Goal: Task Accomplishment & Management: Manage account settings

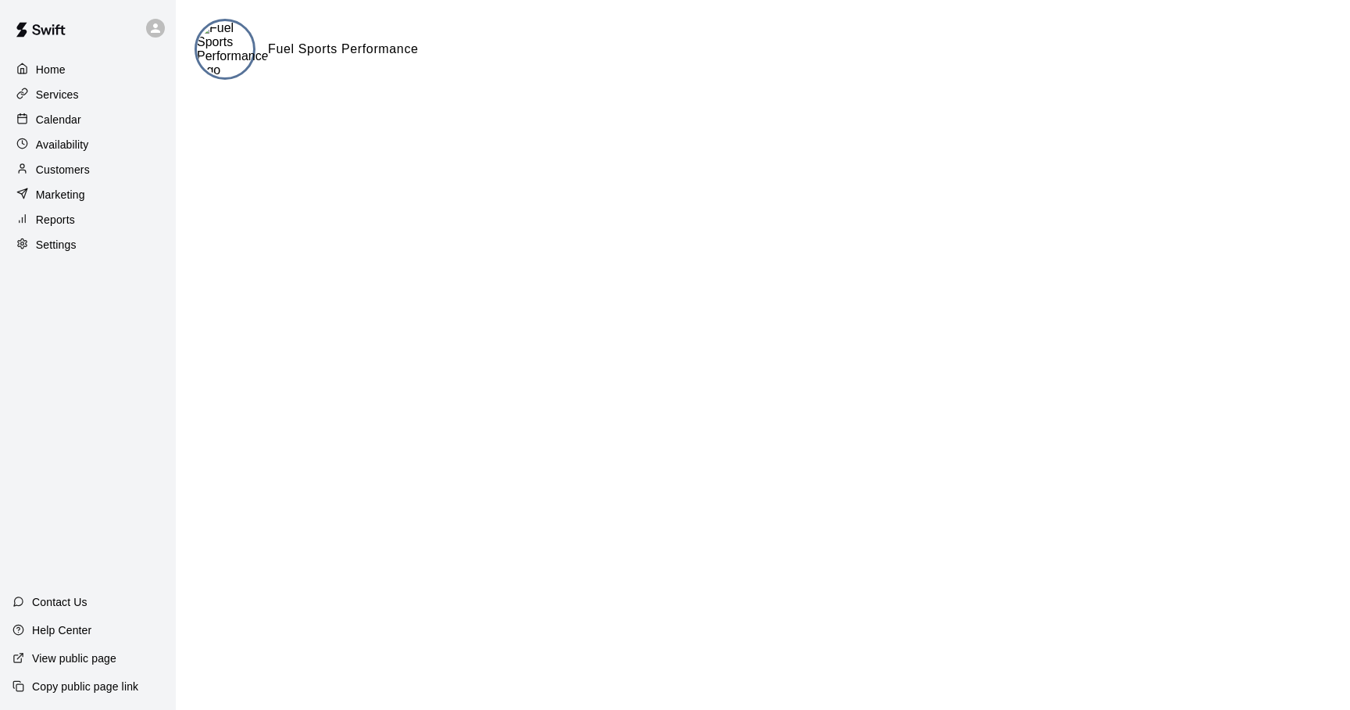
click at [66, 122] on p "Calendar" at bounding box center [58, 120] width 45 height 16
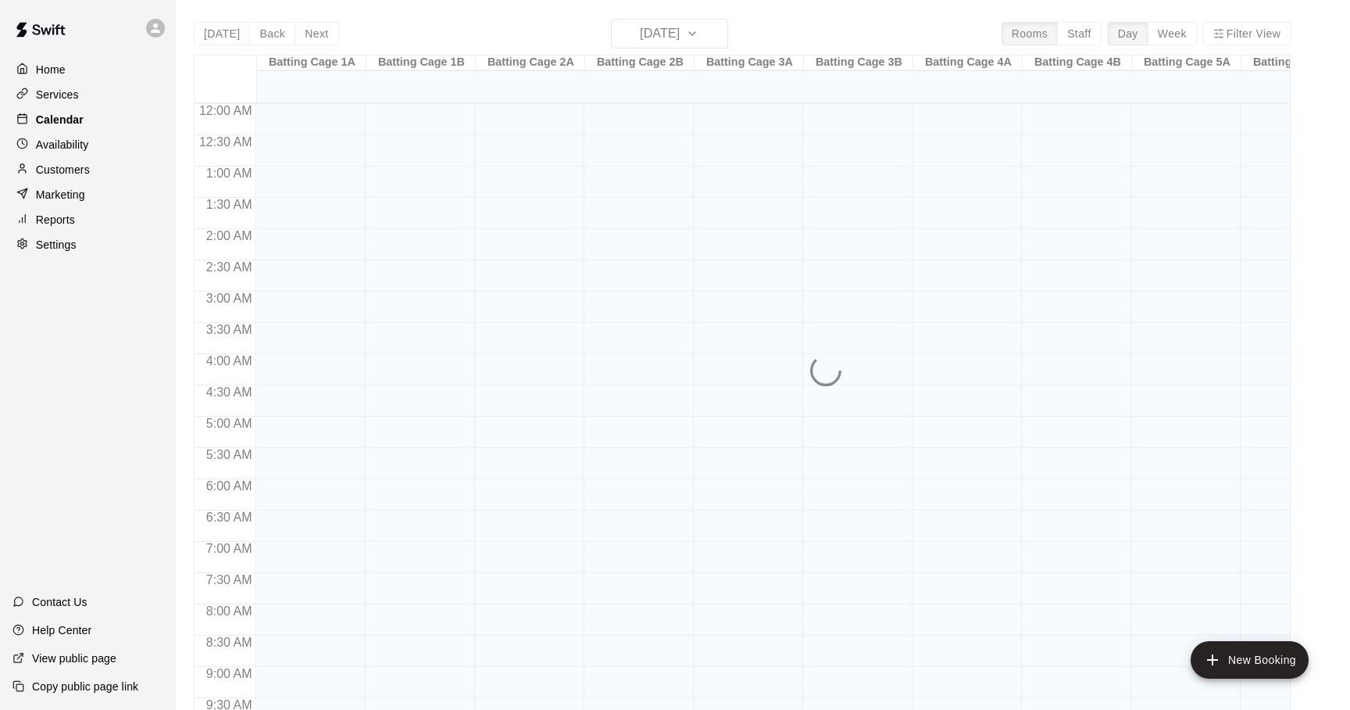
scroll to position [831, 0]
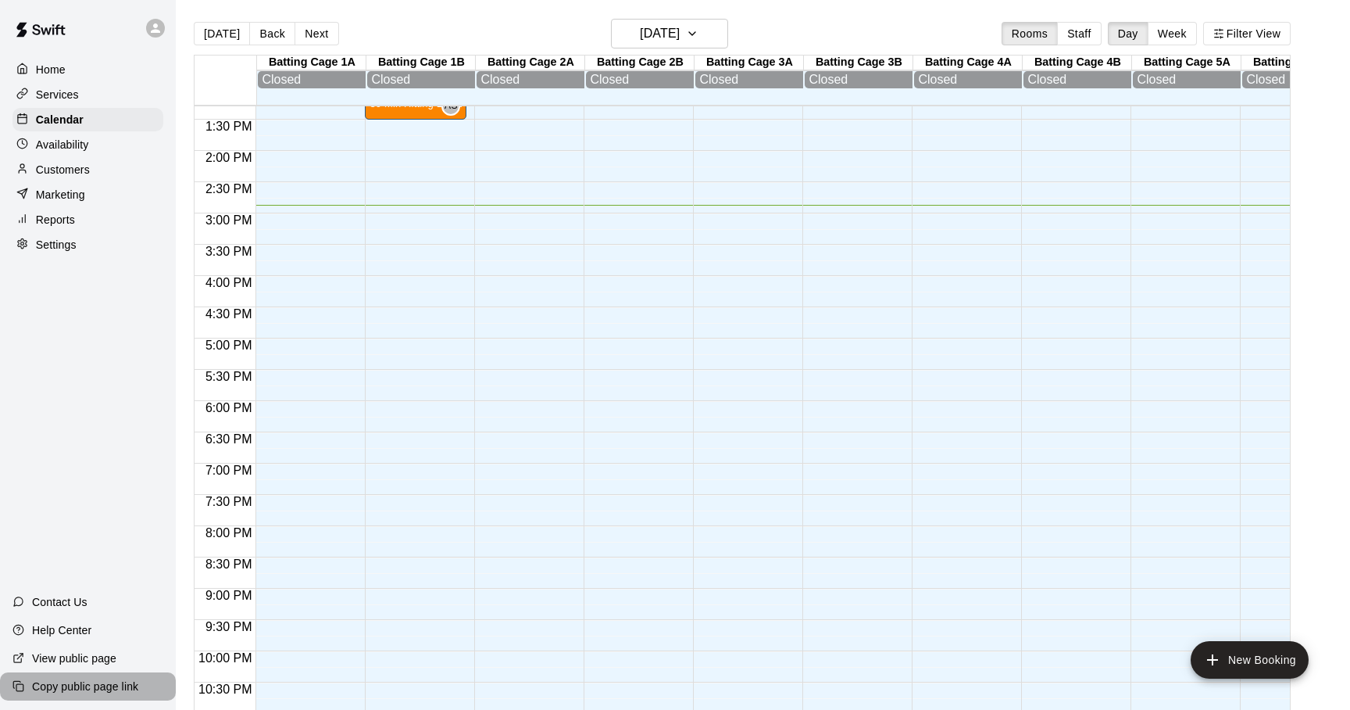
click at [81, 682] on p "Copy public page link" at bounding box center [85, 686] width 106 height 16
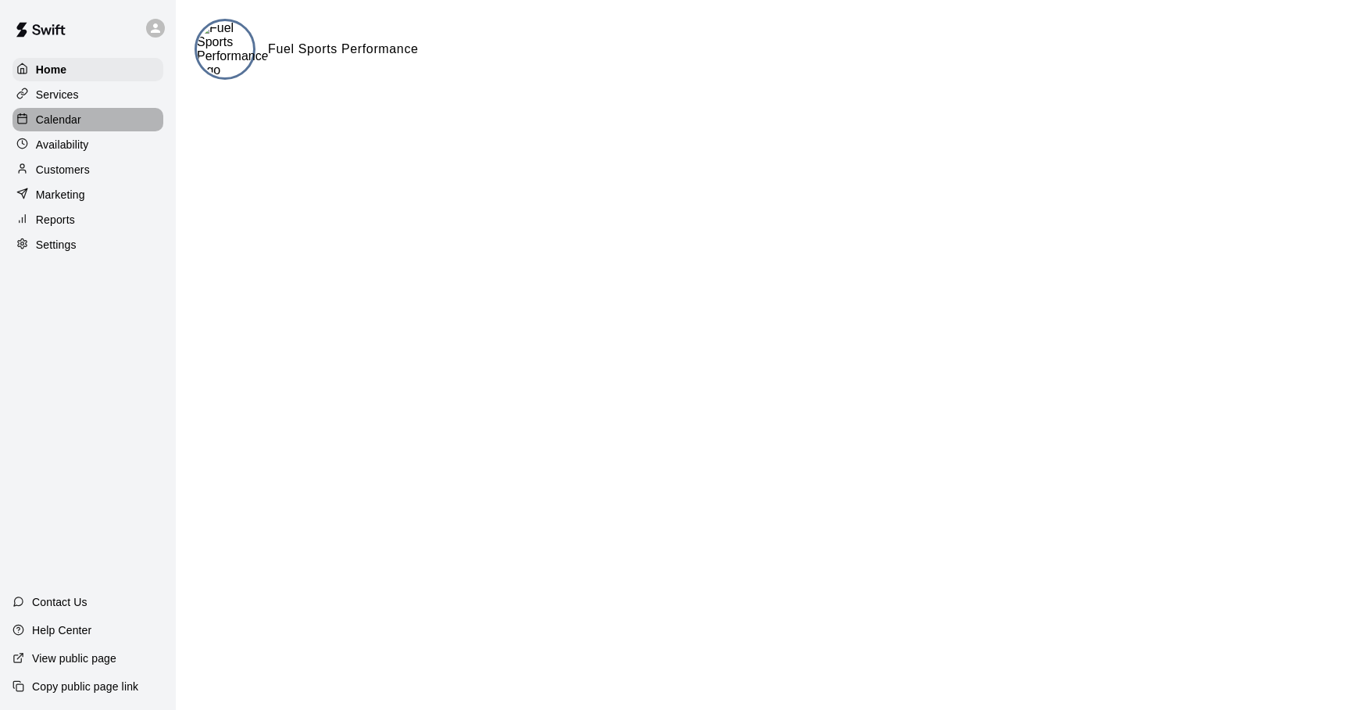
click at [54, 120] on p "Calendar" at bounding box center [58, 120] width 45 height 16
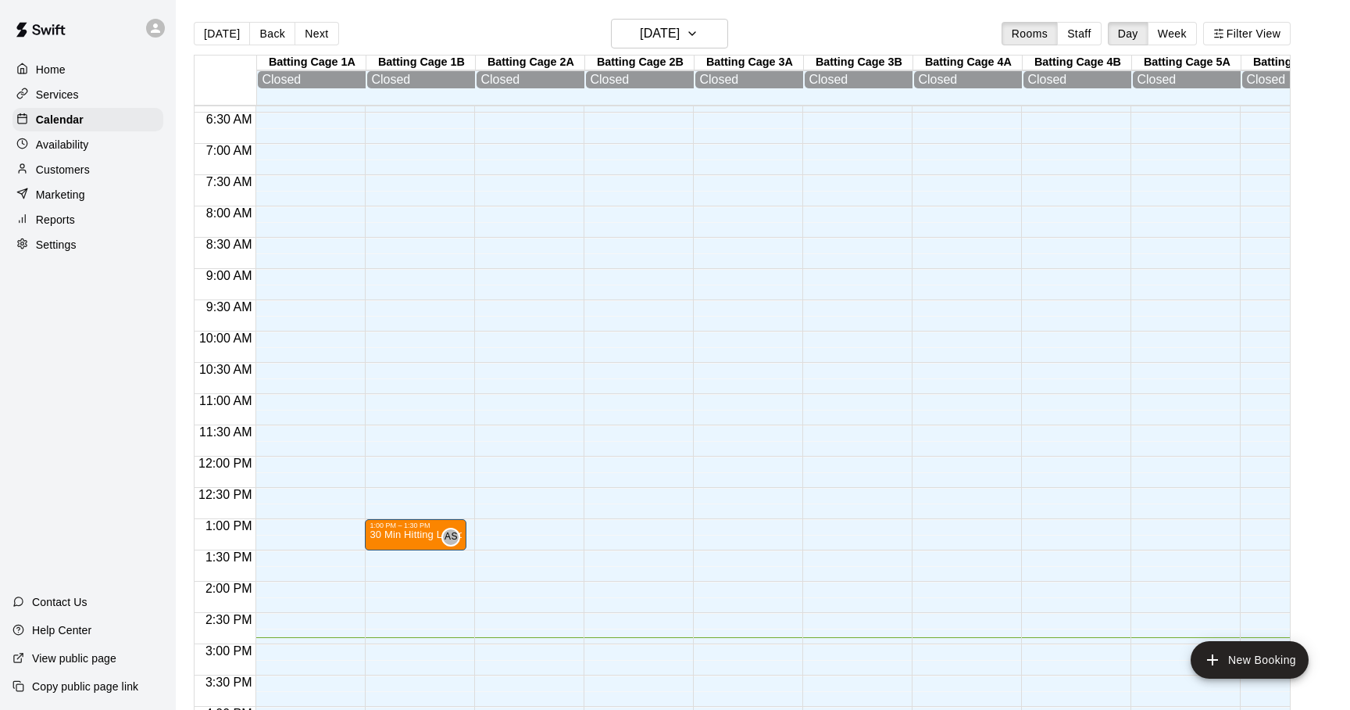
scroll to position [594, 0]
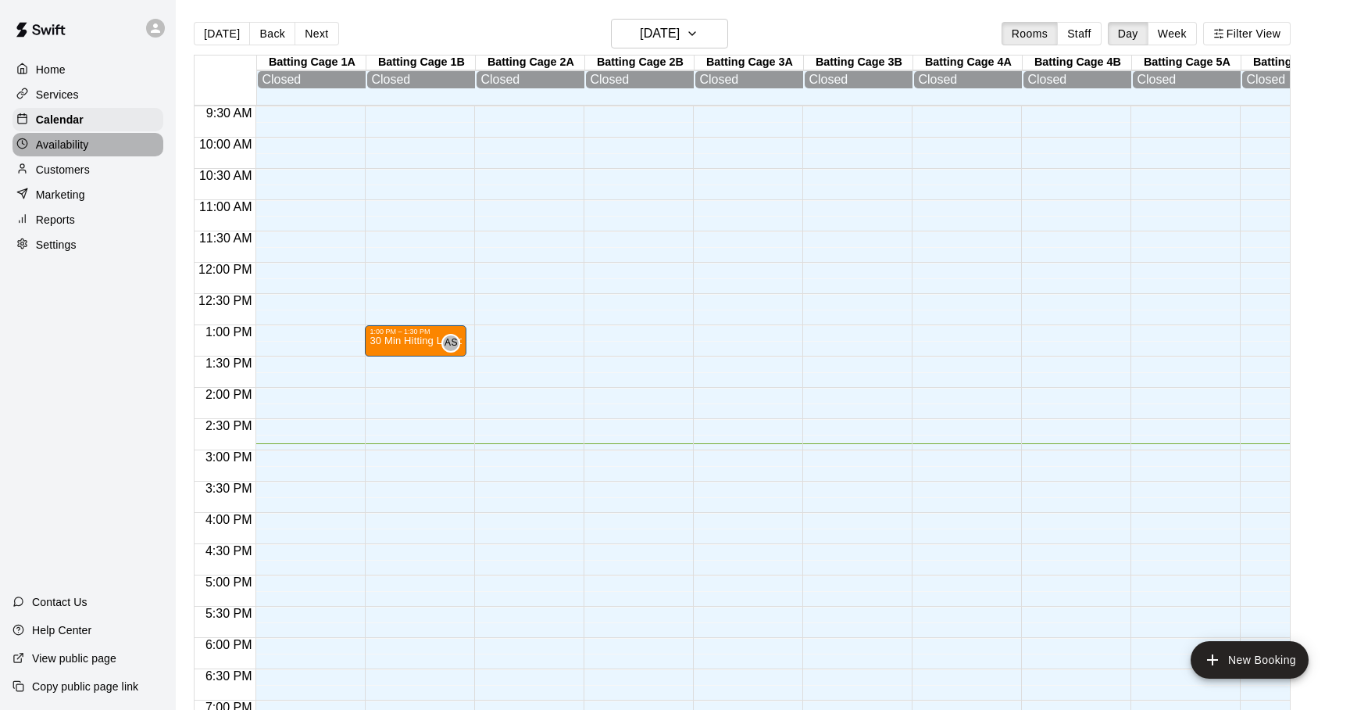
click at [83, 144] on p "Availability" at bounding box center [62, 145] width 53 height 16
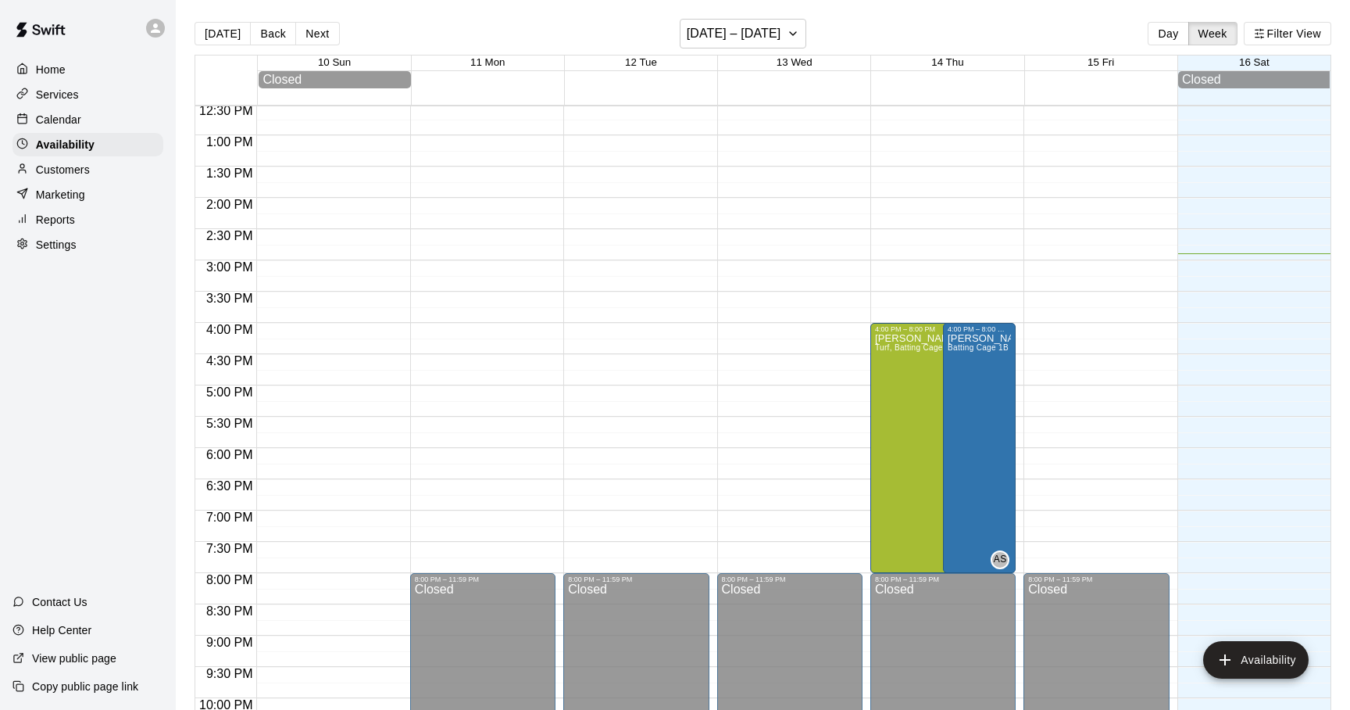
scroll to position [881, 0]
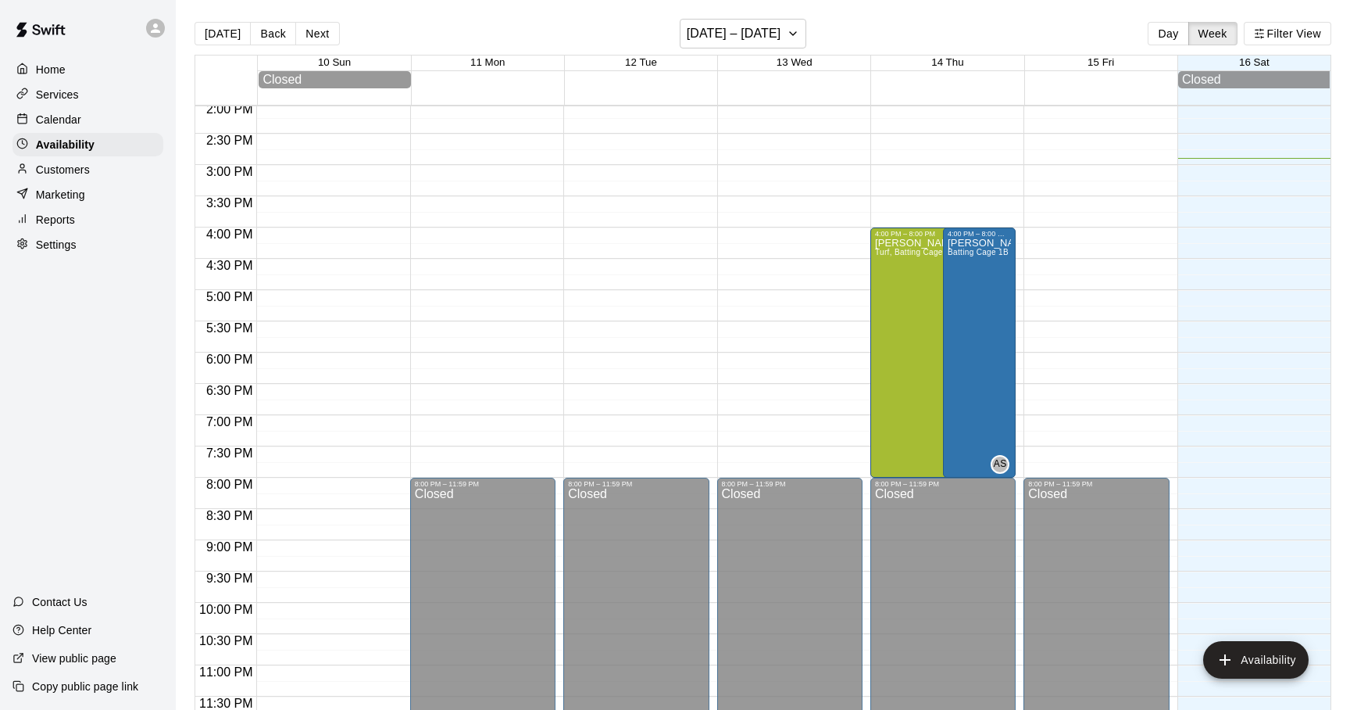
click at [62, 109] on div "Calendar" at bounding box center [88, 119] width 151 height 23
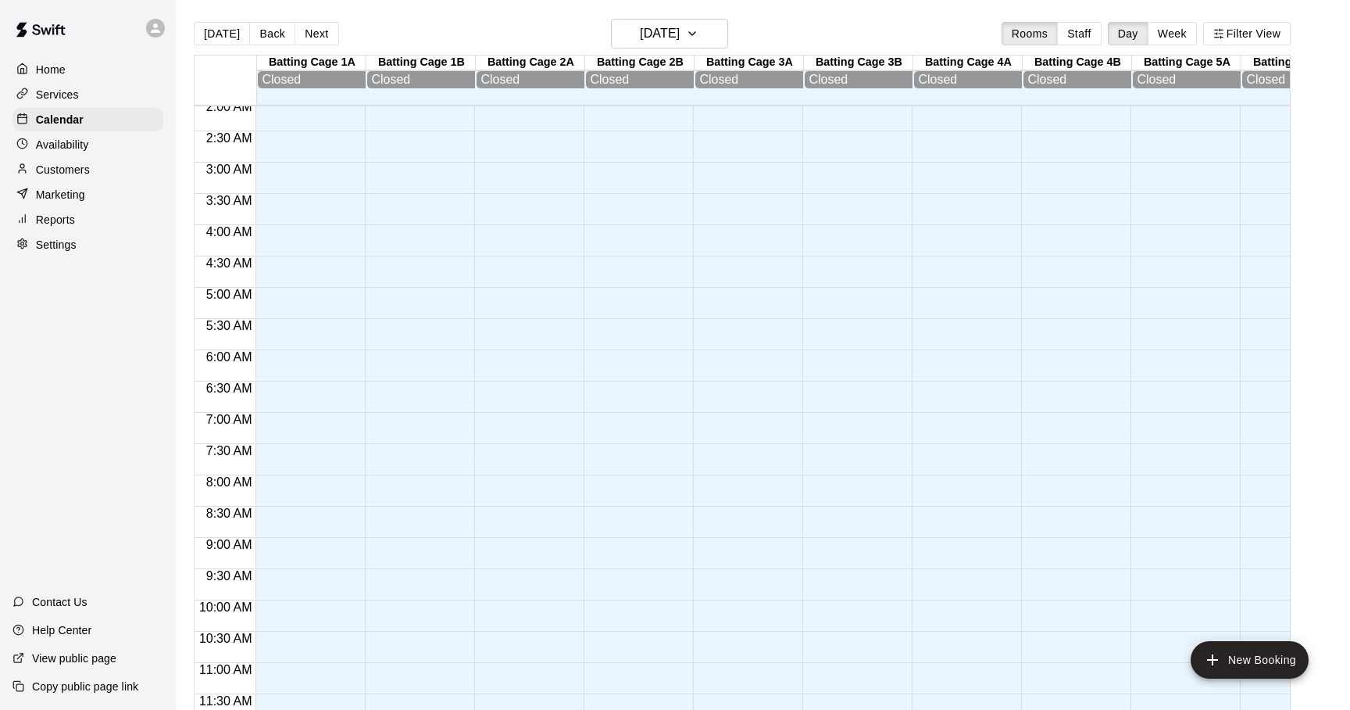
scroll to position [176, 0]
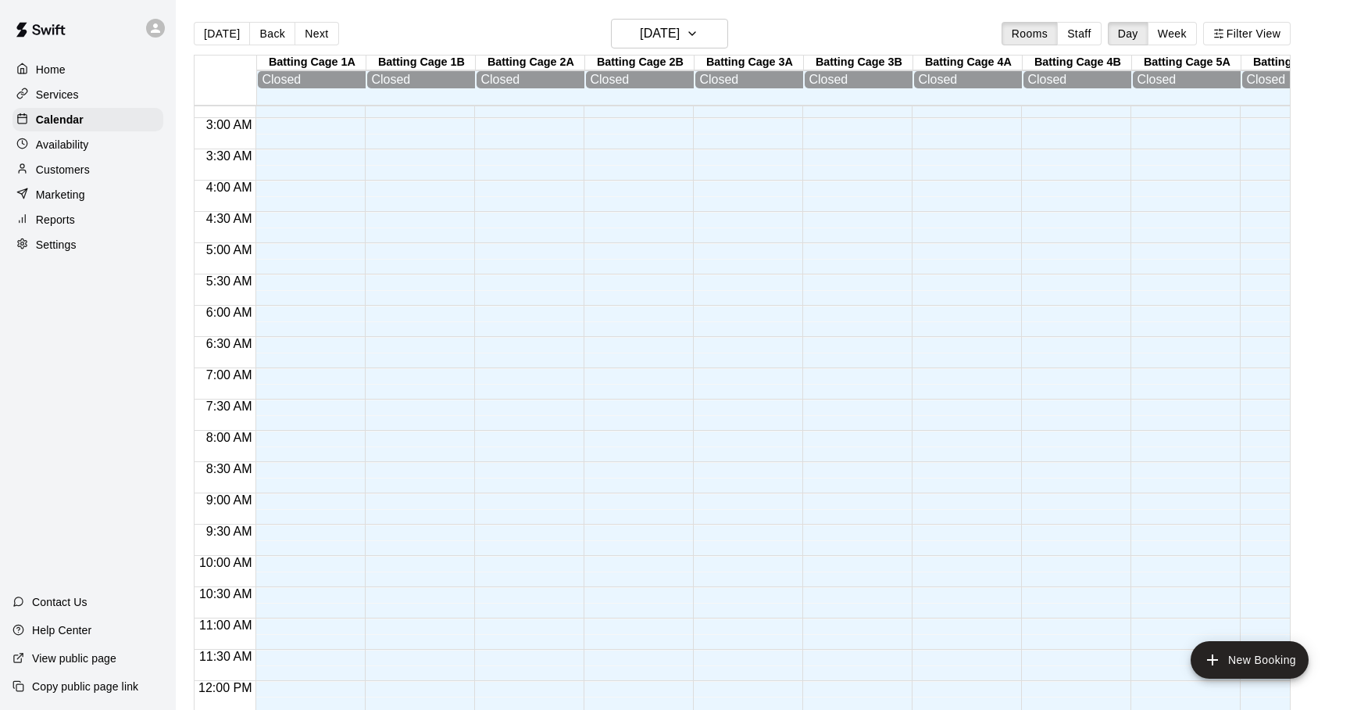
click at [414, 235] on div "1:00 PM – 1:30 PM 30 Min Hitting Lesson AS 0" at bounding box center [416, 680] width 102 height 1500
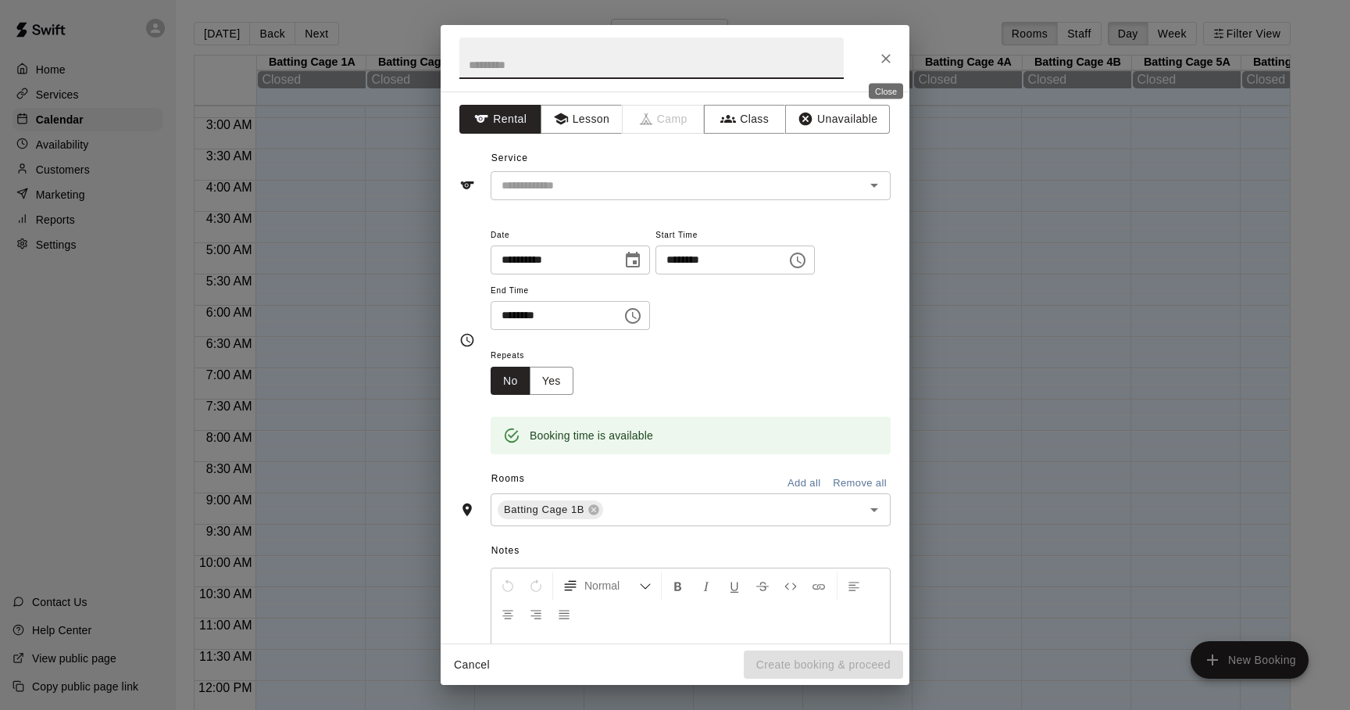
click at [881, 60] on icon "Close" at bounding box center [886, 59] width 16 height 16
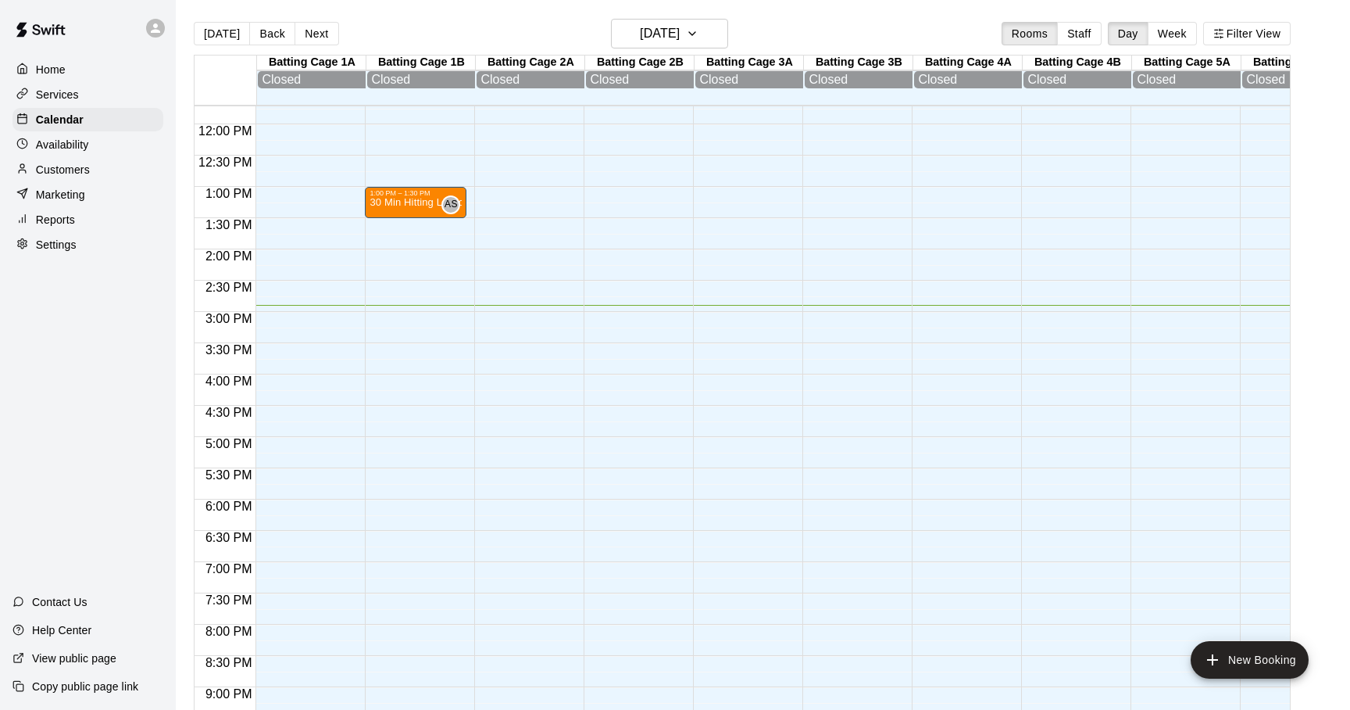
scroll to position [731, 0]
click at [421, 204] on p "30 Min Hitting Lesson" at bounding box center [416, 204] width 92 height 0
click at [663, 198] on div at bounding box center [675, 355] width 1350 height 710
click at [39, 71] on p "Home" at bounding box center [51, 70] width 30 height 16
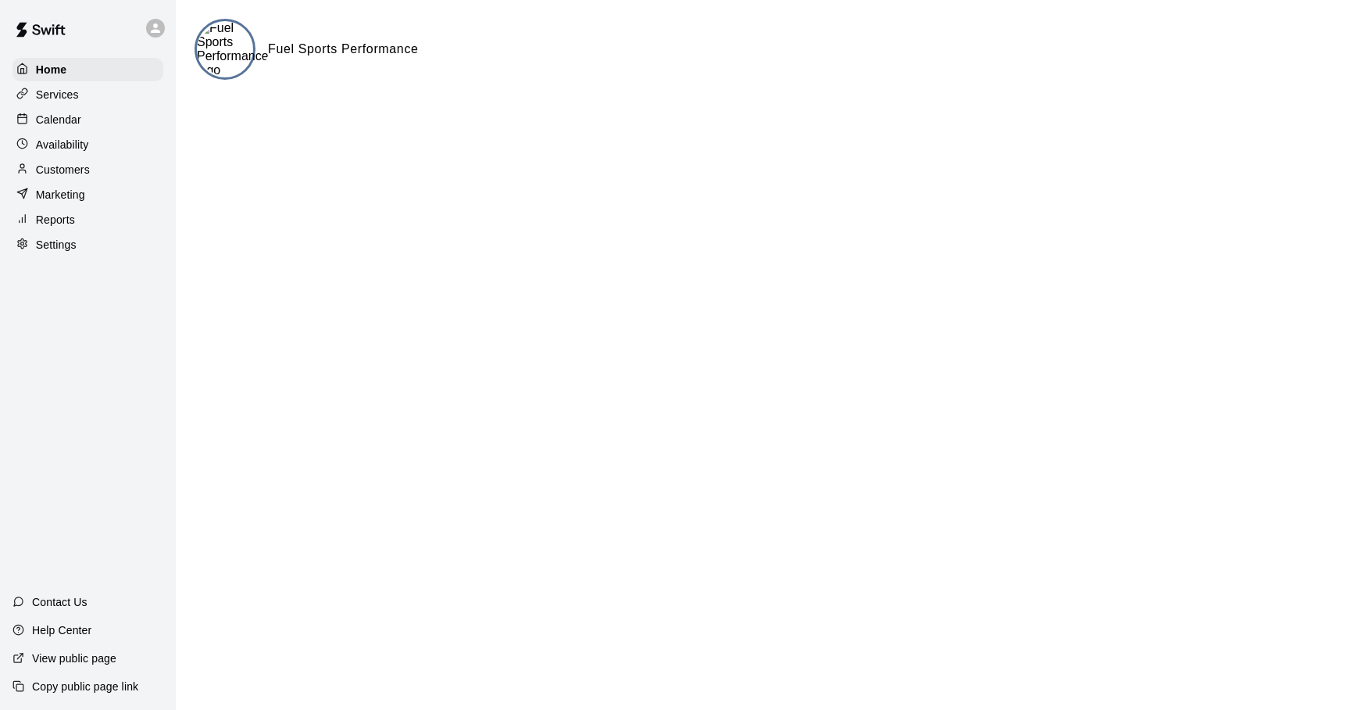
click at [61, 93] on p "Services" at bounding box center [57, 95] width 43 height 16
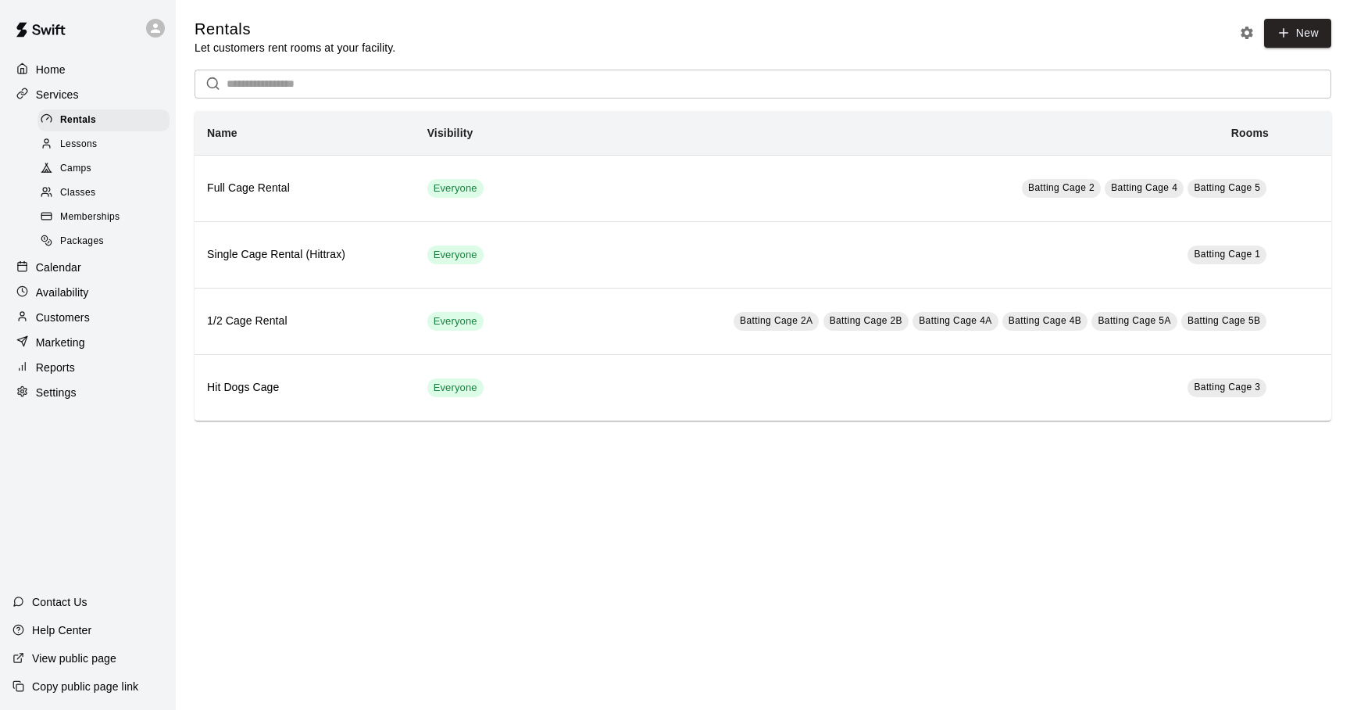
click at [83, 143] on span "Lessons" at bounding box center [79, 145] width 38 height 16
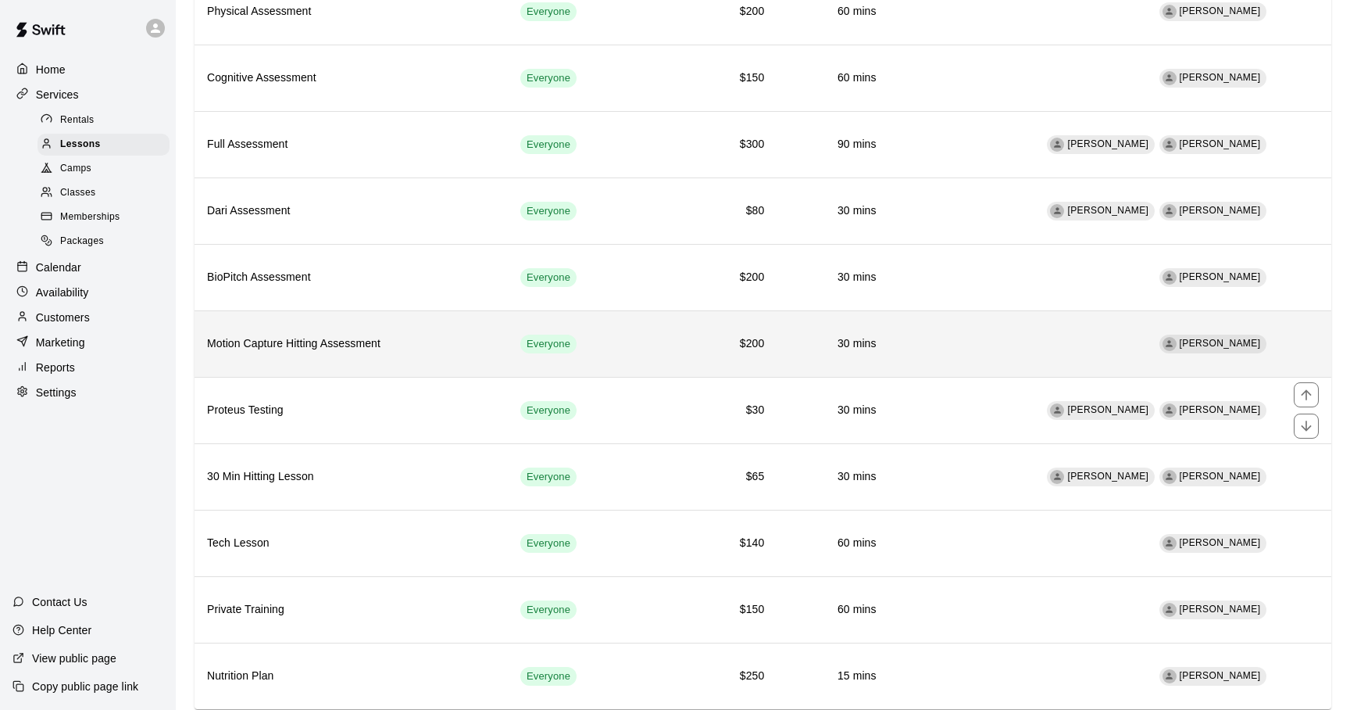
scroll to position [180, 0]
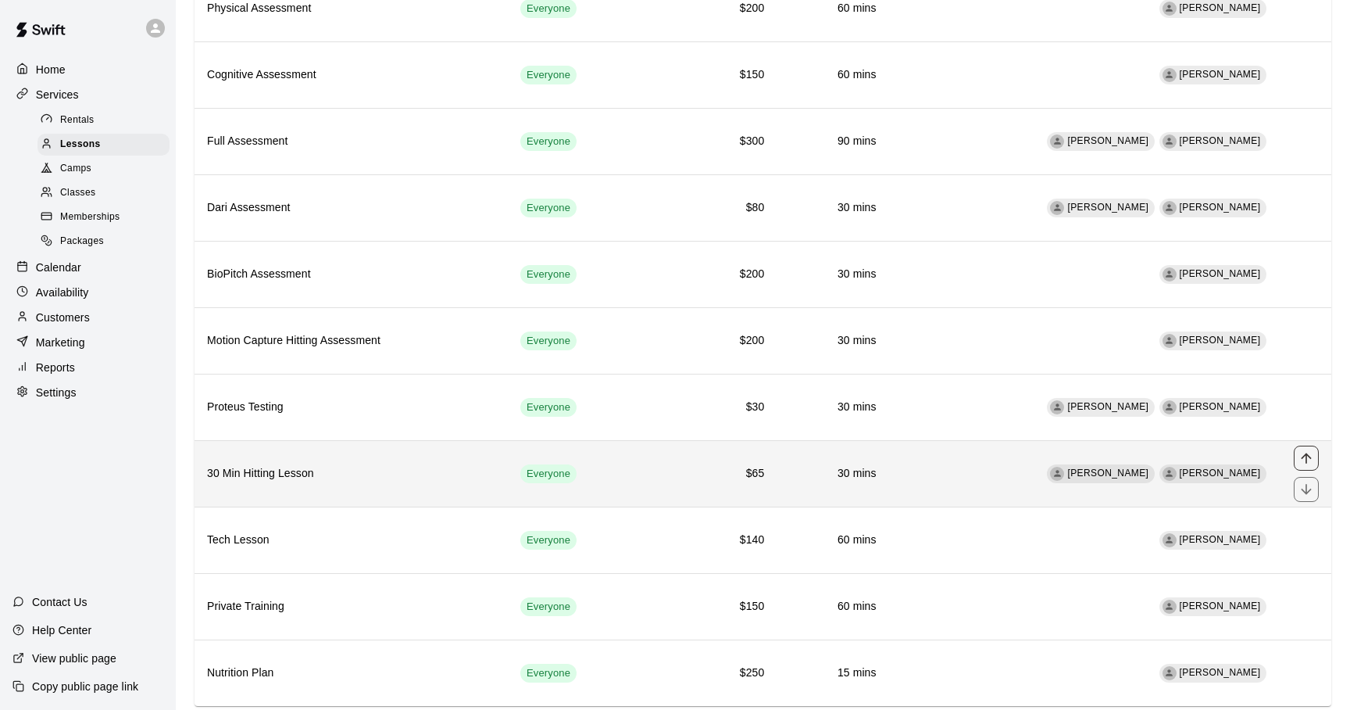
click at [1303, 457] on icon "move item up" at bounding box center [1307, 458] width 16 height 16
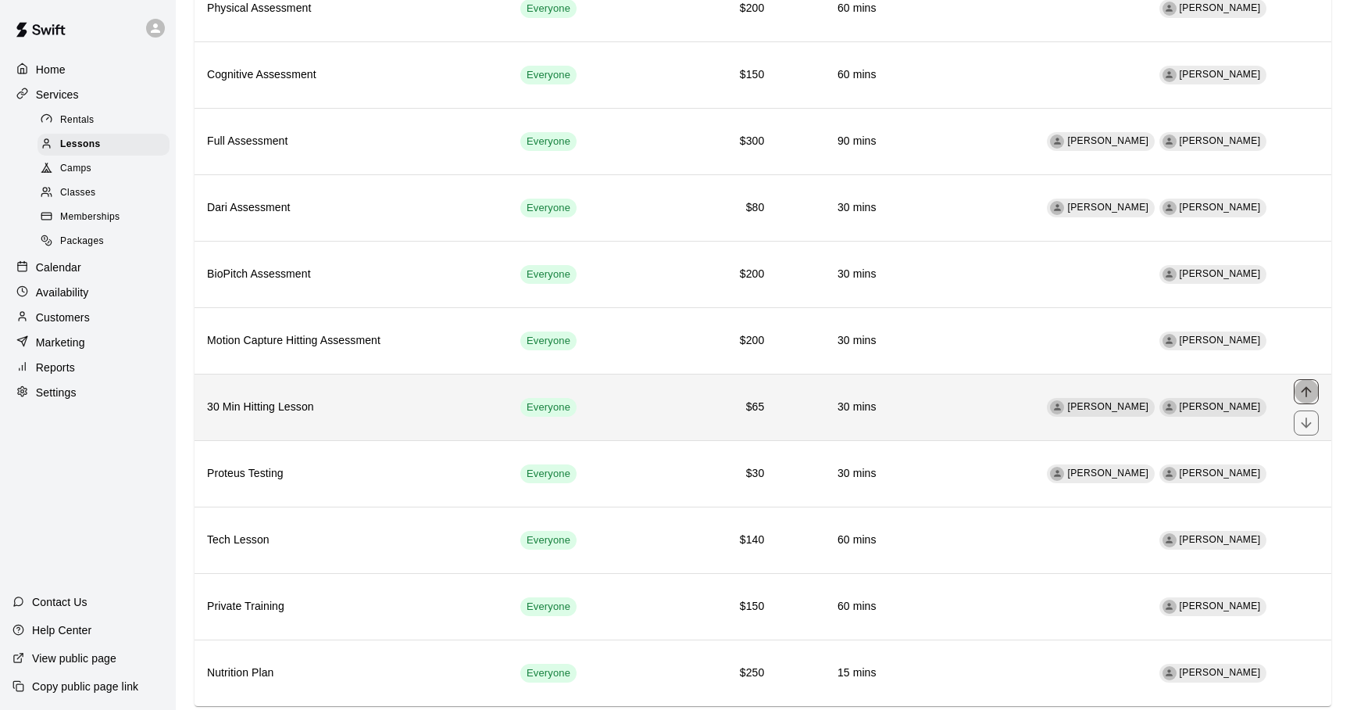
click at [1307, 393] on icon "move item up" at bounding box center [1306, 391] width 10 height 10
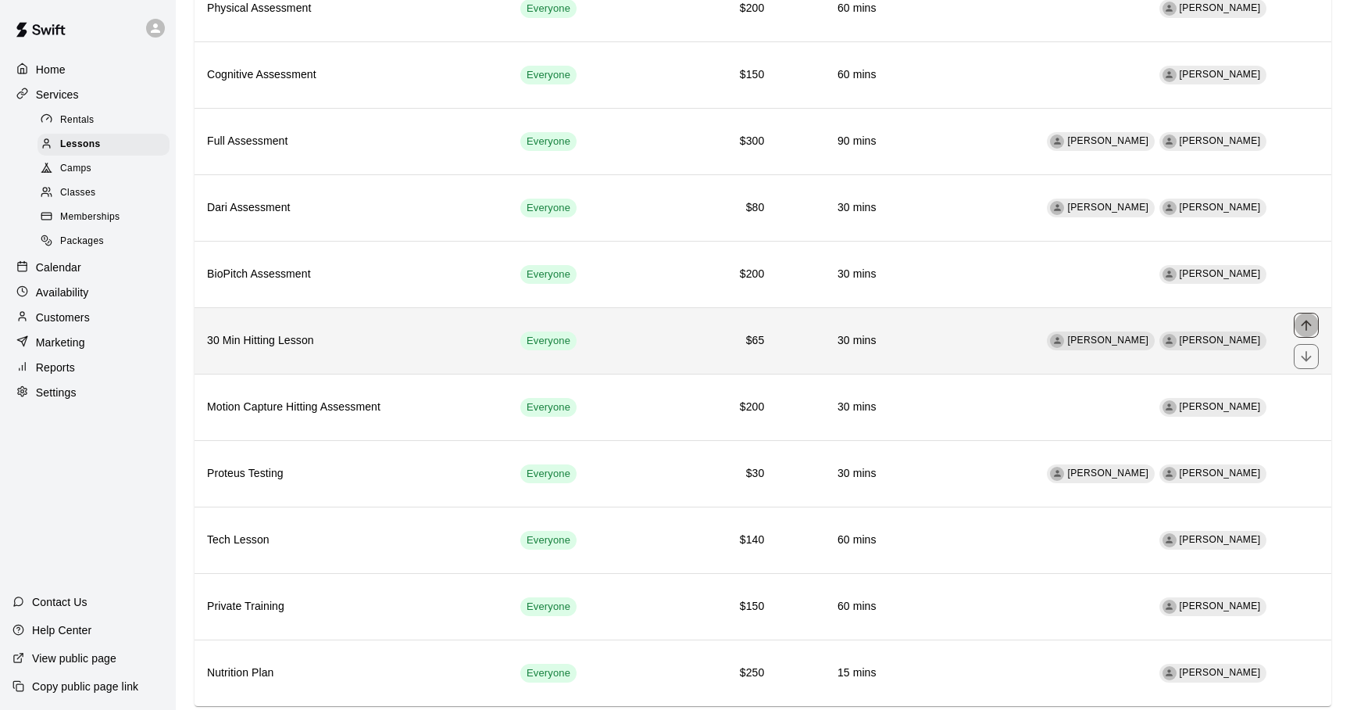
click at [1303, 322] on icon "move item up" at bounding box center [1307, 325] width 16 height 16
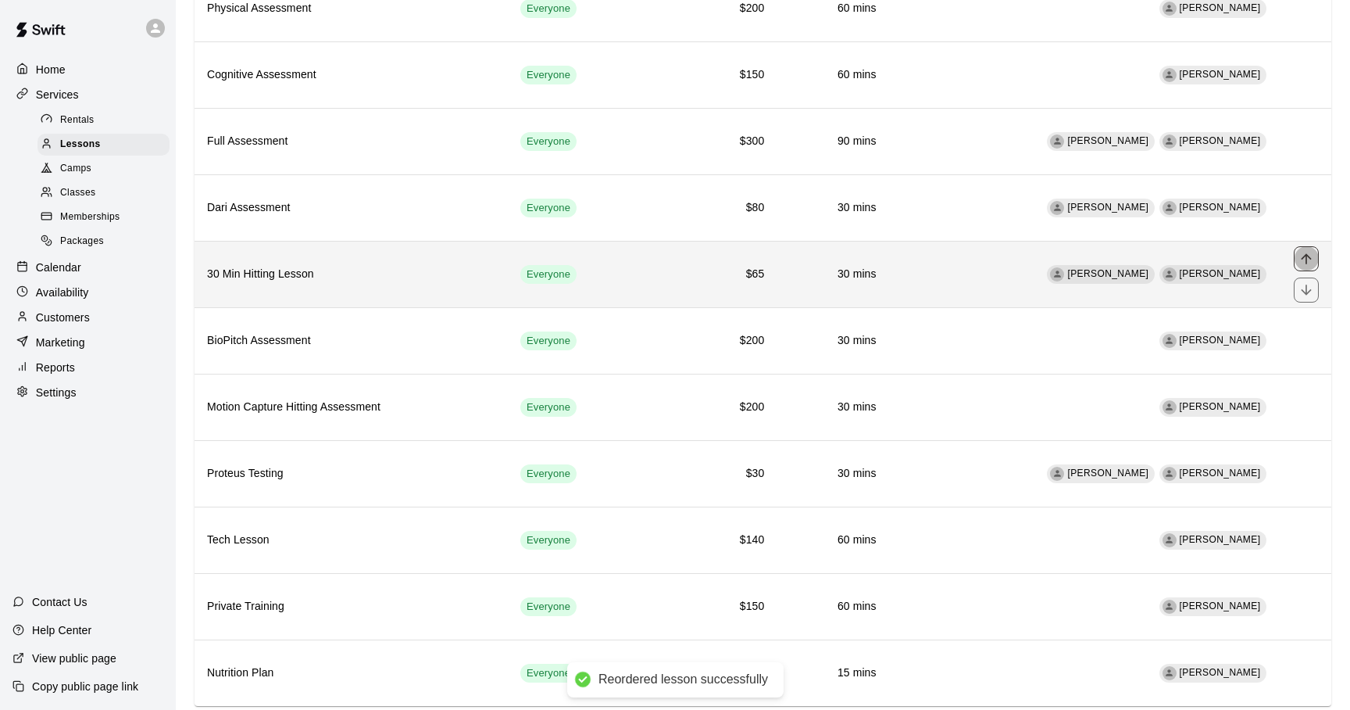
click at [1308, 261] on icon "move item up" at bounding box center [1307, 259] width 16 height 16
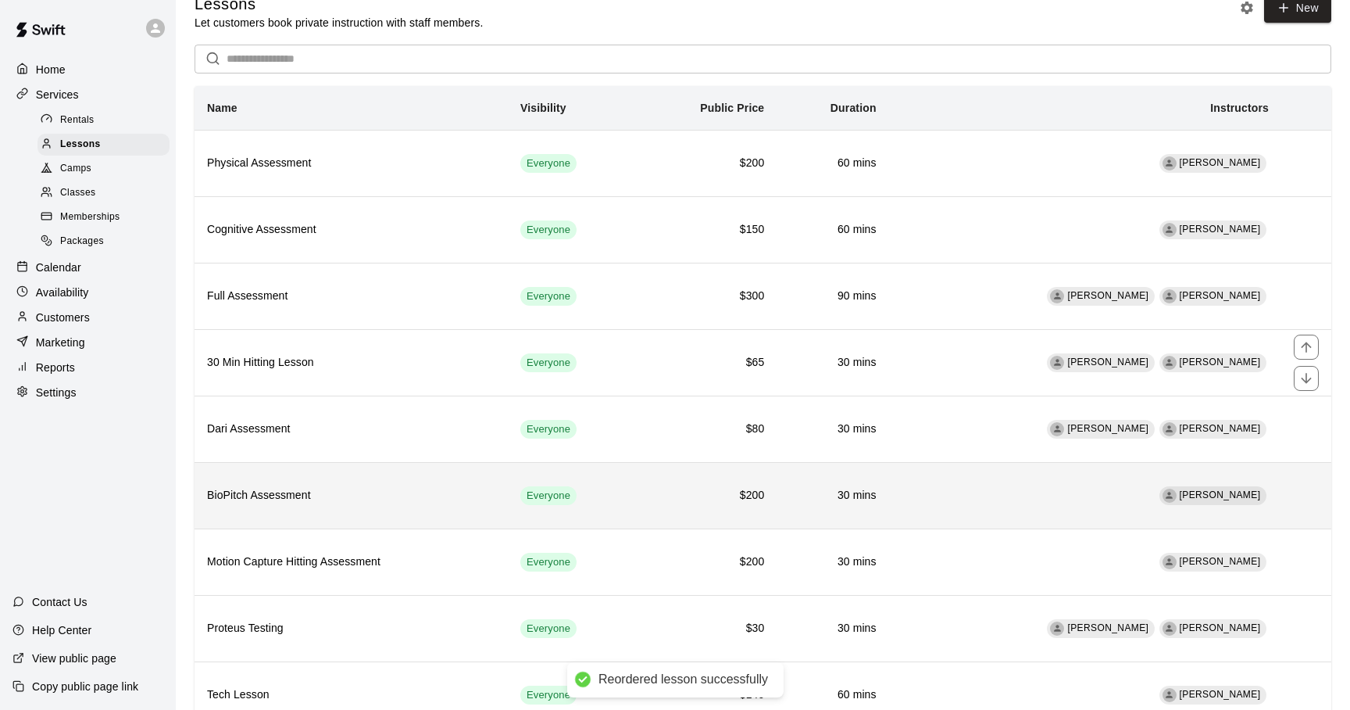
scroll to position [17, 0]
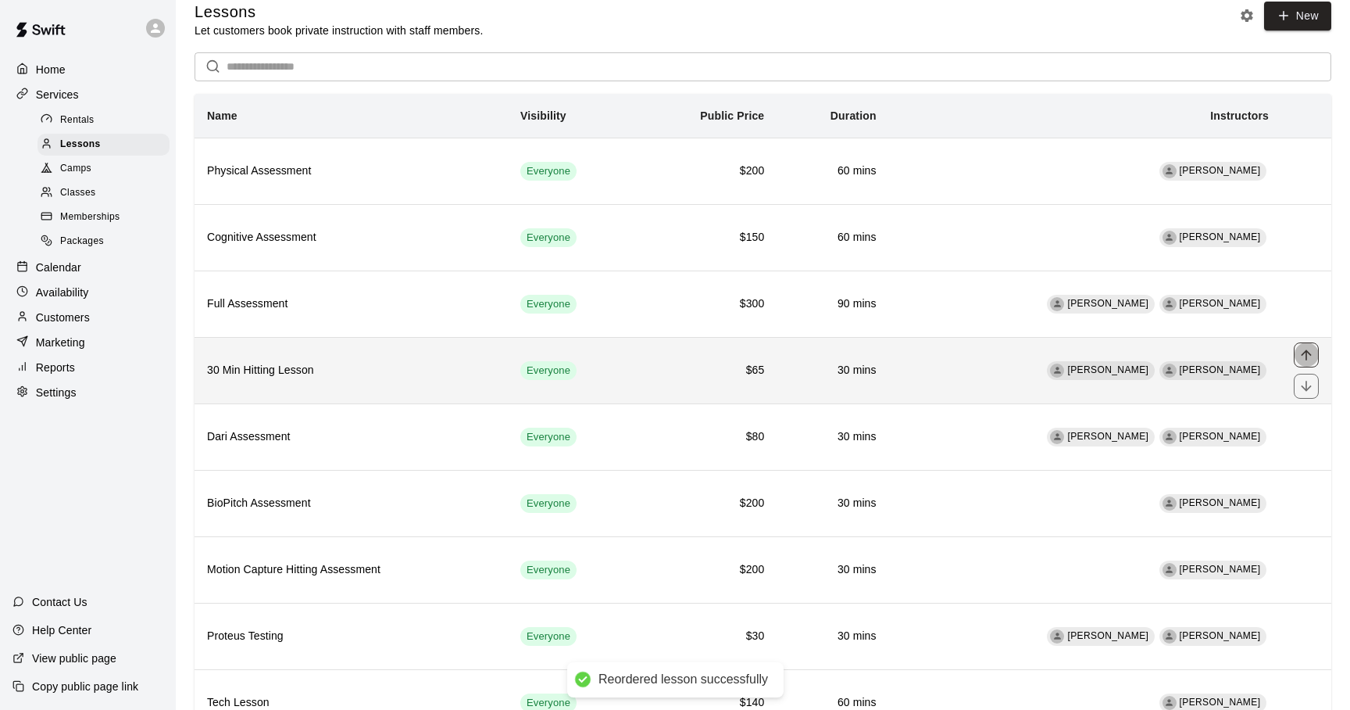
click at [1305, 352] on icon "move item up" at bounding box center [1307, 355] width 16 height 16
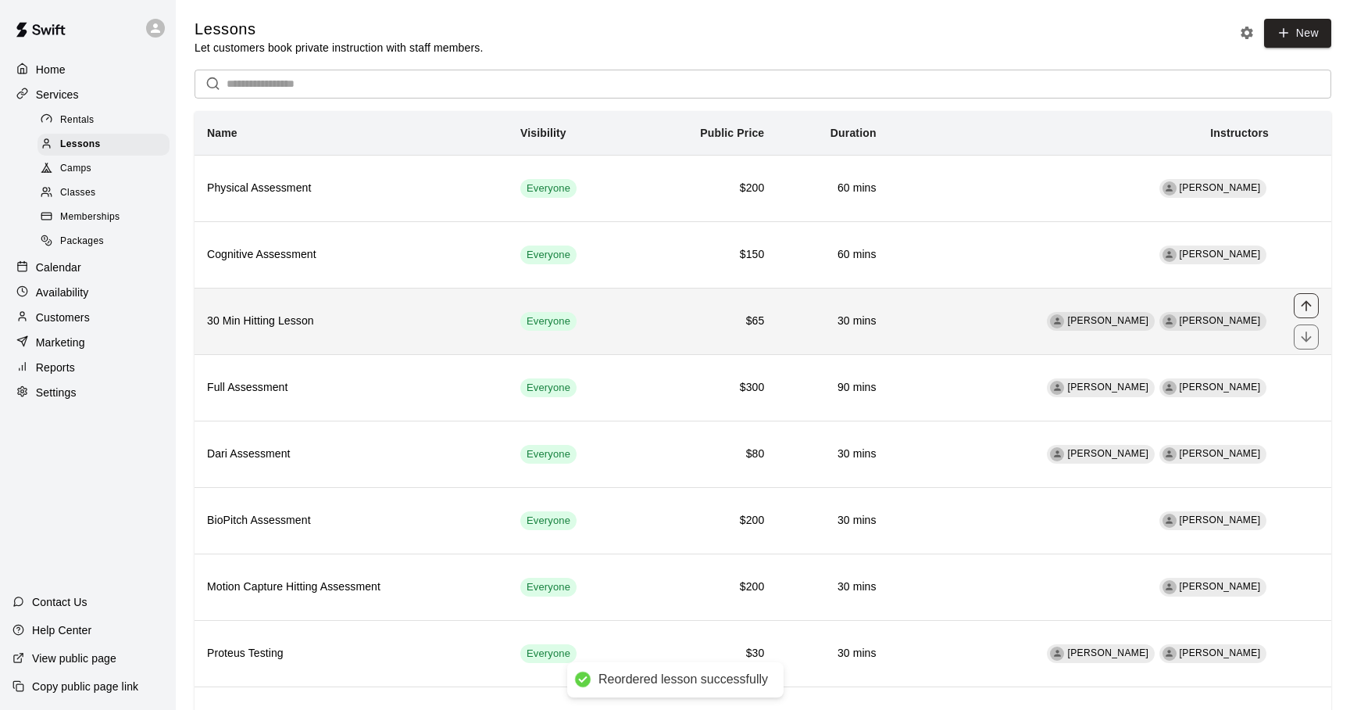
click at [1310, 307] on icon "move item up" at bounding box center [1307, 306] width 16 height 16
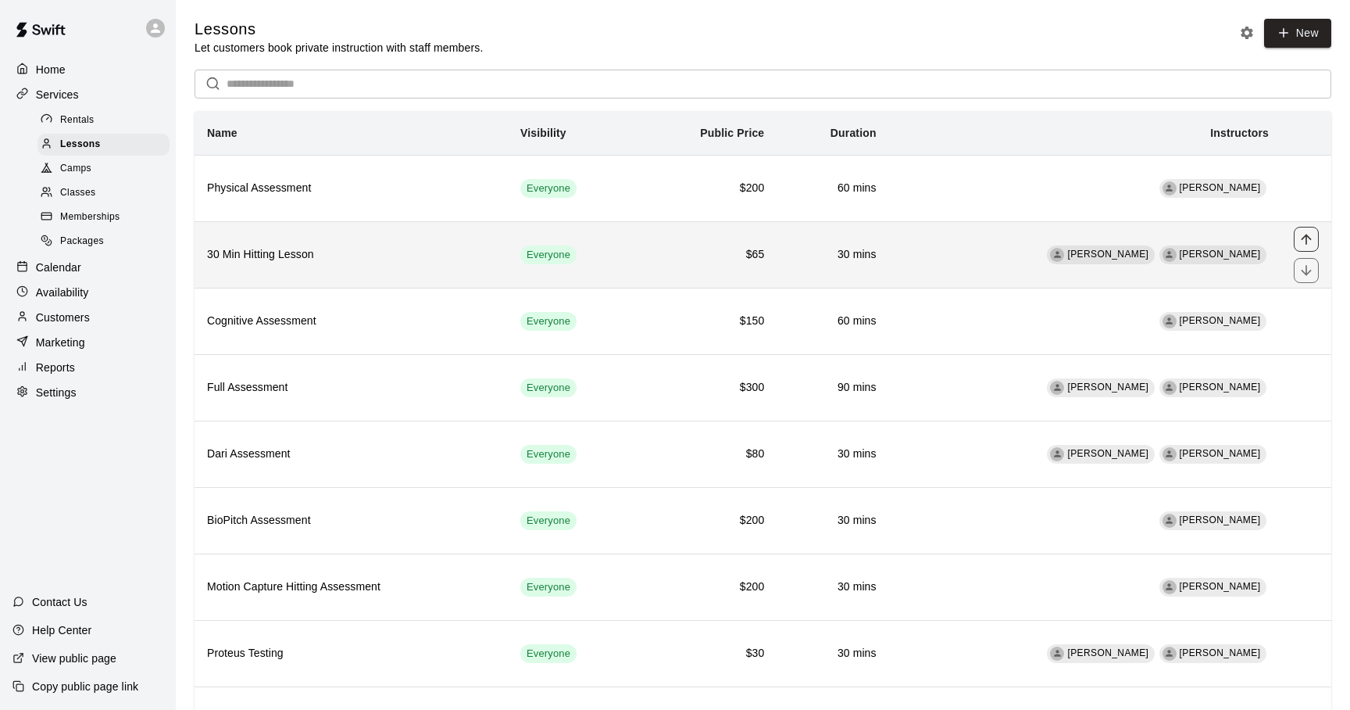
click at [1313, 241] on icon "move item up" at bounding box center [1307, 239] width 16 height 16
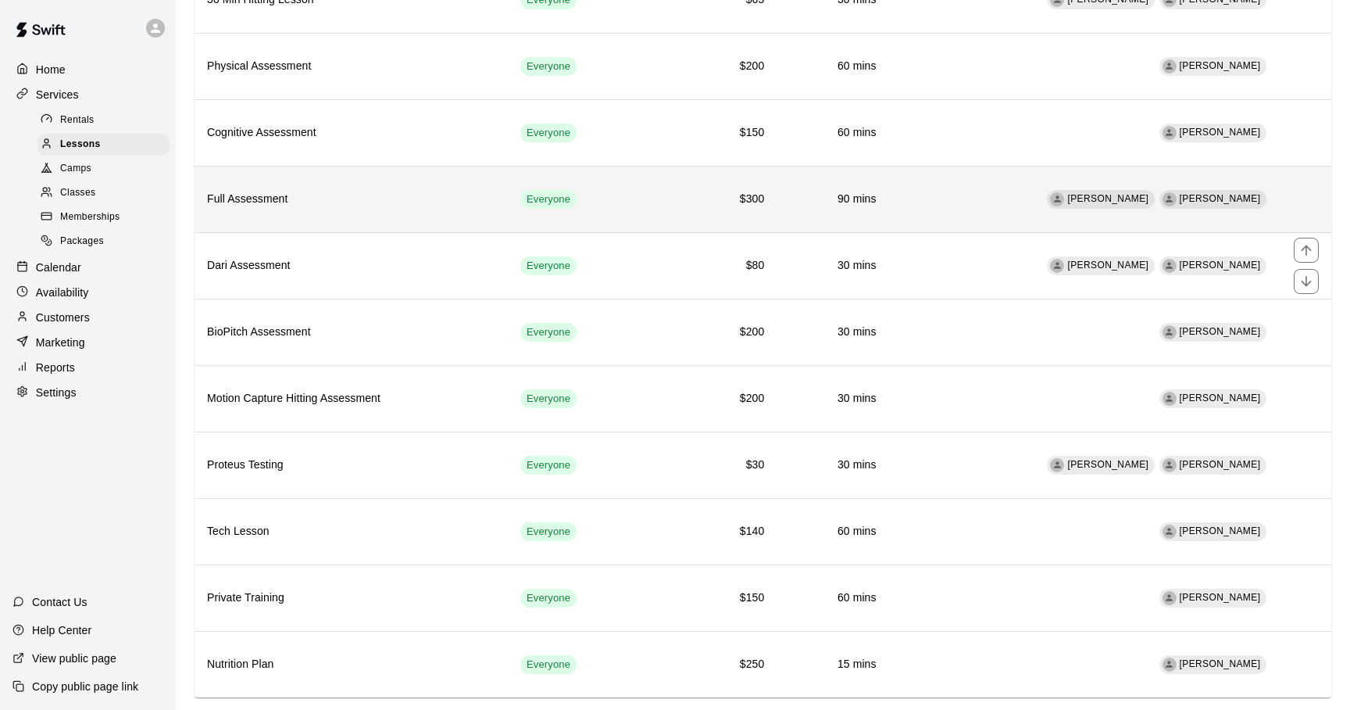
scroll to position [191, 0]
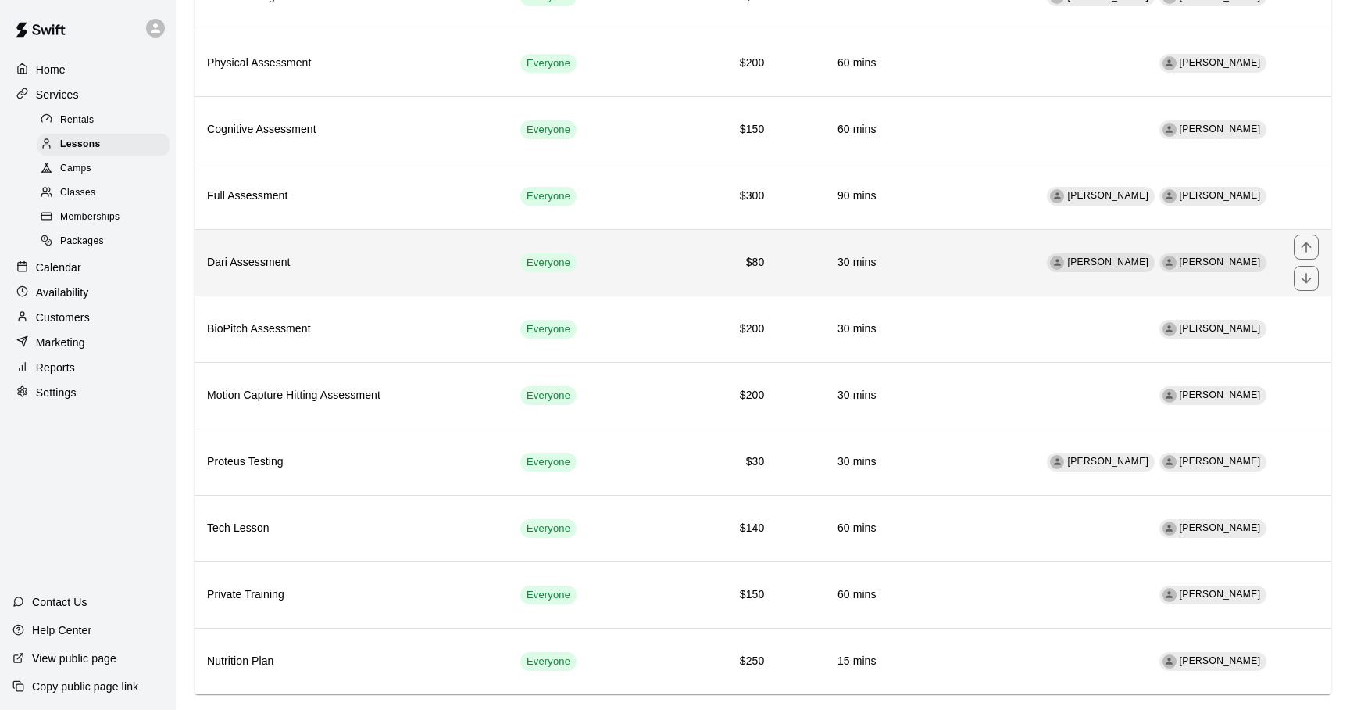
click at [958, 269] on td "Adam Sobocienski Ashley Kravitz" at bounding box center [1085, 262] width 392 height 66
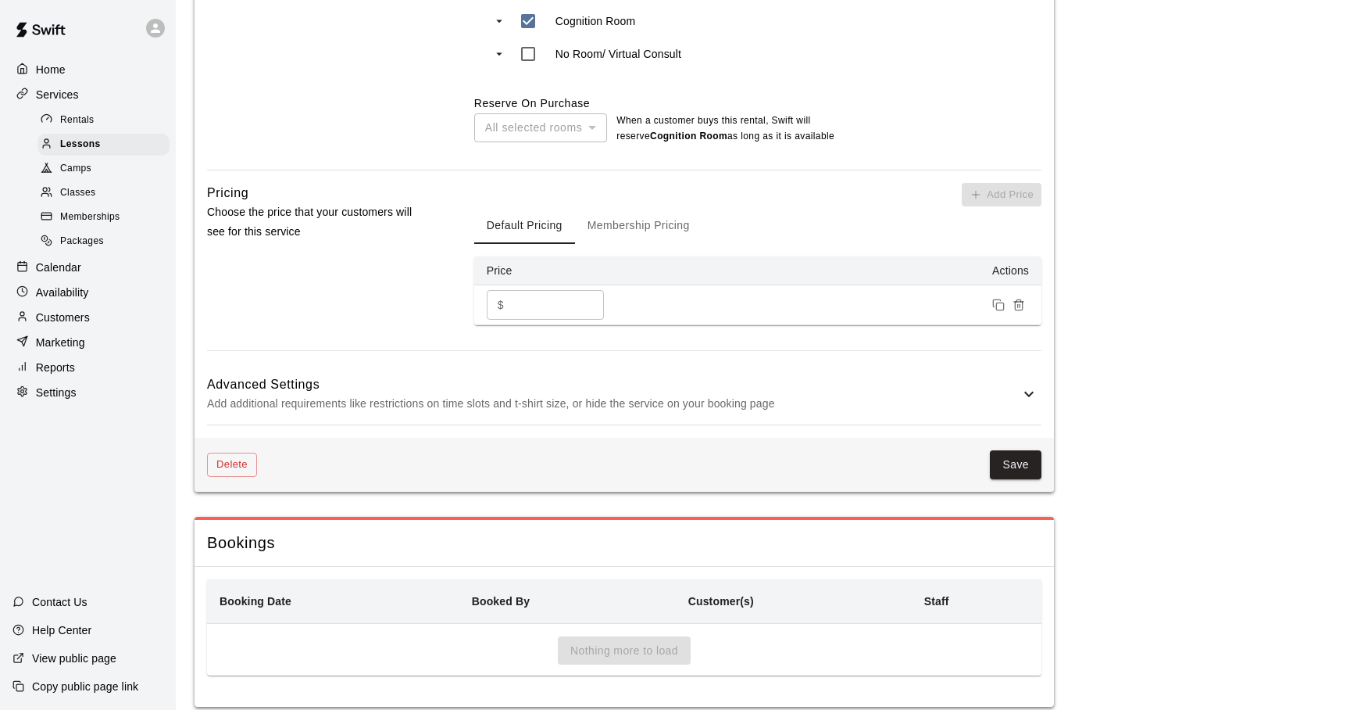
scroll to position [1284, 0]
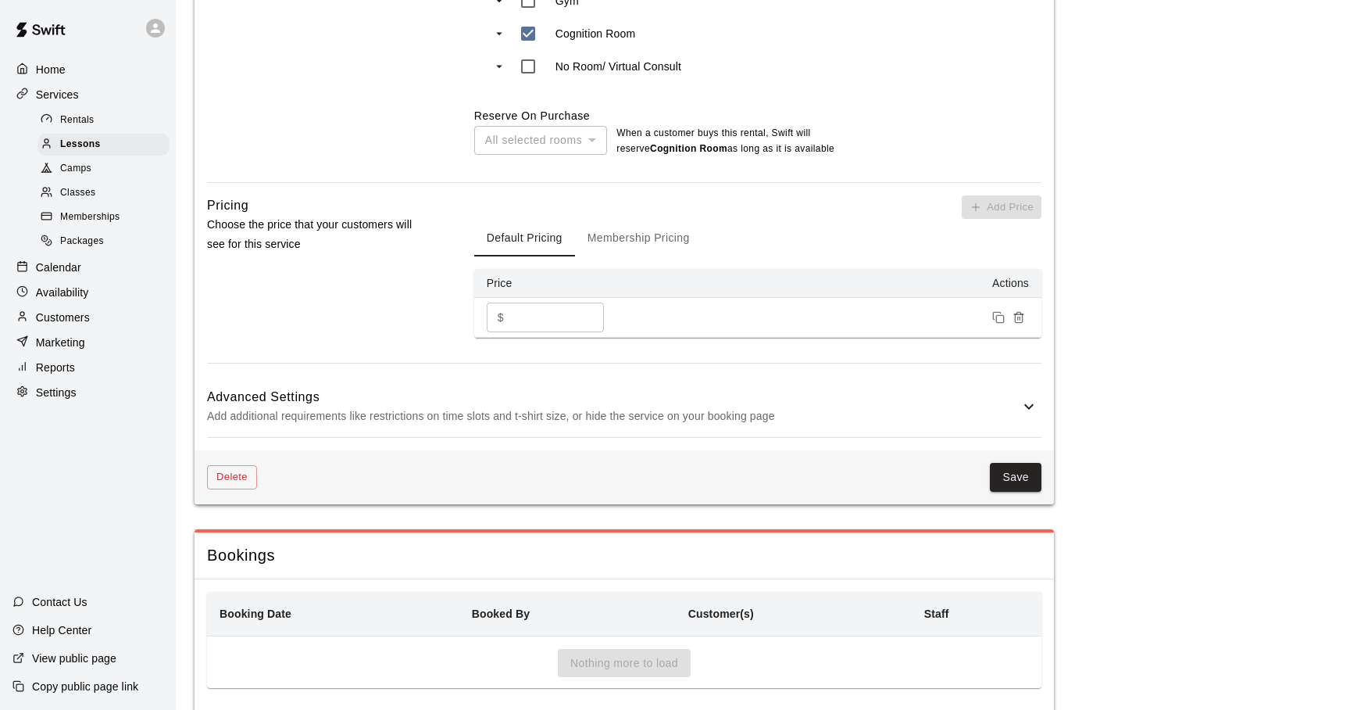
click at [1027, 406] on icon at bounding box center [1028, 406] width 9 height 5
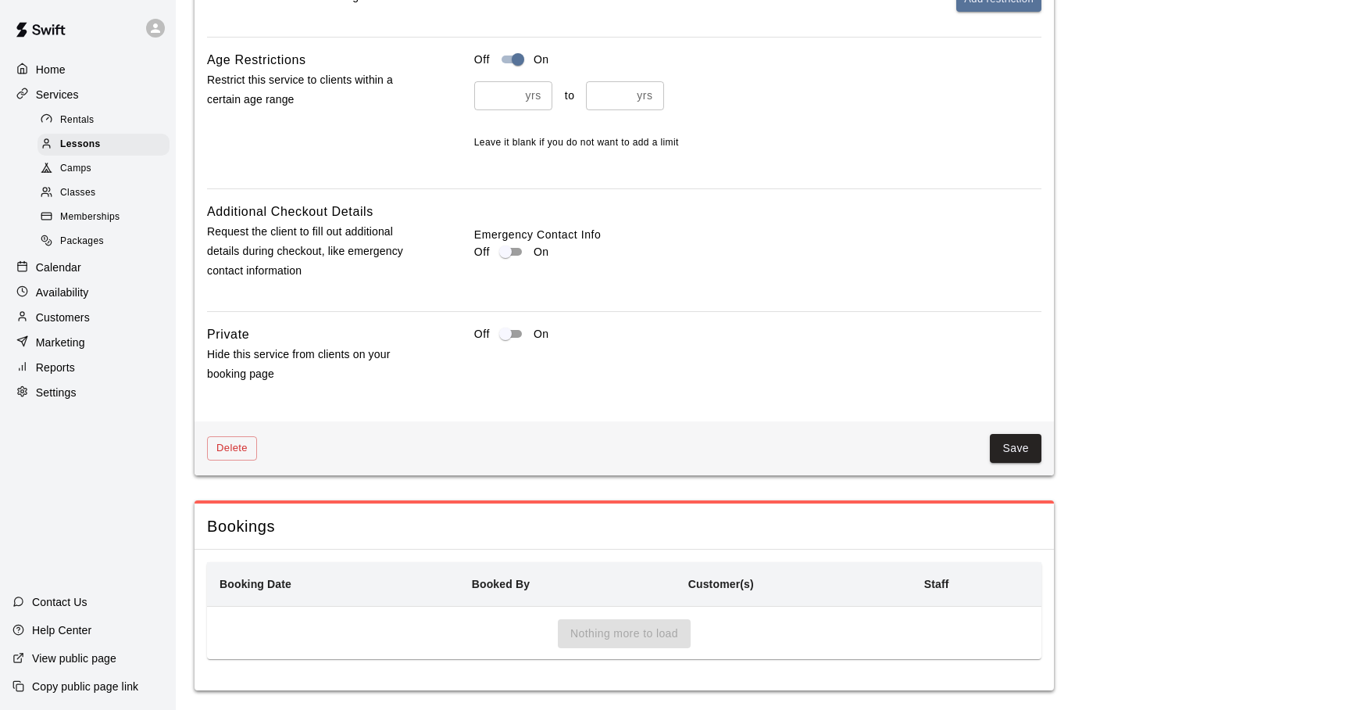
scroll to position [1982, 0]
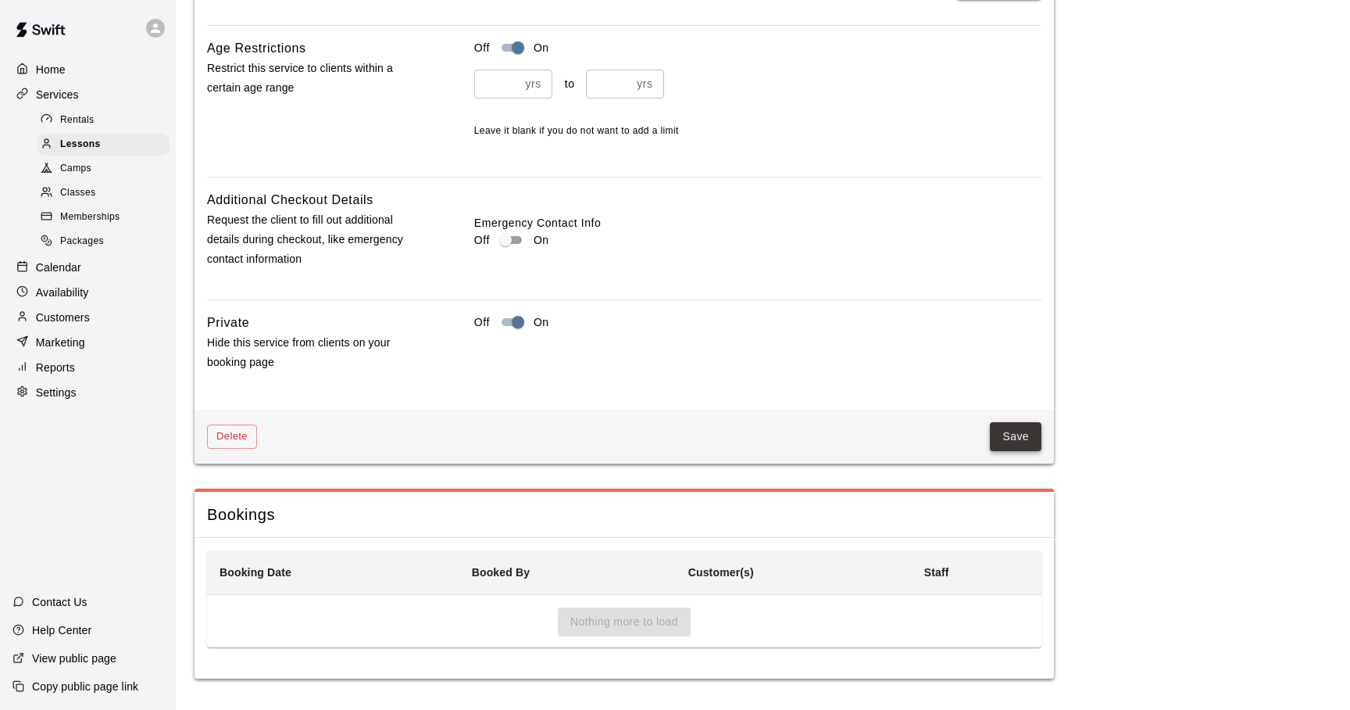
click at [1014, 434] on button "Save" at bounding box center [1016, 436] width 52 height 29
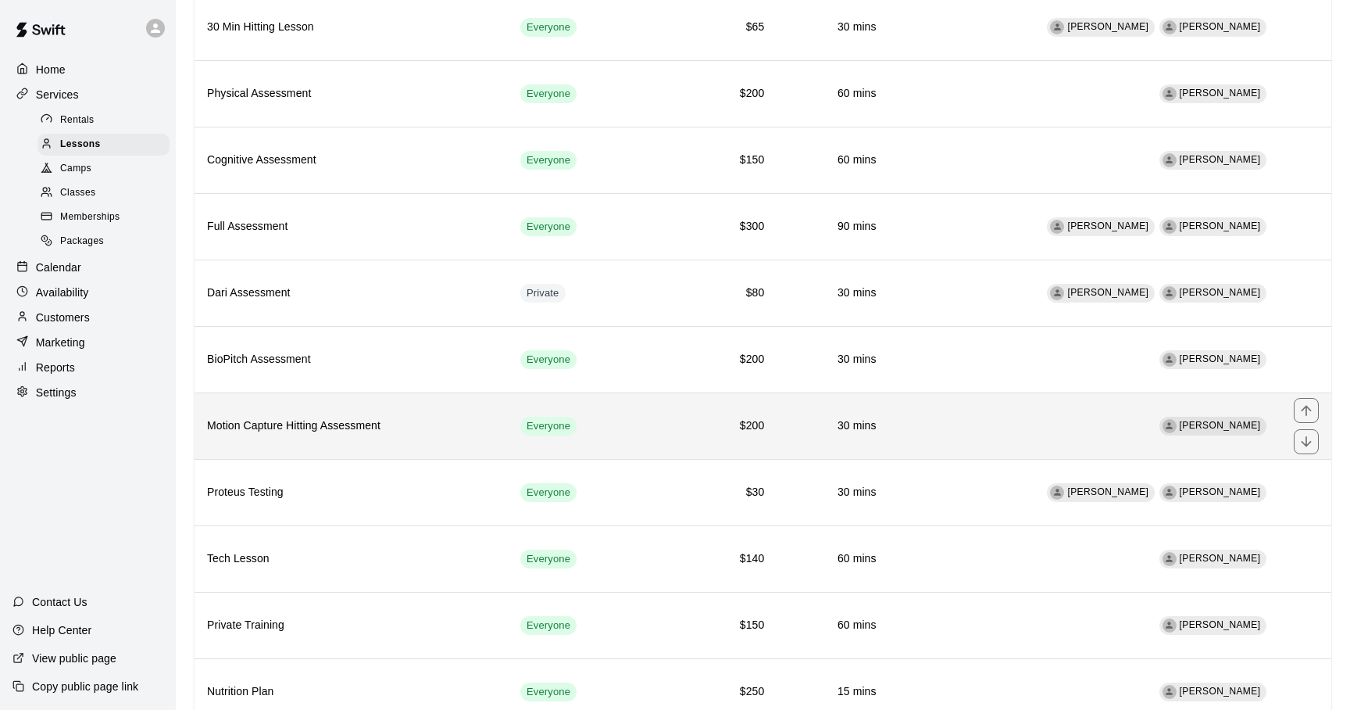
scroll to position [166, 0]
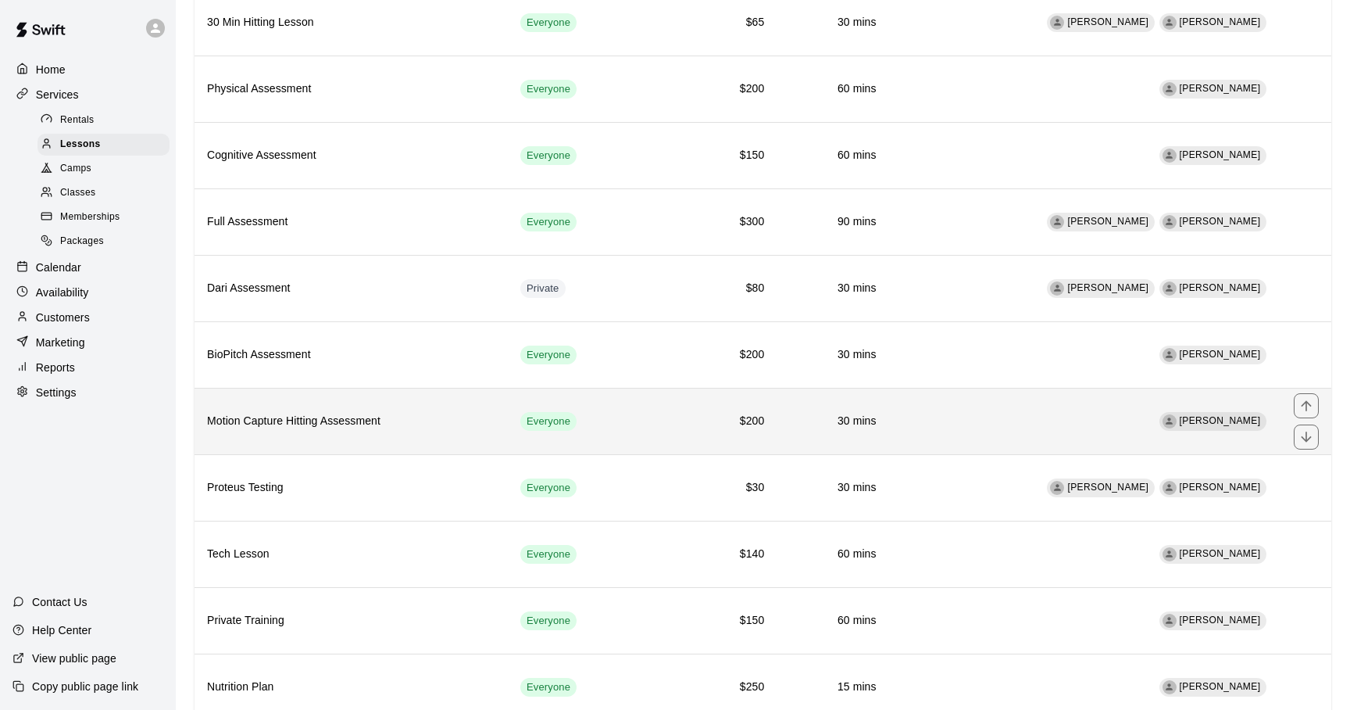
click at [1010, 431] on td "Adam Sobocienski" at bounding box center [1085, 421] width 392 height 66
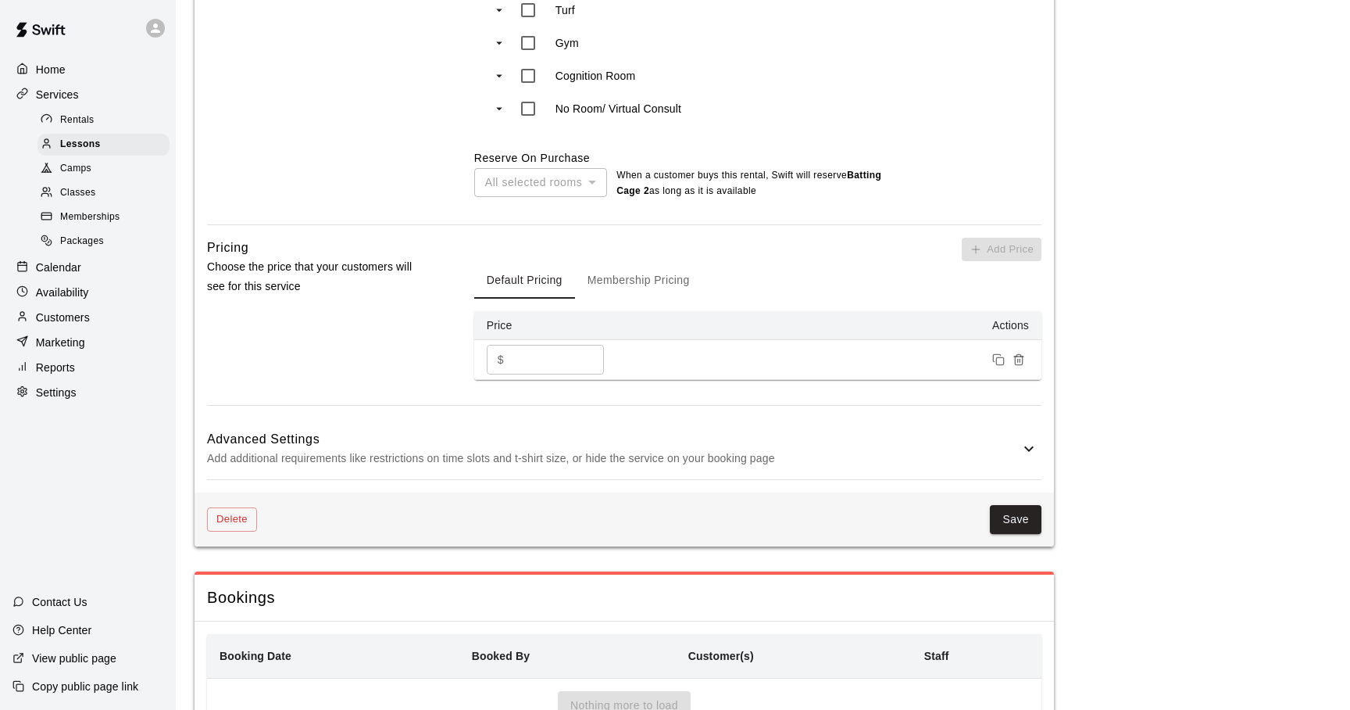
scroll to position [1325, 0]
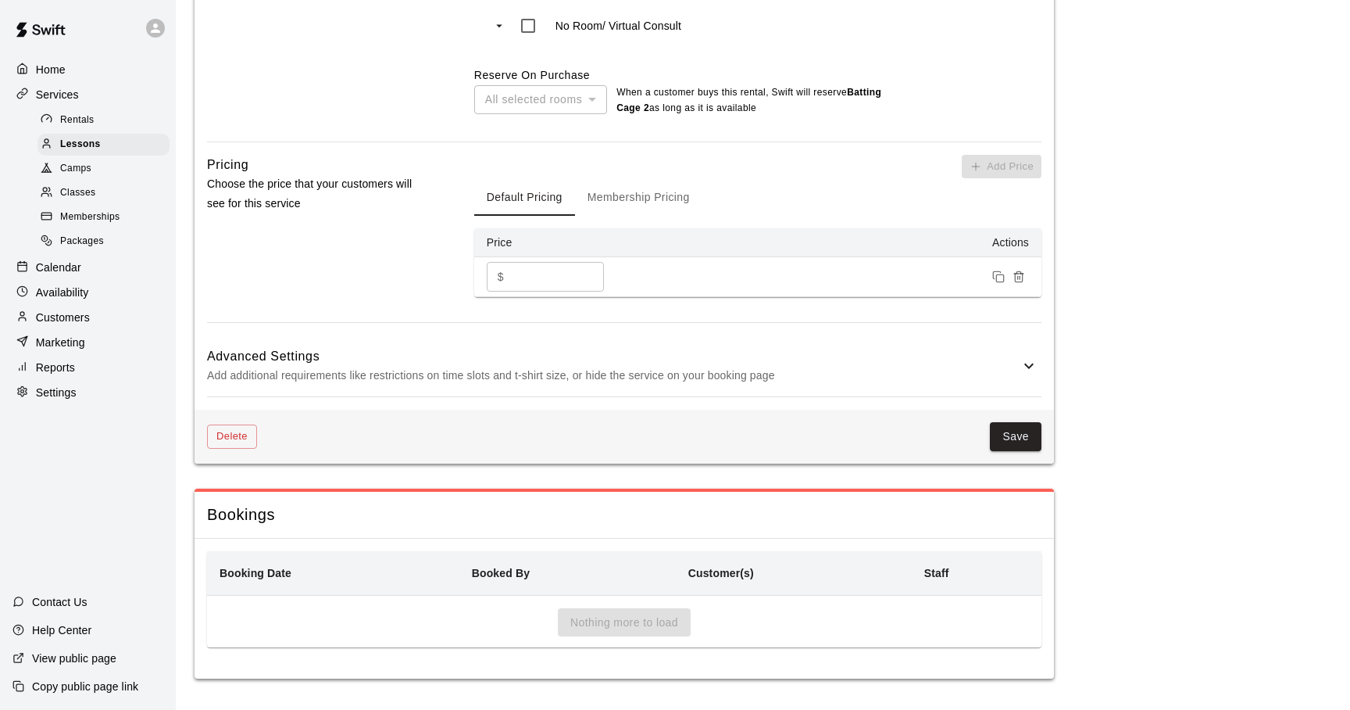
click at [1023, 363] on icon at bounding box center [1029, 365] width 19 height 19
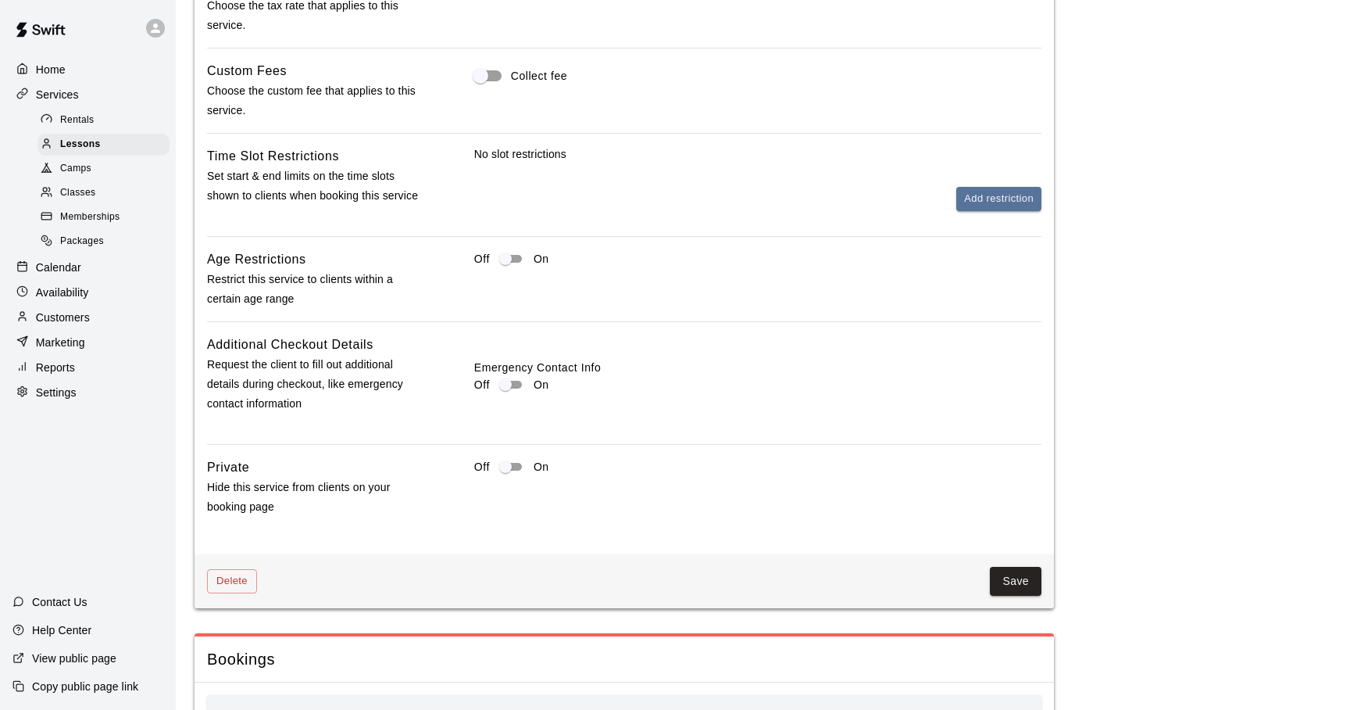
scroll to position [1772, 0]
click at [1010, 585] on button "Save" at bounding box center [1016, 579] width 52 height 29
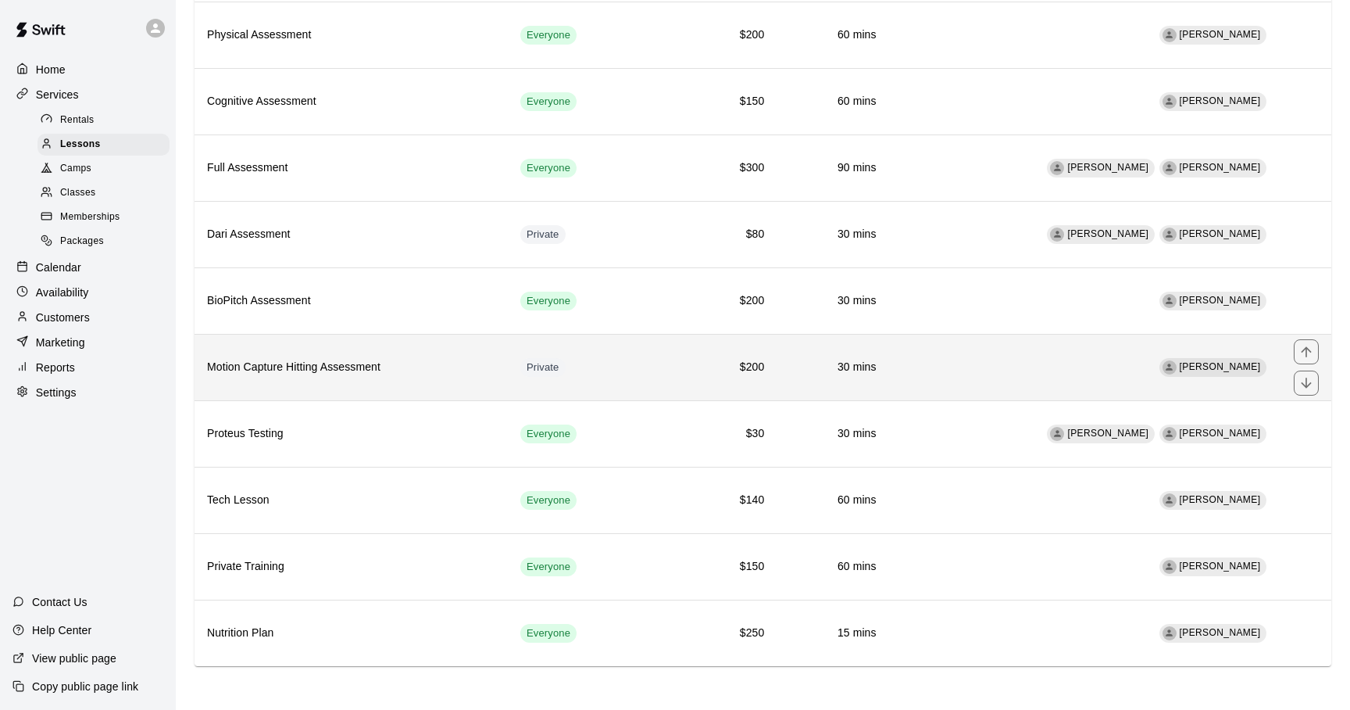
scroll to position [220, 0]
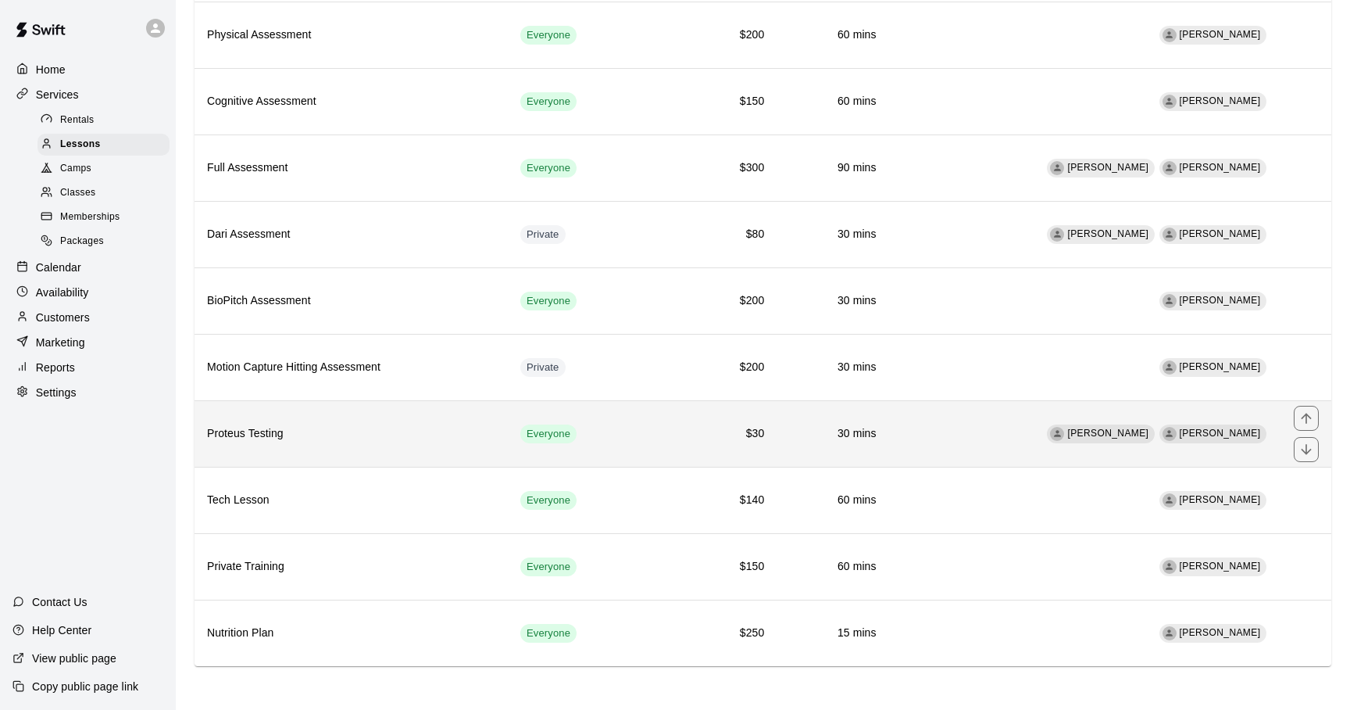
click at [982, 432] on td "Adam Sobocienski Ashley Kravitz" at bounding box center [1085, 433] width 392 height 66
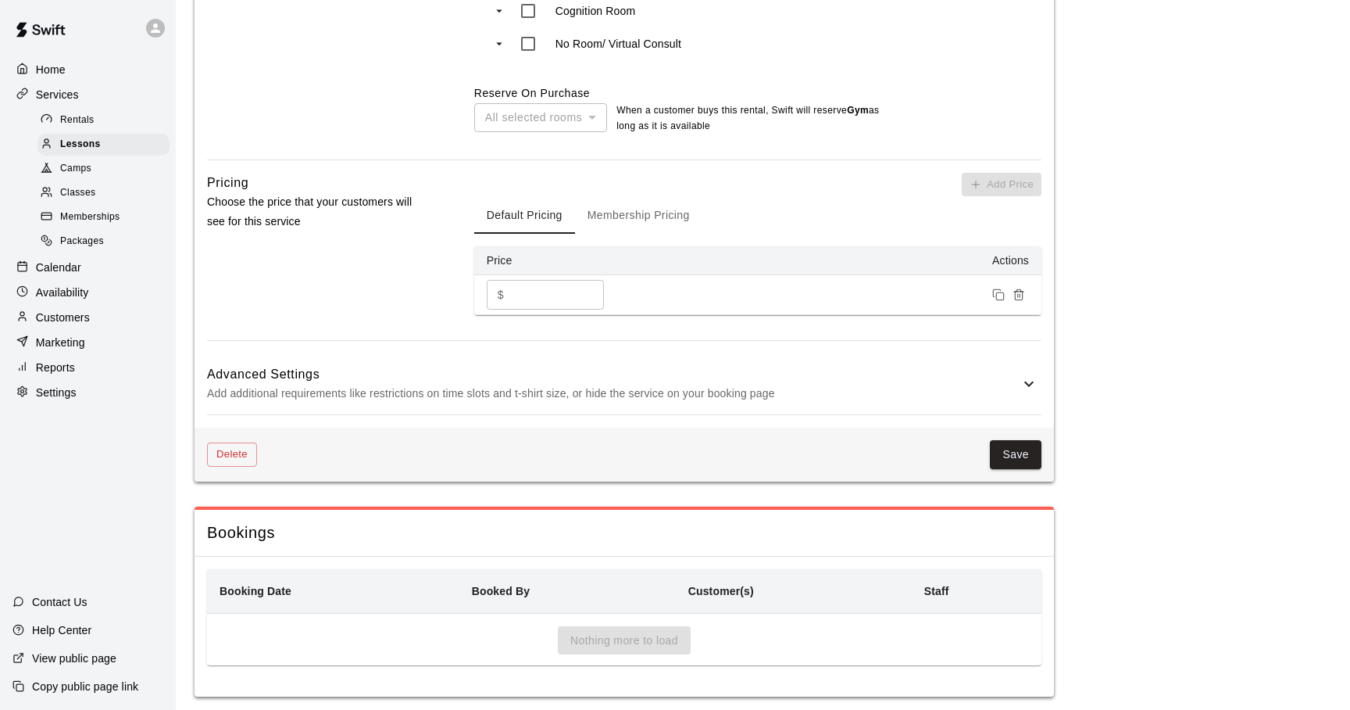
scroll to position [1325, 0]
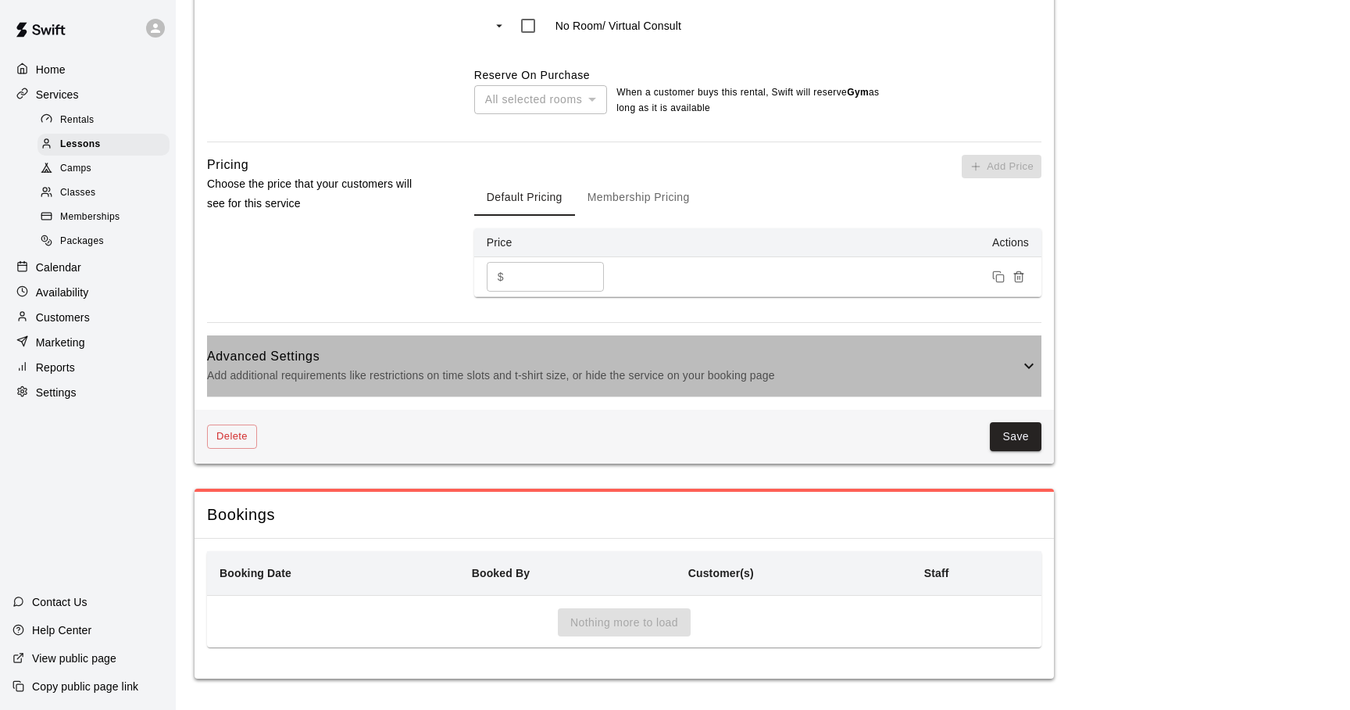
click at [1023, 374] on icon at bounding box center [1029, 365] width 19 height 19
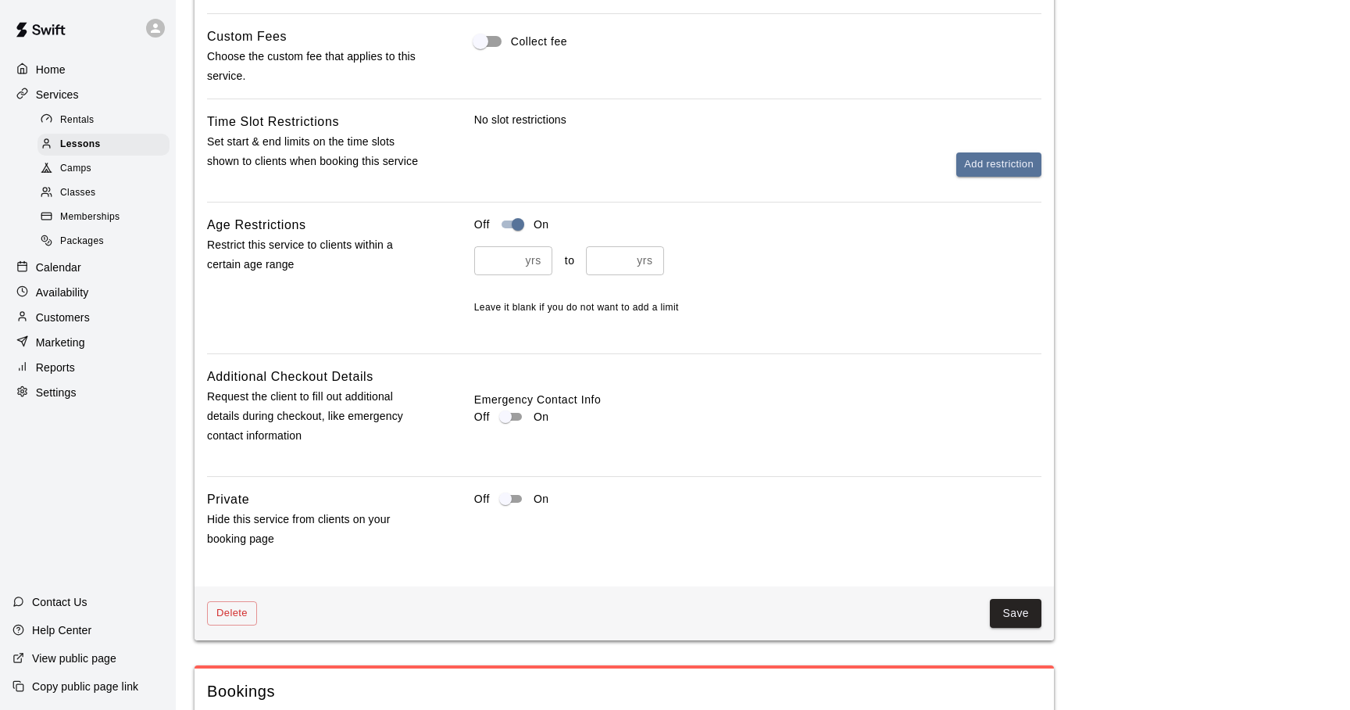
scroll to position [1910, 0]
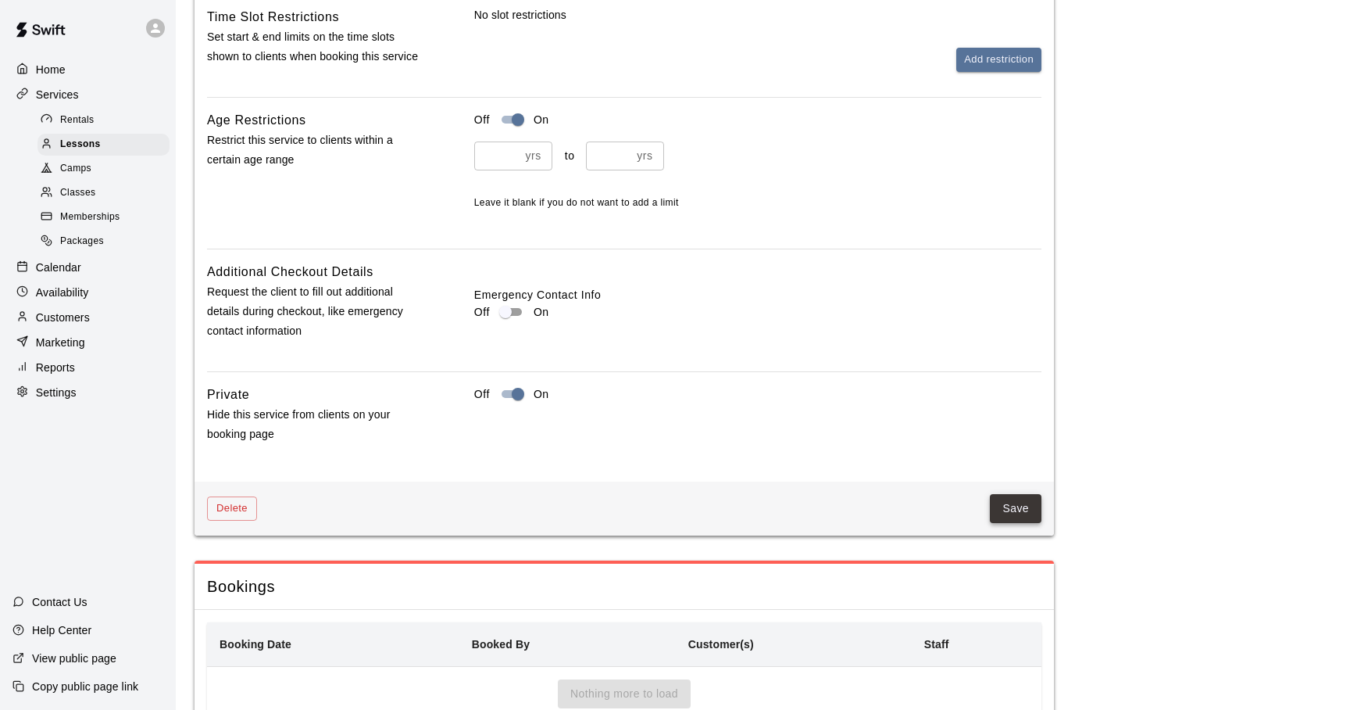
click at [1014, 507] on button "Save" at bounding box center [1016, 508] width 52 height 29
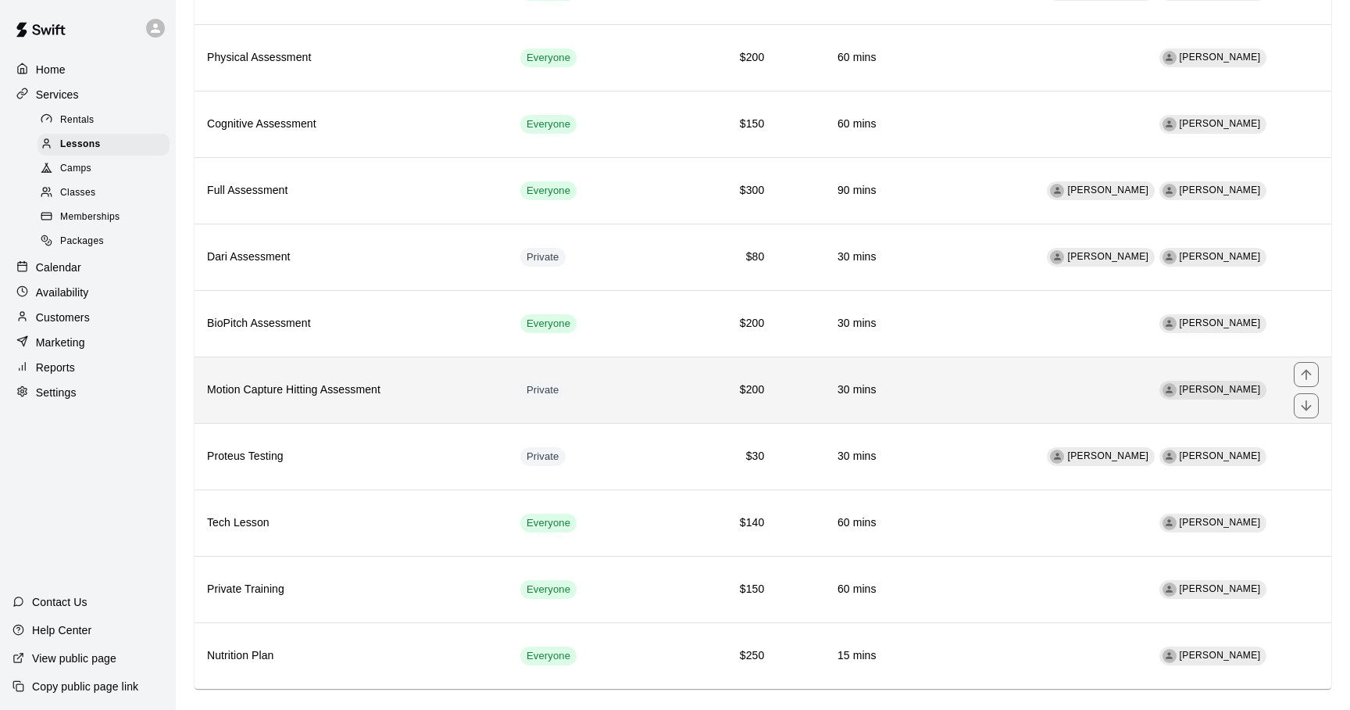
scroll to position [220, 0]
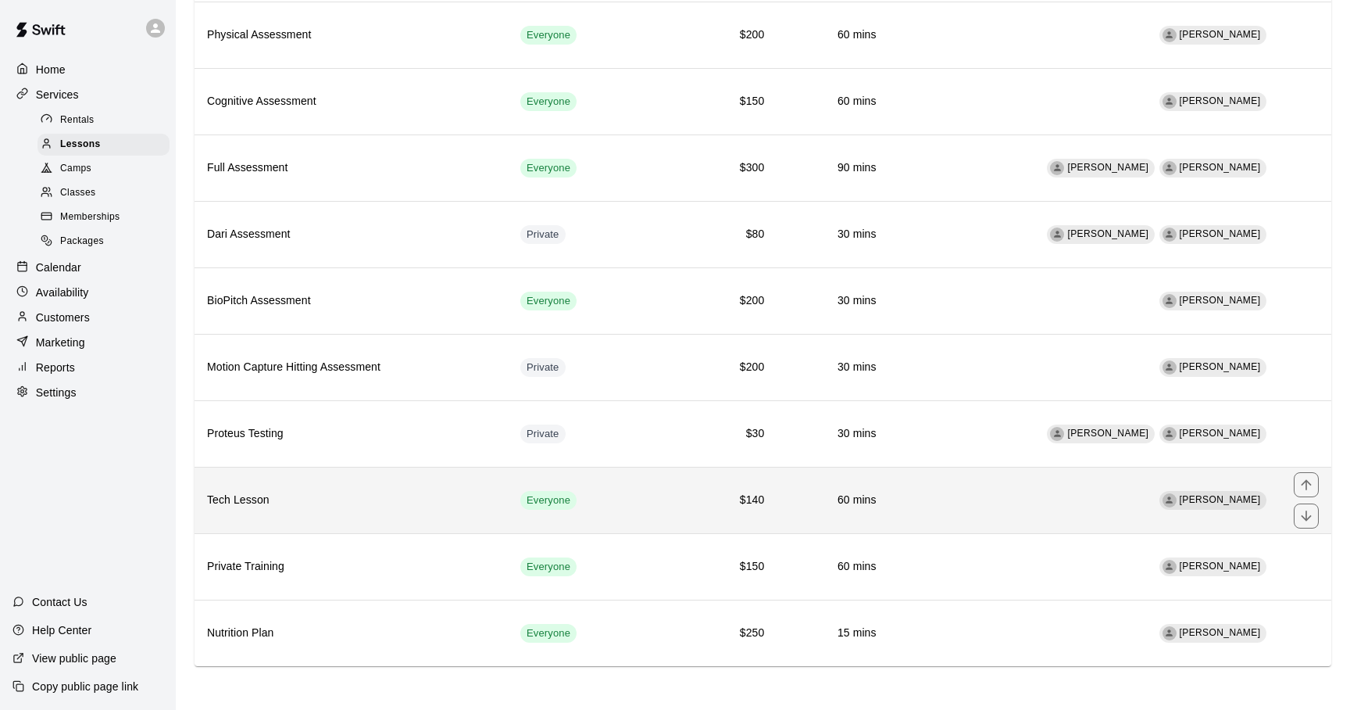
click at [1047, 507] on td "[PERSON_NAME]" at bounding box center [1085, 500] width 392 height 66
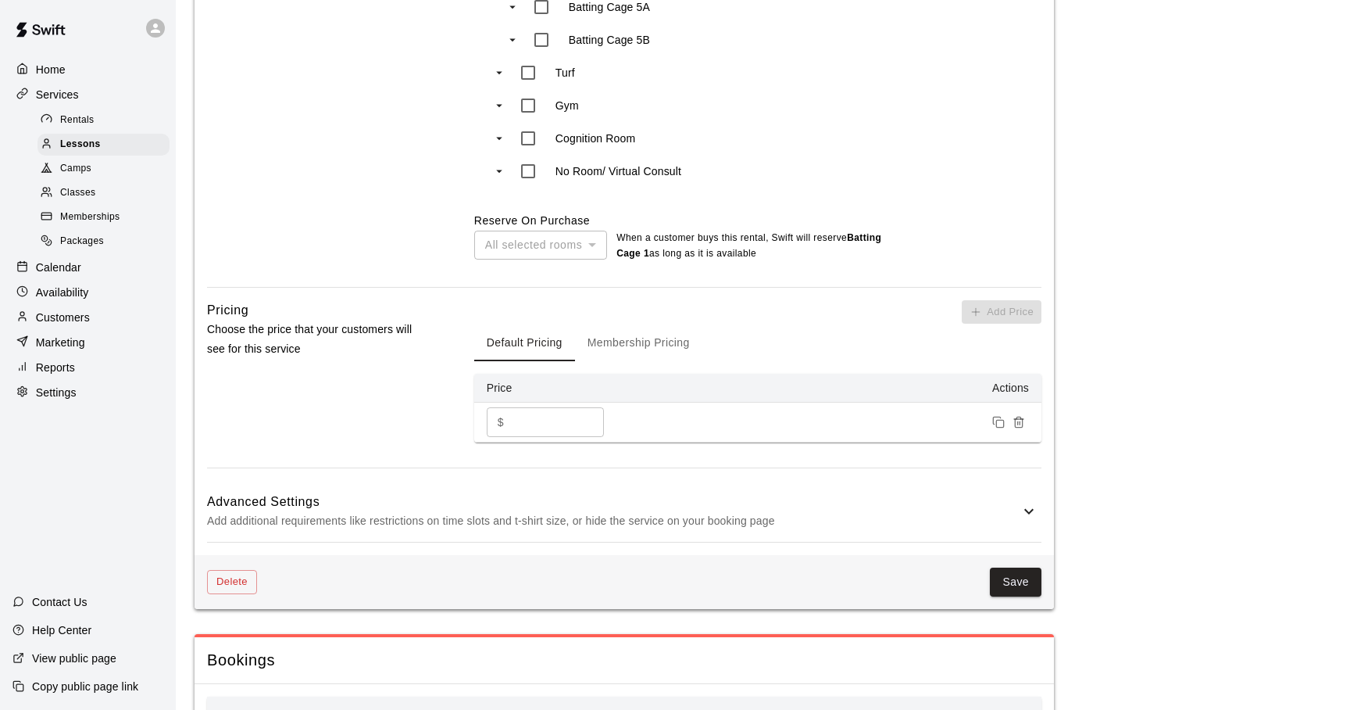
scroll to position [1325, 0]
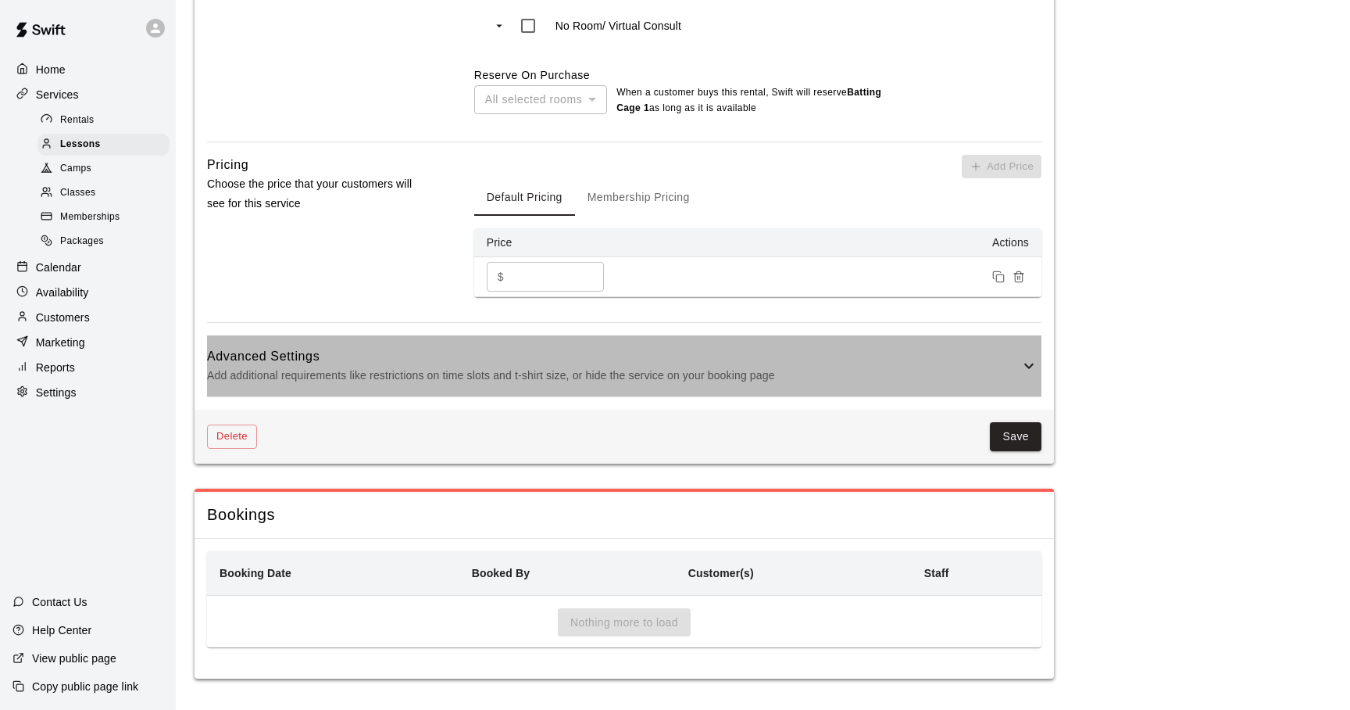
click at [1024, 368] on icon at bounding box center [1029, 365] width 19 height 19
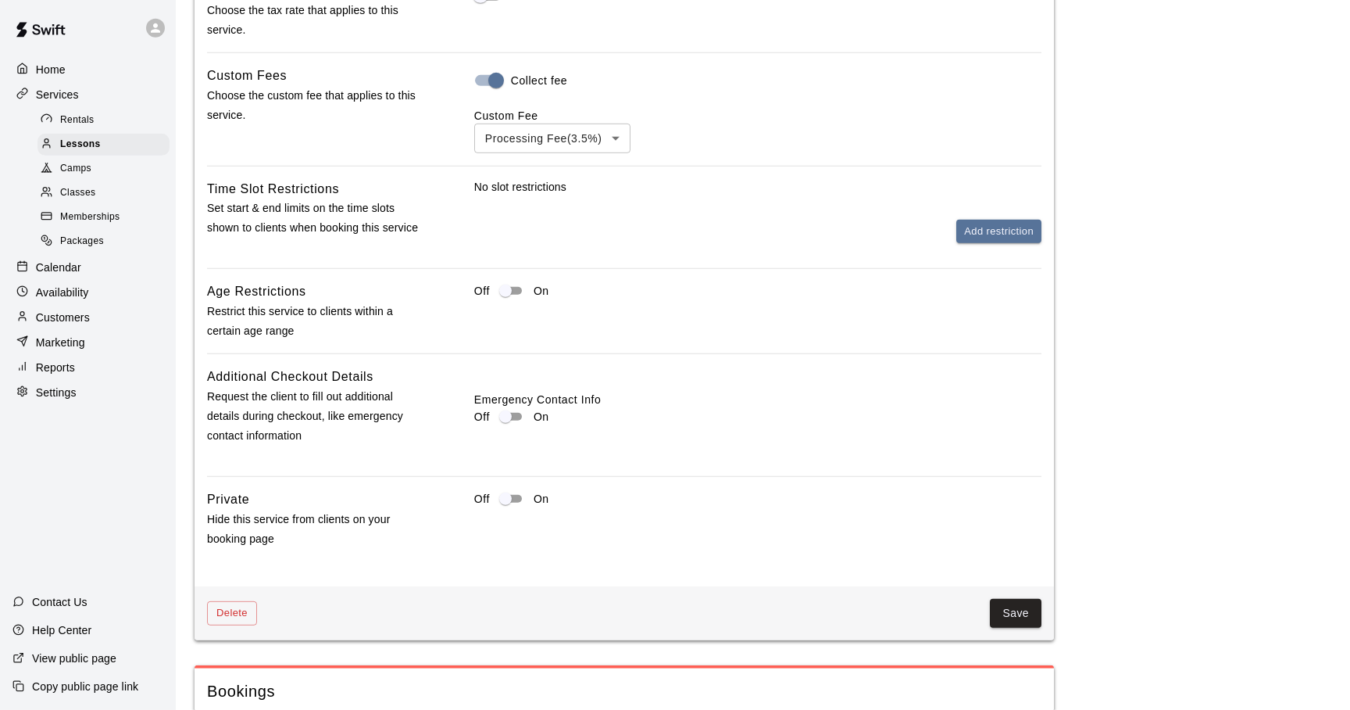
scroll to position [1748, 0]
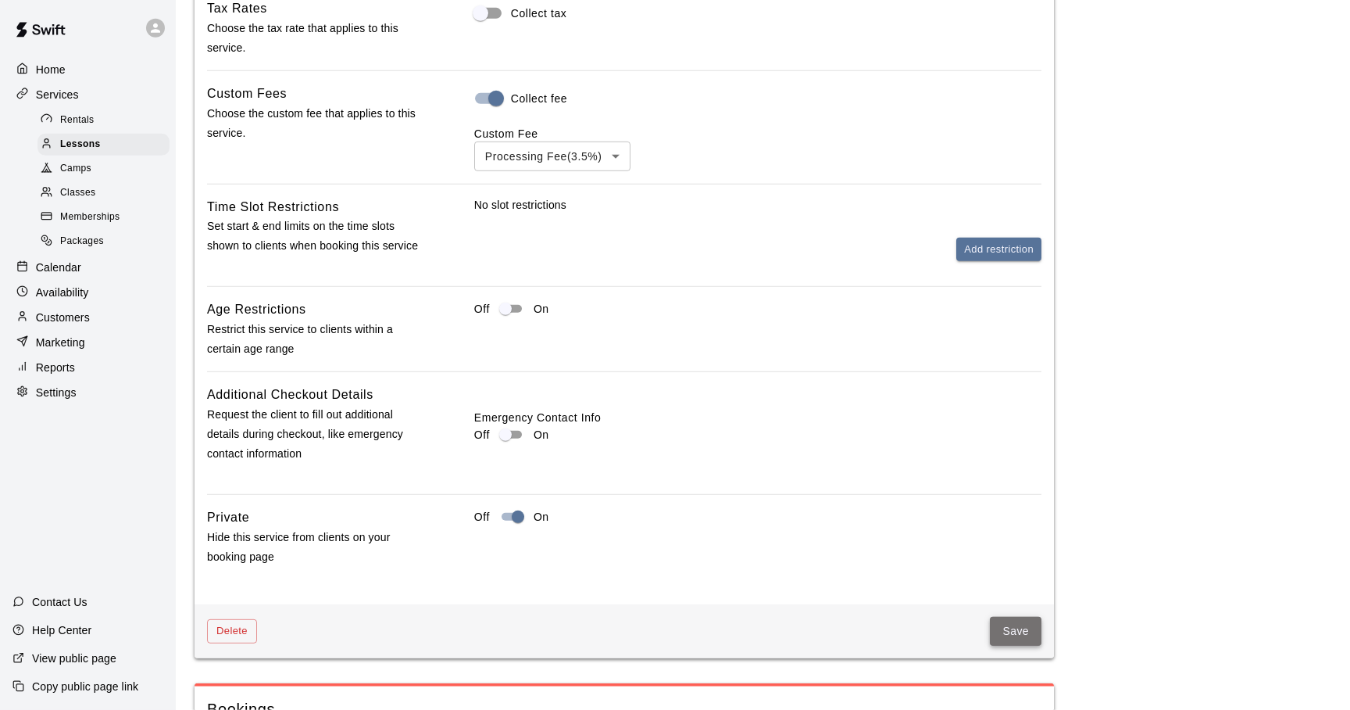
click at [1018, 636] on button "Save" at bounding box center [1016, 631] width 52 height 29
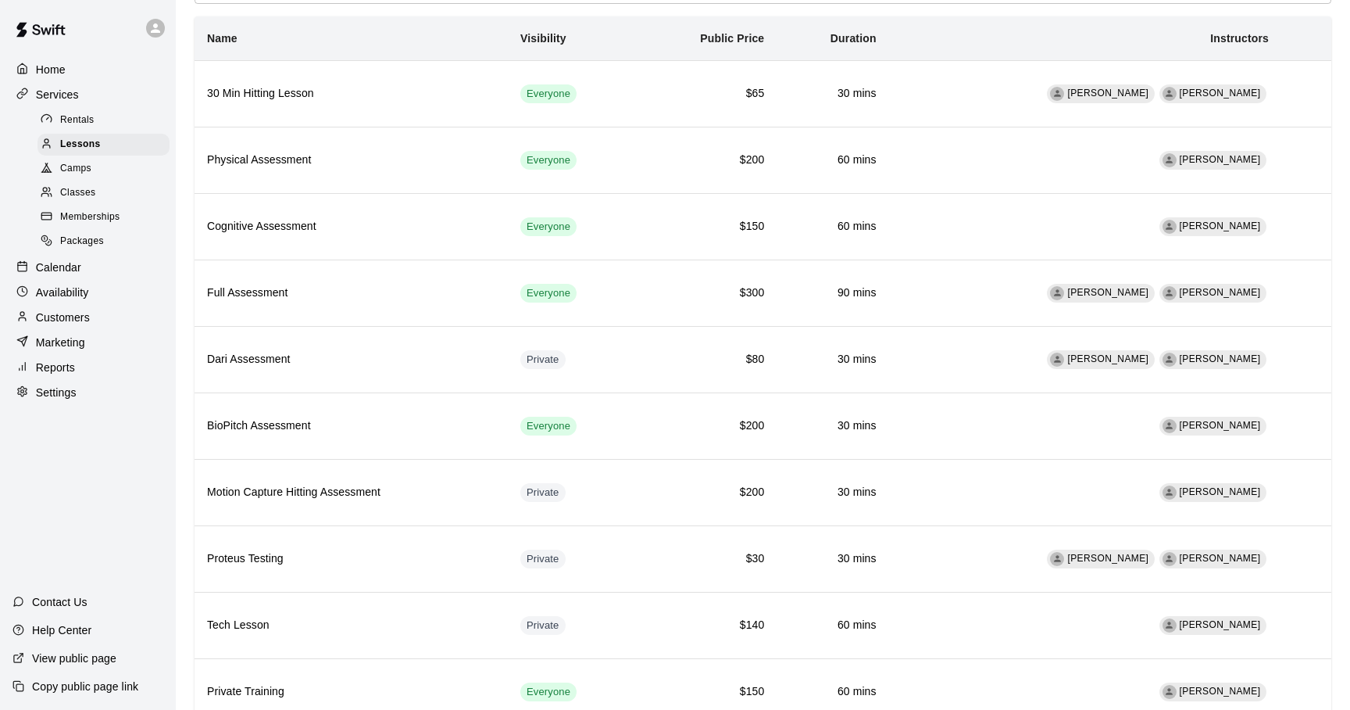
scroll to position [142, 0]
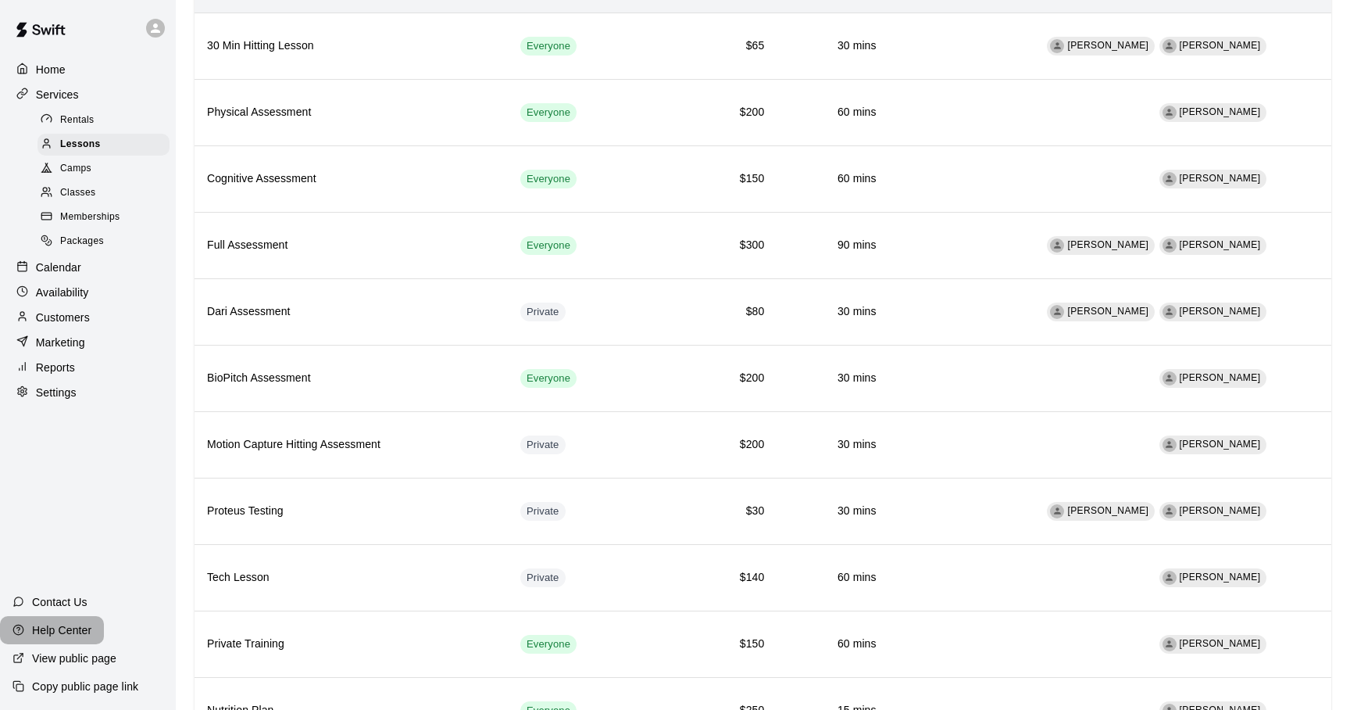
click at [75, 626] on p "Help Center" at bounding box center [61, 630] width 59 height 16
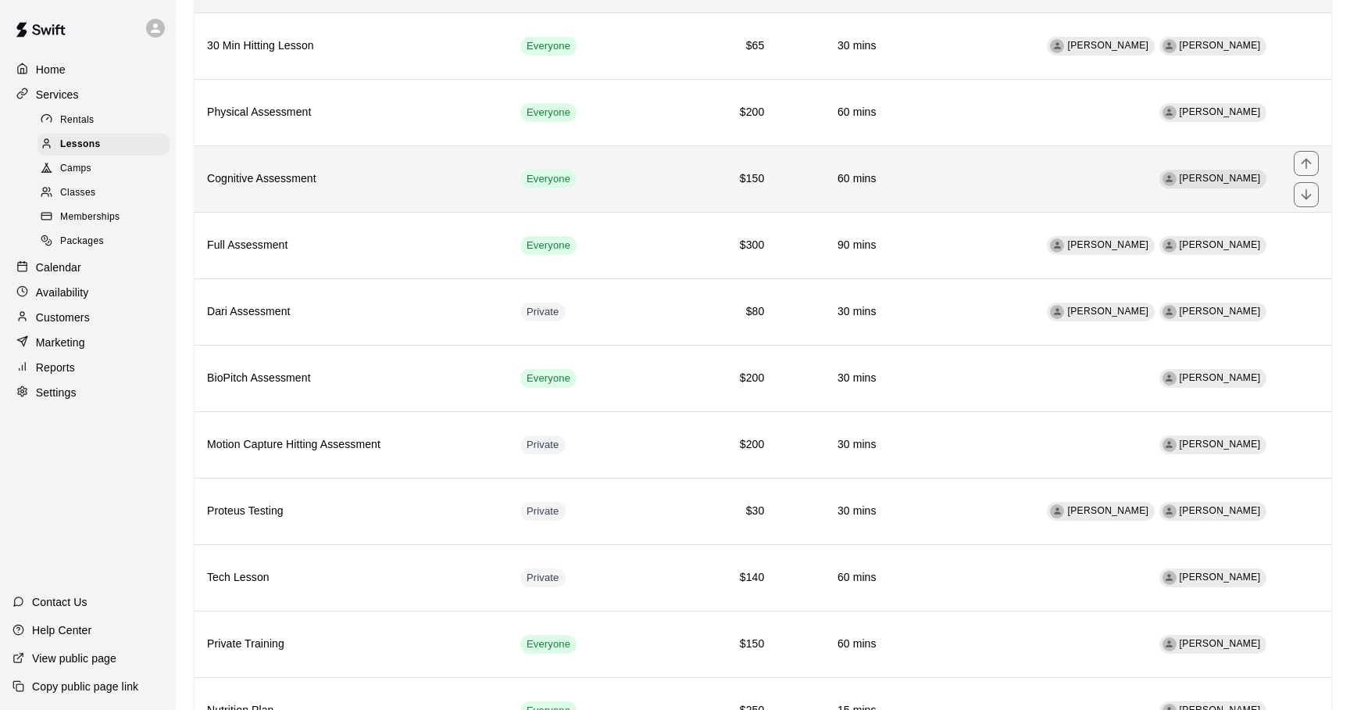
scroll to position [0, 0]
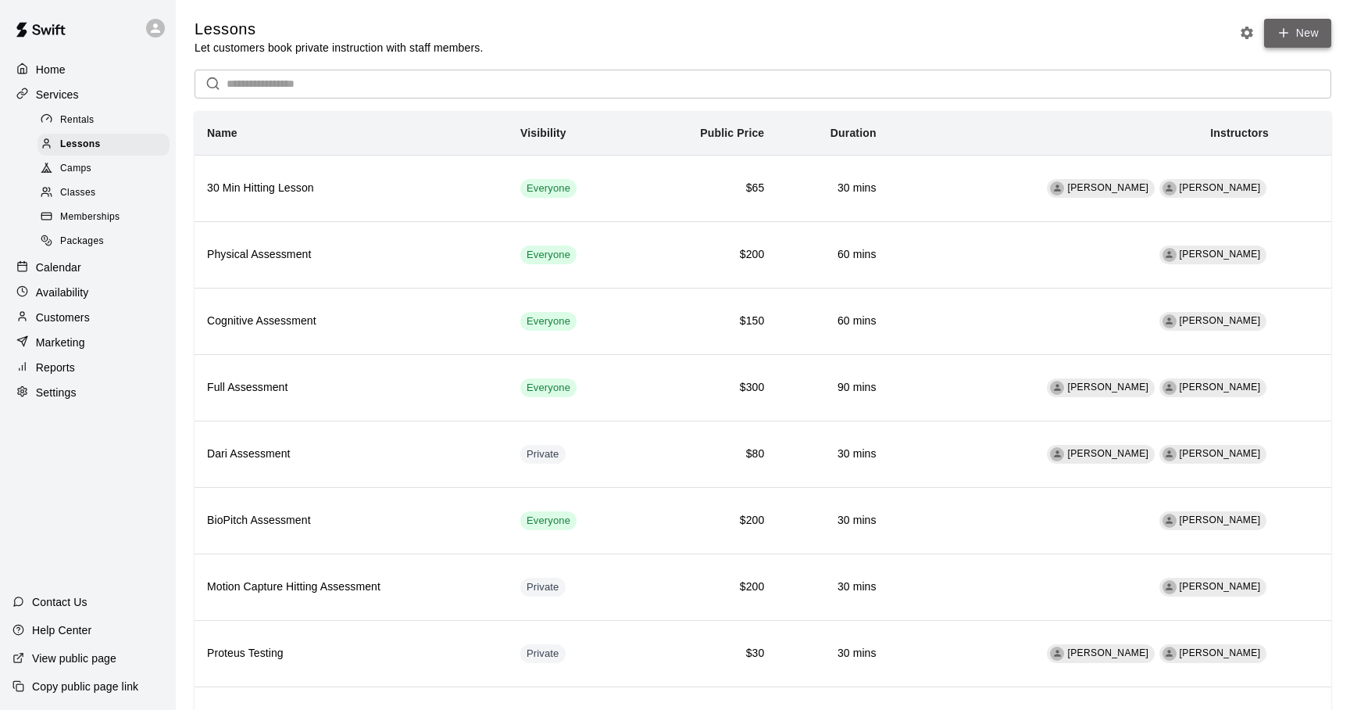
click at [1282, 32] on icon at bounding box center [1284, 33] width 14 height 14
click at [1246, 32] on icon "Lesson settings" at bounding box center [1247, 33] width 16 height 16
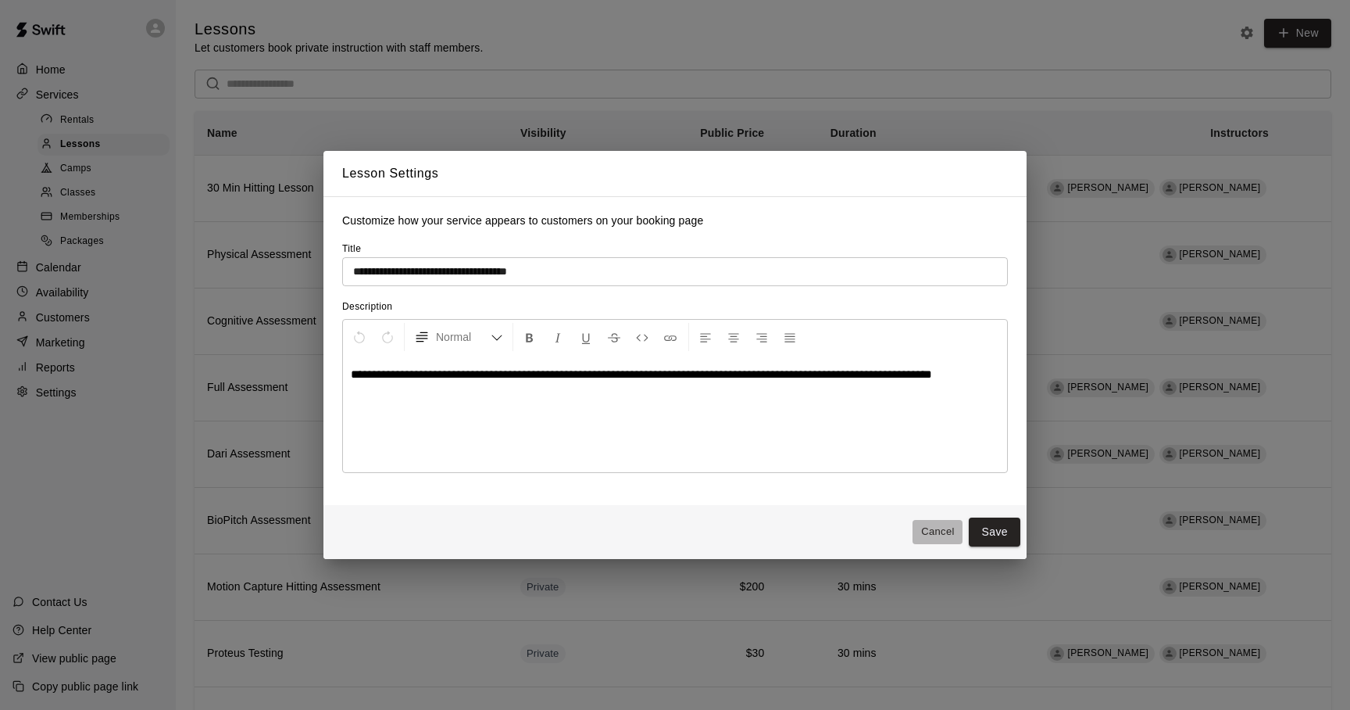
click at [938, 531] on button "Cancel" at bounding box center [938, 532] width 50 height 24
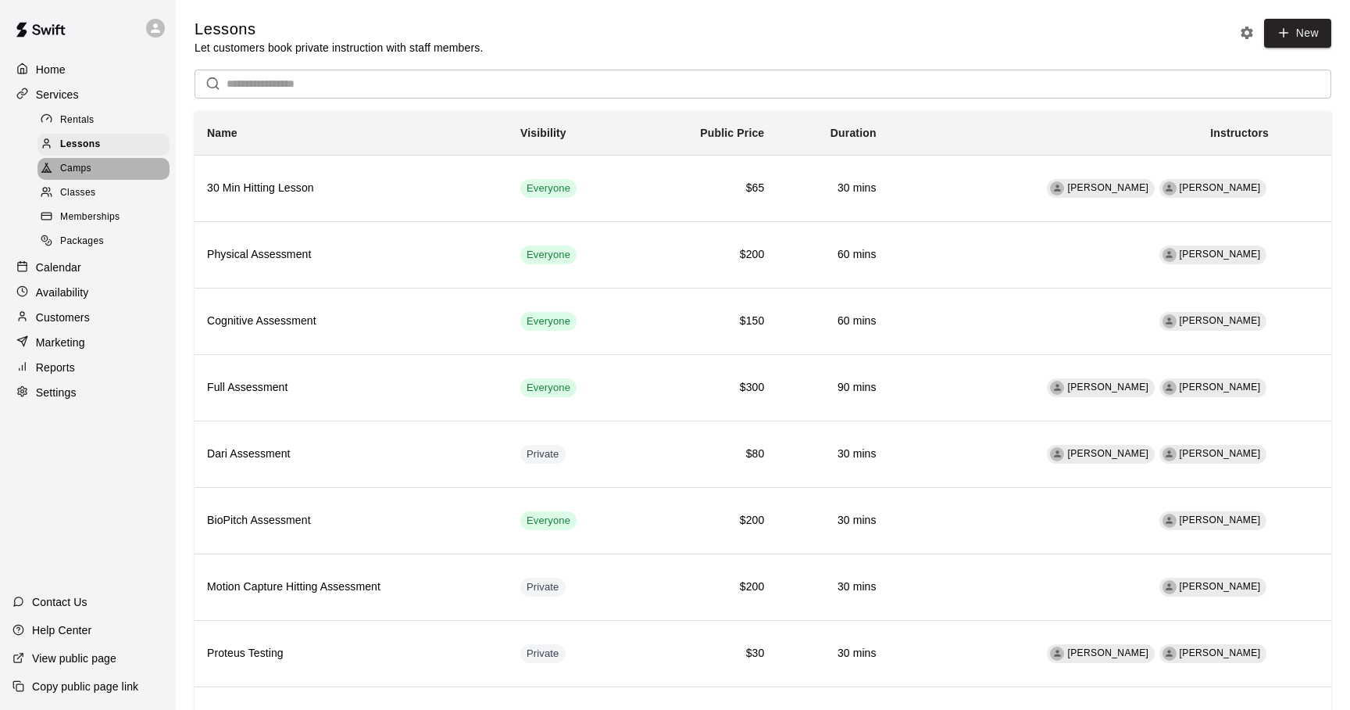
click at [70, 162] on span "Camps" at bounding box center [75, 169] width 31 height 16
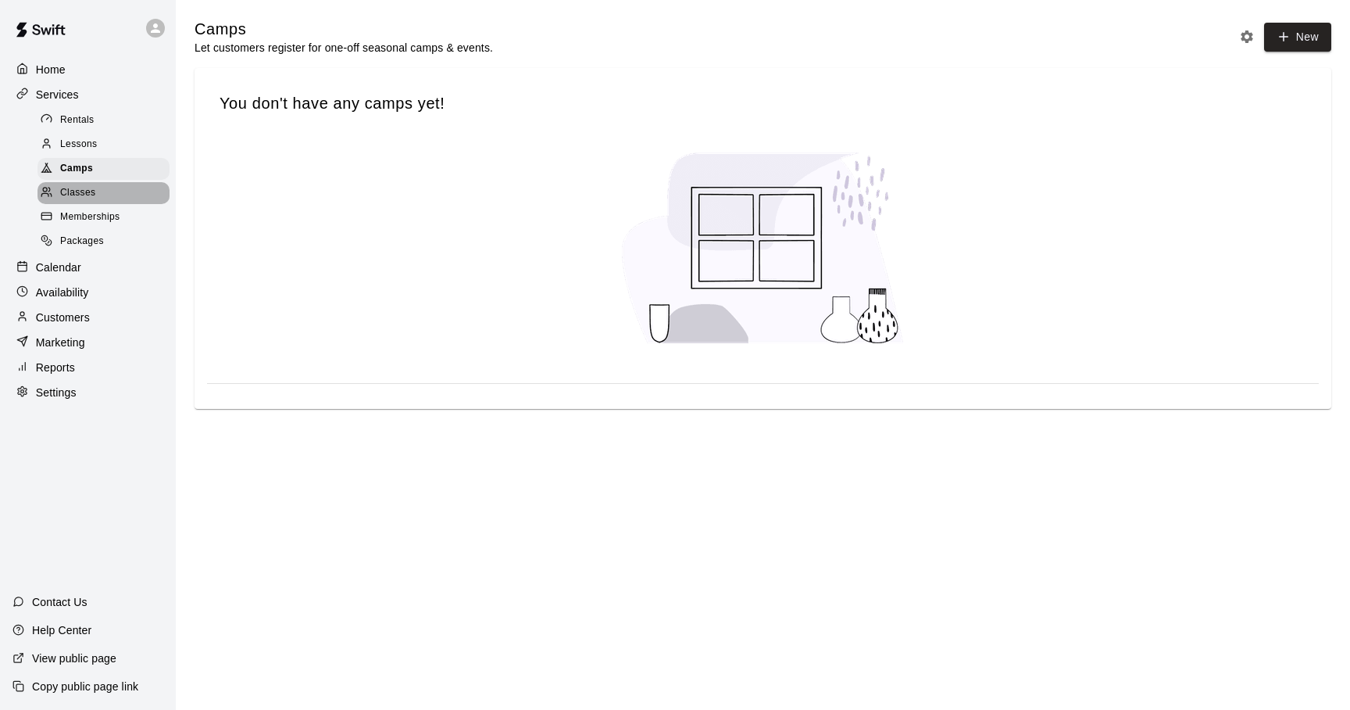
click at [70, 191] on span "Classes" at bounding box center [77, 193] width 35 height 16
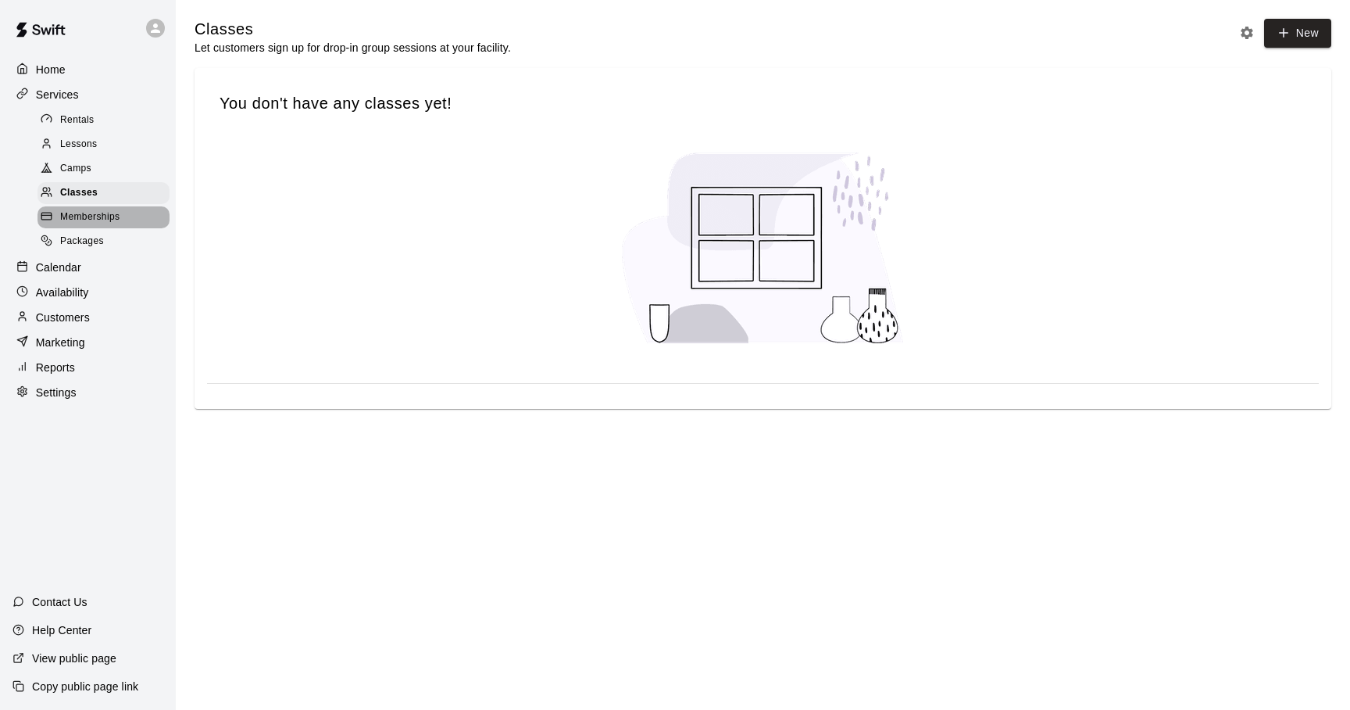
click at [70, 219] on span "Memberships" at bounding box center [89, 217] width 59 height 16
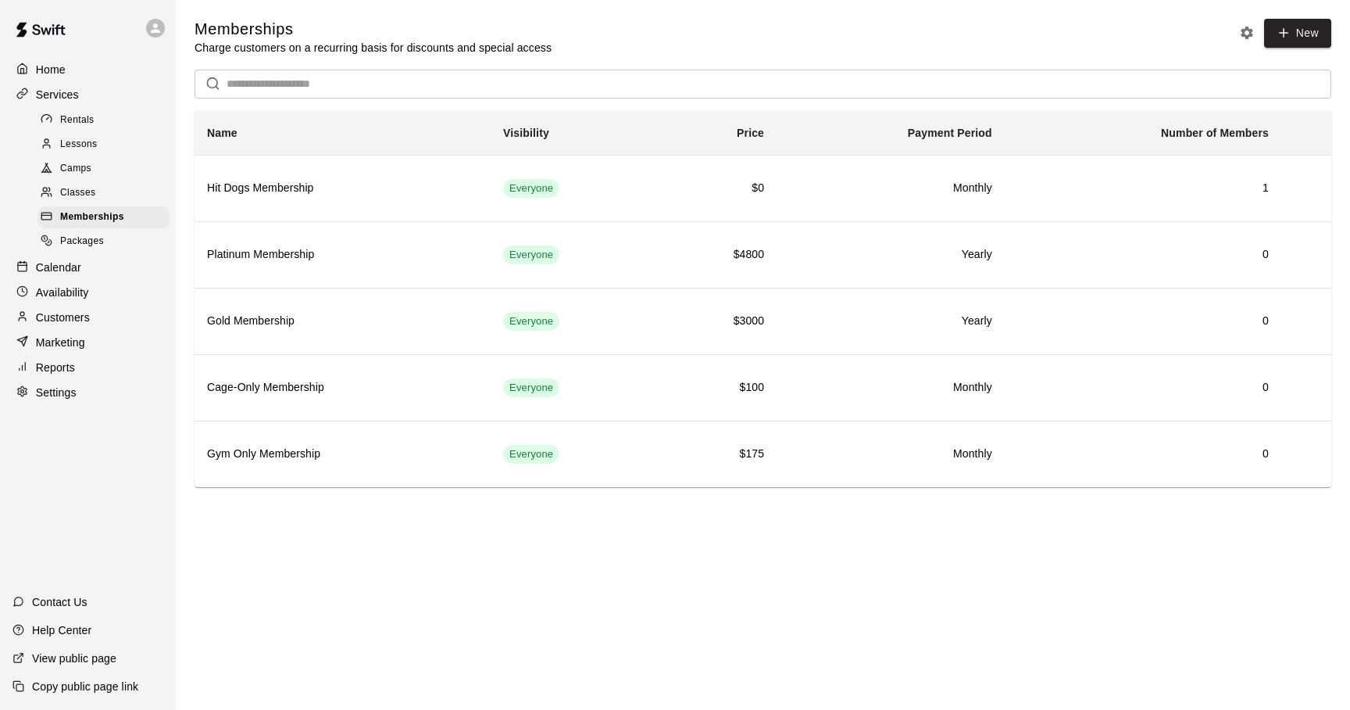
click at [69, 238] on span "Packages" at bounding box center [82, 242] width 44 height 16
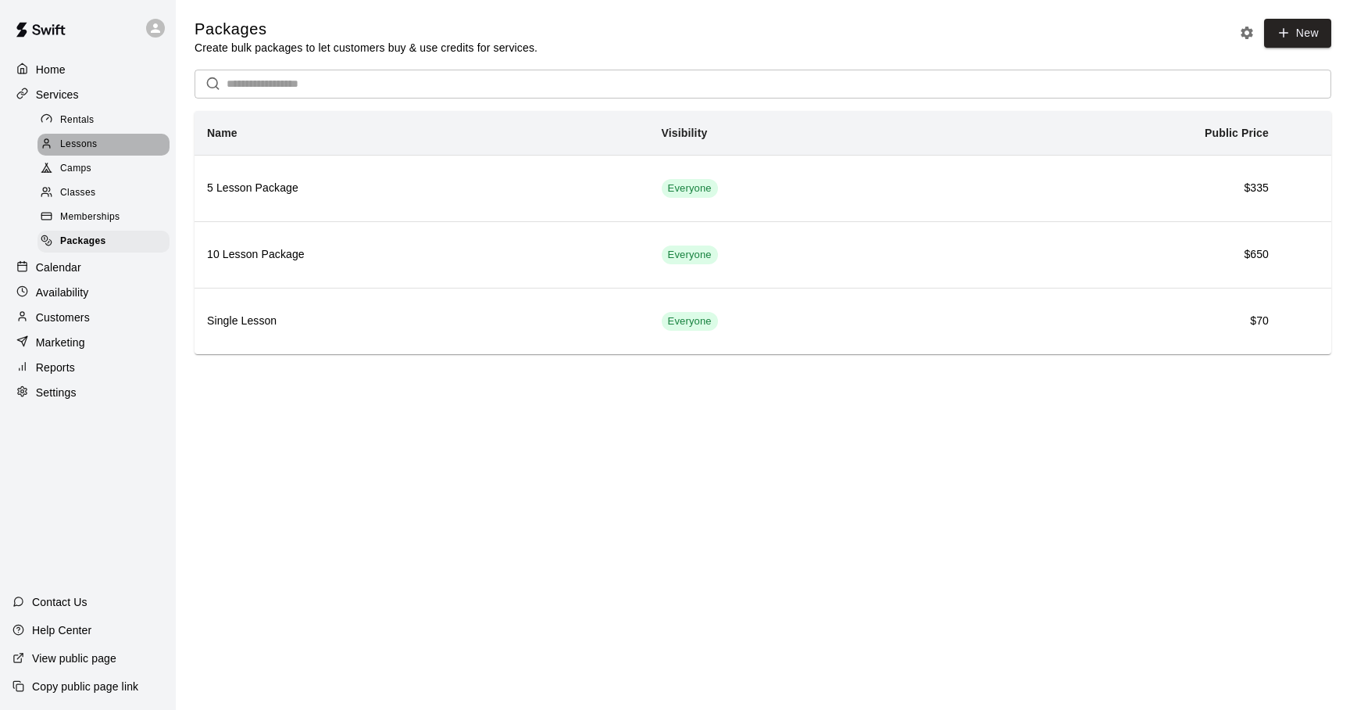
click at [88, 146] on span "Lessons" at bounding box center [79, 145] width 38 height 16
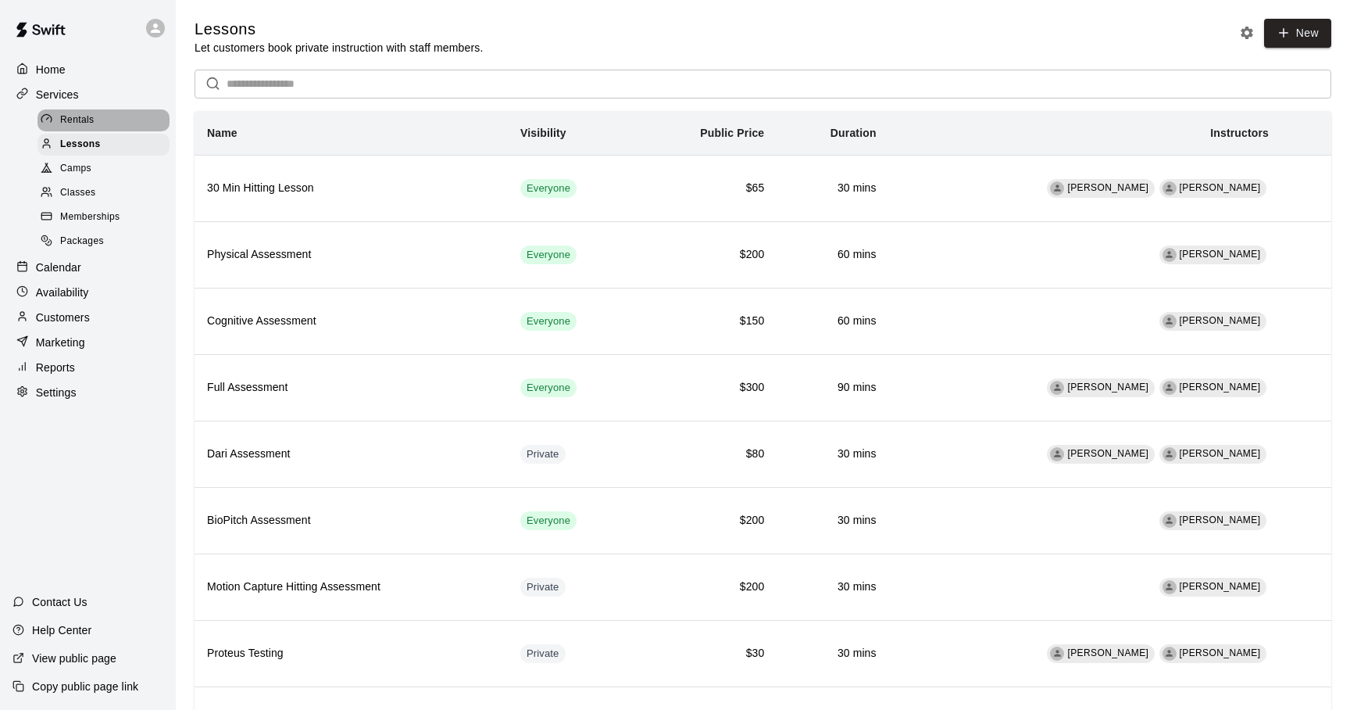
click at [78, 123] on span "Rentals" at bounding box center [77, 121] width 34 height 16
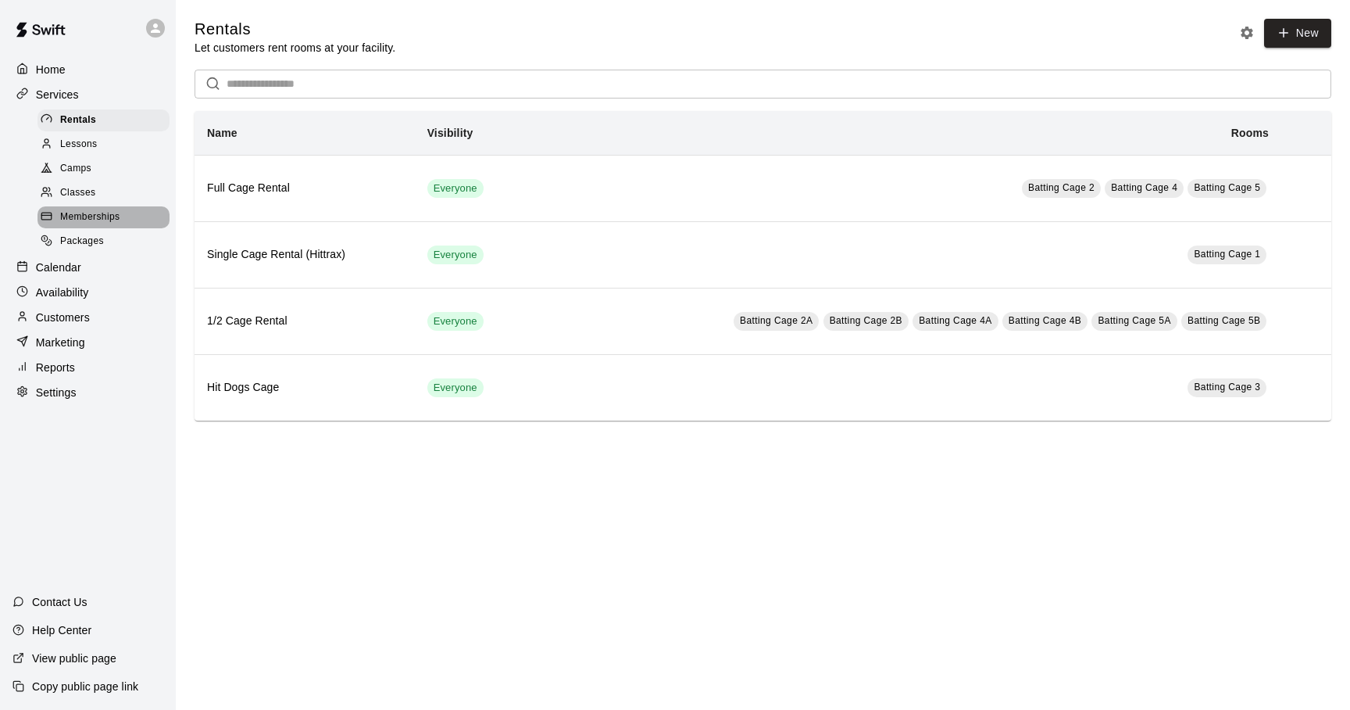
click at [73, 218] on span "Memberships" at bounding box center [89, 217] width 59 height 16
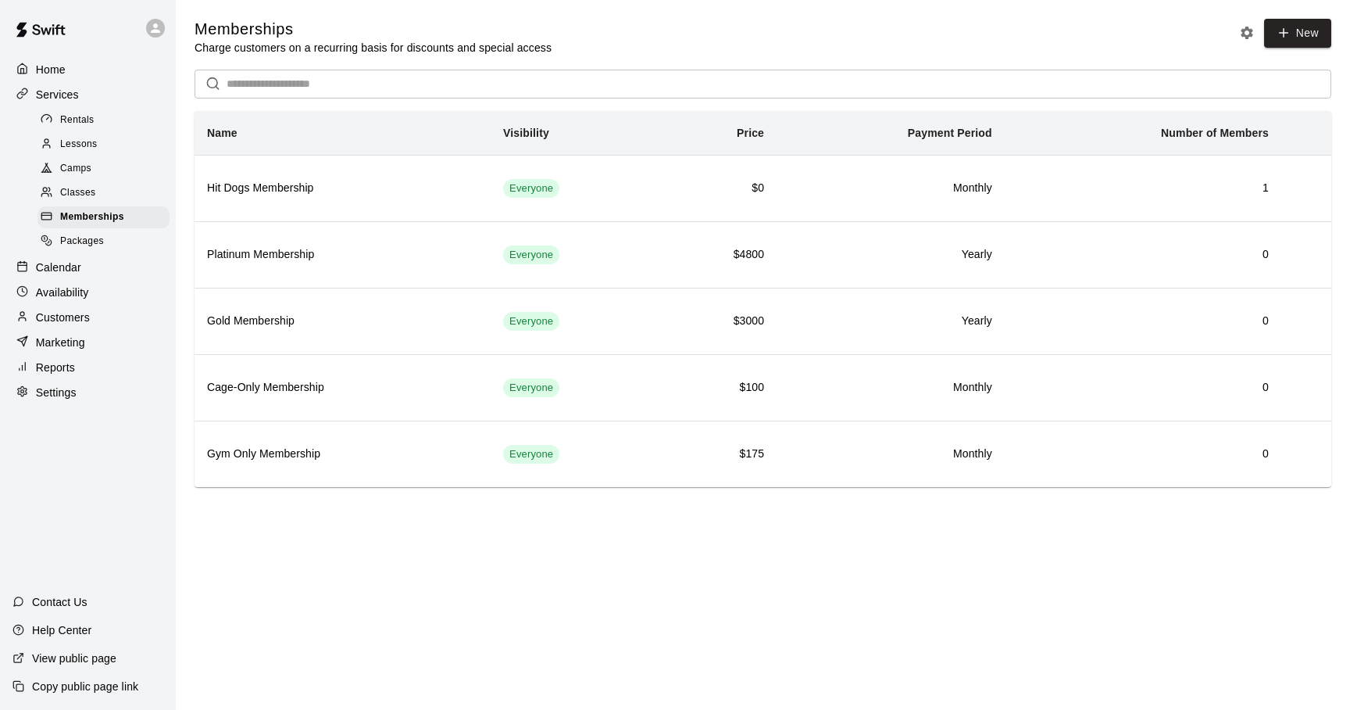
click at [73, 240] on span "Packages" at bounding box center [82, 242] width 44 height 16
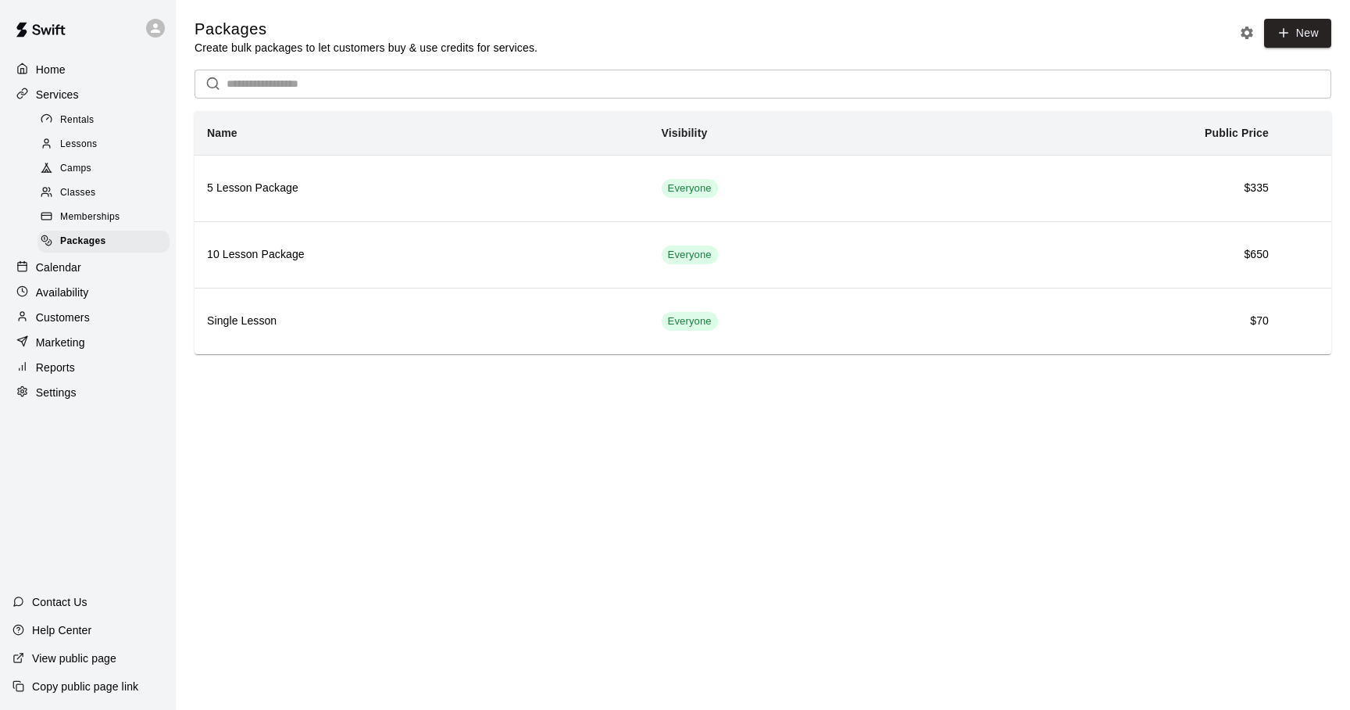
click at [69, 143] on span "Lessons" at bounding box center [79, 145] width 38 height 16
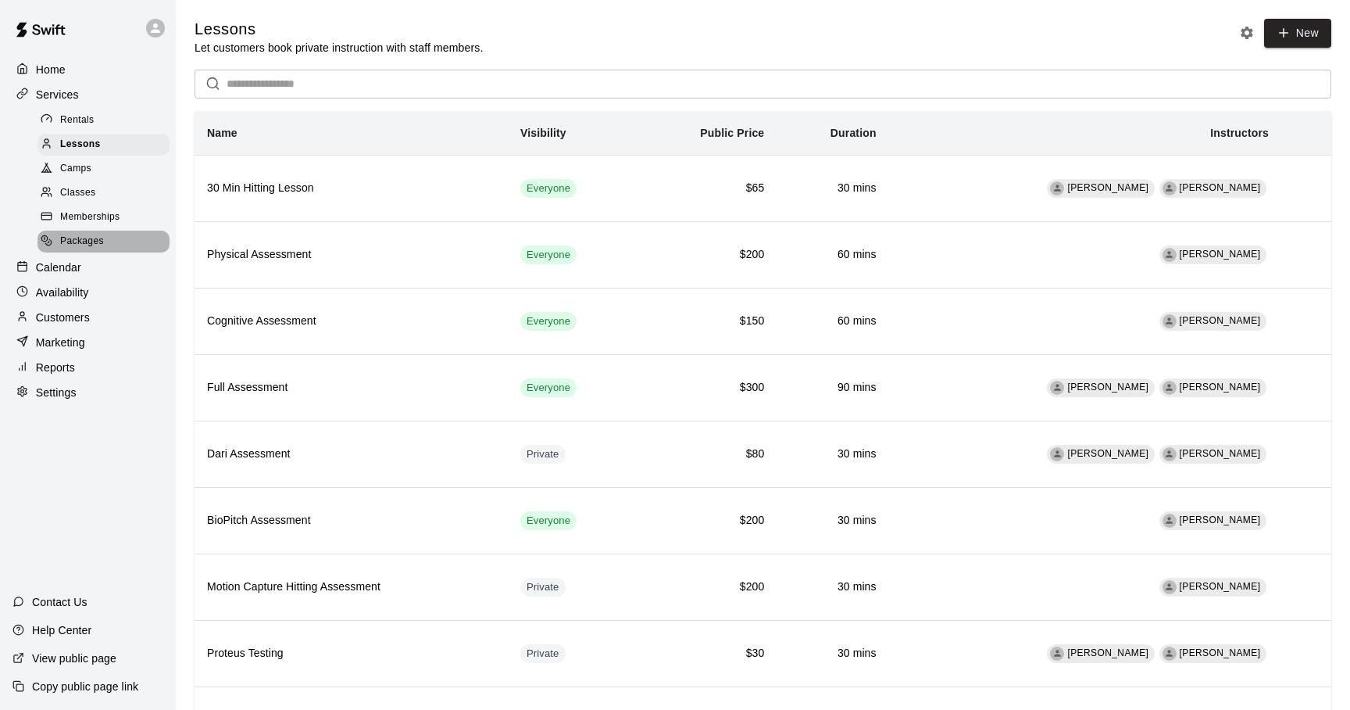
click at [93, 244] on span "Packages" at bounding box center [82, 242] width 44 height 16
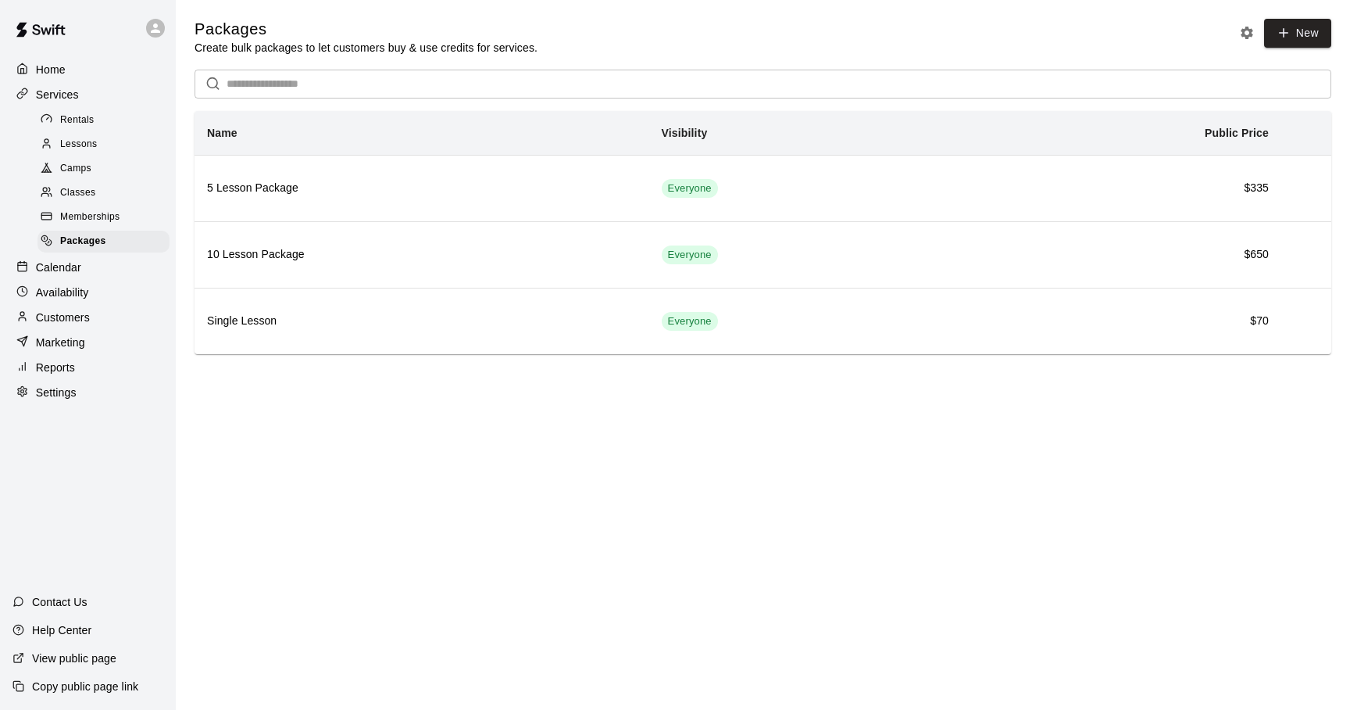
click at [79, 140] on span "Lessons" at bounding box center [79, 145] width 38 height 16
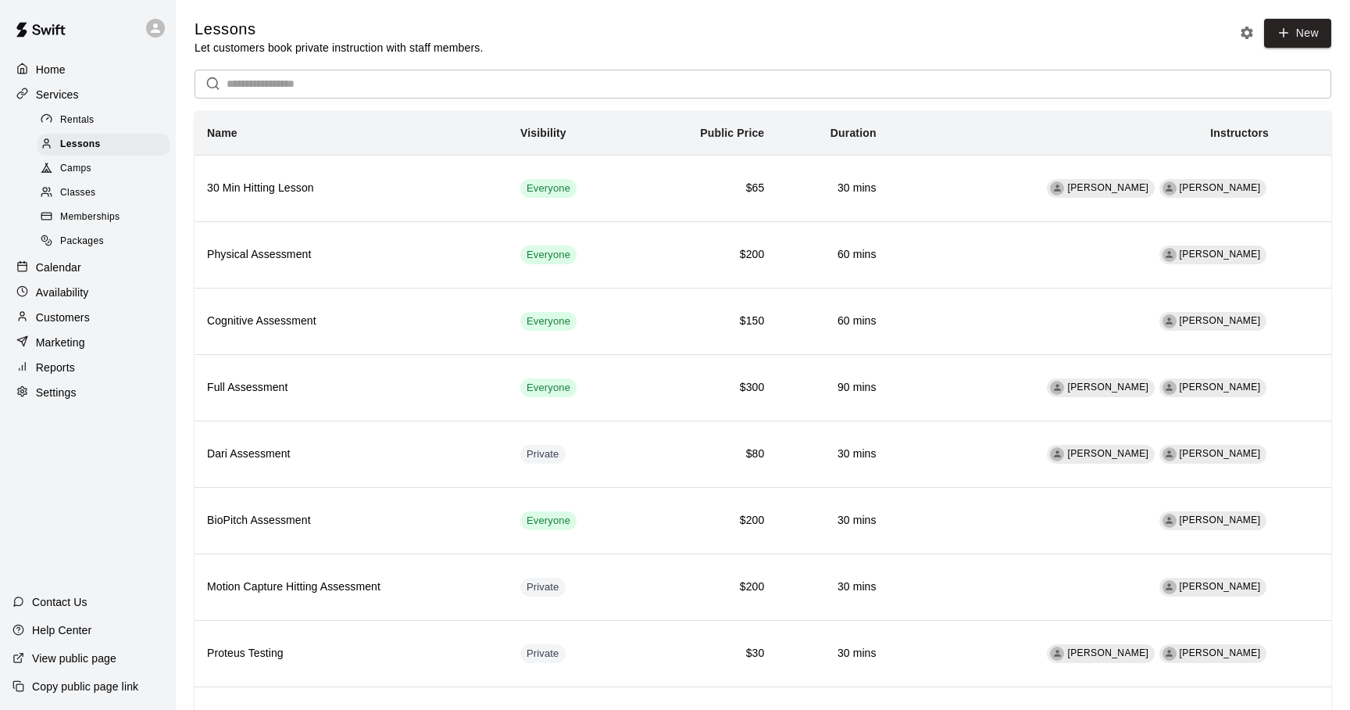
click at [73, 660] on p "View public page" at bounding box center [74, 658] width 84 height 16
click at [114, 238] on div "Packages" at bounding box center [104, 242] width 132 height 22
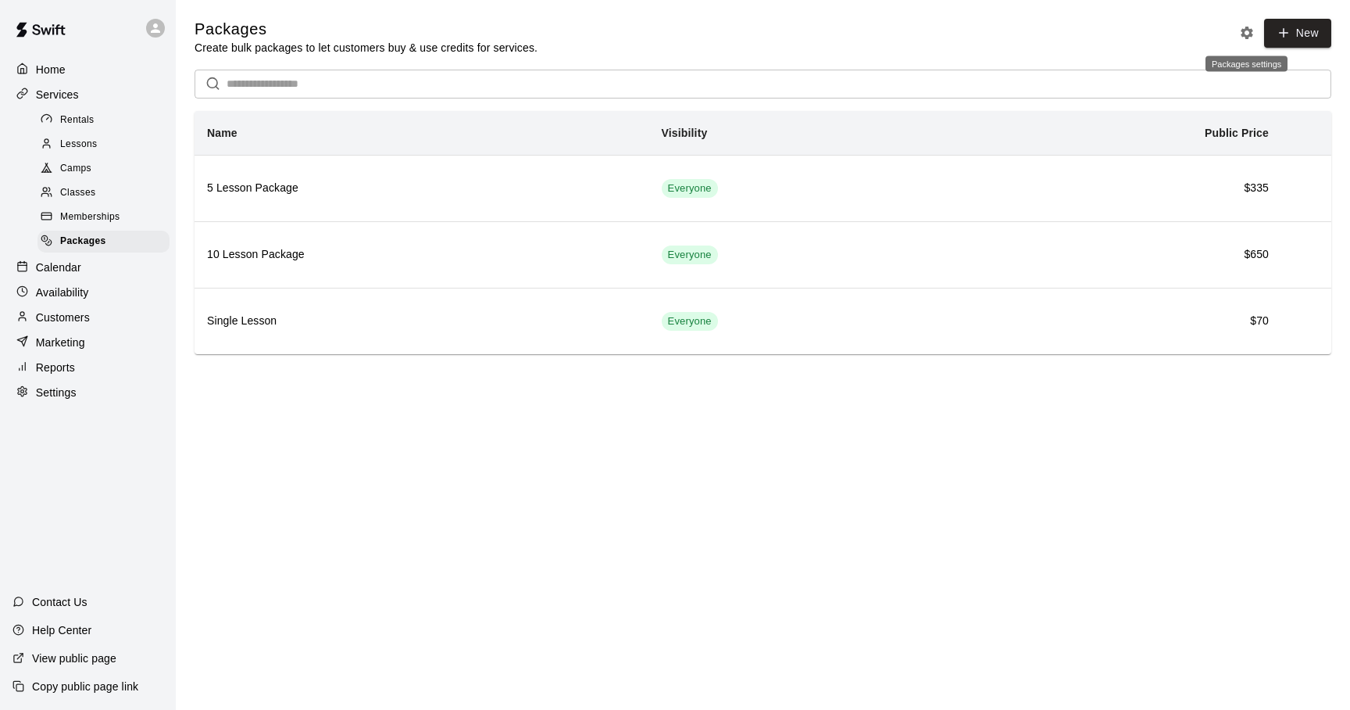
click at [1254, 26] on icon "Packages settings" at bounding box center [1247, 33] width 16 height 16
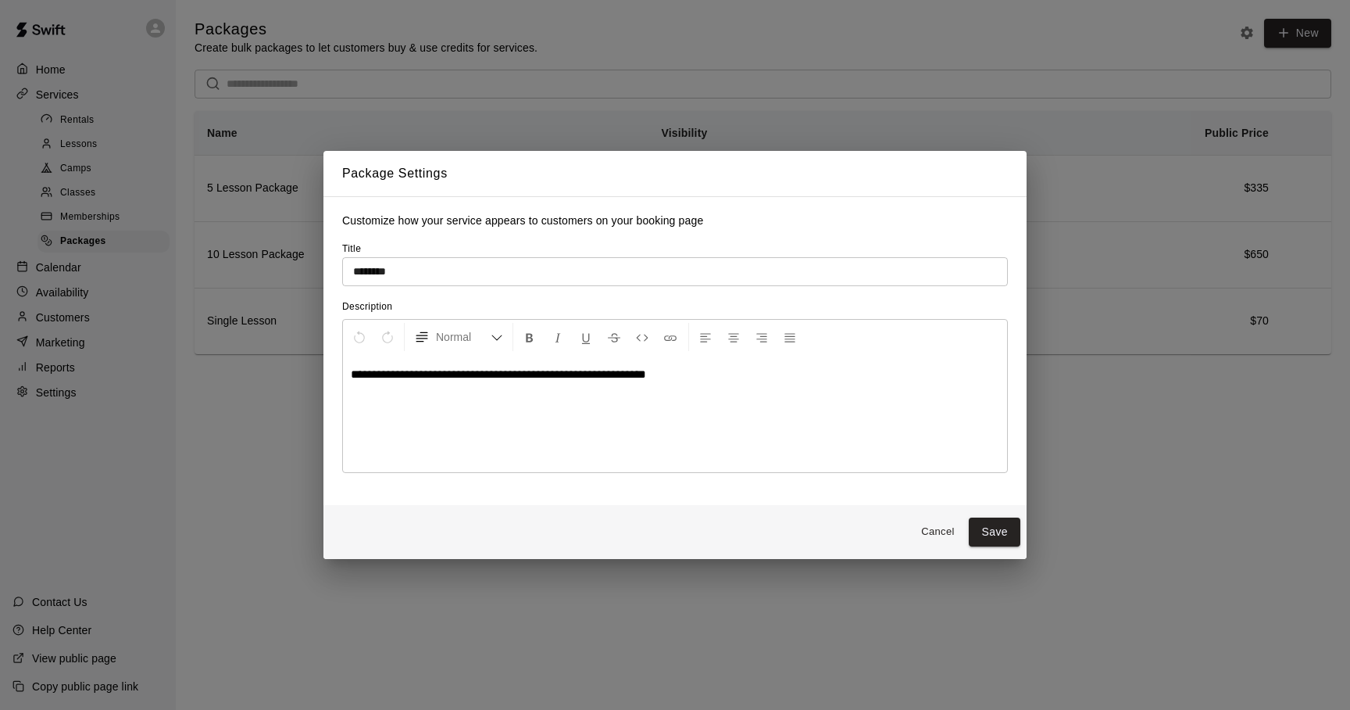
click at [354, 271] on input "********" at bounding box center [675, 271] width 666 height 29
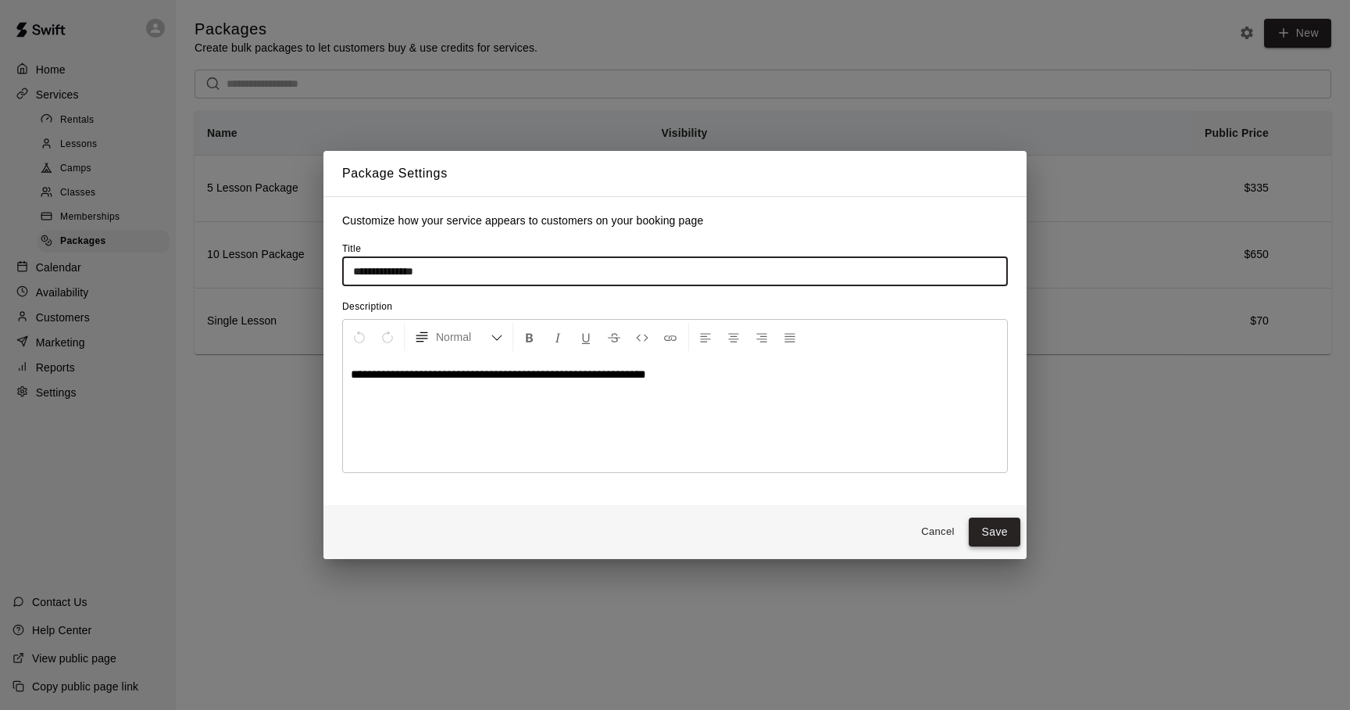
type input "**********"
click at [987, 531] on button "Save" at bounding box center [995, 531] width 52 height 29
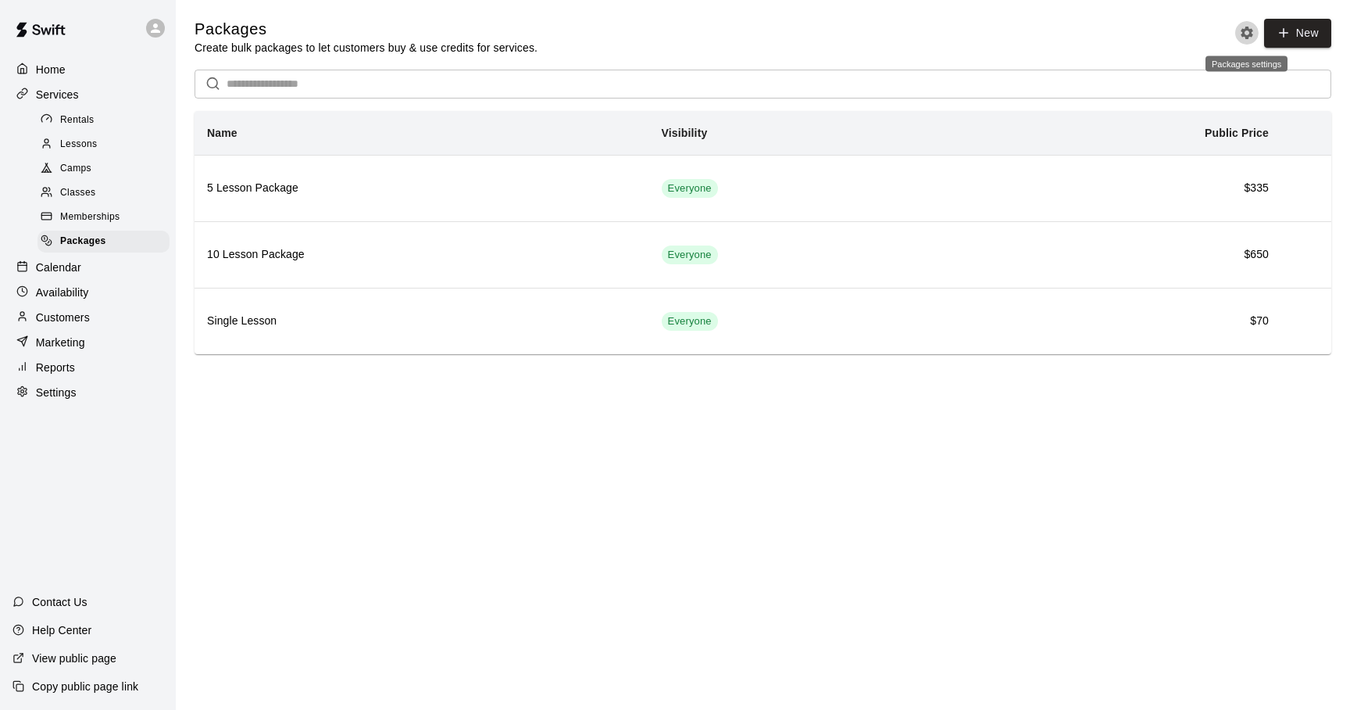
click at [1243, 36] on icon "Packages settings" at bounding box center [1247, 33] width 13 height 13
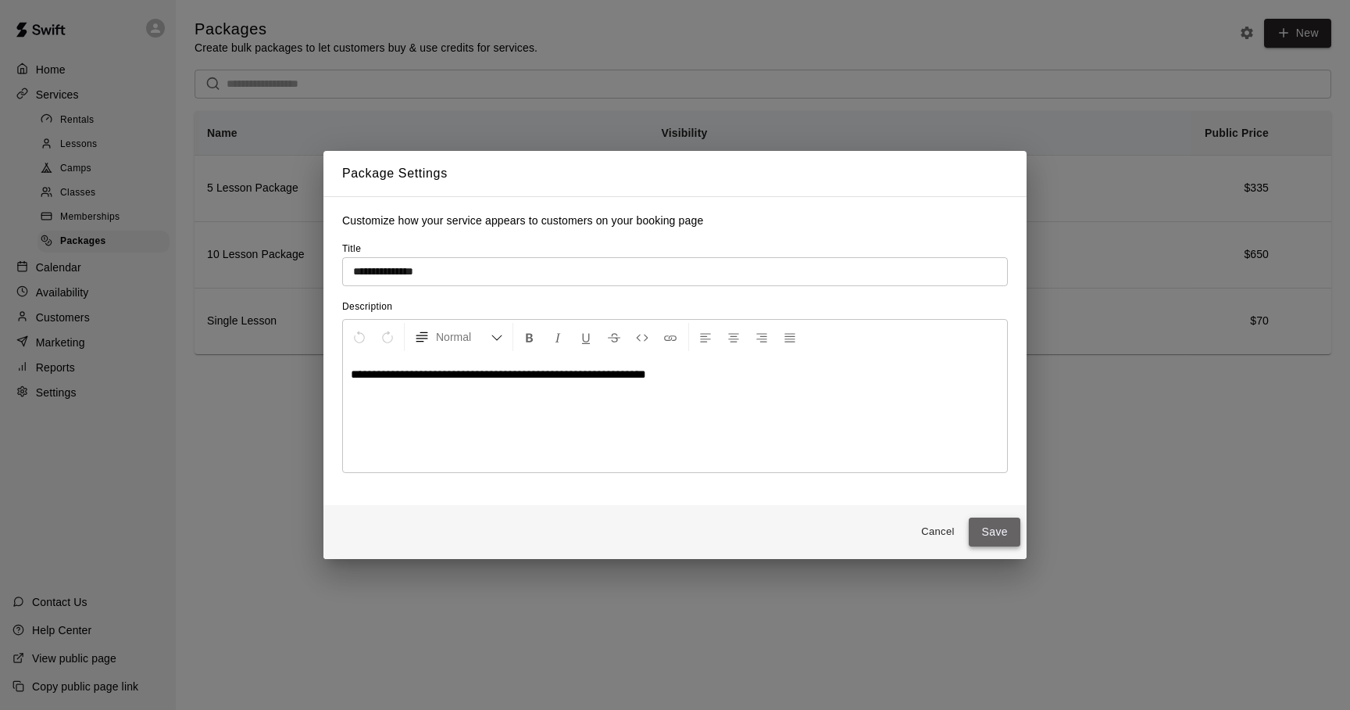
click at [981, 527] on button "Save" at bounding box center [995, 531] width 52 height 29
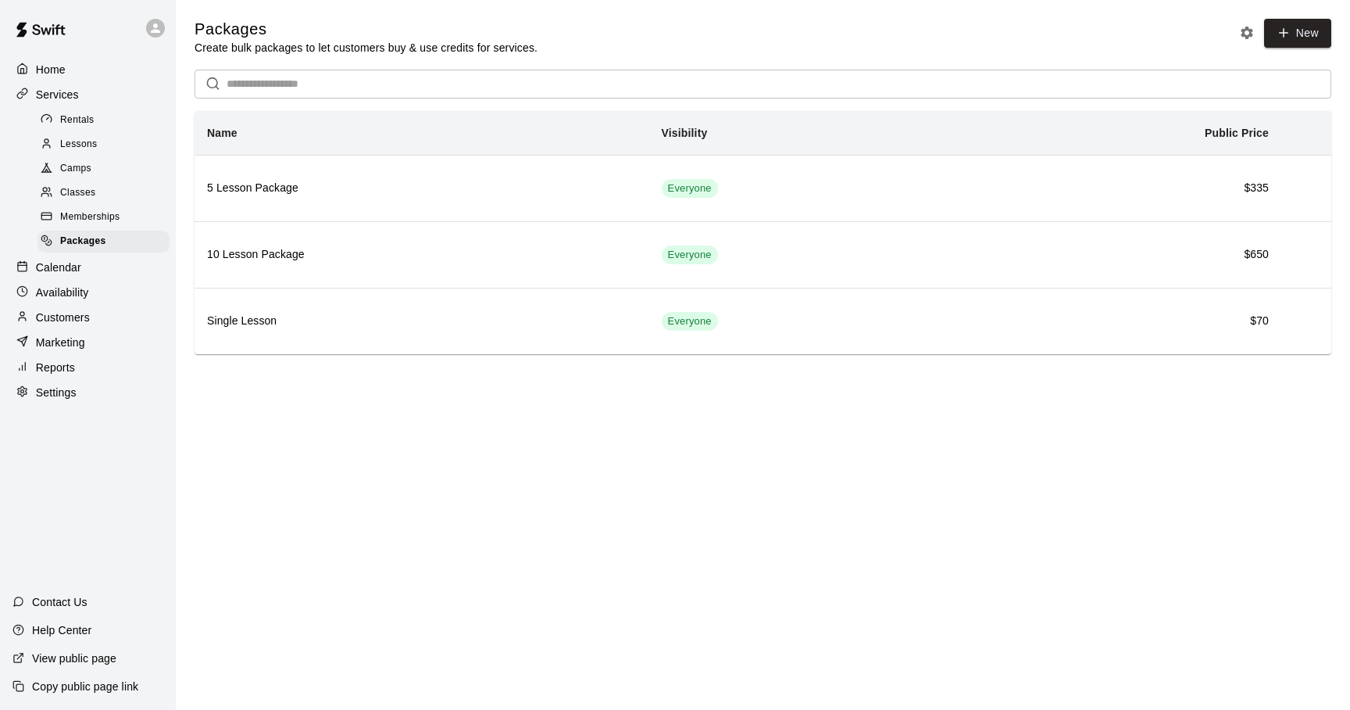
click at [70, 653] on p "View public page" at bounding box center [74, 658] width 84 height 16
click at [60, 71] on p "Home" at bounding box center [51, 70] width 30 height 16
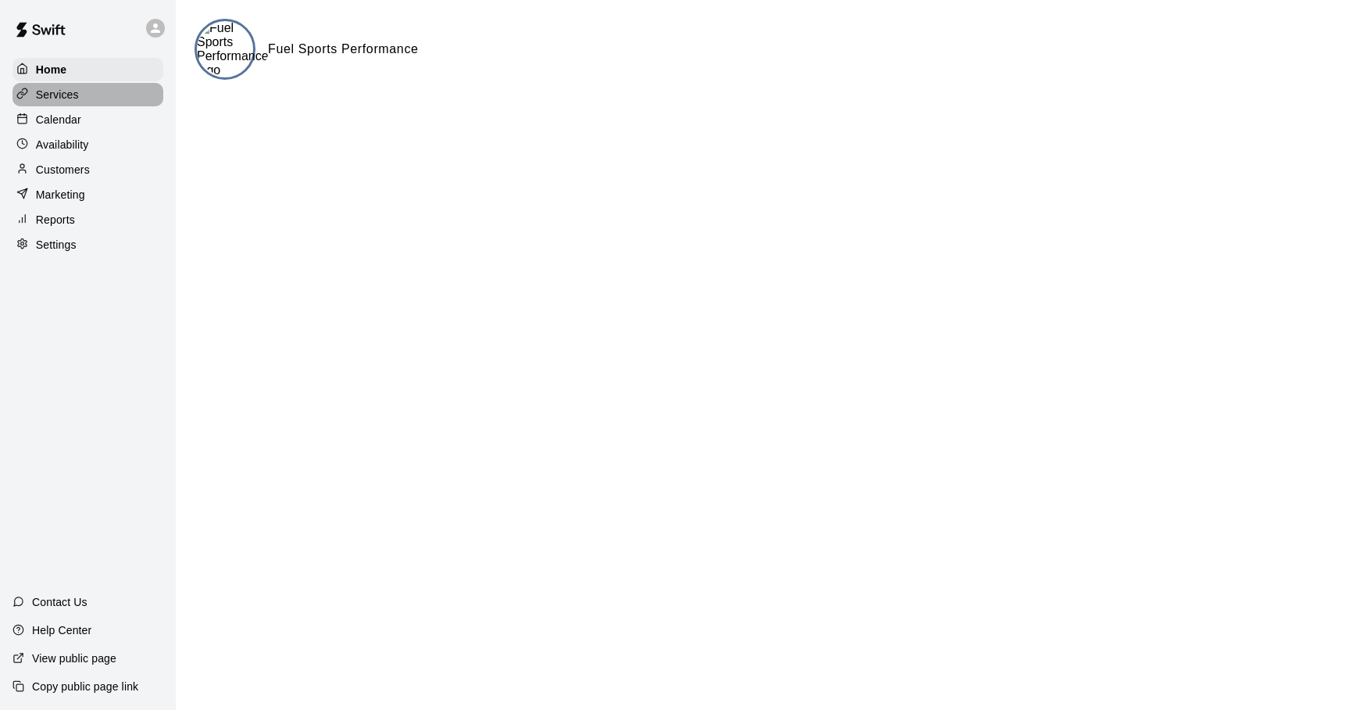
click at [71, 94] on p "Services" at bounding box center [57, 95] width 43 height 16
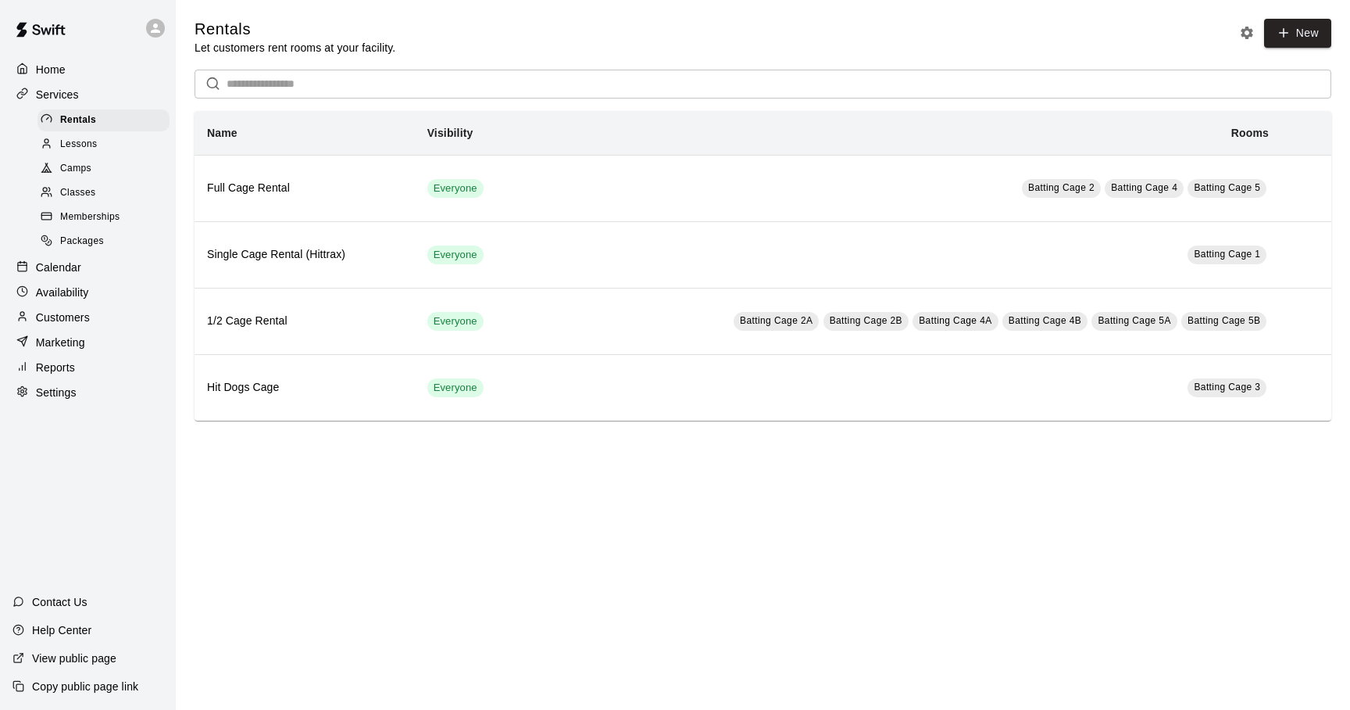
click at [84, 145] on span "Lessons" at bounding box center [79, 145] width 38 height 16
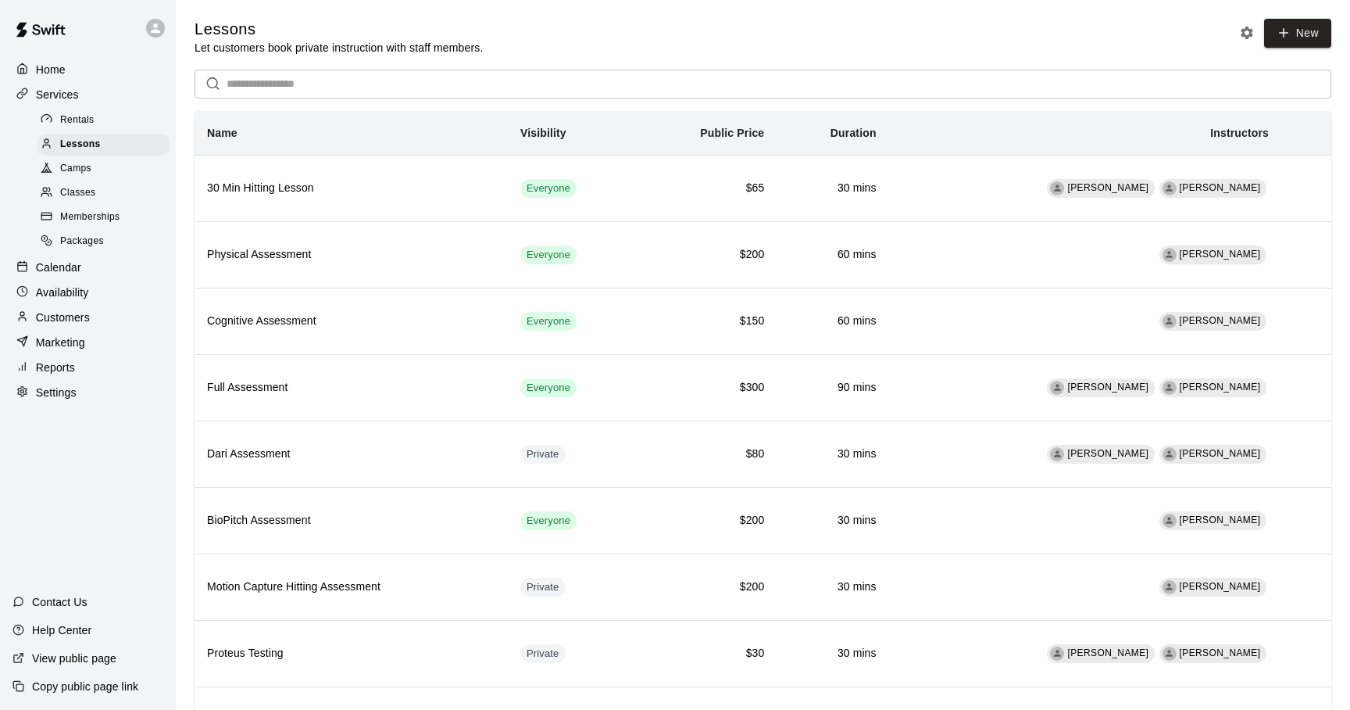
click at [100, 188] on div "Classes" at bounding box center [104, 193] width 132 height 22
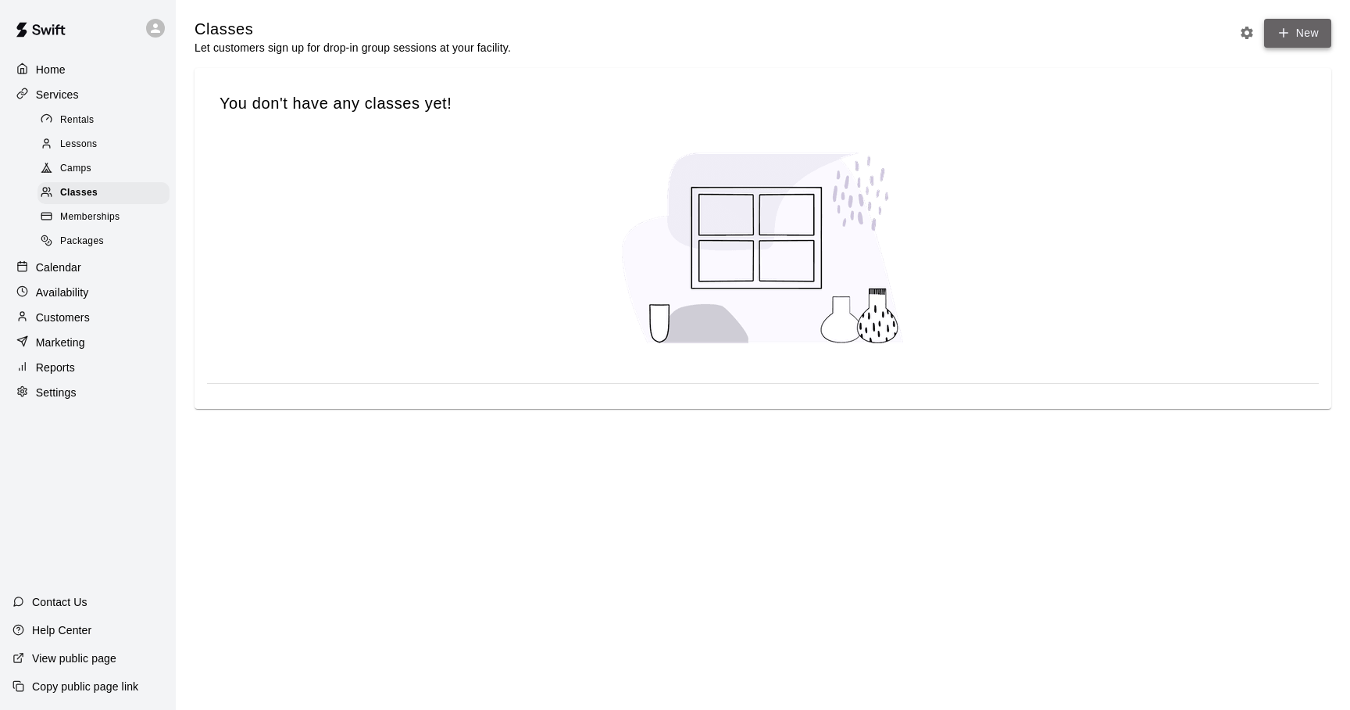
click at [1281, 33] on icon "button" at bounding box center [1284, 33] width 9 height 0
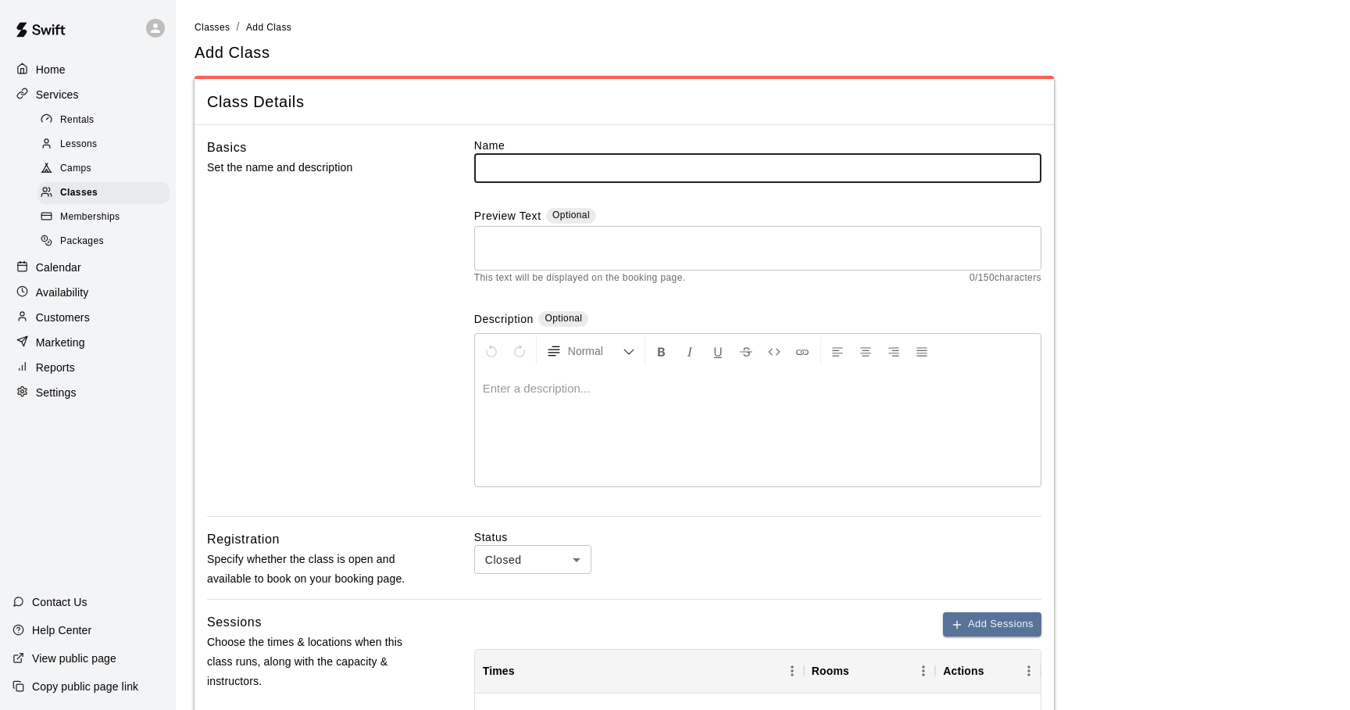
click at [77, 120] on span "Rentals" at bounding box center [77, 121] width 34 height 16
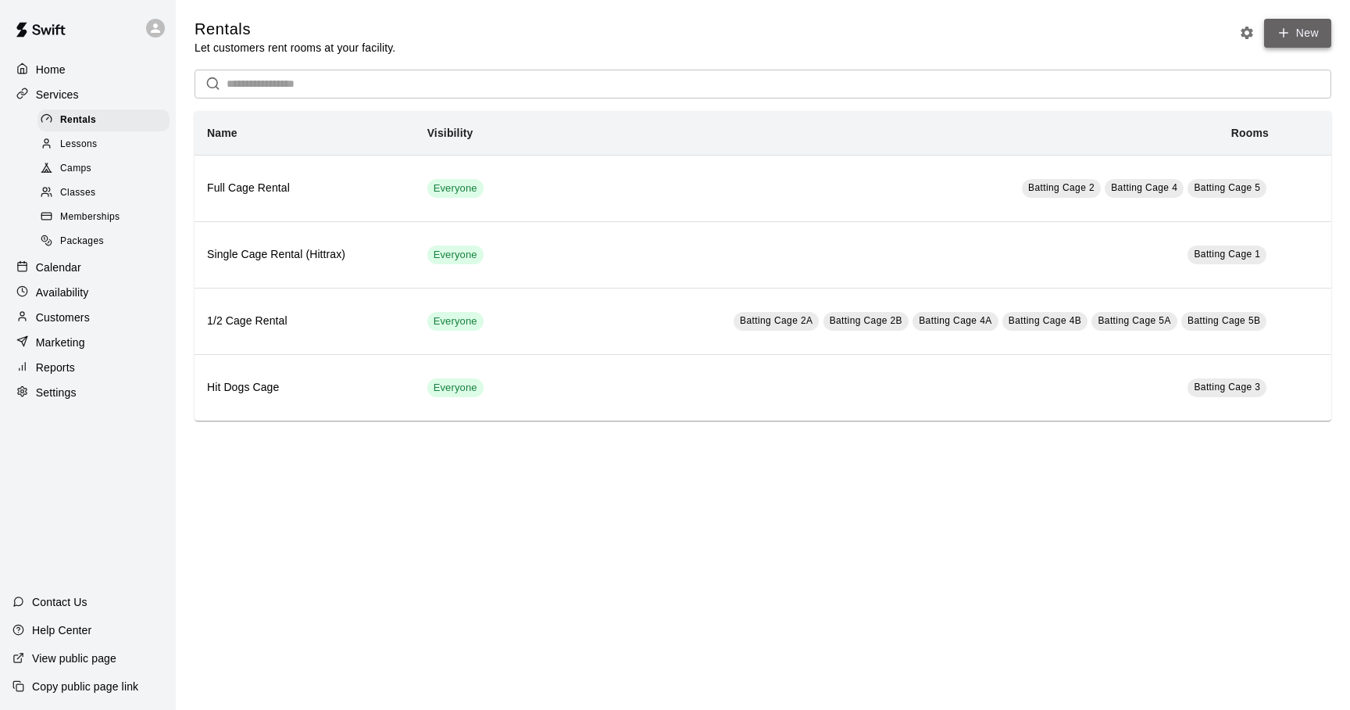
click at [1282, 32] on icon at bounding box center [1284, 33] width 14 height 14
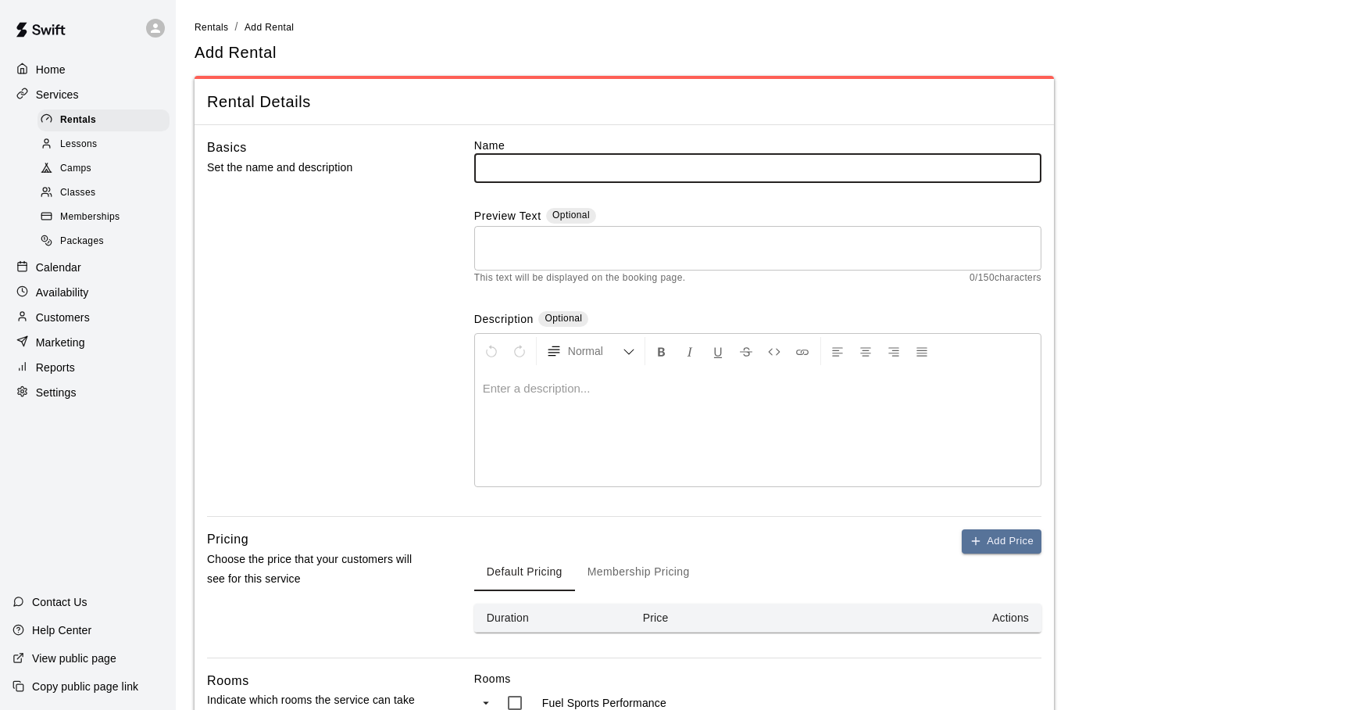
scroll to position [4, 0]
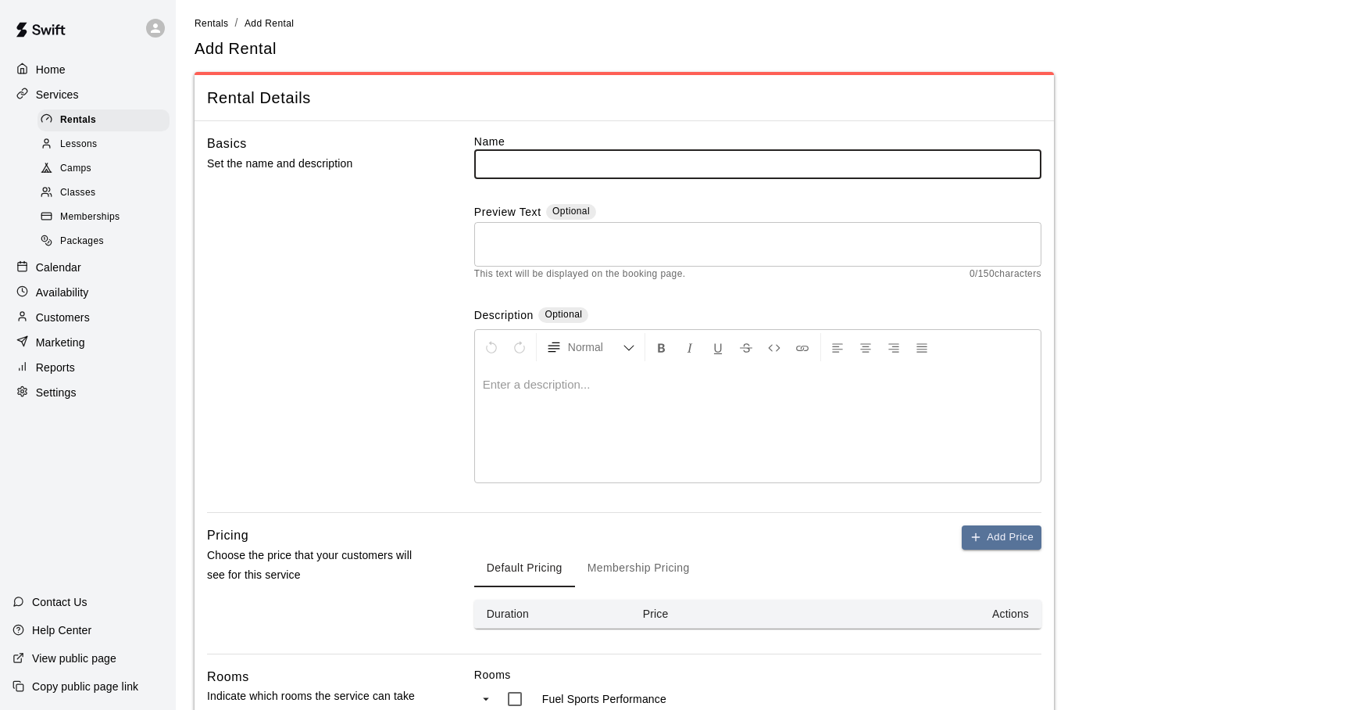
click at [82, 143] on span "Lessons" at bounding box center [79, 145] width 38 height 16
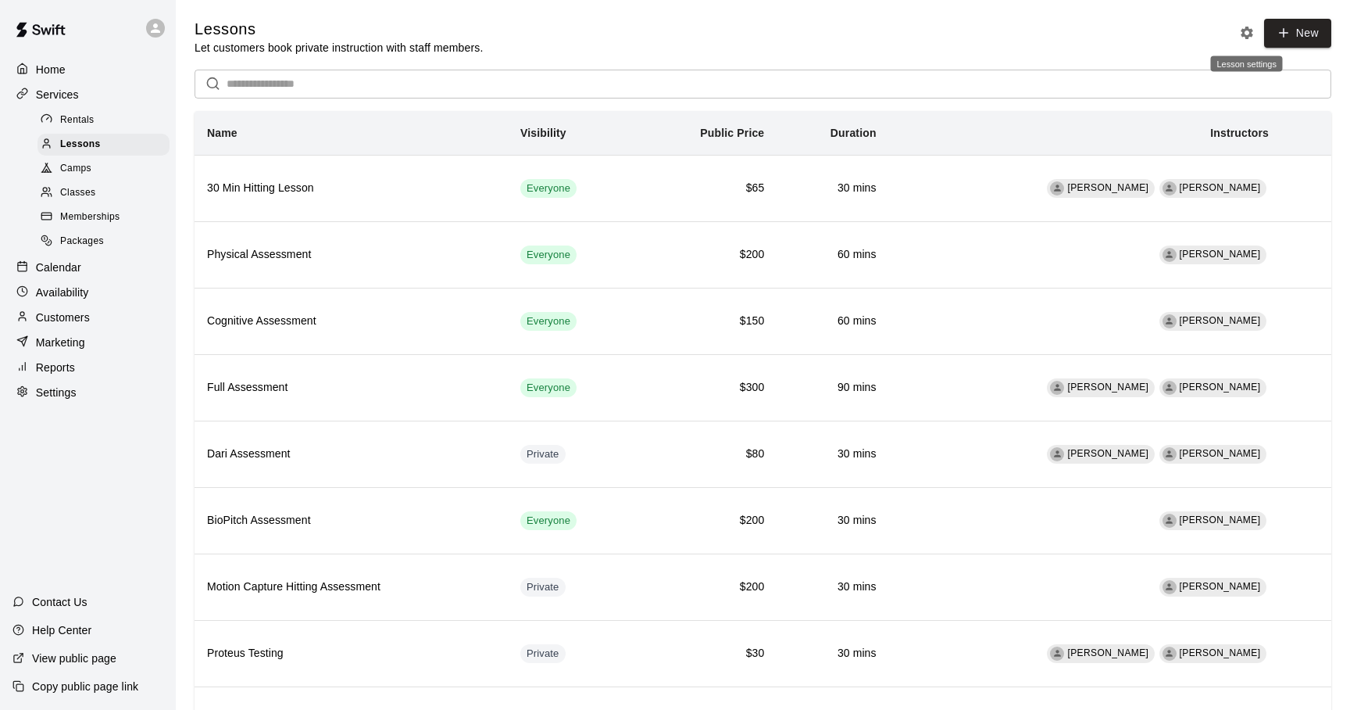
click at [1246, 35] on icon "Lesson settings" at bounding box center [1247, 33] width 16 height 16
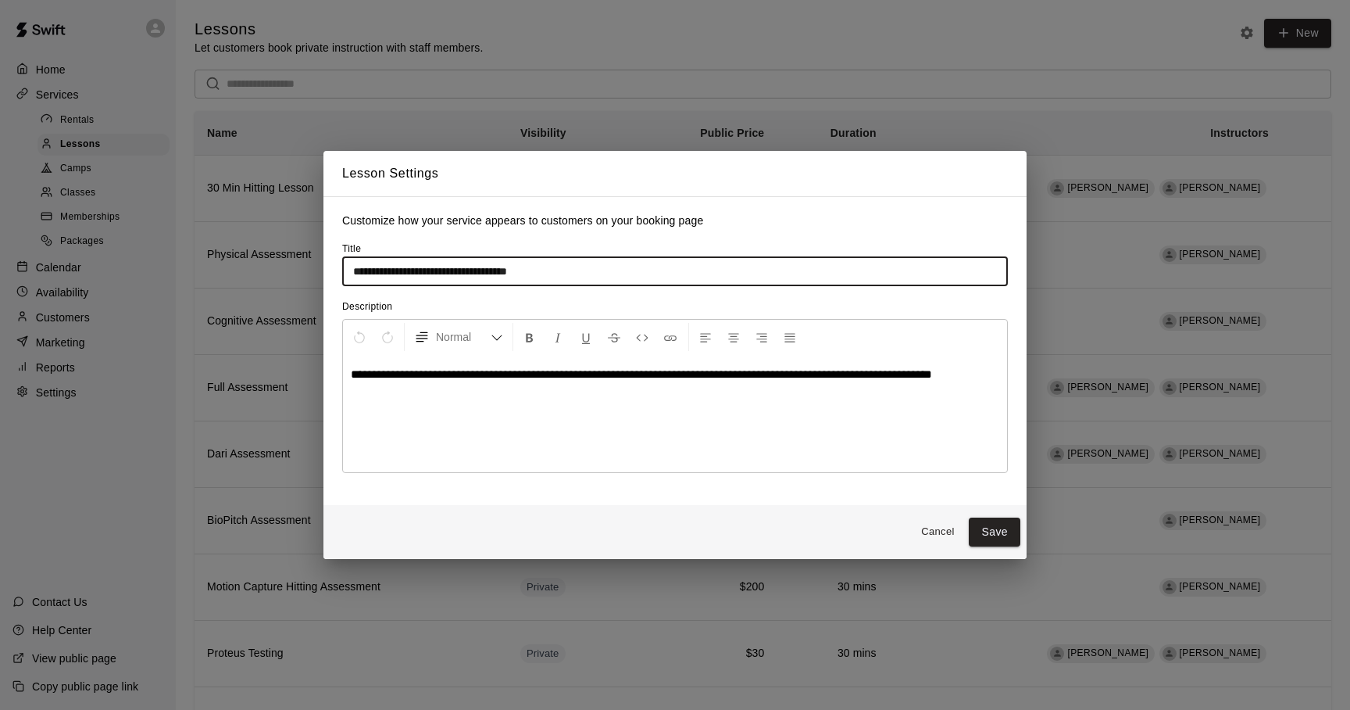
drag, startPoint x: 402, startPoint y: 270, endPoint x: 319, endPoint y: 270, distance: 82.8
click at [342, 270] on input "**********" at bounding box center [675, 271] width 666 height 29
click at [529, 270] on input "**********" at bounding box center [675, 271] width 666 height 29
type input "**********"
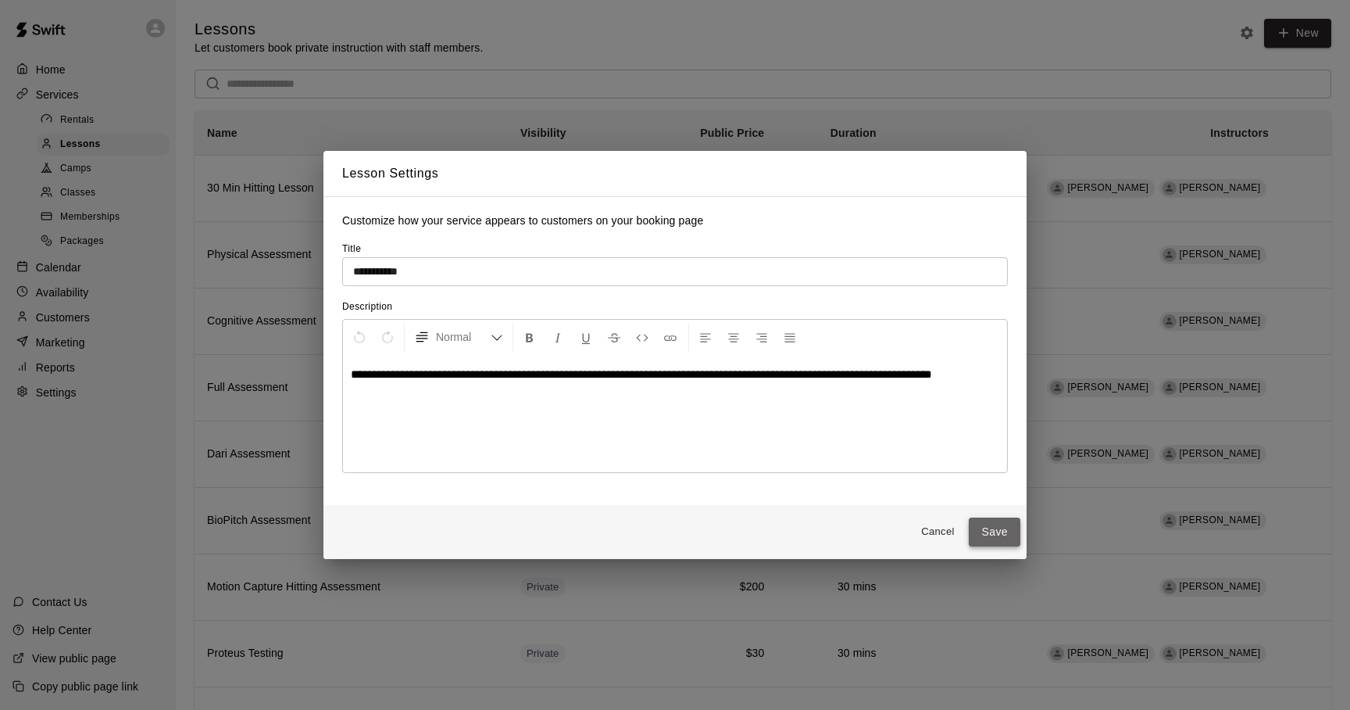
click at [985, 527] on button "Save" at bounding box center [995, 531] width 52 height 29
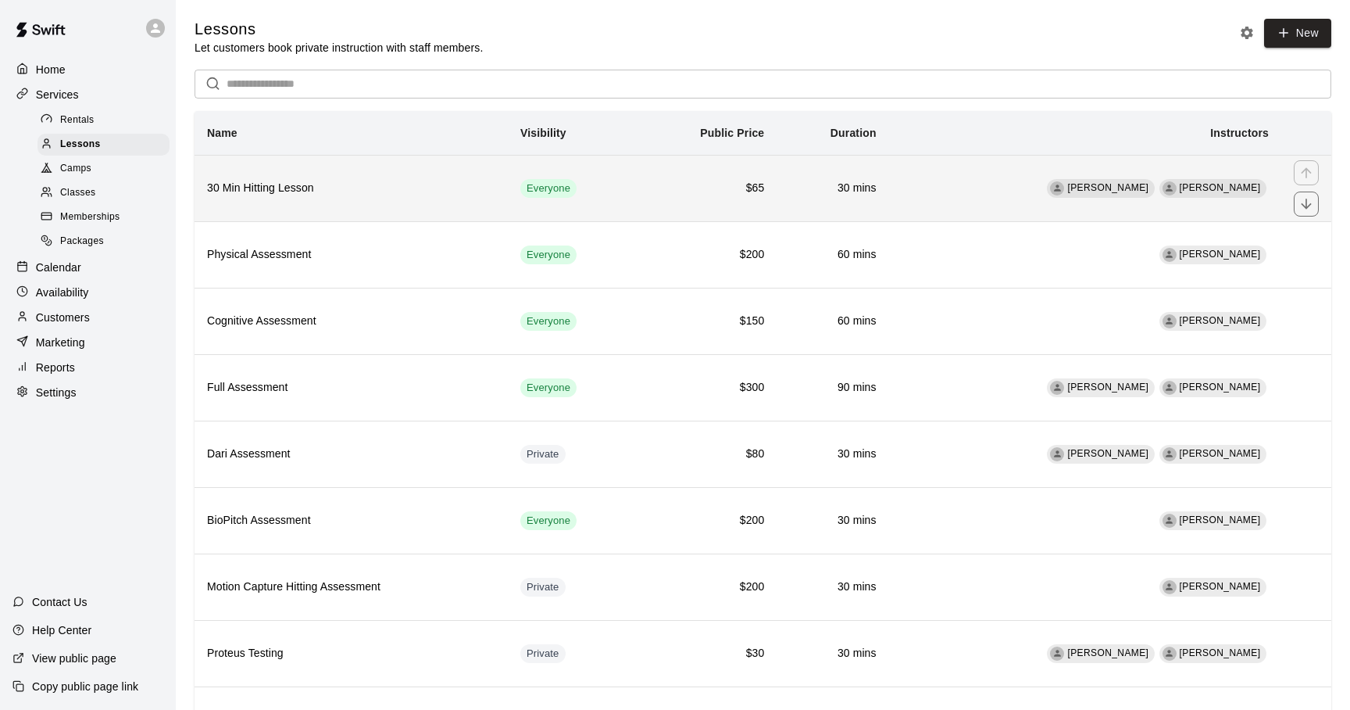
click at [959, 190] on td "Adam Sobocienski Aaron Reesh" at bounding box center [1085, 188] width 392 height 66
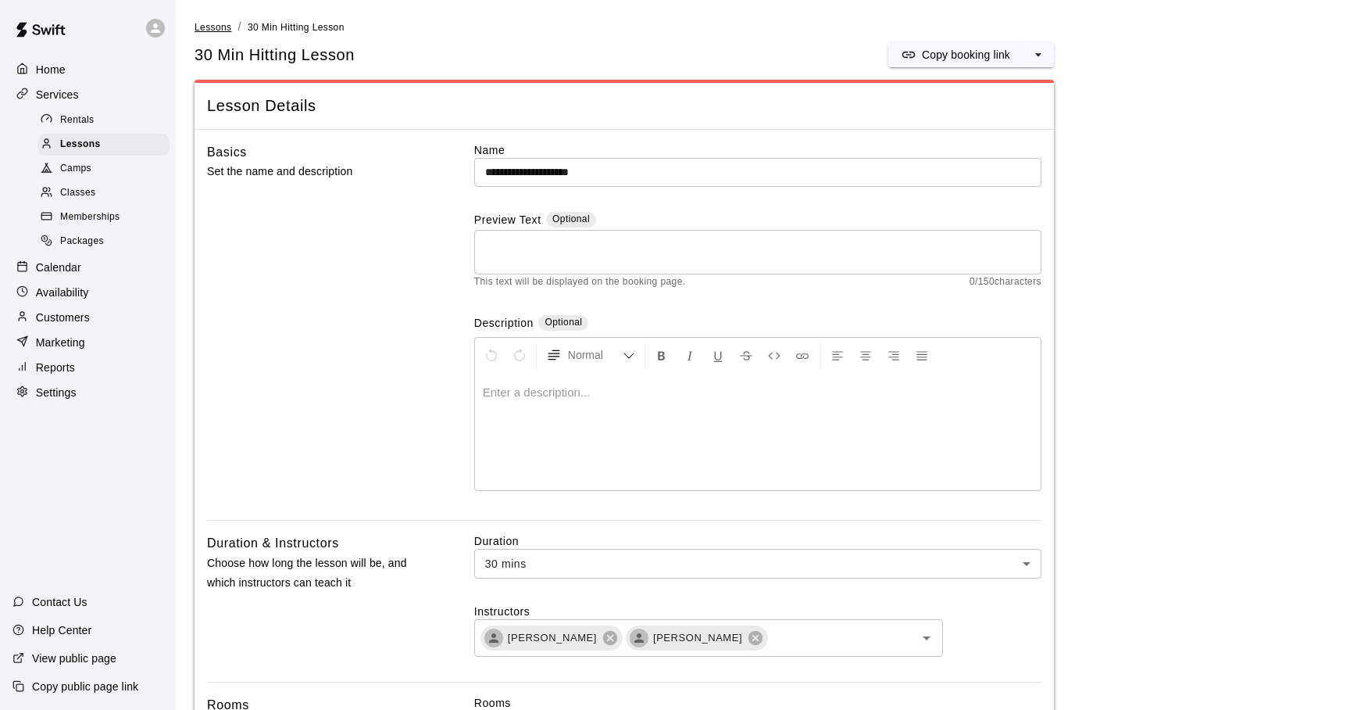
click at [214, 24] on span "Lessons" at bounding box center [214, 27] width 38 height 11
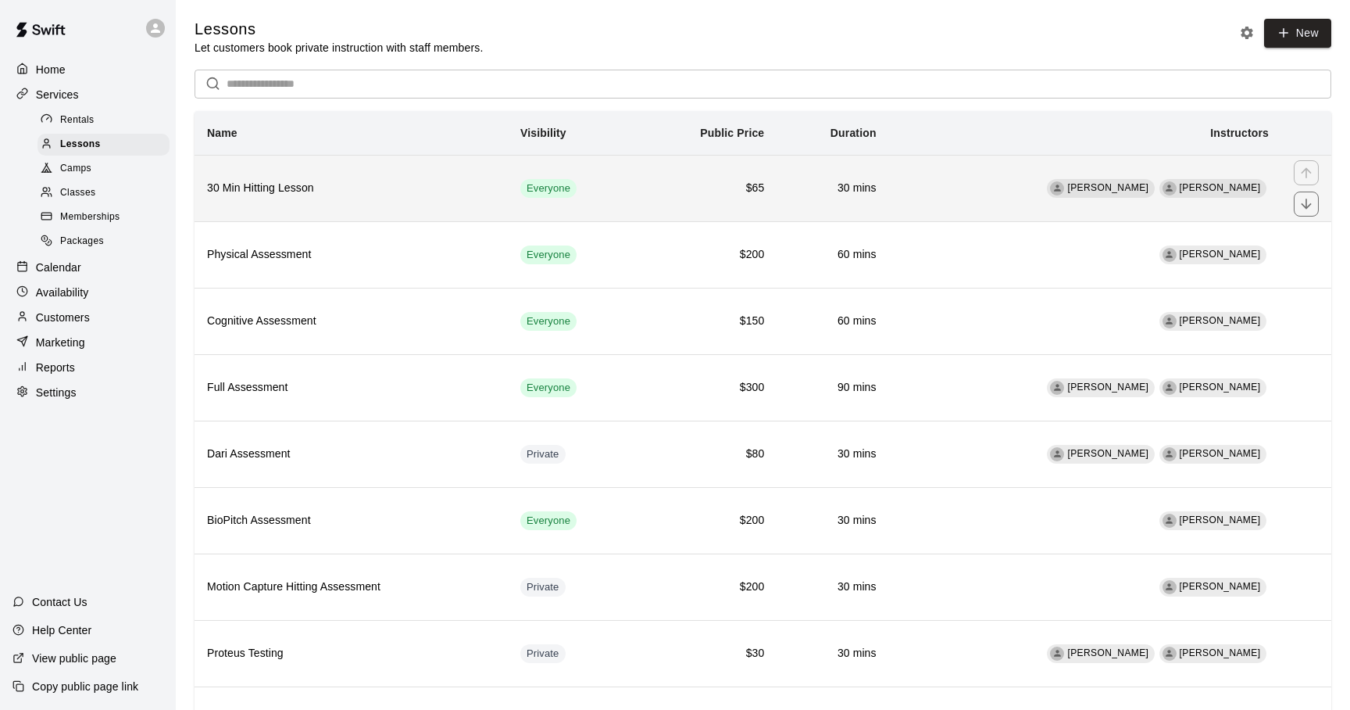
click at [703, 176] on td "$65" at bounding box center [706, 188] width 141 height 66
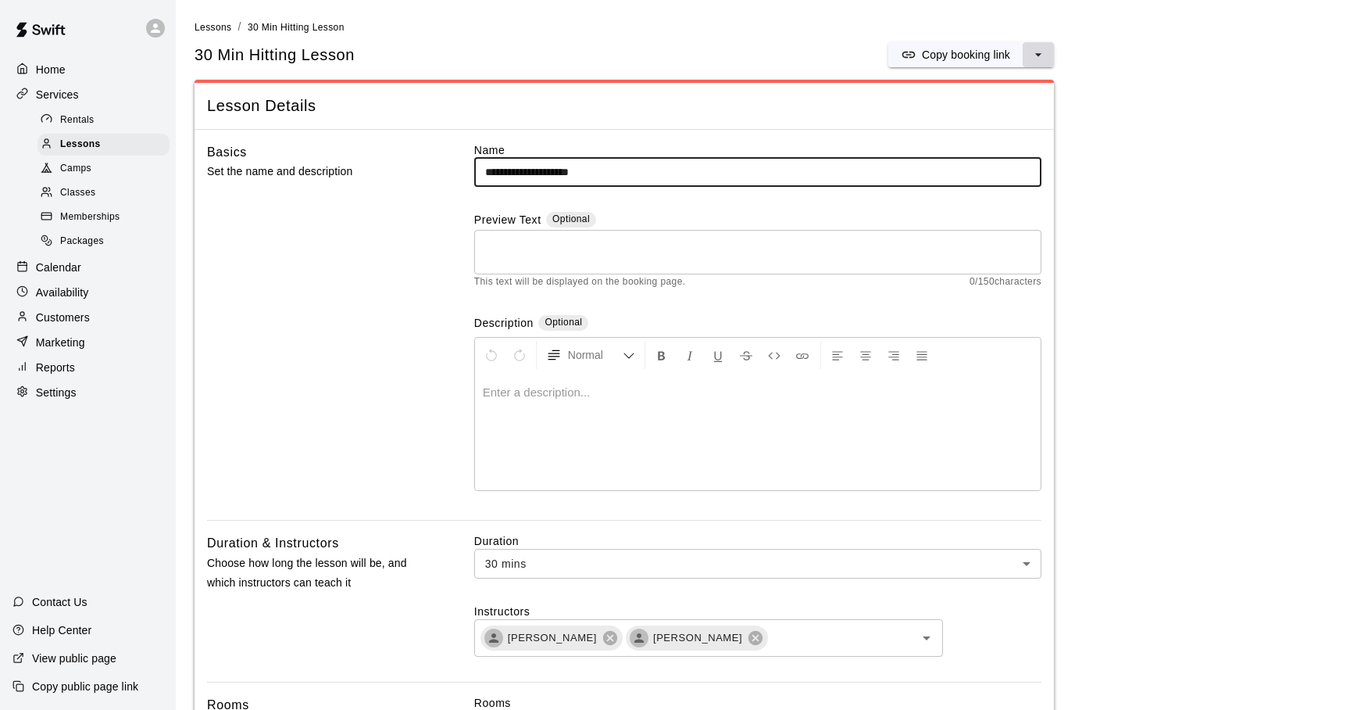
click at [1042, 51] on icon "select merge strategy" at bounding box center [1039, 55] width 16 height 16
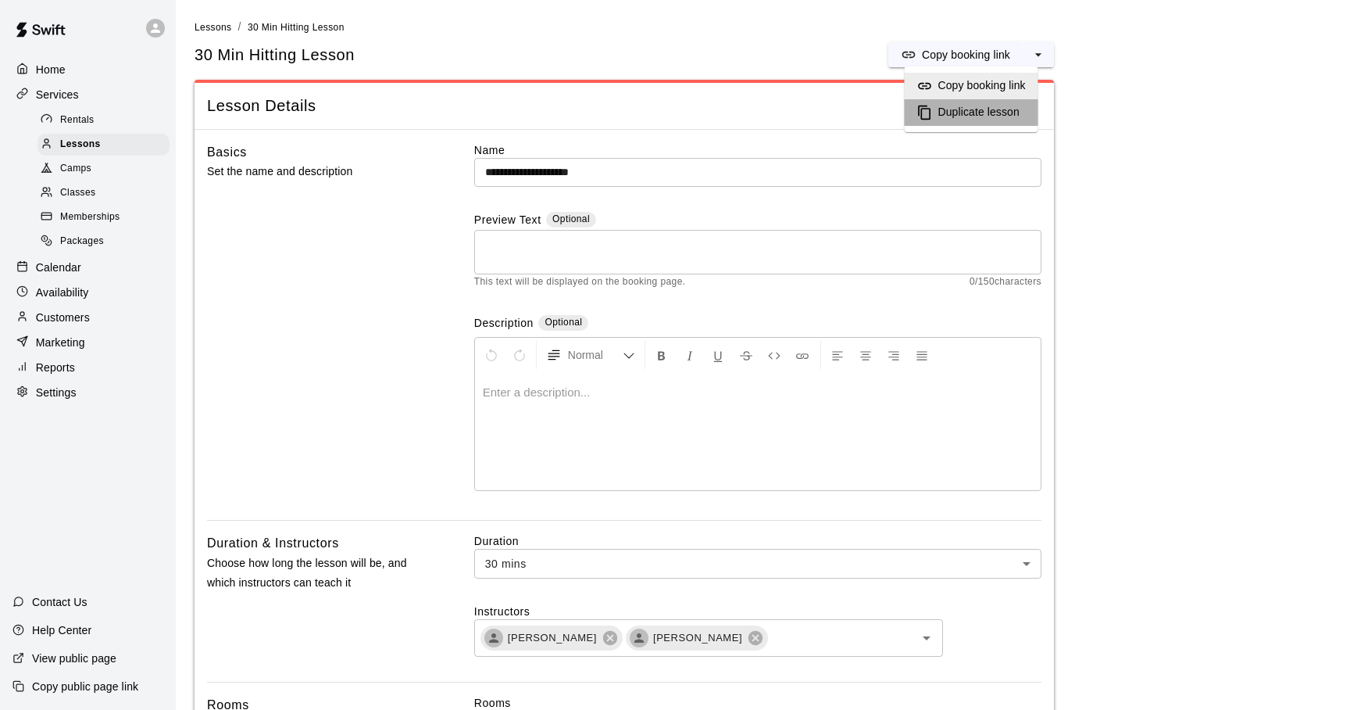
click at [982, 109] on h6 "Duplicate lesson" at bounding box center [978, 112] width 81 height 17
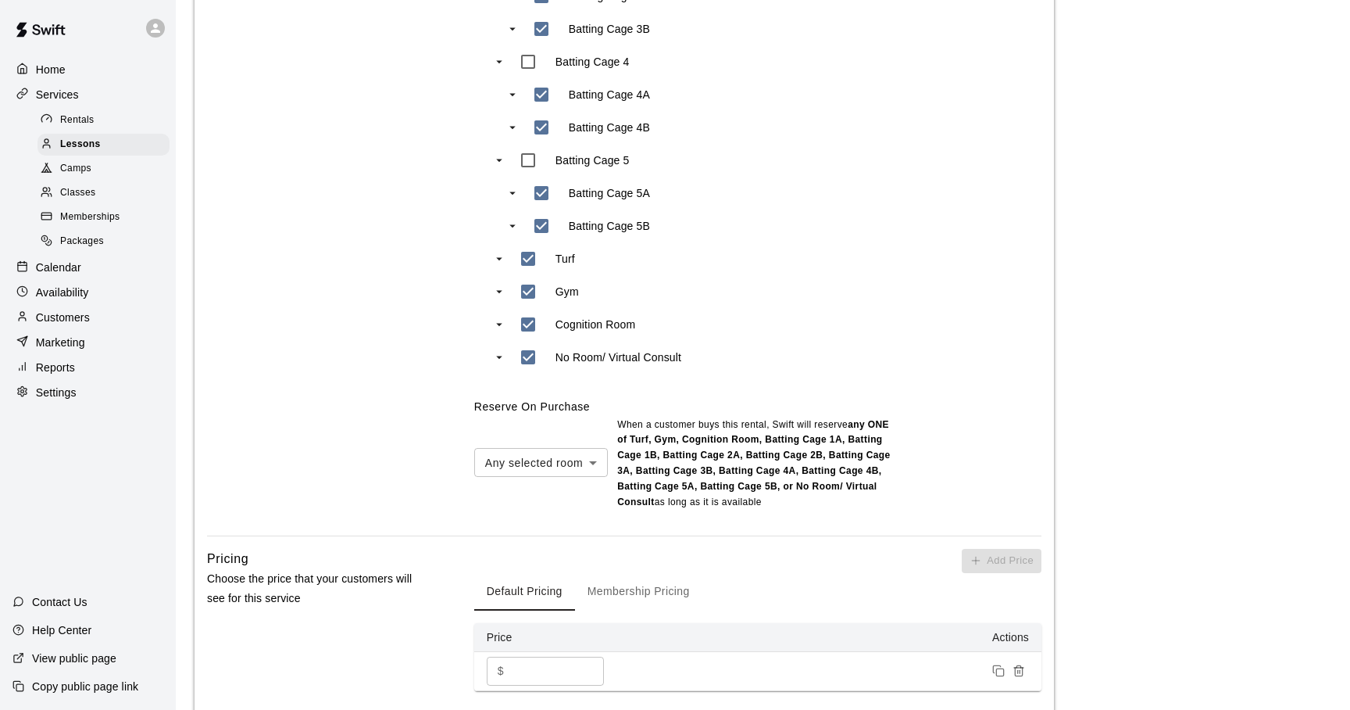
scroll to position [1156, 0]
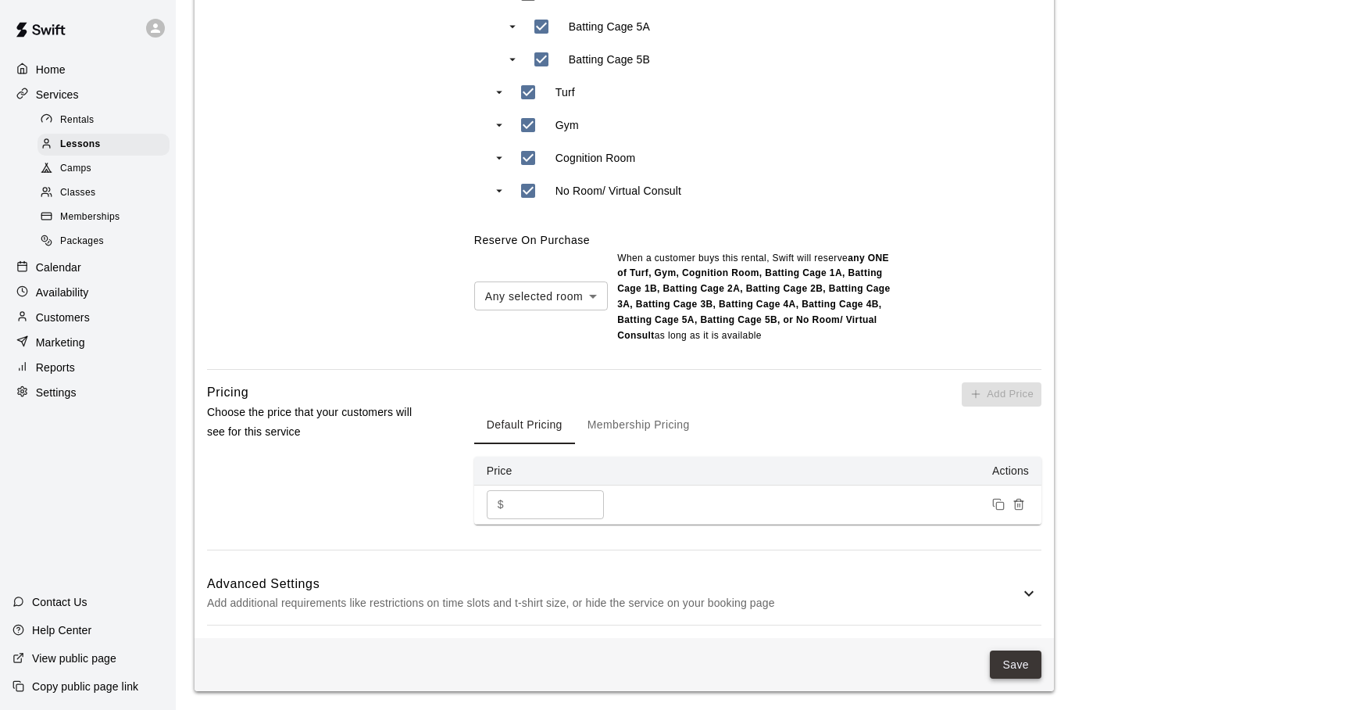
click at [993, 651] on button "Save" at bounding box center [1016, 664] width 52 height 29
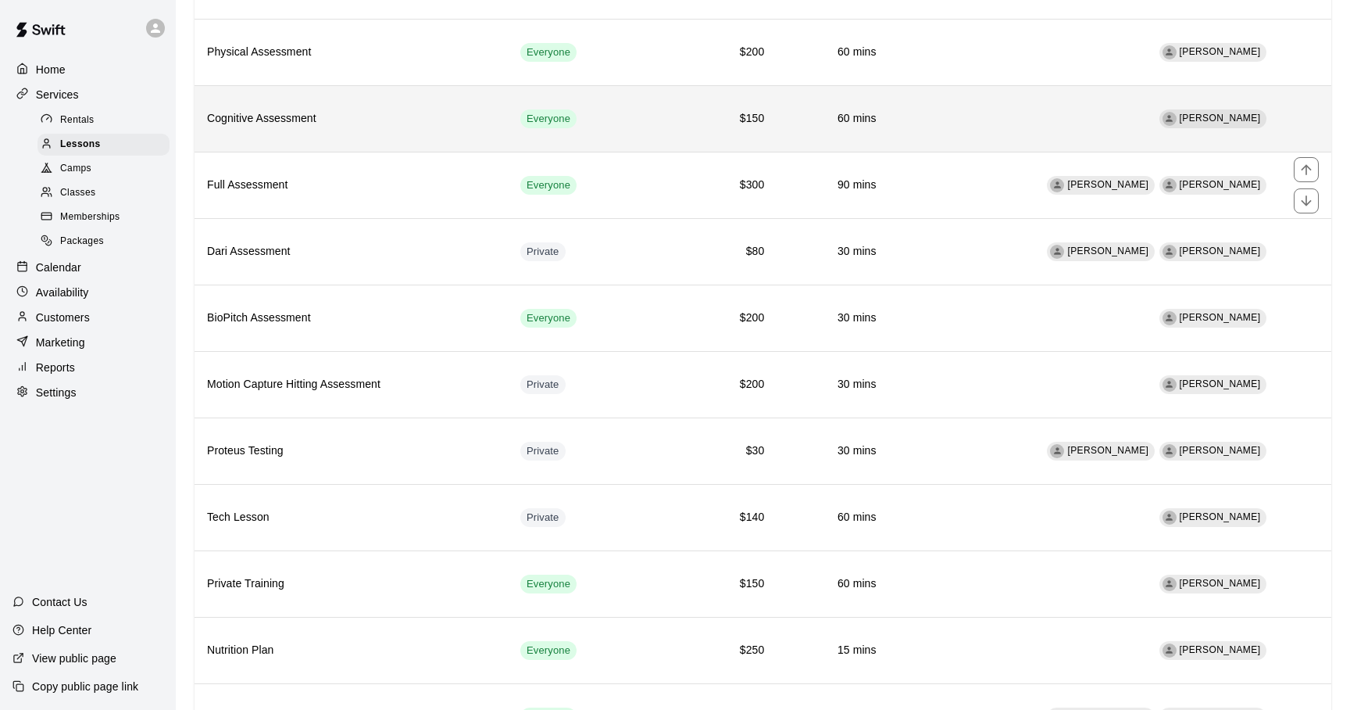
scroll to position [287, 0]
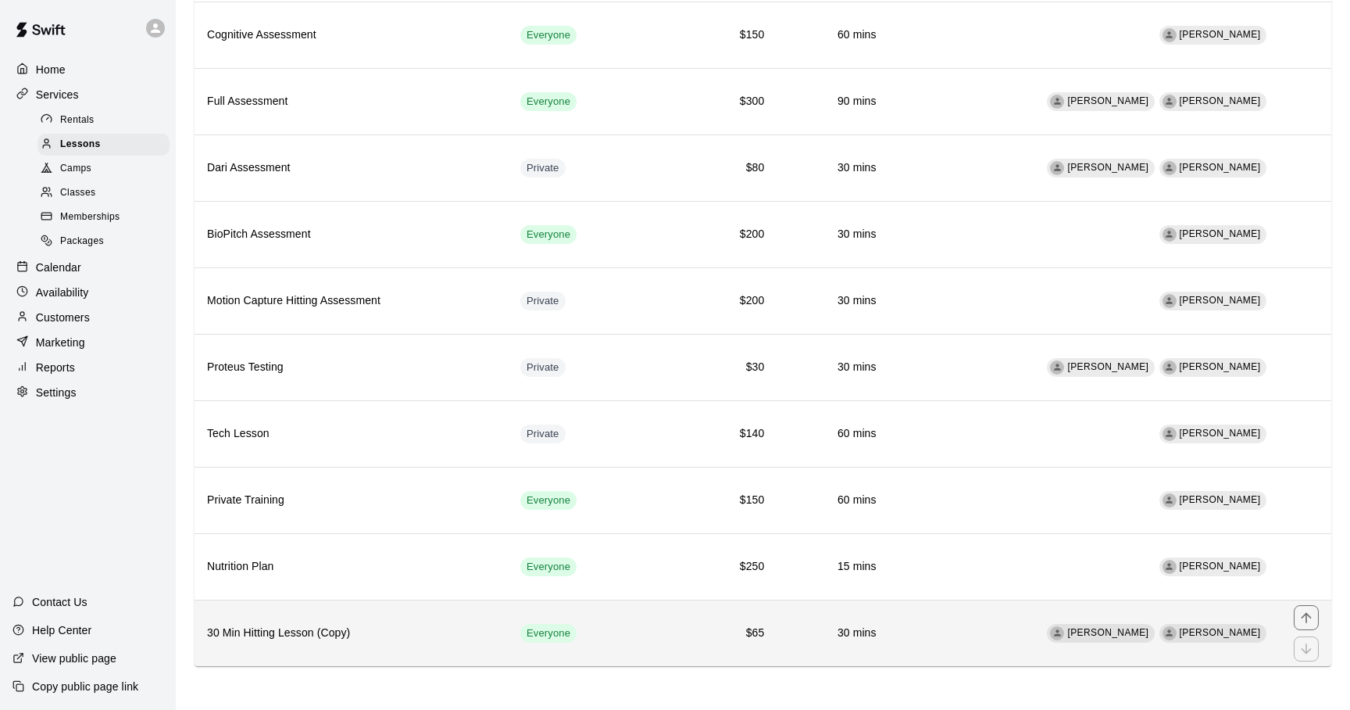
click at [1003, 620] on td "Adam Sobocienski Aaron Reesh" at bounding box center [1085, 632] width 392 height 66
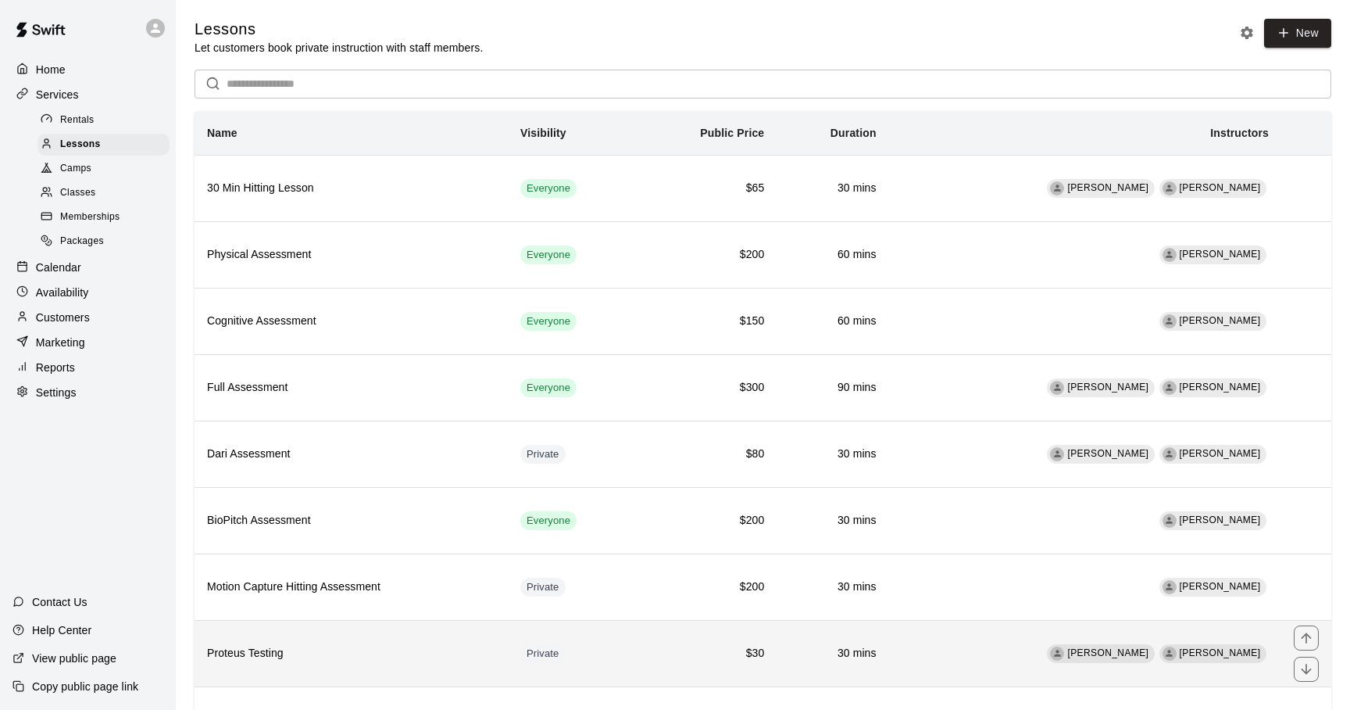
scroll to position [287, 0]
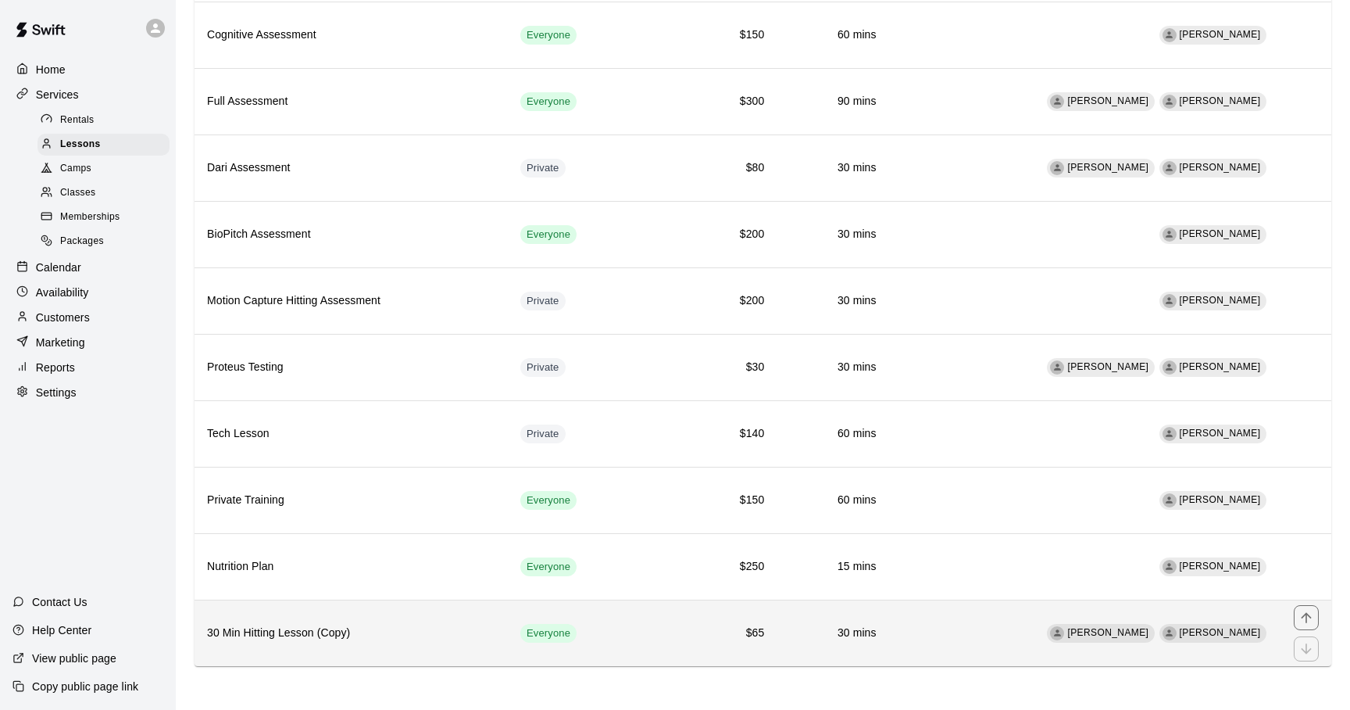
click at [1305, 643] on div "simple table" at bounding box center [1306, 648] width 25 height 25
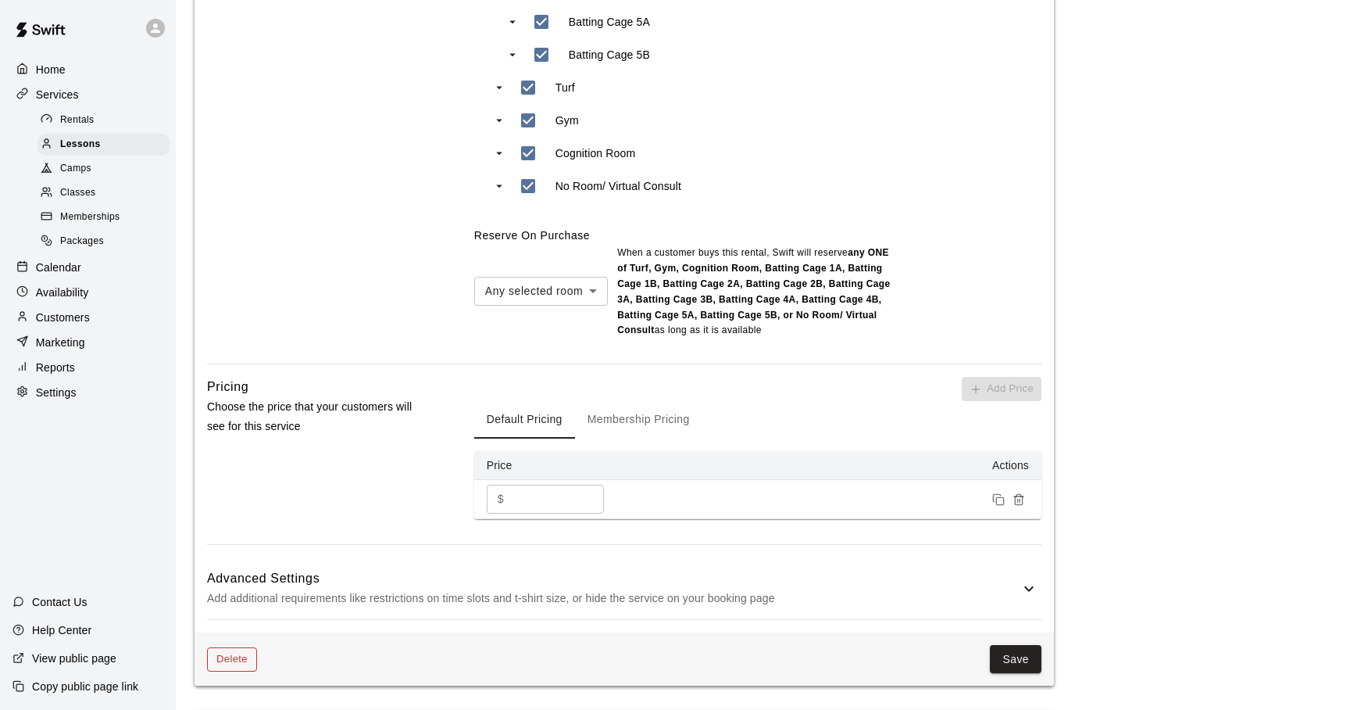
scroll to position [1388, 0]
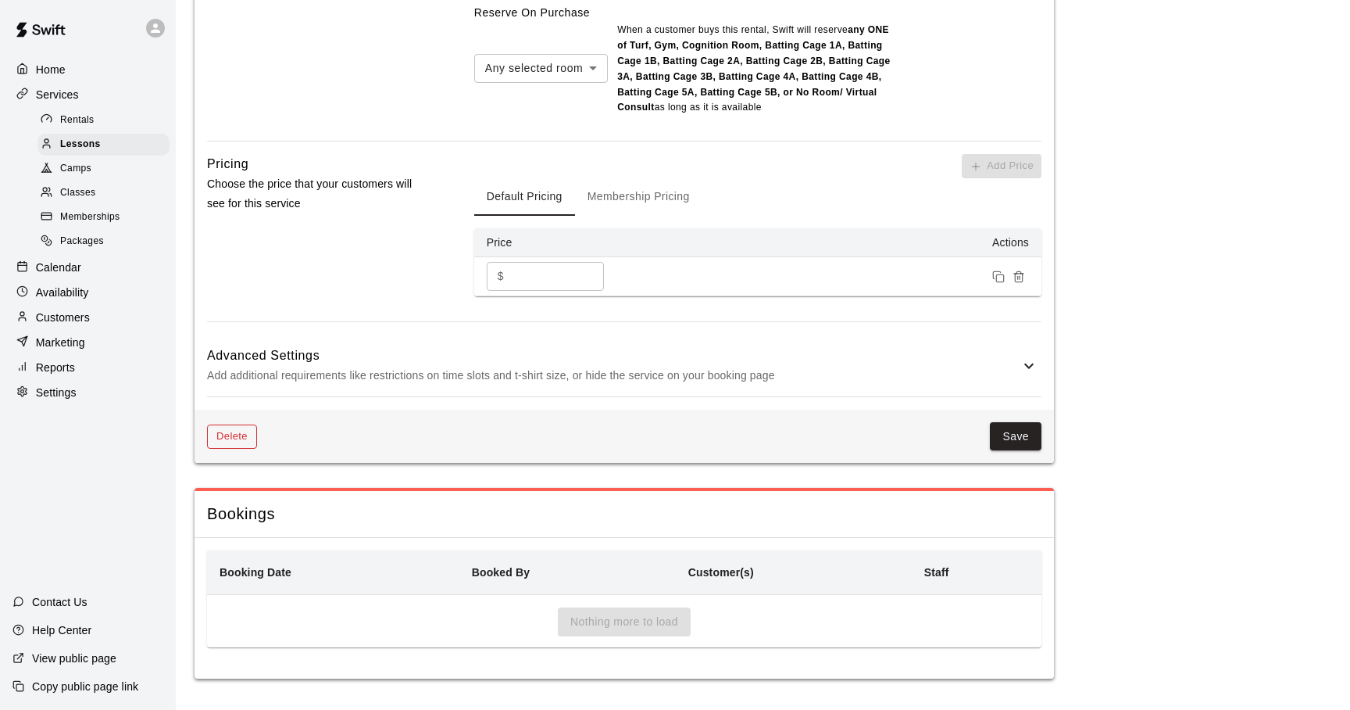
click at [230, 435] on button "Delete" at bounding box center [232, 436] width 50 height 24
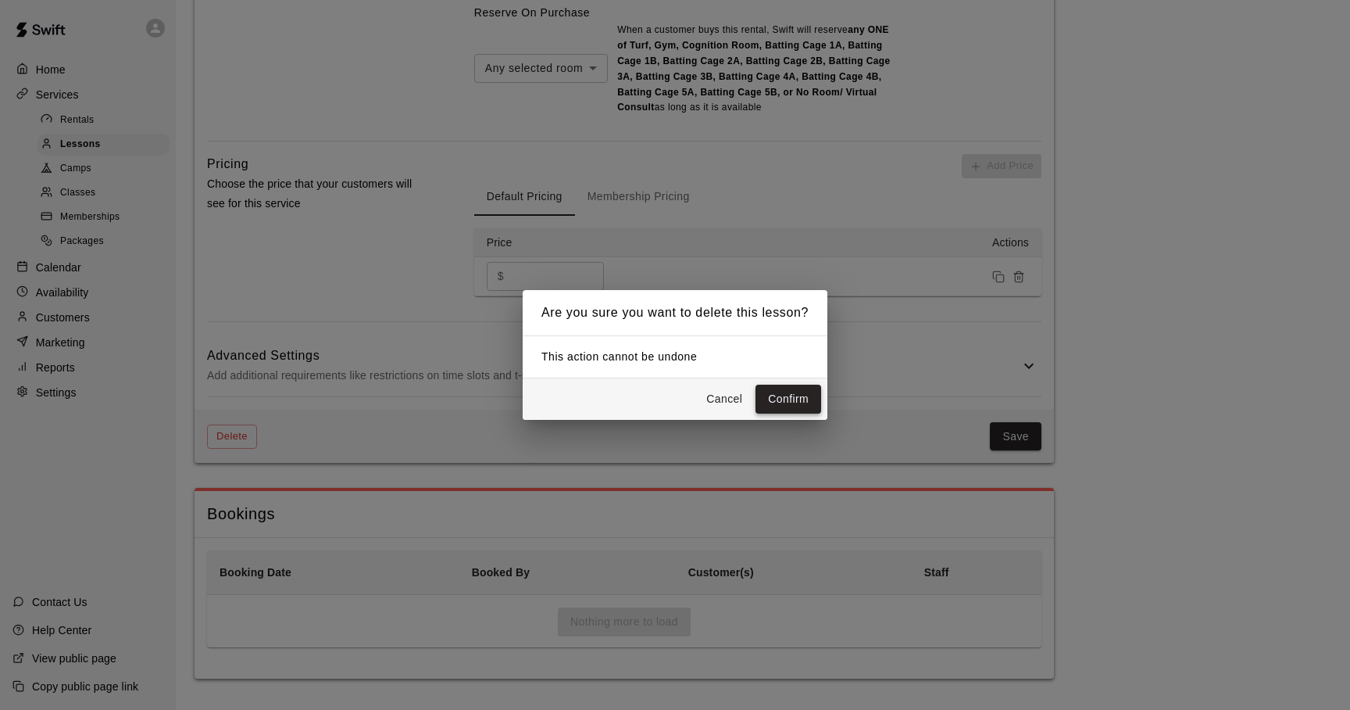
click at [771, 402] on button "Confirm" at bounding box center [789, 398] width 66 height 29
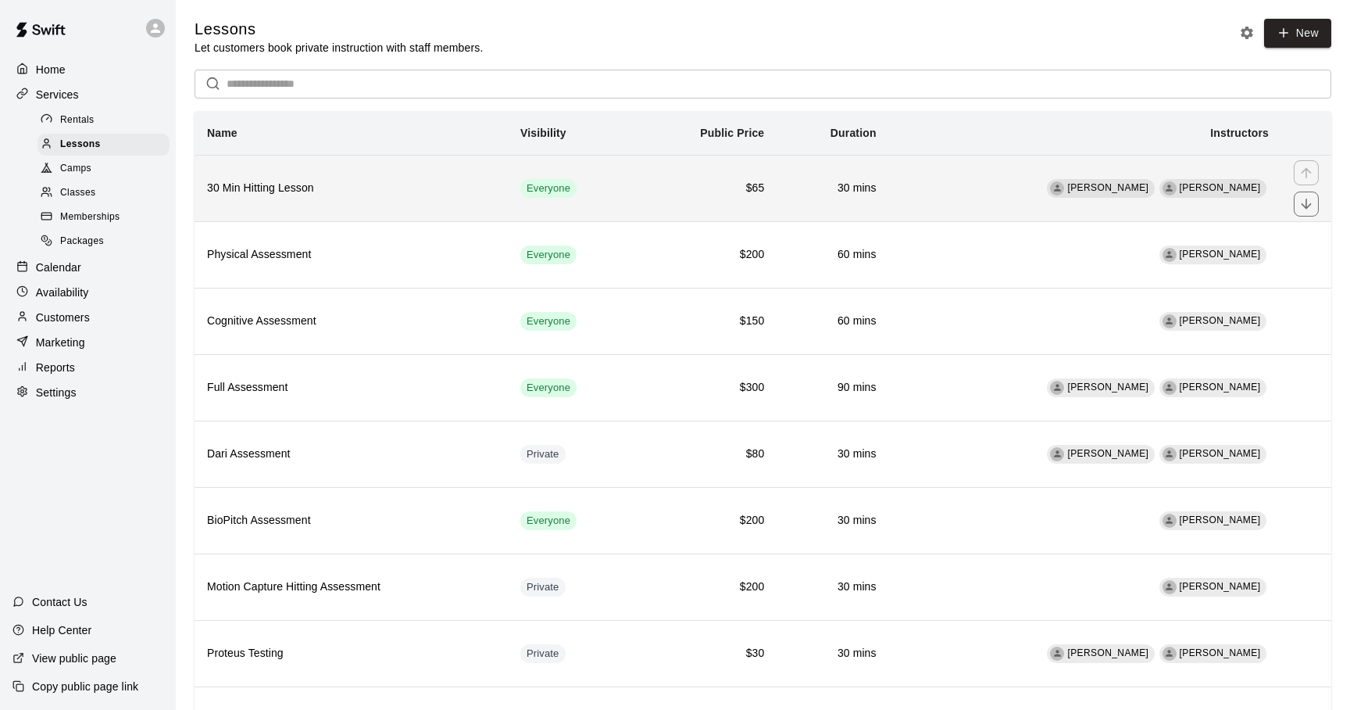
click at [451, 204] on th "30 Min Hitting Lesson" at bounding box center [351, 188] width 313 height 66
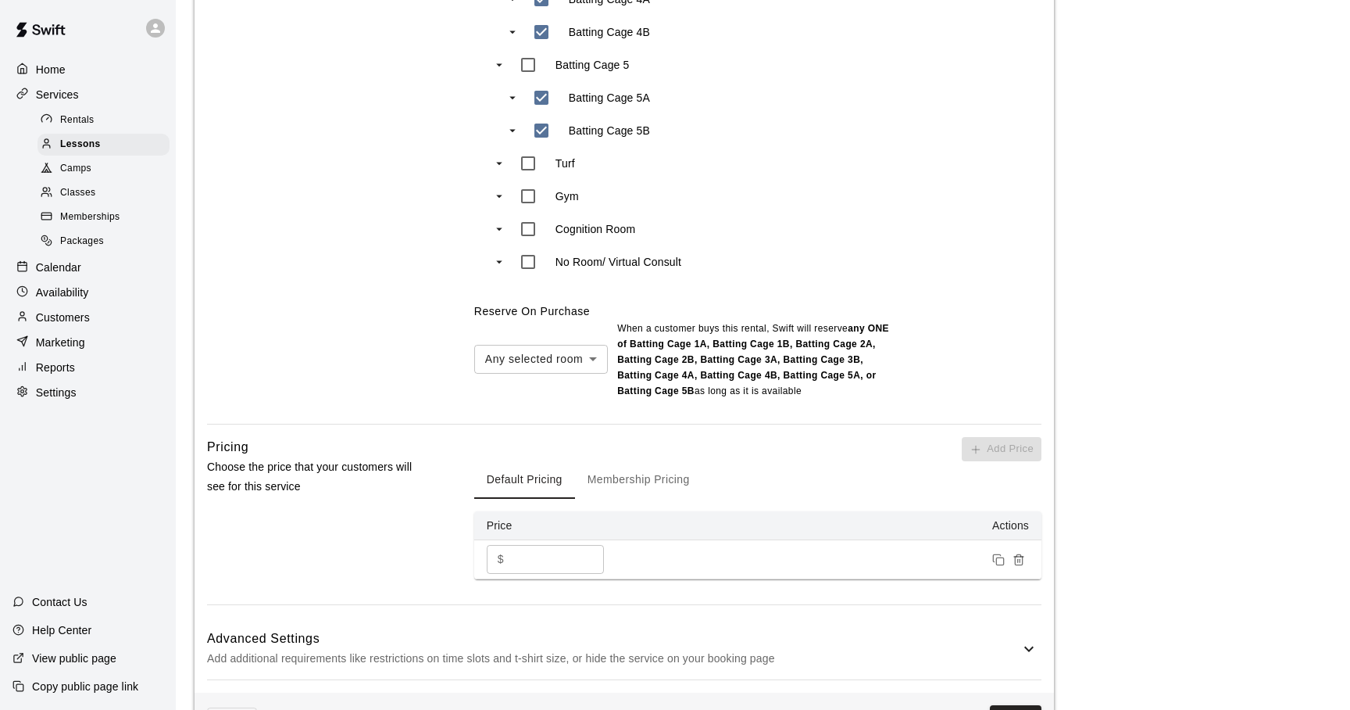
scroll to position [1092, 0]
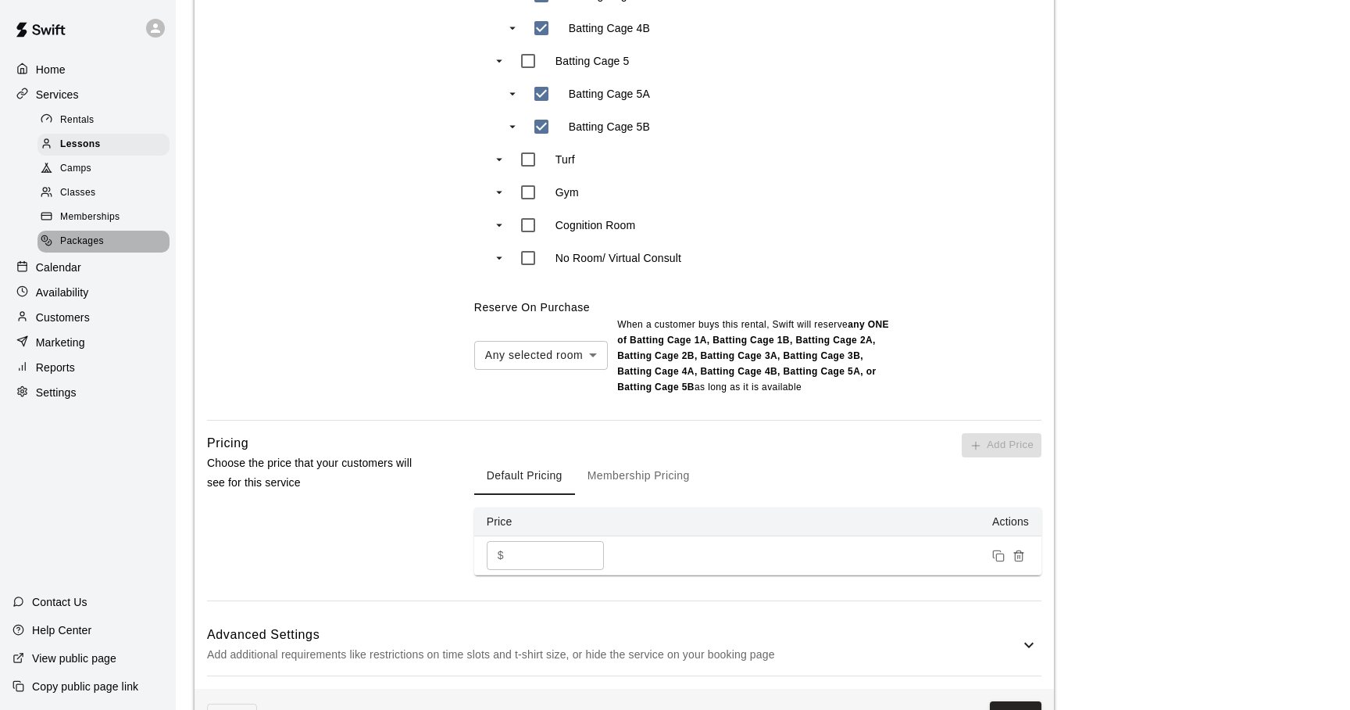
click at [77, 238] on span "Packages" at bounding box center [82, 242] width 44 height 16
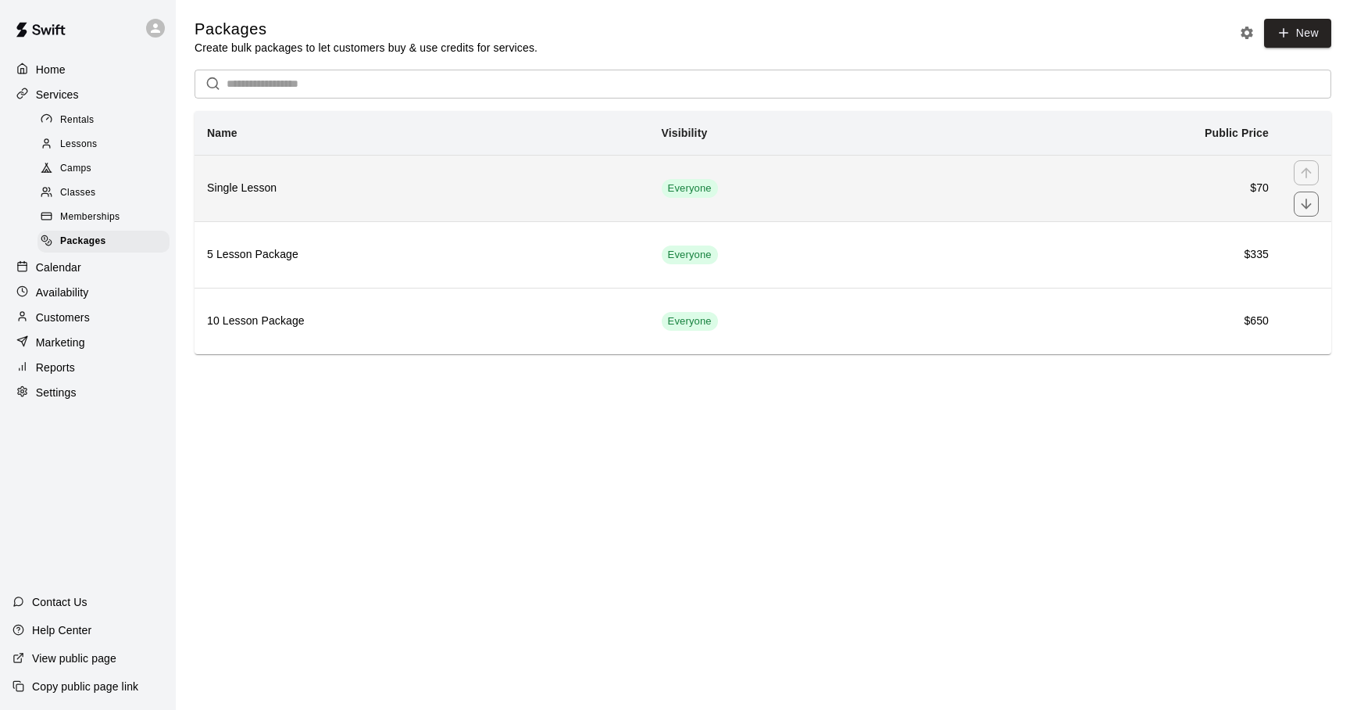
click at [357, 194] on h6 "Single Lesson" at bounding box center [422, 188] width 430 height 17
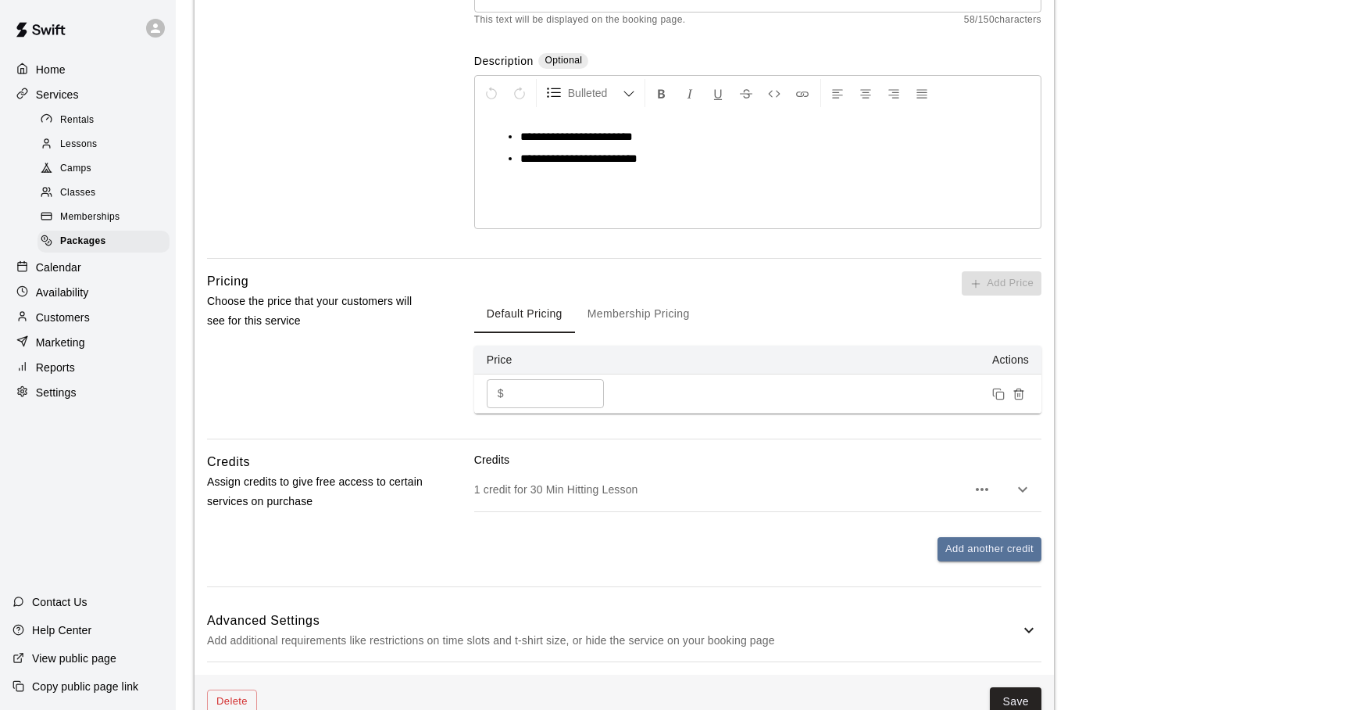
scroll to position [348, 0]
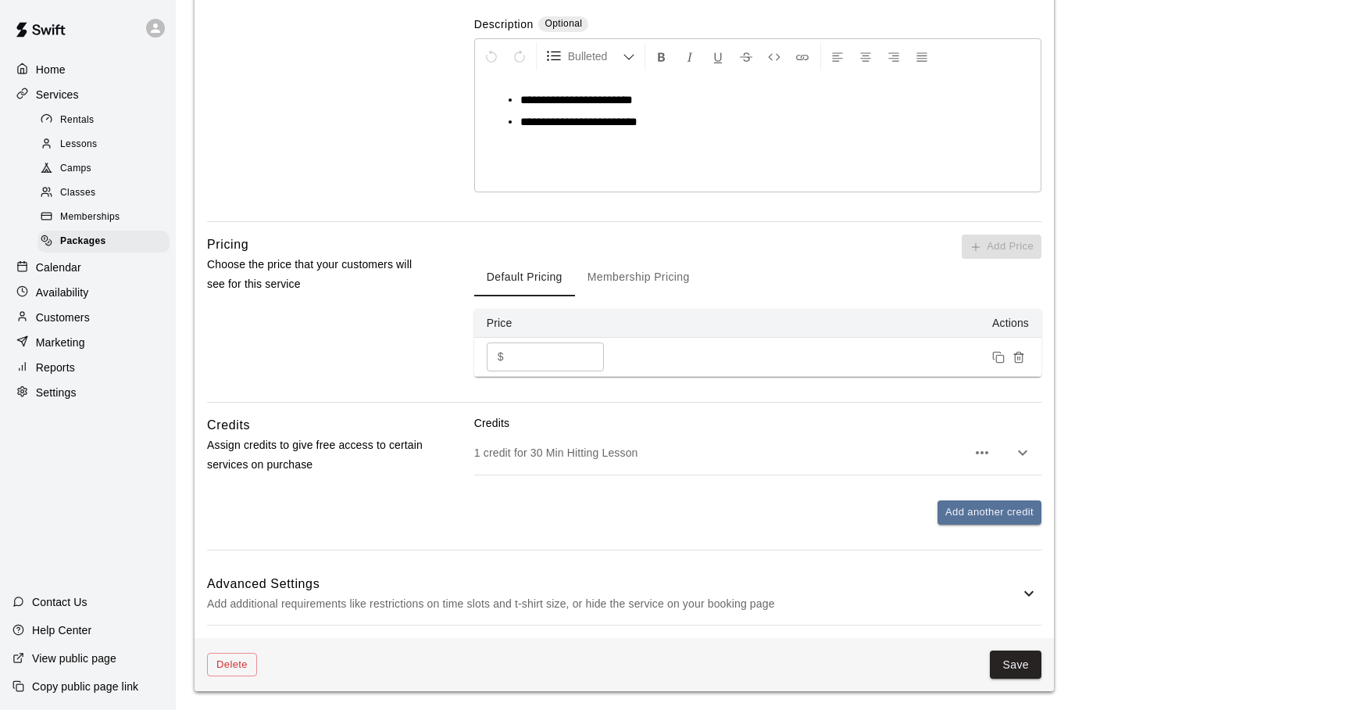
click at [1024, 598] on icon at bounding box center [1029, 593] width 19 height 19
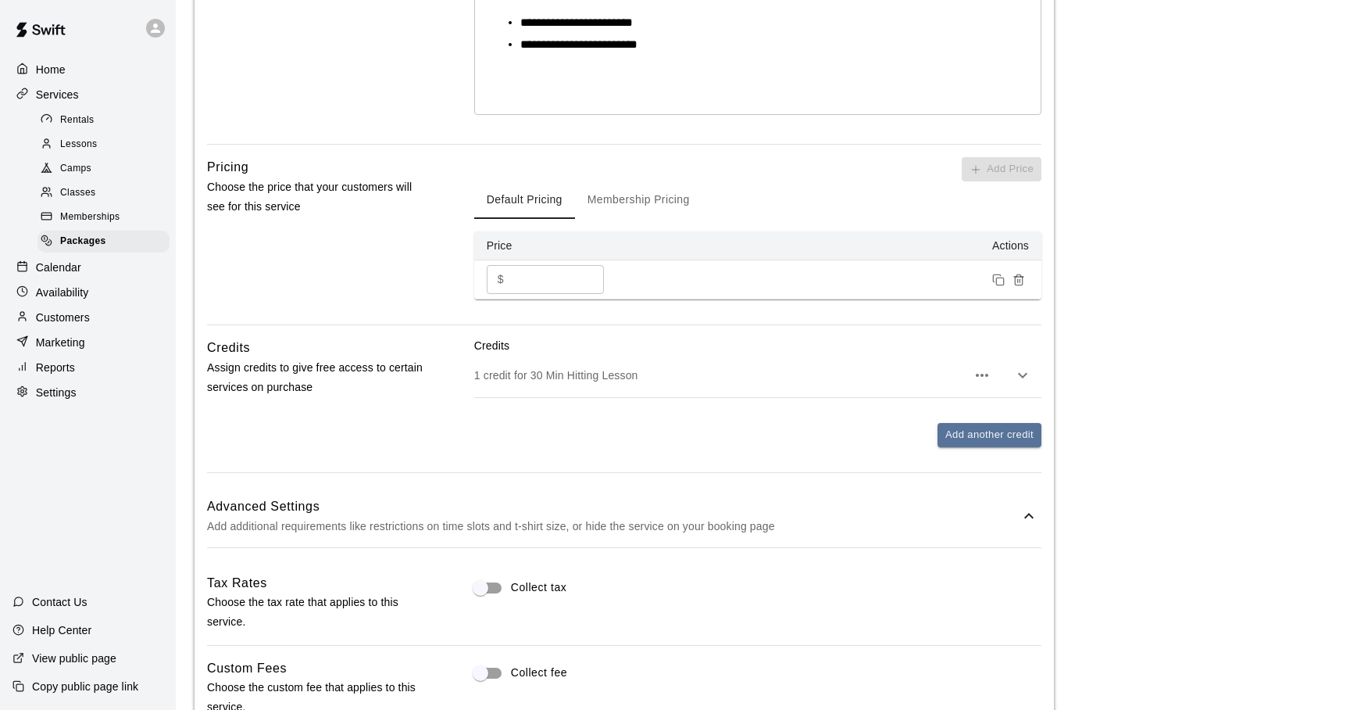
scroll to position [0, 0]
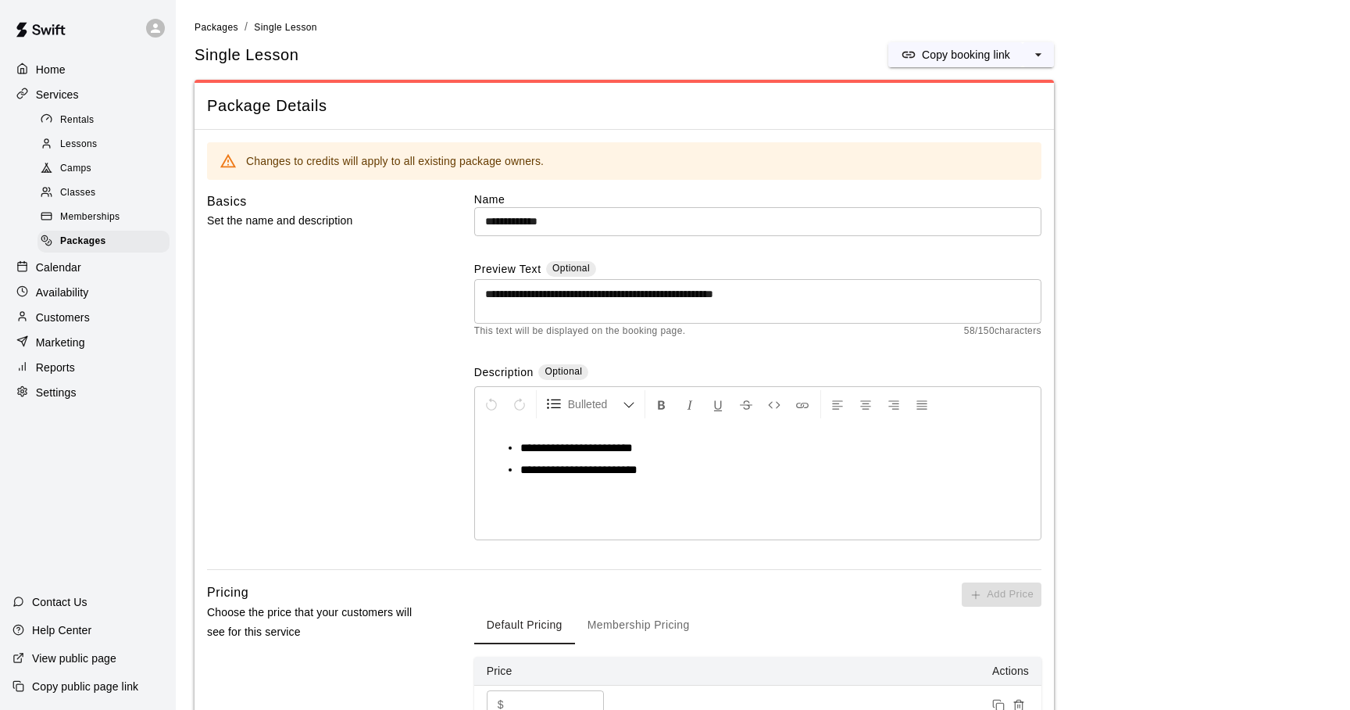
click at [694, 469] on li "**********" at bounding box center [764, 470] width 488 height 16
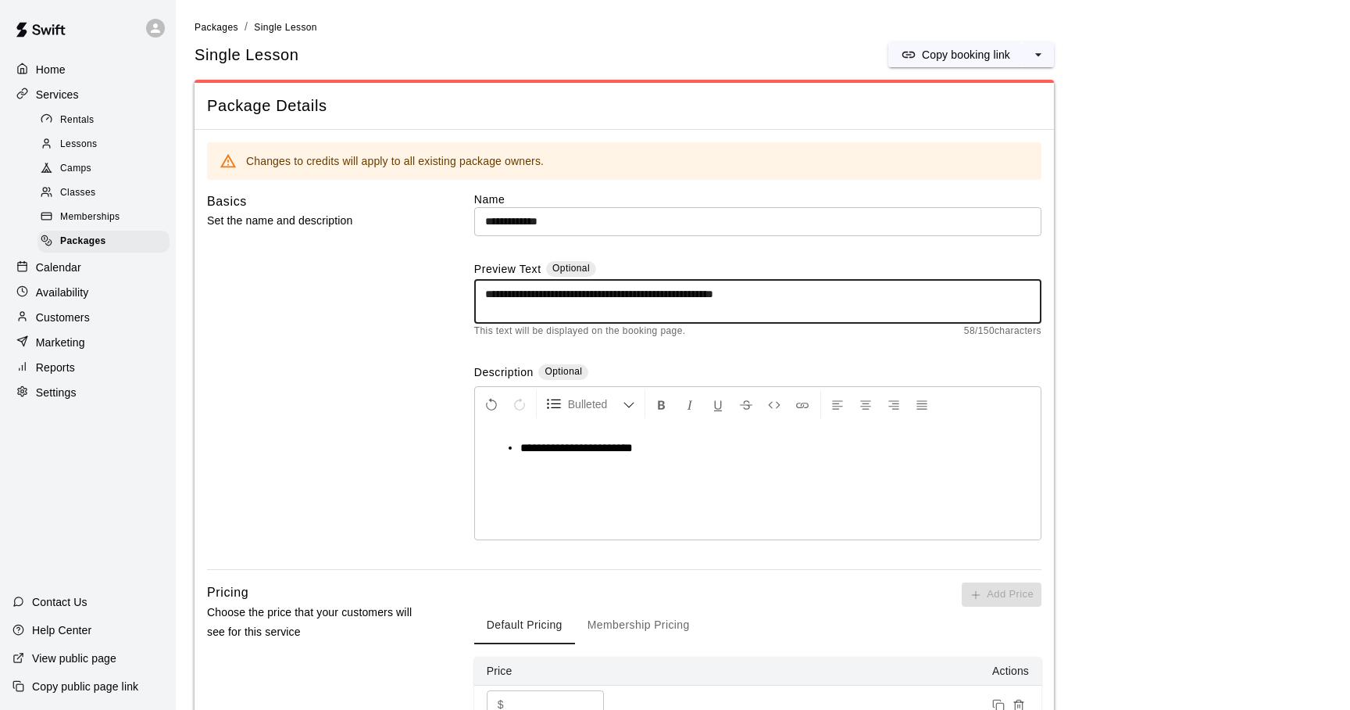
click at [822, 295] on textarea "**********" at bounding box center [757, 301] width 545 height 31
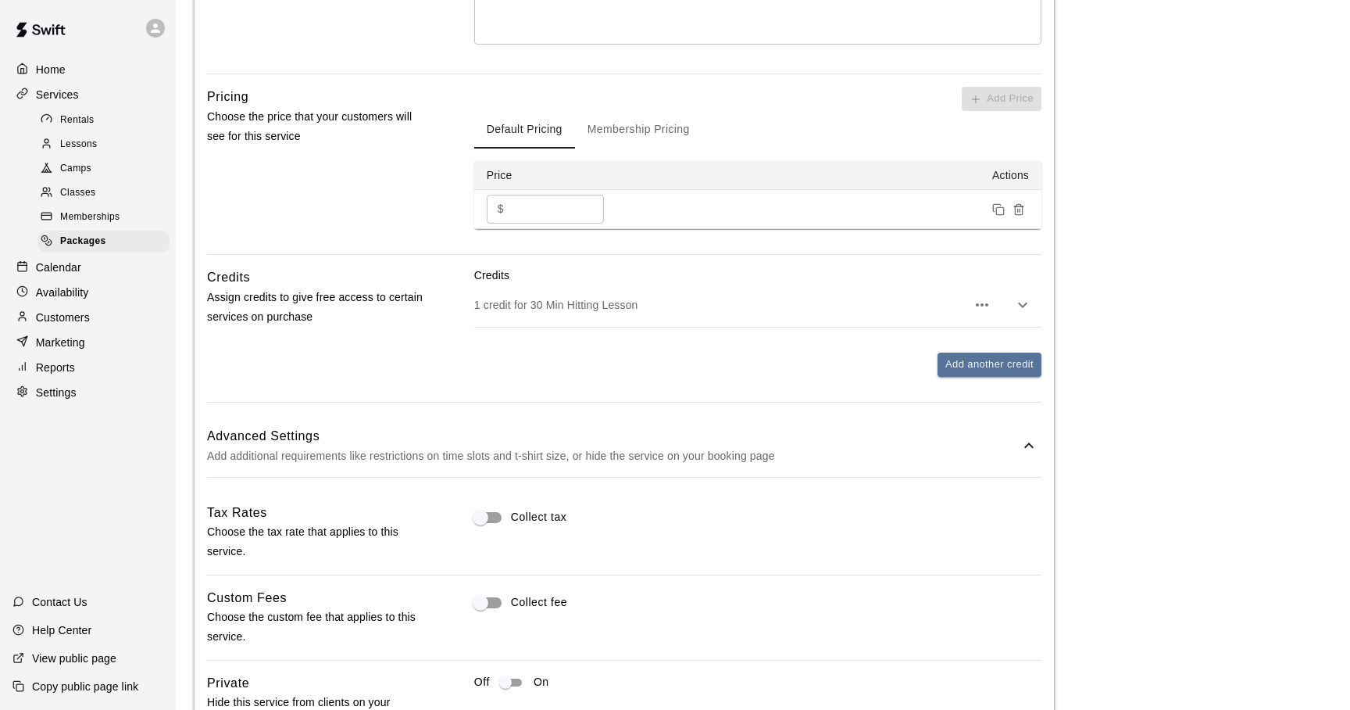
scroll to position [627, 0]
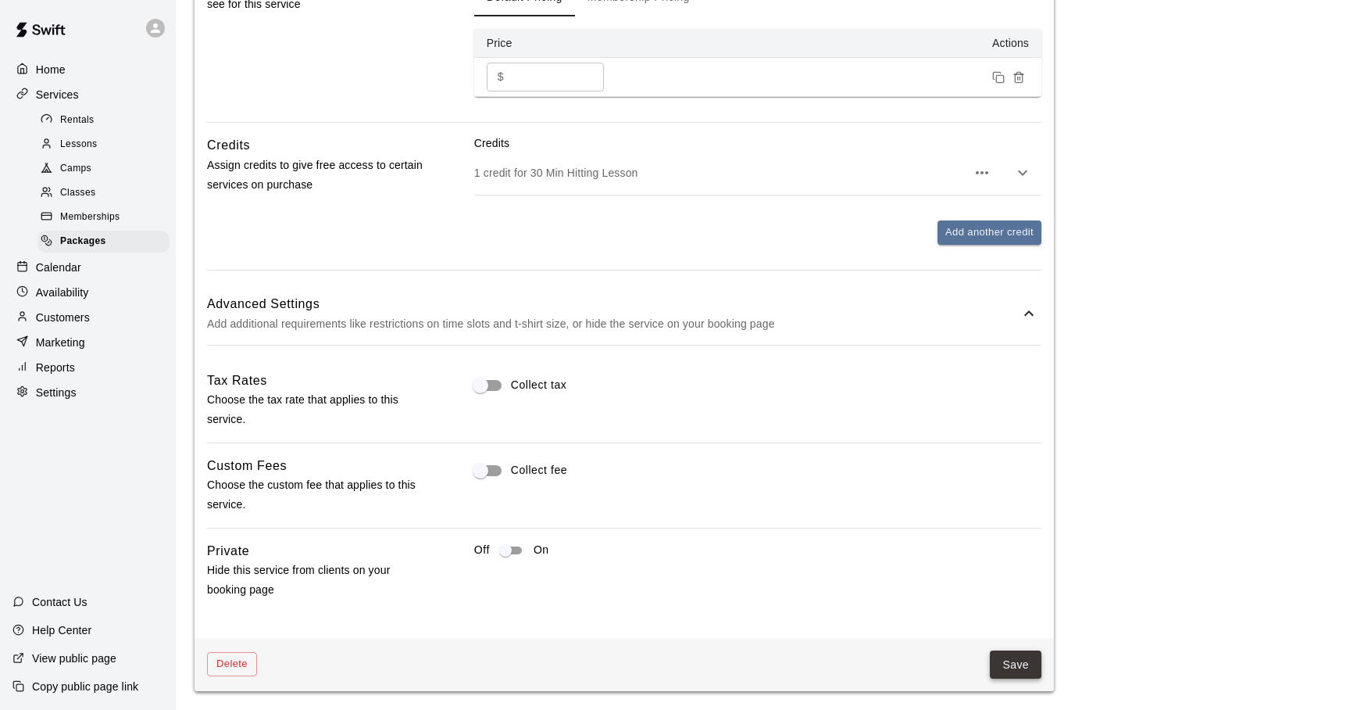
type textarea "**********"
click at [1011, 666] on button "Save" at bounding box center [1016, 664] width 52 height 29
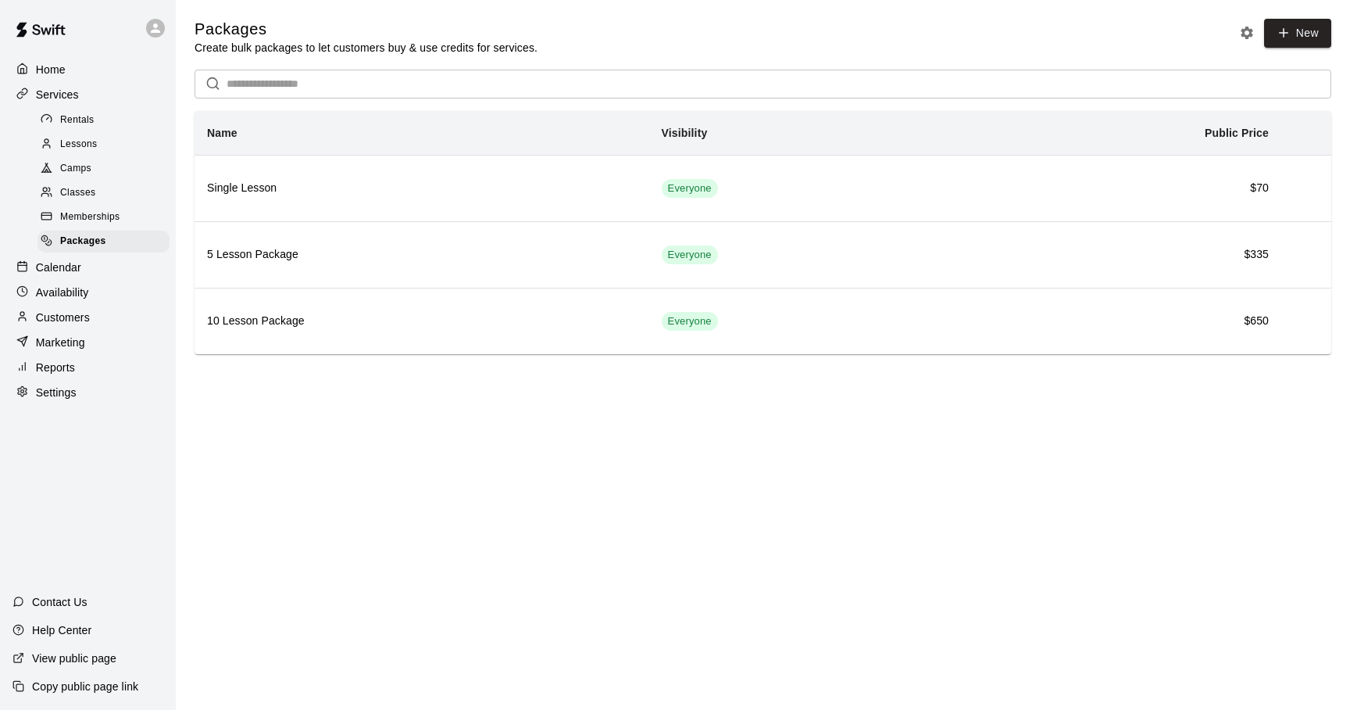
click at [81, 138] on span "Lessons" at bounding box center [79, 145] width 38 height 16
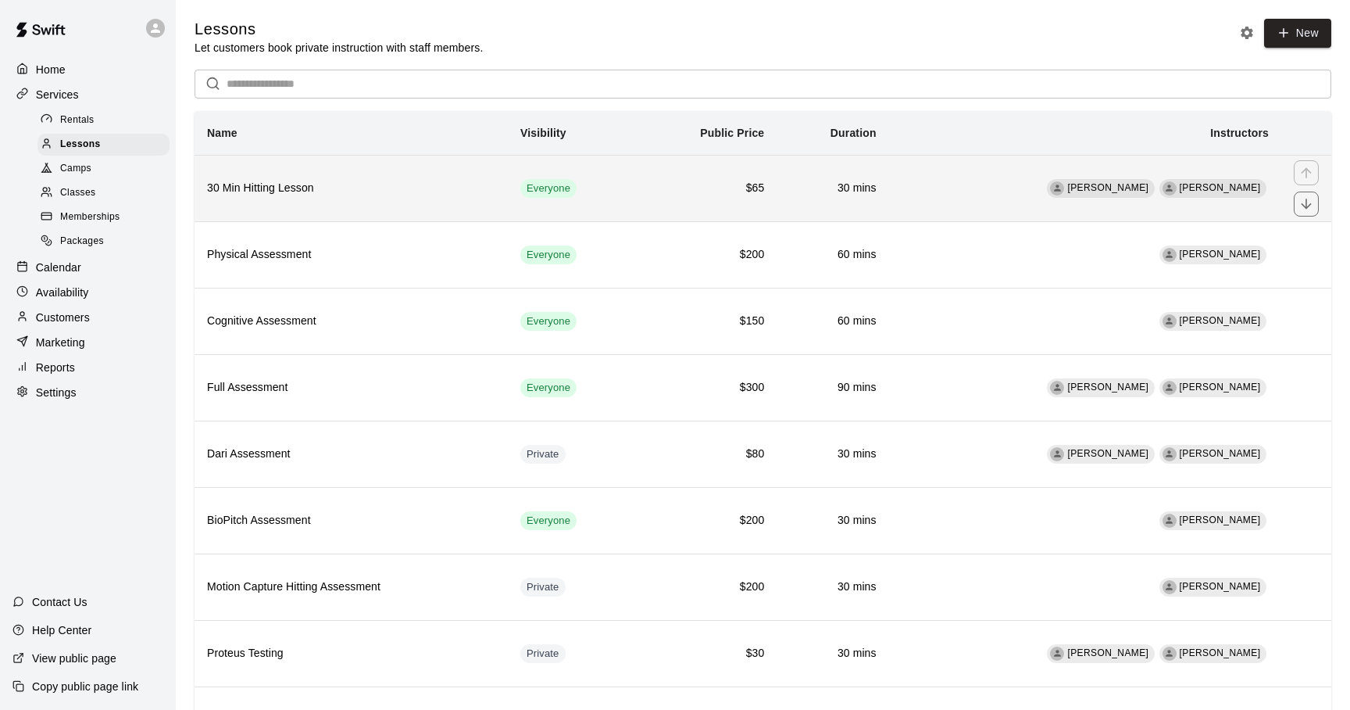
click at [688, 203] on td "$65" at bounding box center [706, 188] width 141 height 66
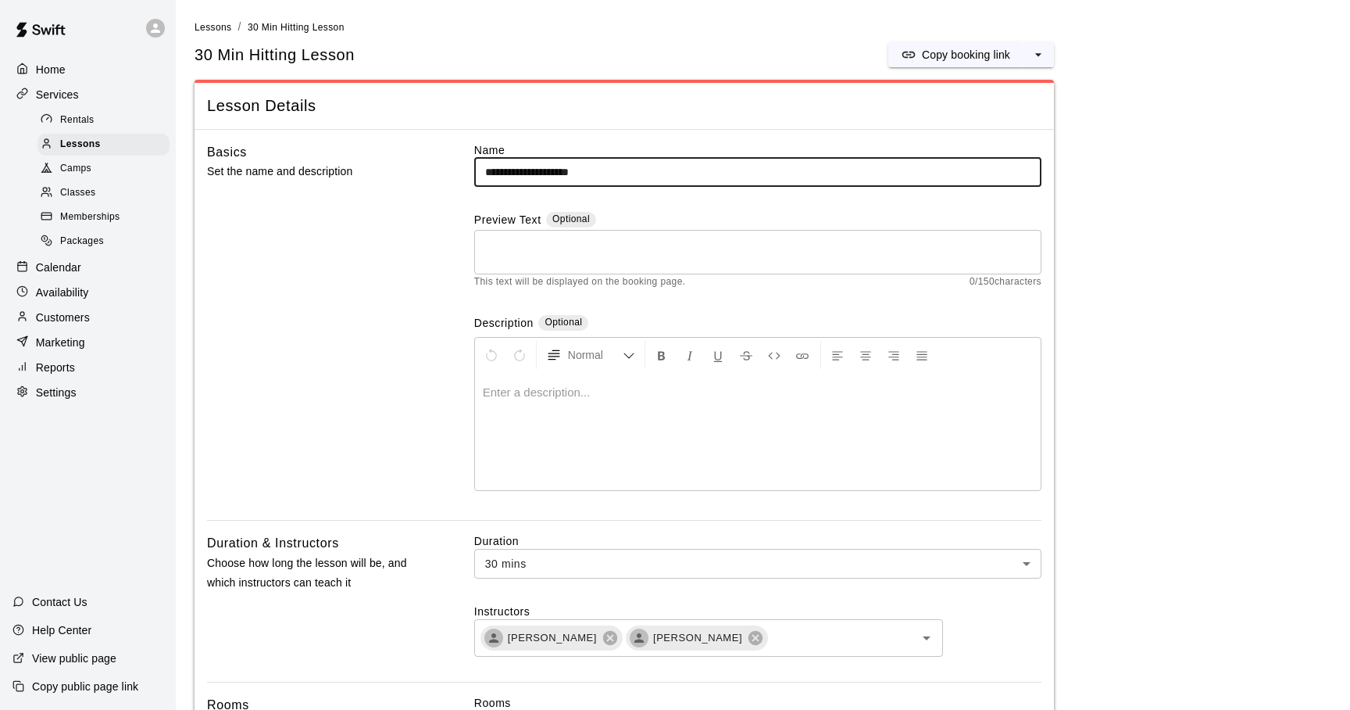
click at [506, 252] on textarea at bounding box center [757, 252] width 545 height 31
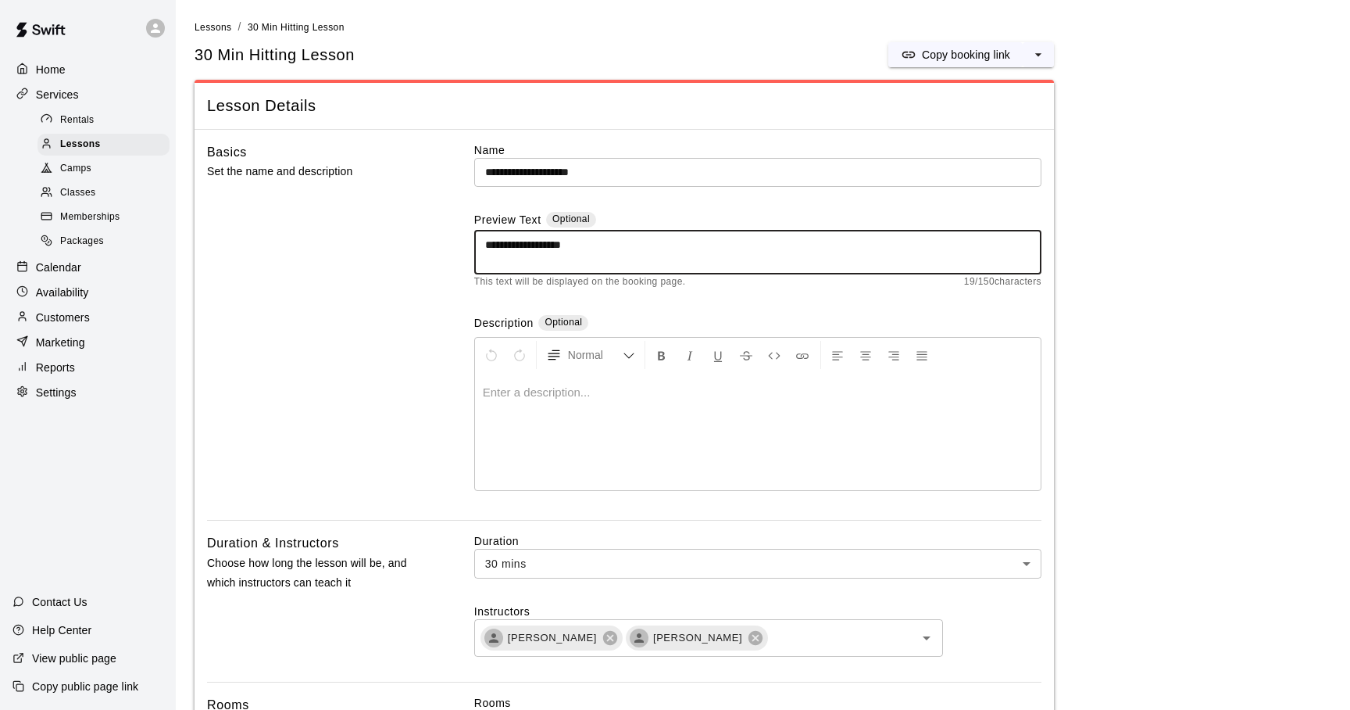
drag, startPoint x: 601, startPoint y: 244, endPoint x: 447, endPoint y: 244, distance: 153.9
click at [485, 244] on textarea "**********" at bounding box center [757, 252] width 545 height 31
type textarea "**********"
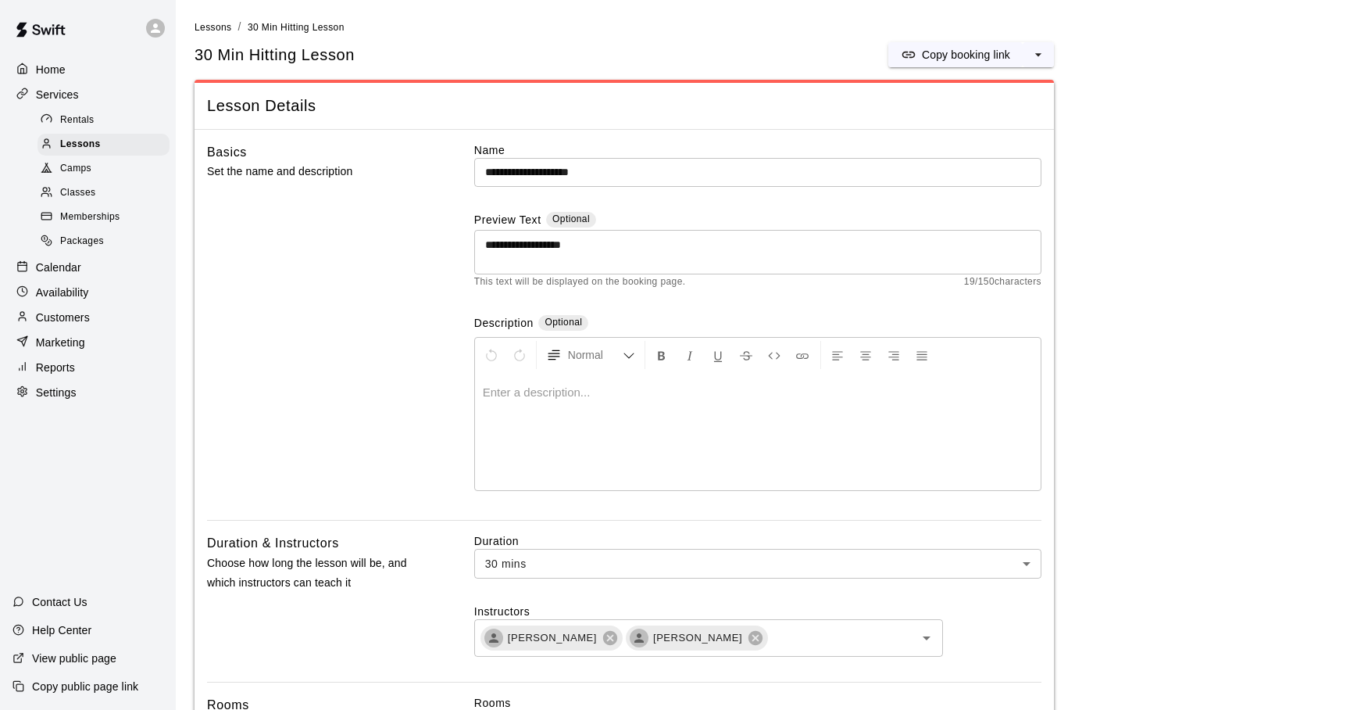
click at [531, 383] on div at bounding box center [758, 431] width 566 height 117
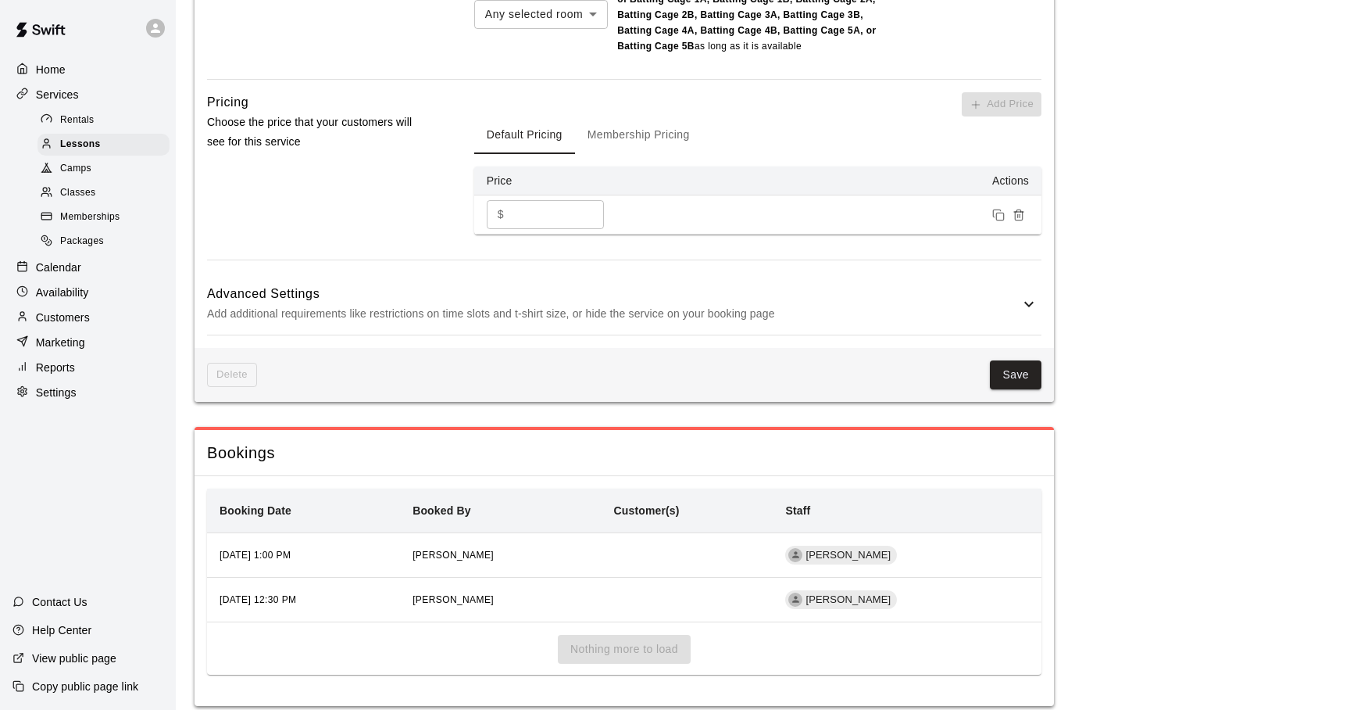
scroll to position [1461, 0]
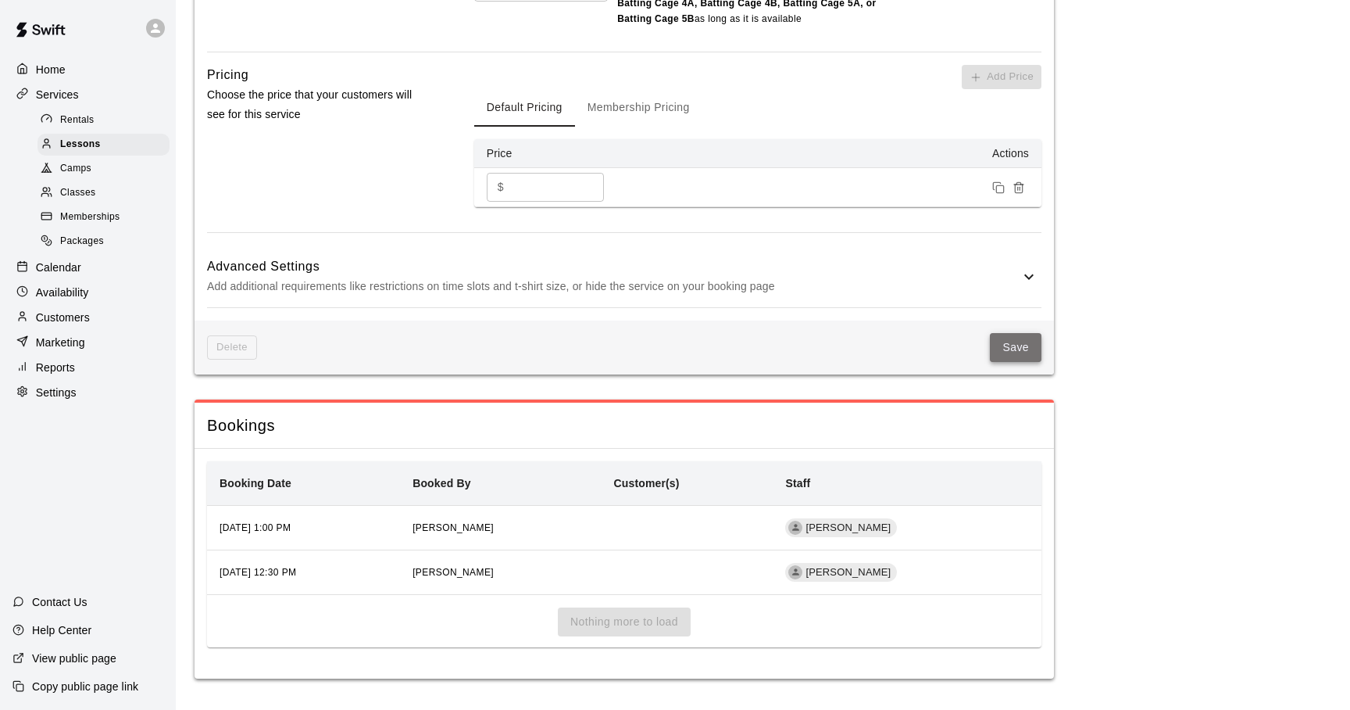
click at [1003, 350] on button "Save" at bounding box center [1016, 347] width 52 height 29
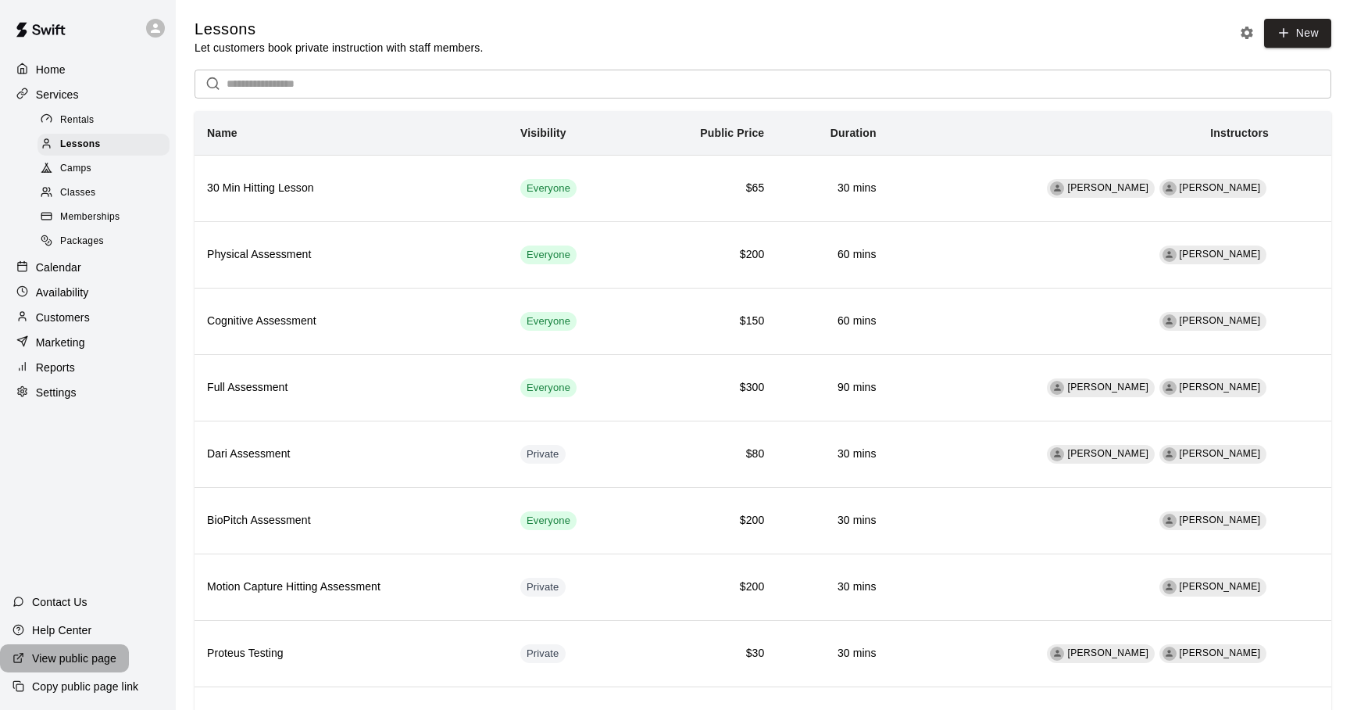
click at [61, 669] on div "View public page" at bounding box center [64, 658] width 129 height 28
click at [34, 627] on p "Help Center" at bounding box center [61, 630] width 59 height 16
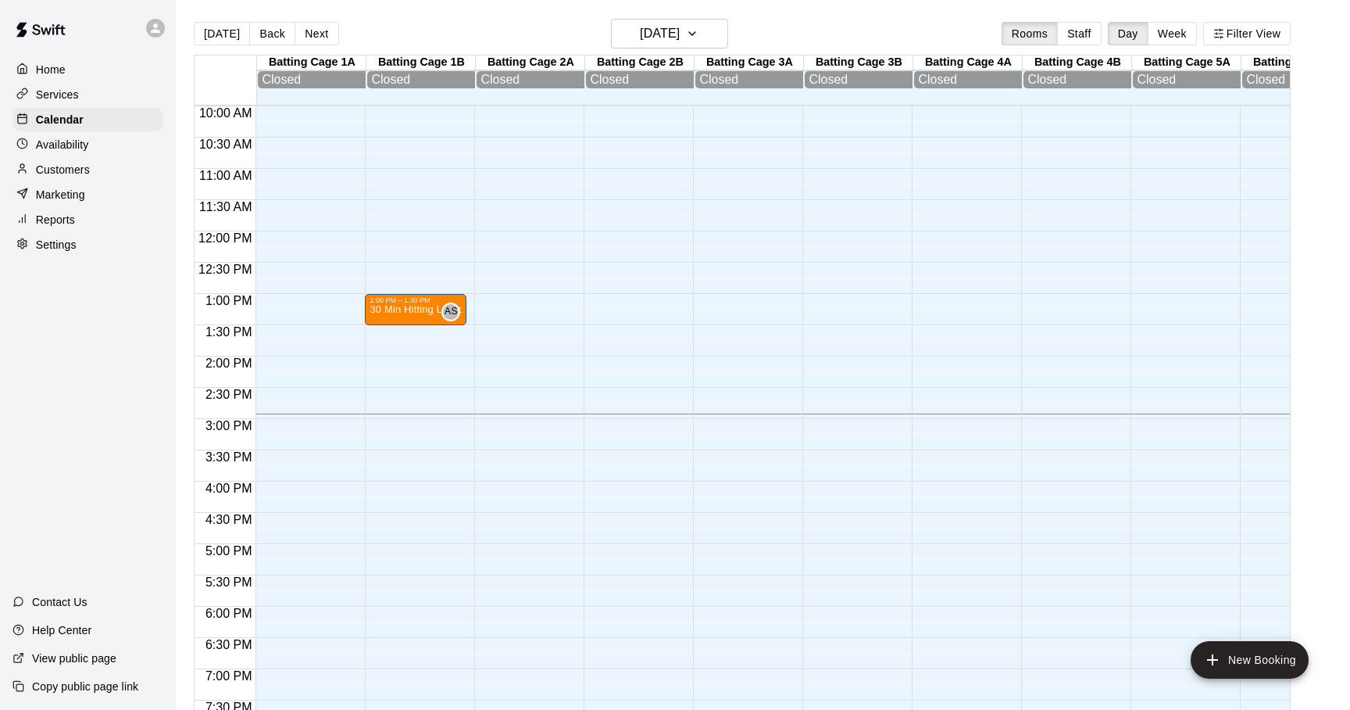
scroll to position [593, 0]
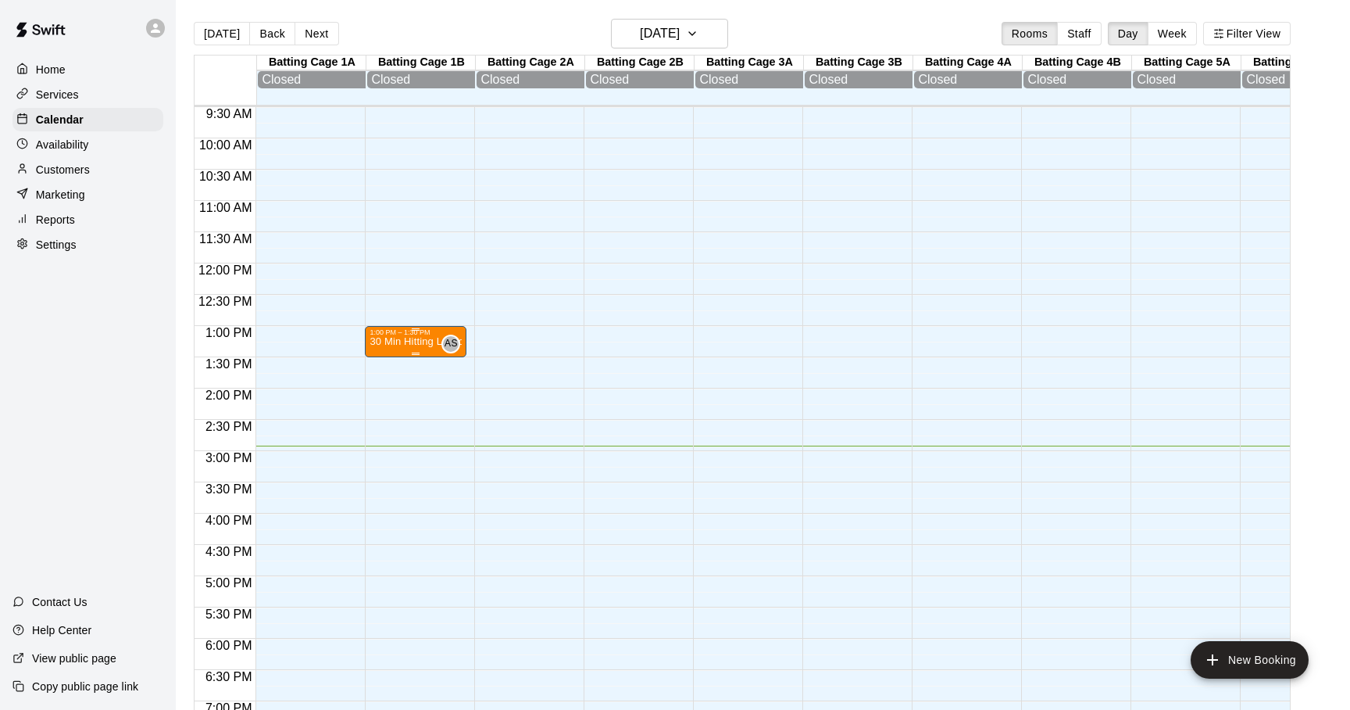
click at [406, 341] on p "30 Min Hitting Lesson" at bounding box center [416, 341] width 92 height 0
click at [594, 333] on div at bounding box center [675, 355] width 1350 height 710
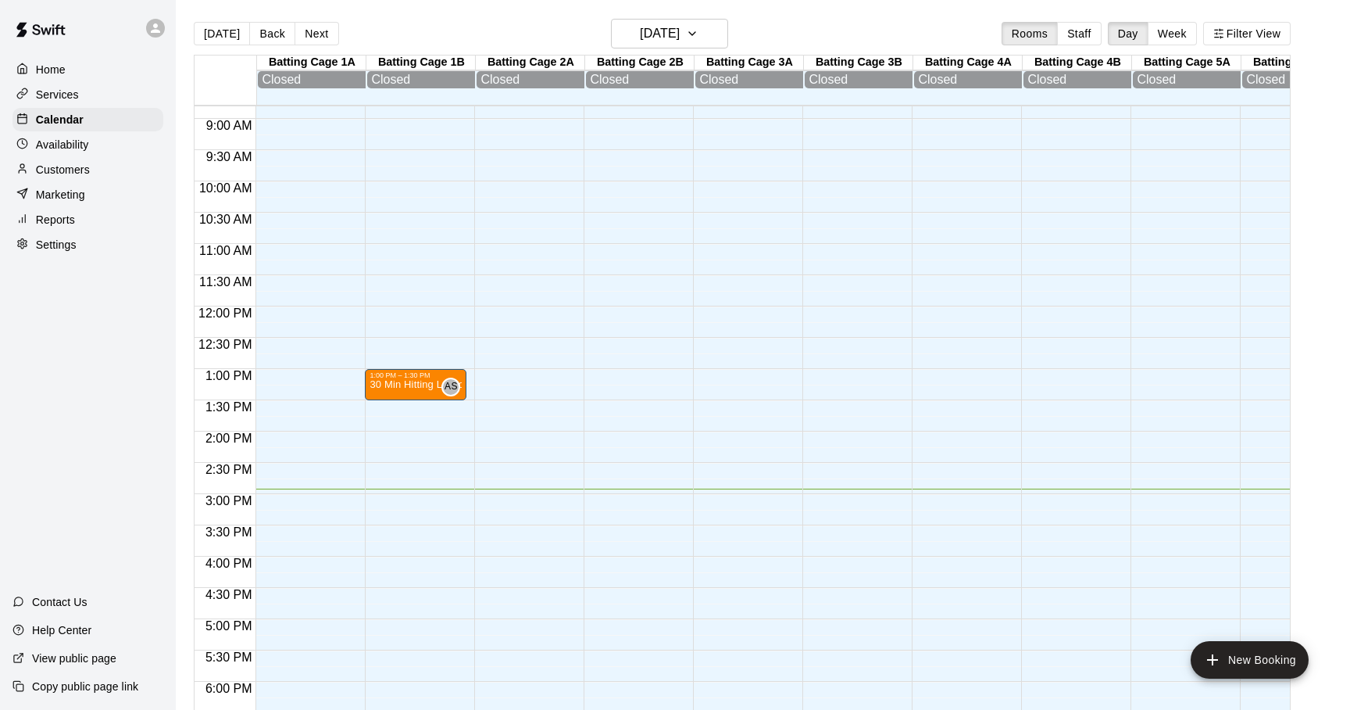
scroll to position [571, 0]
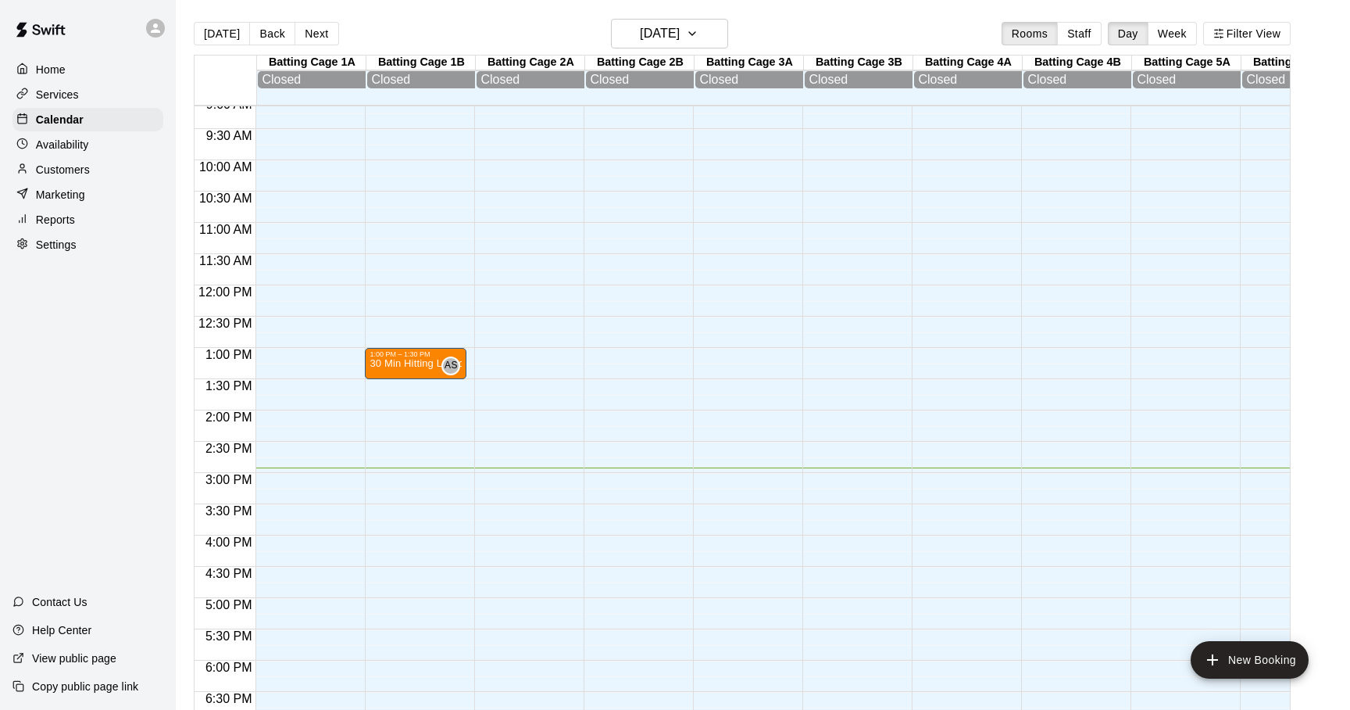
click at [502, 424] on div at bounding box center [525, 285] width 102 height 1500
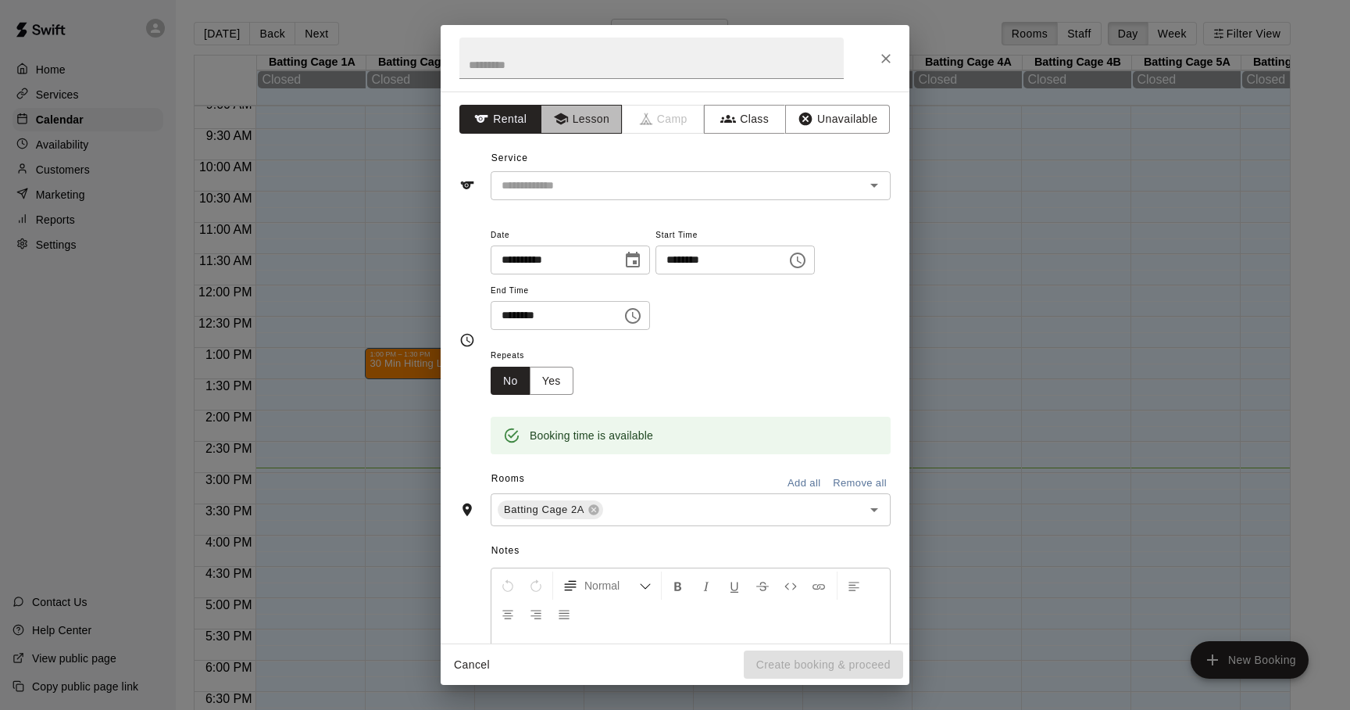
click at [597, 123] on button "Lesson" at bounding box center [582, 119] width 82 height 29
click at [594, 187] on input "text" at bounding box center [667, 186] width 345 height 20
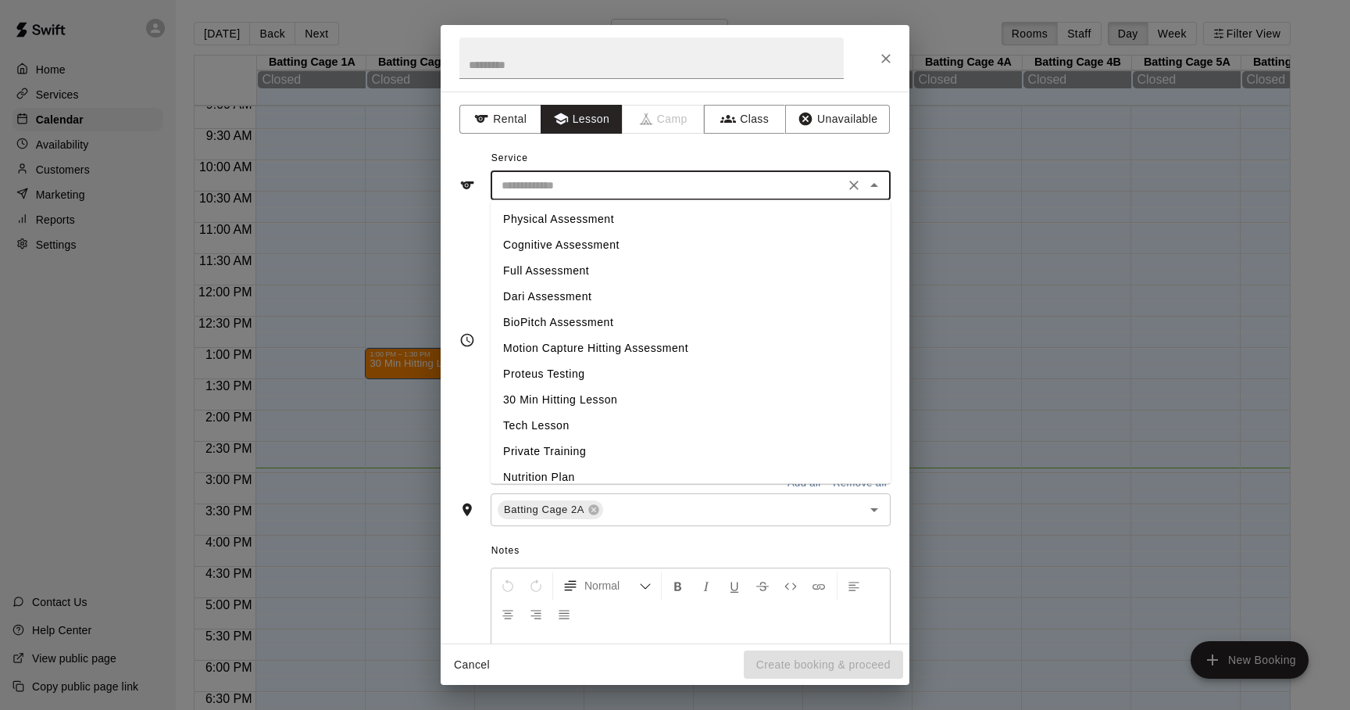
click at [537, 398] on li "30 Min Hitting Lesson" at bounding box center [691, 400] width 400 height 26
type input "**********"
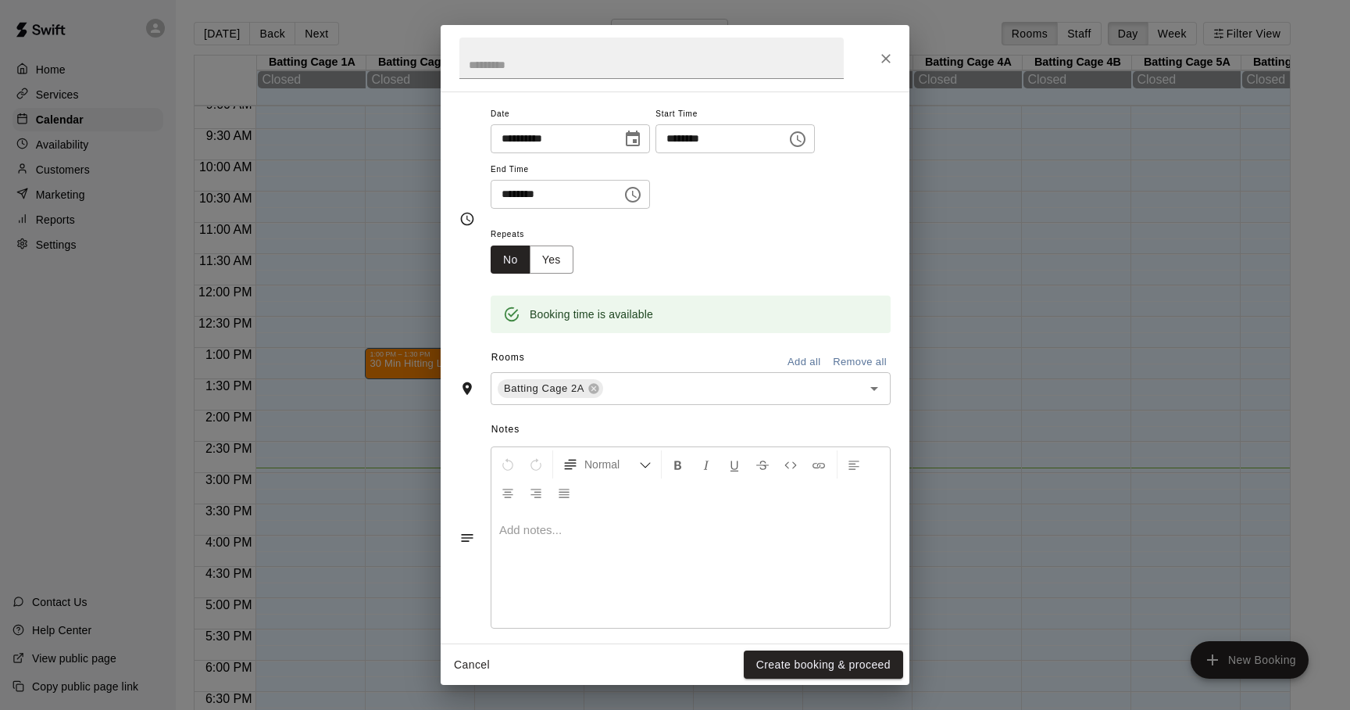
scroll to position [136, 0]
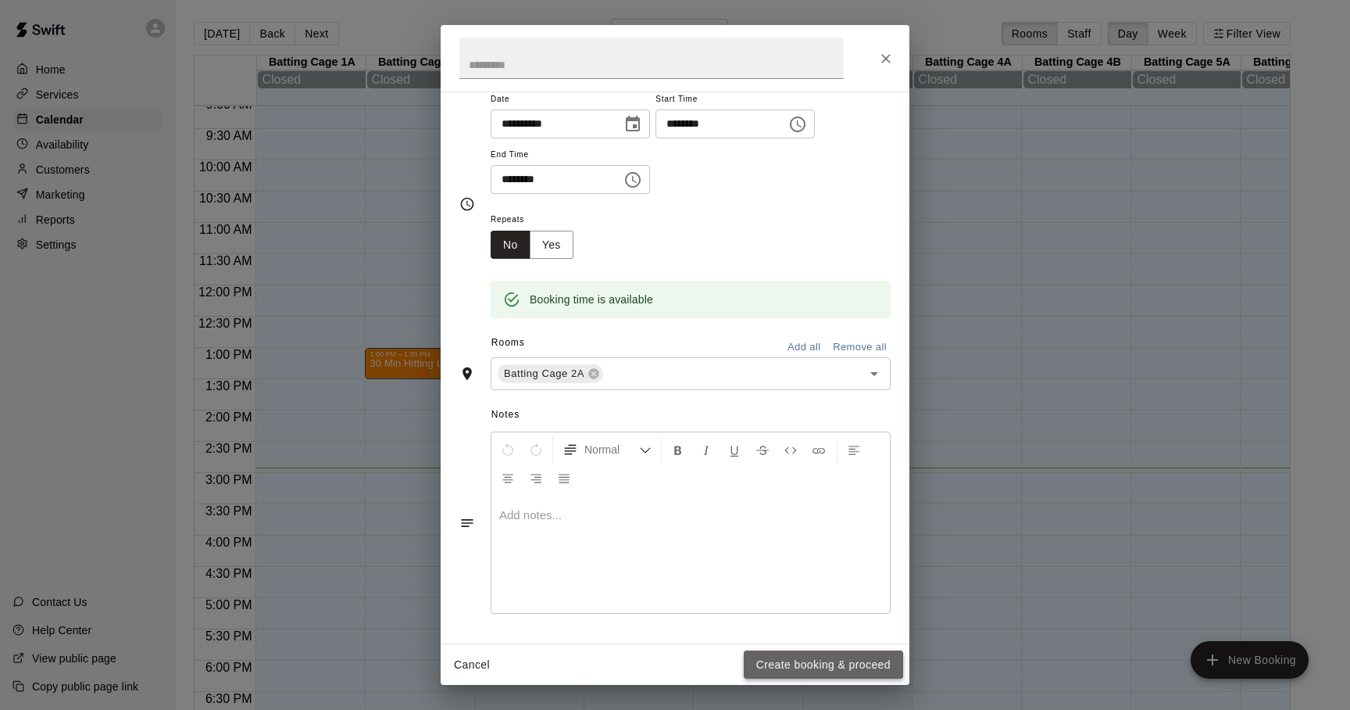
click at [756, 657] on button "Create booking & proceed" at bounding box center [823, 664] width 159 height 29
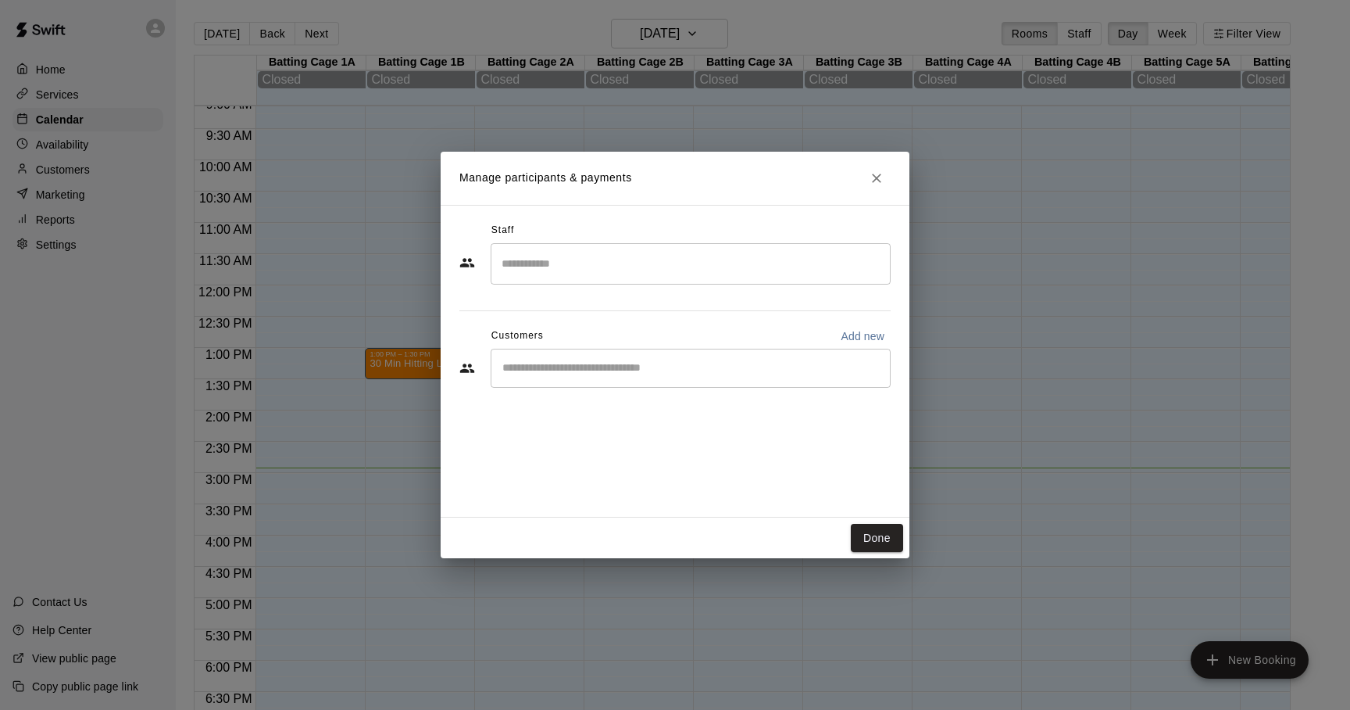
click at [565, 276] on input "Search staff" at bounding box center [691, 263] width 386 height 27
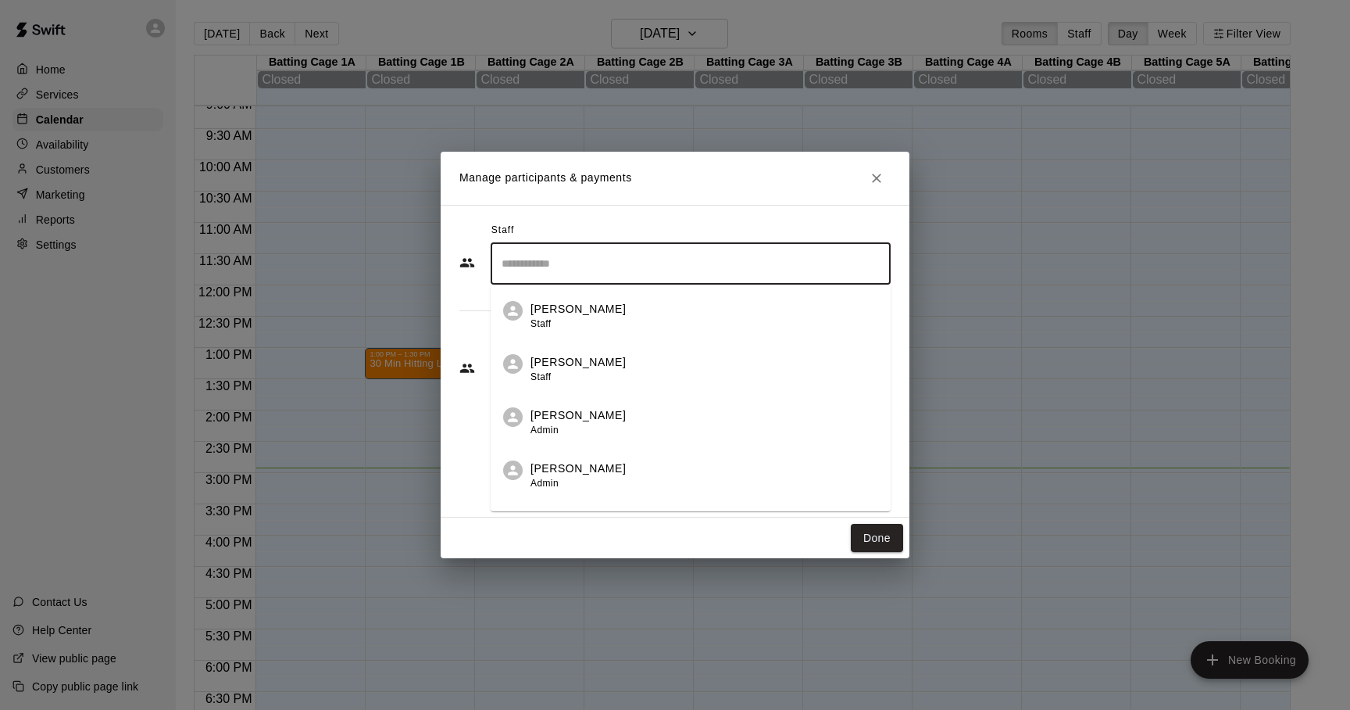
scroll to position [38, 0]
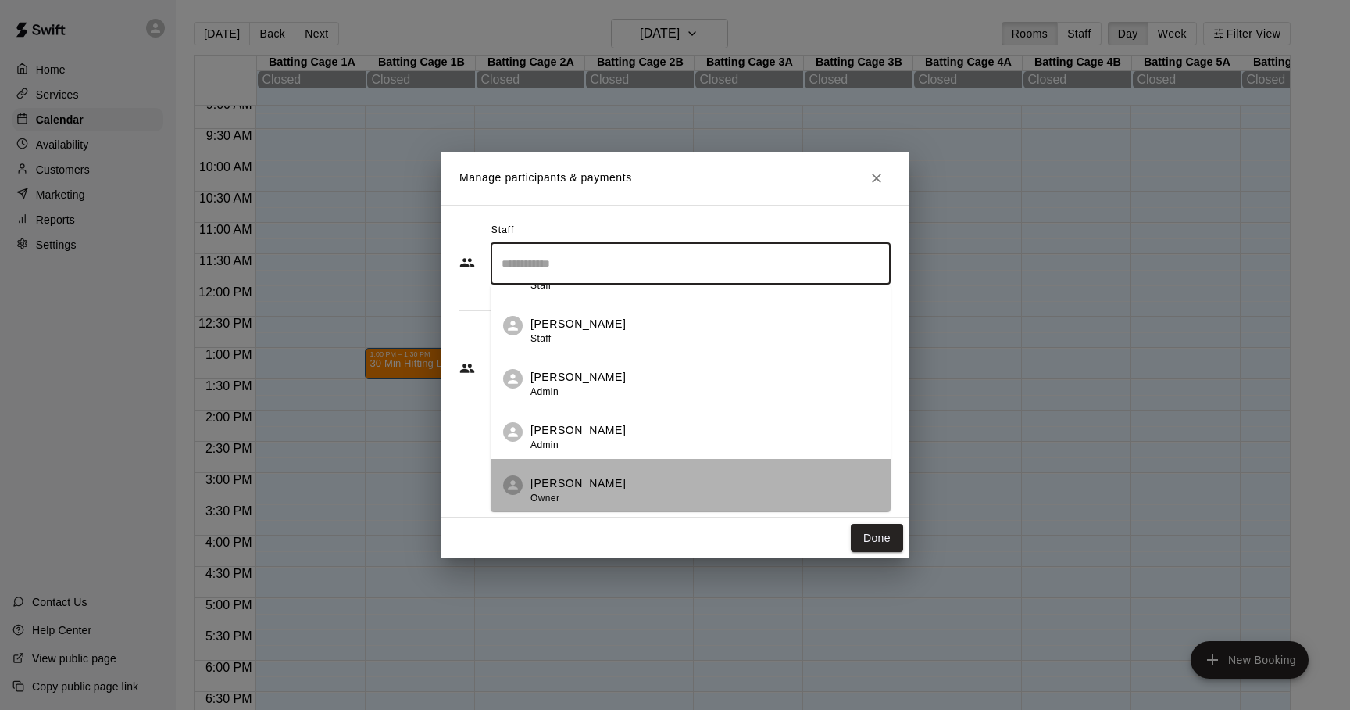
click at [573, 487] on p "Adam Sobocienski" at bounding box center [578, 483] width 95 height 16
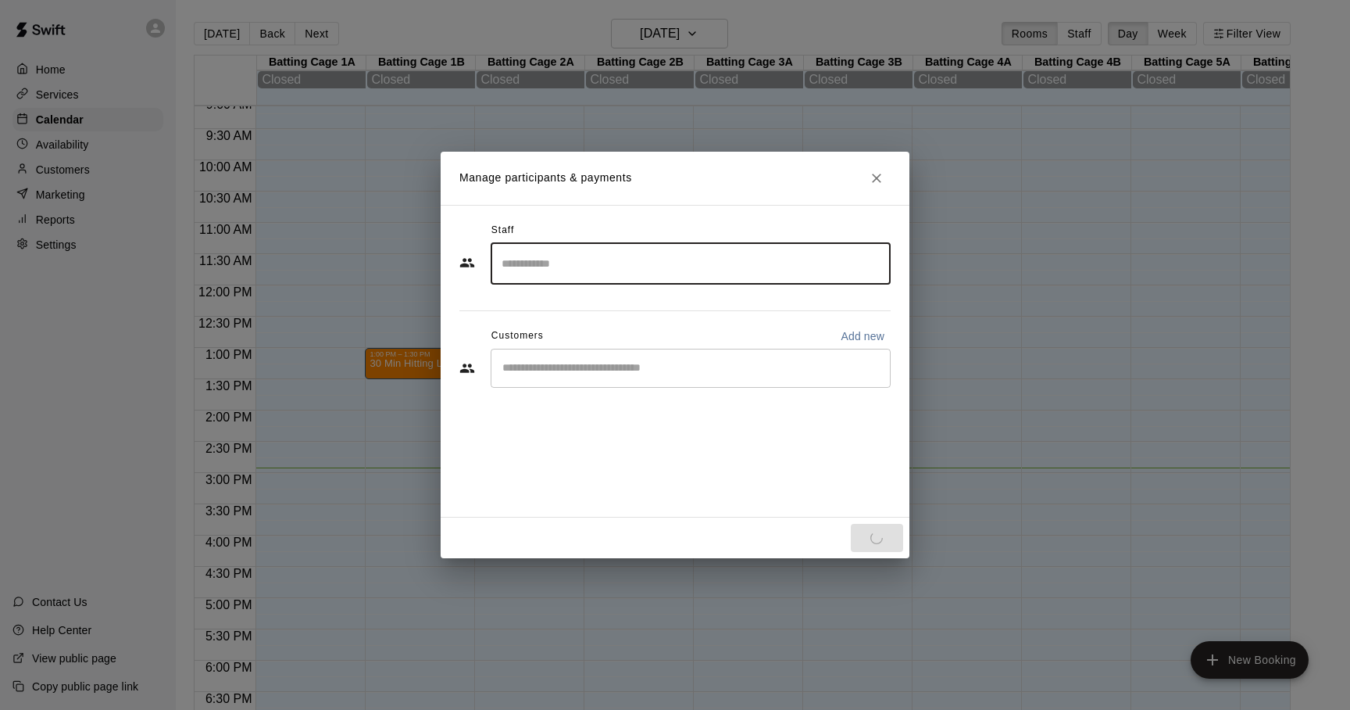
click at [585, 374] on input "Start typing to search customers..." at bounding box center [691, 368] width 386 height 16
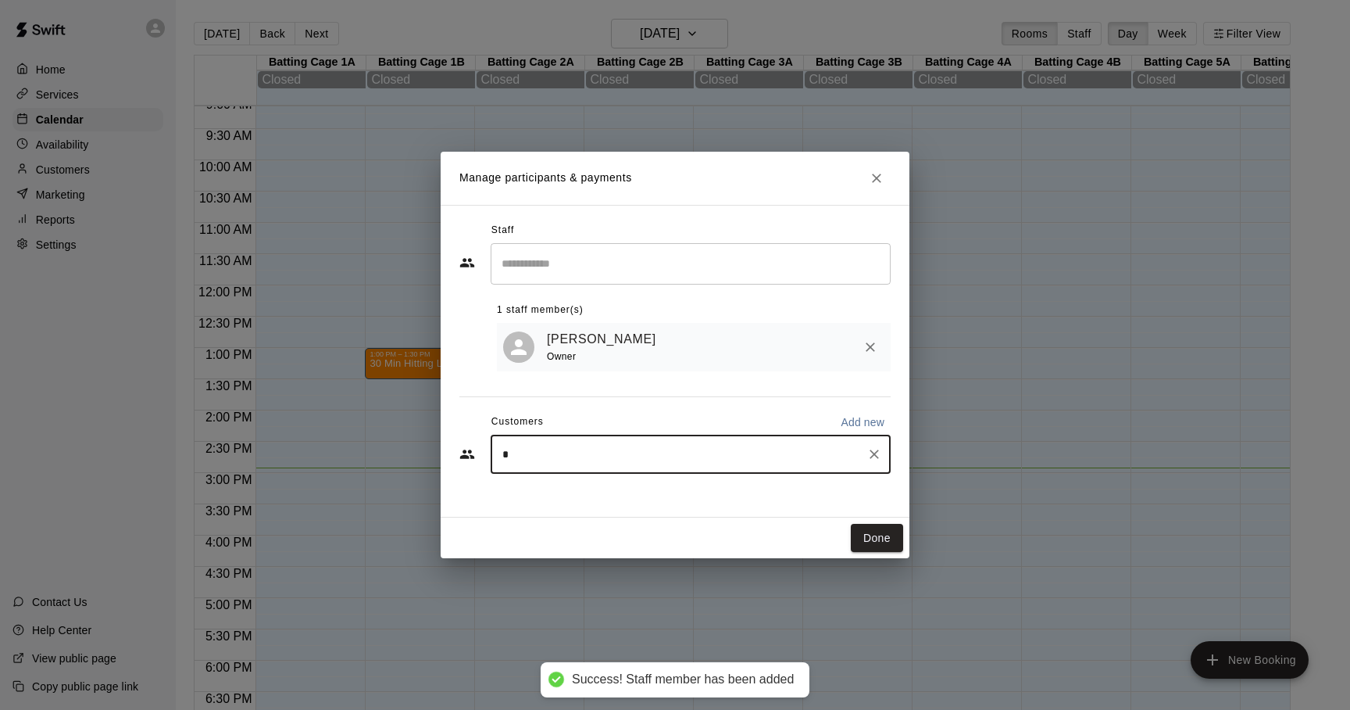
type input "**"
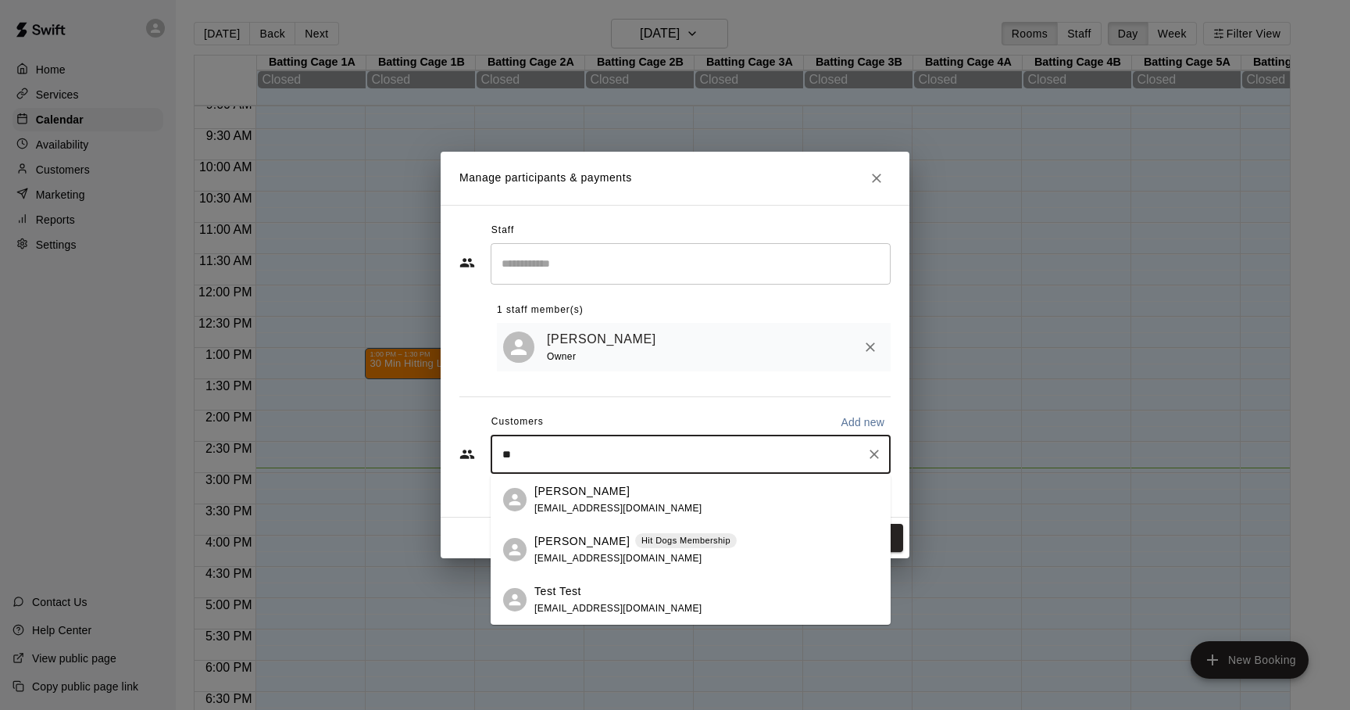
click at [583, 536] on p "Mason Sobo" at bounding box center [581, 541] width 95 height 16
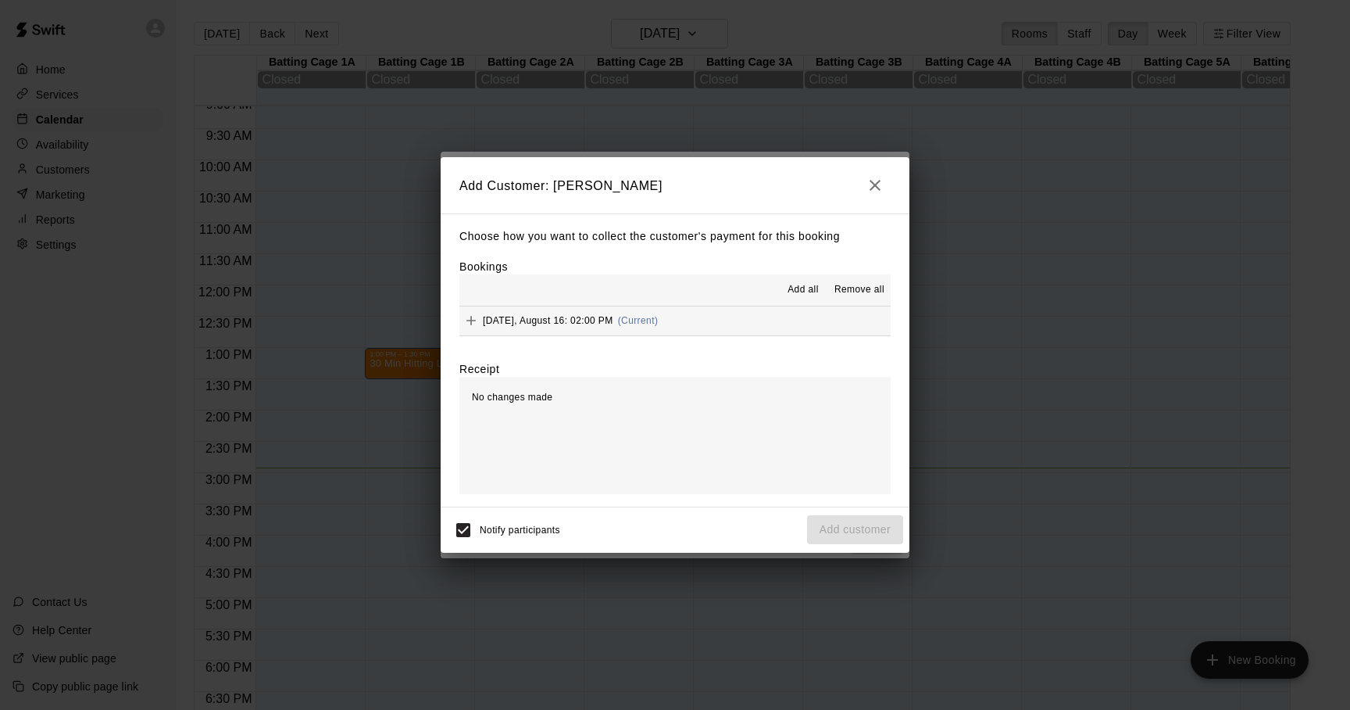
click at [873, 184] on icon "button" at bounding box center [875, 185] width 19 height 19
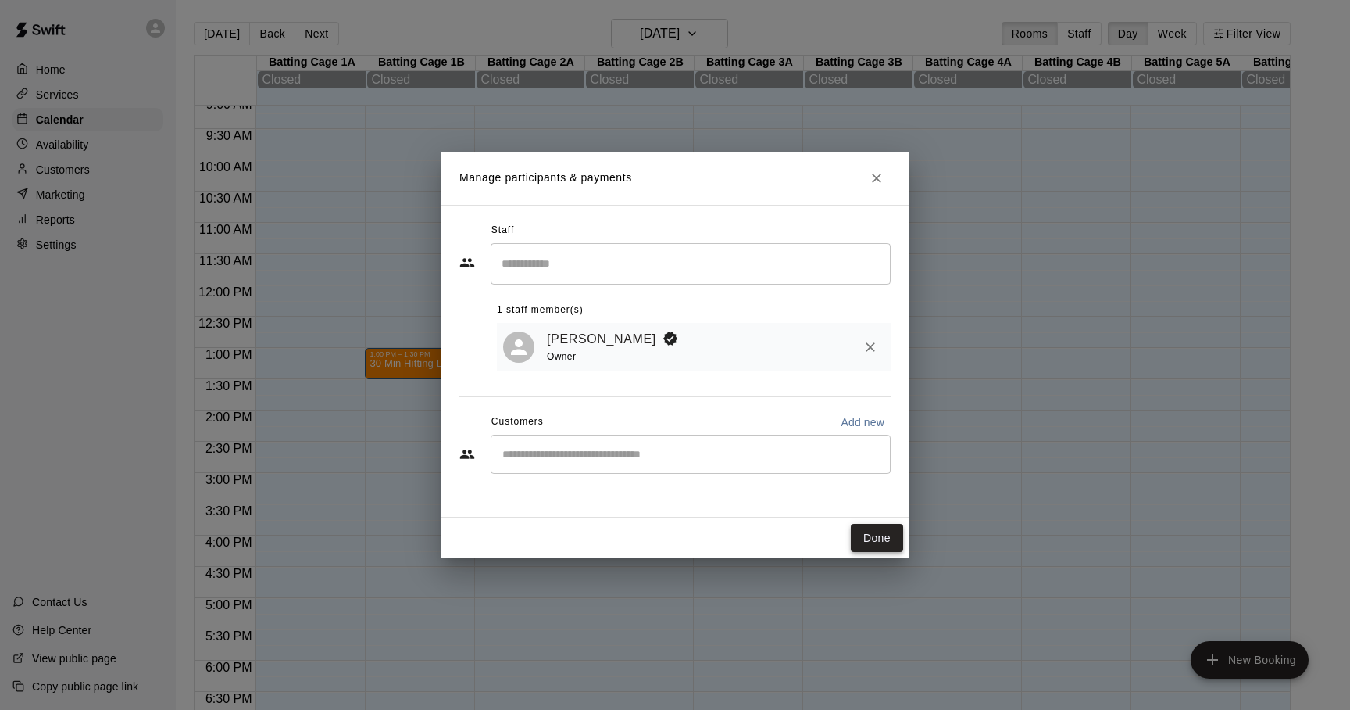
click at [868, 532] on button "Done" at bounding box center [877, 538] width 52 height 29
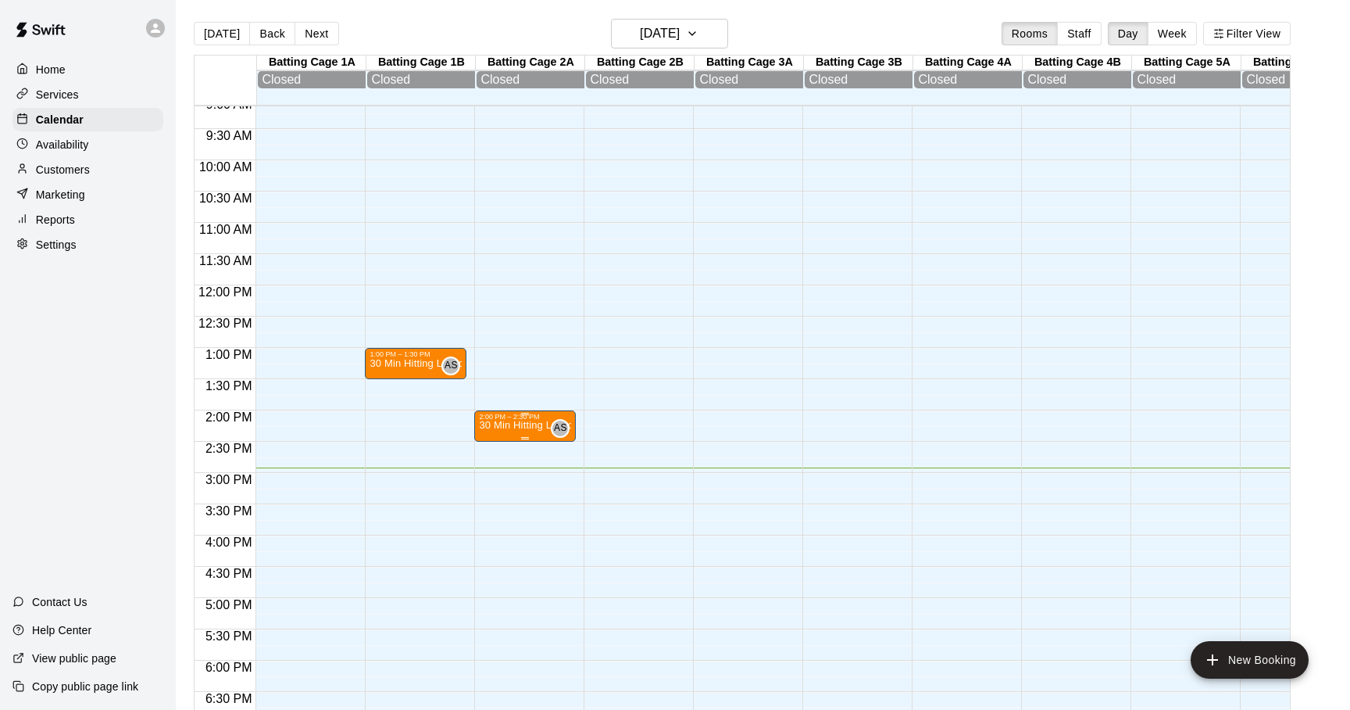
click at [526, 425] on p "30 Min Hitting Lesson" at bounding box center [525, 425] width 92 height 0
click at [1310, 502] on div at bounding box center [675, 355] width 1350 height 710
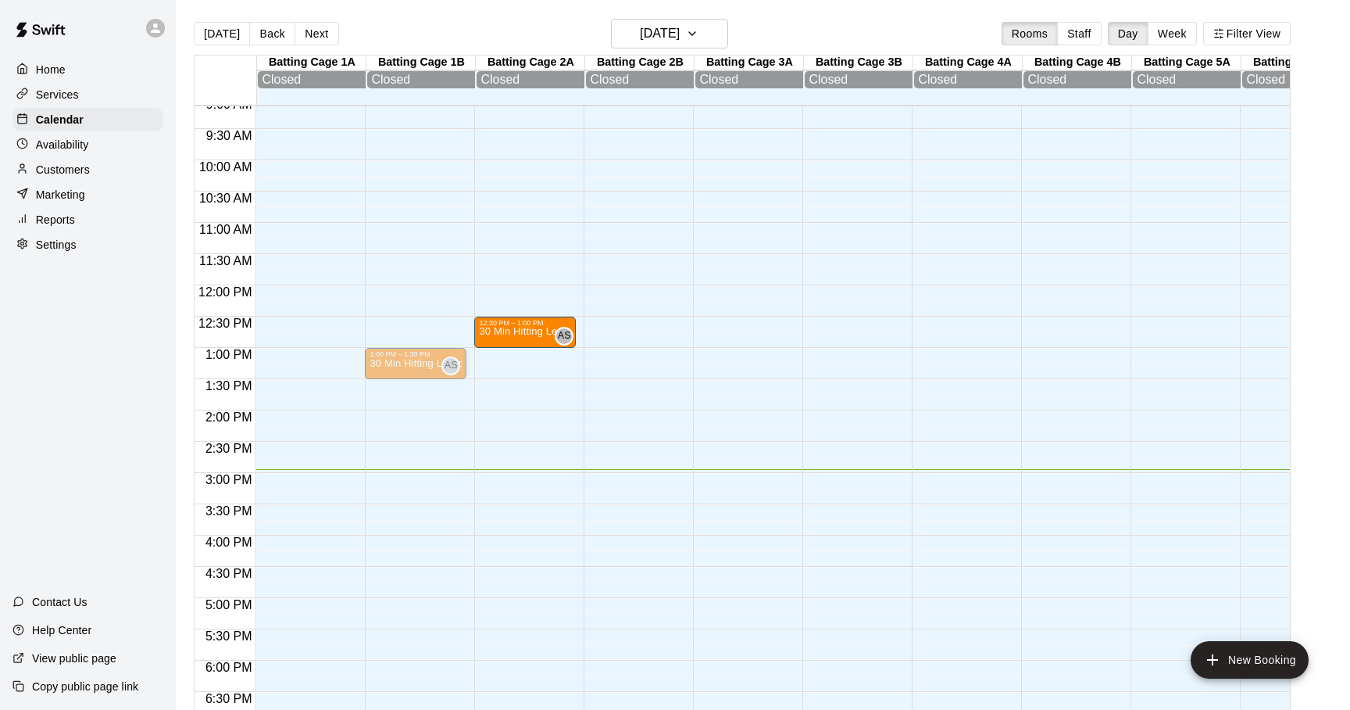
drag, startPoint x: 524, startPoint y: 422, endPoint x: 542, endPoint y: 332, distance: 91.5
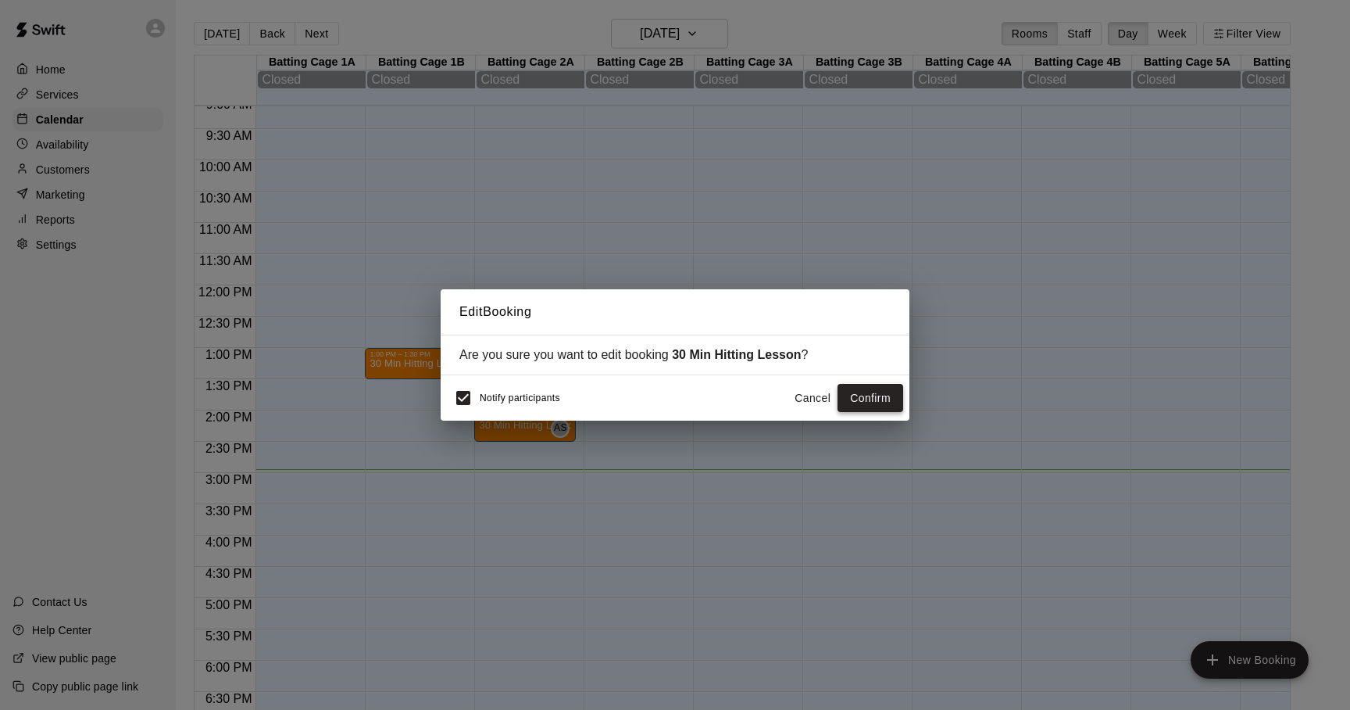
click at [854, 393] on button "Confirm" at bounding box center [871, 398] width 66 height 29
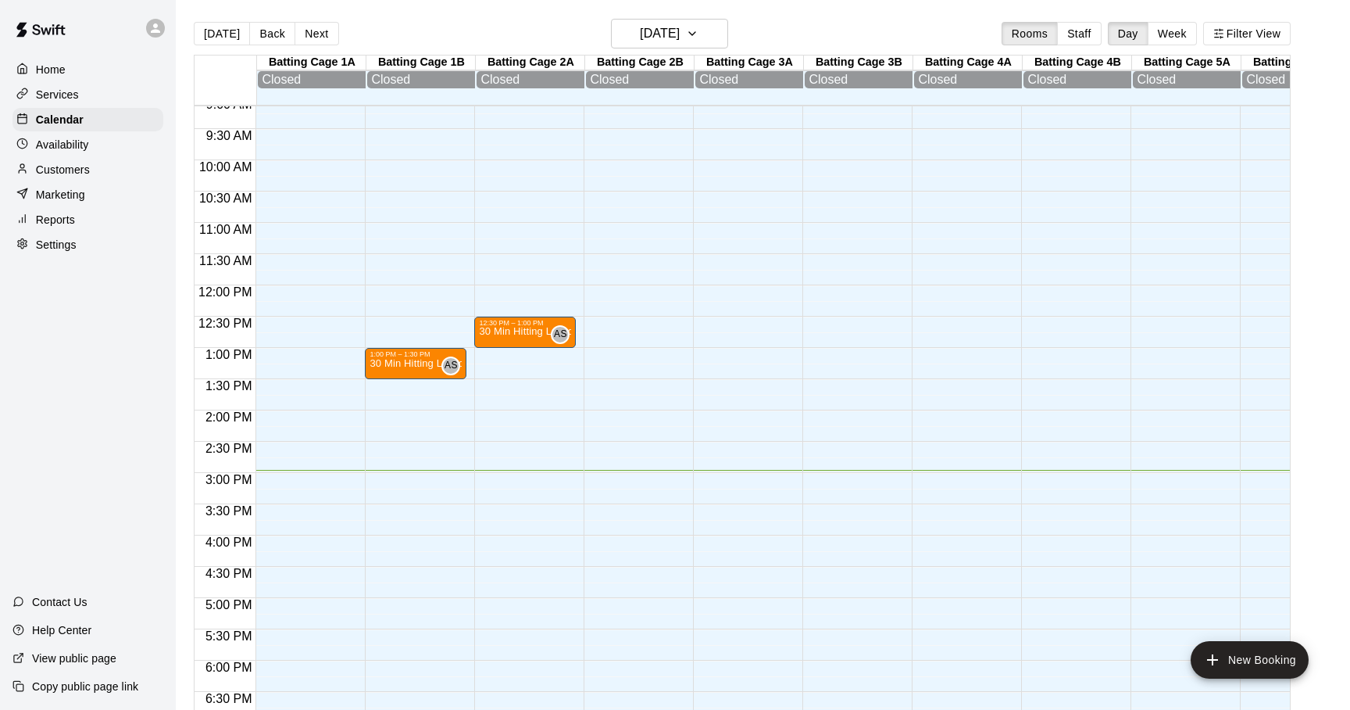
scroll to position [172, 0]
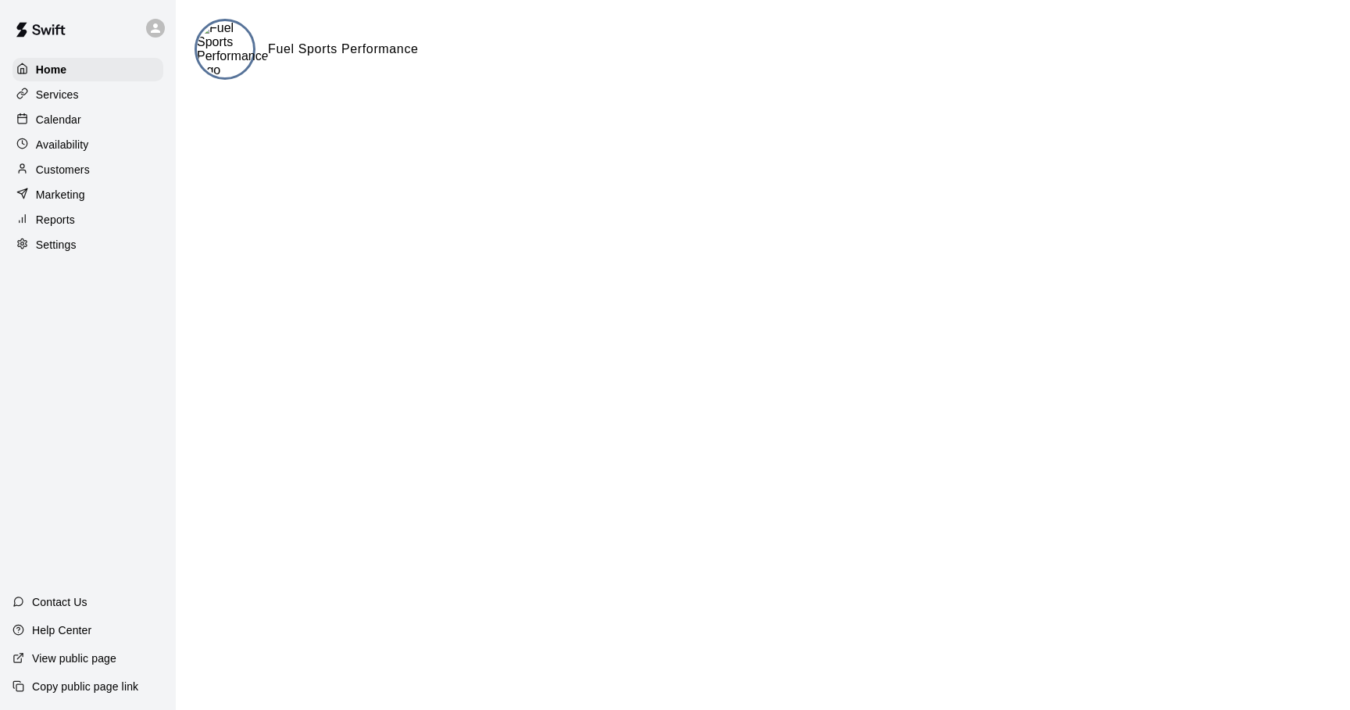
click at [44, 92] on p "Services" at bounding box center [57, 95] width 43 height 16
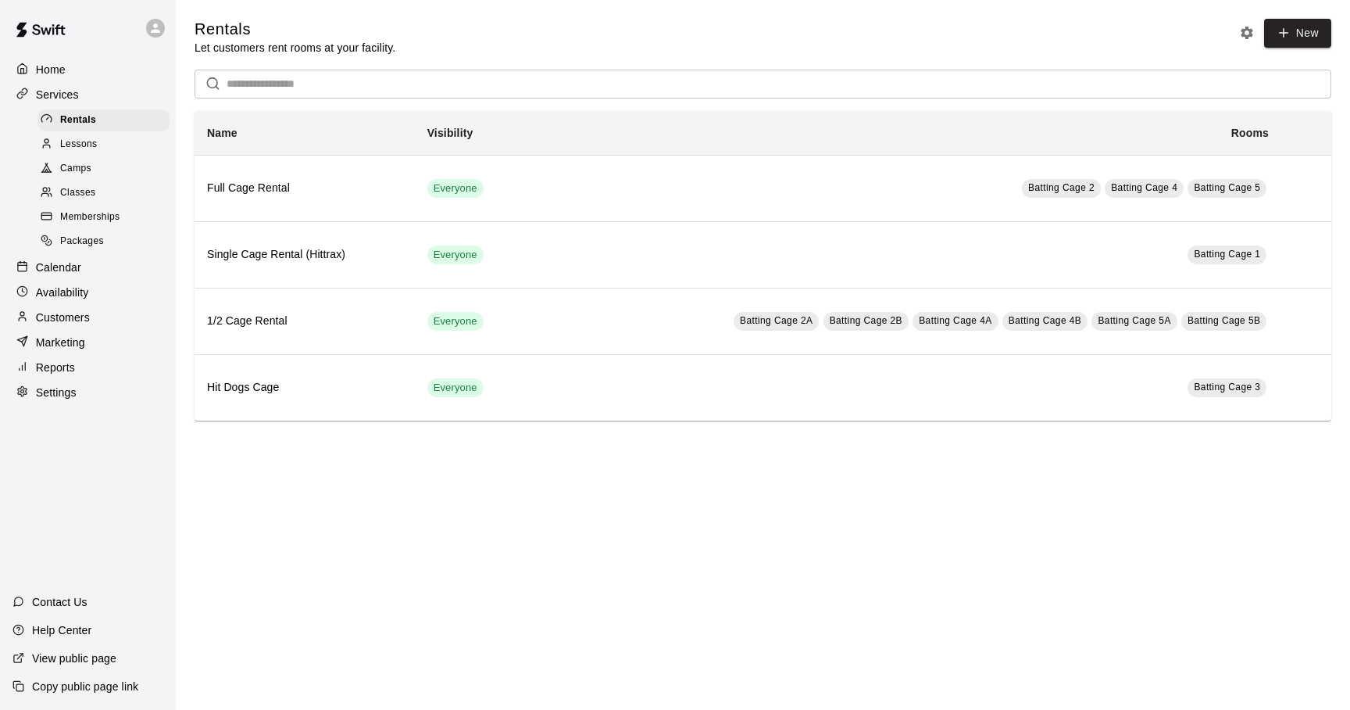
click at [72, 237] on span "Packages" at bounding box center [82, 242] width 44 height 16
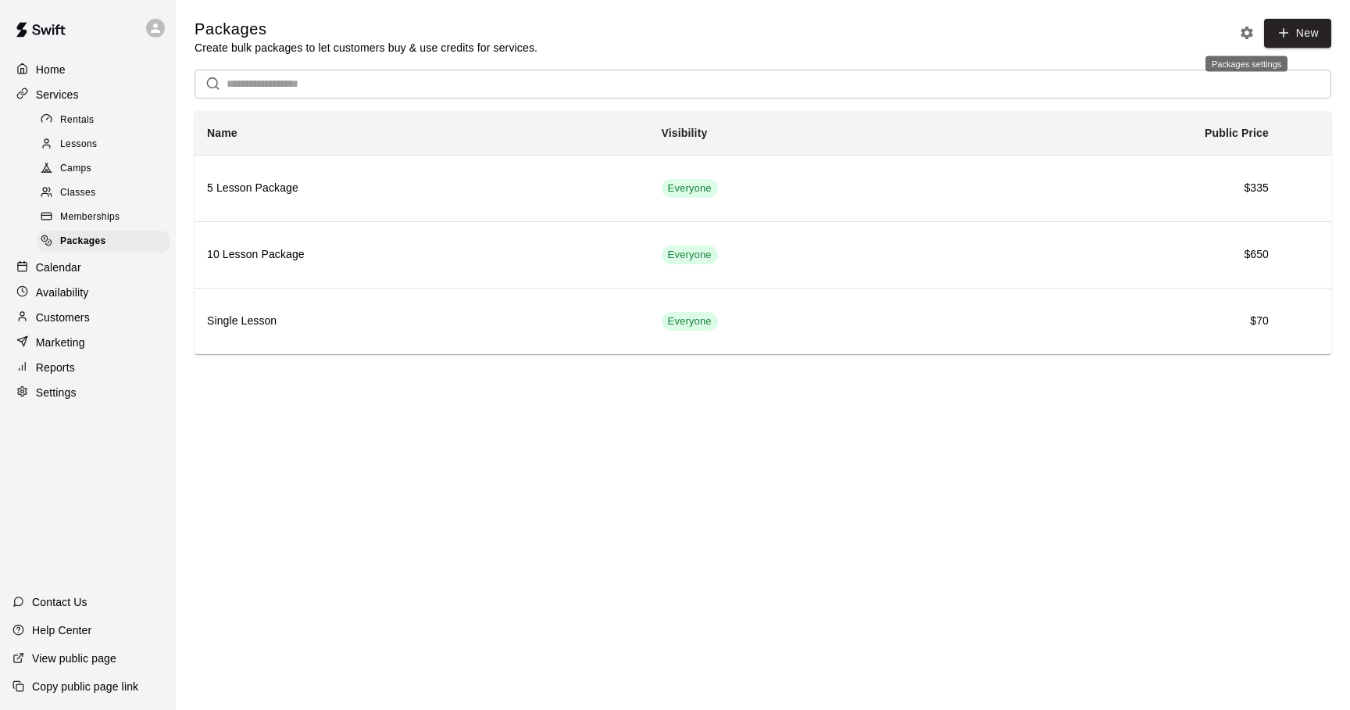
click at [1246, 34] on icon "Packages settings" at bounding box center [1247, 33] width 16 height 16
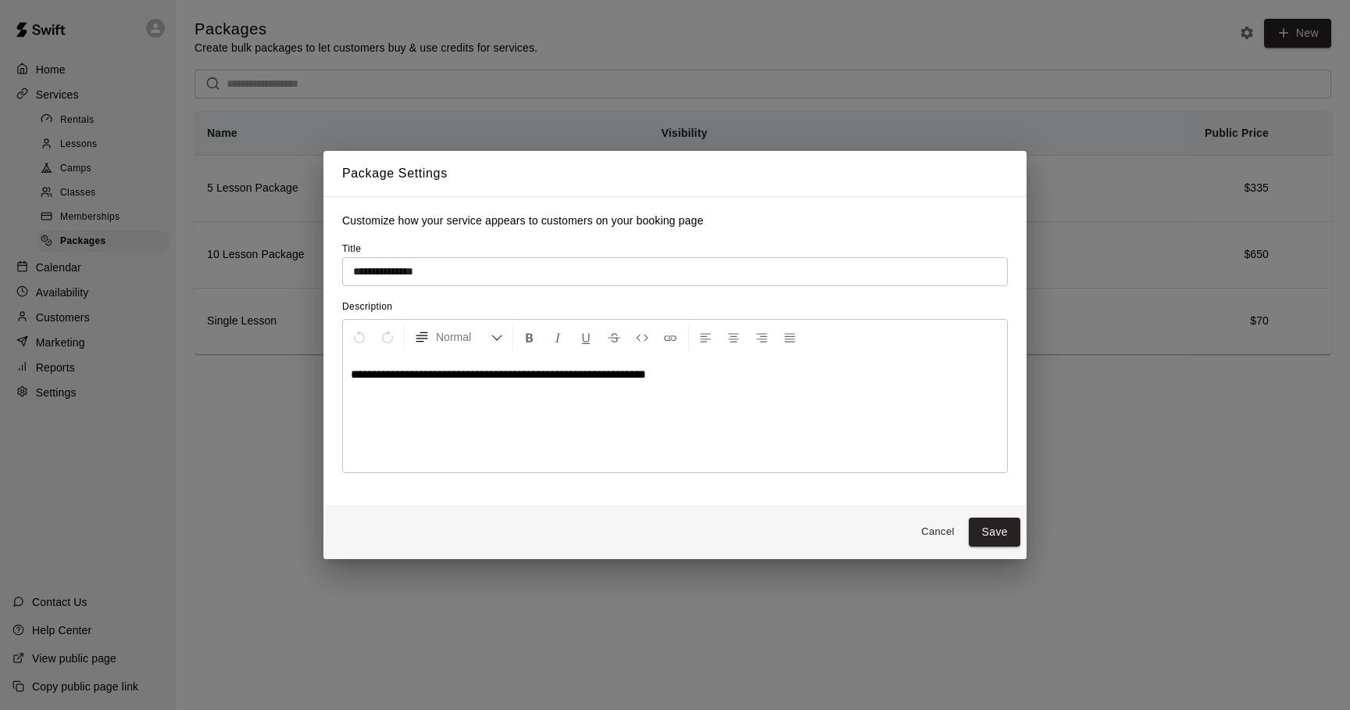
click at [370, 376] on span "**********" at bounding box center [498, 374] width 295 height 12
click at [352, 378] on span "**********" at bounding box center [498, 374] width 295 height 12
click at [737, 385] on li "**********" at bounding box center [681, 381] width 586 height 16
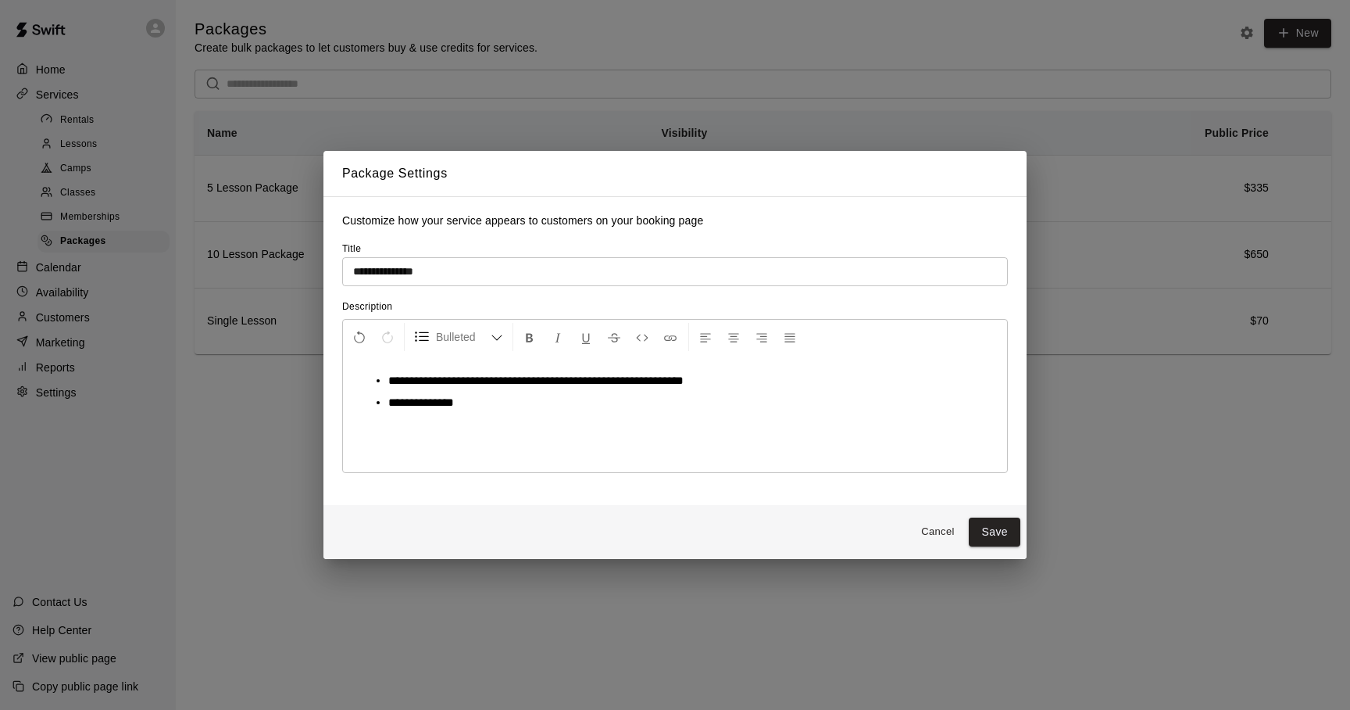
click at [423, 408] on span "**********" at bounding box center [421, 402] width 66 height 12
click at [496, 403] on li "**********" at bounding box center [681, 403] width 586 height 16
click at [992, 545] on button "Save" at bounding box center [995, 531] width 52 height 29
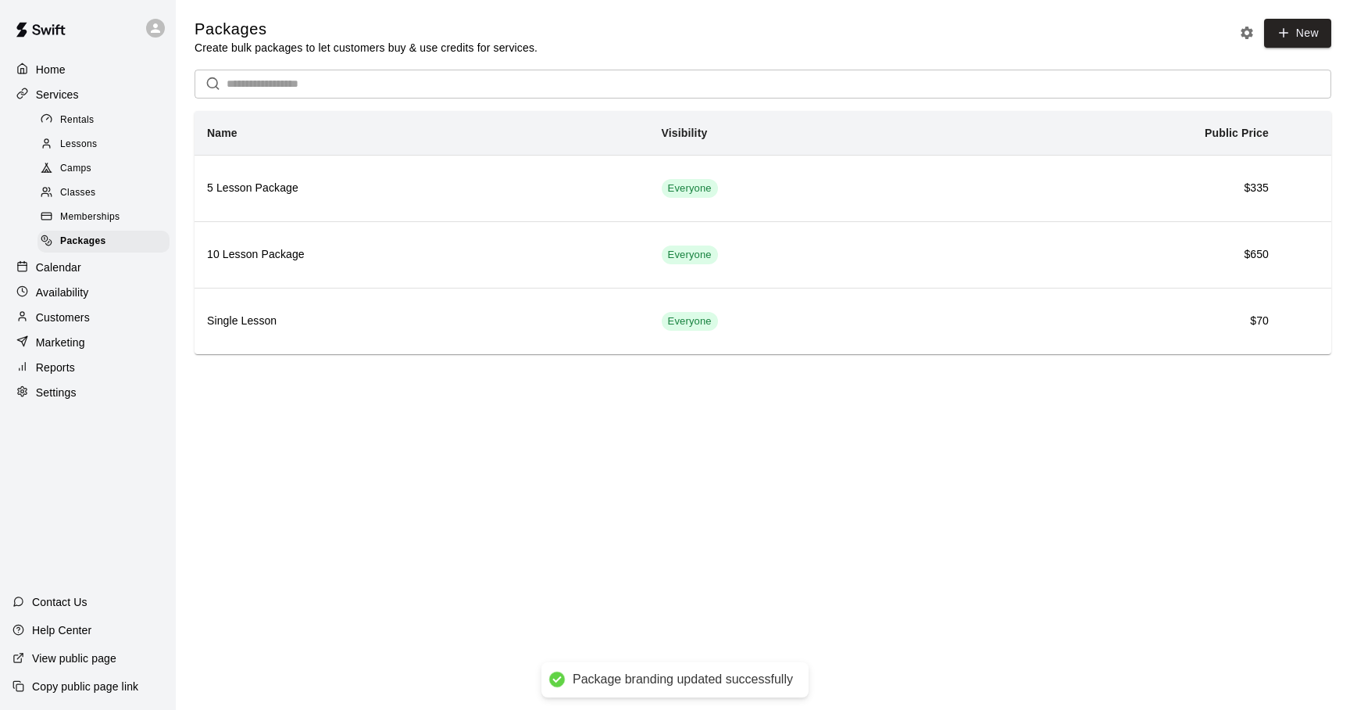
click at [100, 655] on p "View public page" at bounding box center [74, 658] width 84 height 16
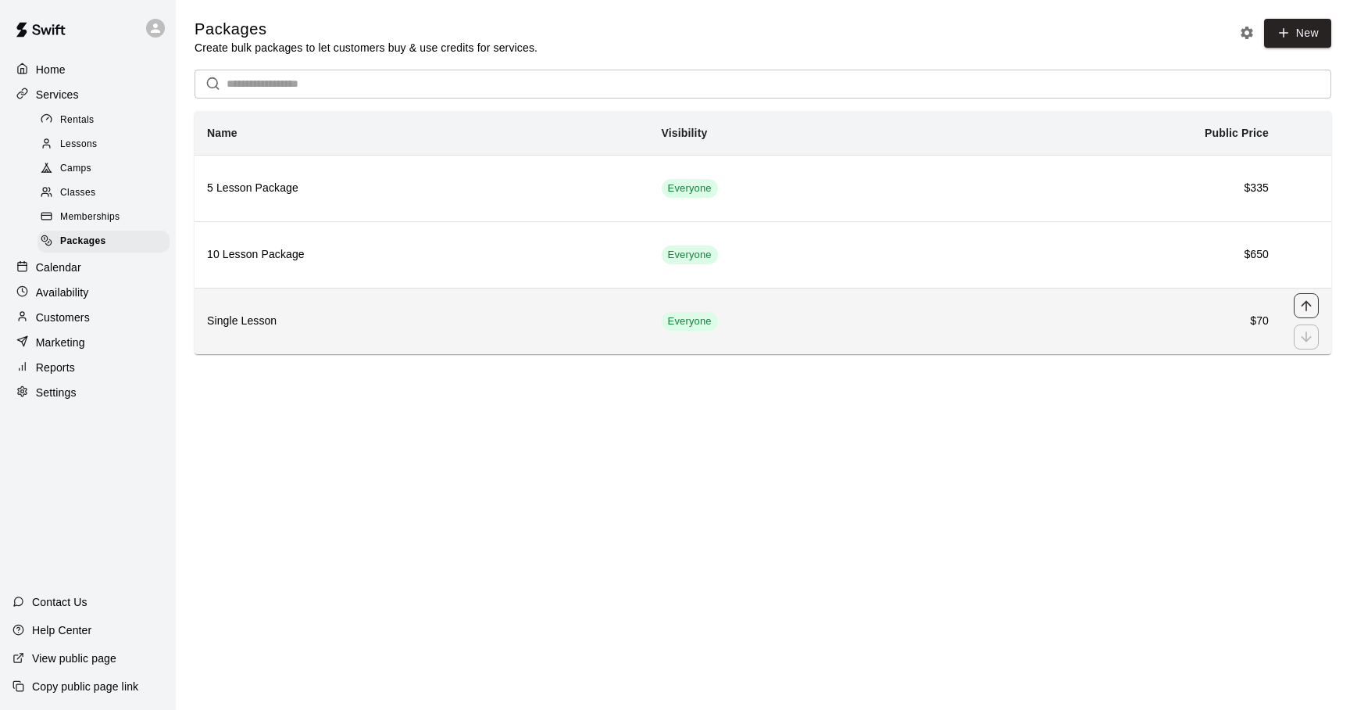
click at [1309, 302] on icon "move item up" at bounding box center [1307, 306] width 16 height 16
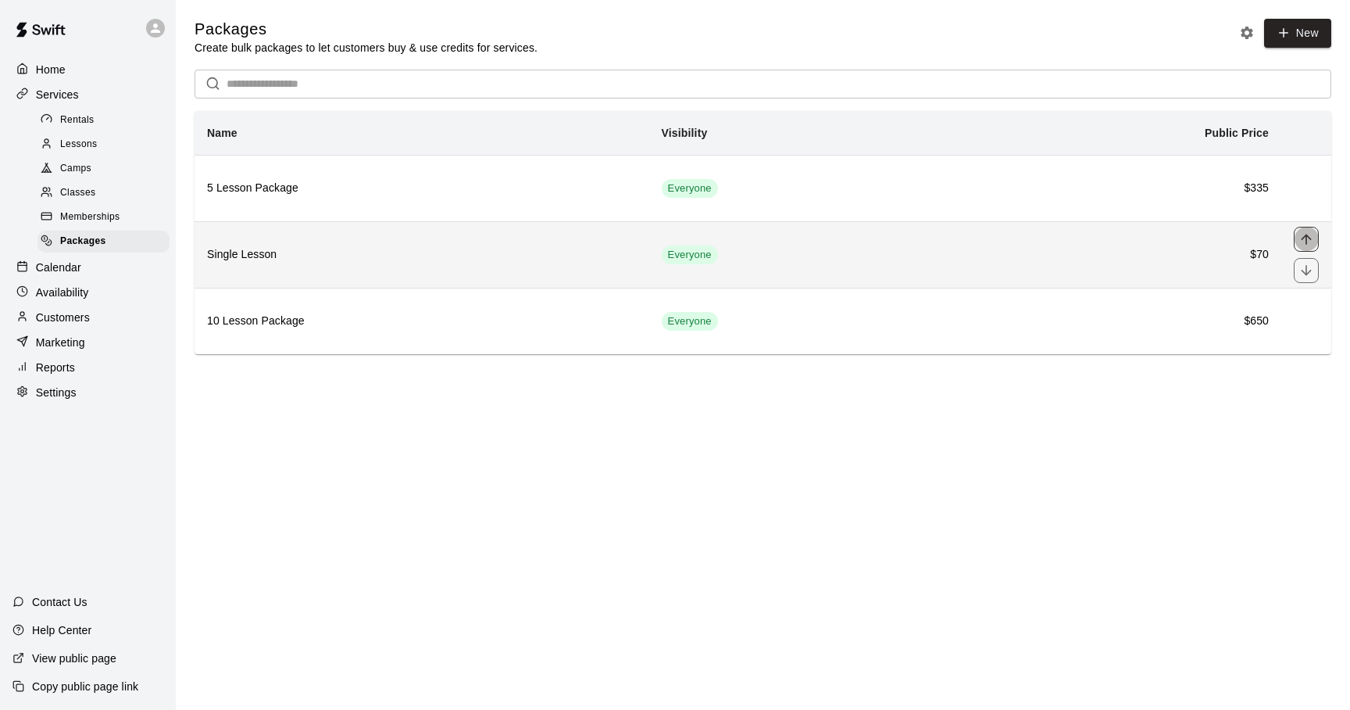
click at [1307, 237] on icon "move item up" at bounding box center [1306, 239] width 10 height 10
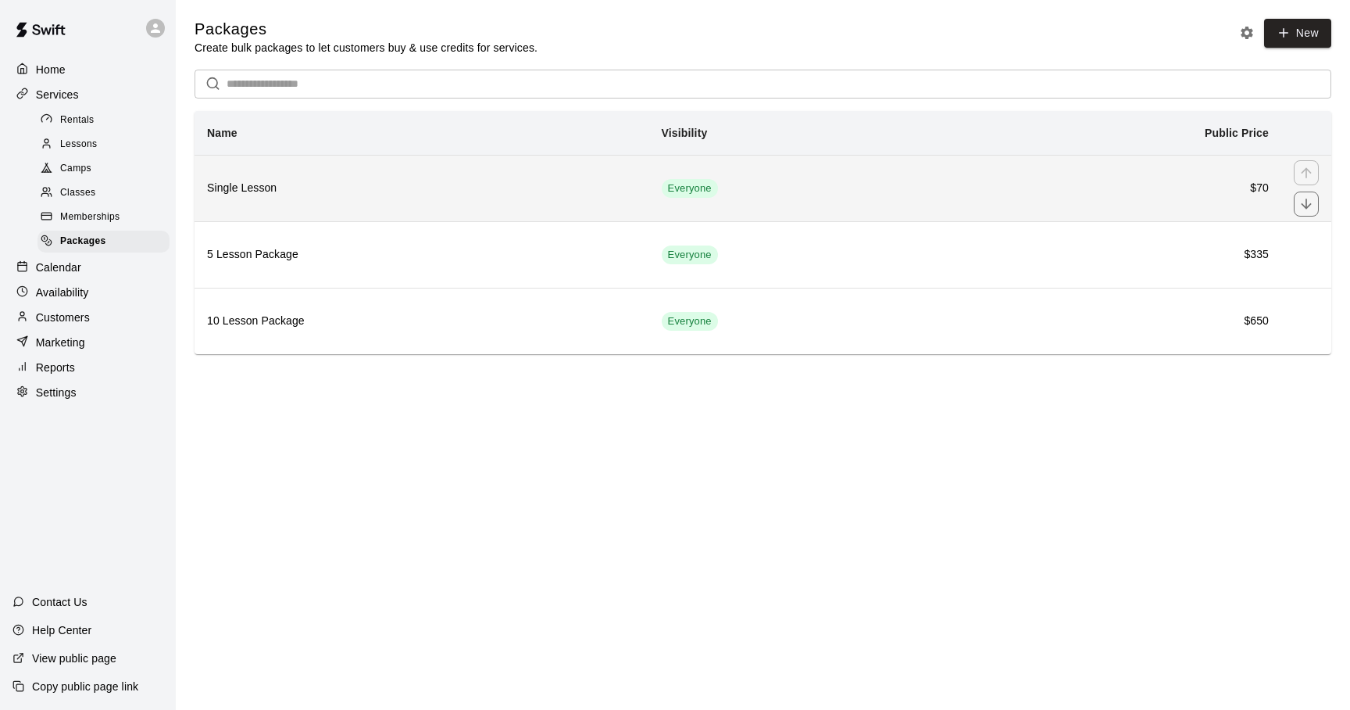
click at [310, 199] on th "Single Lesson" at bounding box center [422, 188] width 455 height 66
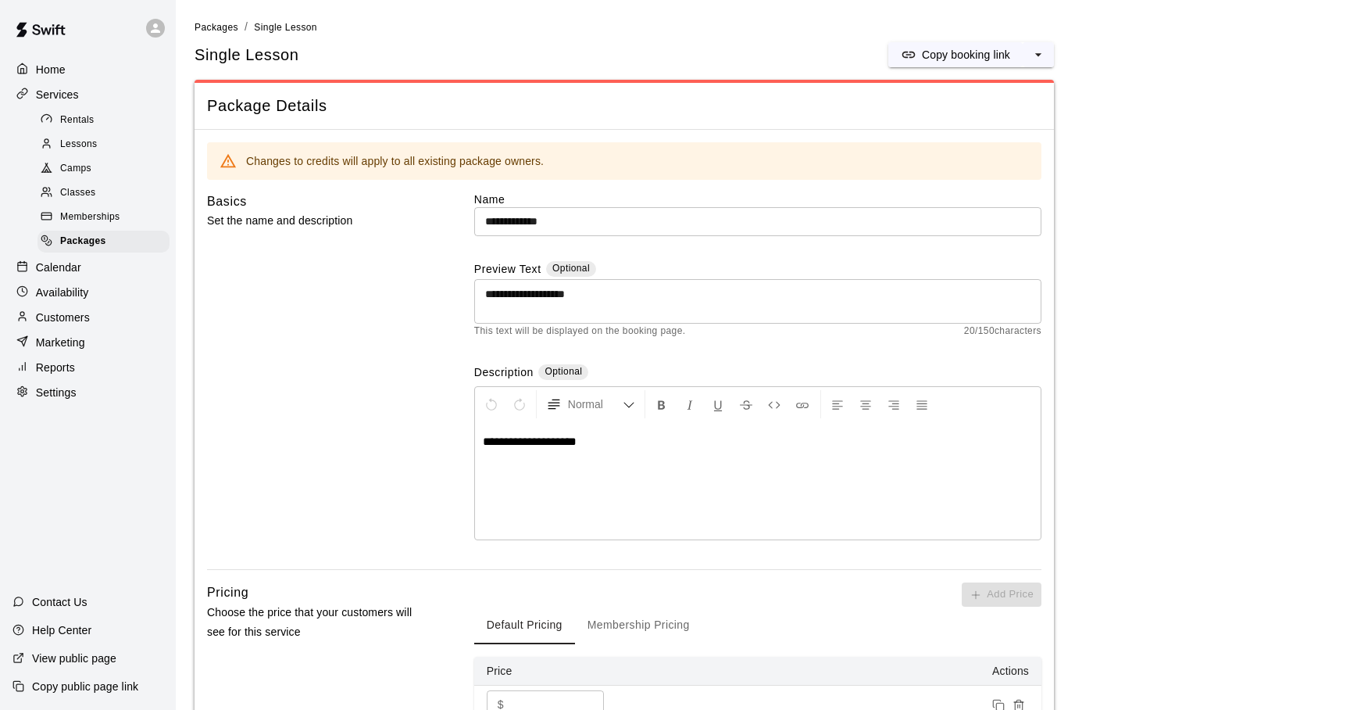
click at [486, 446] on span "**********" at bounding box center [530, 441] width 94 height 12
click at [488, 444] on span "**********" at bounding box center [539, 441] width 113 height 12
click at [482, 444] on div "**********" at bounding box center [758, 480] width 566 height 117
click at [677, 449] on li "**********" at bounding box center [764, 448] width 488 height 16
click at [514, 504] on div "**********" at bounding box center [758, 480] width 566 height 117
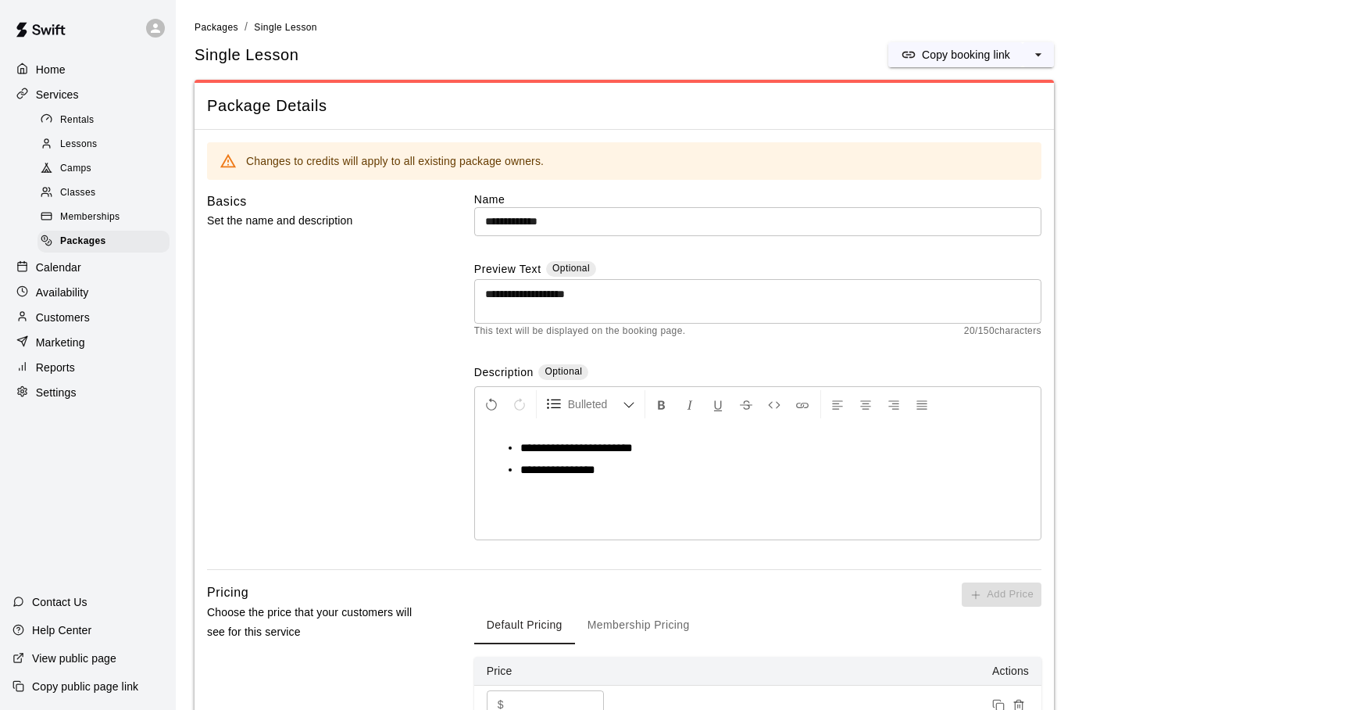
click at [522, 471] on span "**********" at bounding box center [557, 469] width 75 height 12
click at [675, 471] on li "**********" at bounding box center [764, 470] width 488 height 16
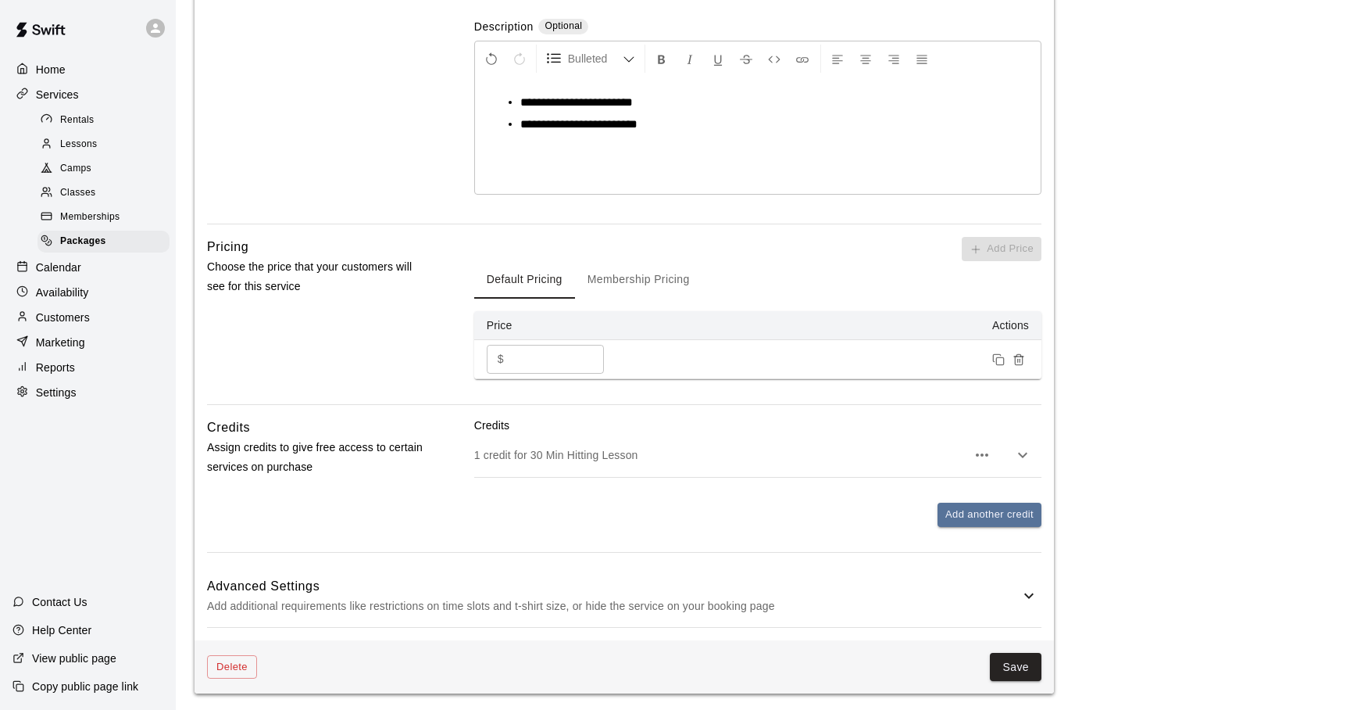
scroll to position [348, 0]
click at [1010, 660] on button "Save" at bounding box center [1016, 664] width 52 height 29
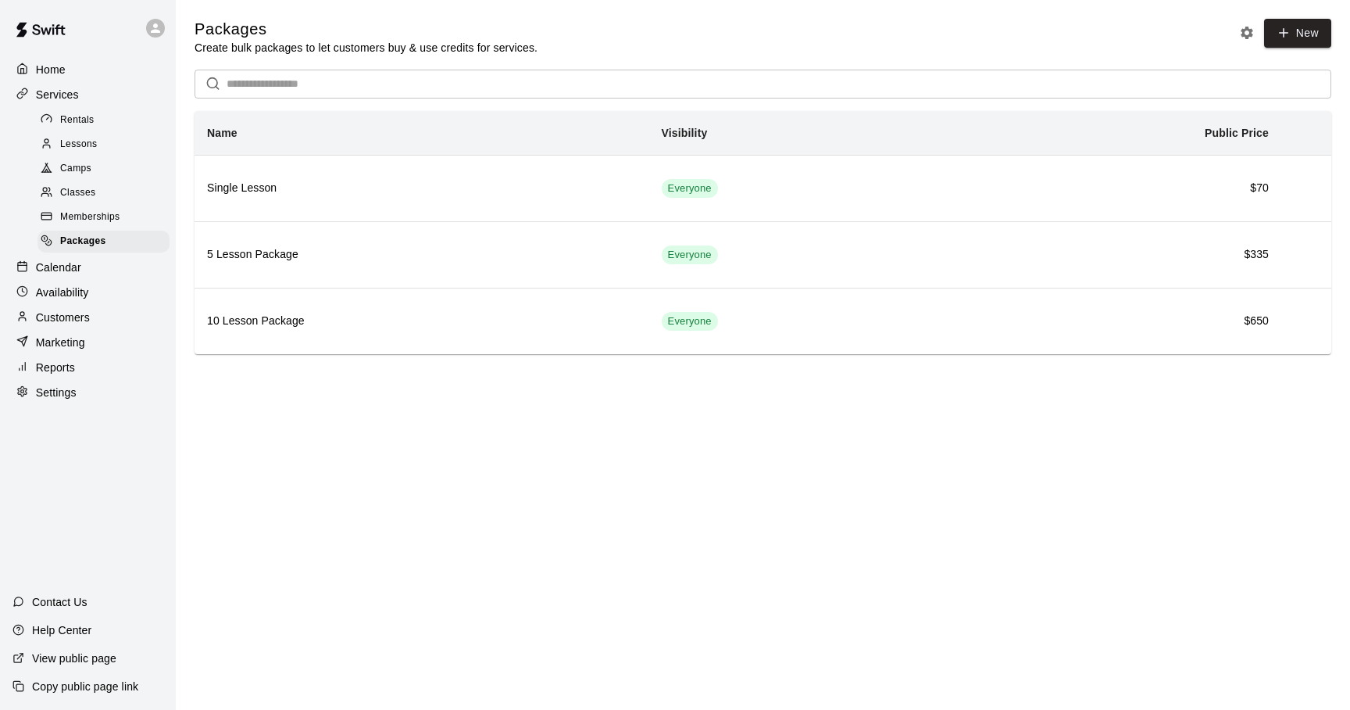
click at [72, 653] on p "View public page" at bounding box center [74, 658] width 84 height 16
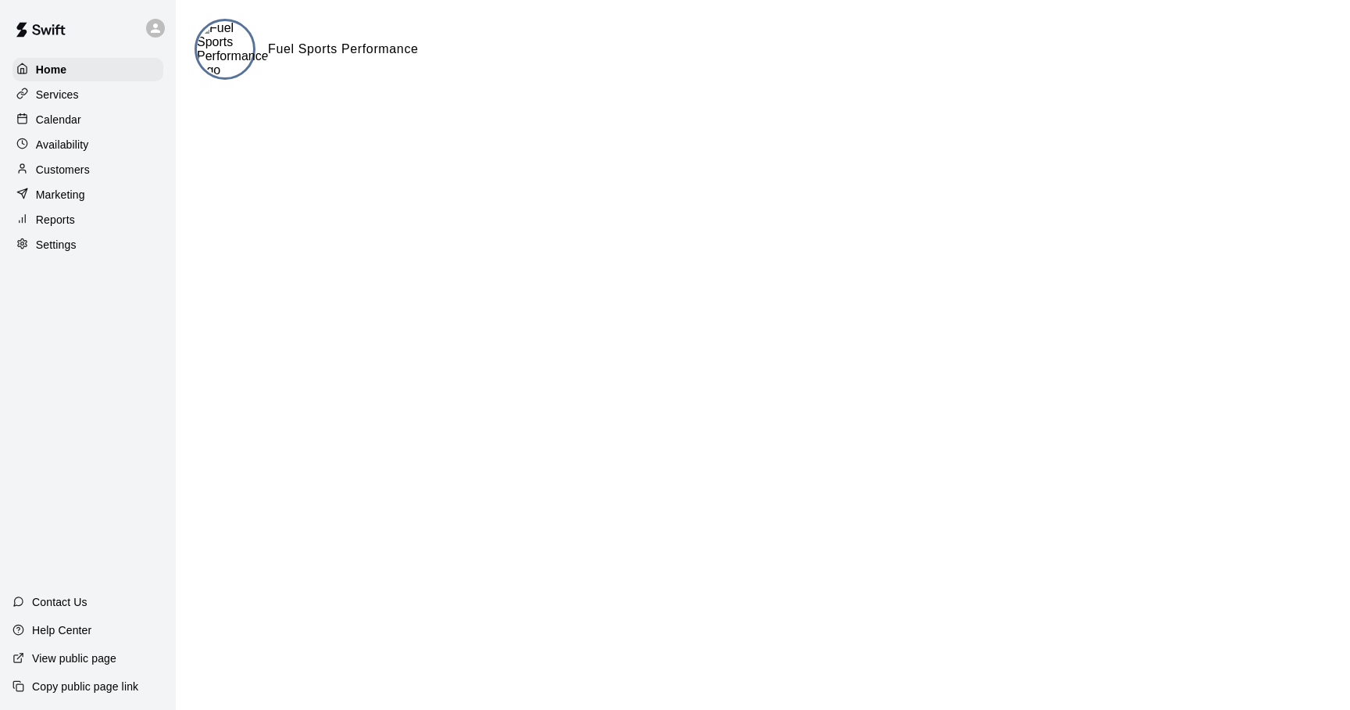
click at [44, 98] on p "Services" at bounding box center [57, 95] width 43 height 16
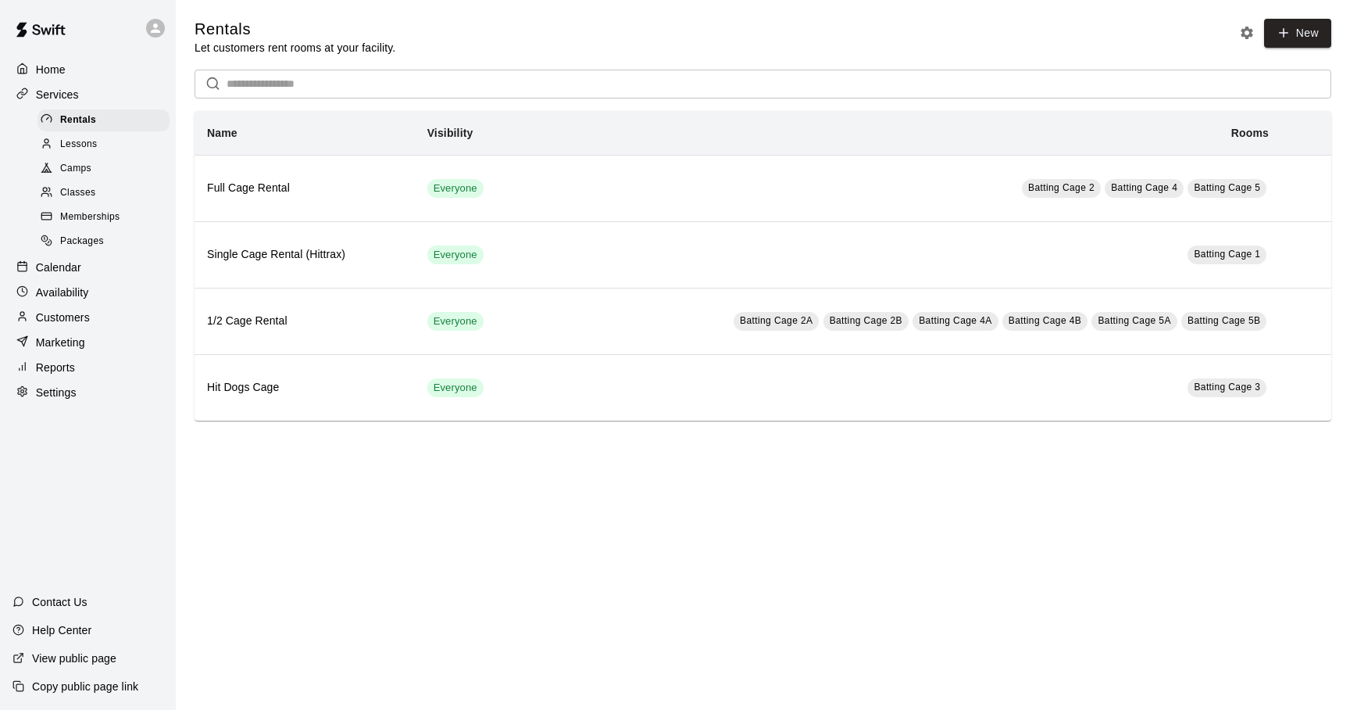
click at [91, 238] on span "Packages" at bounding box center [82, 242] width 44 height 16
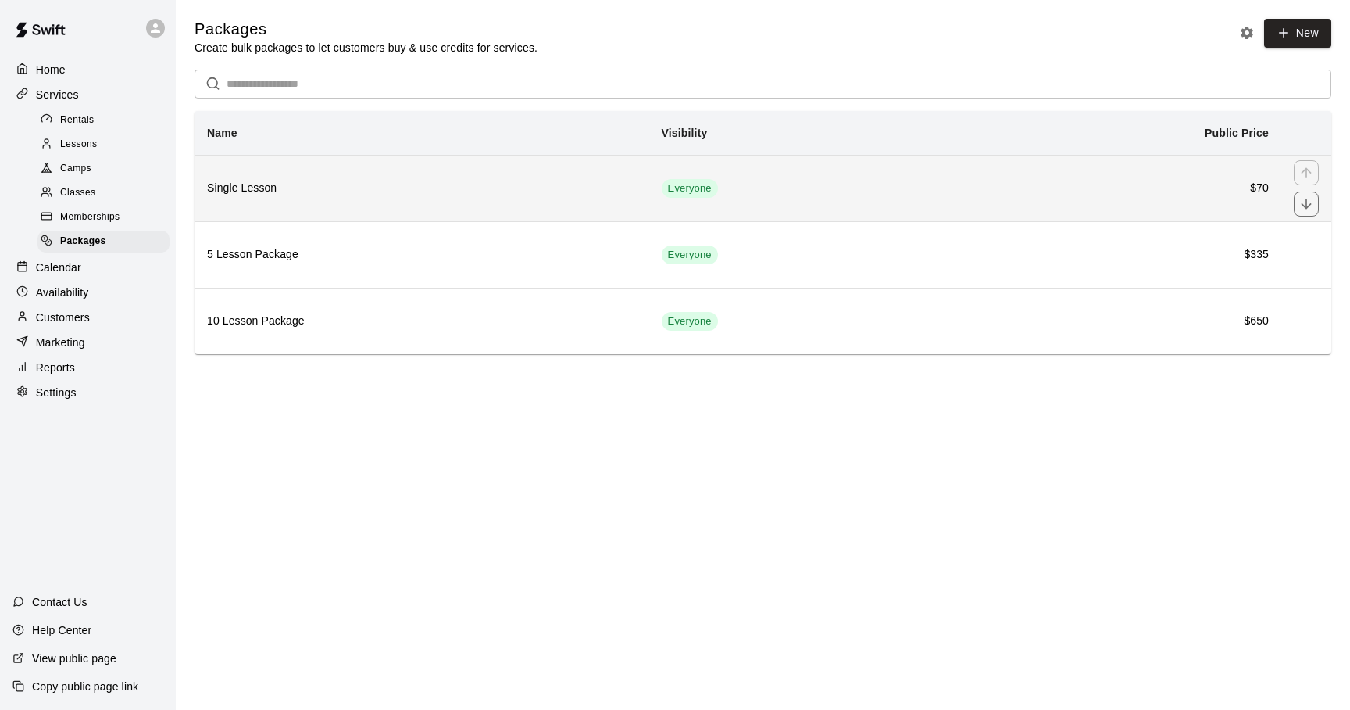
click at [500, 197] on h6 "Single Lesson" at bounding box center [422, 188] width 430 height 17
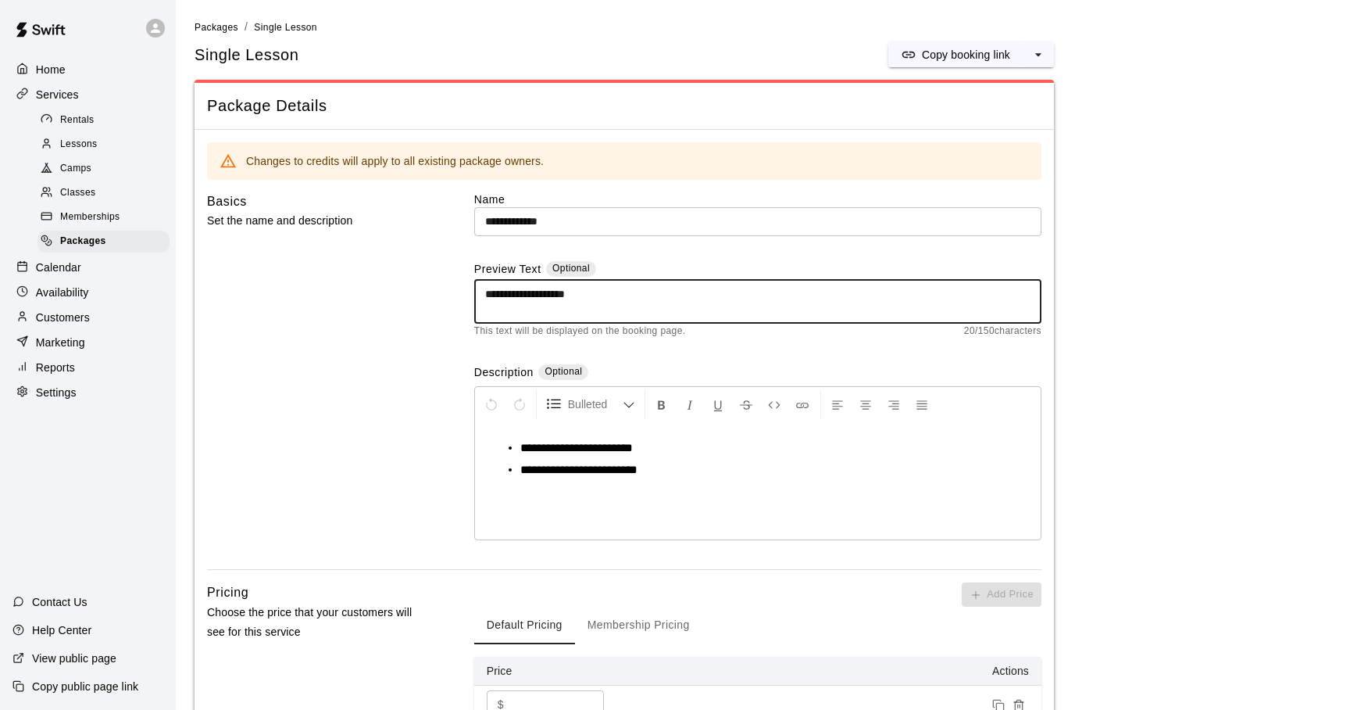
click at [604, 292] on textarea "**********" at bounding box center [757, 301] width 545 height 31
click at [484, 298] on div "**********" at bounding box center [757, 301] width 567 height 45
click at [486, 295] on textarea "**********" at bounding box center [757, 301] width 545 height 31
click at [634, 293] on textarea "**********" at bounding box center [757, 301] width 545 height 31
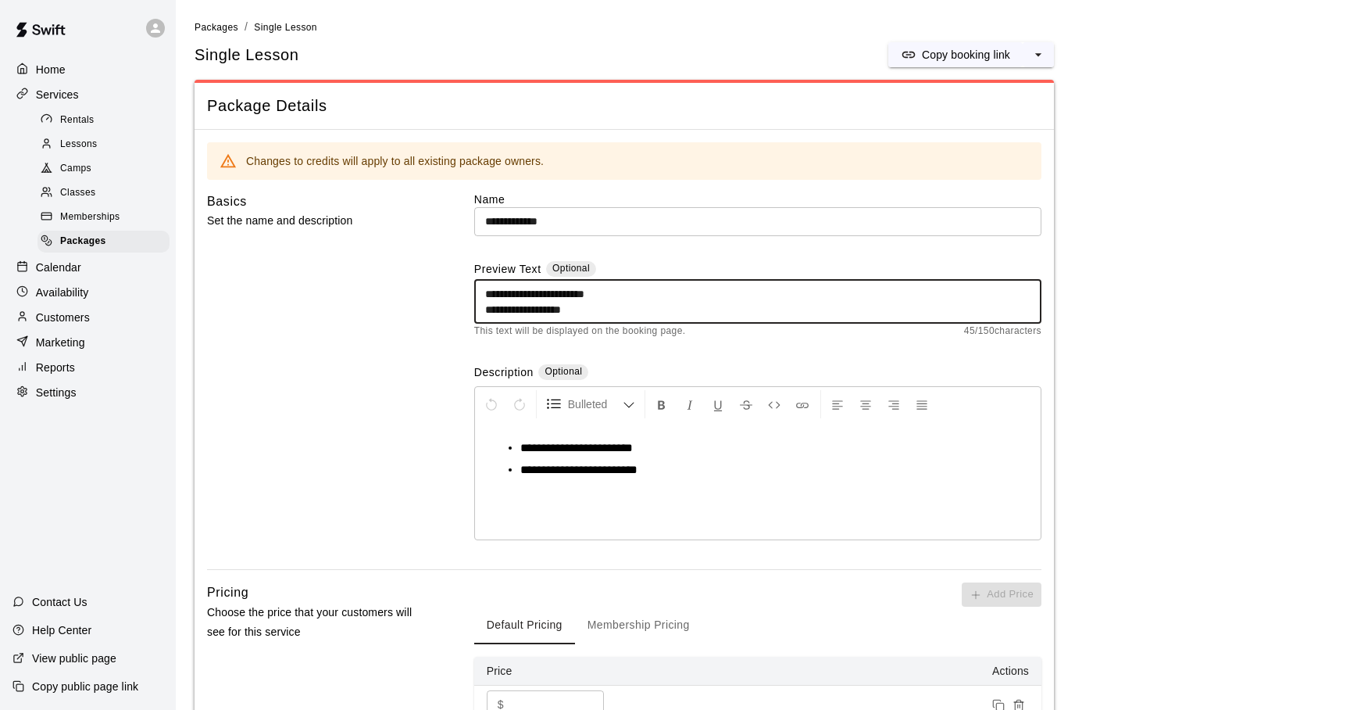
click at [567, 310] on textarea "**********" at bounding box center [757, 301] width 545 height 31
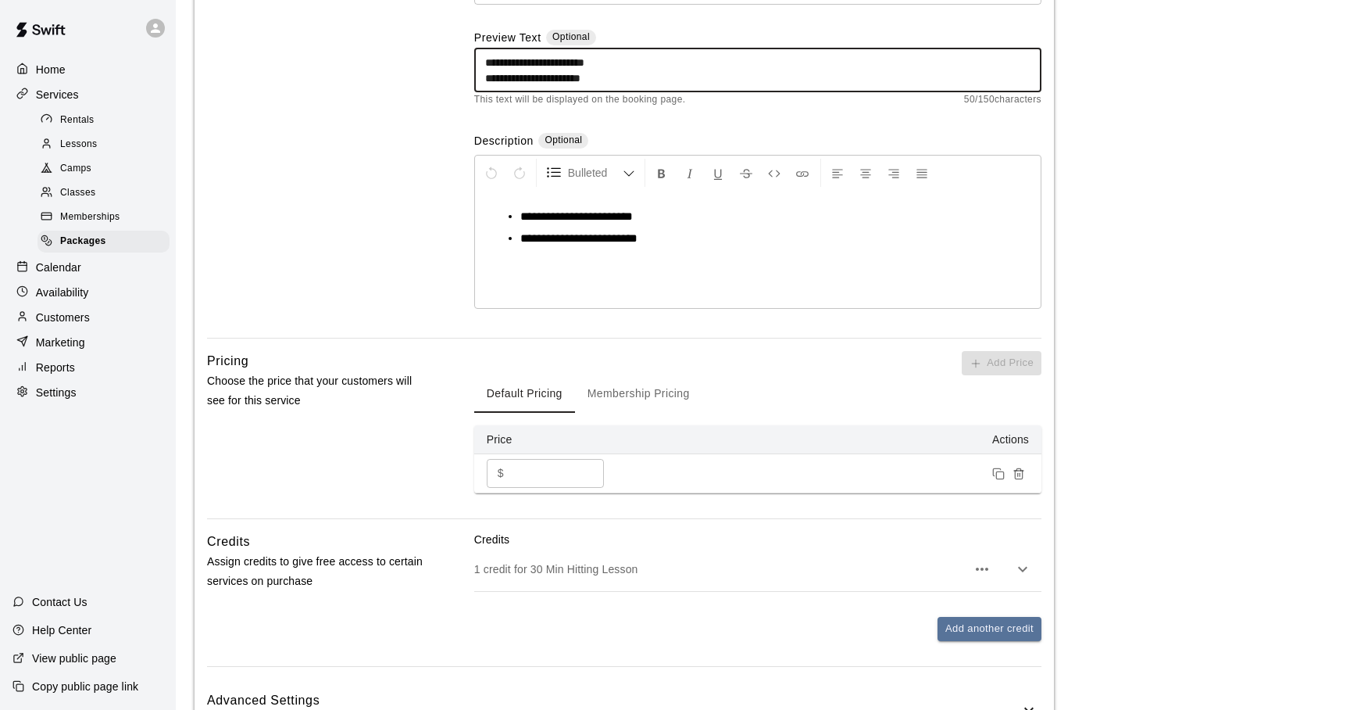
scroll to position [348, 0]
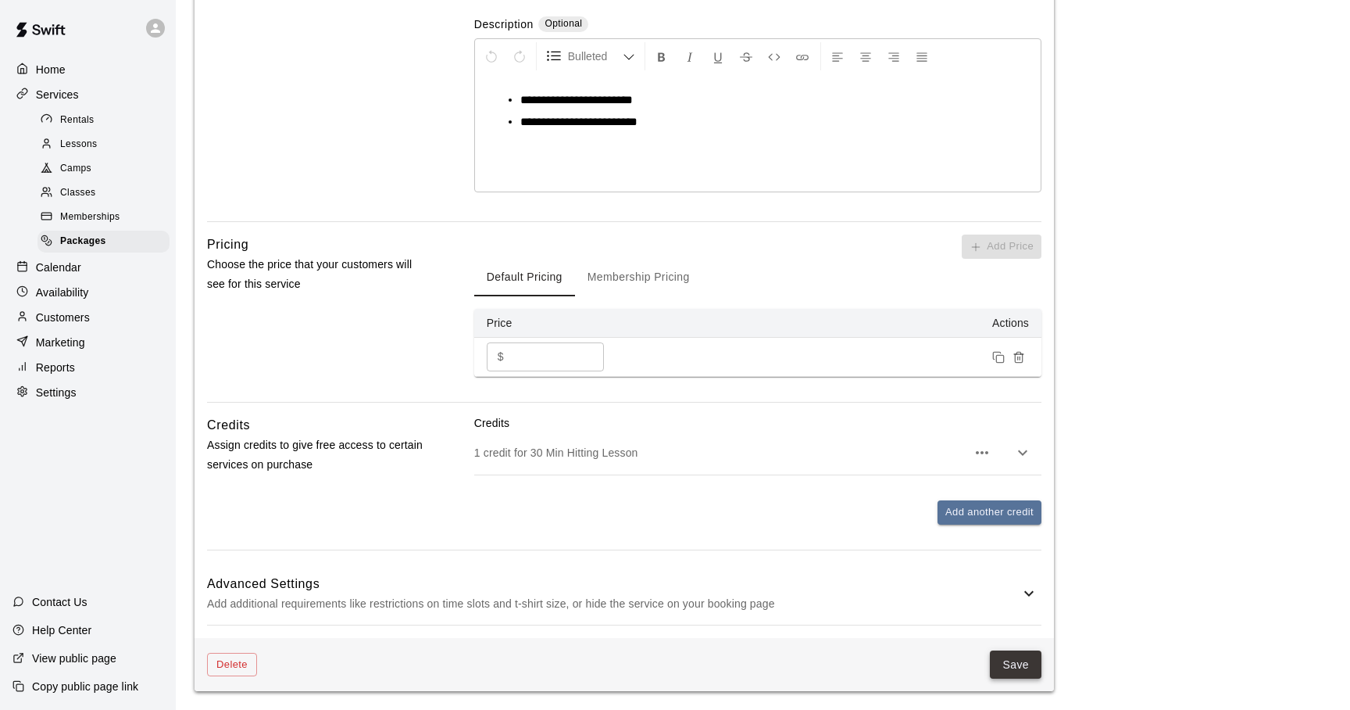
type textarea "**********"
click at [1012, 660] on button "Save" at bounding box center [1016, 664] width 52 height 29
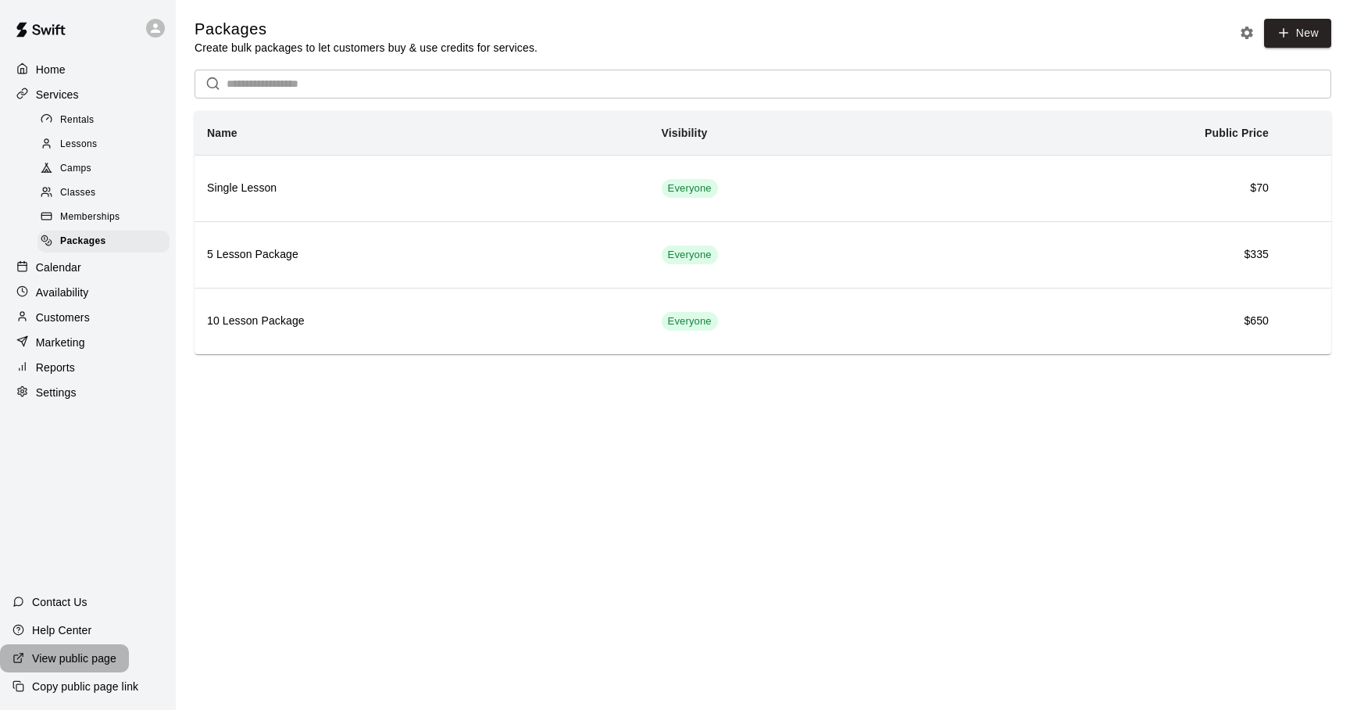
click at [80, 657] on p "View public page" at bounding box center [74, 658] width 84 height 16
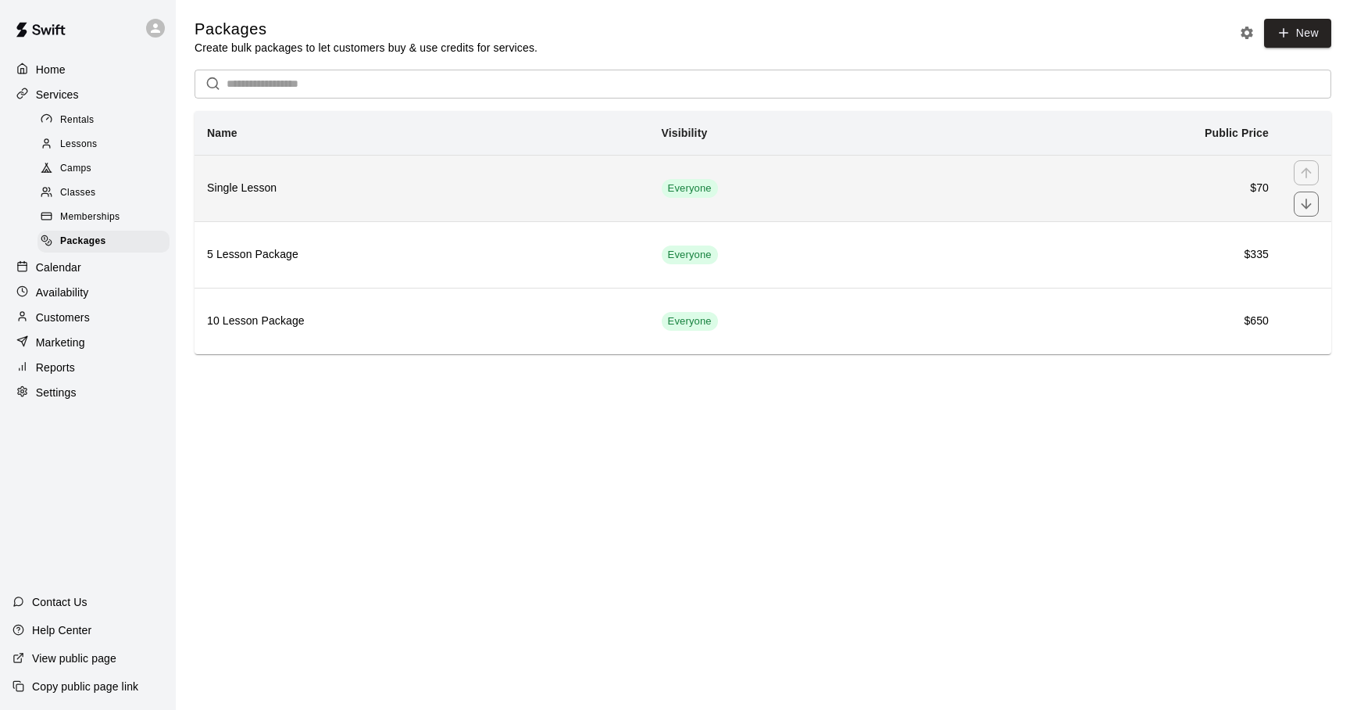
click at [398, 202] on th "Single Lesson" at bounding box center [422, 188] width 455 height 66
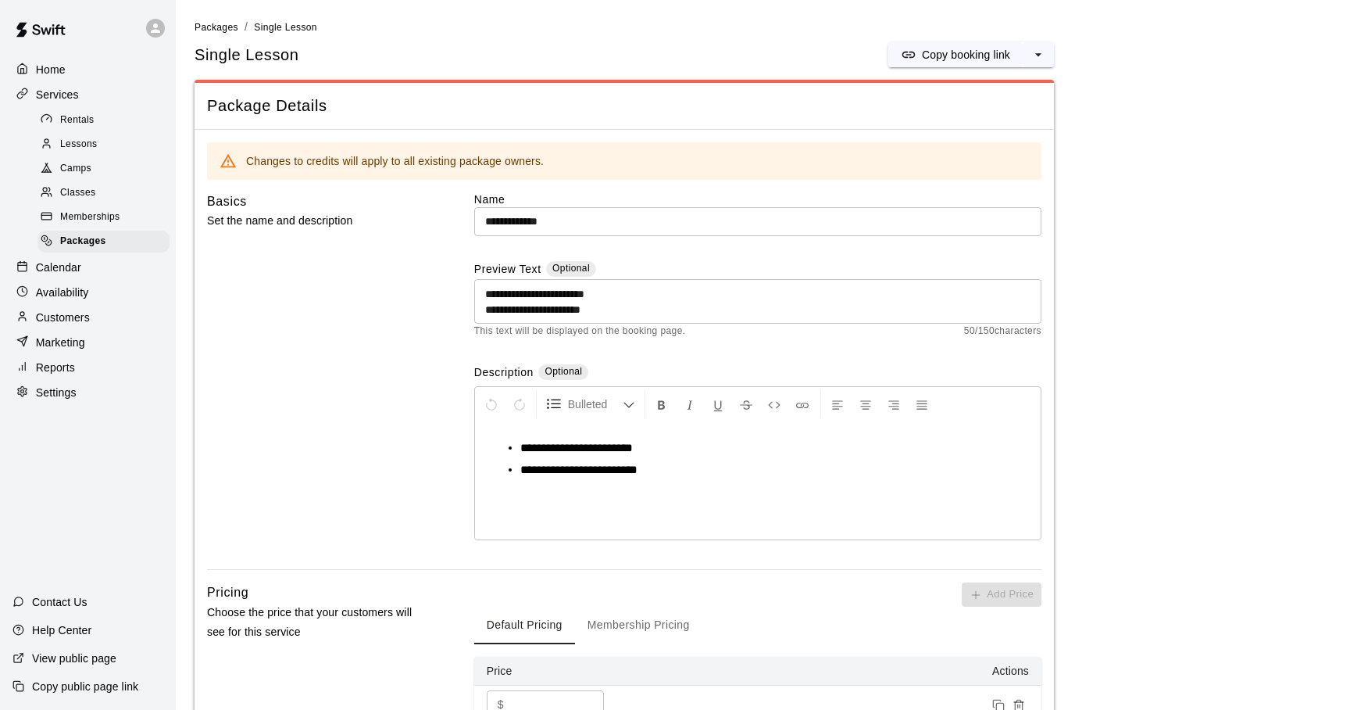
click at [484, 311] on div "**********" at bounding box center [757, 301] width 567 height 45
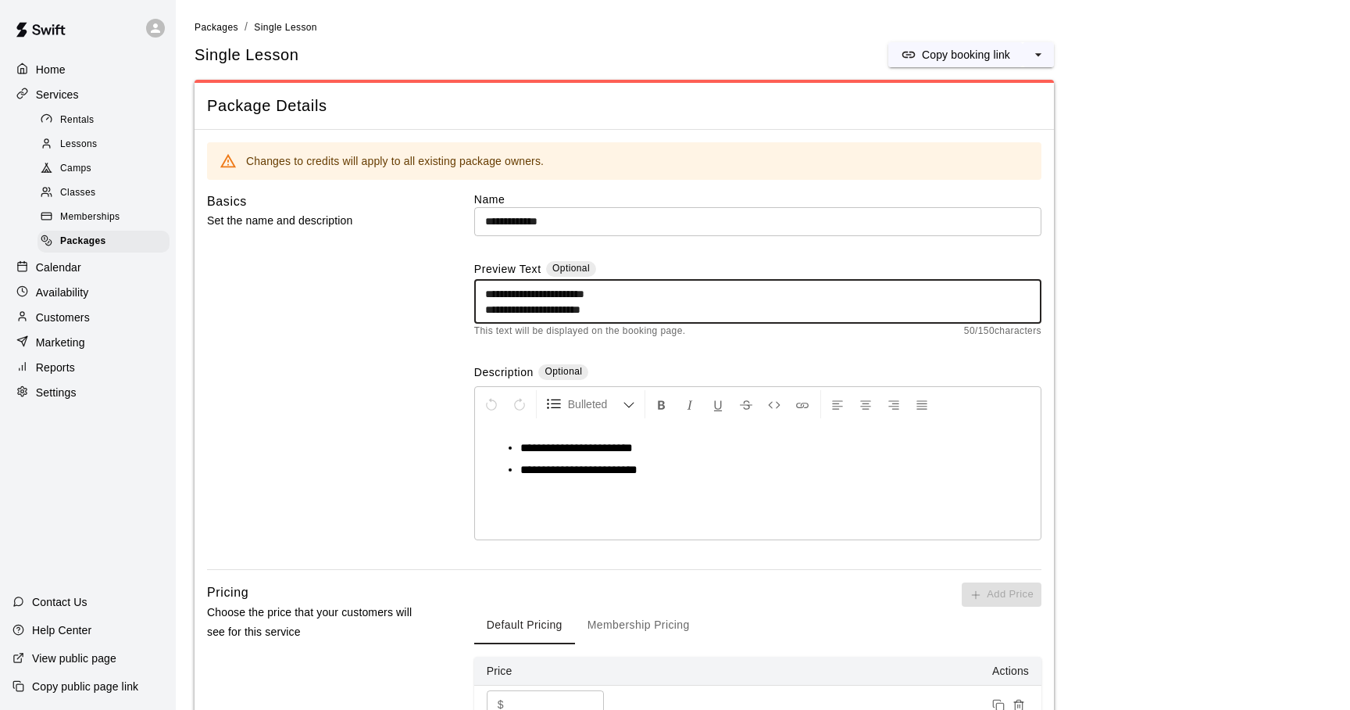
click at [484, 311] on div "**********" at bounding box center [757, 301] width 567 height 45
click at [486, 306] on textarea "**********" at bounding box center [757, 301] width 545 height 31
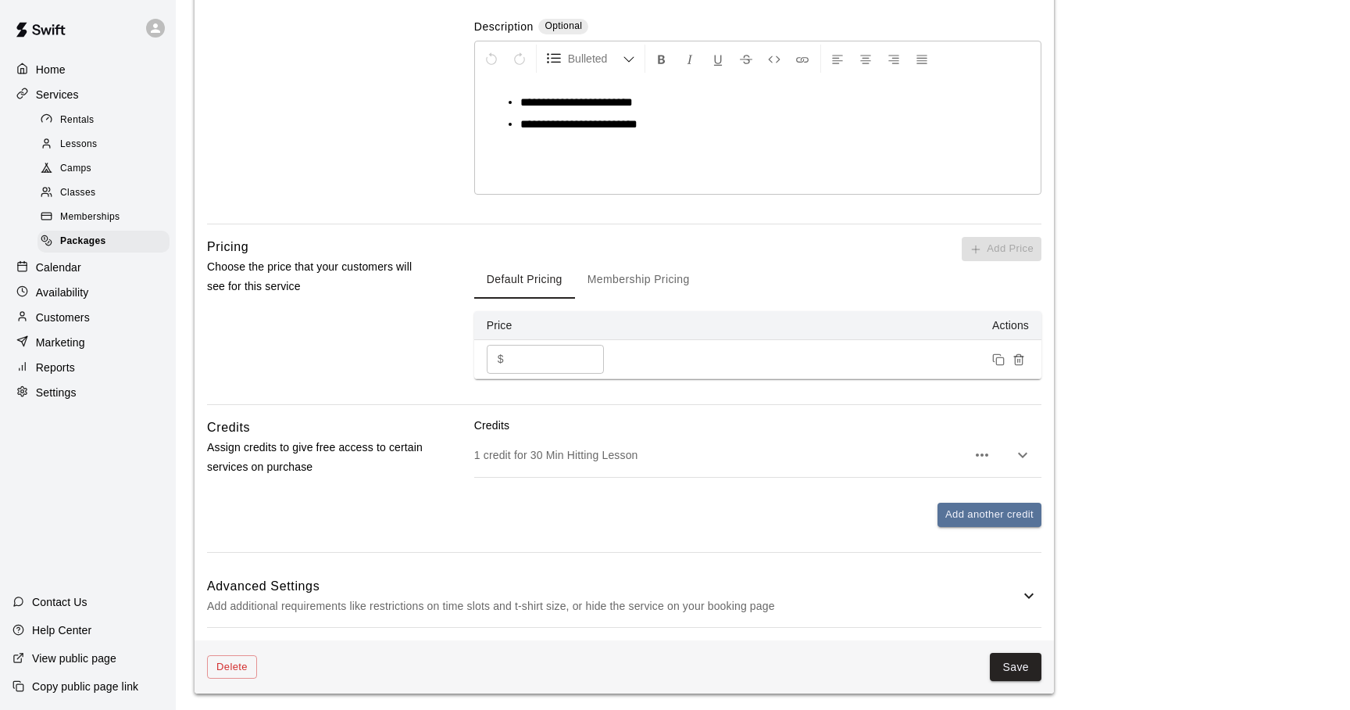
scroll to position [348, 0]
type textarea "**********"
click at [1010, 659] on button "Save" at bounding box center [1016, 664] width 52 height 29
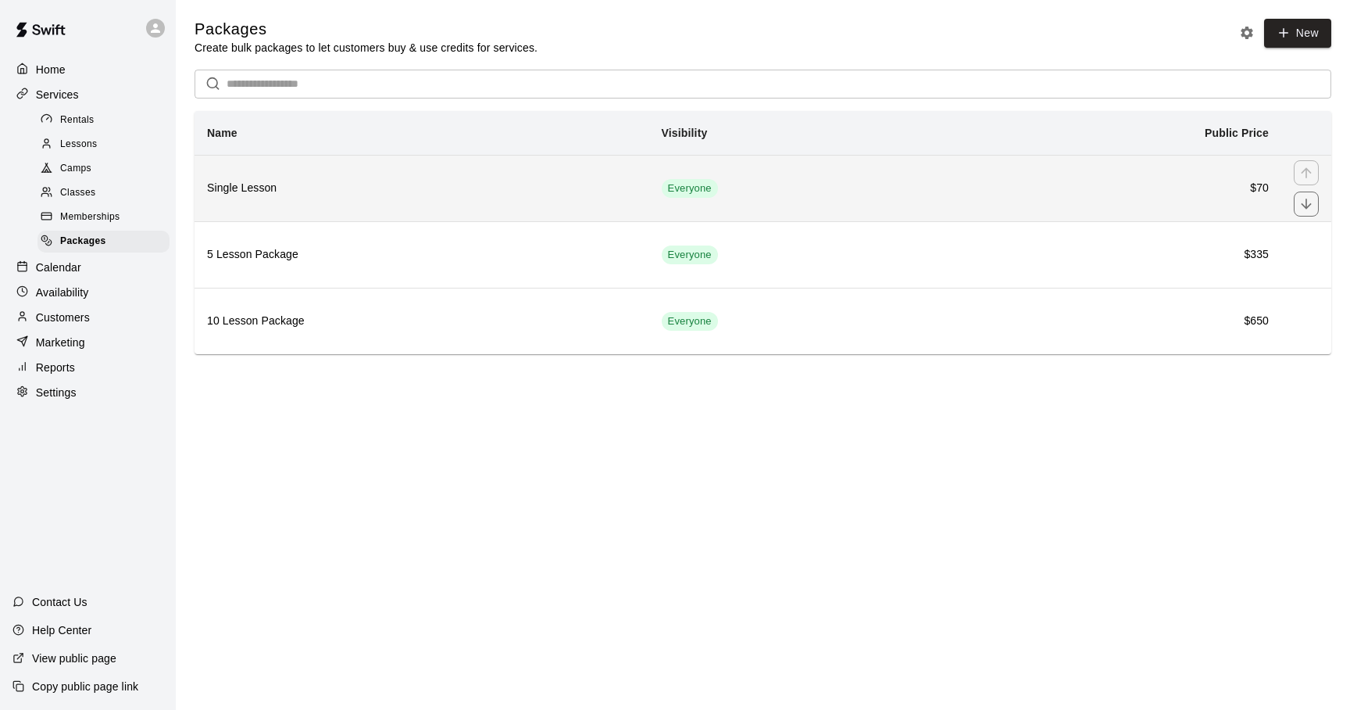
click at [319, 197] on h6 "Single Lesson" at bounding box center [422, 188] width 430 height 17
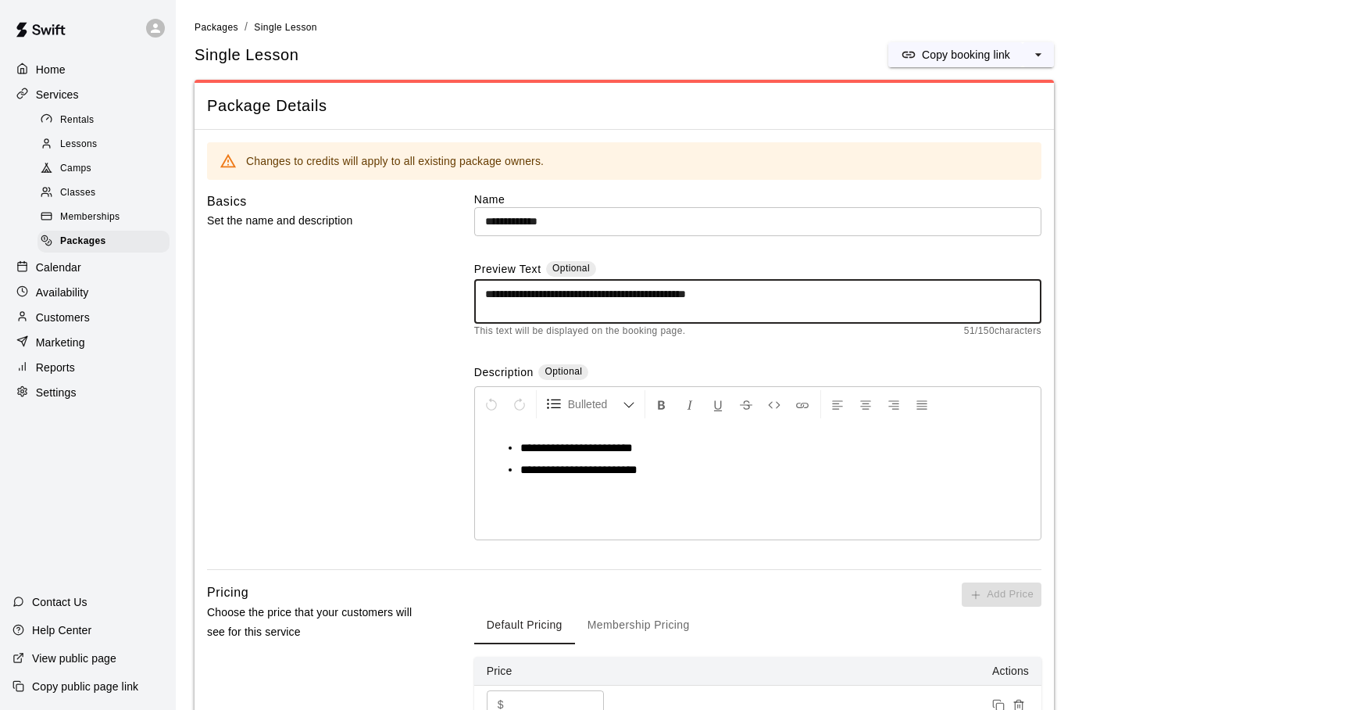
drag, startPoint x: 636, startPoint y: 292, endPoint x: 680, endPoint y: 295, distance: 43.9
click at [680, 295] on textarea "**********" at bounding box center [757, 301] width 545 height 31
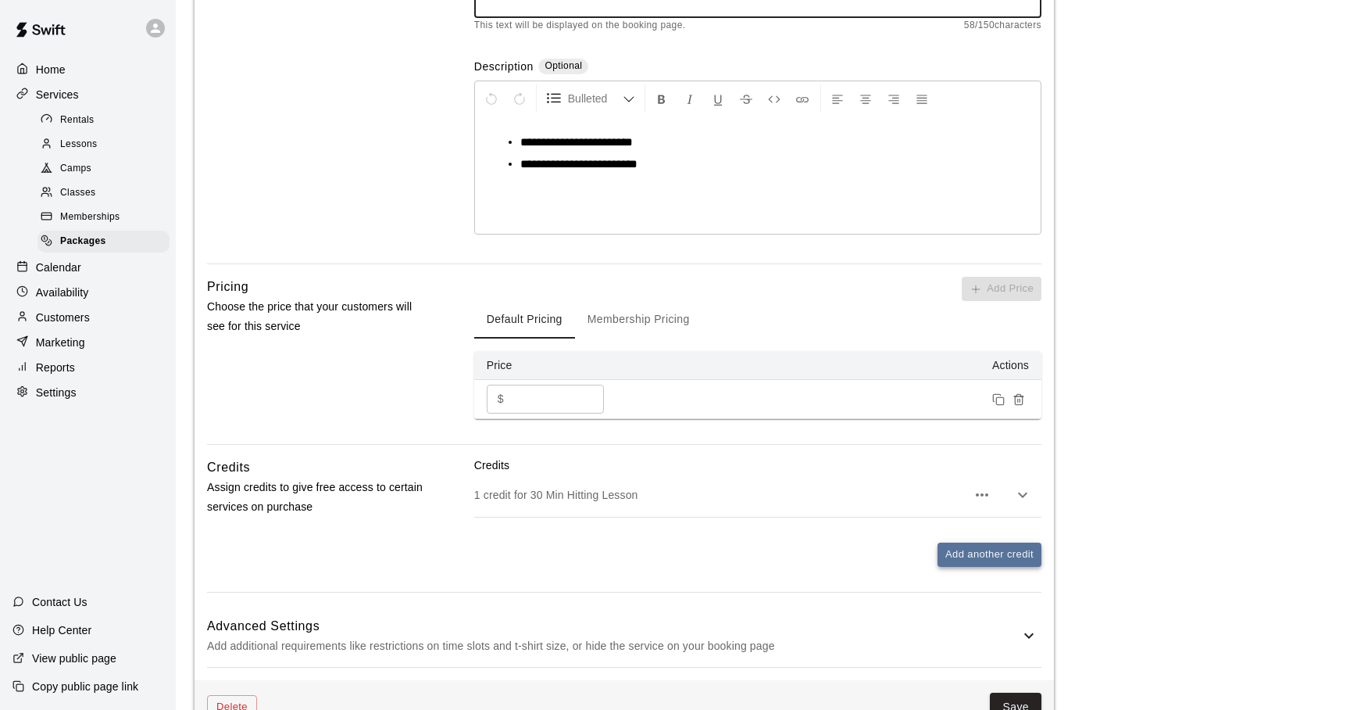
scroll to position [348, 0]
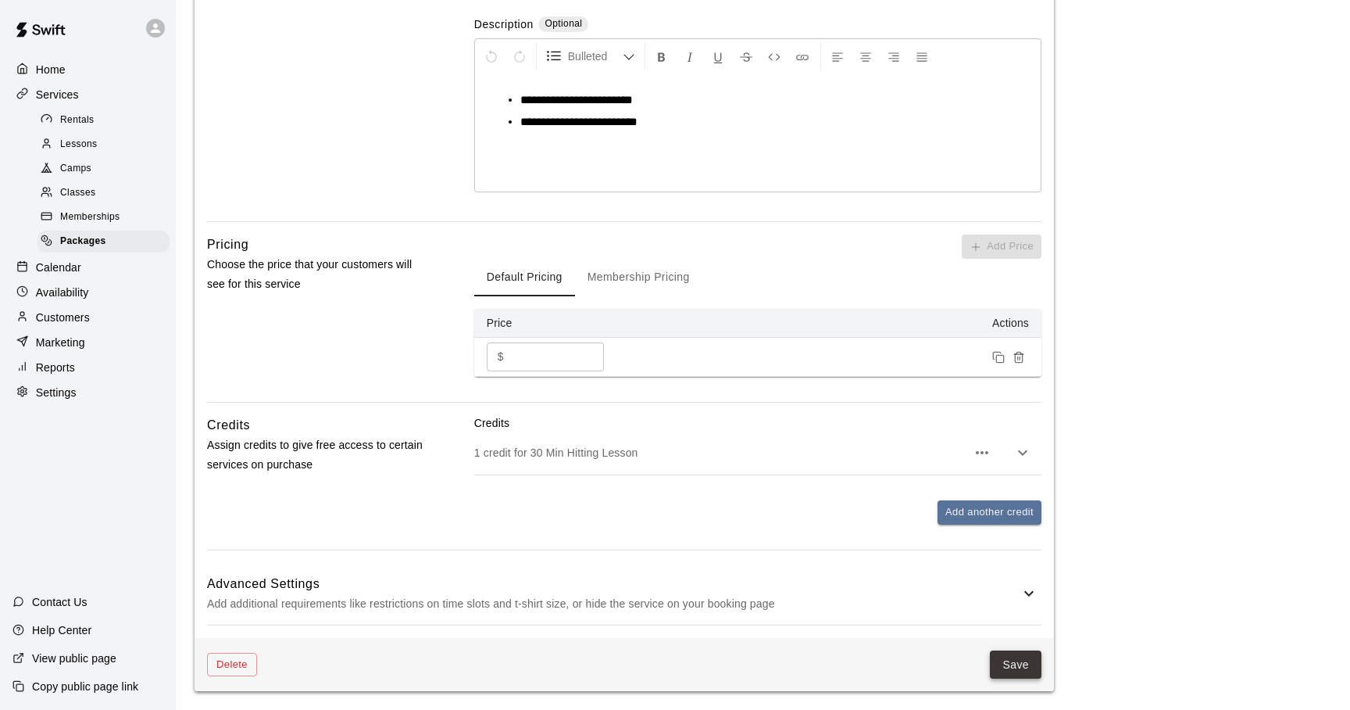
type textarea "**********"
click at [1010, 660] on button "Save" at bounding box center [1016, 664] width 52 height 29
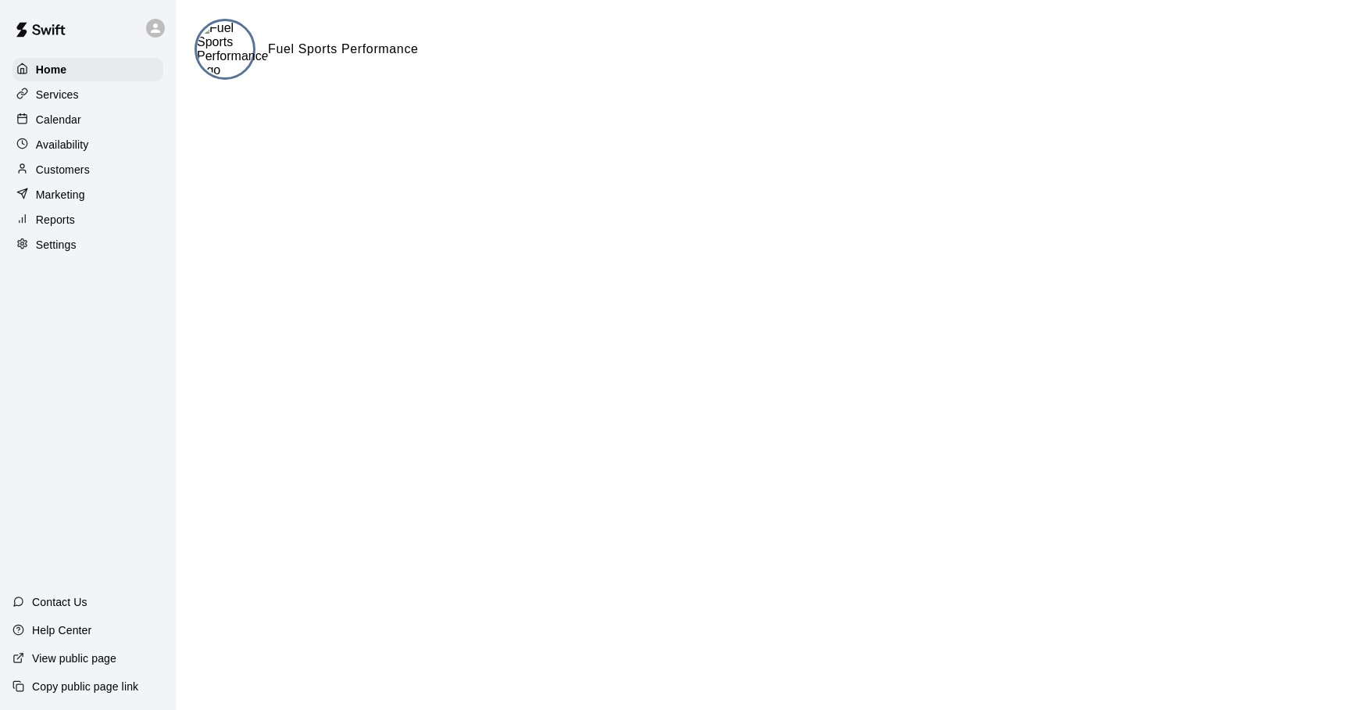
click at [89, 632] on p "Help Center" at bounding box center [61, 630] width 59 height 16
click at [50, 195] on p "Marketing" at bounding box center [60, 195] width 49 height 16
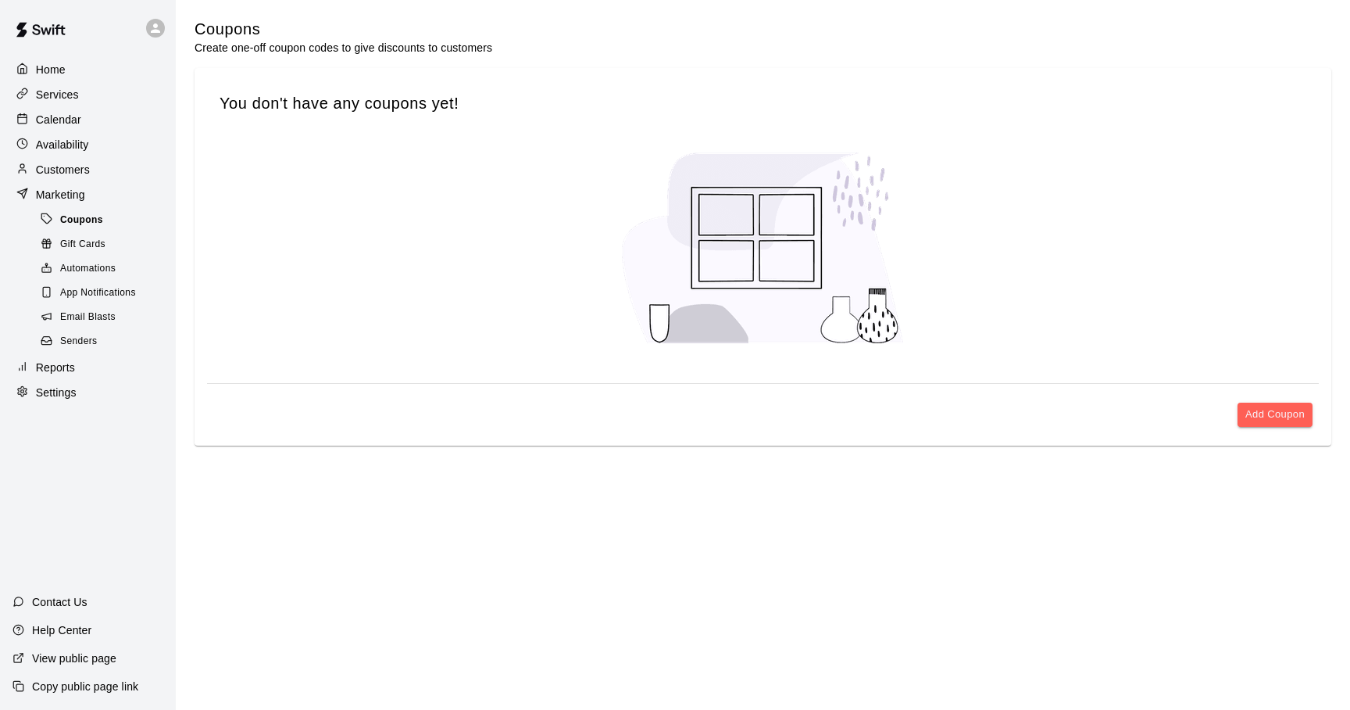
click at [95, 219] on span "Coupons" at bounding box center [81, 221] width 43 height 16
click at [280, 110] on h5 "You don't have any coupons yet!" at bounding box center [763, 103] width 1087 height 21
click at [1260, 413] on button "Add Coupon" at bounding box center [1275, 414] width 75 height 24
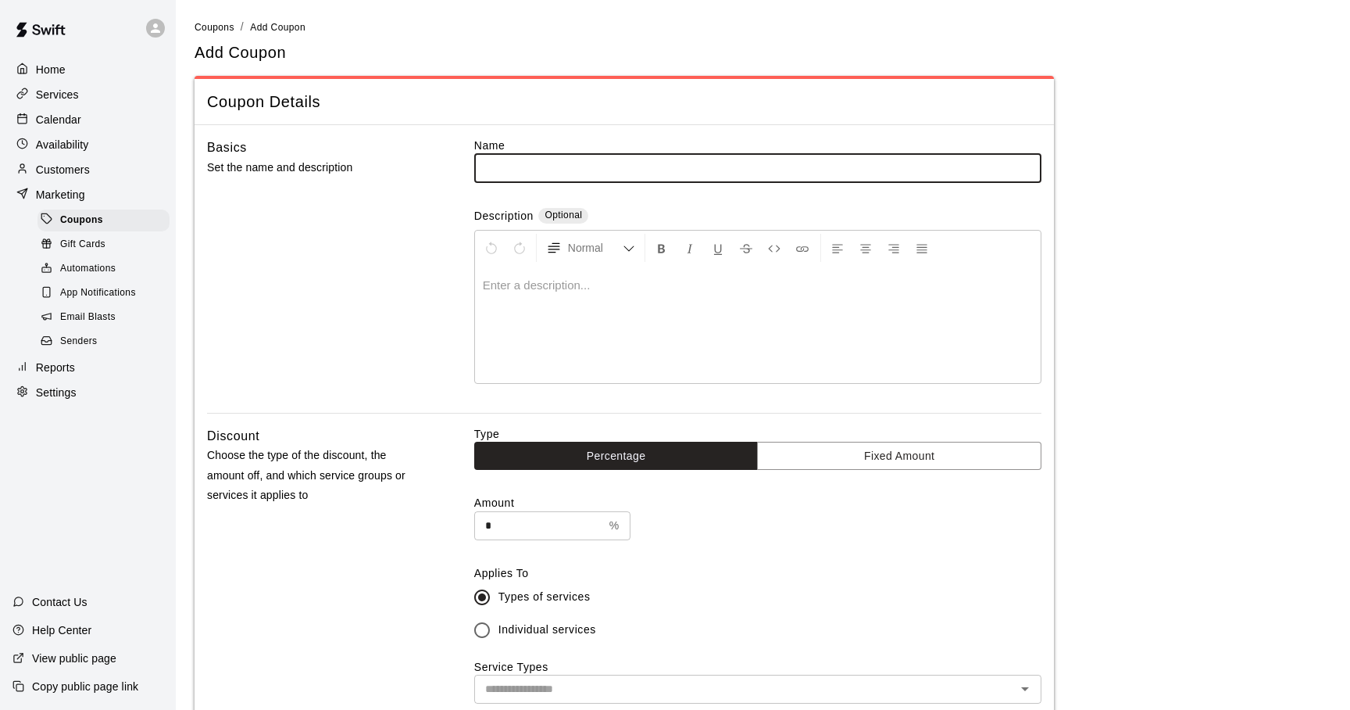
click at [527, 171] on input "text" at bounding box center [757, 167] width 567 height 29
type input "********"
click at [524, 288] on p at bounding box center [758, 285] width 550 height 16
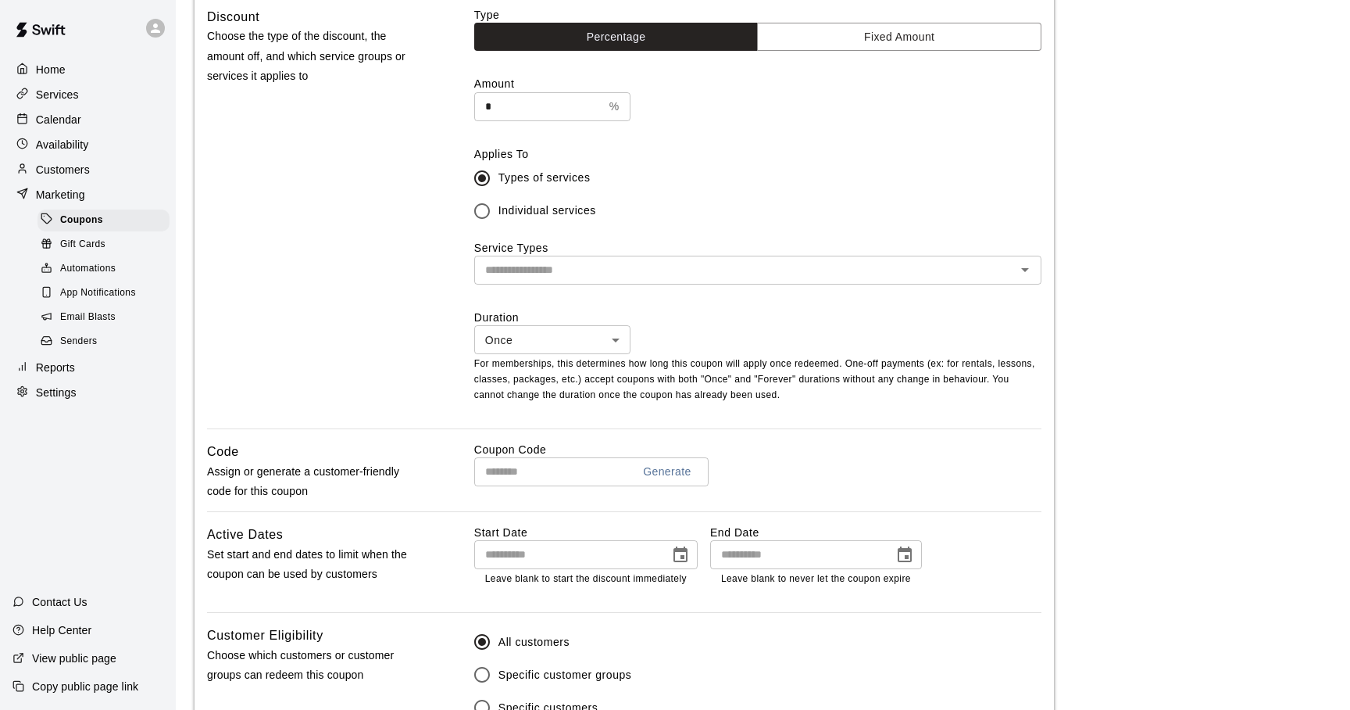
scroll to position [428, 0]
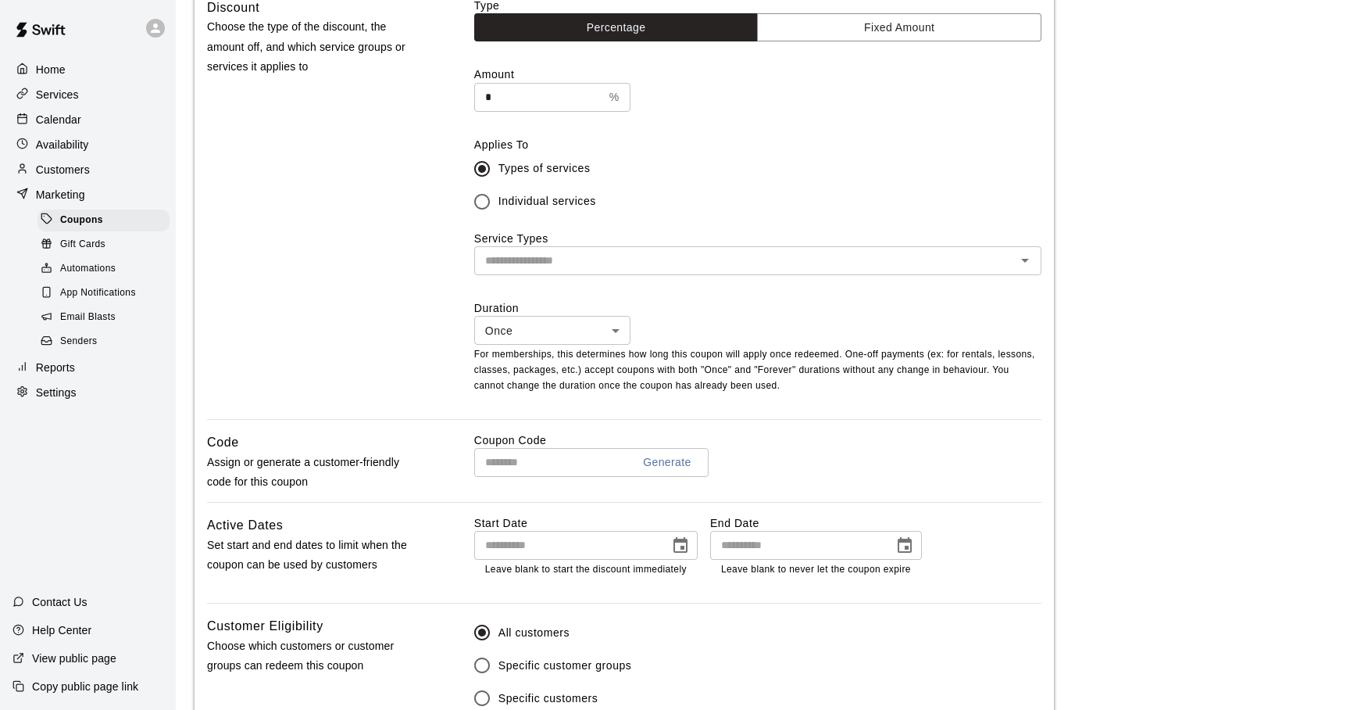
click at [654, 264] on input "text" at bounding box center [745, 261] width 532 height 20
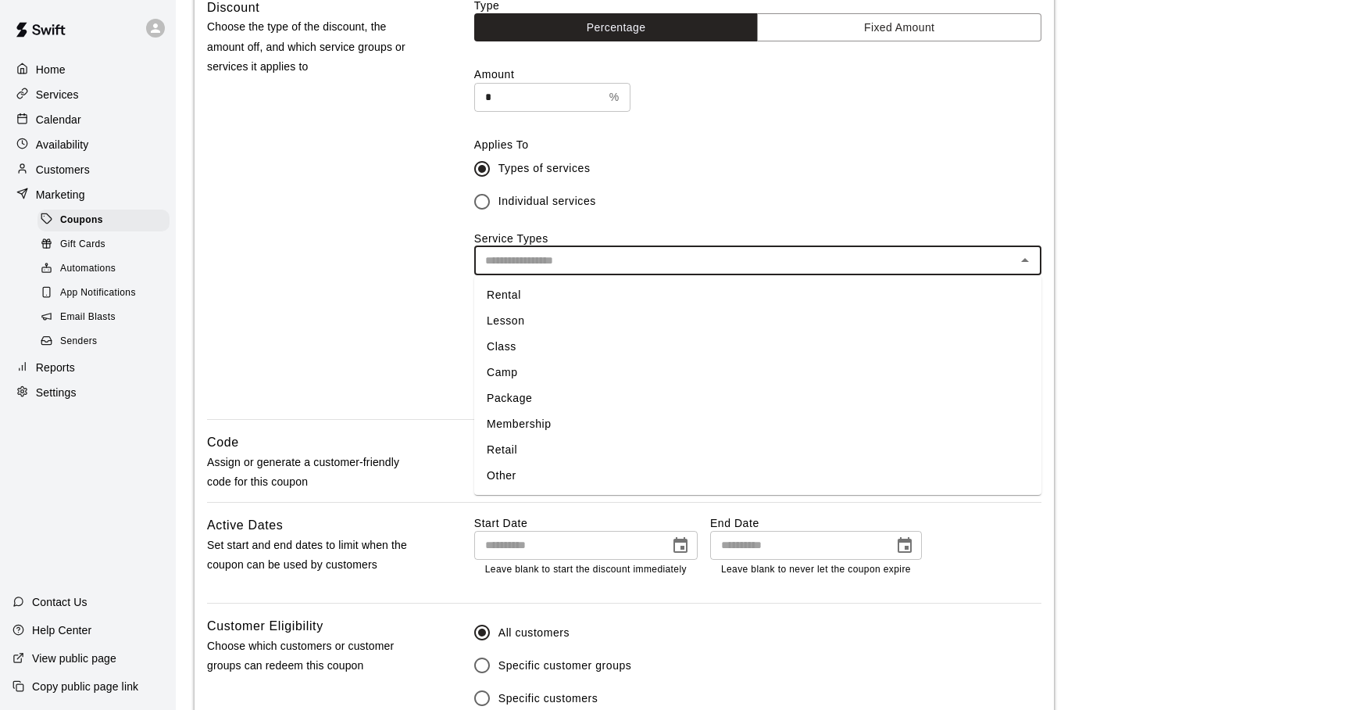
click at [519, 298] on li "Rental" at bounding box center [757, 295] width 567 height 26
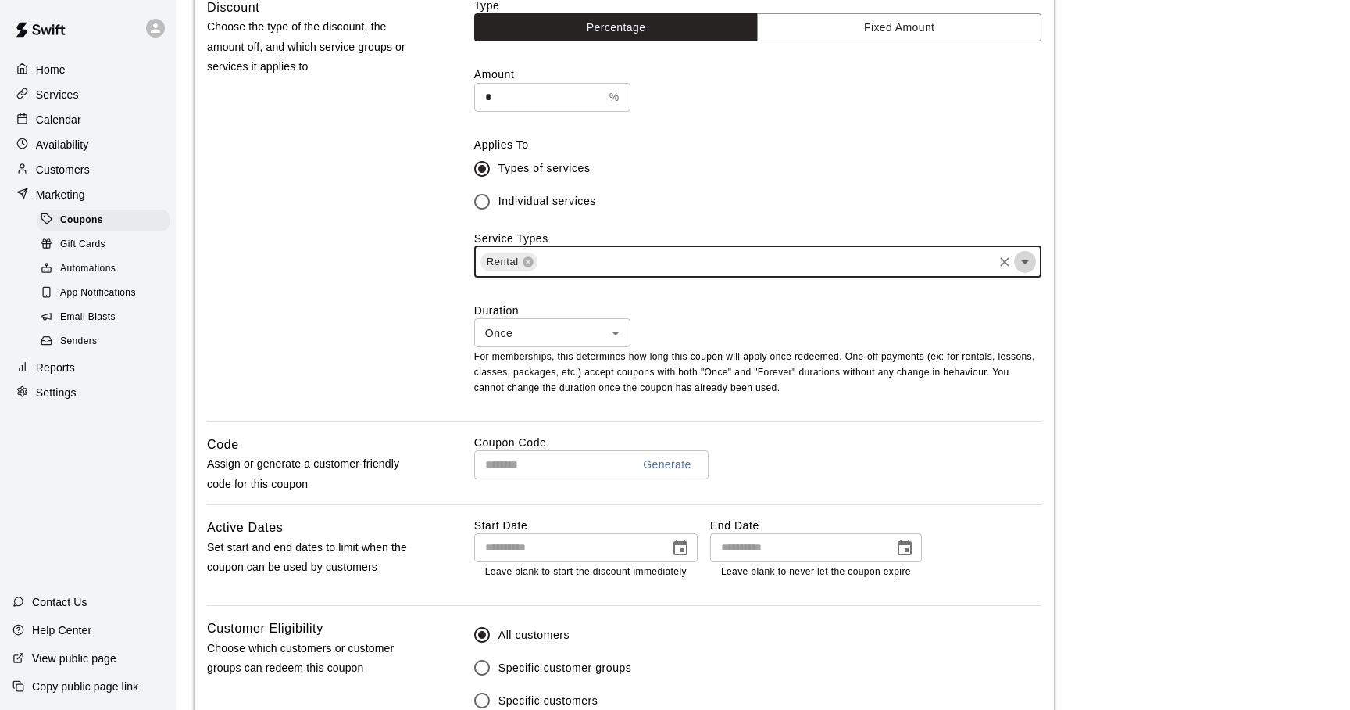
click at [1028, 262] on icon "Open" at bounding box center [1025, 261] width 19 height 19
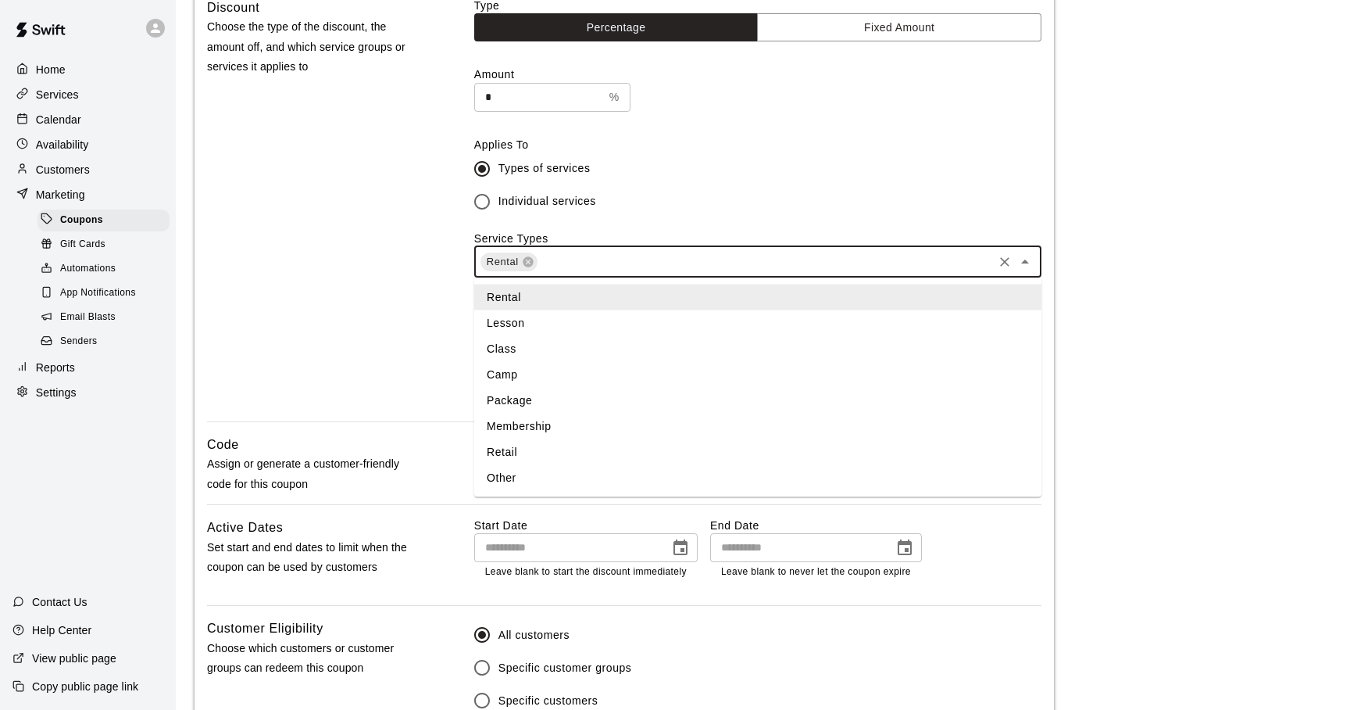
click at [668, 324] on li "Lesson" at bounding box center [757, 323] width 567 height 26
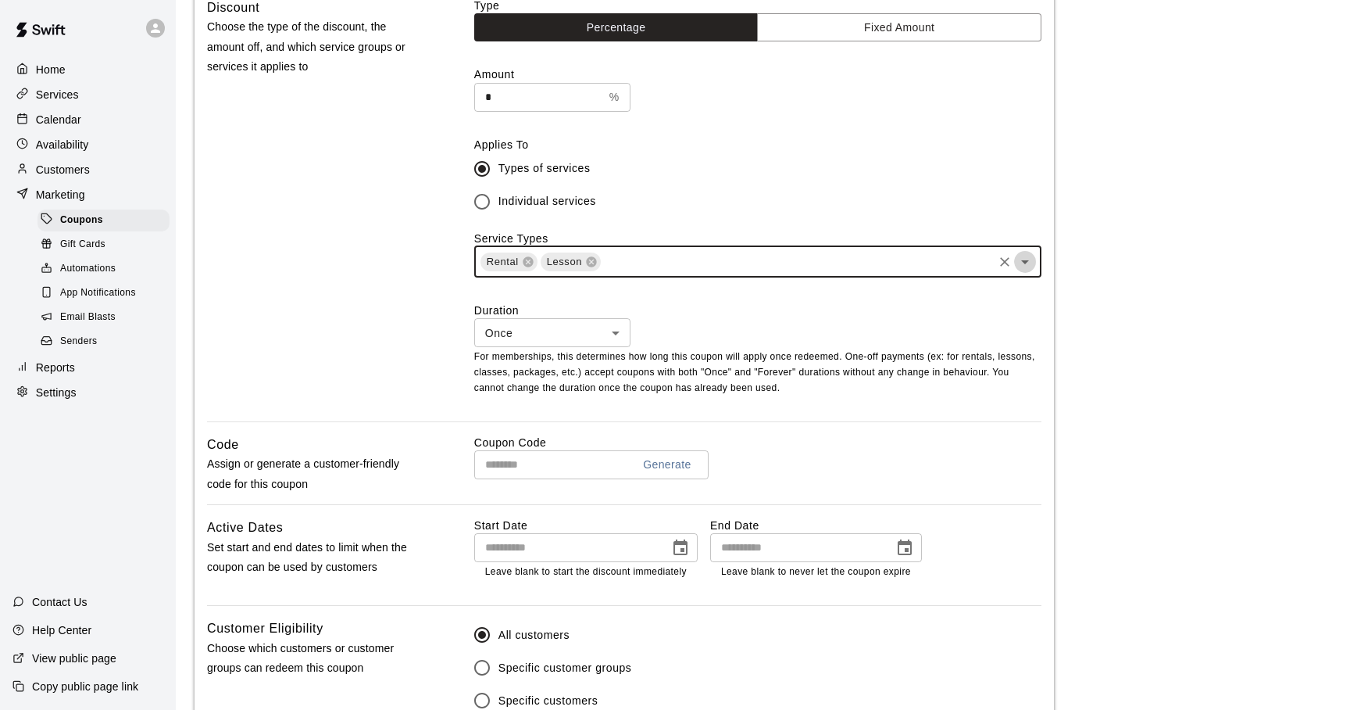
click at [1026, 265] on icon "Open" at bounding box center [1025, 261] width 19 height 19
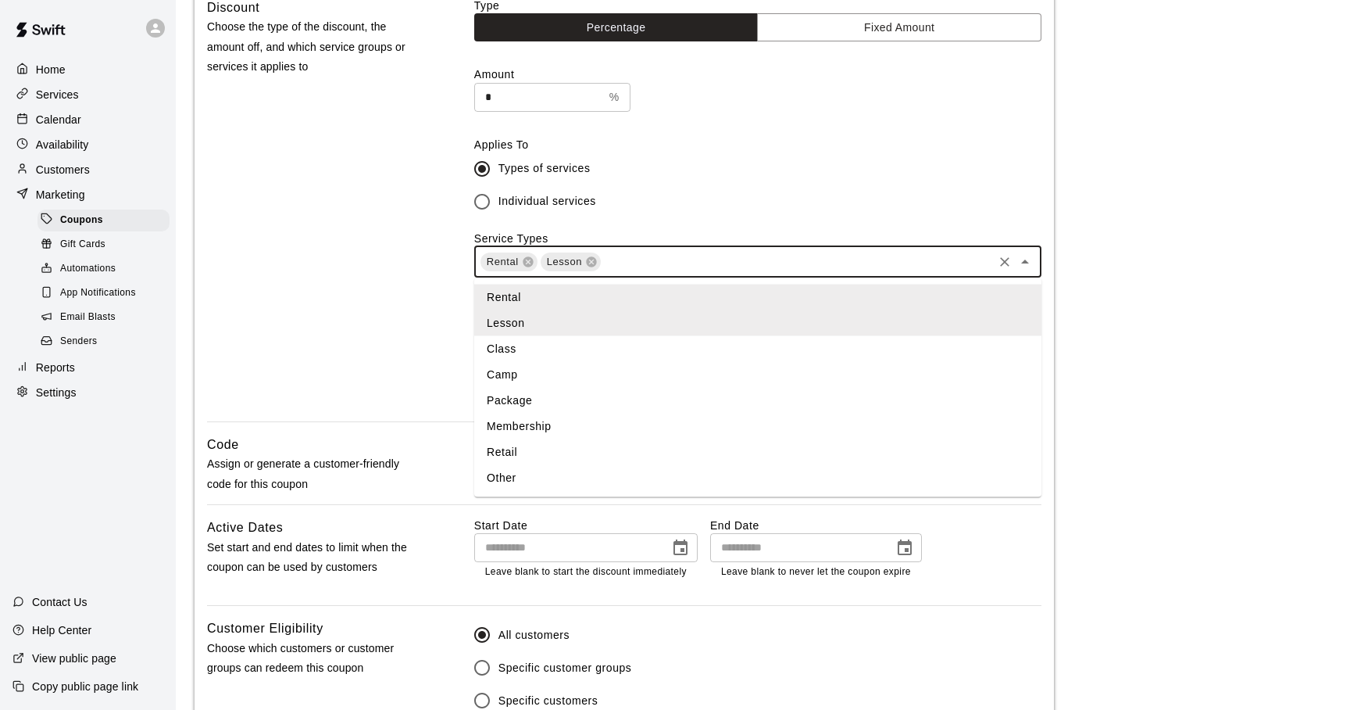
click at [639, 347] on li "Class" at bounding box center [757, 349] width 567 height 26
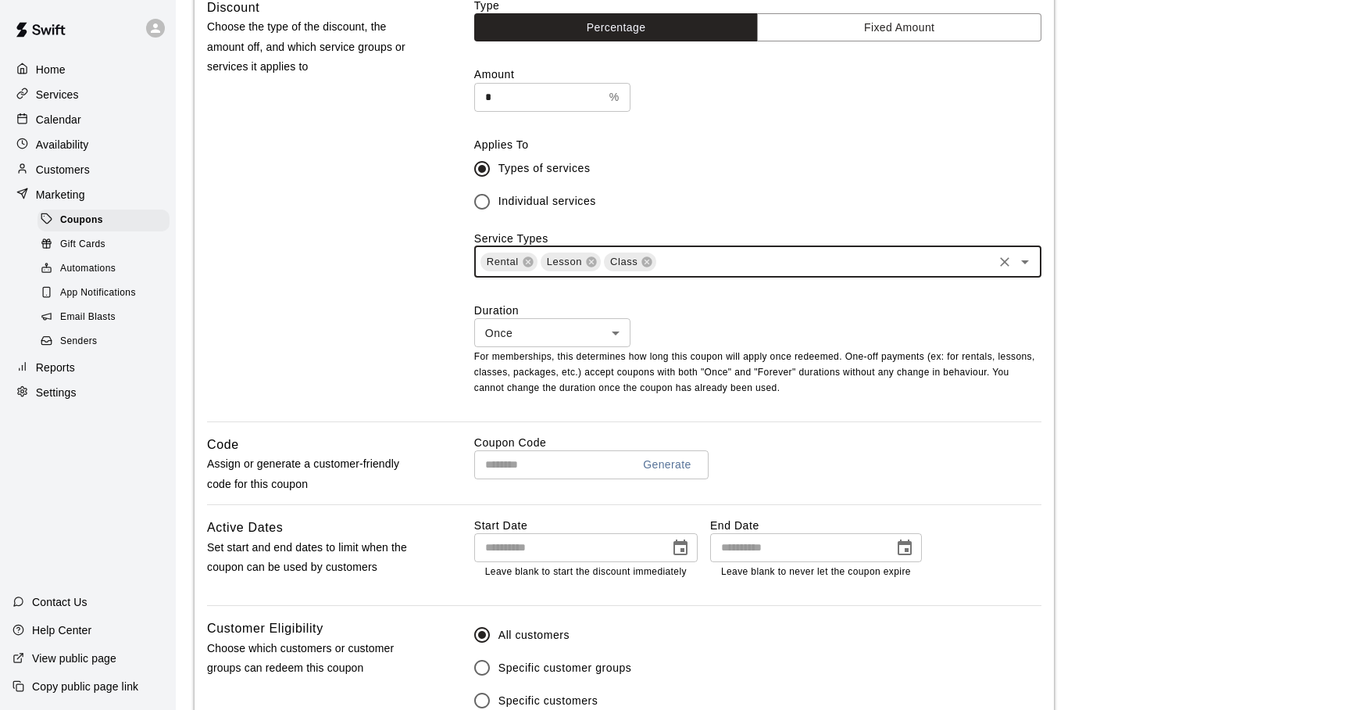
click at [1025, 268] on icon "Open" at bounding box center [1025, 261] width 19 height 19
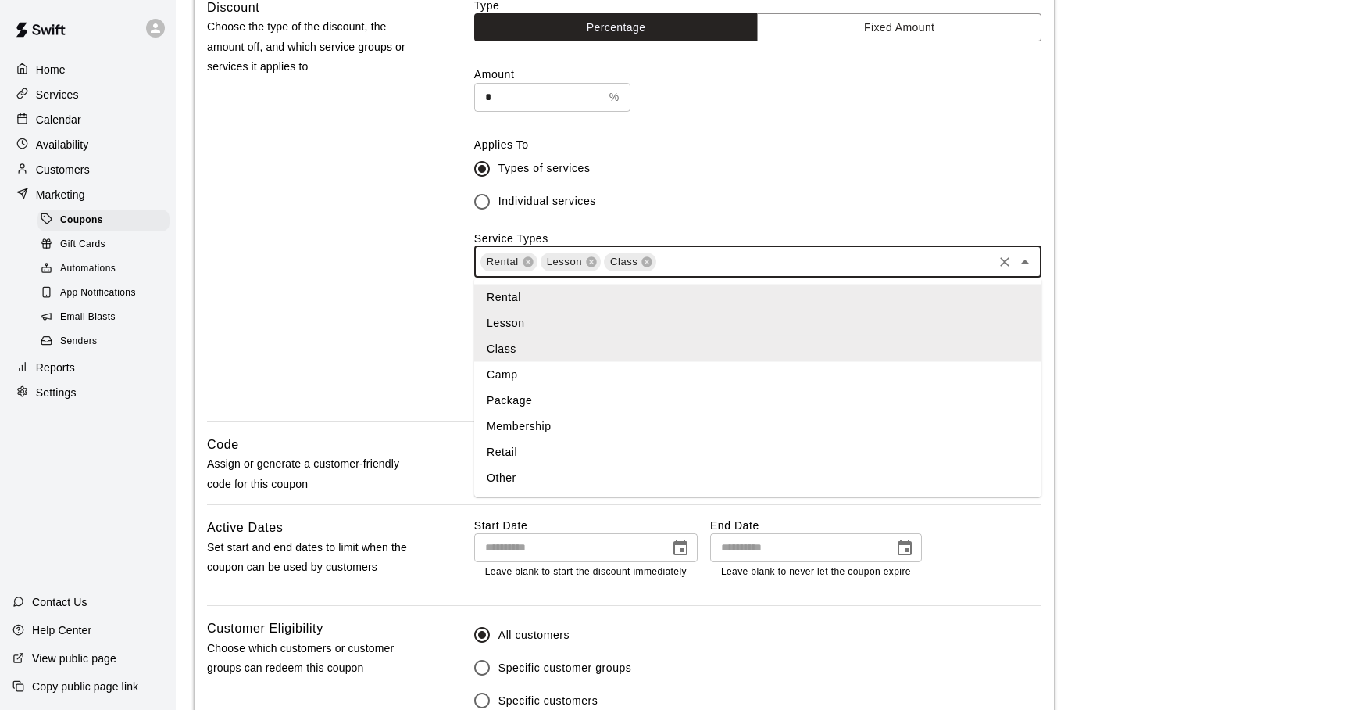
click at [678, 378] on li "Camp" at bounding box center [757, 375] width 567 height 26
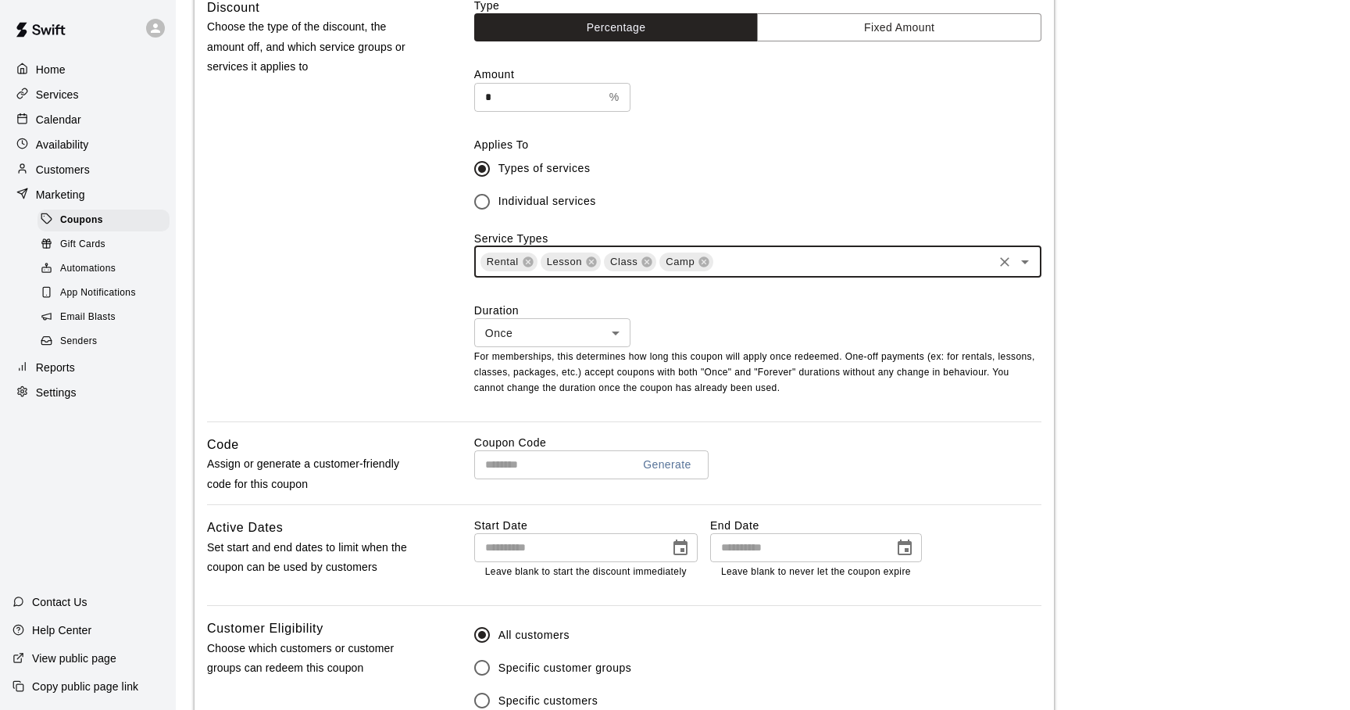
click at [1021, 268] on icon "Open" at bounding box center [1025, 261] width 19 height 19
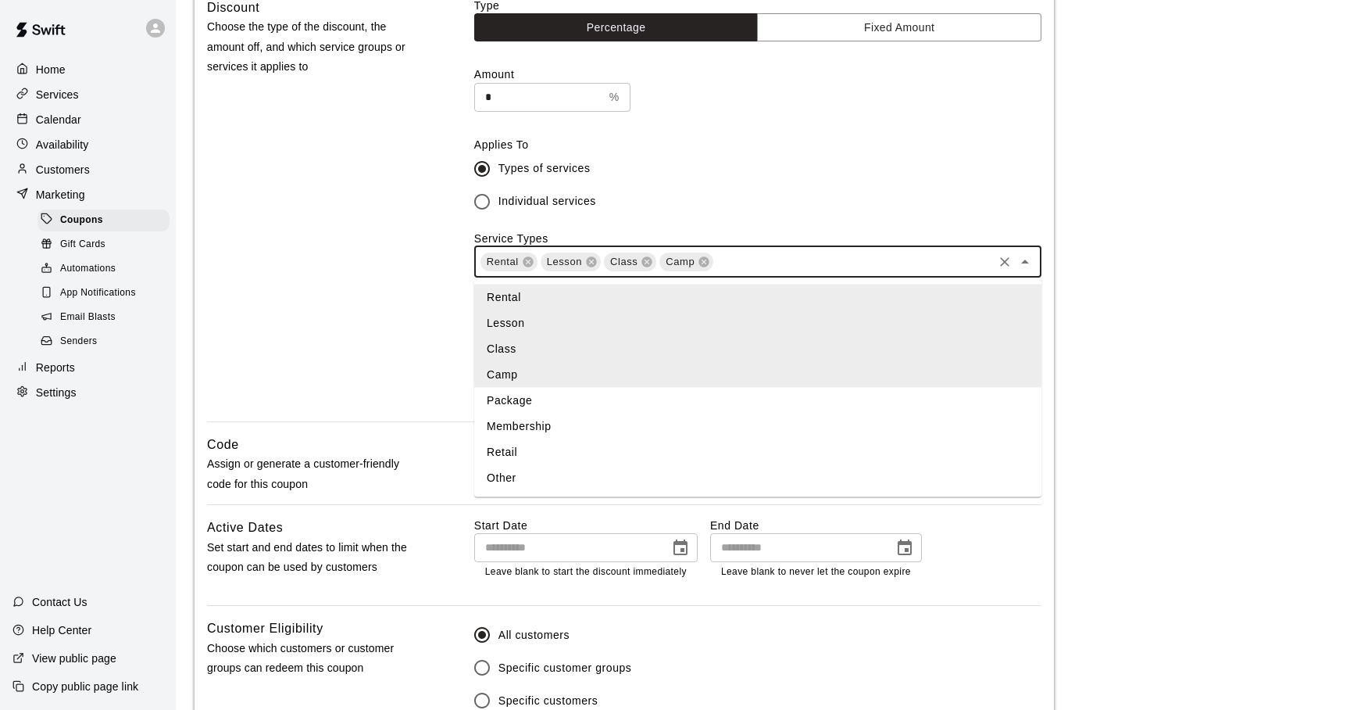
click at [592, 404] on li "Package" at bounding box center [757, 401] width 567 height 26
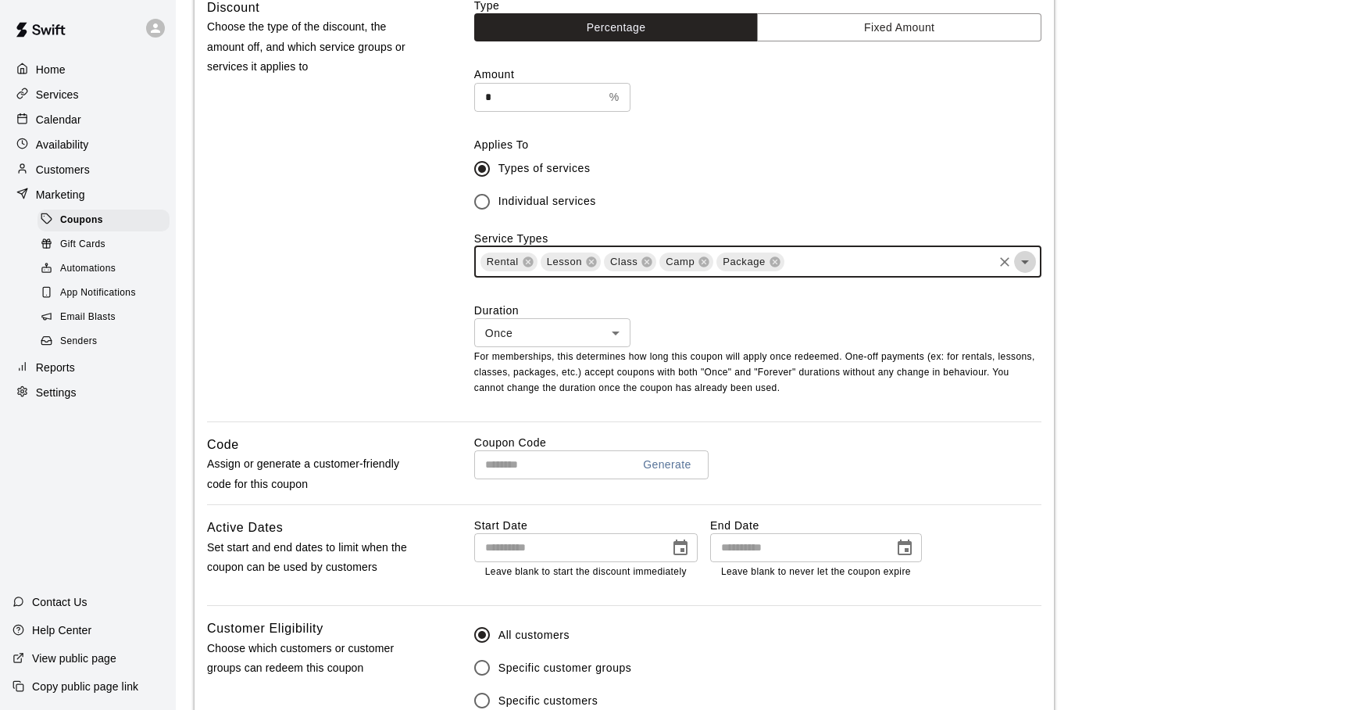
click at [1019, 268] on icon "Open" at bounding box center [1025, 261] width 19 height 19
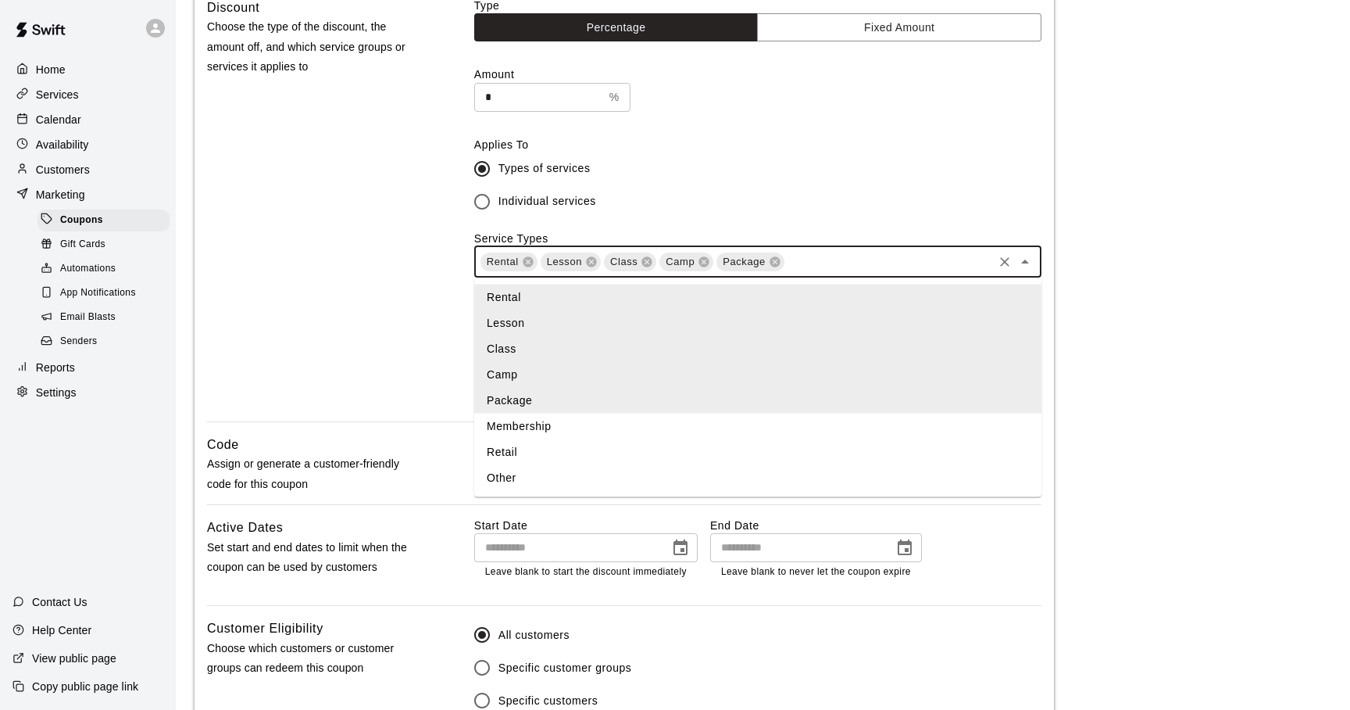
click at [566, 422] on li "Membership" at bounding box center [757, 426] width 567 height 26
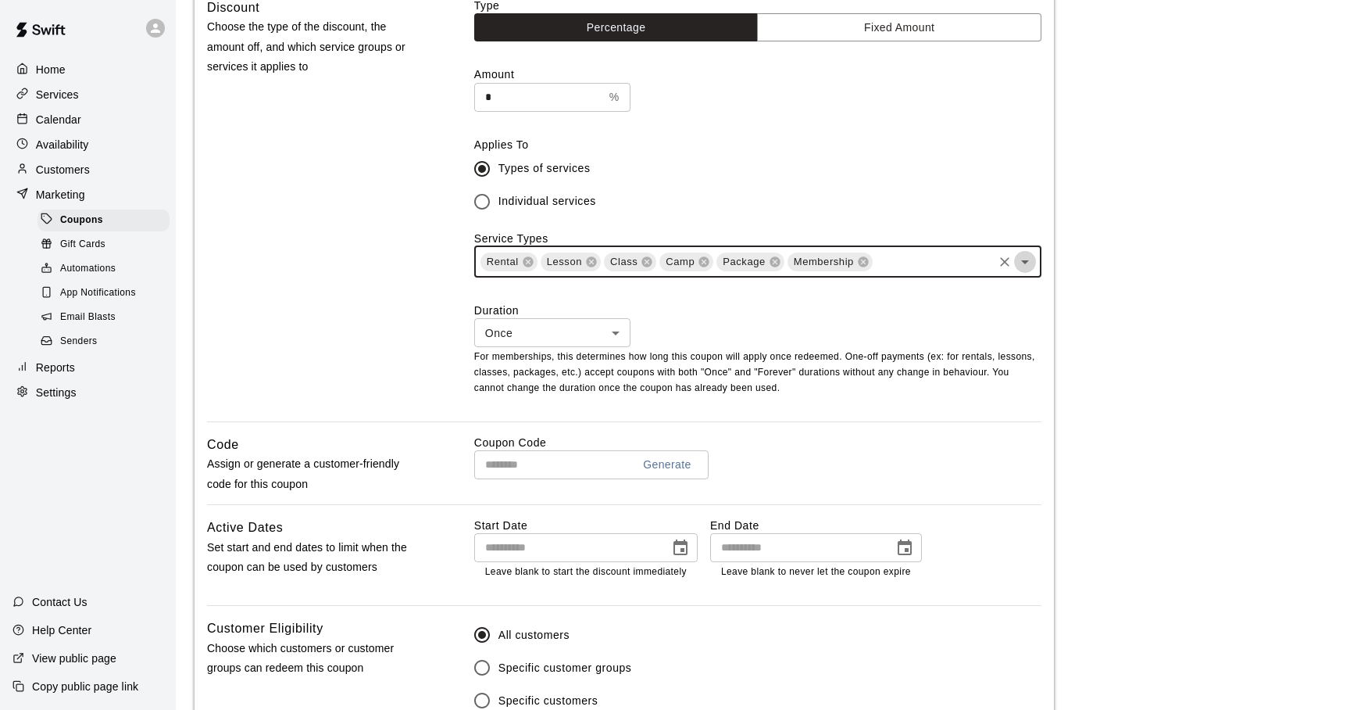
click at [1028, 260] on icon "Open" at bounding box center [1025, 261] width 19 height 19
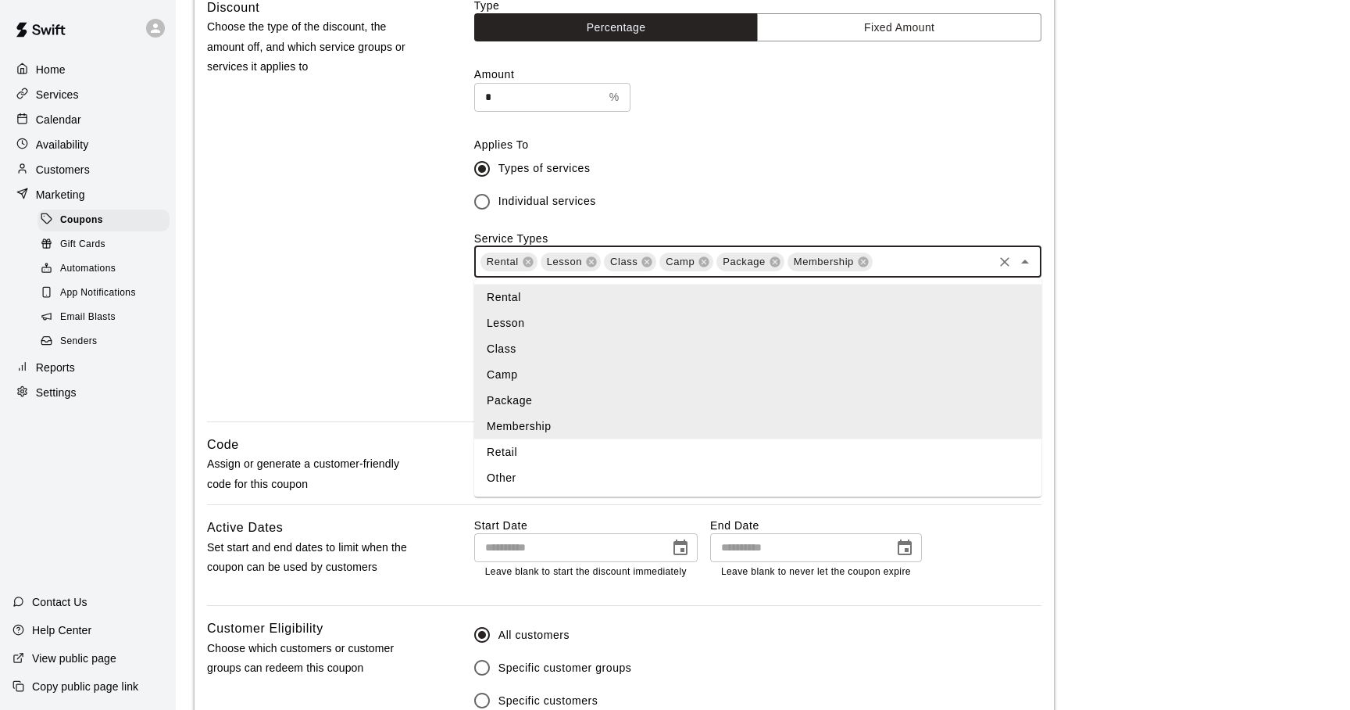
click at [624, 447] on li "Retail" at bounding box center [757, 452] width 567 height 26
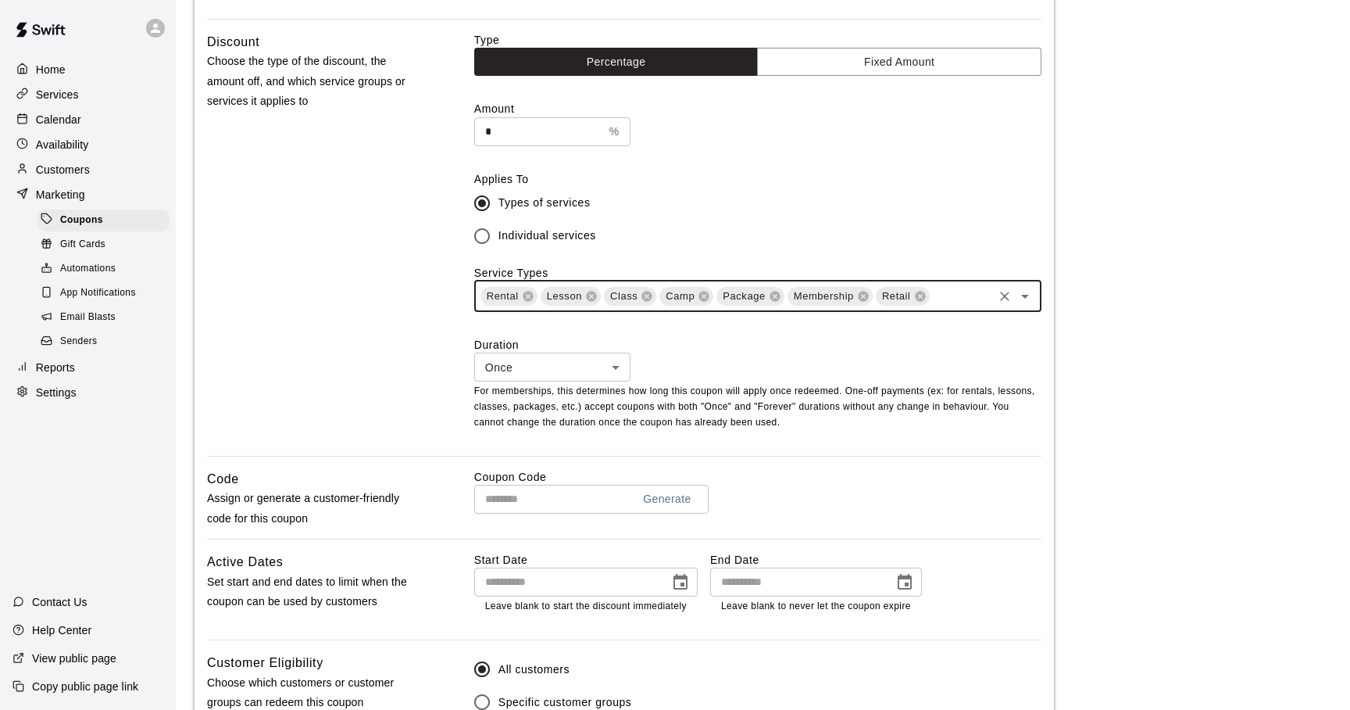
scroll to position [387, 0]
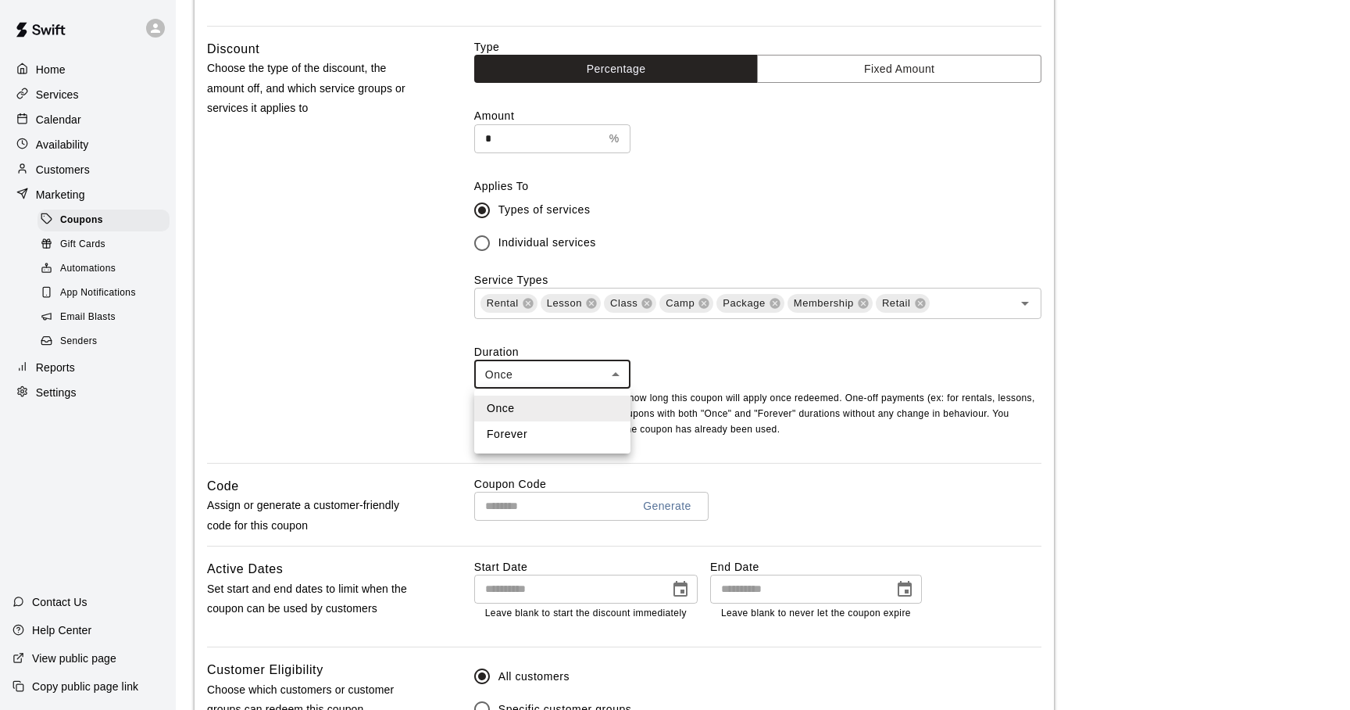
click at [618, 366] on body "Home Services Calendar Availability Customers Marketing Coupons Gift Cards Auto…" at bounding box center [675, 292] width 1350 height 1359
click at [716, 364] on div at bounding box center [675, 355] width 1350 height 710
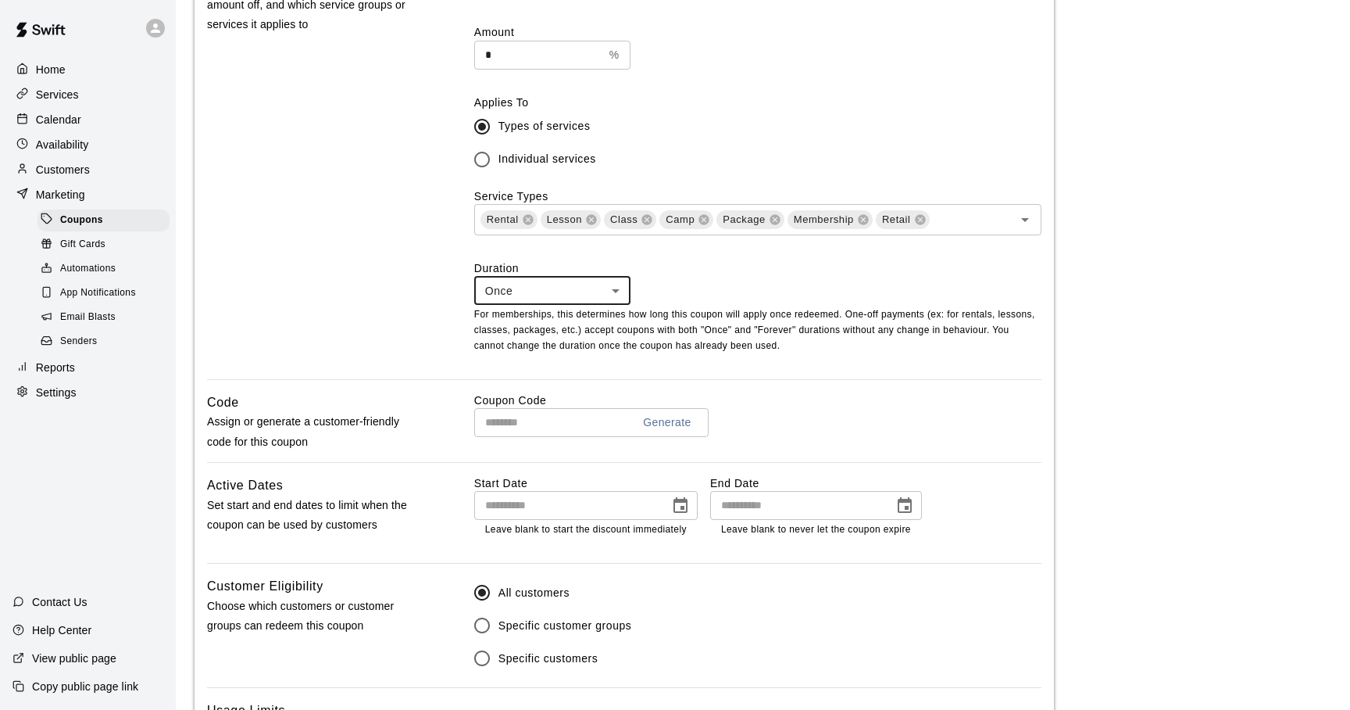
scroll to position [477, 0]
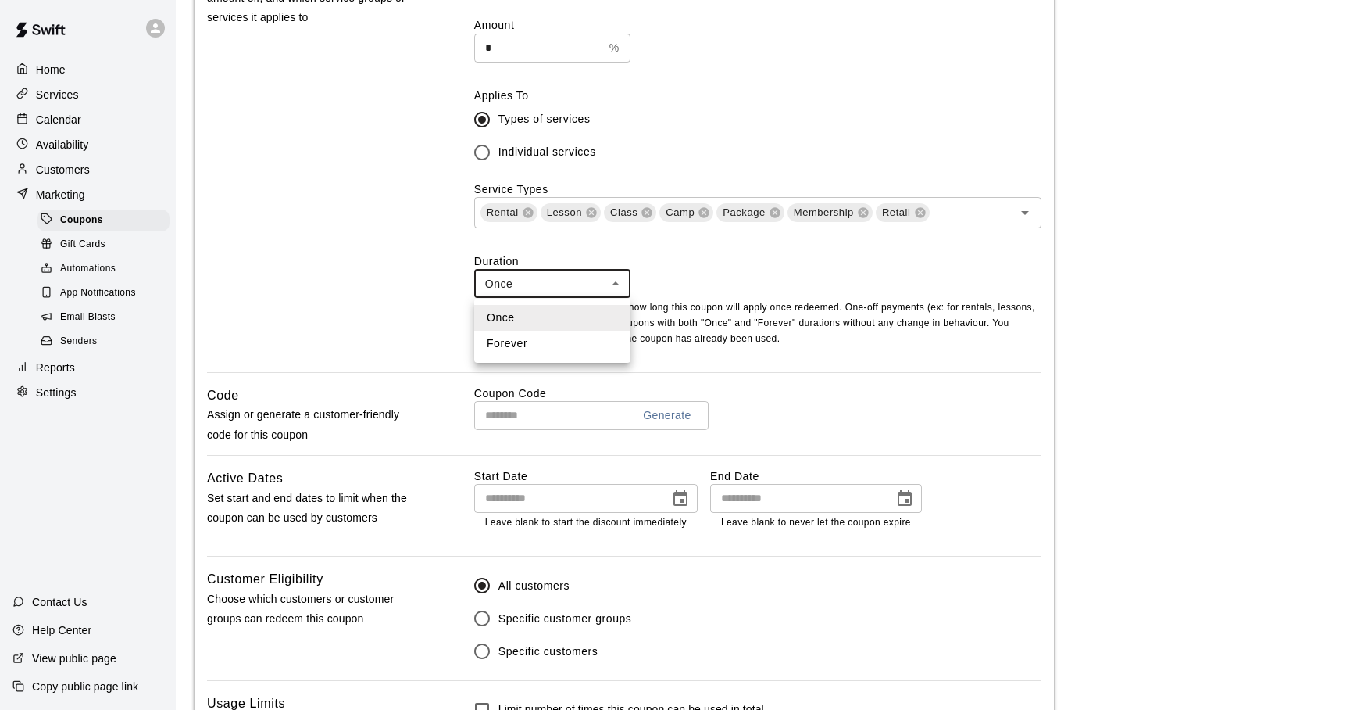
click at [620, 284] on body "Home Services Calendar Availability Customers Marketing Coupons Gift Cards Auto…" at bounding box center [675, 202] width 1350 height 1359
click at [564, 338] on li "Forever" at bounding box center [552, 344] width 156 height 26
type input "*******"
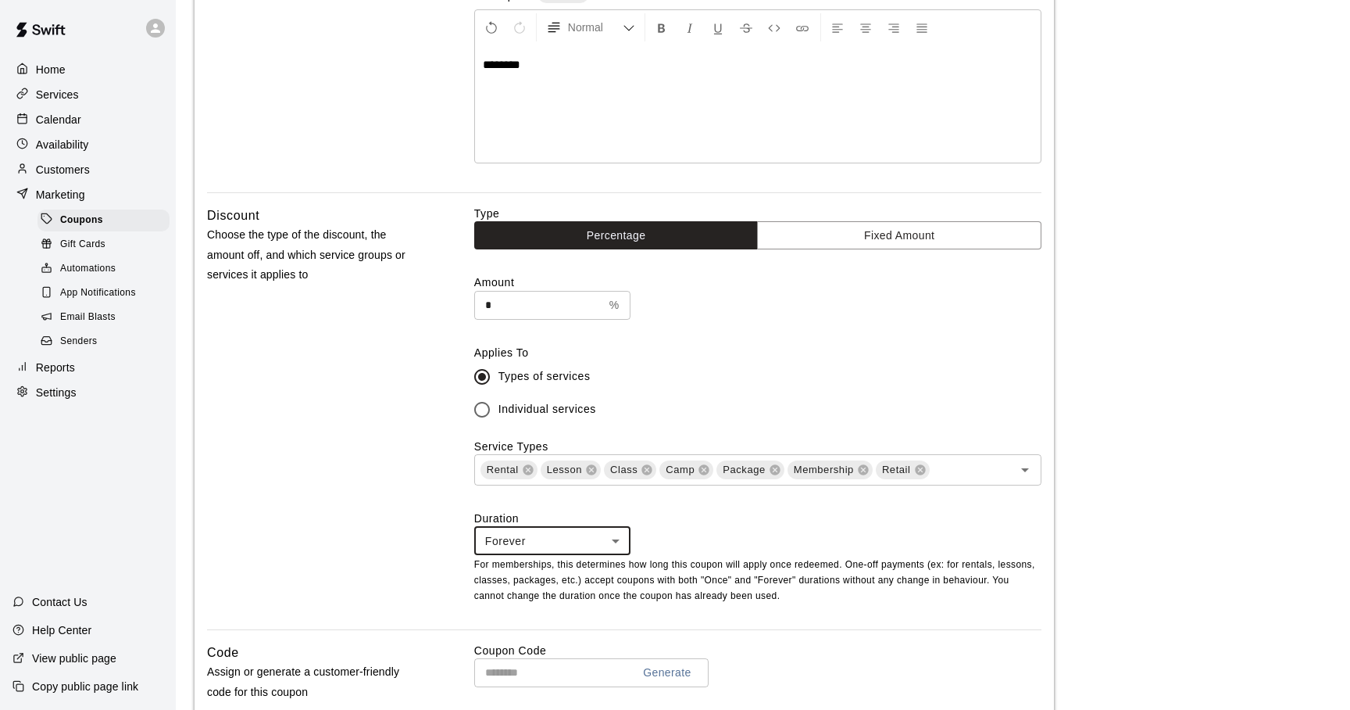
scroll to position [0, 0]
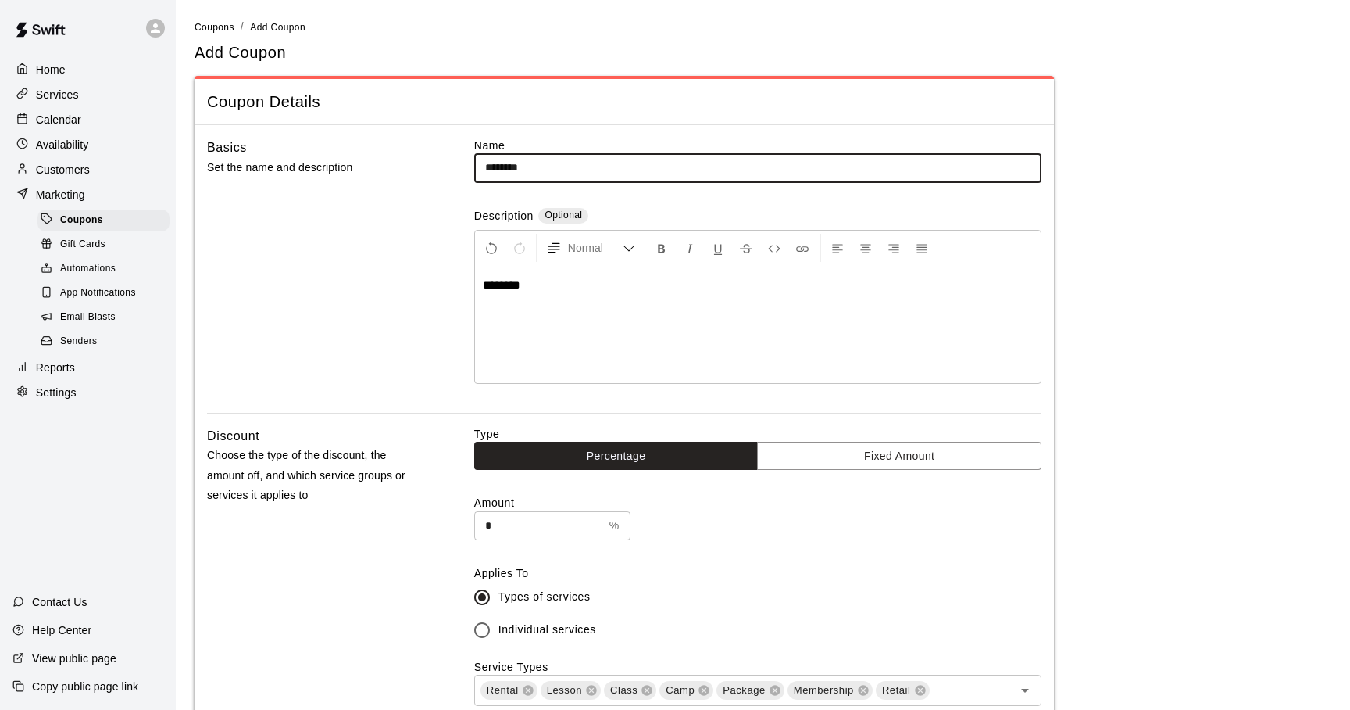
click at [561, 174] on input "********" at bounding box center [757, 167] width 567 height 29
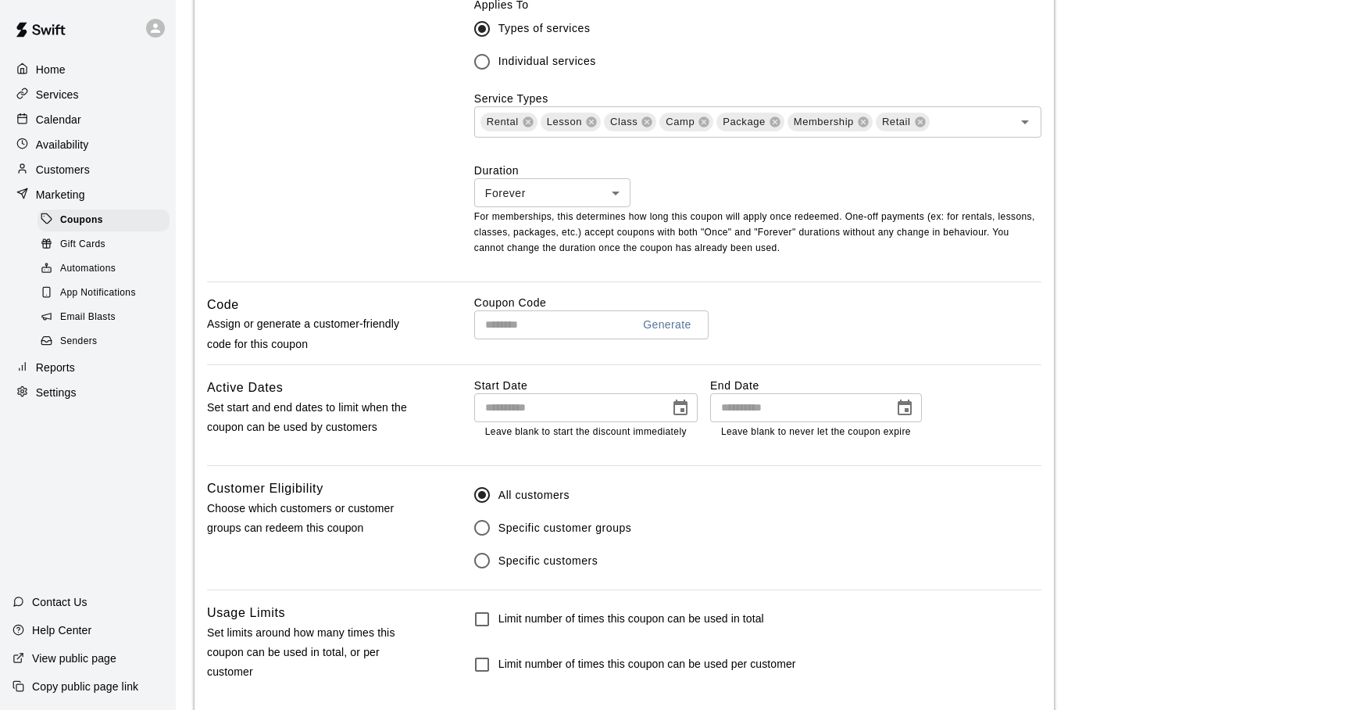
scroll to position [588, 0]
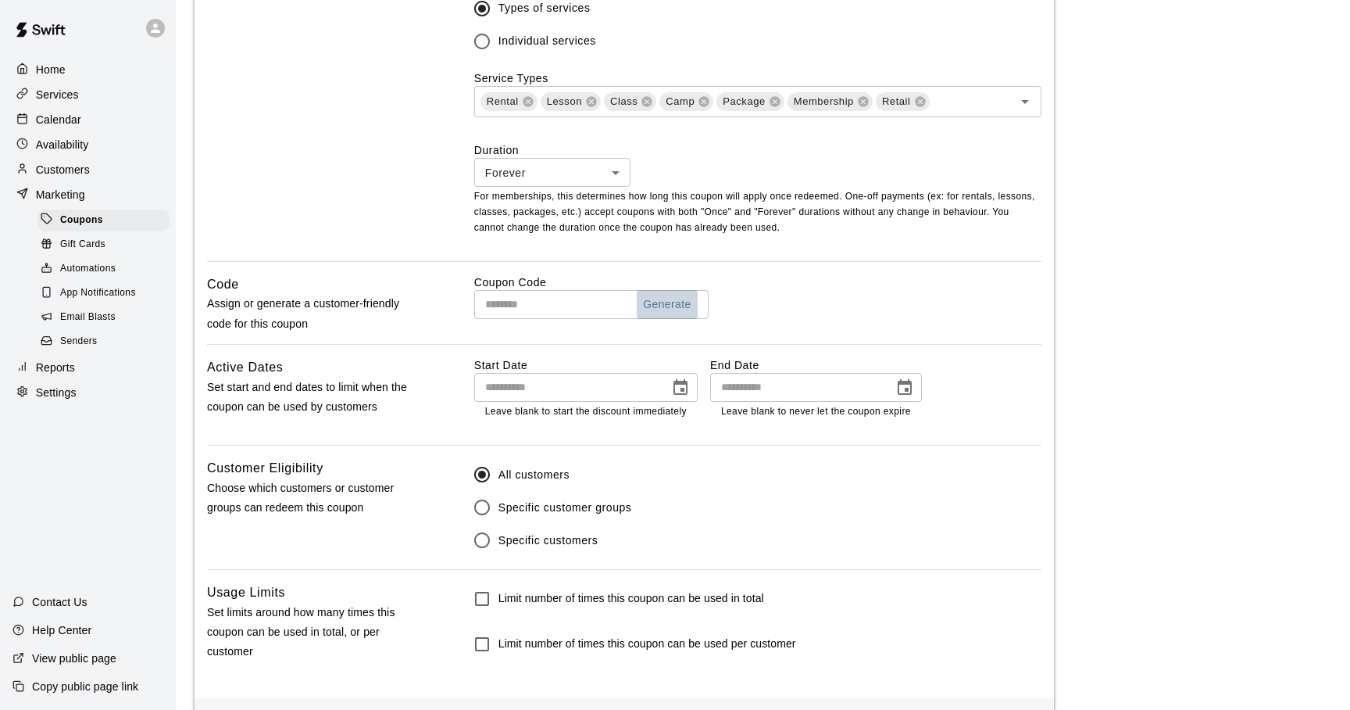
click at [663, 303] on button "Generate" at bounding box center [667, 304] width 61 height 29
drag, startPoint x: 570, startPoint y: 303, endPoint x: 429, endPoint y: 302, distance: 140.7
click at [474, 302] on input "**********" at bounding box center [546, 304] width 145 height 29
type input "*********"
click at [686, 382] on icon "Choose date" at bounding box center [681, 387] width 14 height 16
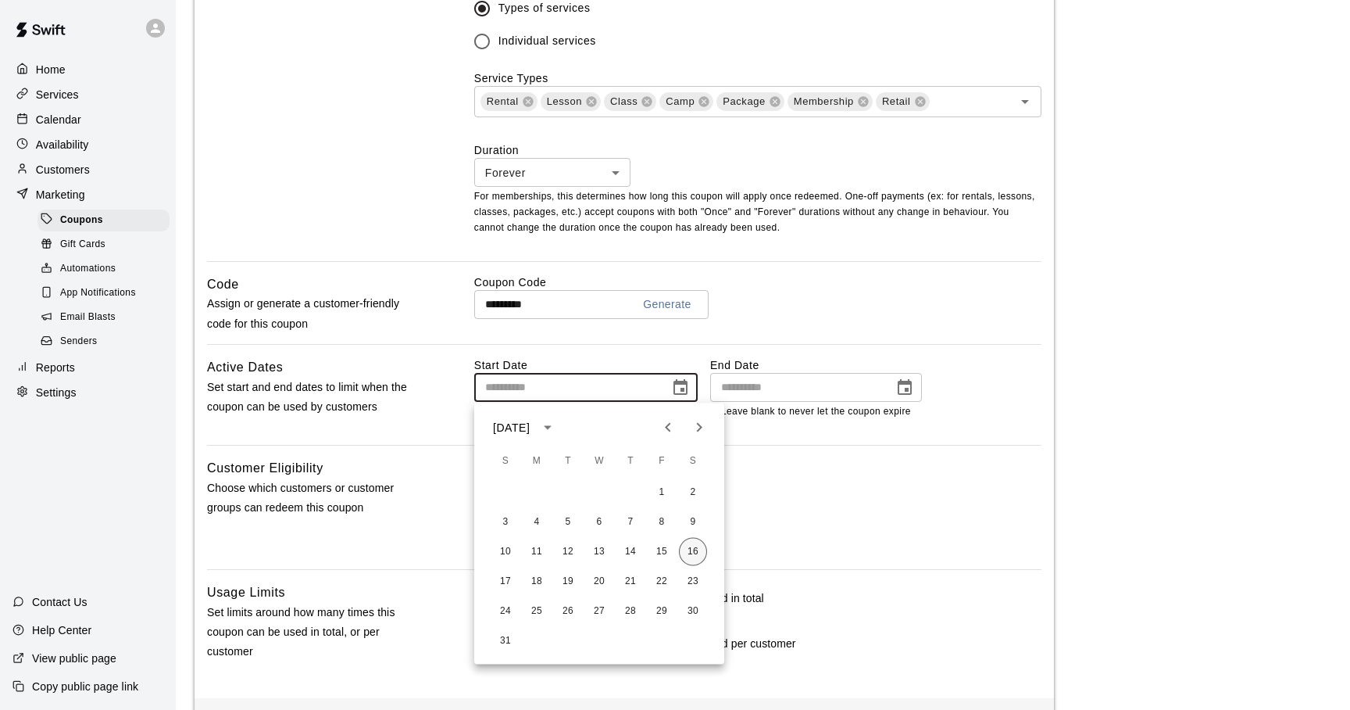
click at [692, 551] on button "16" at bounding box center [693, 552] width 28 height 28
type input "**********"
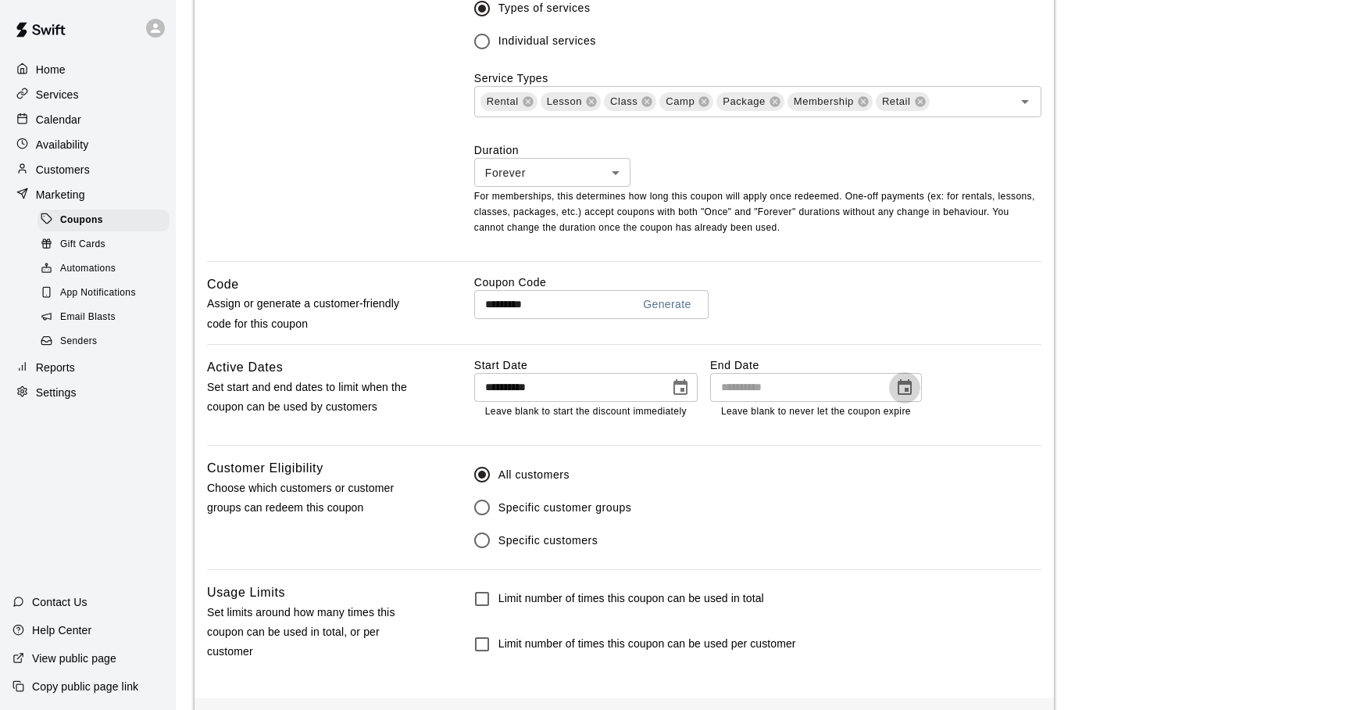
click at [906, 389] on icon "Choose date" at bounding box center [905, 387] width 14 height 16
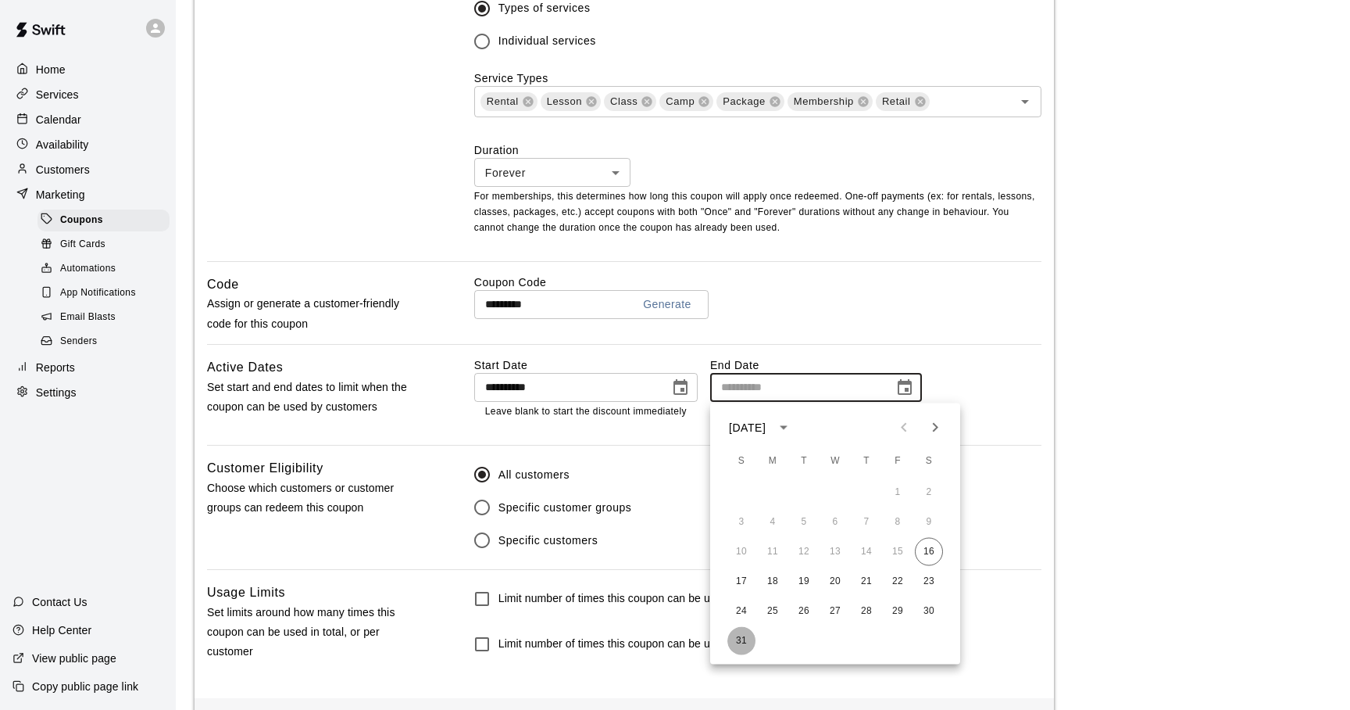
click at [739, 631] on button "31" at bounding box center [742, 641] width 28 height 28
type input "**********"
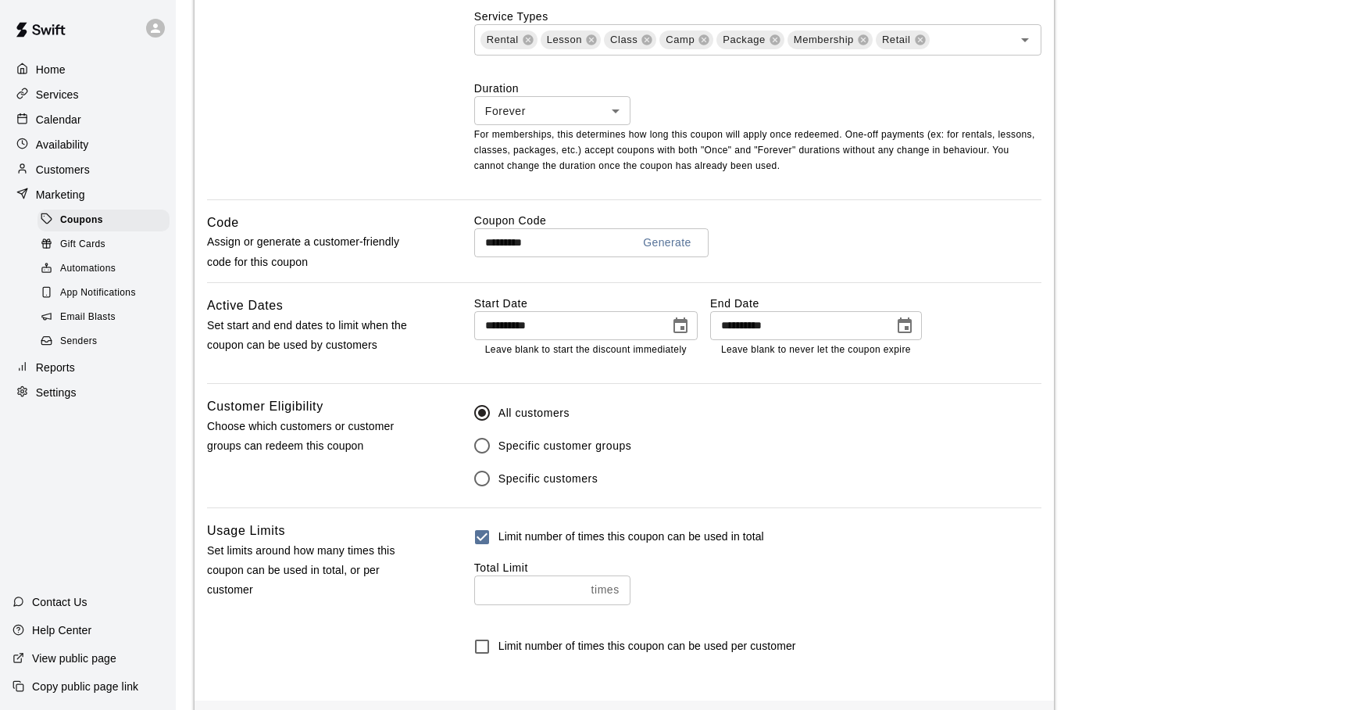
scroll to position [715, 0]
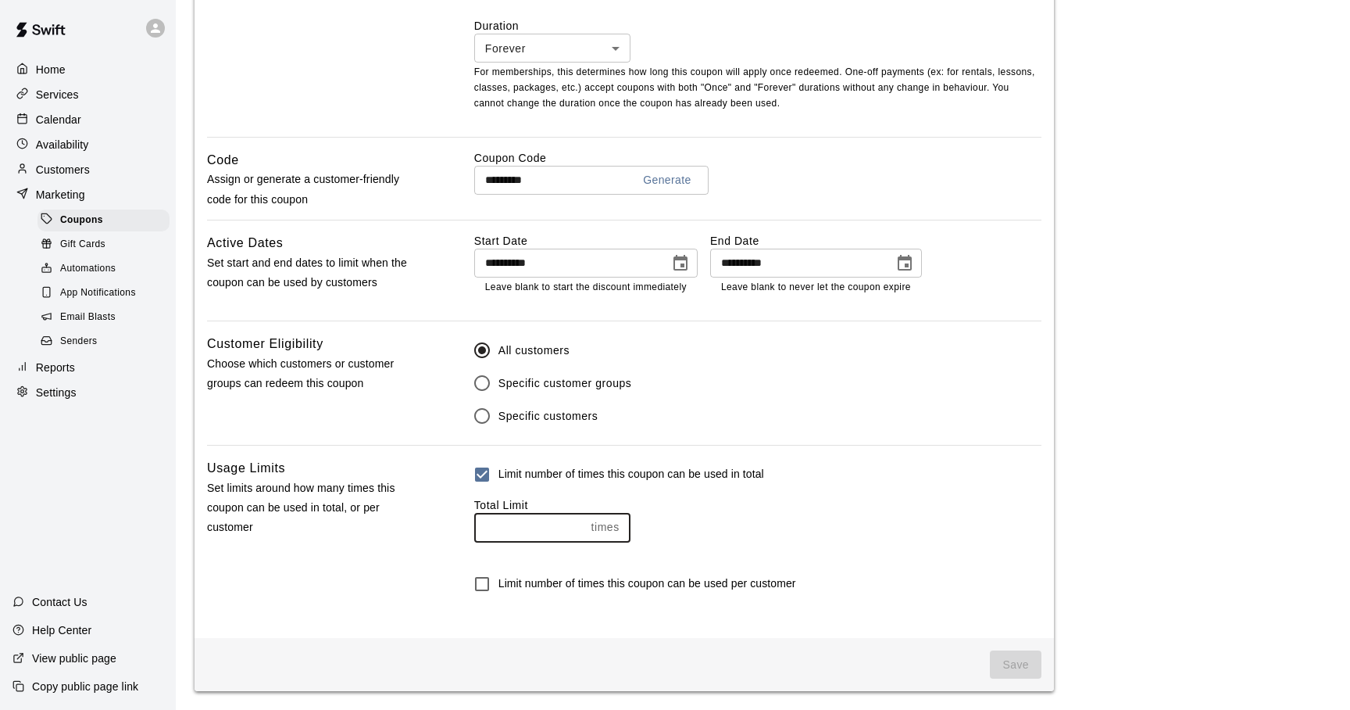
click at [558, 527] on input "number" at bounding box center [529, 527] width 111 height 29
type input "**"
click at [811, 559] on div "Limit number of times this coupon can be used in total Total Limit ** times ​ L…" at bounding box center [757, 528] width 567 height 141
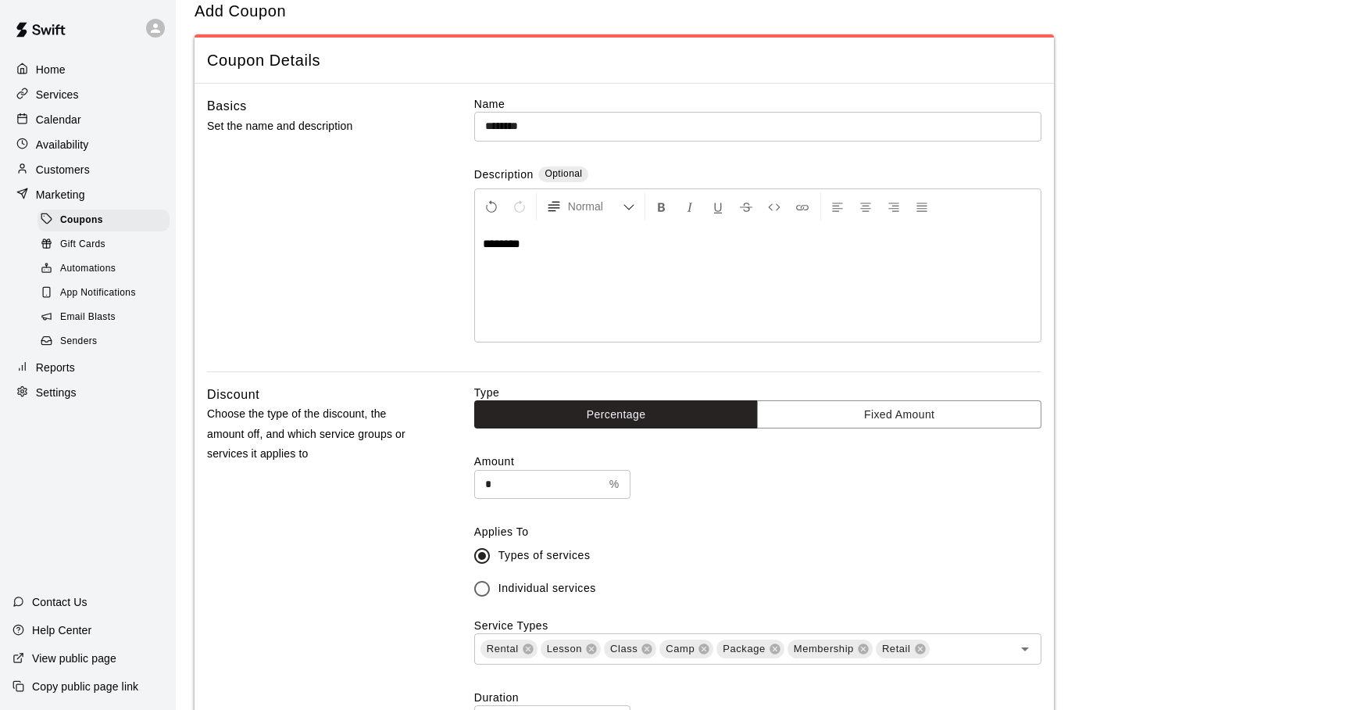
scroll to position [0, 0]
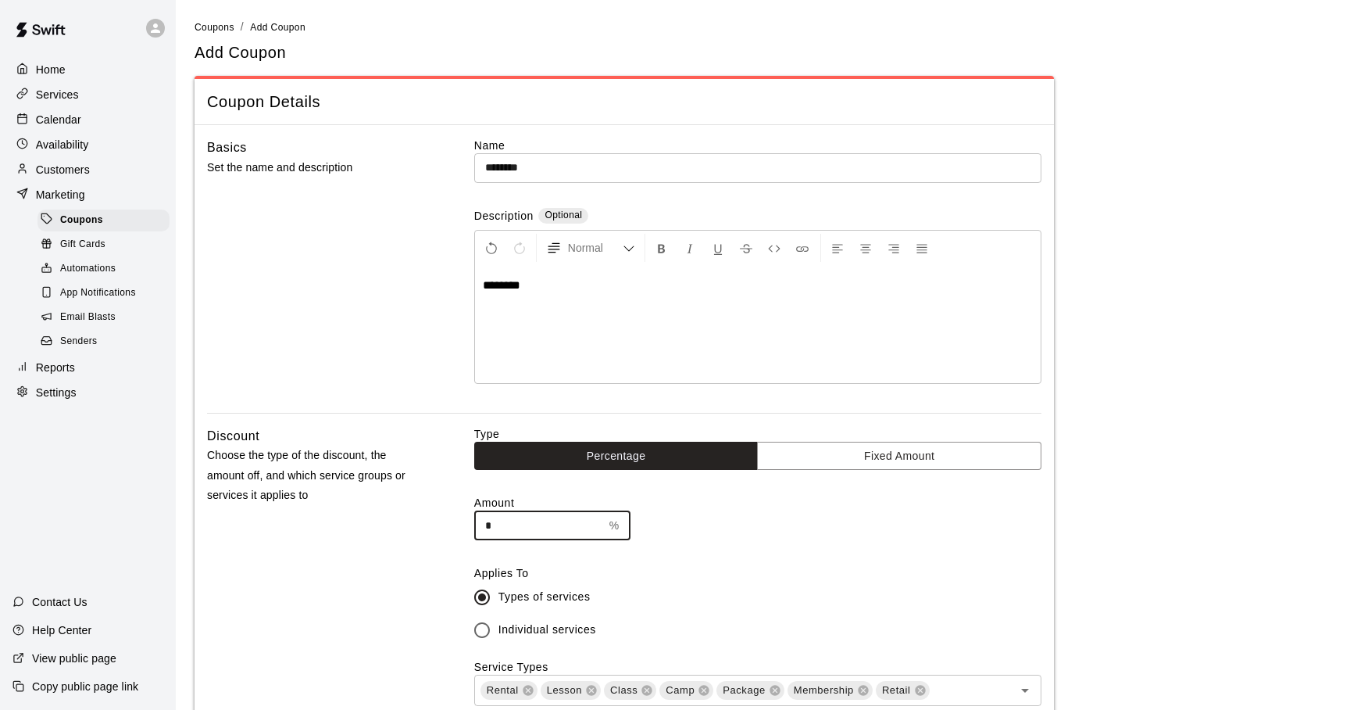
click at [495, 520] on input "*" at bounding box center [538, 525] width 129 height 29
type input "*"
type input "***"
click at [673, 565] on label "Applies To" at bounding box center [757, 573] width 567 height 16
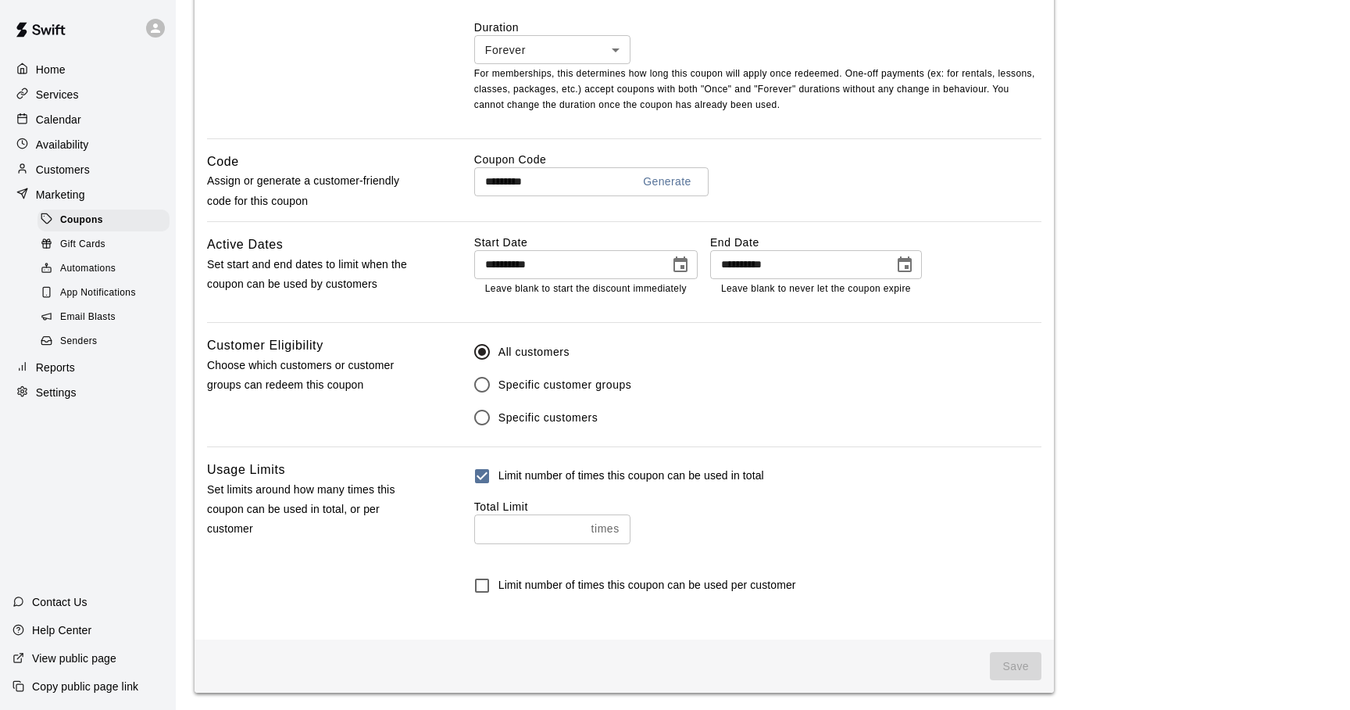
scroll to position [715, 0]
click at [1006, 660] on span "Save" at bounding box center [1016, 664] width 52 height 29
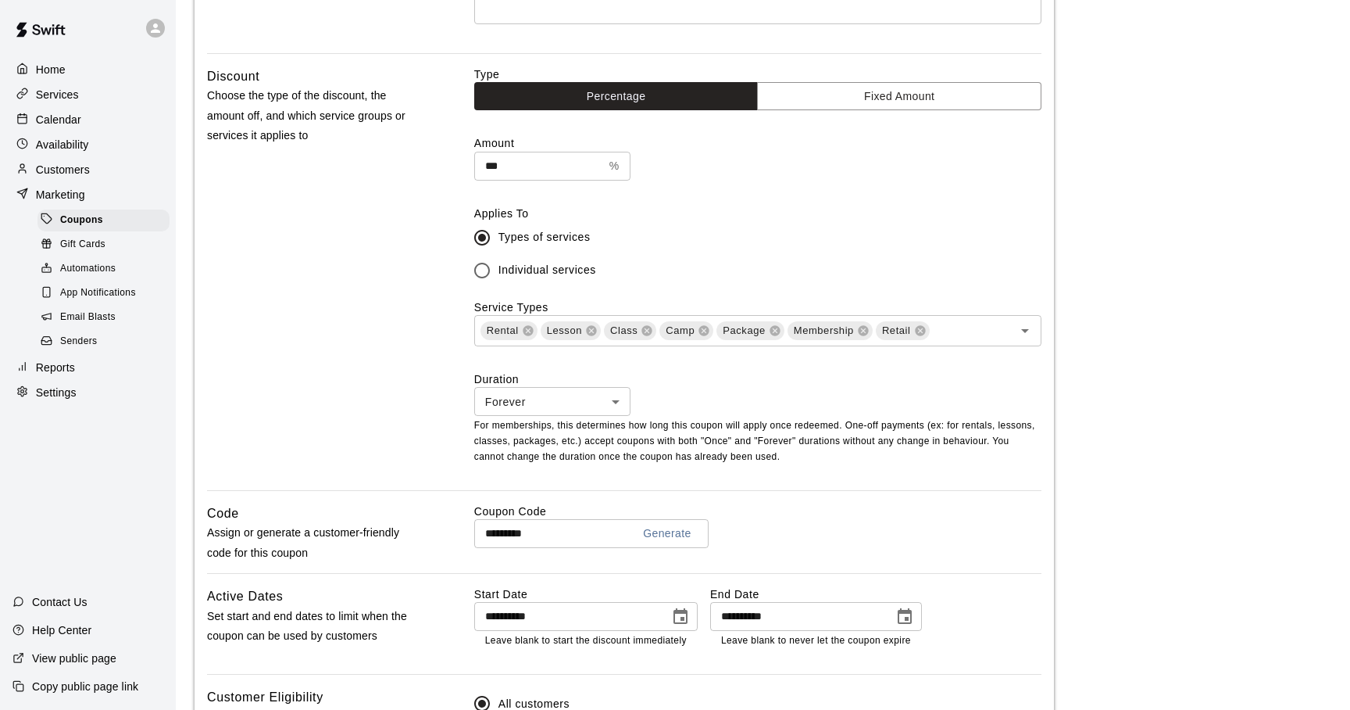
scroll to position [0, 0]
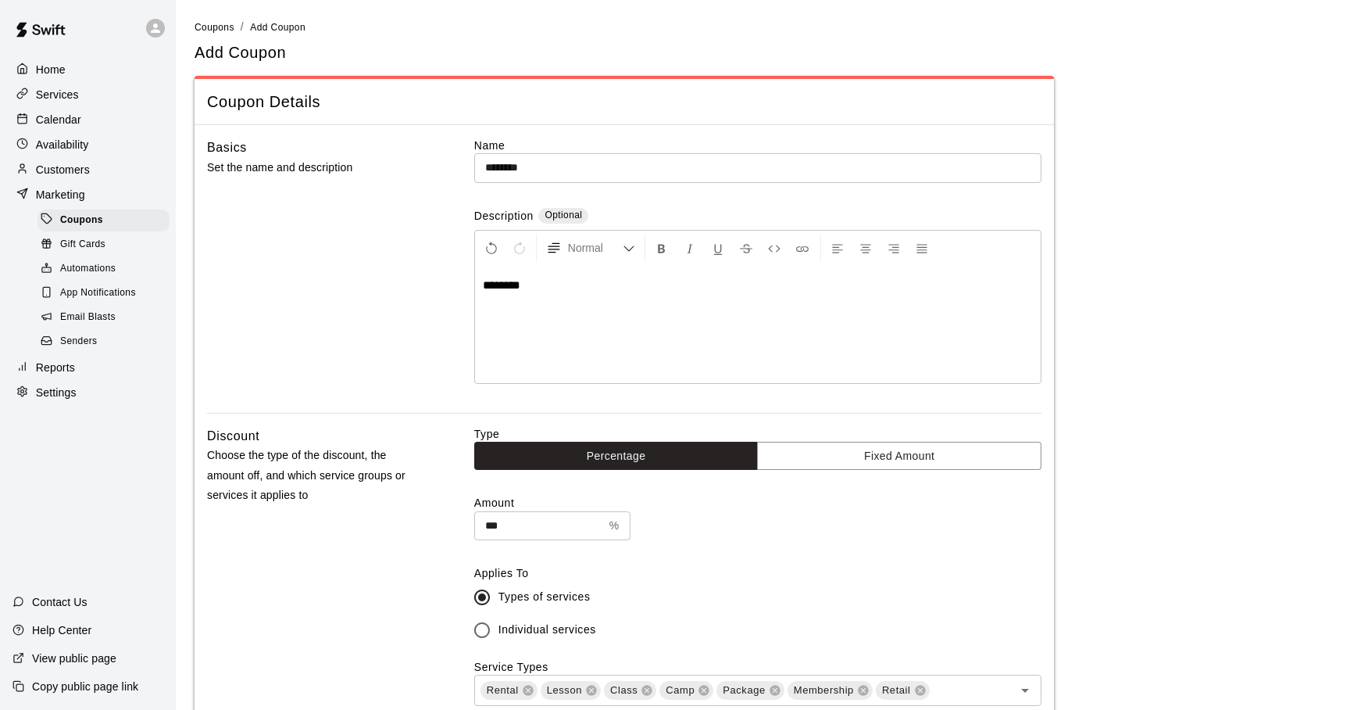
click at [576, 323] on div "********" at bounding box center [758, 324] width 566 height 117
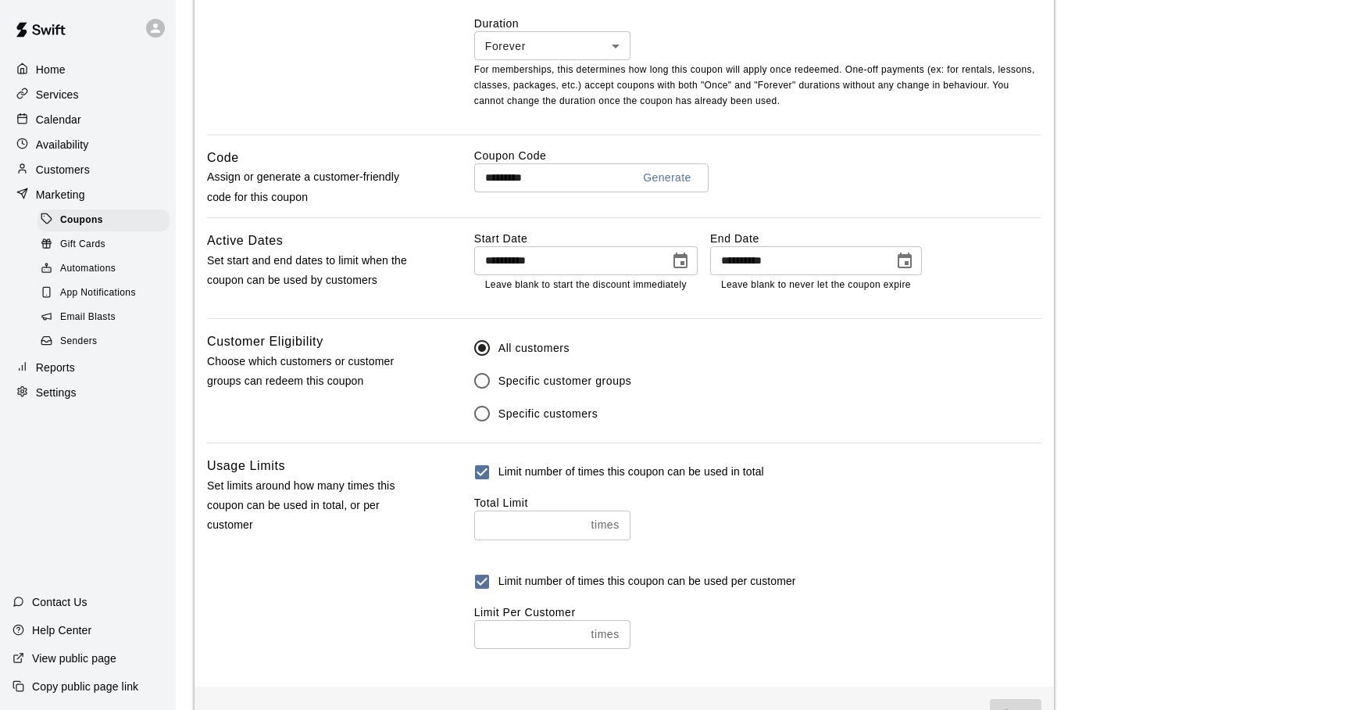
scroll to position [767, 0]
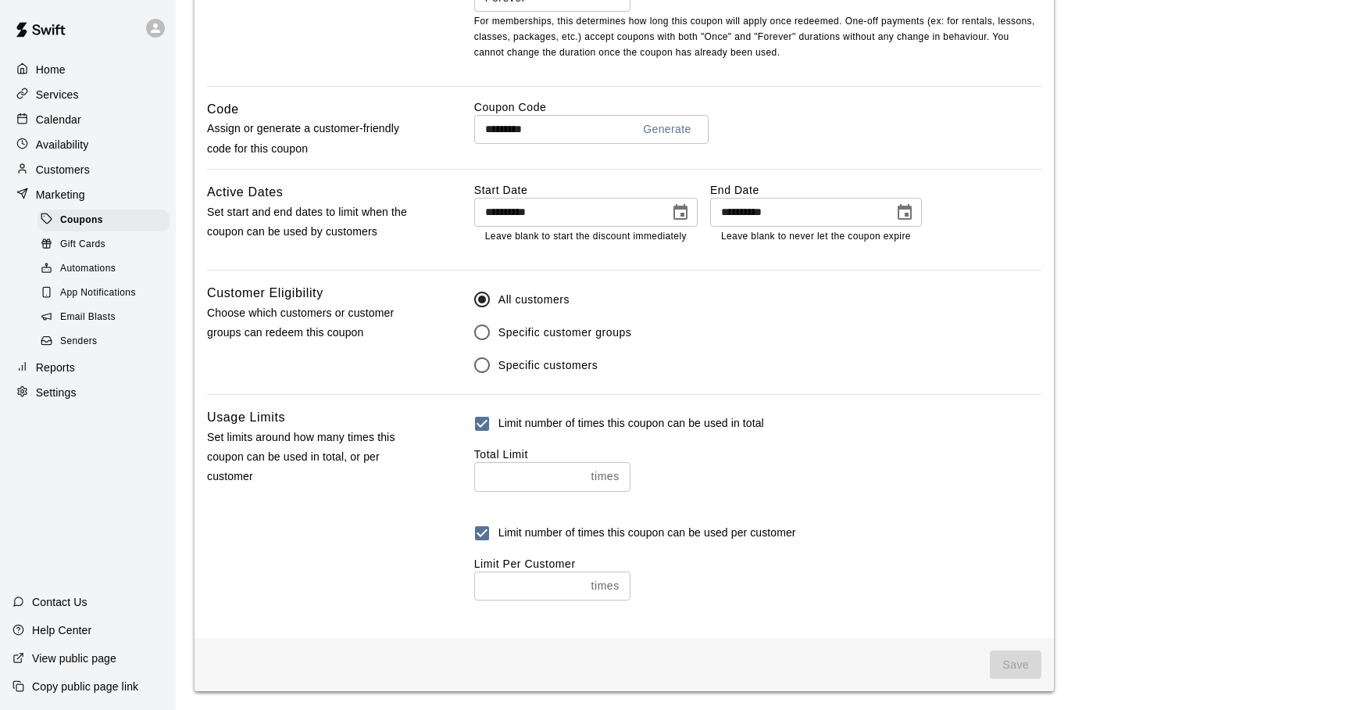
click at [506, 581] on input "number" at bounding box center [529, 585] width 111 height 29
type input "*"
click at [1008, 663] on span "Save" at bounding box center [1016, 664] width 52 height 29
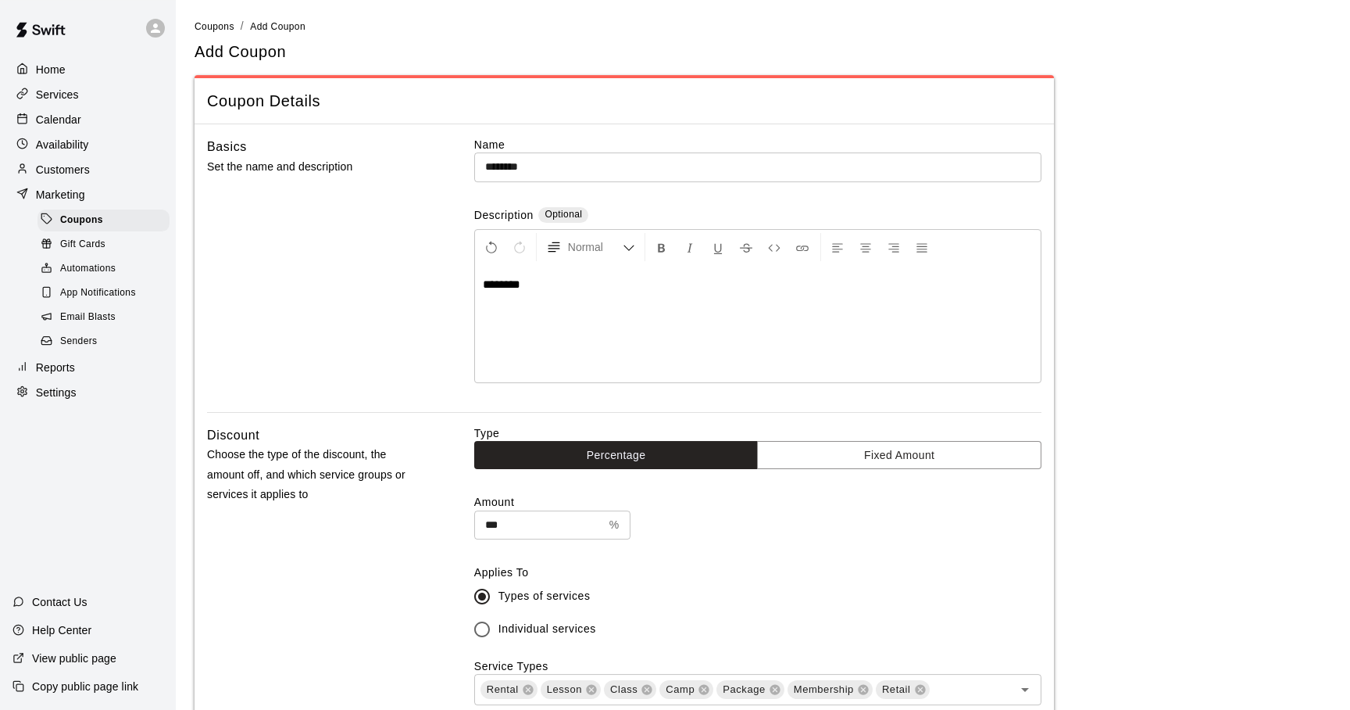
scroll to position [0, 0]
click at [155, 28] on icon at bounding box center [155, 27] width 9 height 9
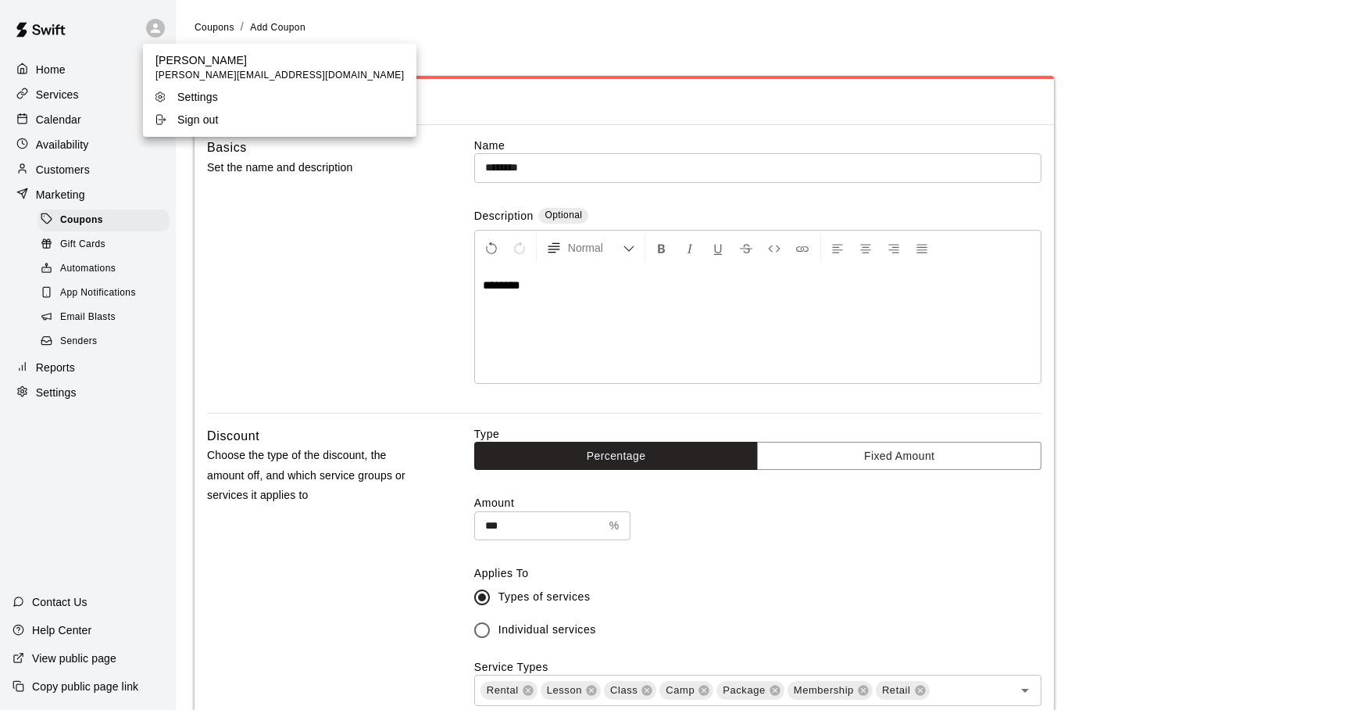
click at [155, 28] on div at bounding box center [675, 355] width 1350 height 710
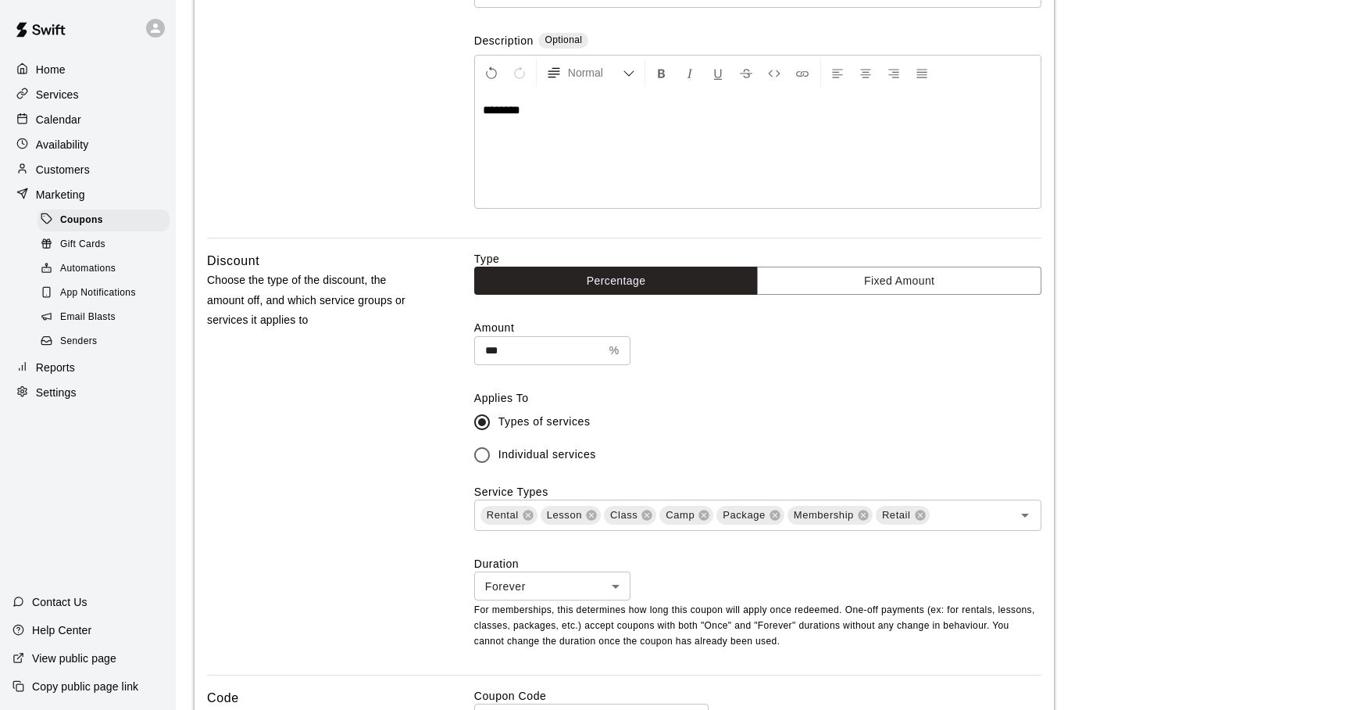
scroll to position [206, 0]
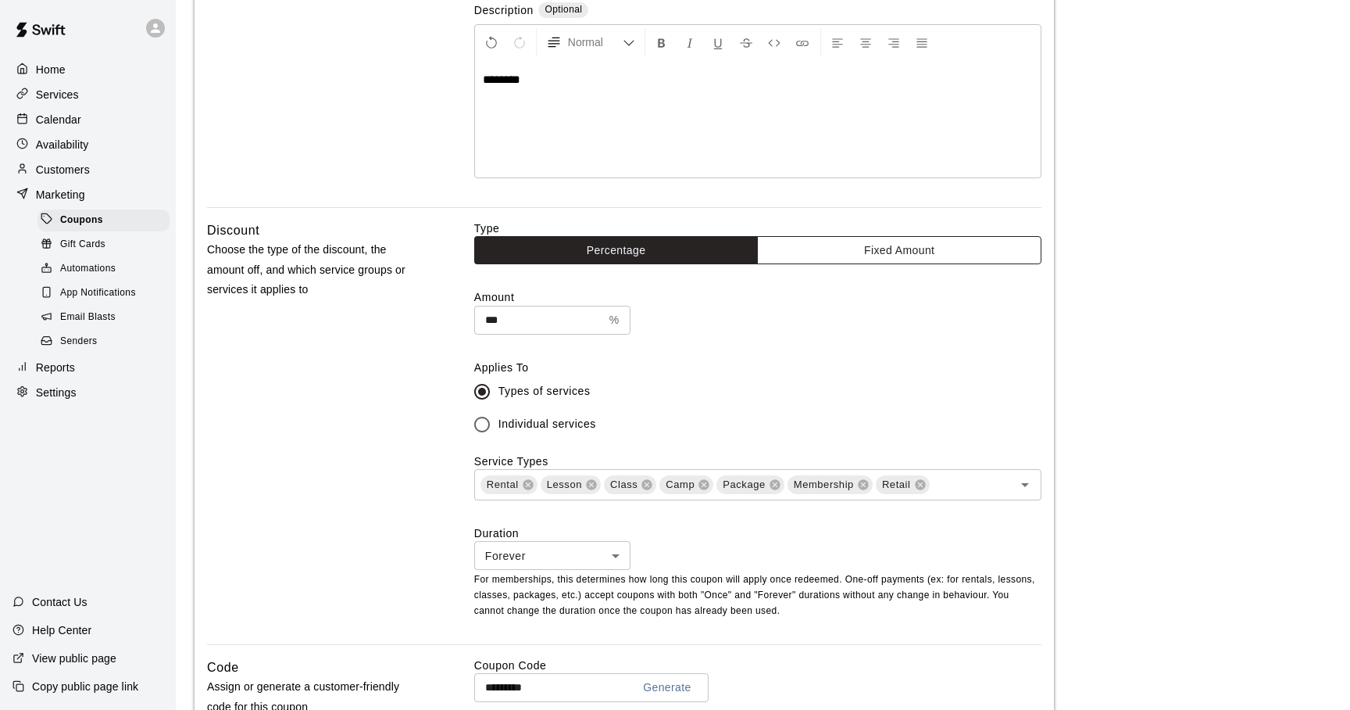
click at [819, 241] on button "Fixed Amount" at bounding box center [899, 250] width 284 height 29
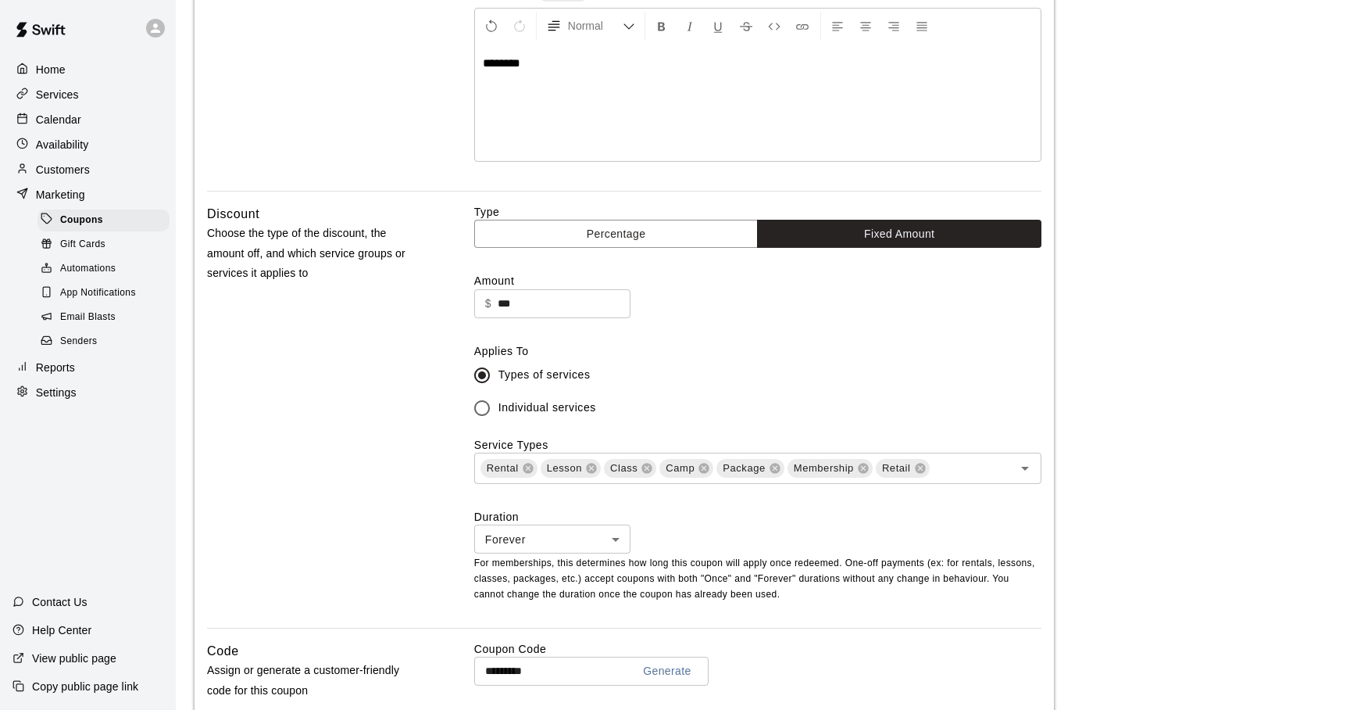
scroll to position [0, 0]
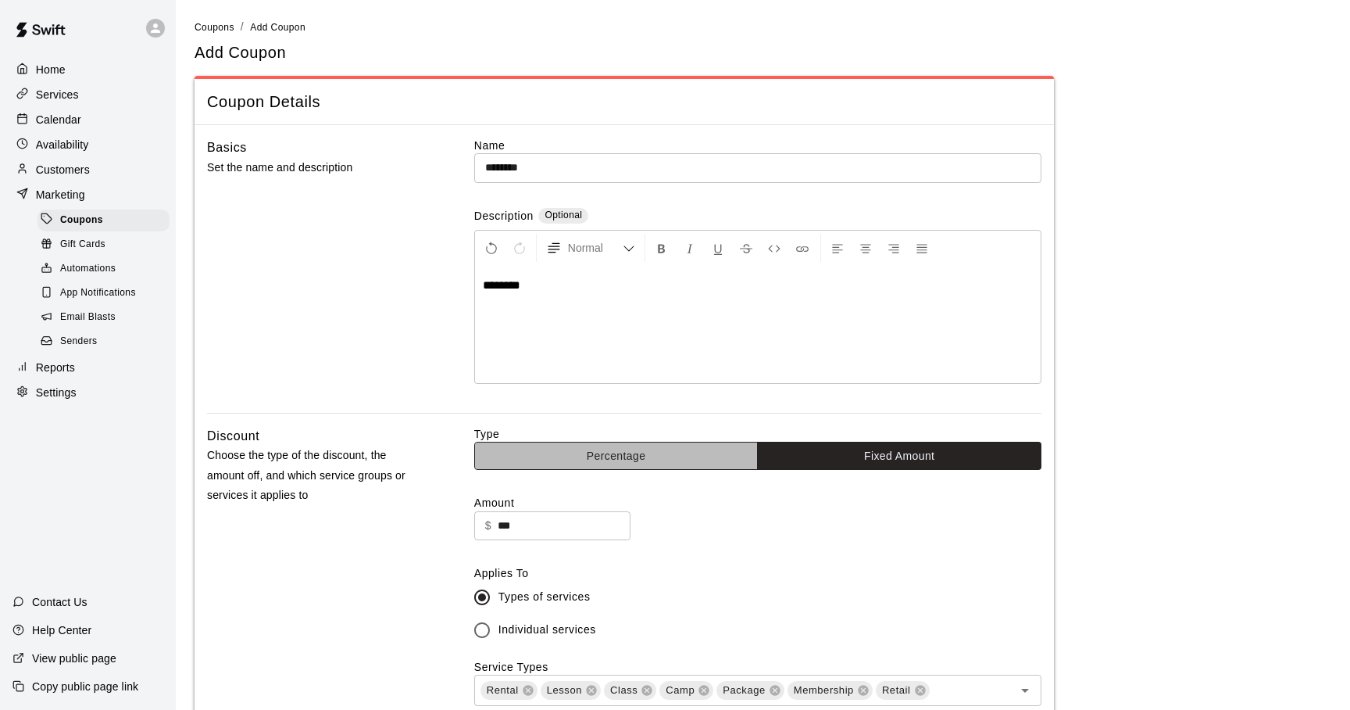
click at [598, 451] on button "Percentage" at bounding box center [616, 456] width 284 height 29
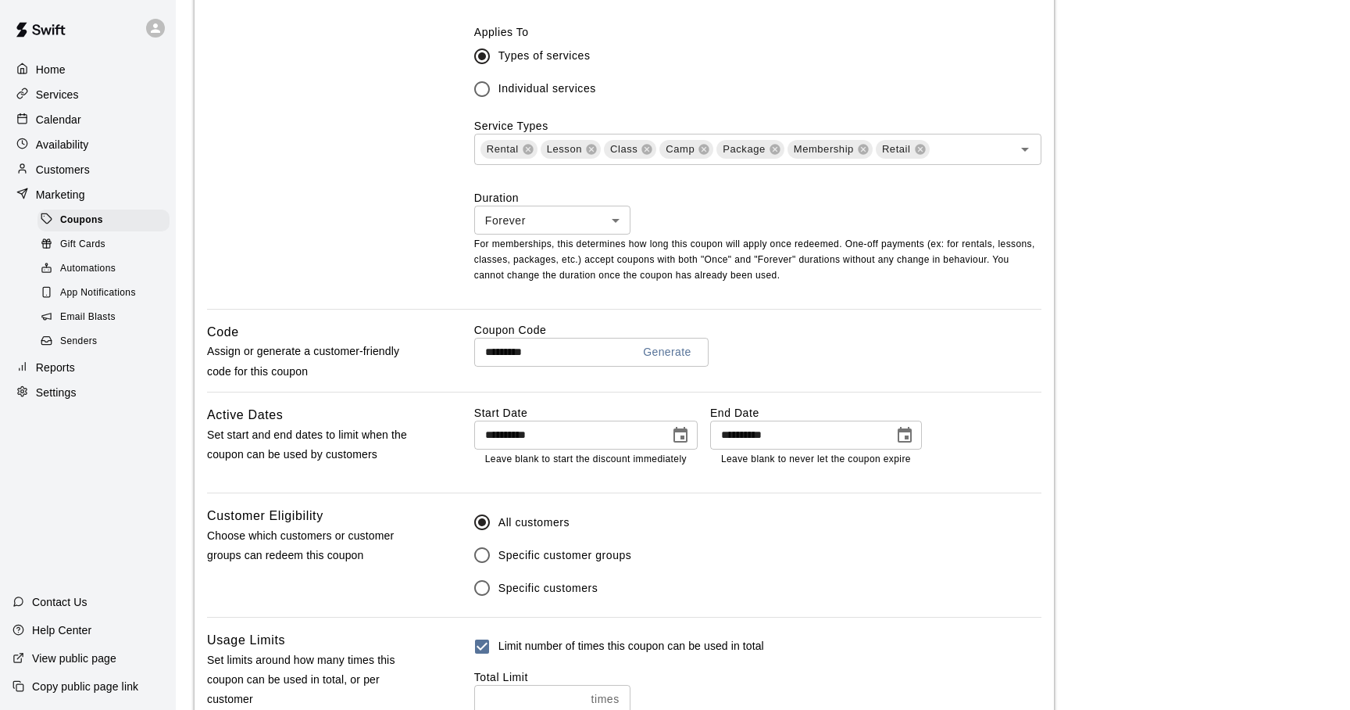
scroll to position [543, 0]
click at [920, 148] on icon at bounding box center [920, 146] width 10 height 10
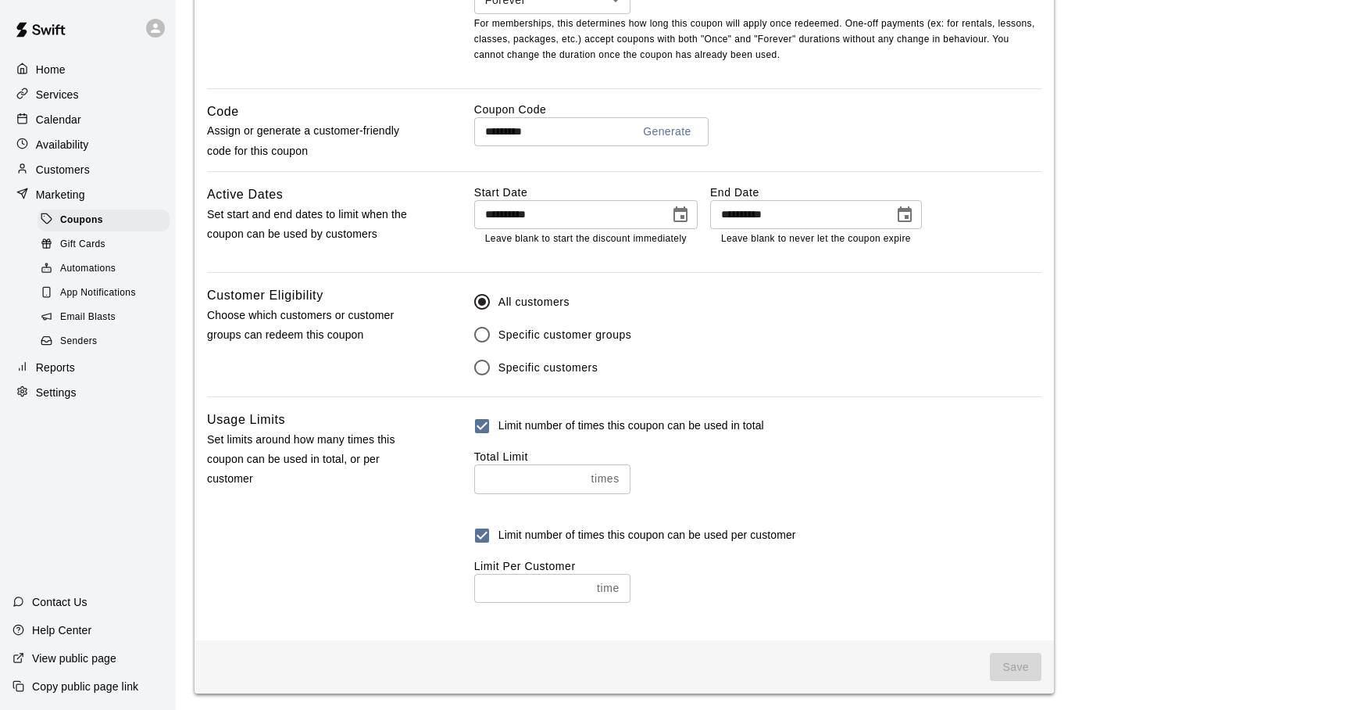
scroll to position [767, 0]
click at [1010, 662] on span "Save" at bounding box center [1016, 664] width 52 height 29
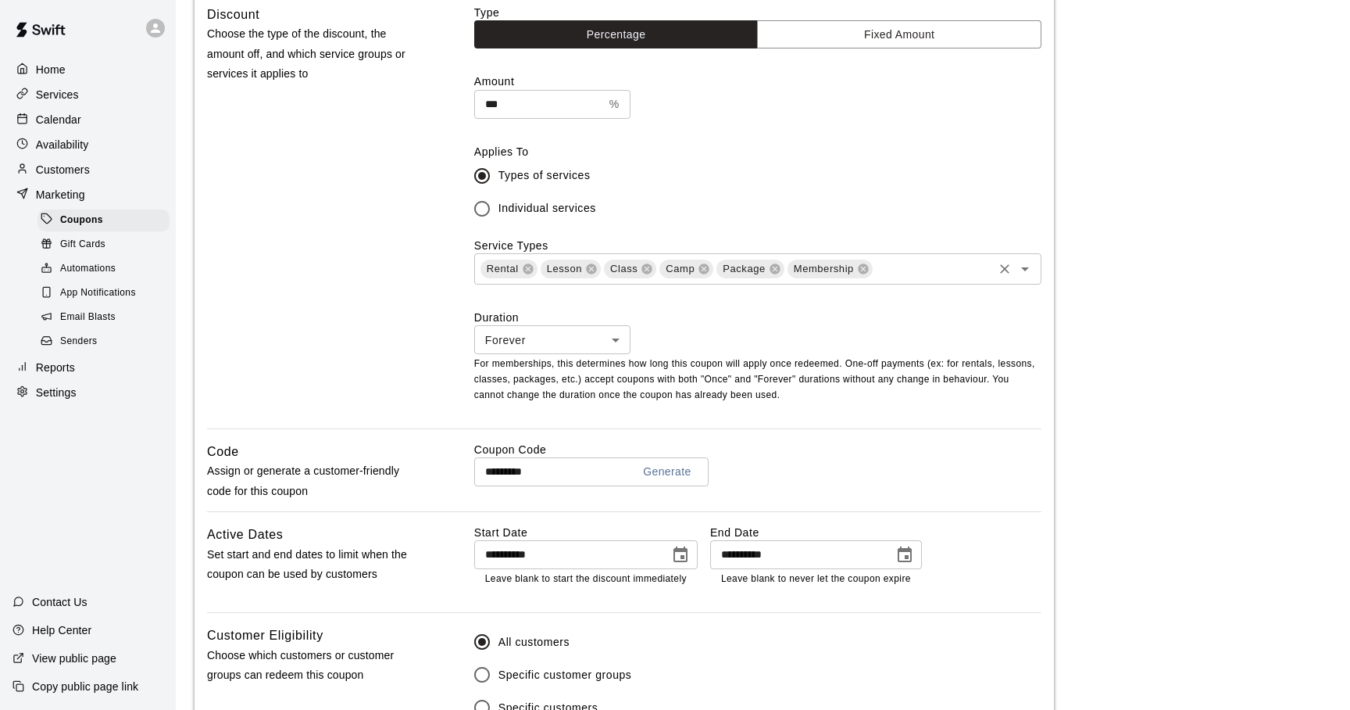
scroll to position [470, 0]
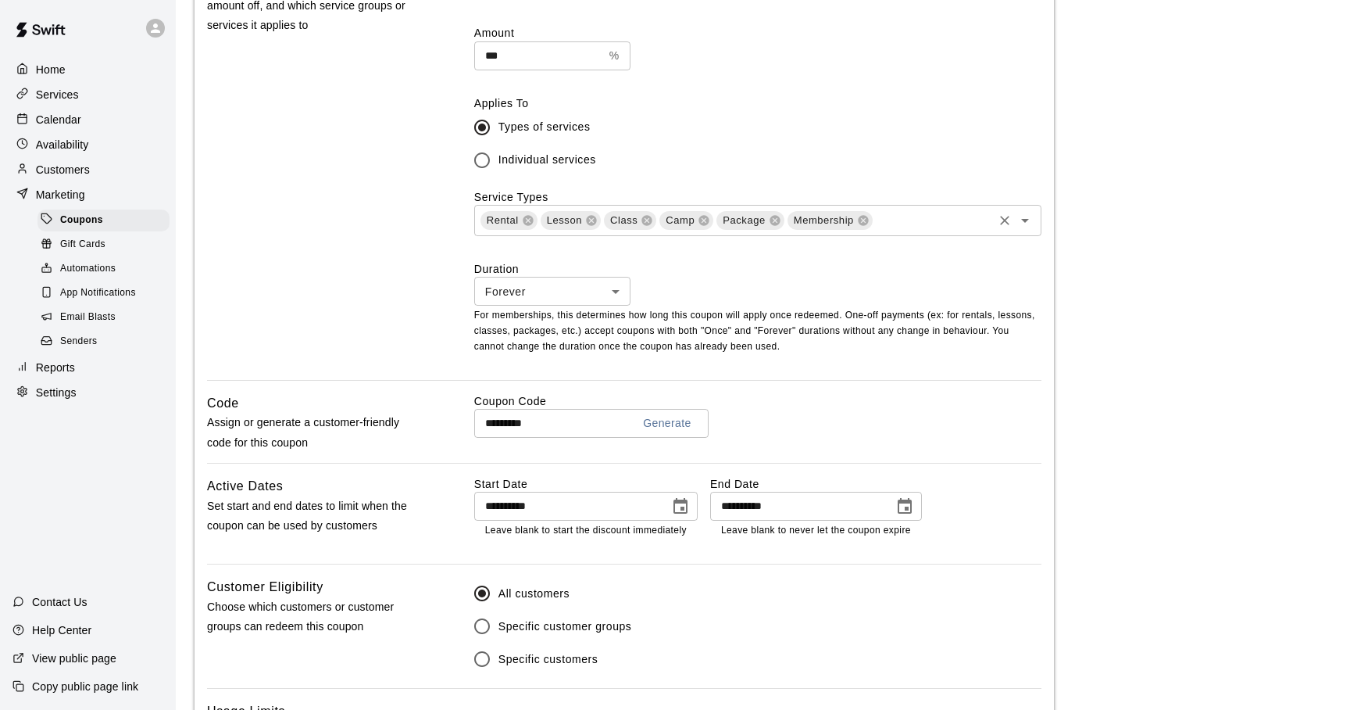
click at [667, 427] on button "Generate" at bounding box center [667, 423] width 61 height 29
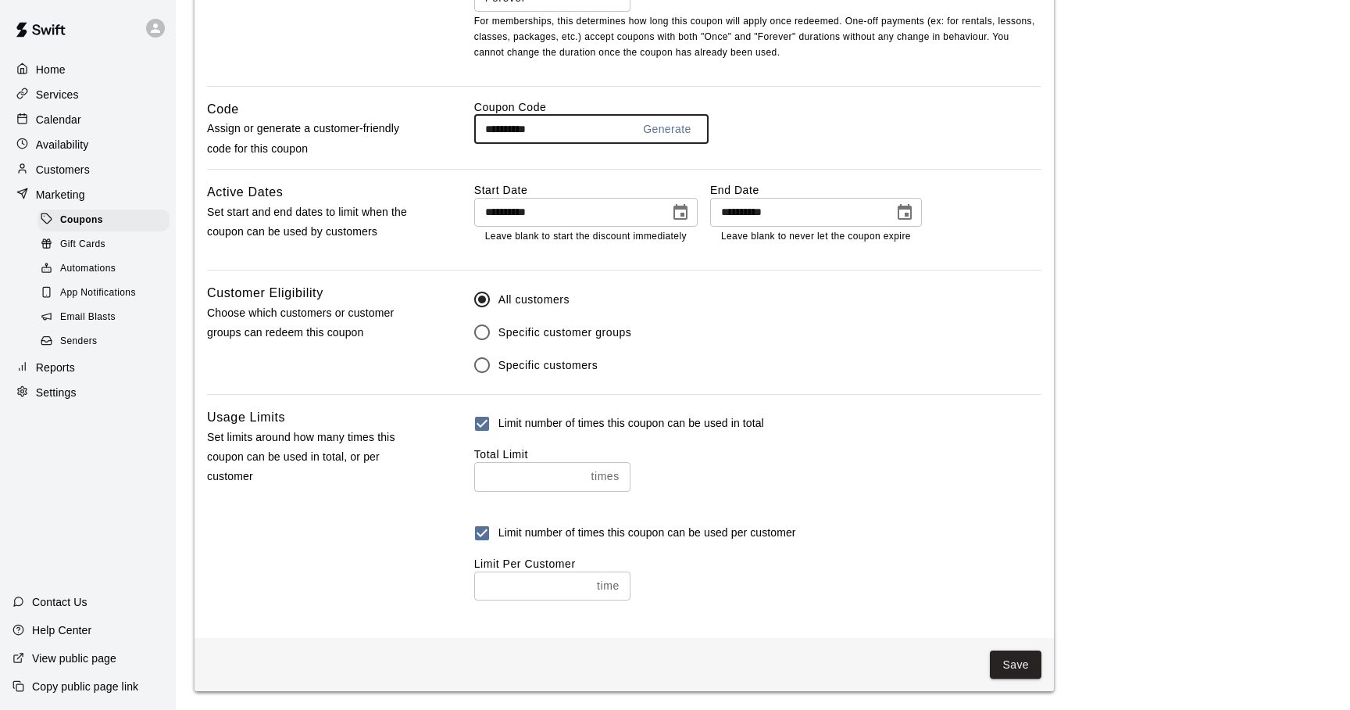
drag, startPoint x: 570, startPoint y: 126, endPoint x: 402, endPoint y: 126, distance: 167.2
click at [474, 126] on input "**********" at bounding box center [546, 129] width 145 height 29
type input "********"
click at [1014, 672] on button "Save" at bounding box center [1016, 664] width 52 height 29
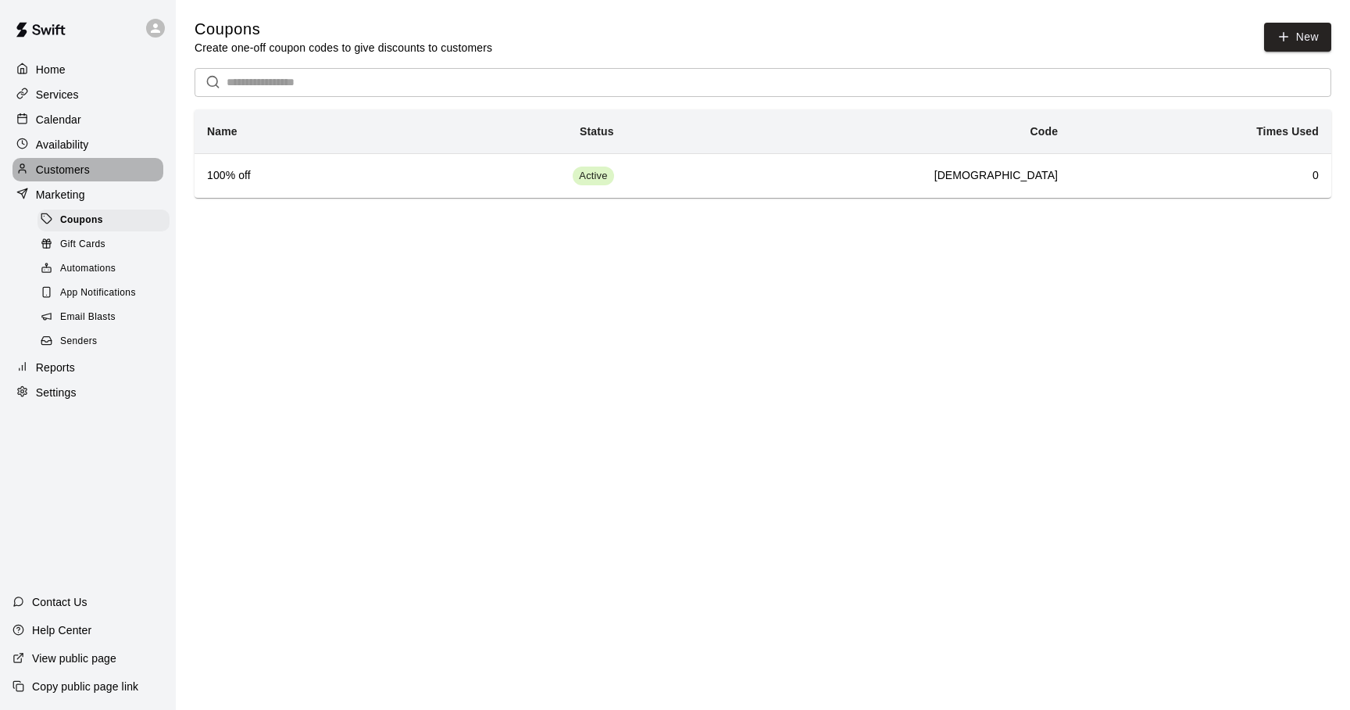
click at [55, 173] on p "Customers" at bounding box center [63, 170] width 54 height 16
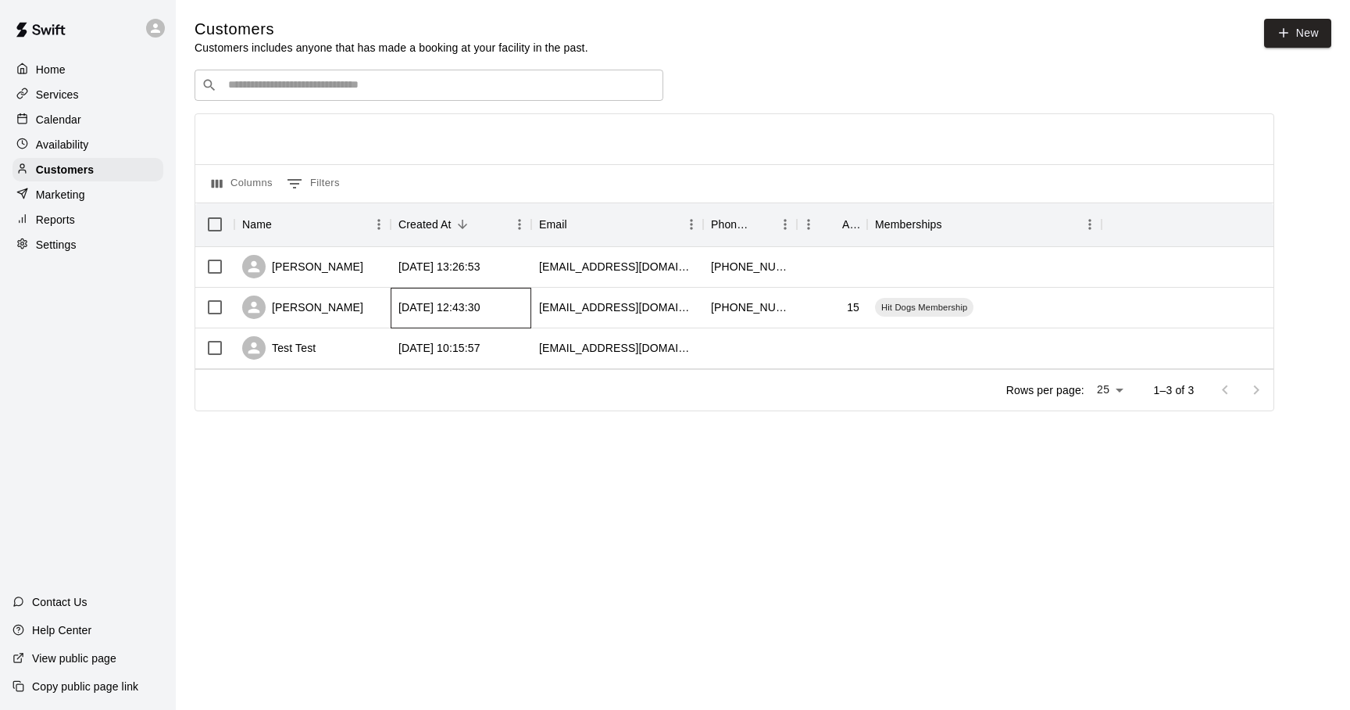
click at [446, 304] on div "[DATE] 12:43:30" at bounding box center [440, 307] width 82 height 16
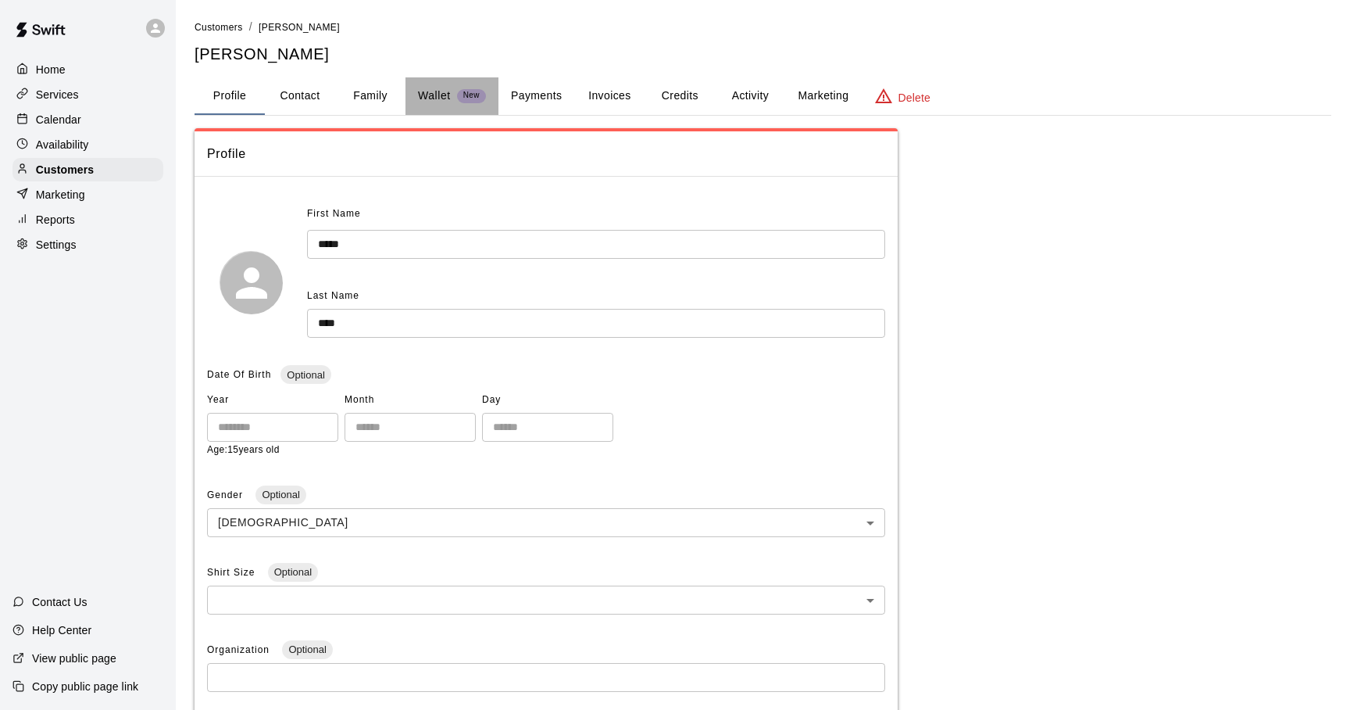
click at [448, 95] on p "Wallet" at bounding box center [434, 96] width 33 height 16
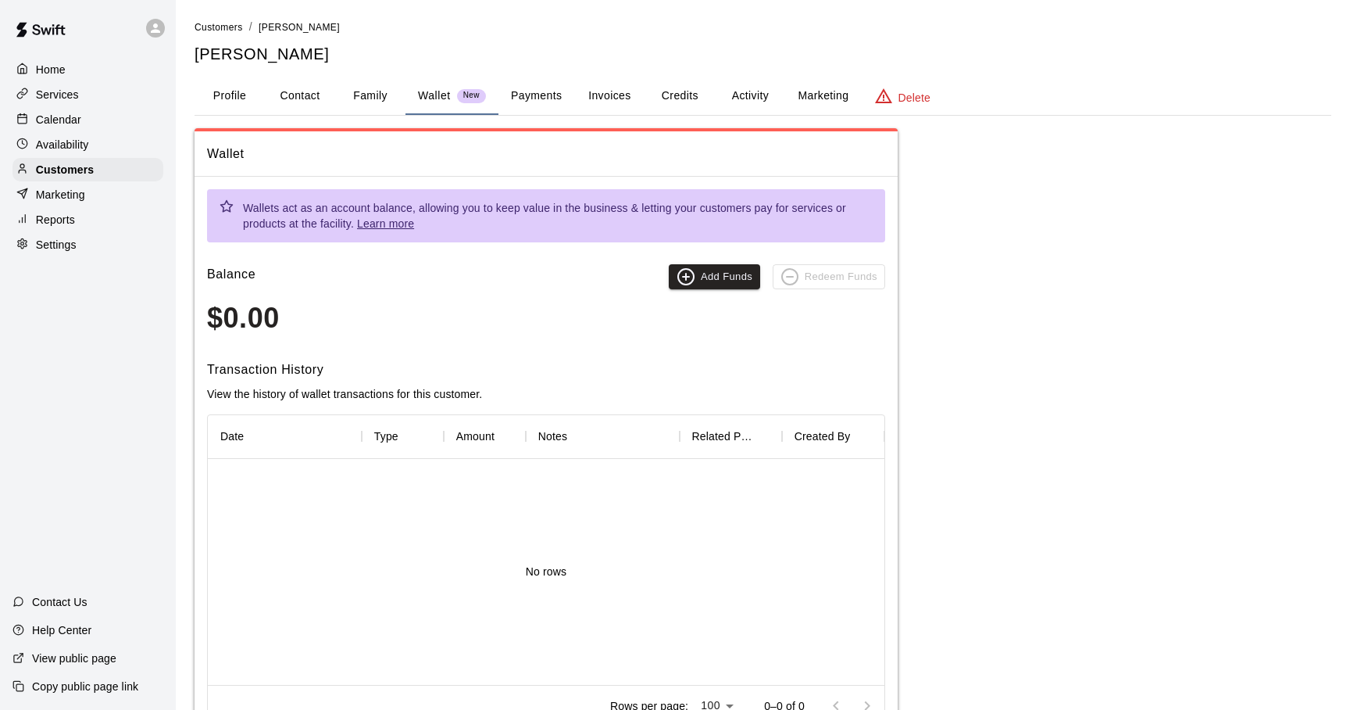
click at [513, 96] on button "Payments" at bounding box center [537, 96] width 76 height 38
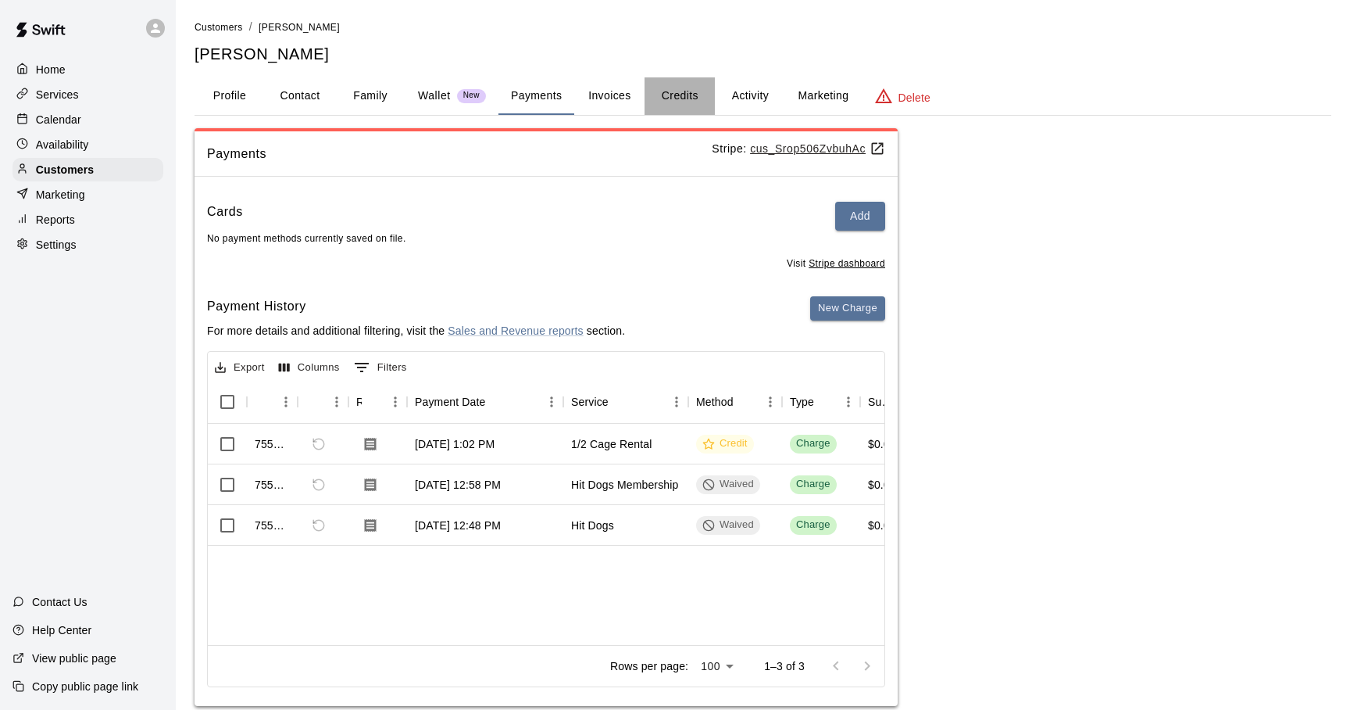
click at [677, 95] on button "Credits" at bounding box center [680, 96] width 70 height 38
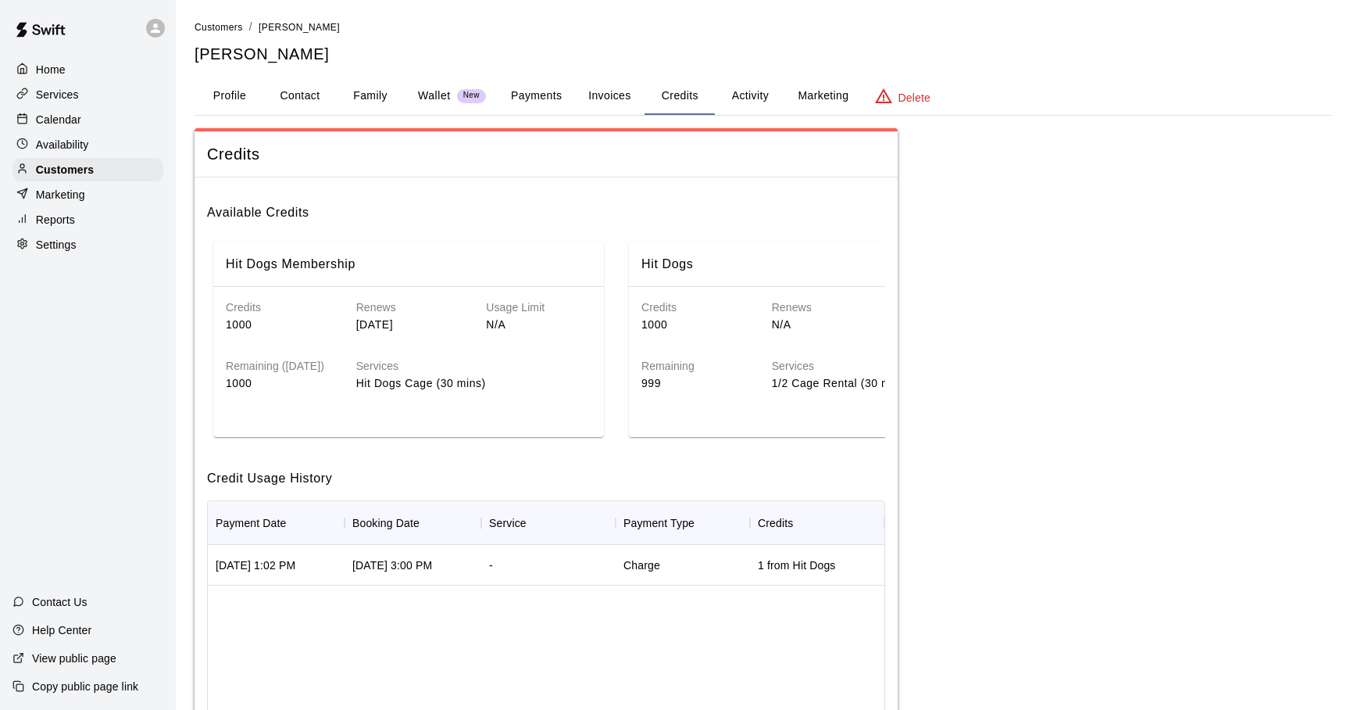
click at [765, 96] on button "Activity" at bounding box center [750, 96] width 70 height 38
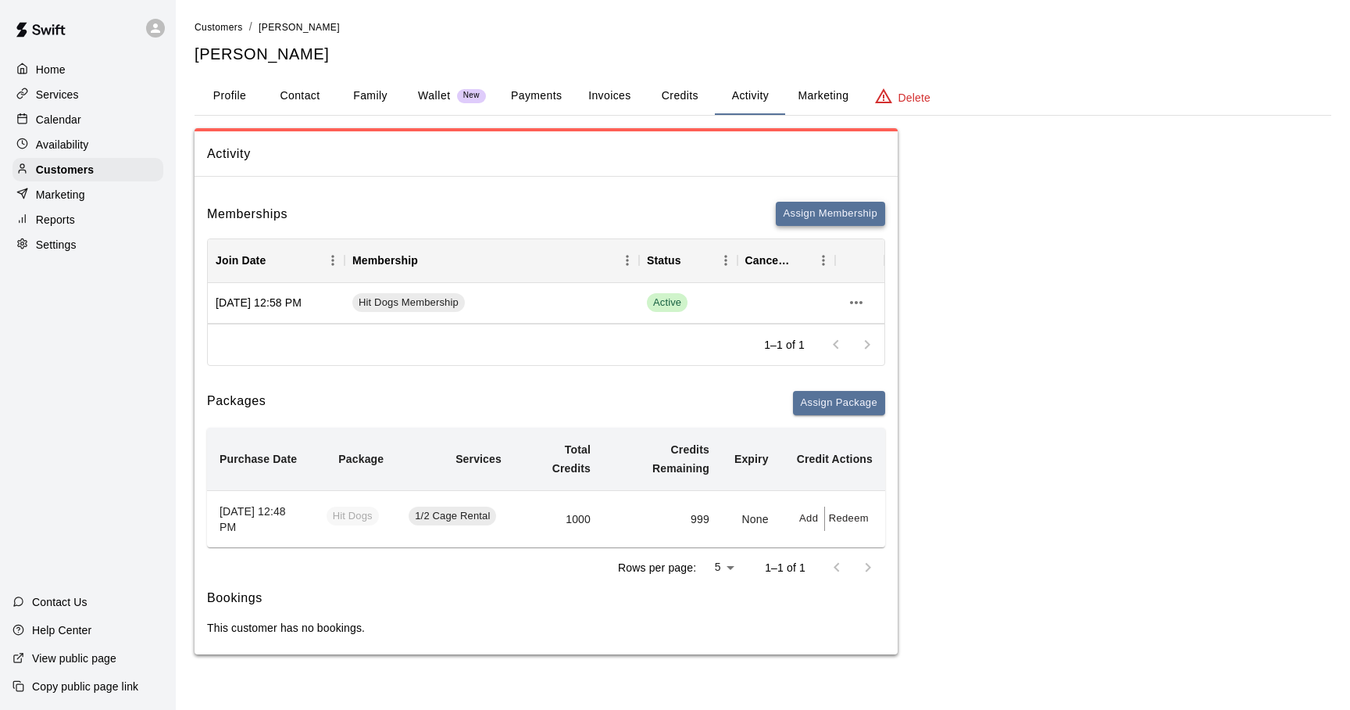
click at [842, 214] on button "Assign Membership" at bounding box center [830, 214] width 109 height 24
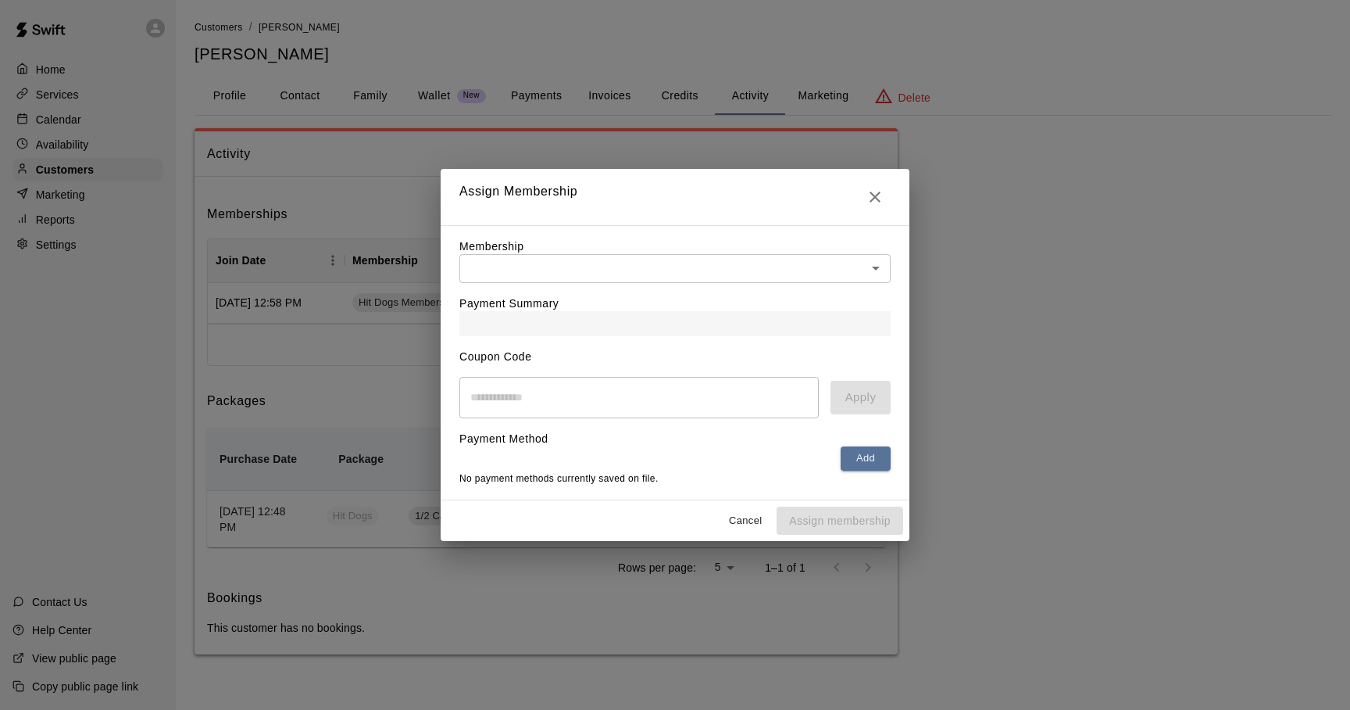
click at [674, 263] on body "Home Services Calendar Availability Customers Marketing Reports Settings Contac…" at bounding box center [675, 342] width 1350 height 685
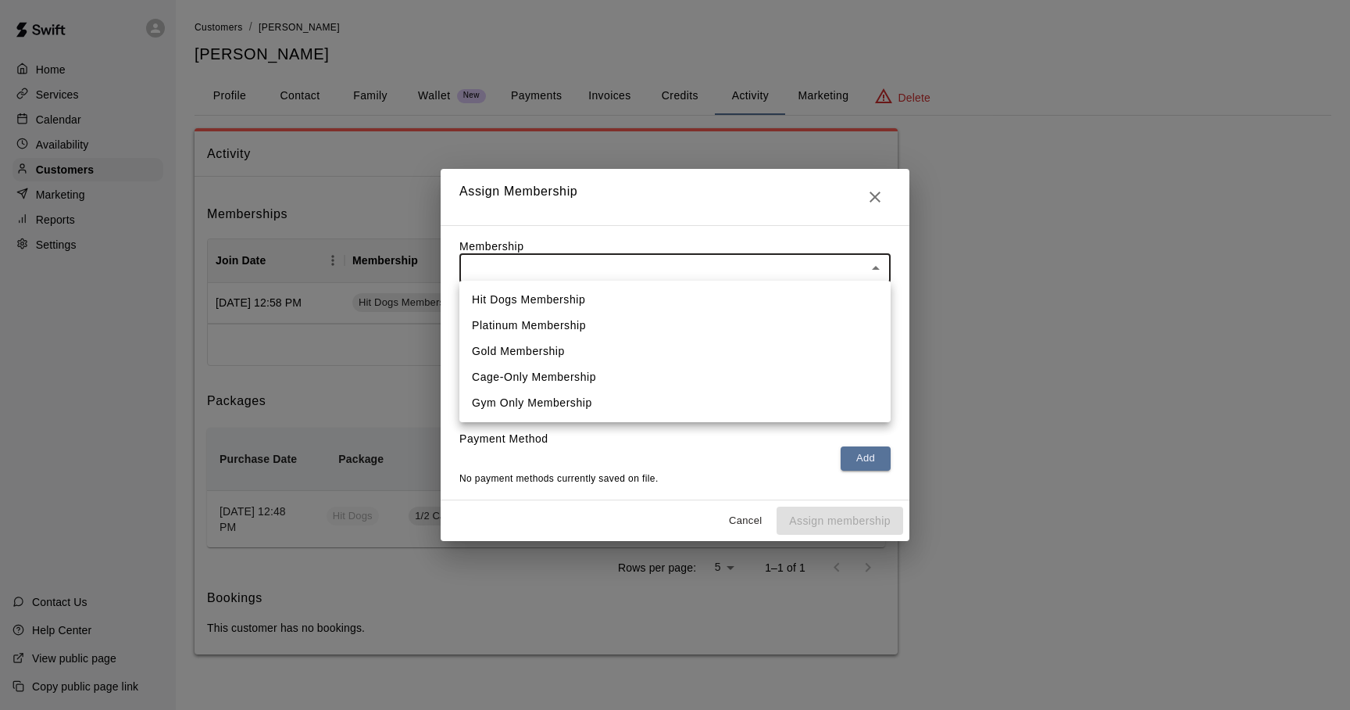
click at [873, 196] on div at bounding box center [675, 355] width 1350 height 710
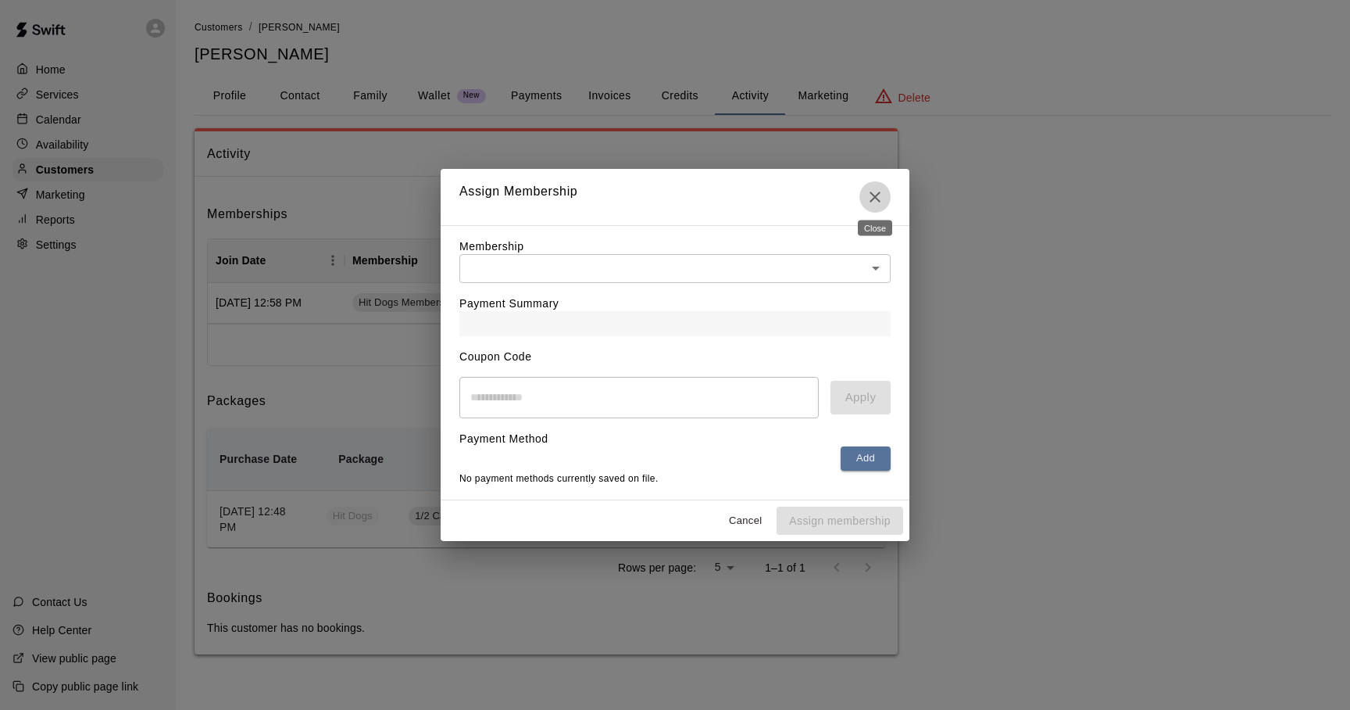
click at [883, 192] on icon "Close" at bounding box center [875, 197] width 19 height 19
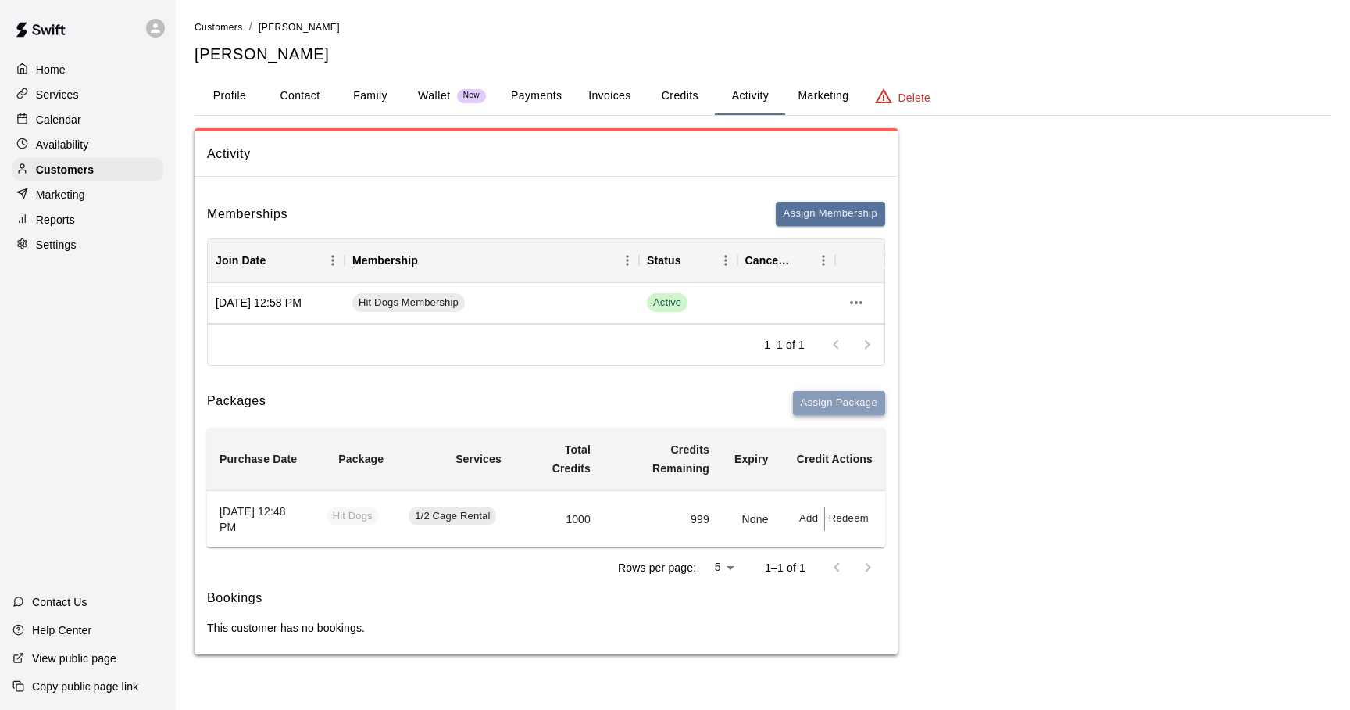
click at [843, 400] on button "Assign Package" at bounding box center [839, 403] width 92 height 24
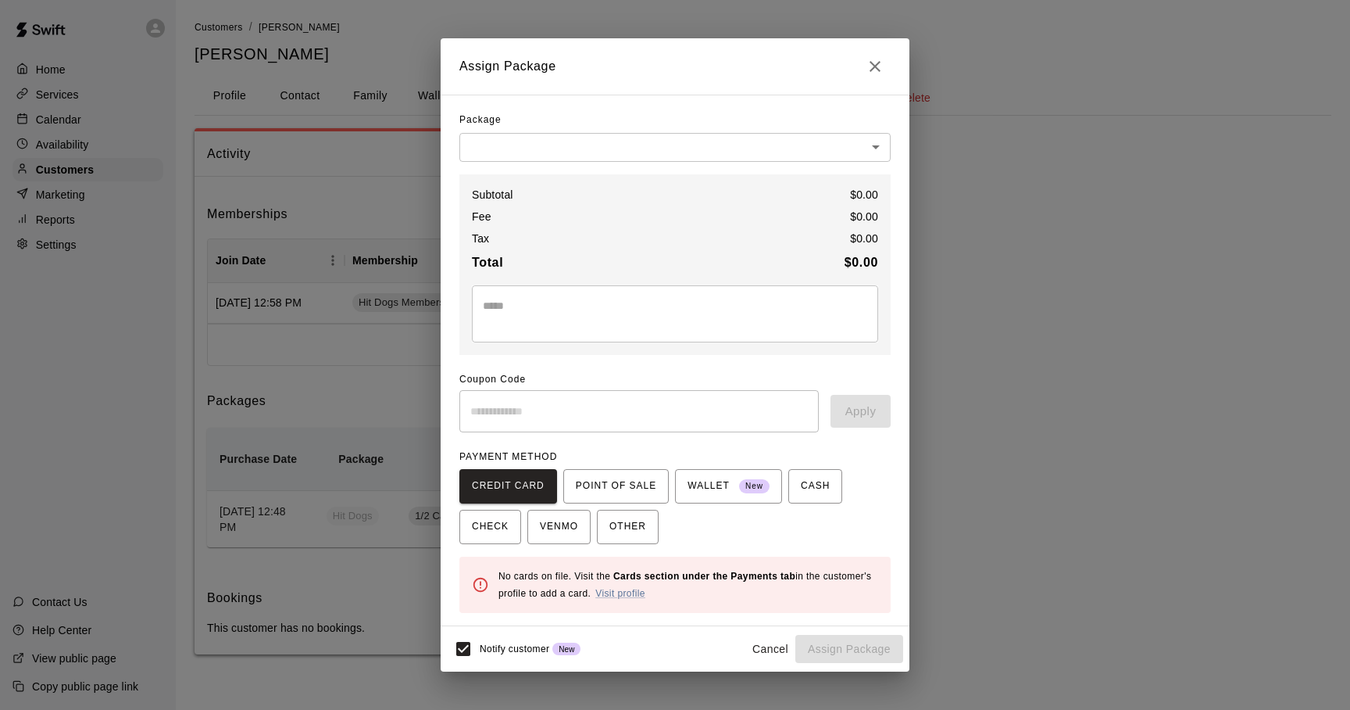
click at [875, 149] on body "Home Services Calendar Availability Customers Marketing Reports Settings Contac…" at bounding box center [675, 342] width 1350 height 685
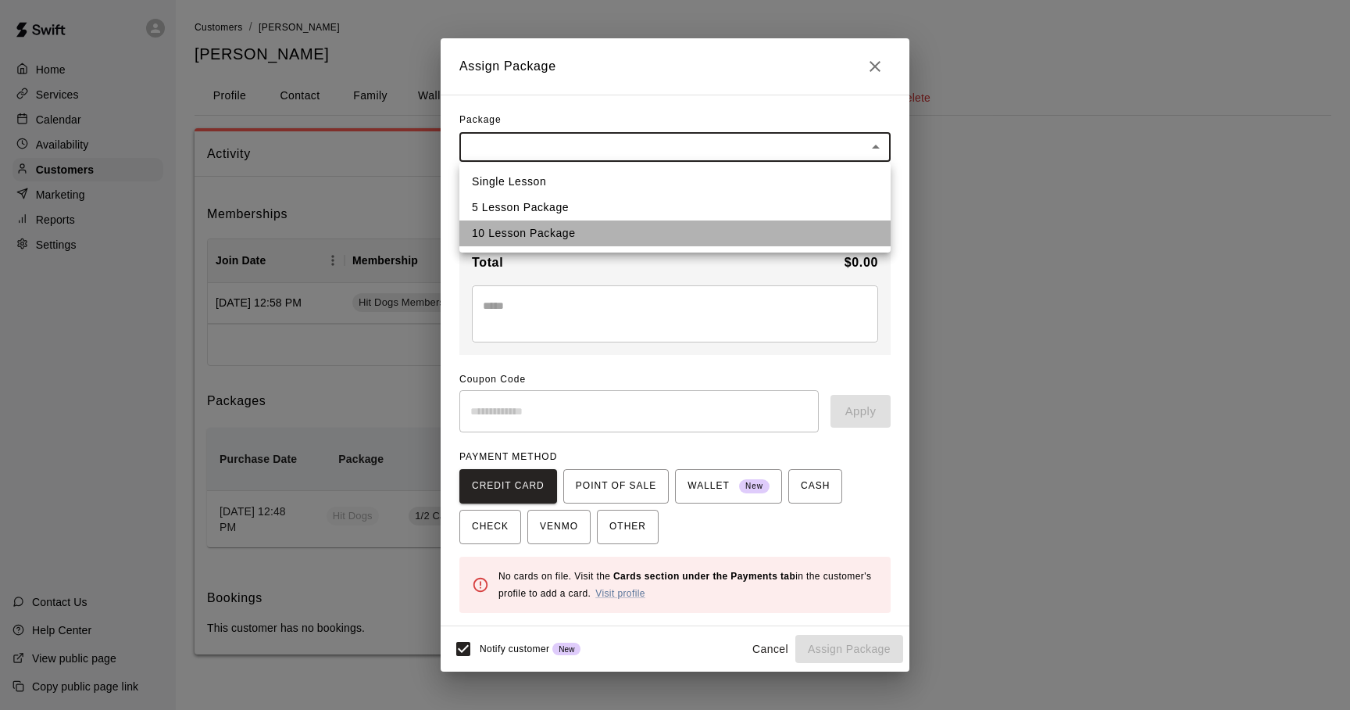
click at [651, 231] on li "10 Lesson Package" at bounding box center [674, 233] width 431 height 26
type input "**********"
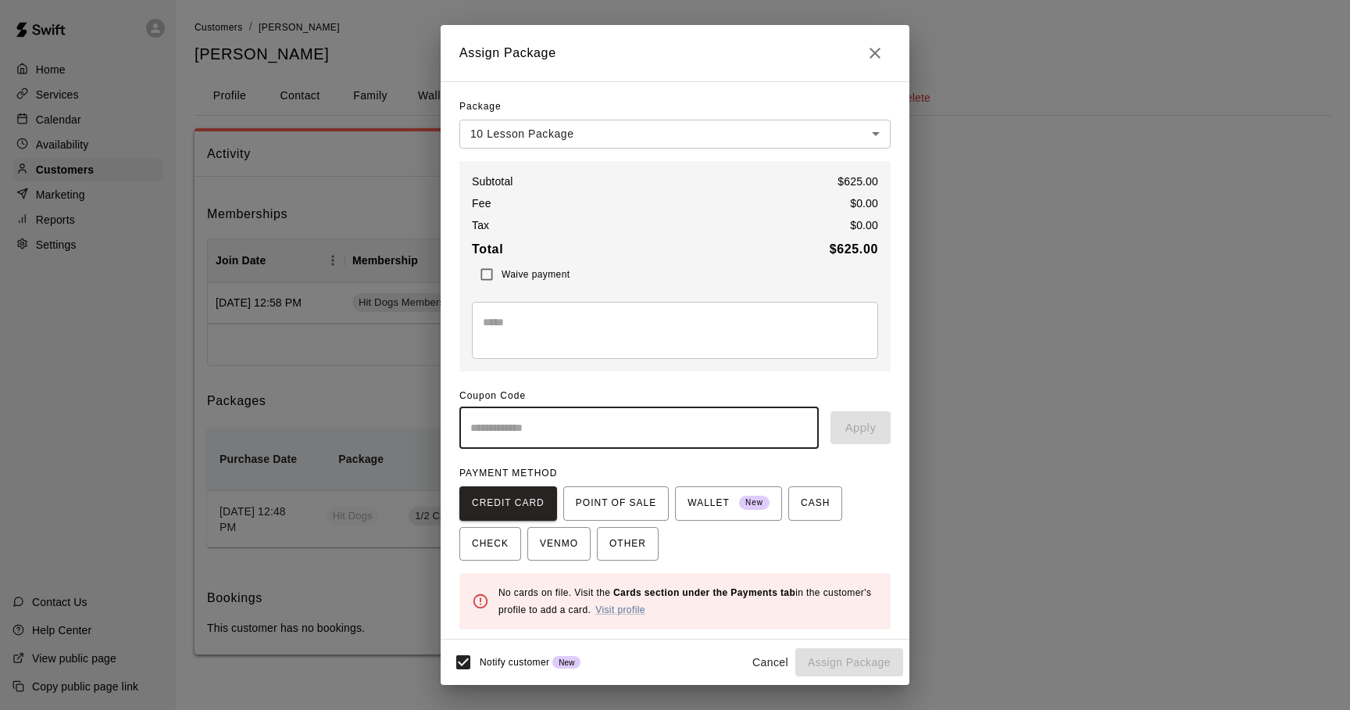
click at [531, 427] on input "text" at bounding box center [638, 427] width 359 height 41
type input "********"
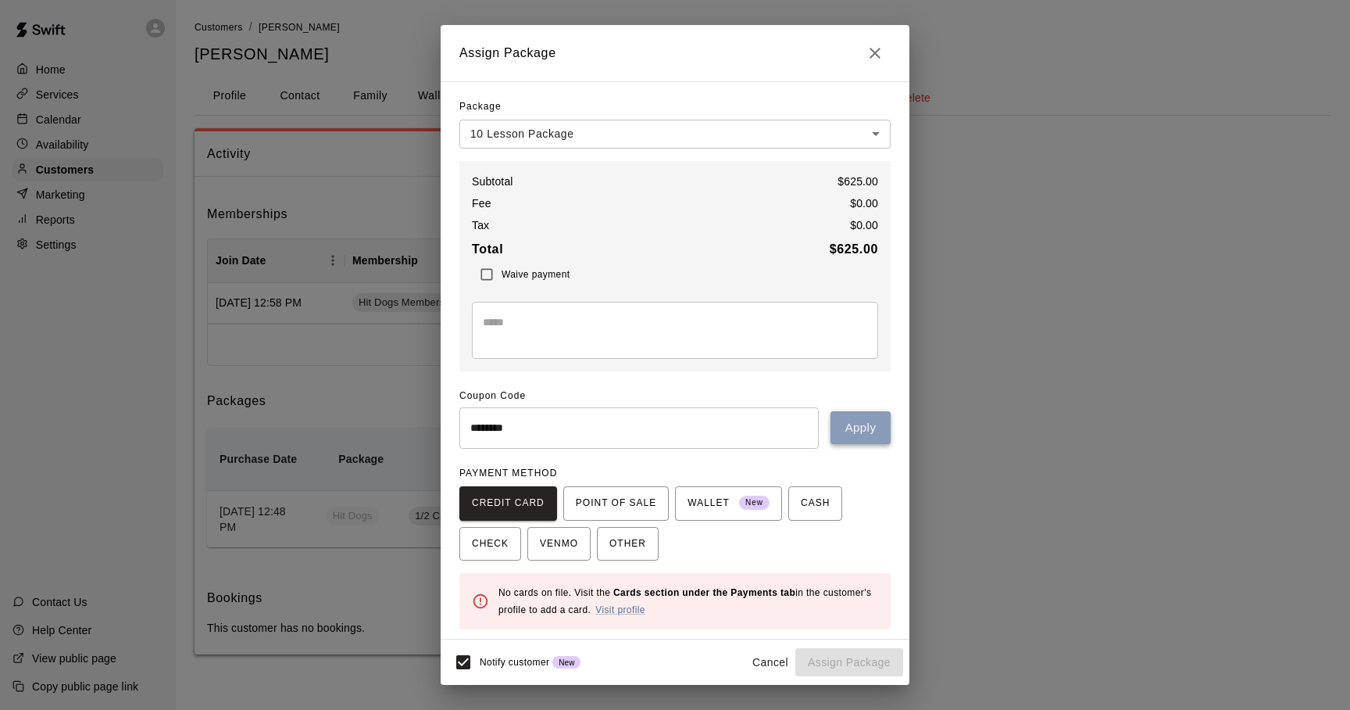
click at [852, 431] on button "Apply" at bounding box center [861, 427] width 60 height 33
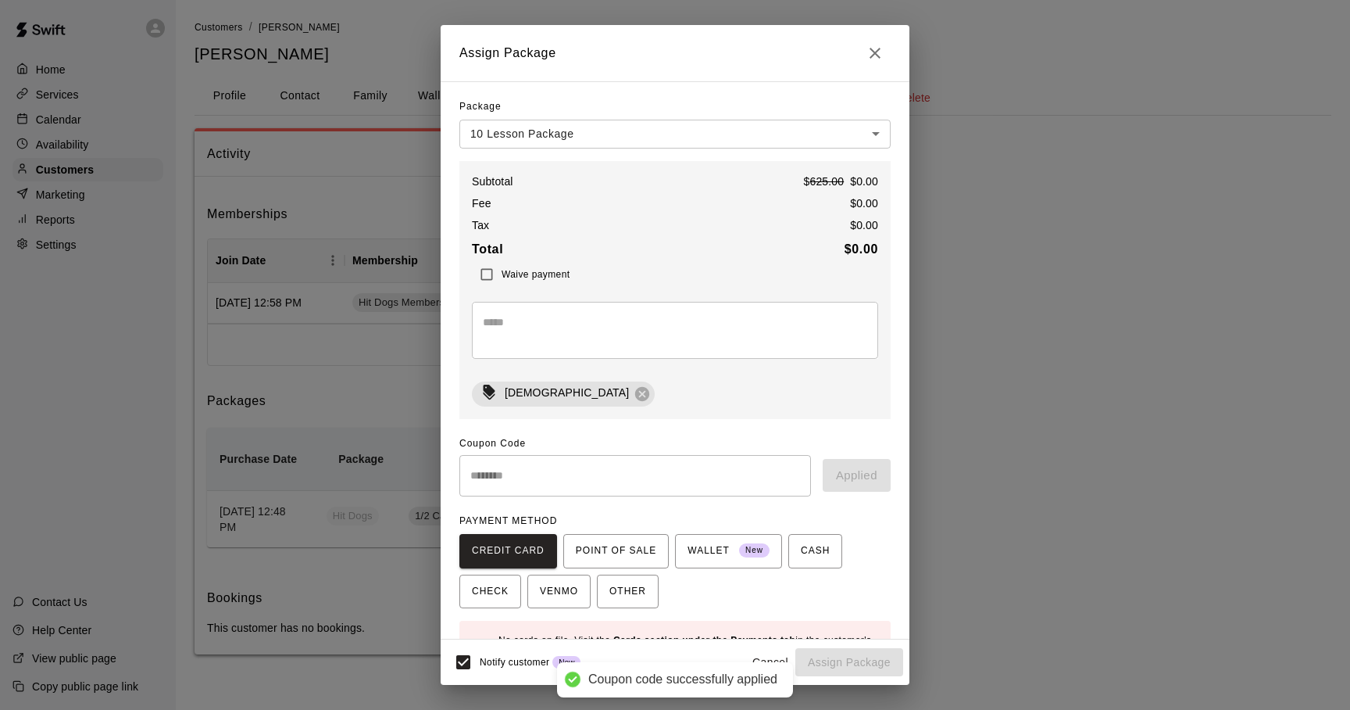
scroll to position [49, 0]
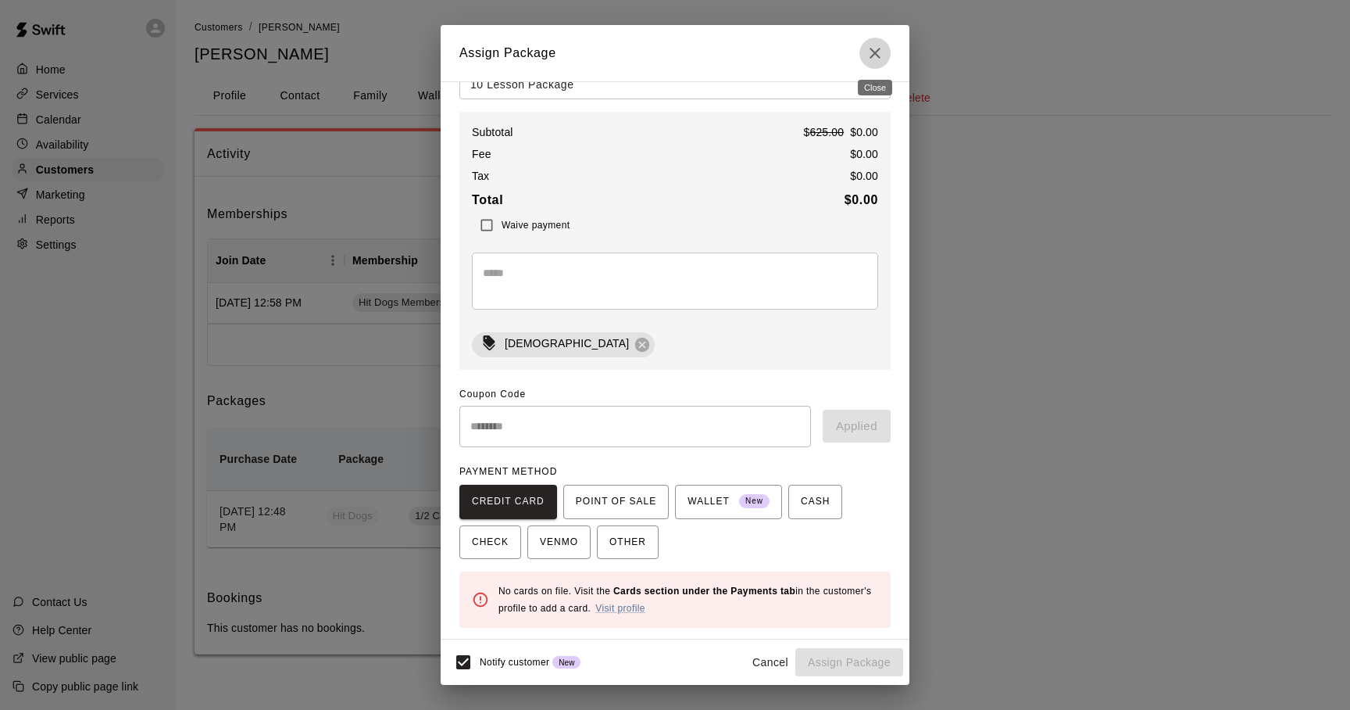
click at [871, 54] on icon "Close" at bounding box center [875, 53] width 19 height 19
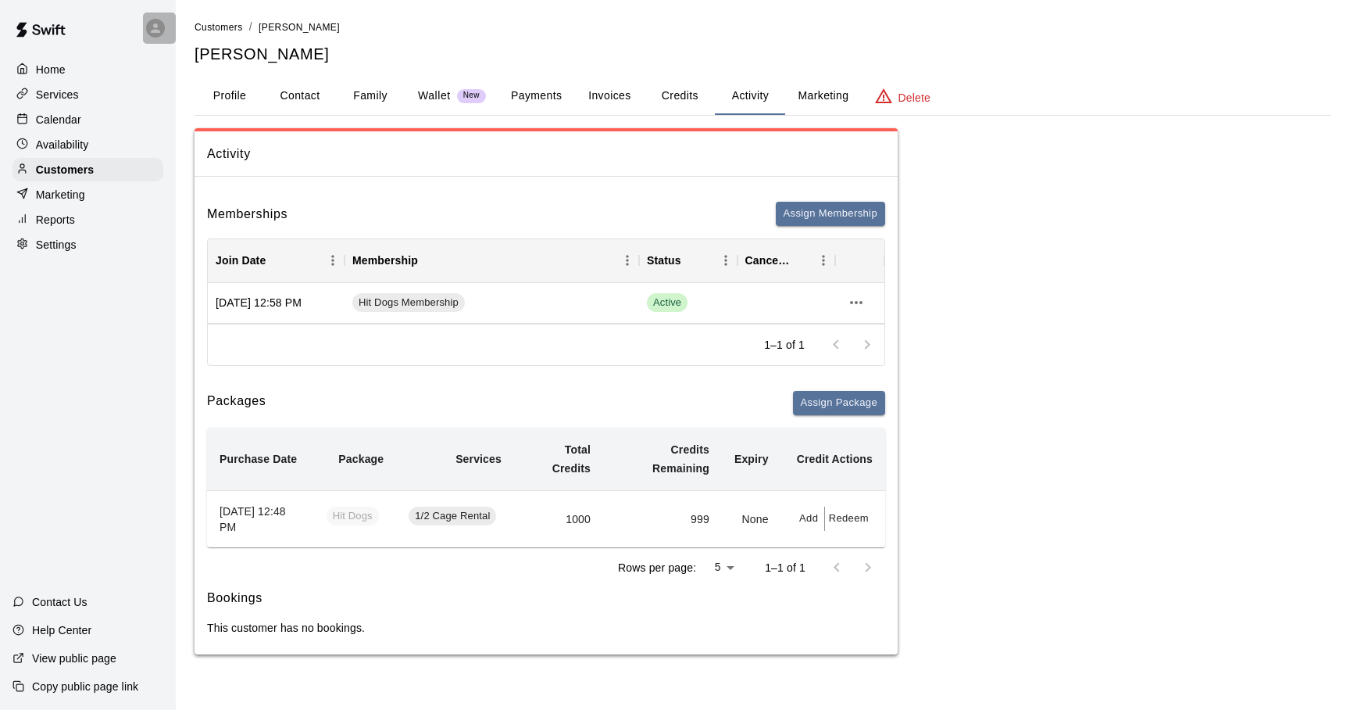
click at [158, 32] on icon at bounding box center [155, 27] width 9 height 9
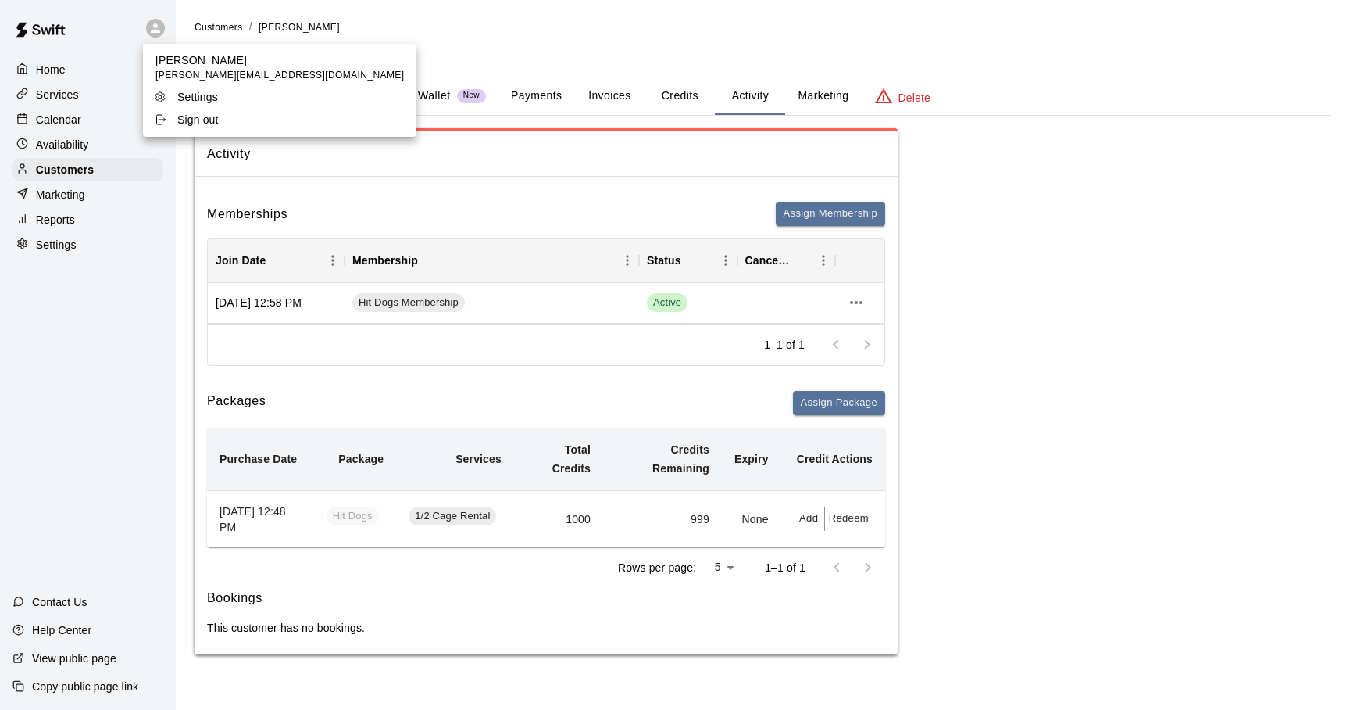
click at [162, 116] on icon at bounding box center [160, 119] width 13 height 13
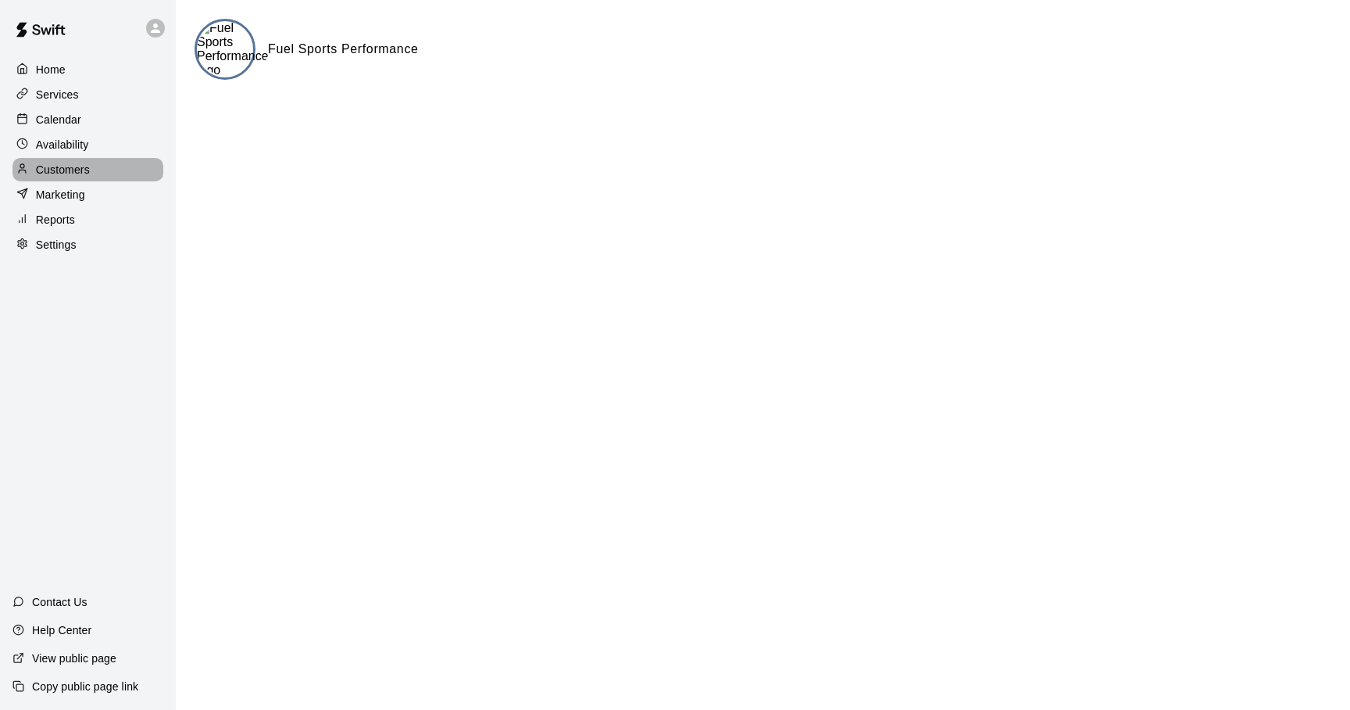
click at [52, 166] on p "Customers" at bounding box center [63, 170] width 54 height 16
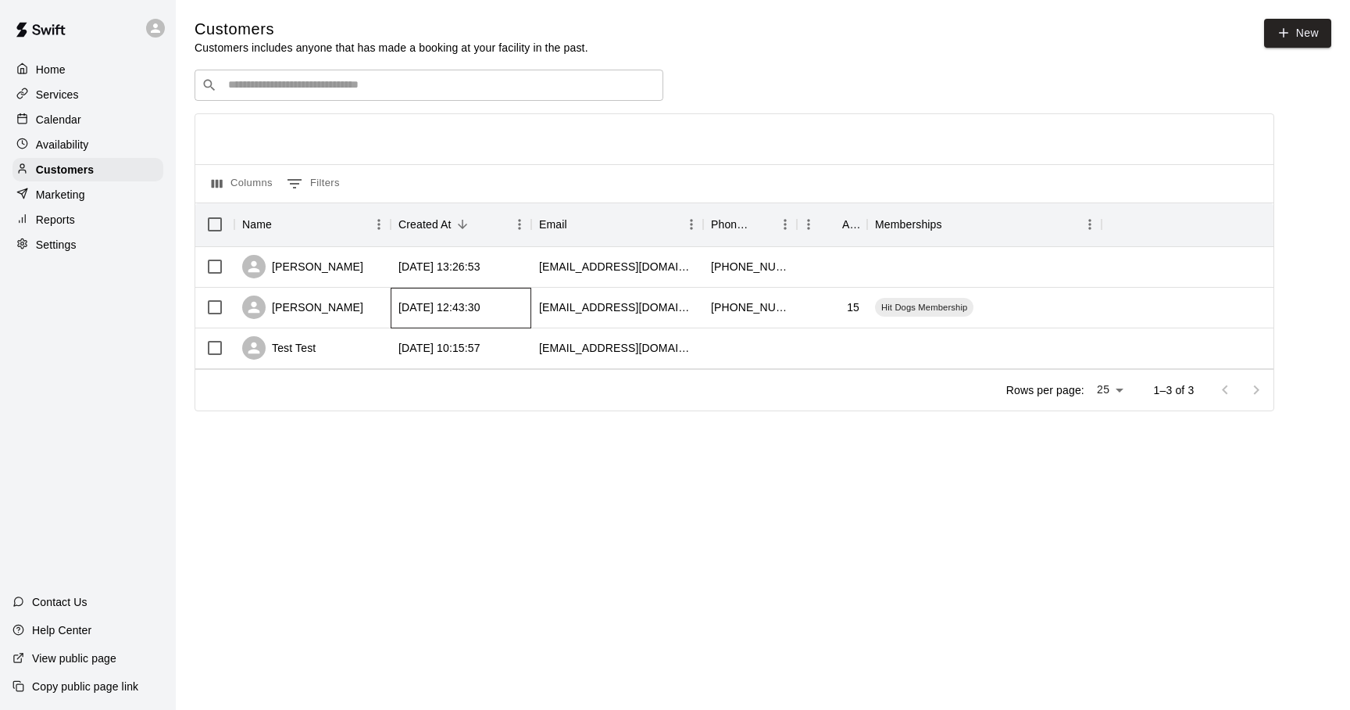
click at [481, 308] on div "[DATE] 12:43:30" at bounding box center [440, 307] width 82 height 16
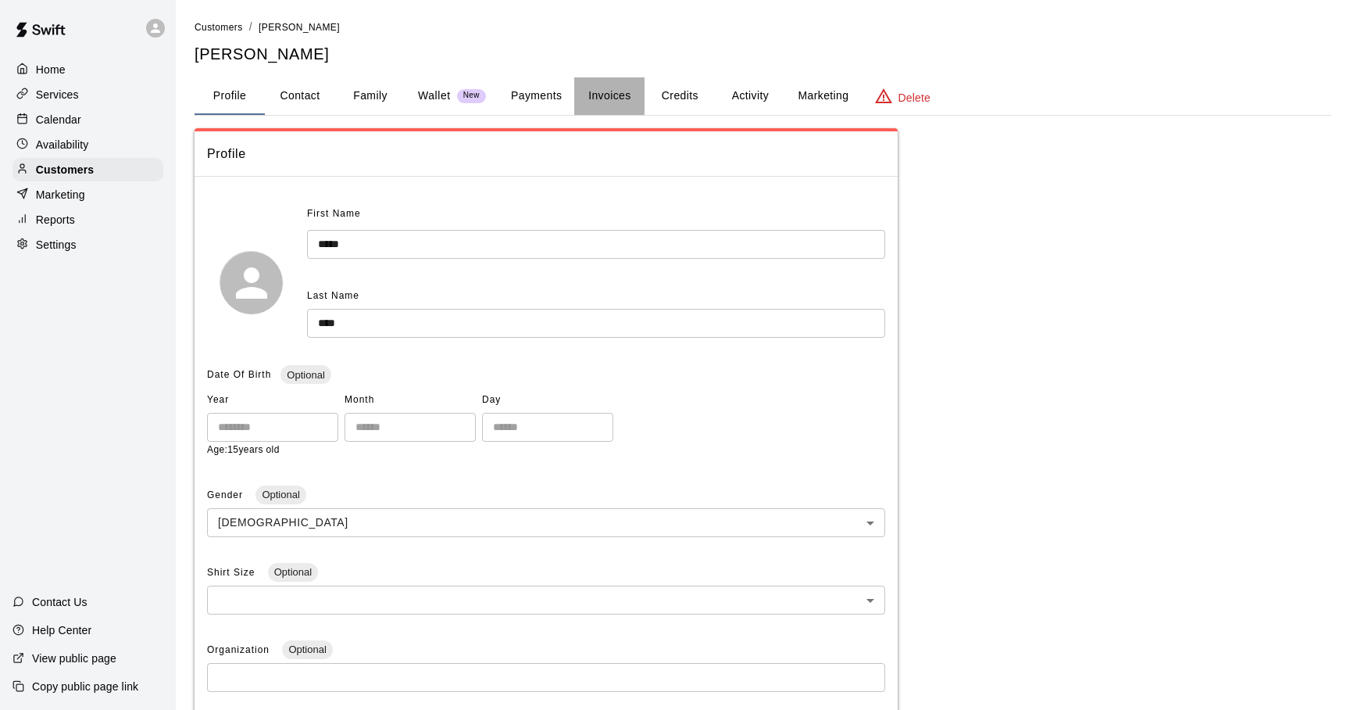
click at [597, 94] on button "Invoices" at bounding box center [609, 96] width 70 height 38
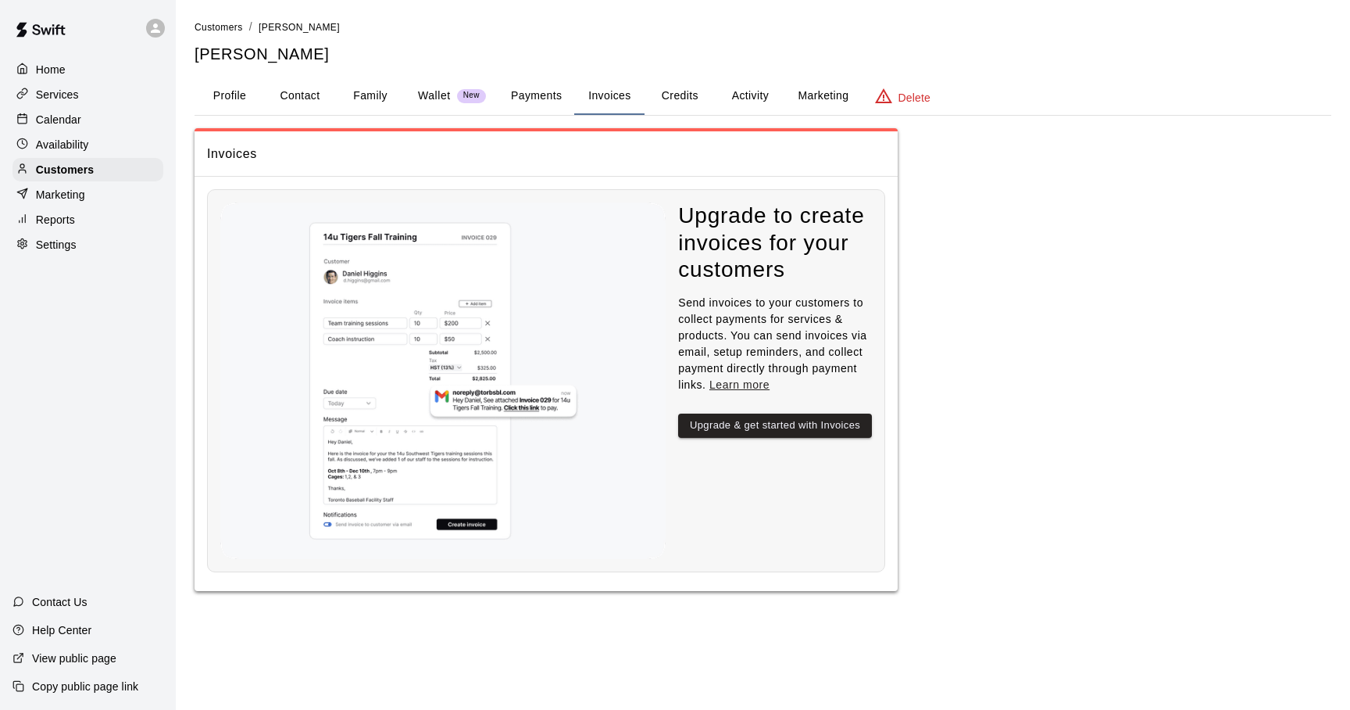
click at [705, 97] on button "Credits" at bounding box center [680, 96] width 70 height 38
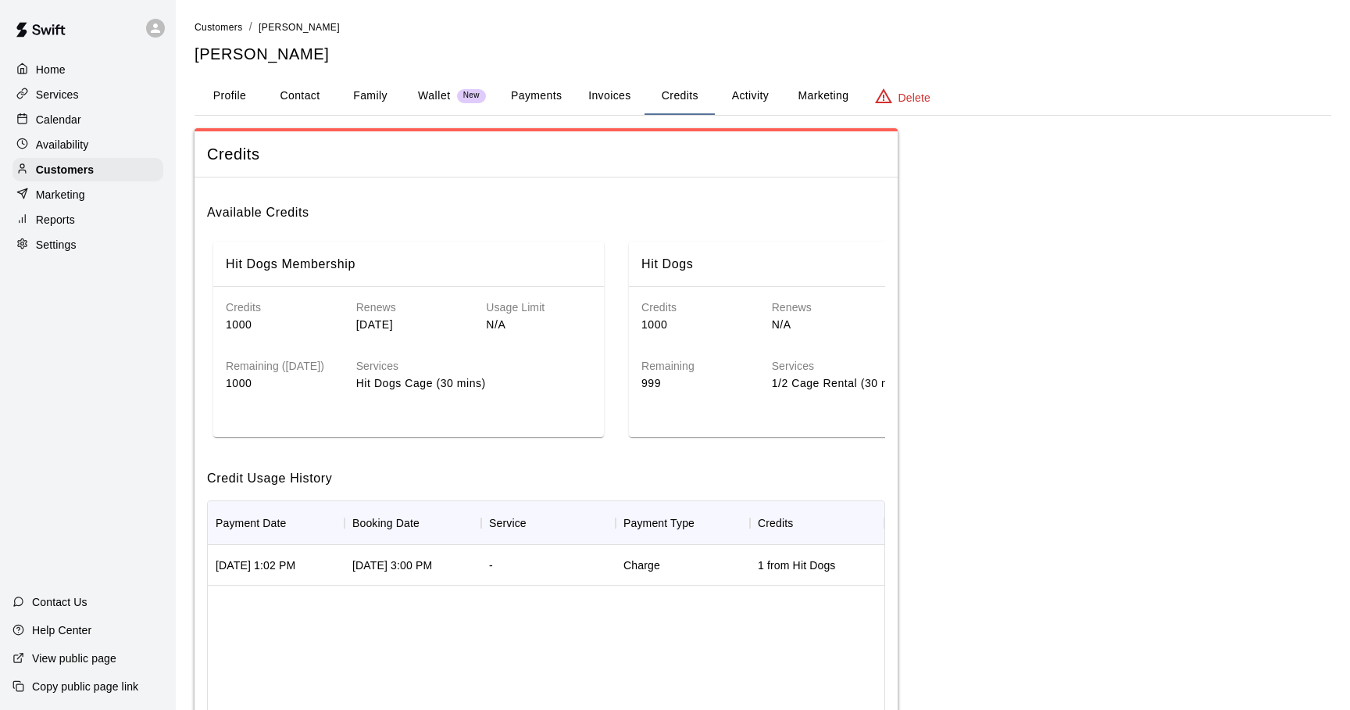
click at [743, 101] on button "Activity" at bounding box center [750, 96] width 70 height 38
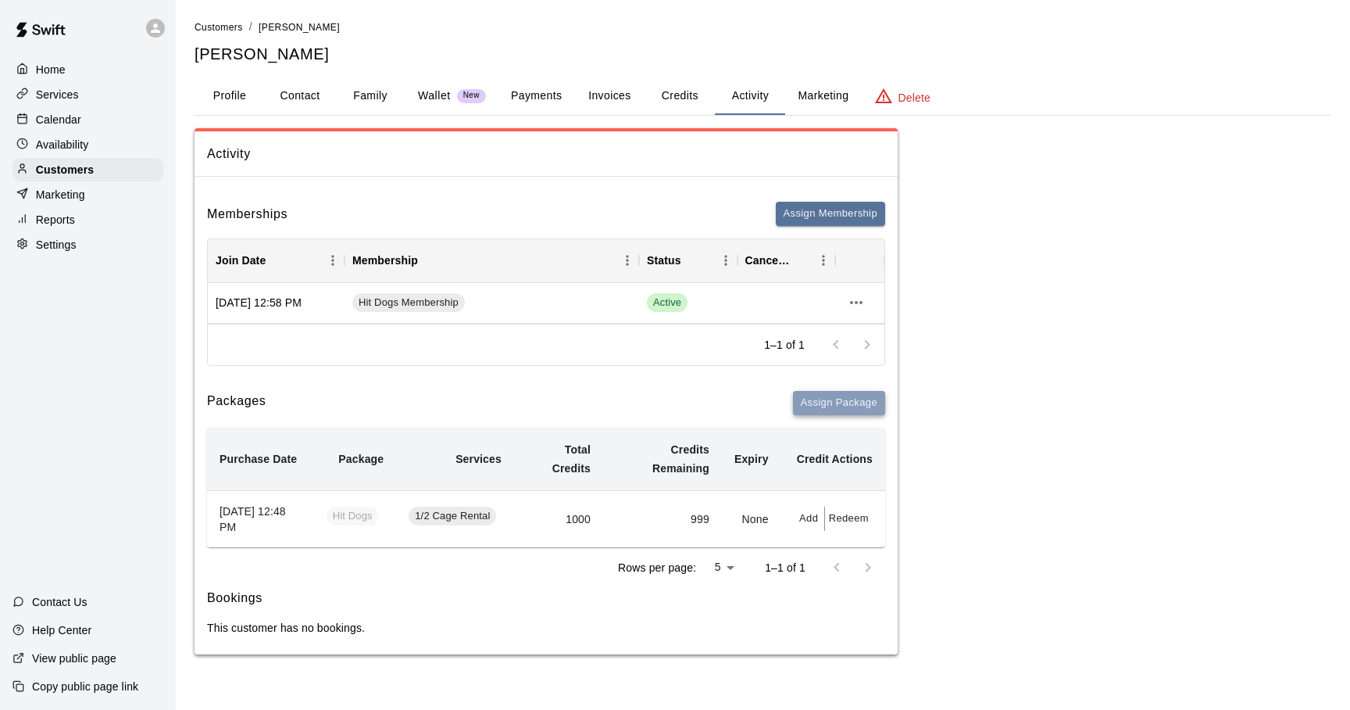
click at [799, 405] on button "Assign Package" at bounding box center [839, 403] width 92 height 24
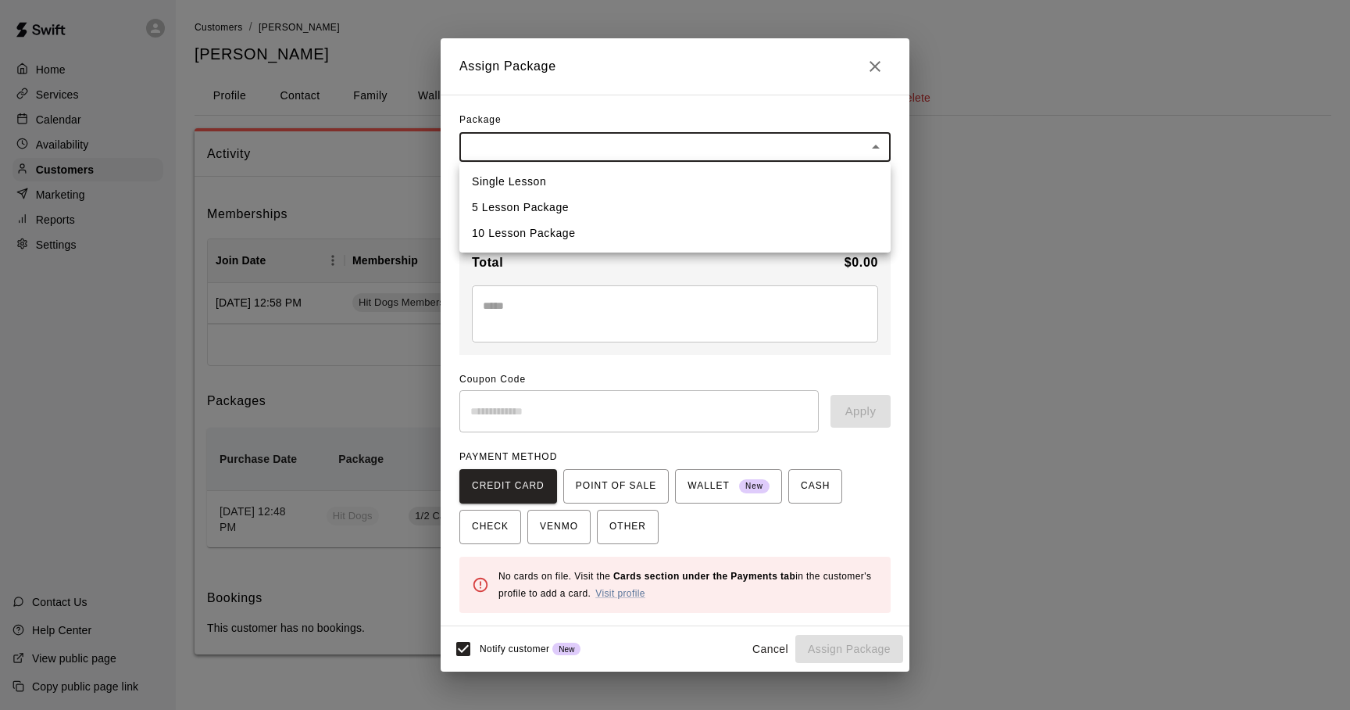
click at [867, 155] on body "Home Services Calendar Availability Customers Marketing Reports Settings Contac…" at bounding box center [675, 342] width 1350 height 685
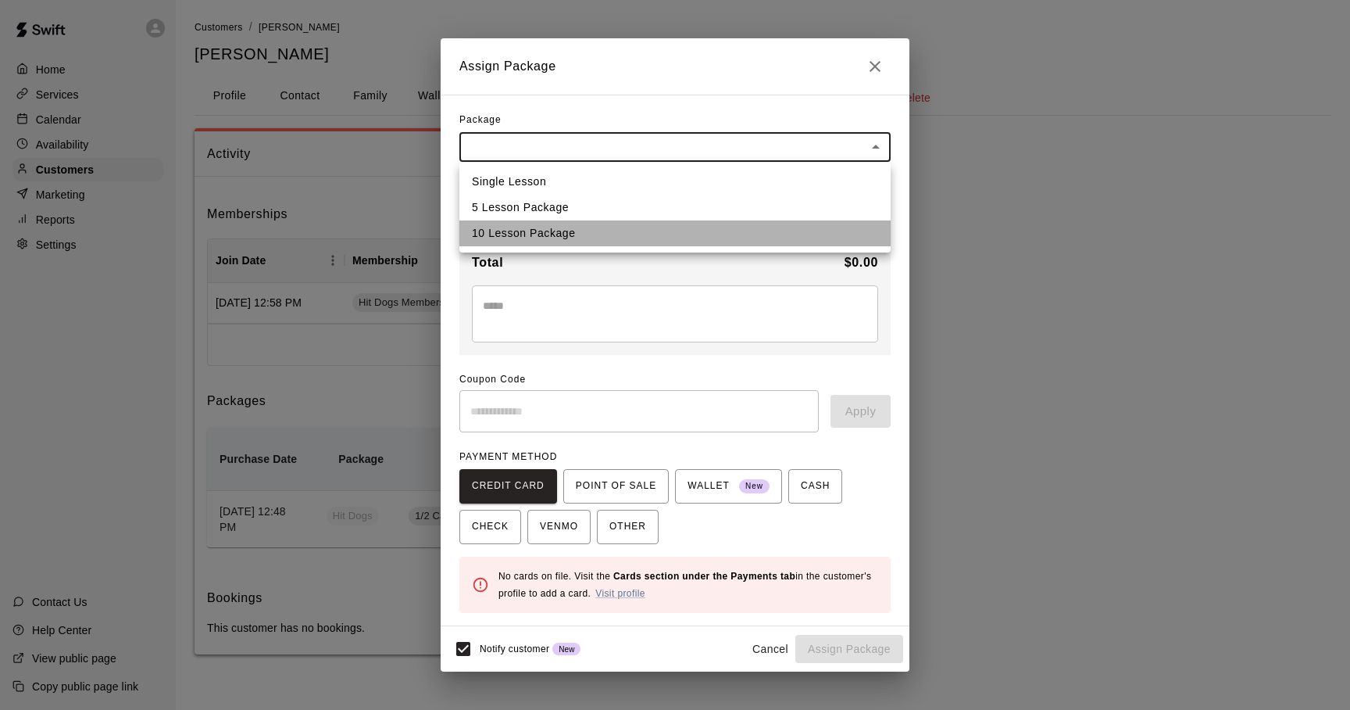
click at [681, 228] on li "10 Lesson Package" at bounding box center [674, 233] width 431 height 26
type input "**********"
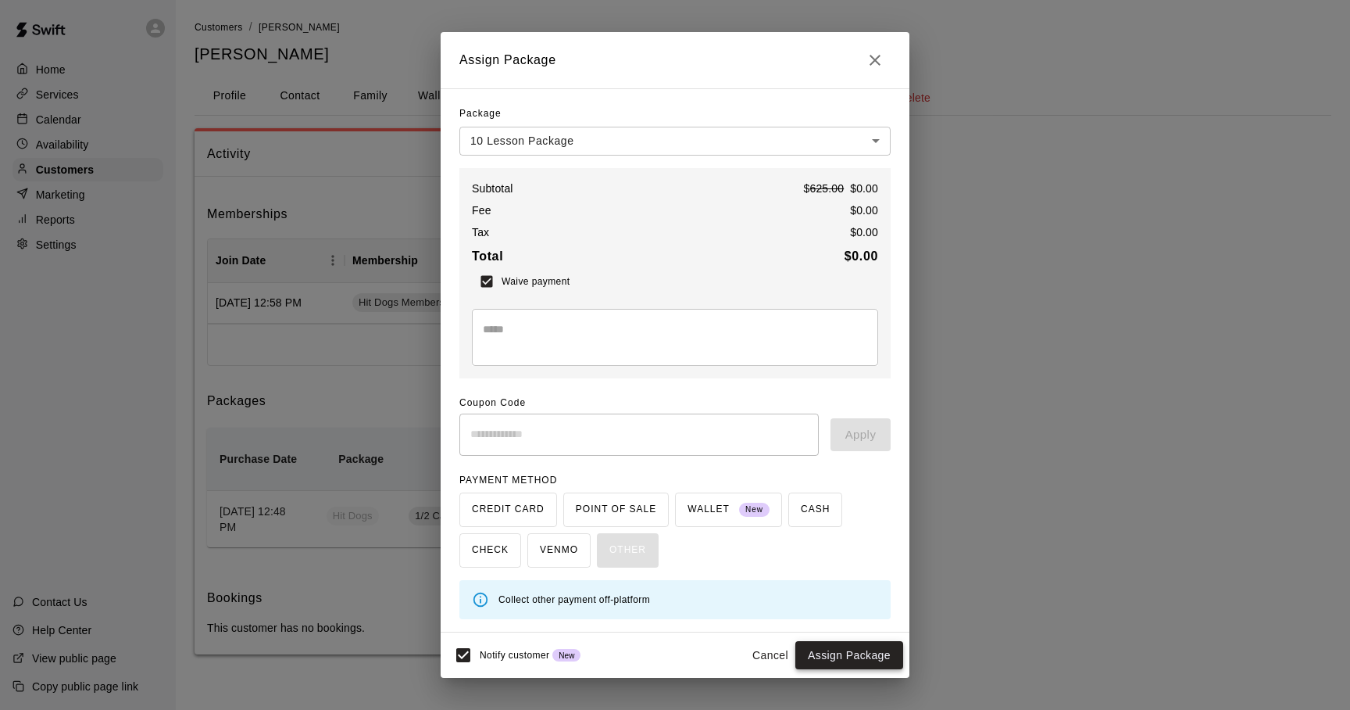
click at [833, 652] on button "Assign Package" at bounding box center [849, 655] width 108 height 29
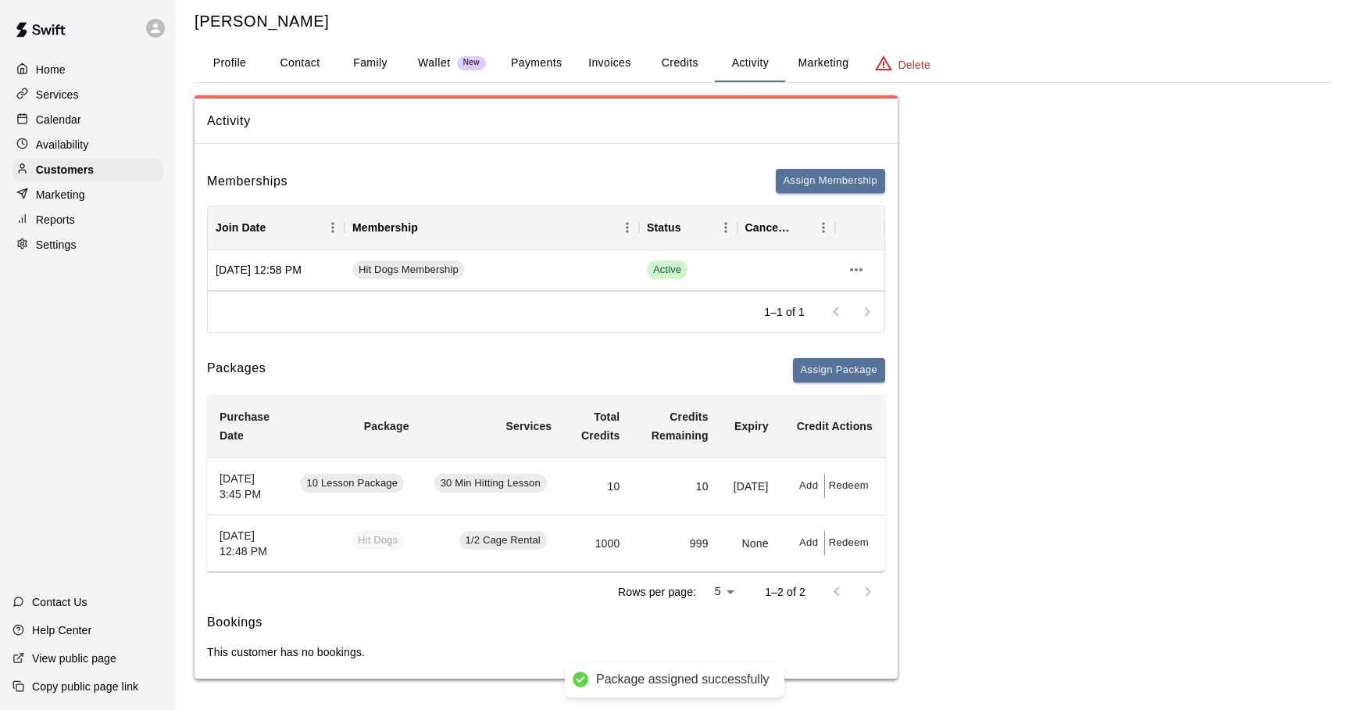
scroll to position [64, 0]
click at [751, 45] on button "Activity" at bounding box center [750, 64] width 70 height 38
click at [828, 169] on button "Assign Membership" at bounding box center [830, 181] width 109 height 24
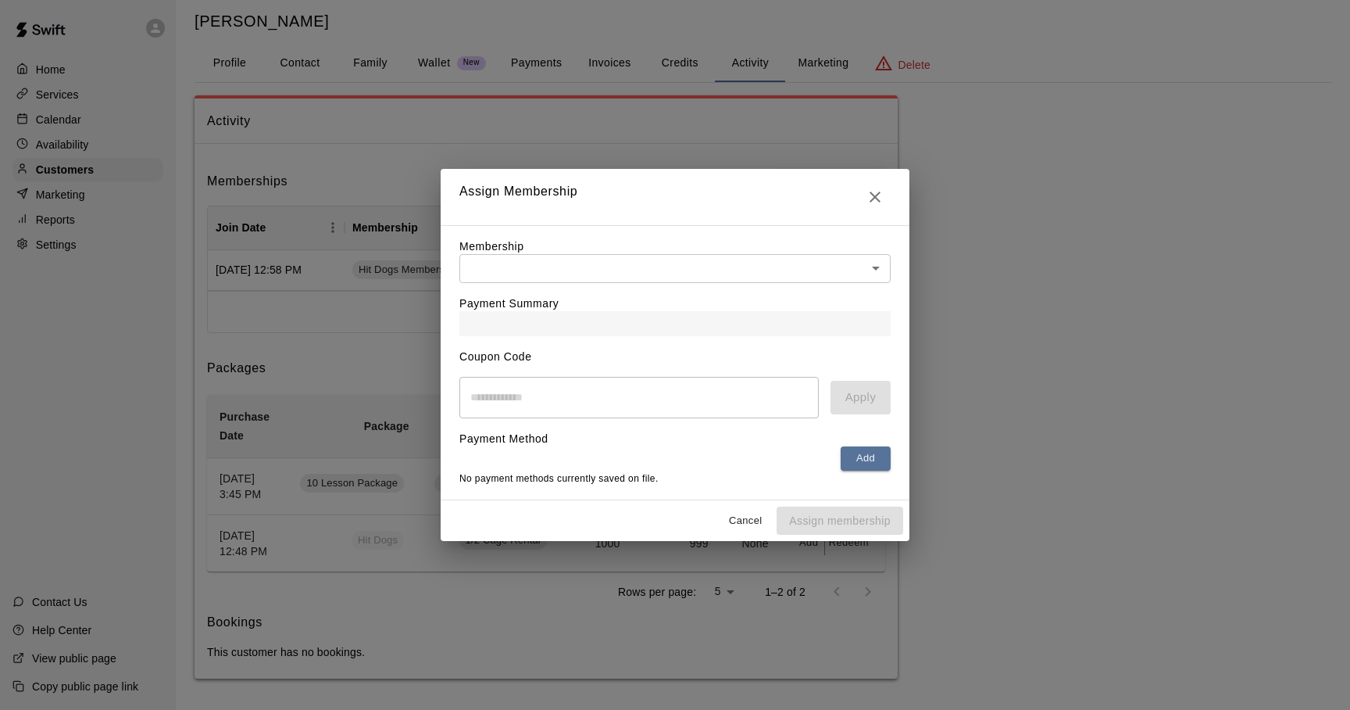
click at [875, 270] on body "Home Services Calendar Availability Customers Marketing Reports Settings Contac…" at bounding box center [675, 338] width 1350 height 742
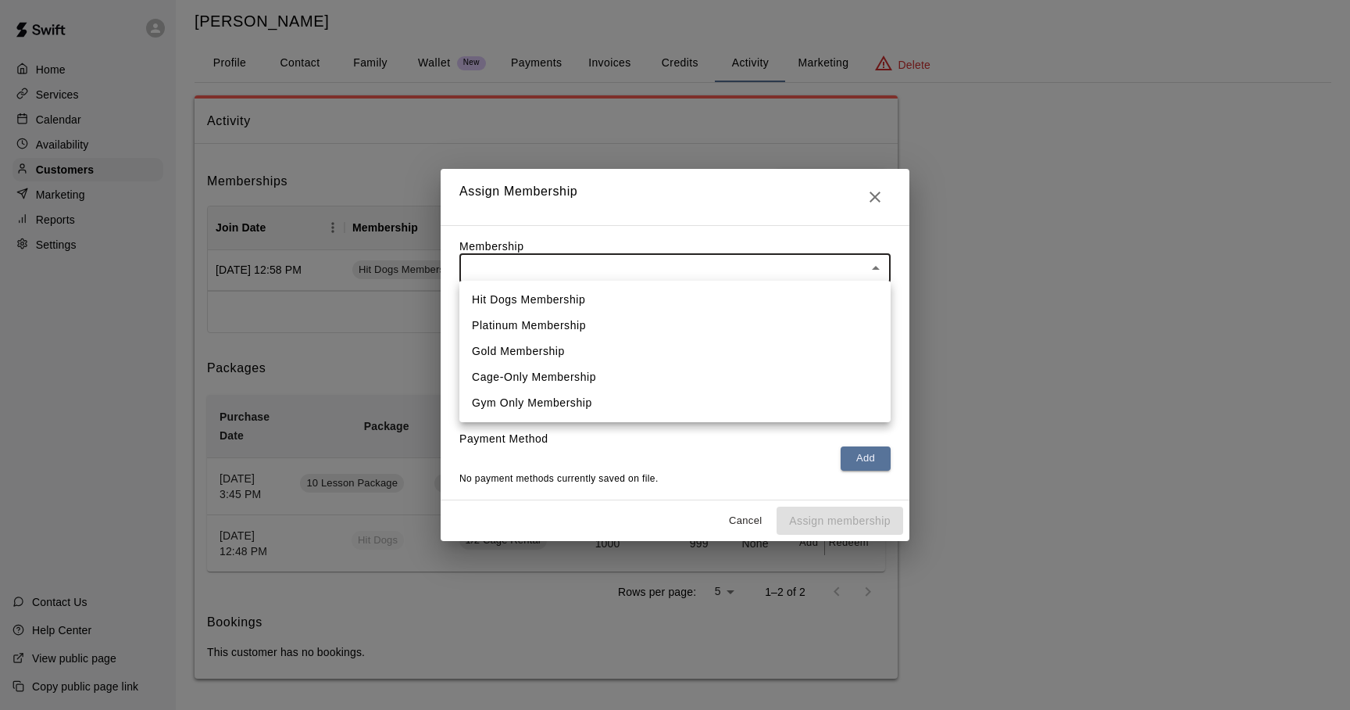
click at [570, 330] on li "Platinum Membership" at bounding box center [674, 326] width 431 height 26
type input "**********"
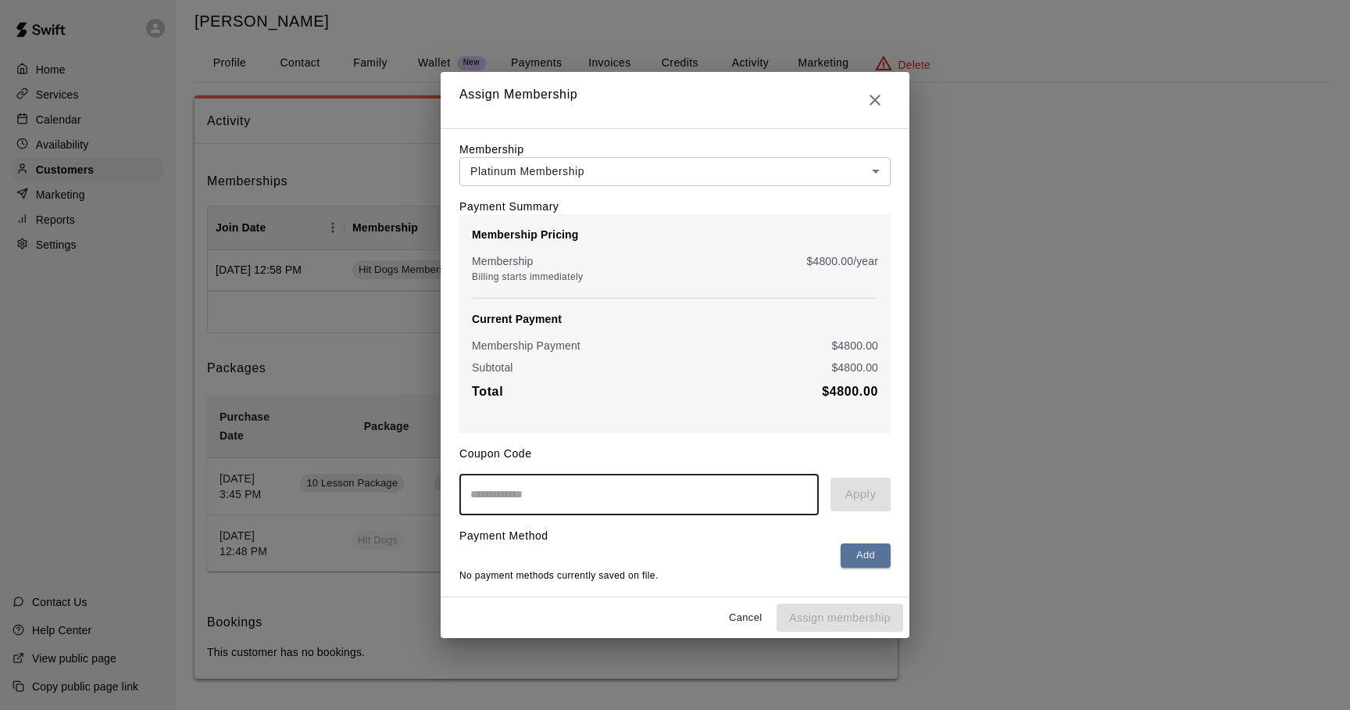
click at [600, 510] on input "text" at bounding box center [638, 494] width 359 height 41
type input "********"
click at [853, 496] on button "Apply" at bounding box center [861, 493] width 60 height 33
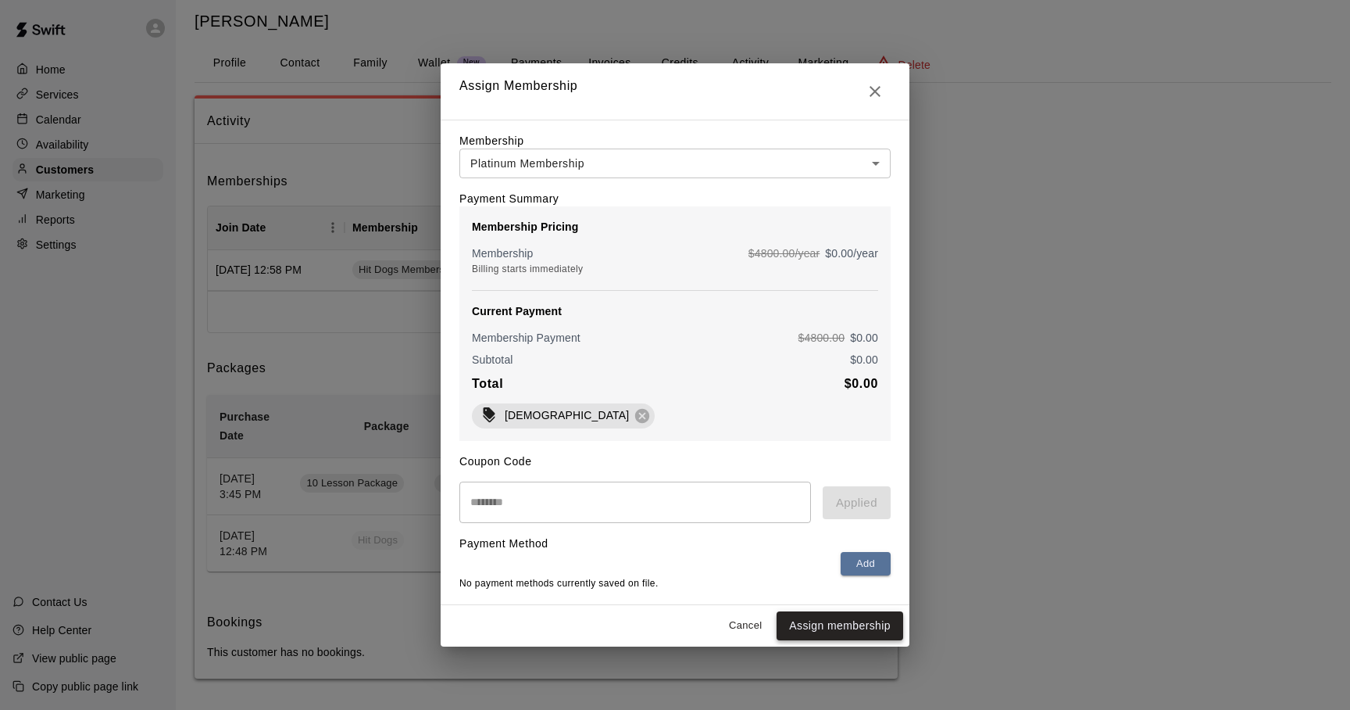
click at [830, 624] on button "Assign membership" at bounding box center [840, 625] width 127 height 29
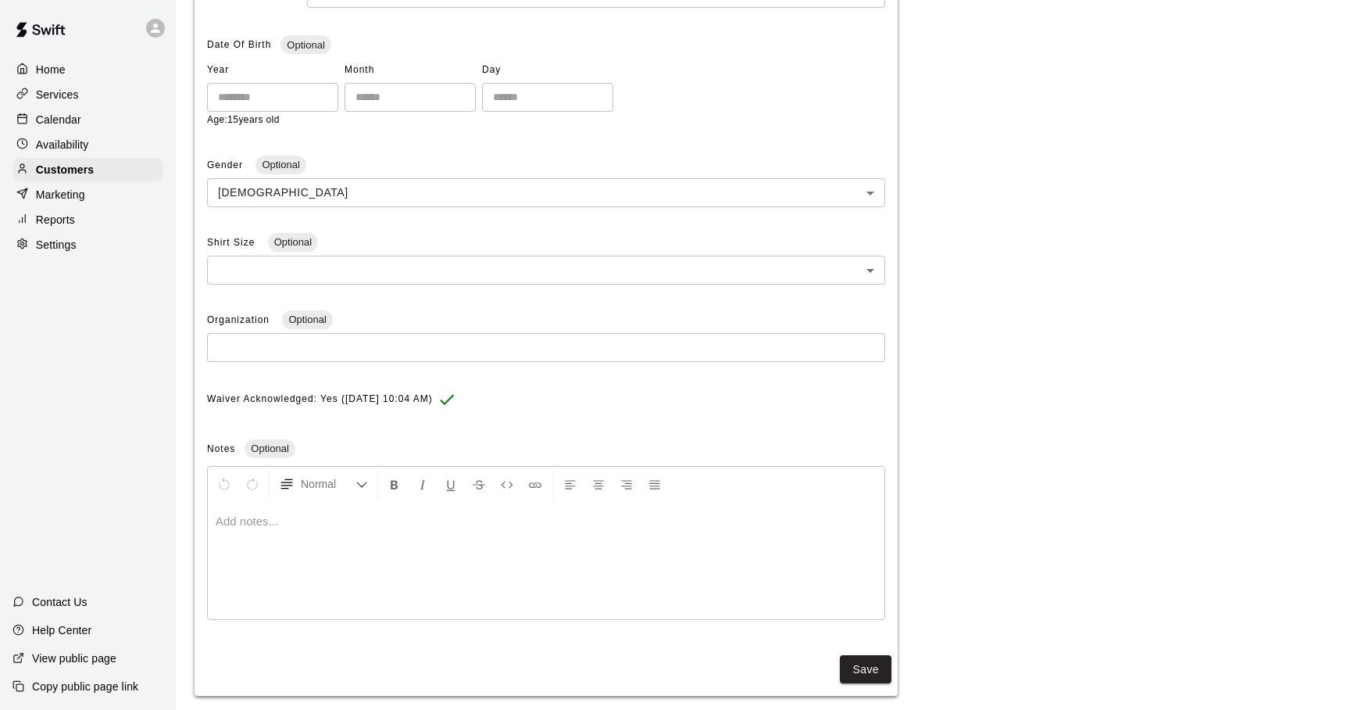
scroll to position [331, 0]
click at [860, 668] on button "Save" at bounding box center [866, 668] width 52 height 29
click at [863, 664] on button "Save" at bounding box center [866, 668] width 52 height 29
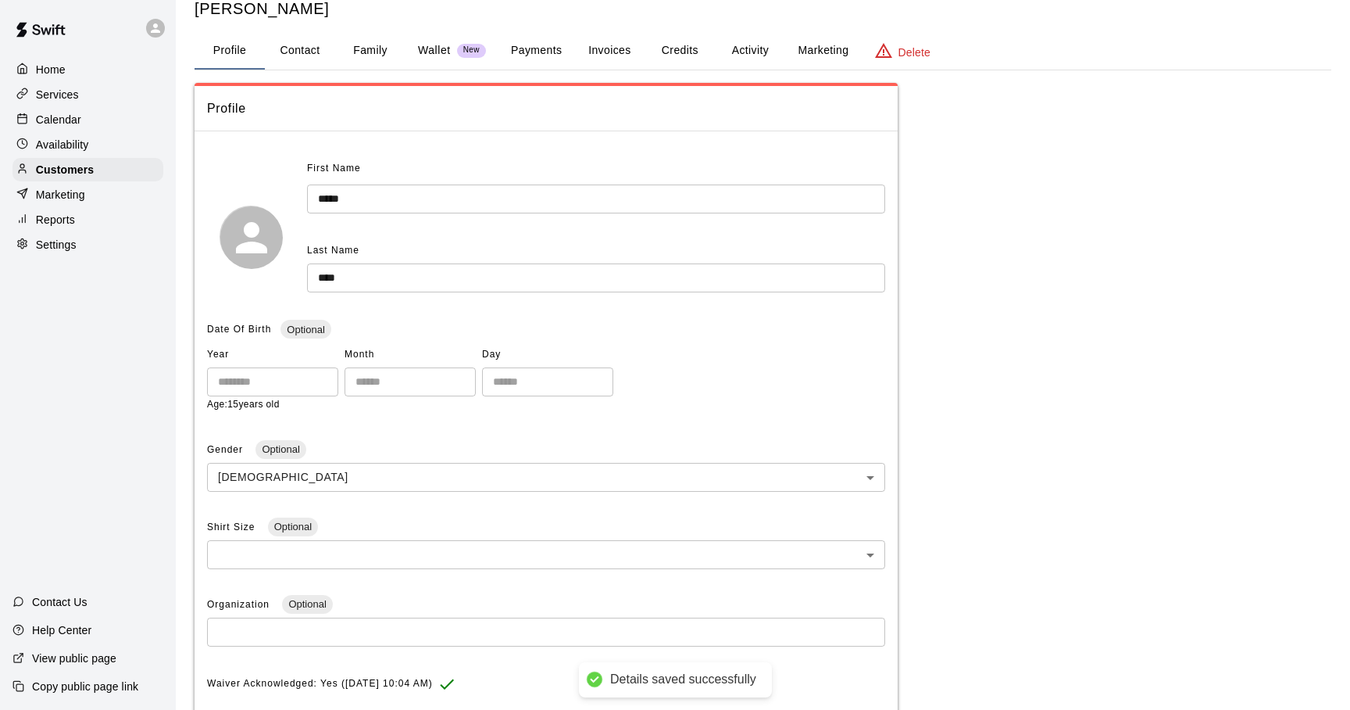
scroll to position [0, 0]
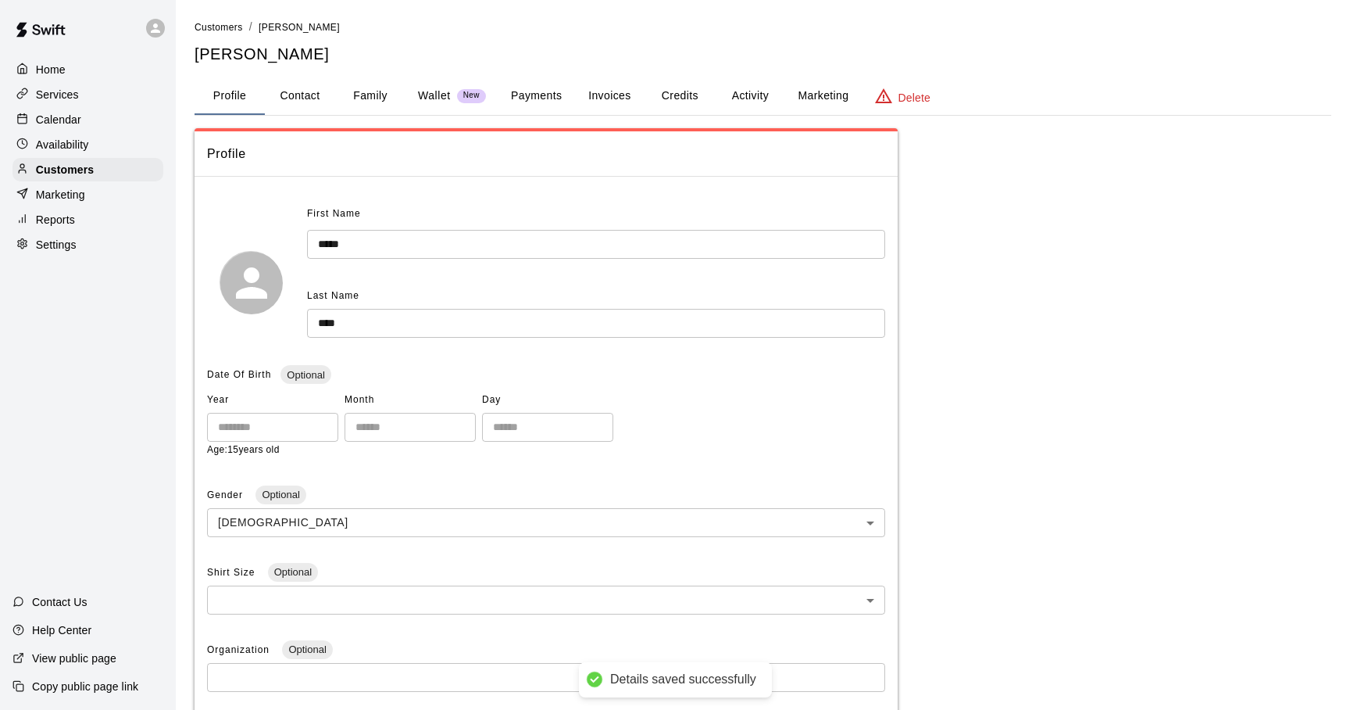
click at [751, 97] on button "Activity" at bounding box center [750, 96] width 70 height 38
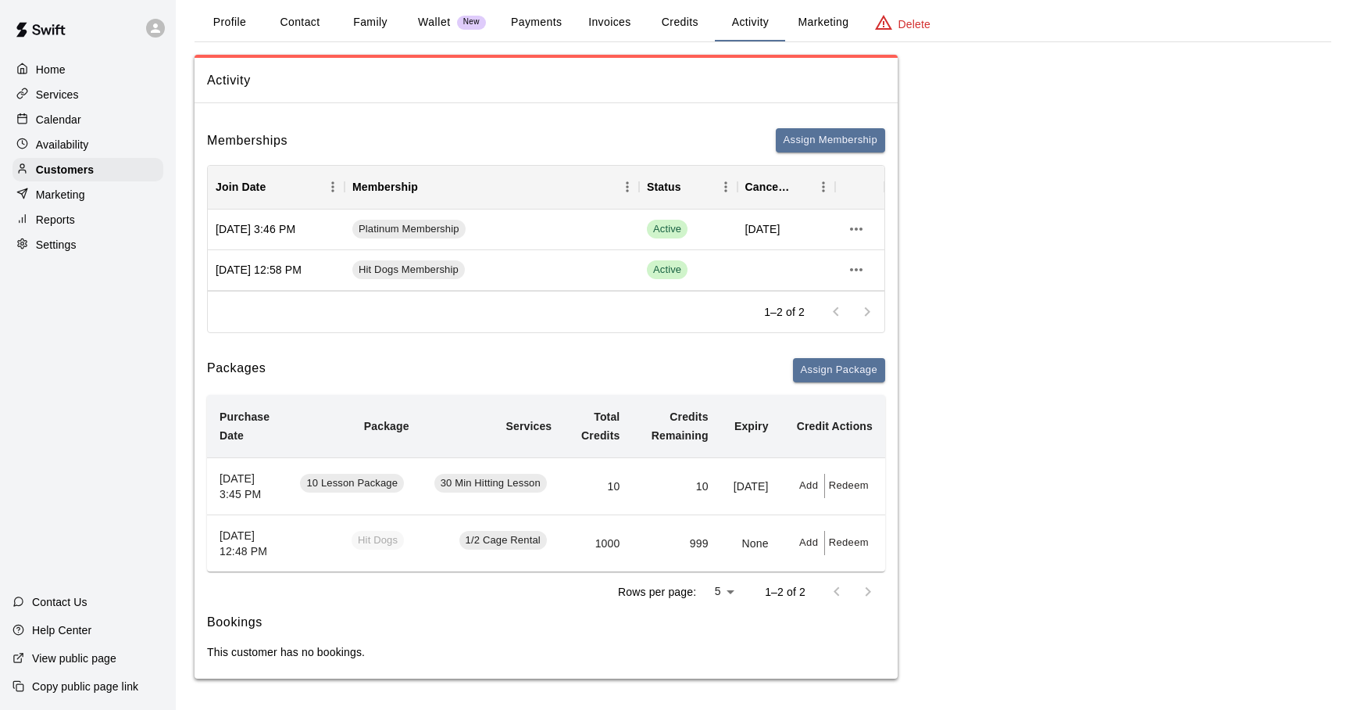
scroll to position [105, 0]
click at [638, 530] on td "999" at bounding box center [676, 542] width 88 height 57
click at [538, 533] on span "1/2 Cage Rental" at bounding box center [503, 540] width 88 height 15
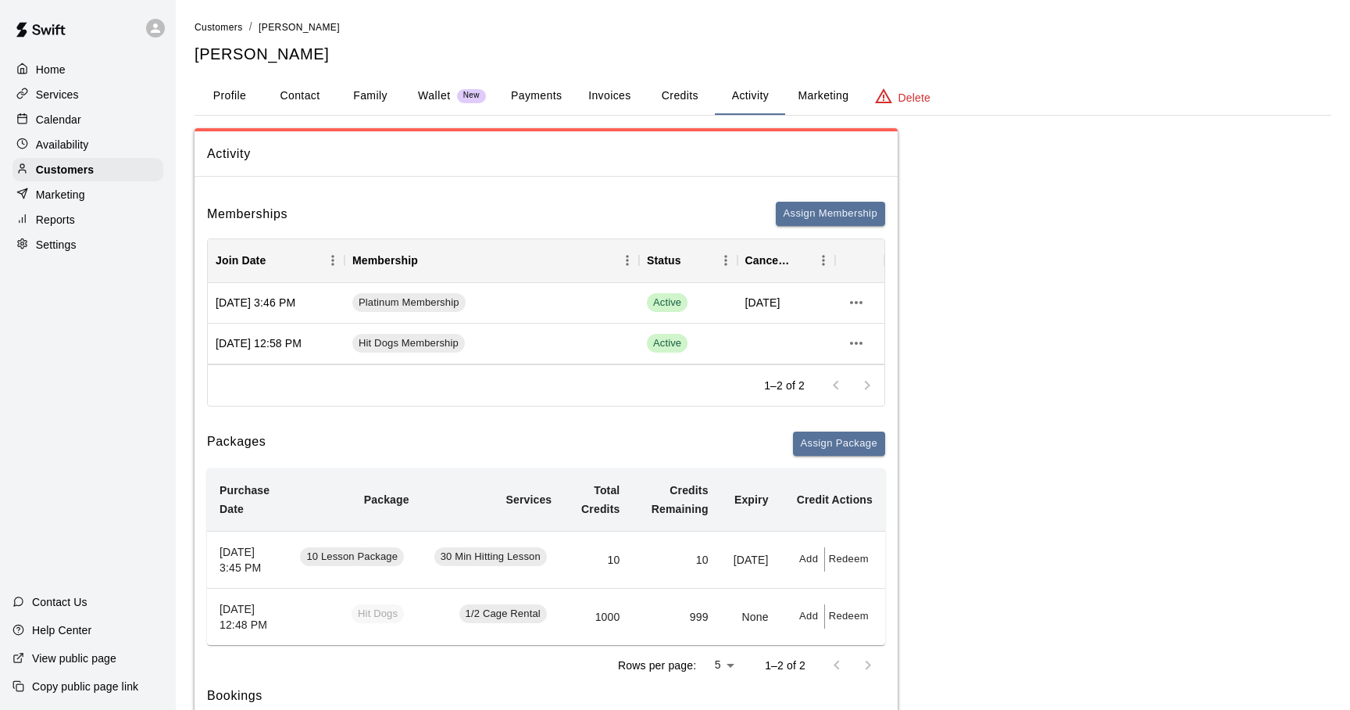
click at [327, 564] on span "10 Lesson Package" at bounding box center [352, 556] width 104 height 15
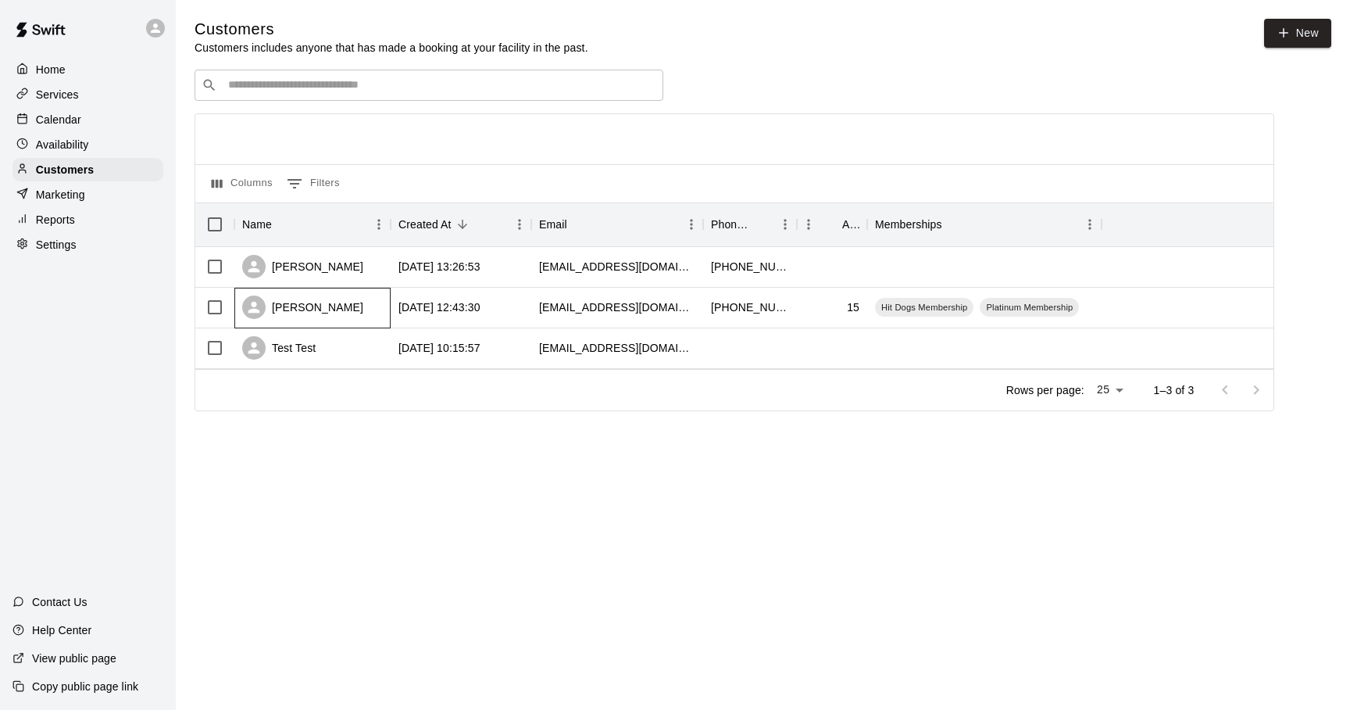
click at [343, 306] on div "Mason Sobo" at bounding box center [312, 308] width 156 height 41
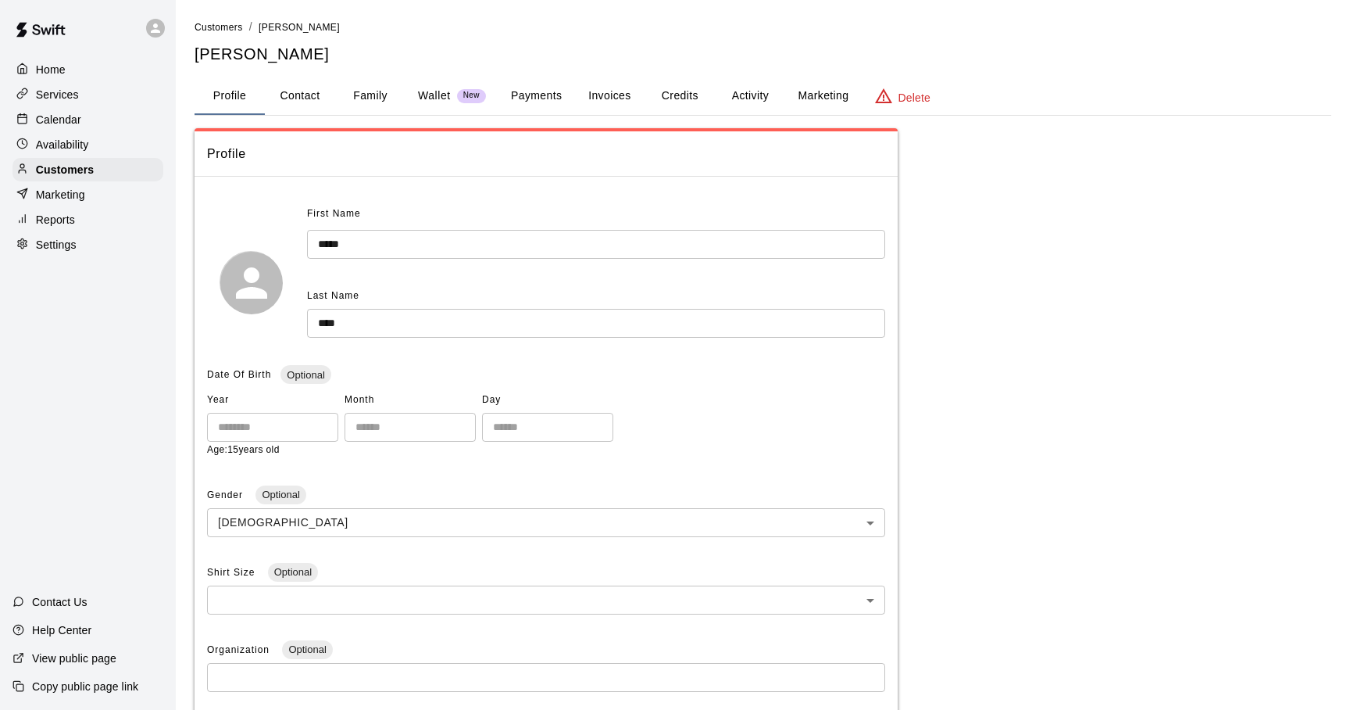
click at [680, 86] on button "Credits" at bounding box center [680, 96] width 70 height 38
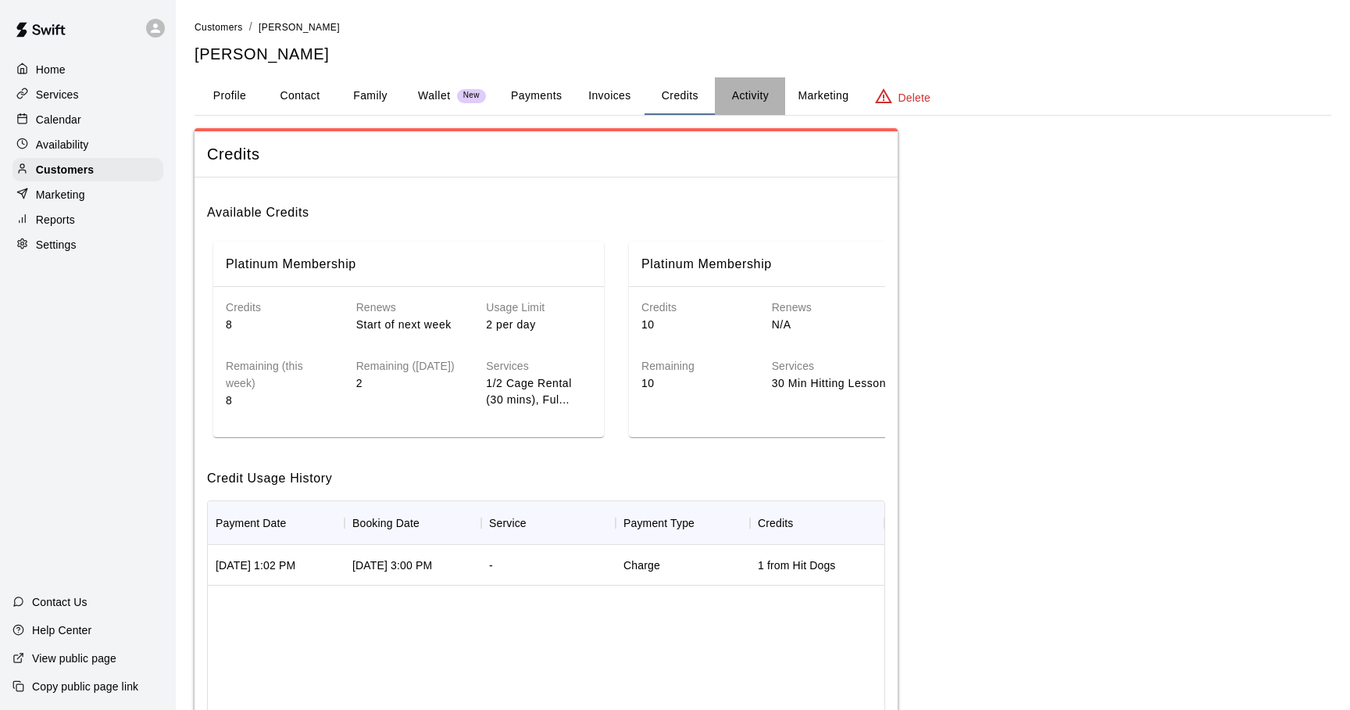
click at [763, 95] on button "Activity" at bounding box center [750, 96] width 70 height 38
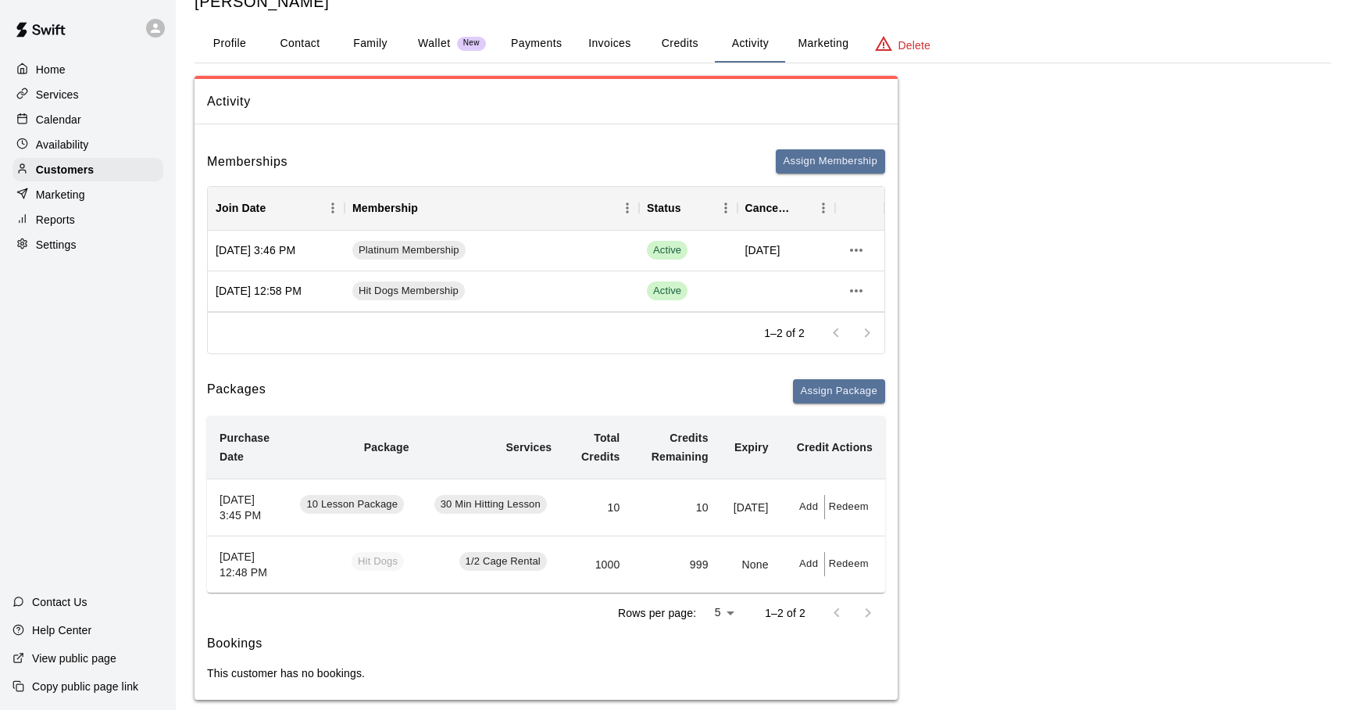
scroll to position [105, 0]
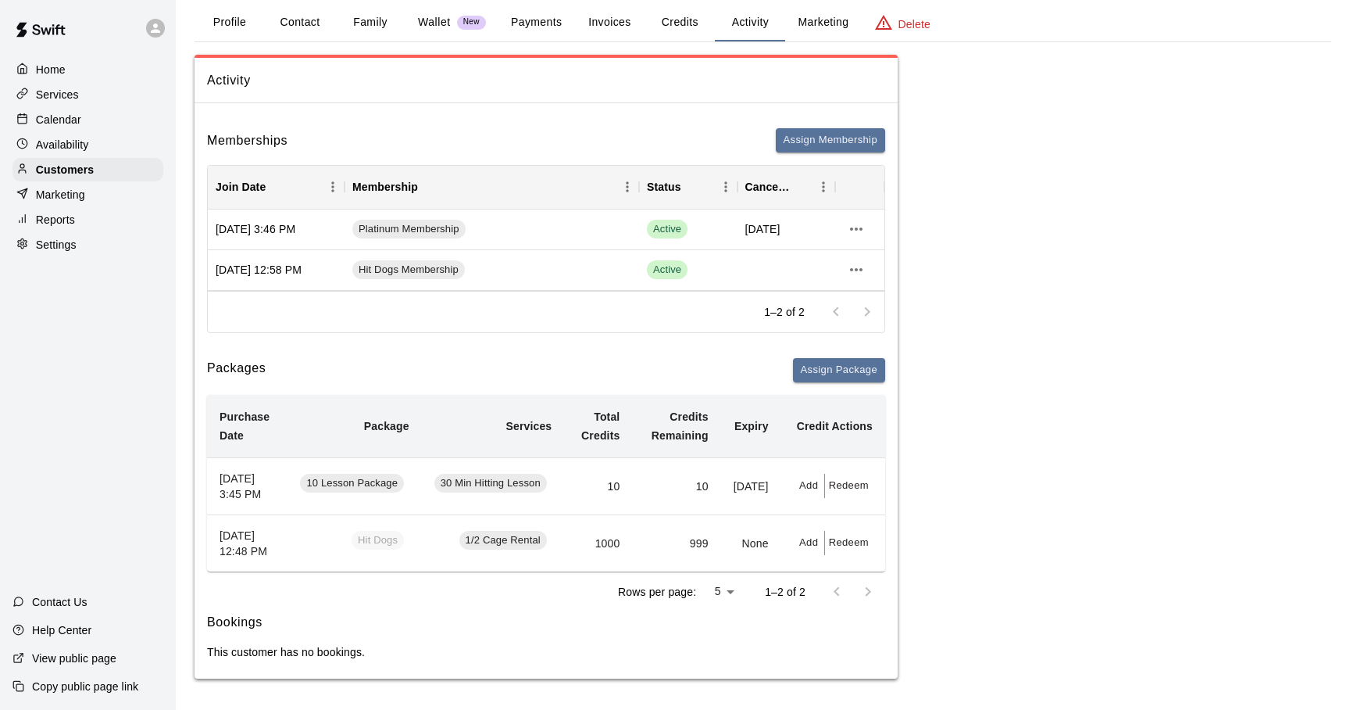
click at [503, 536] on span "1/2 Cage Rental" at bounding box center [503, 540] width 88 height 15
click at [371, 535] on link "Hit Dogs" at bounding box center [381, 541] width 58 height 13
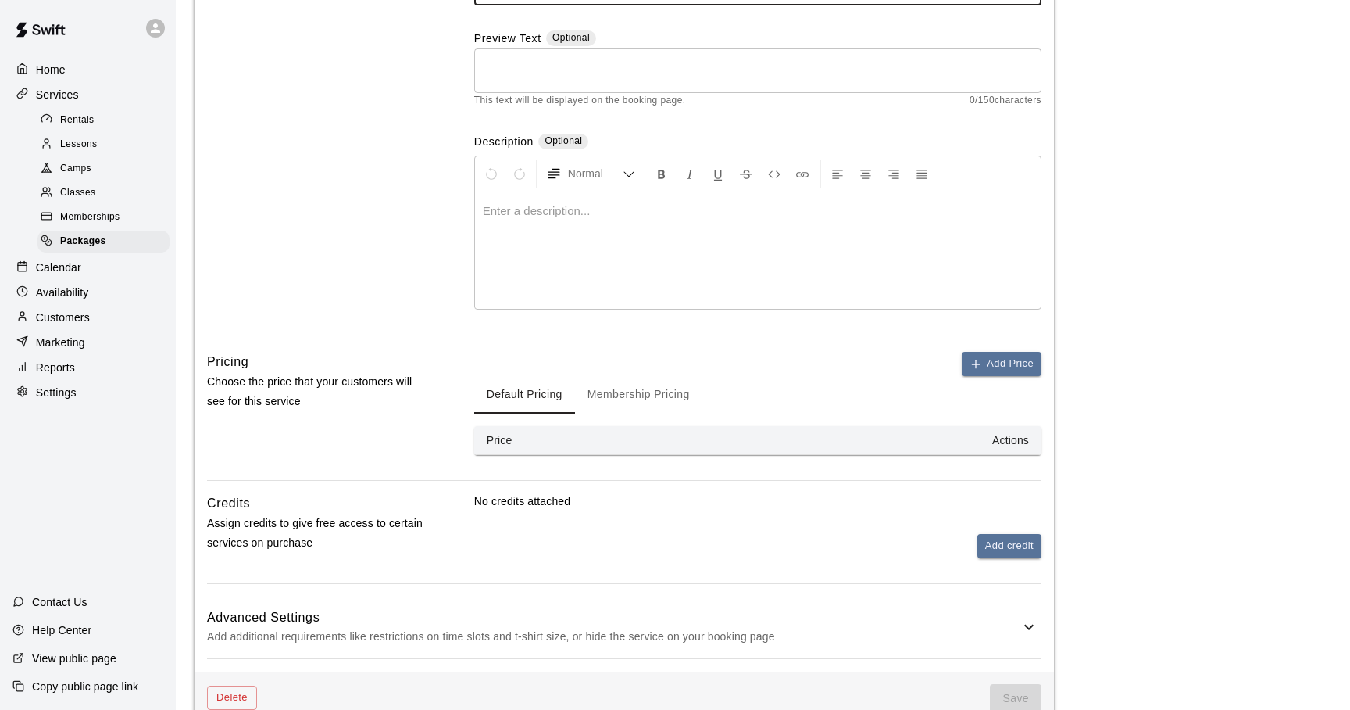
scroll to position [263, 0]
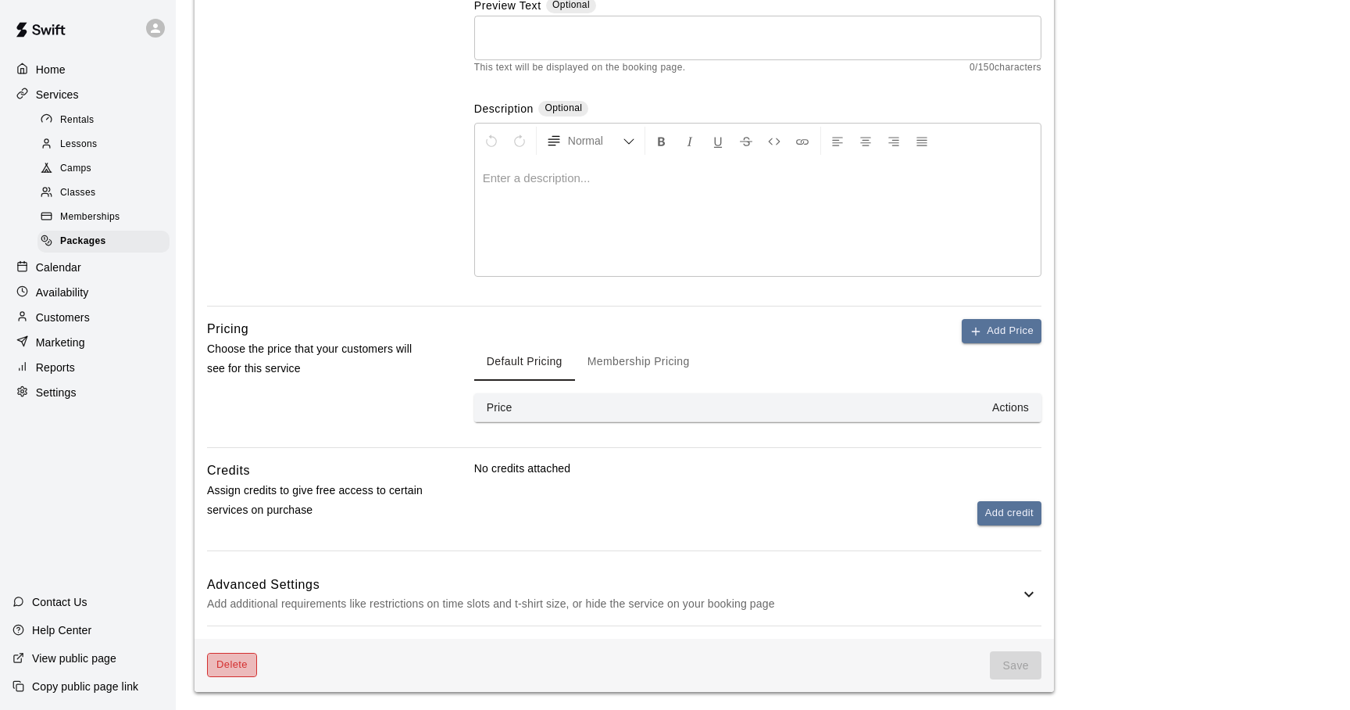
click at [235, 662] on button "Delete" at bounding box center [232, 664] width 50 height 24
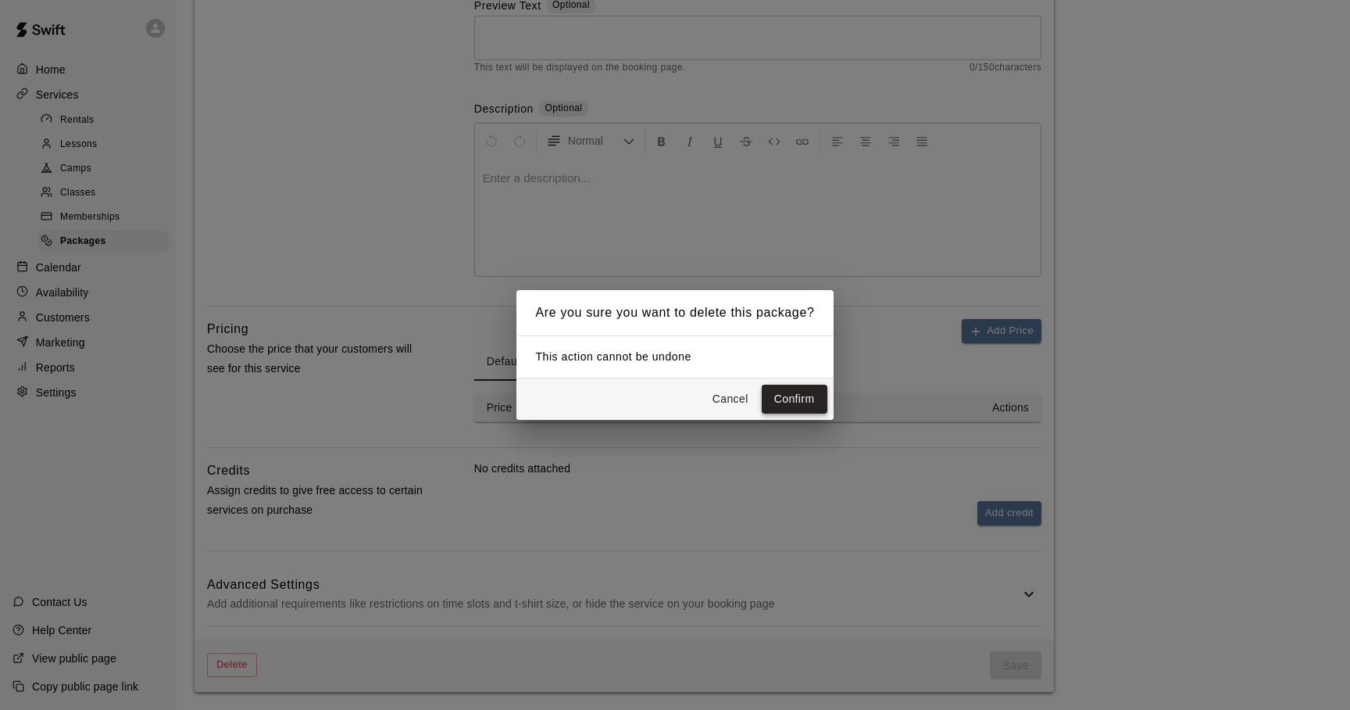
click at [778, 400] on button "Confirm" at bounding box center [795, 398] width 66 height 29
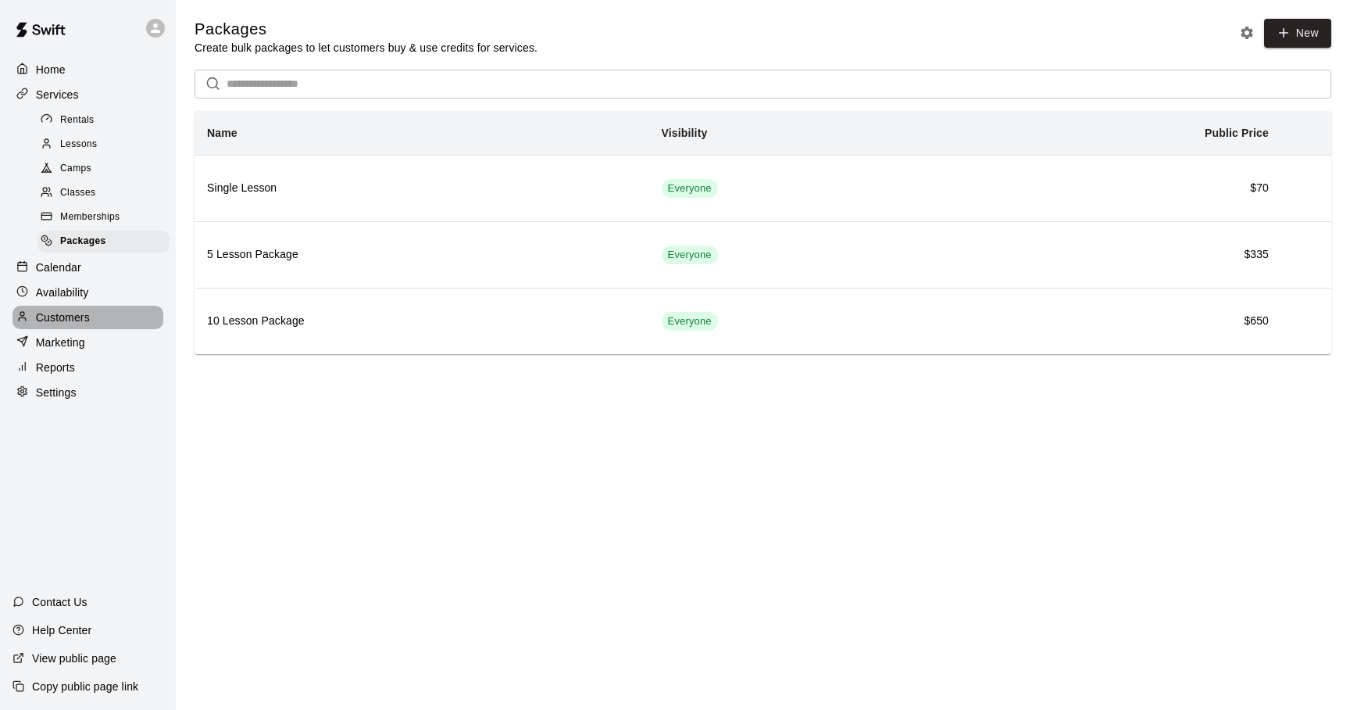
click at [53, 319] on p "Customers" at bounding box center [63, 317] width 54 height 16
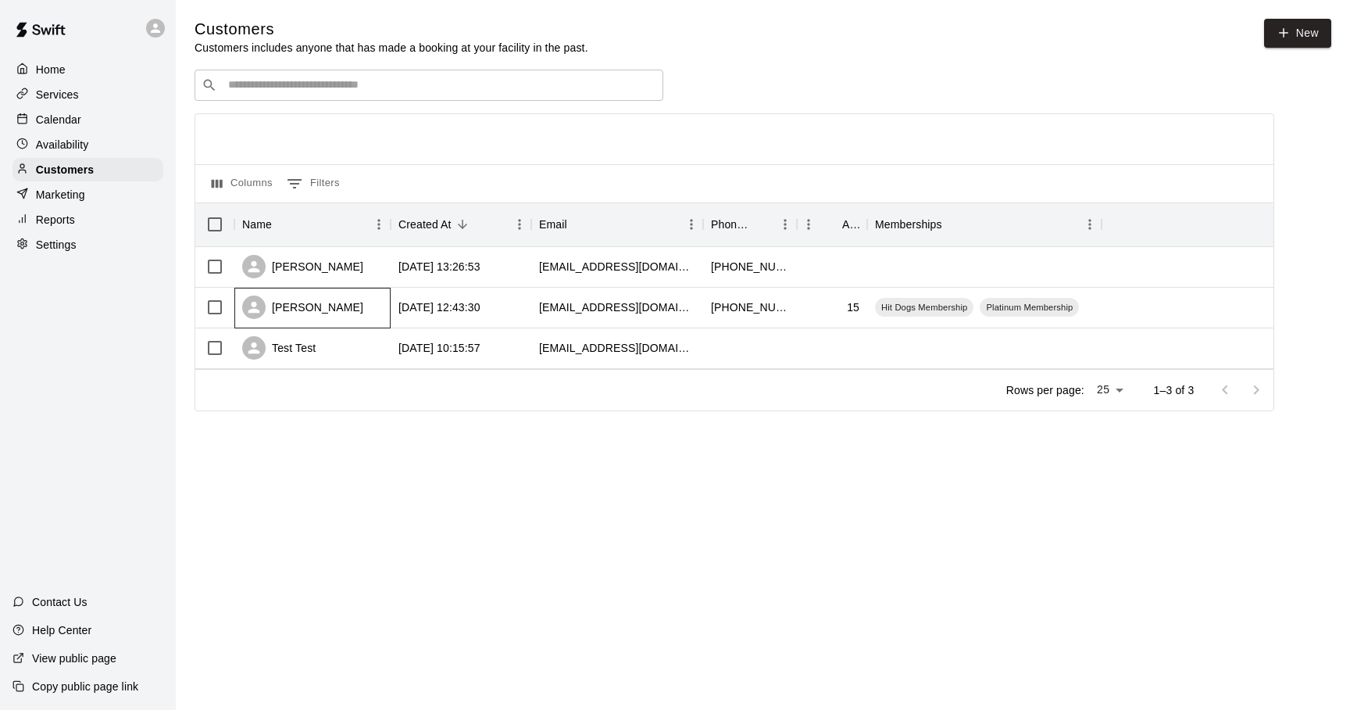
click at [364, 307] on div "Mason Sobo" at bounding box center [312, 308] width 156 height 41
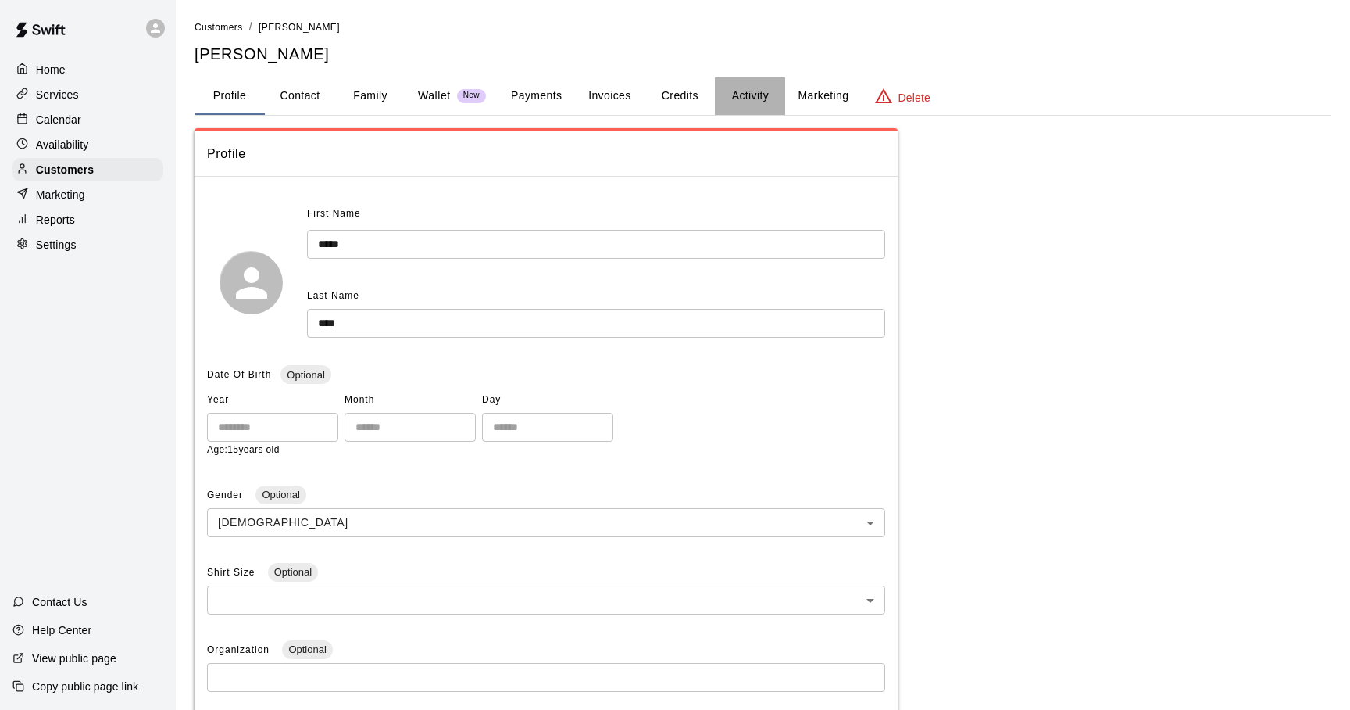
click at [742, 101] on button "Activity" at bounding box center [750, 96] width 70 height 38
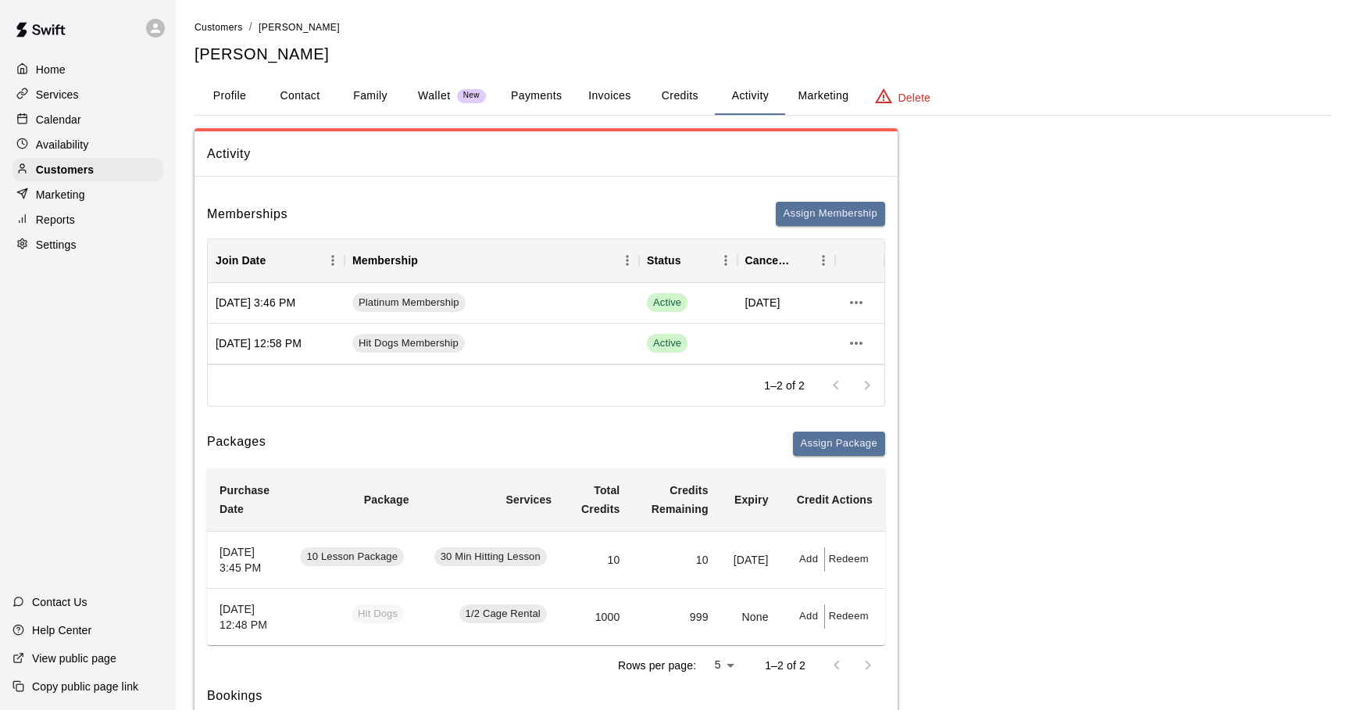
click at [64, 98] on p "Services" at bounding box center [57, 95] width 43 height 16
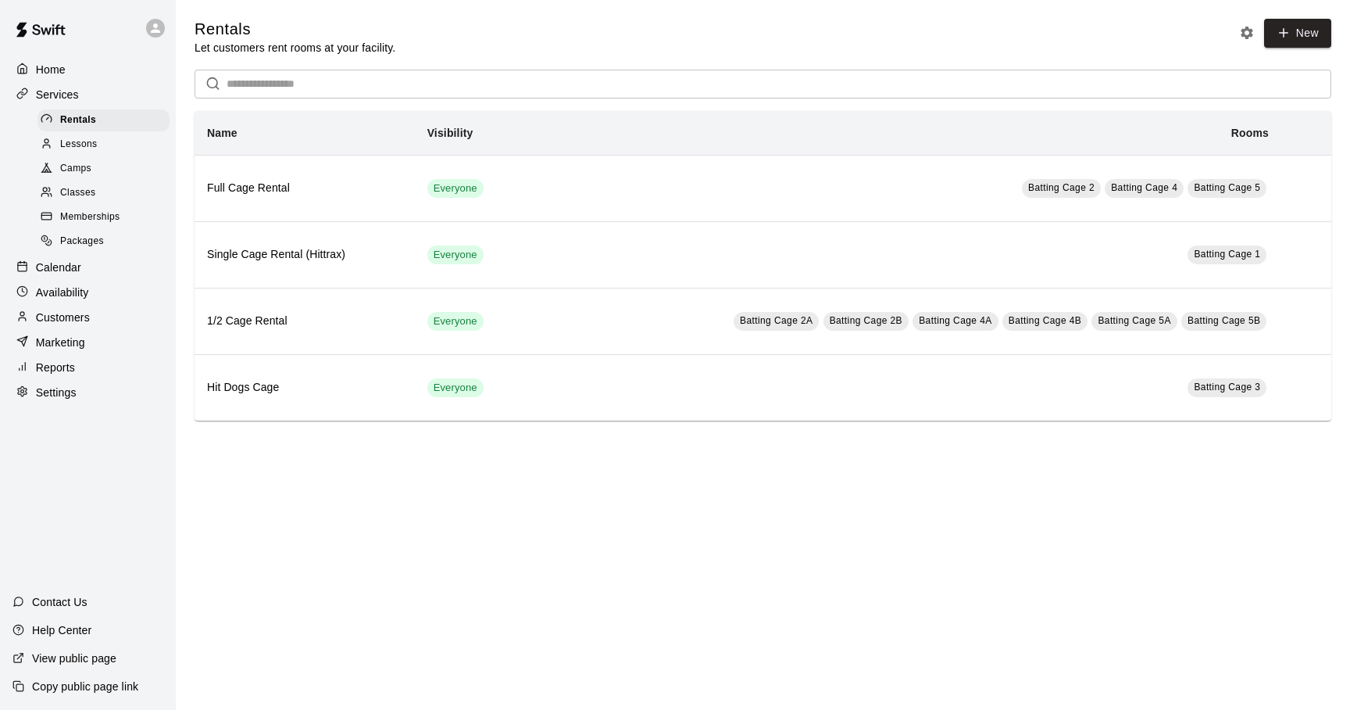
click at [76, 139] on span "Lessons" at bounding box center [79, 145] width 38 height 16
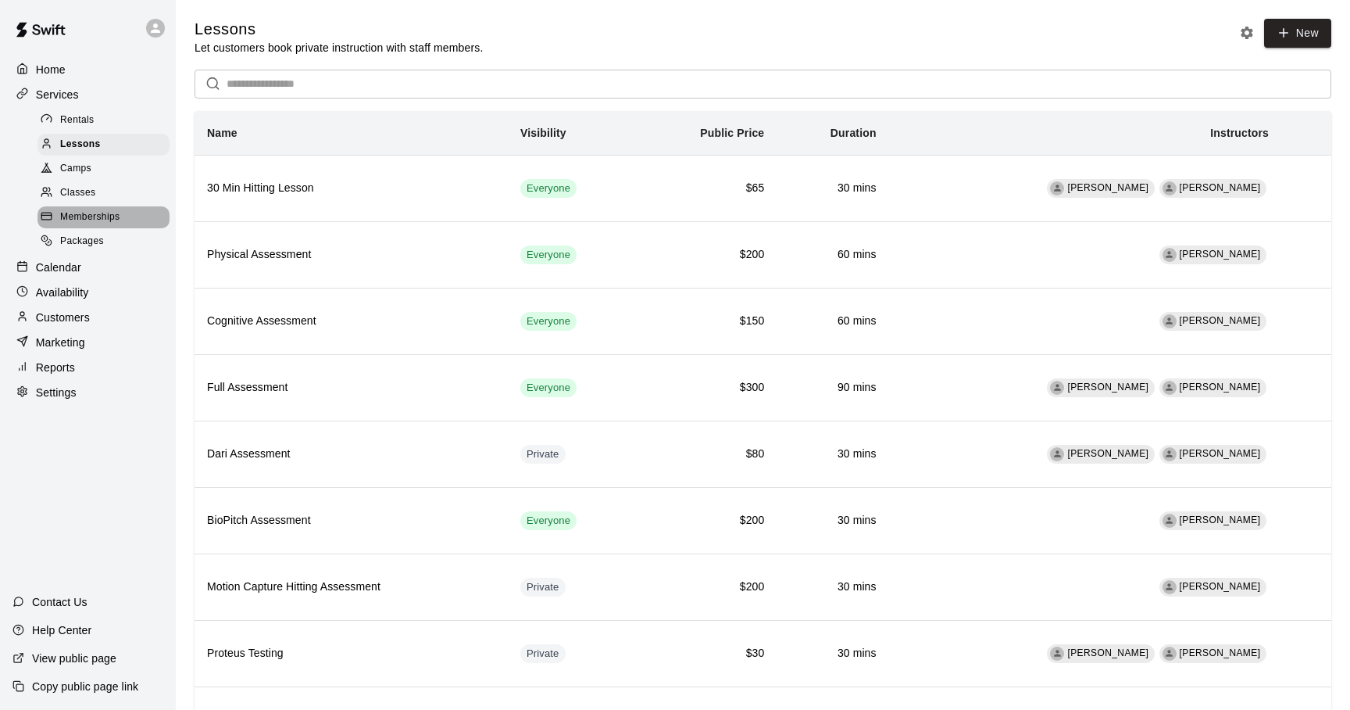
click at [67, 216] on span "Memberships" at bounding box center [89, 217] width 59 height 16
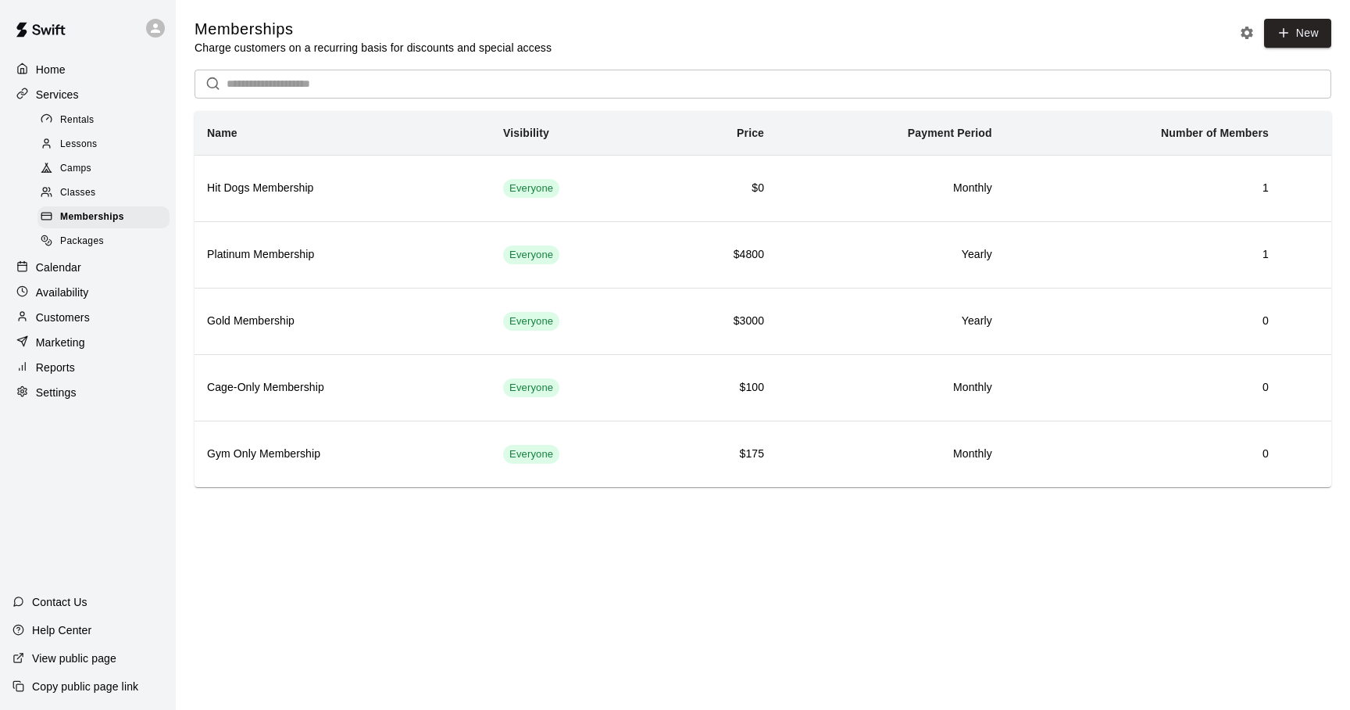
click at [91, 116] on span "Rentals" at bounding box center [77, 121] width 34 height 16
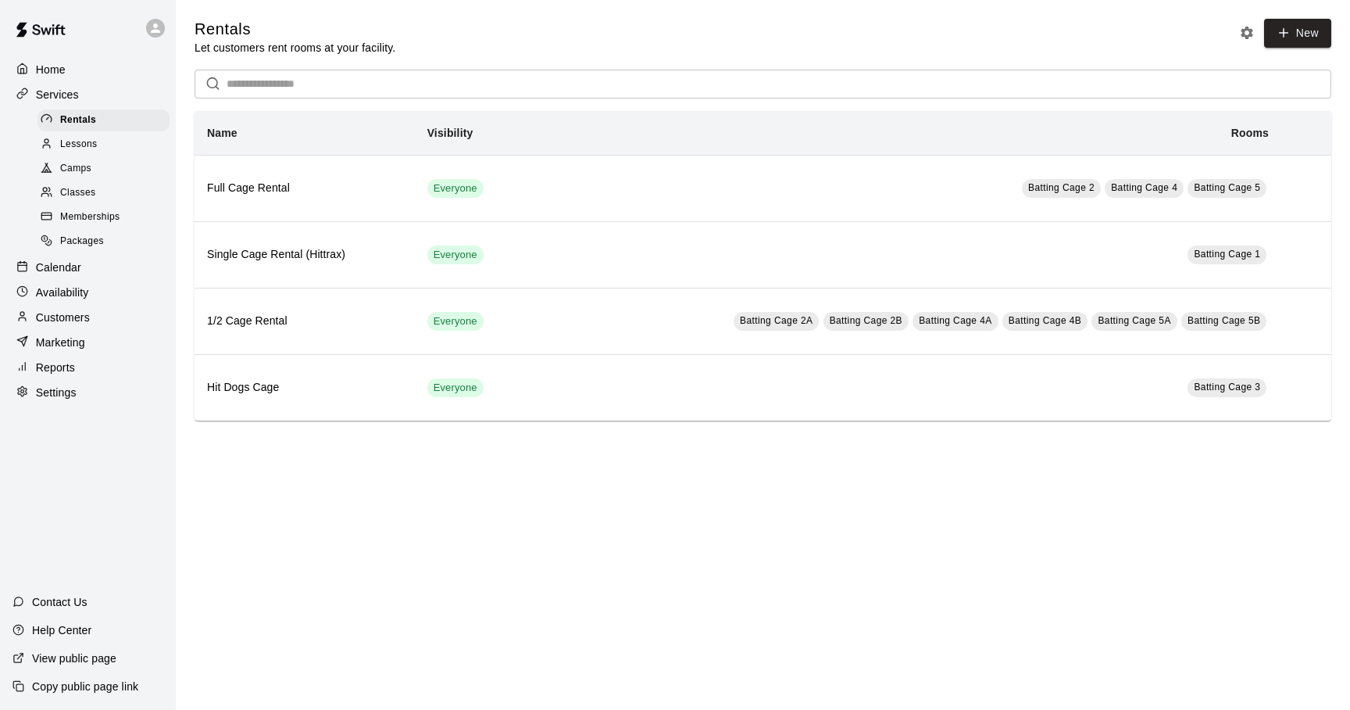
click at [88, 232] on div "Packages" at bounding box center [104, 242] width 132 height 22
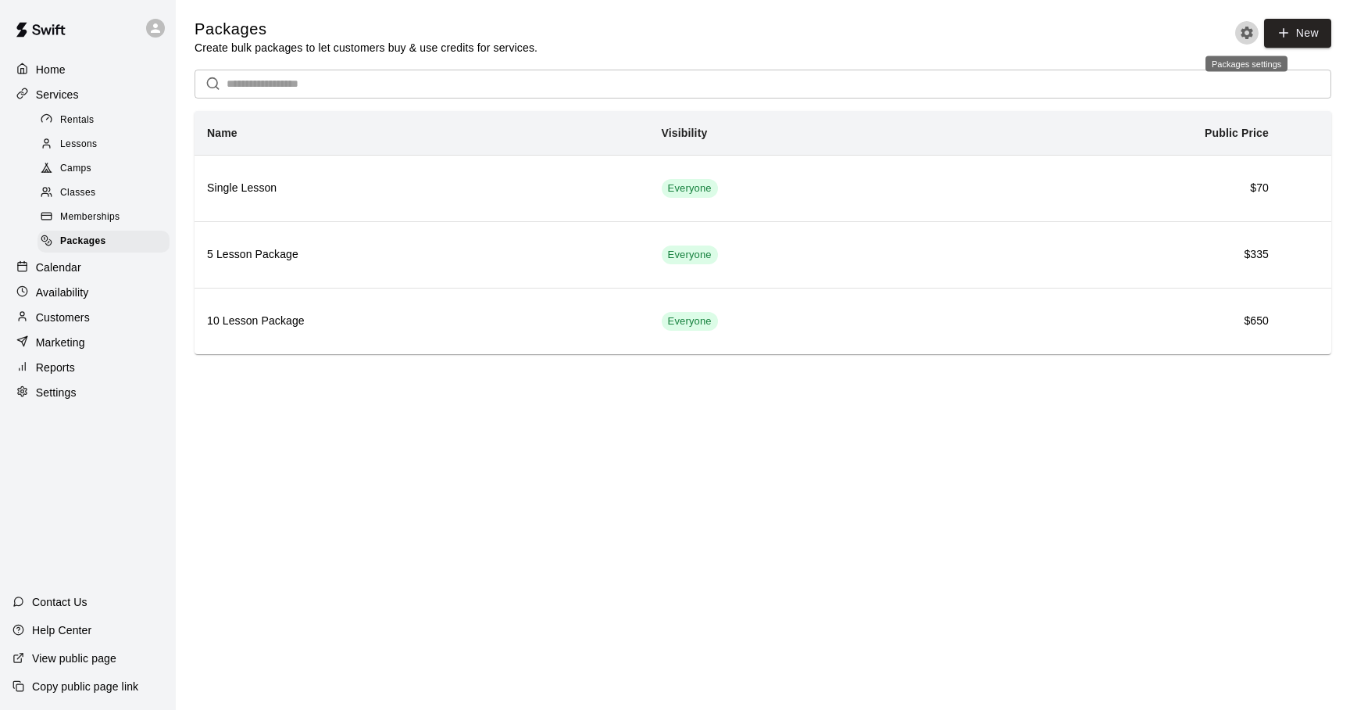
click at [1245, 35] on icon "Packages settings" at bounding box center [1247, 33] width 13 height 13
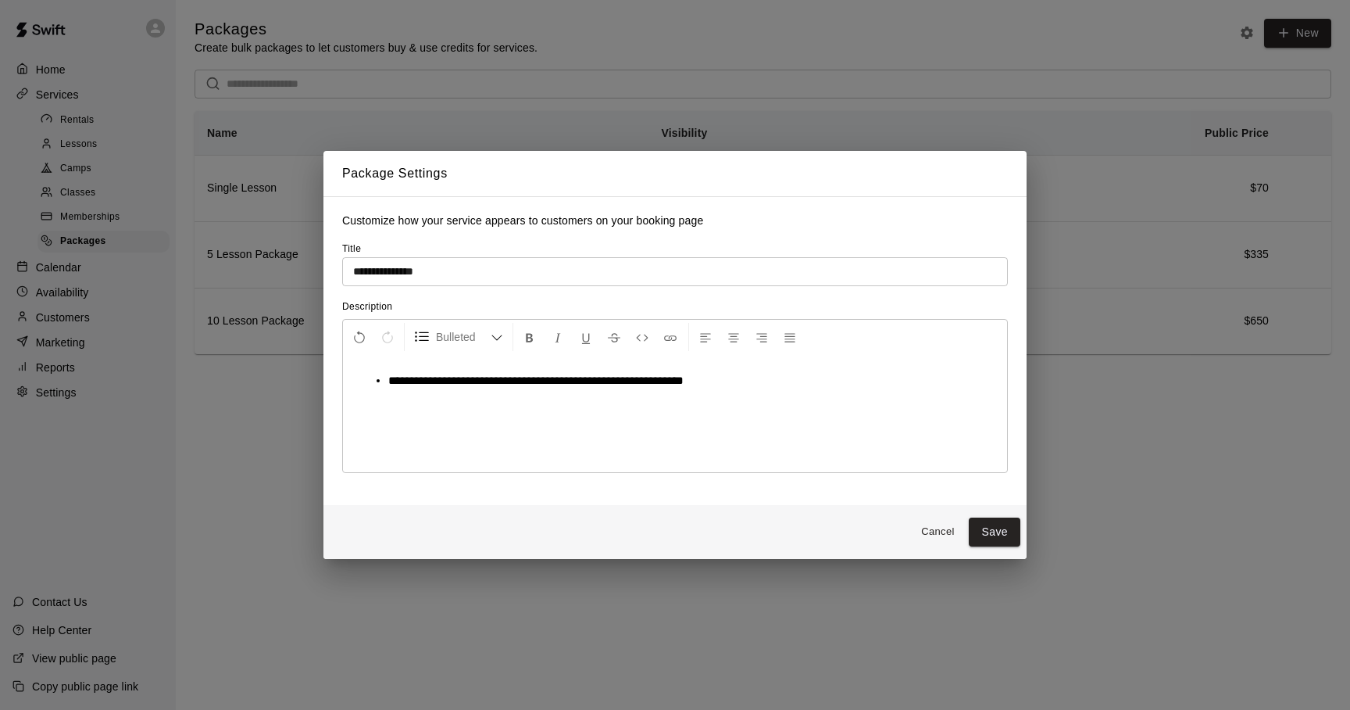
click at [1008, 517] on div "Cancel Save" at bounding box center [675, 532] width 703 height 54
click at [991, 528] on button "Save" at bounding box center [995, 531] width 52 height 29
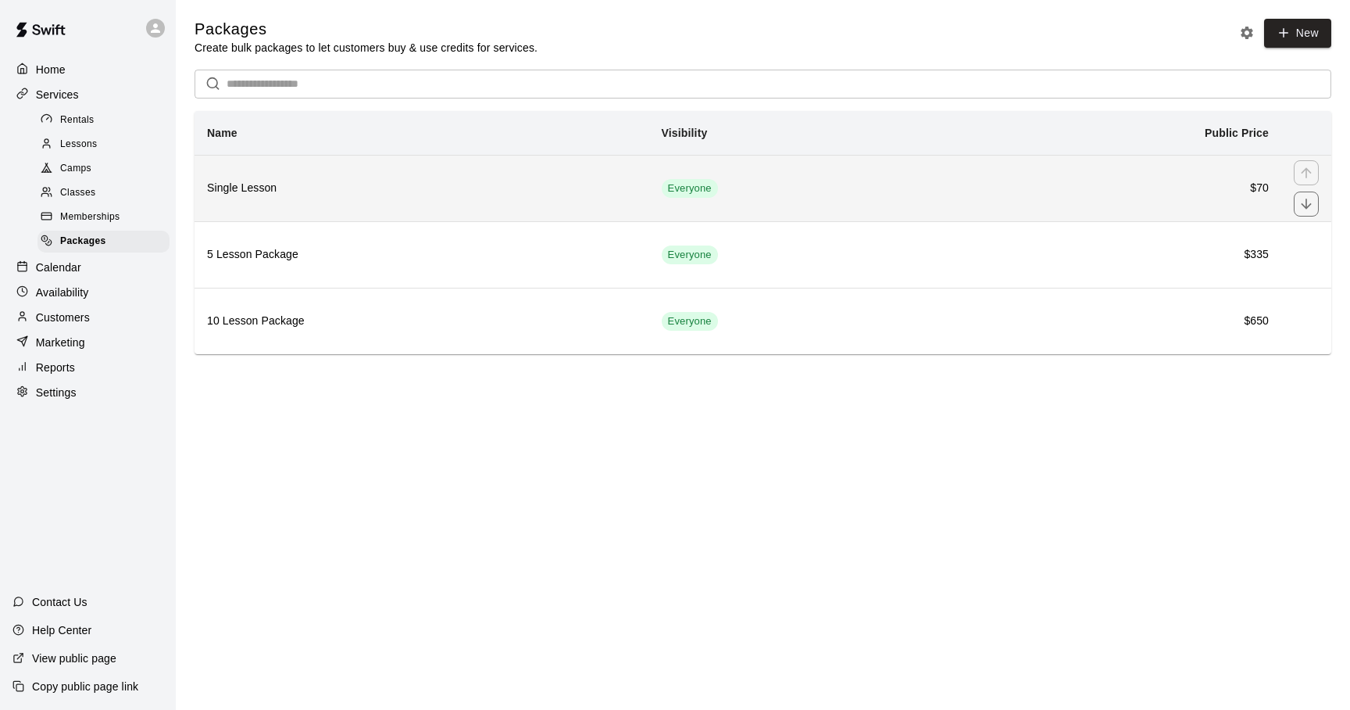
click at [273, 177] on th "Single Lesson" at bounding box center [422, 188] width 455 height 66
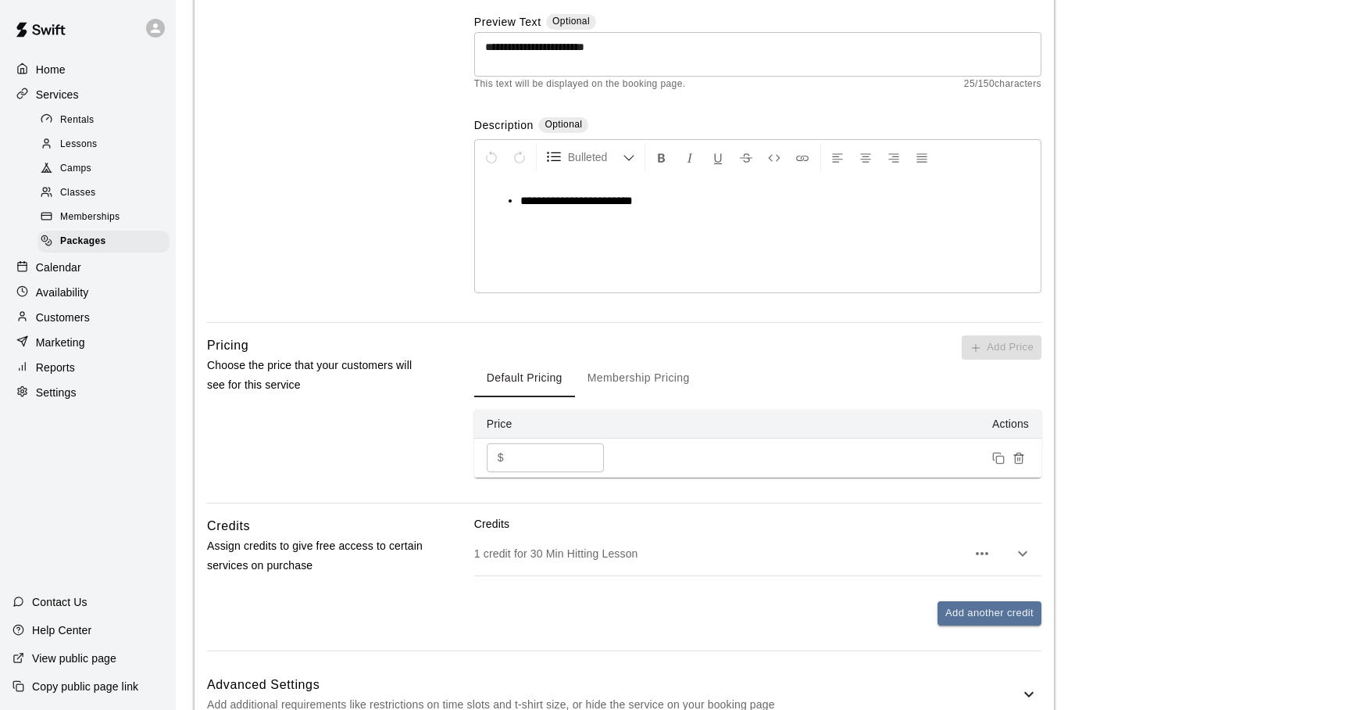
scroll to position [348, 0]
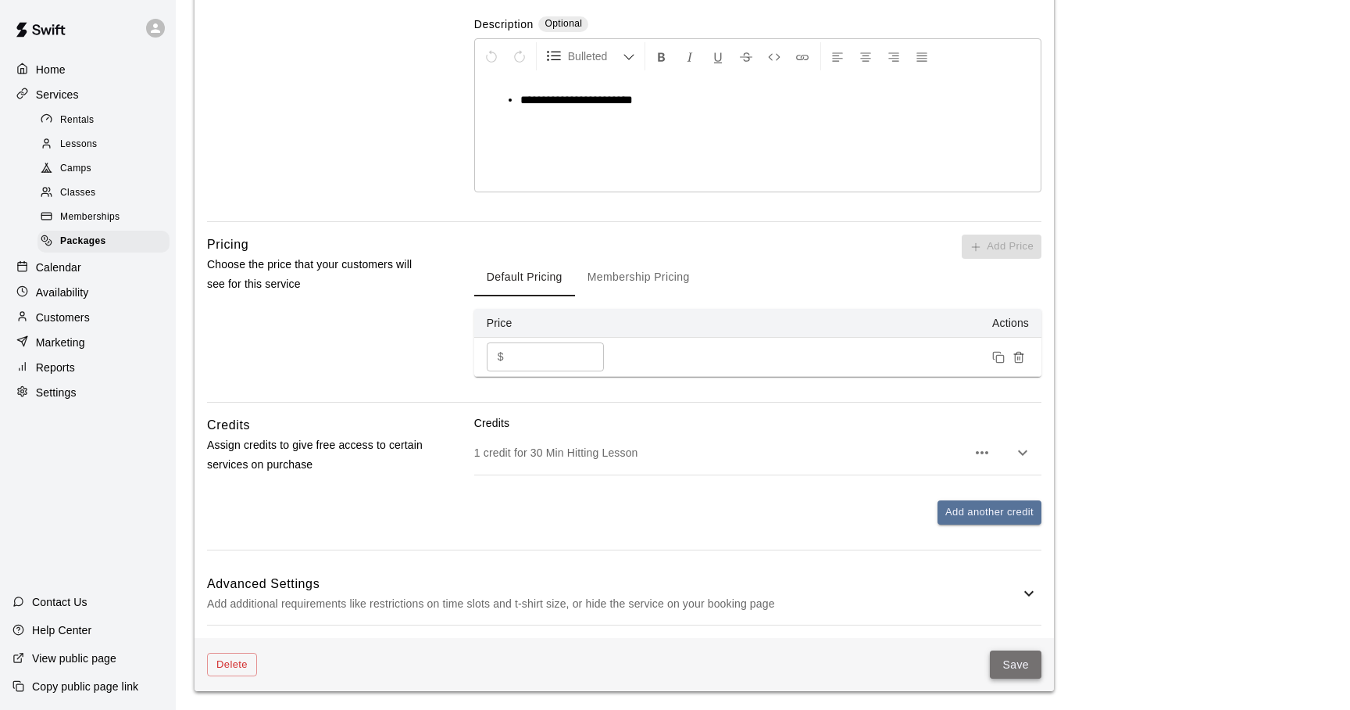
click at [1003, 663] on button "Save" at bounding box center [1016, 664] width 52 height 29
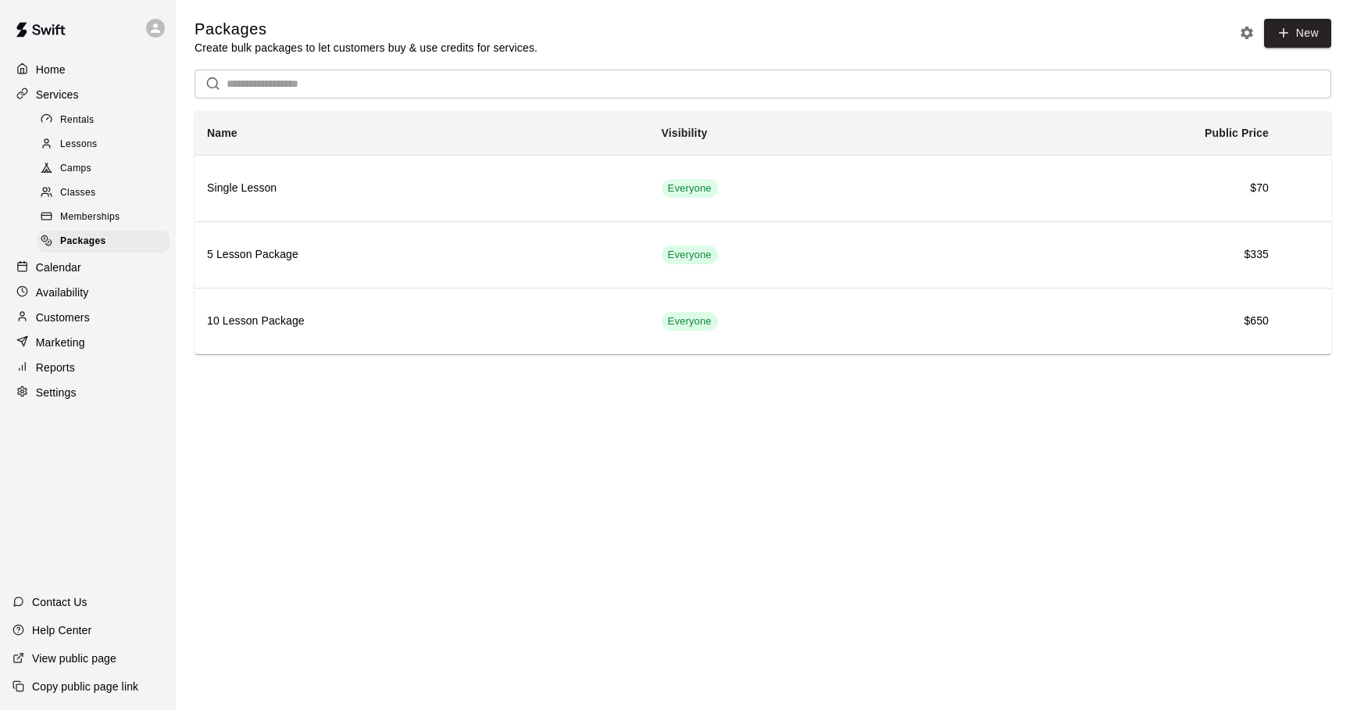
click at [163, 32] on icon at bounding box center [155, 28] width 14 height 14
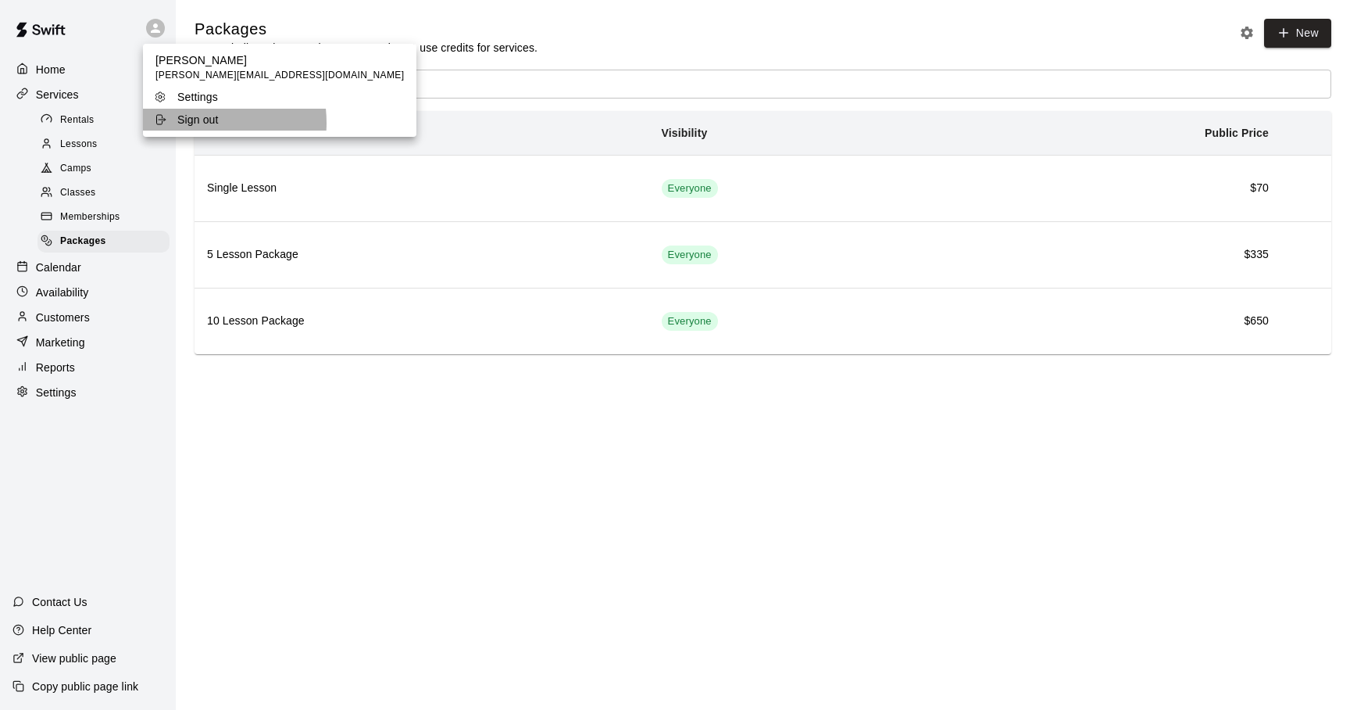
click at [190, 122] on p "Sign out" at bounding box center [197, 120] width 41 height 16
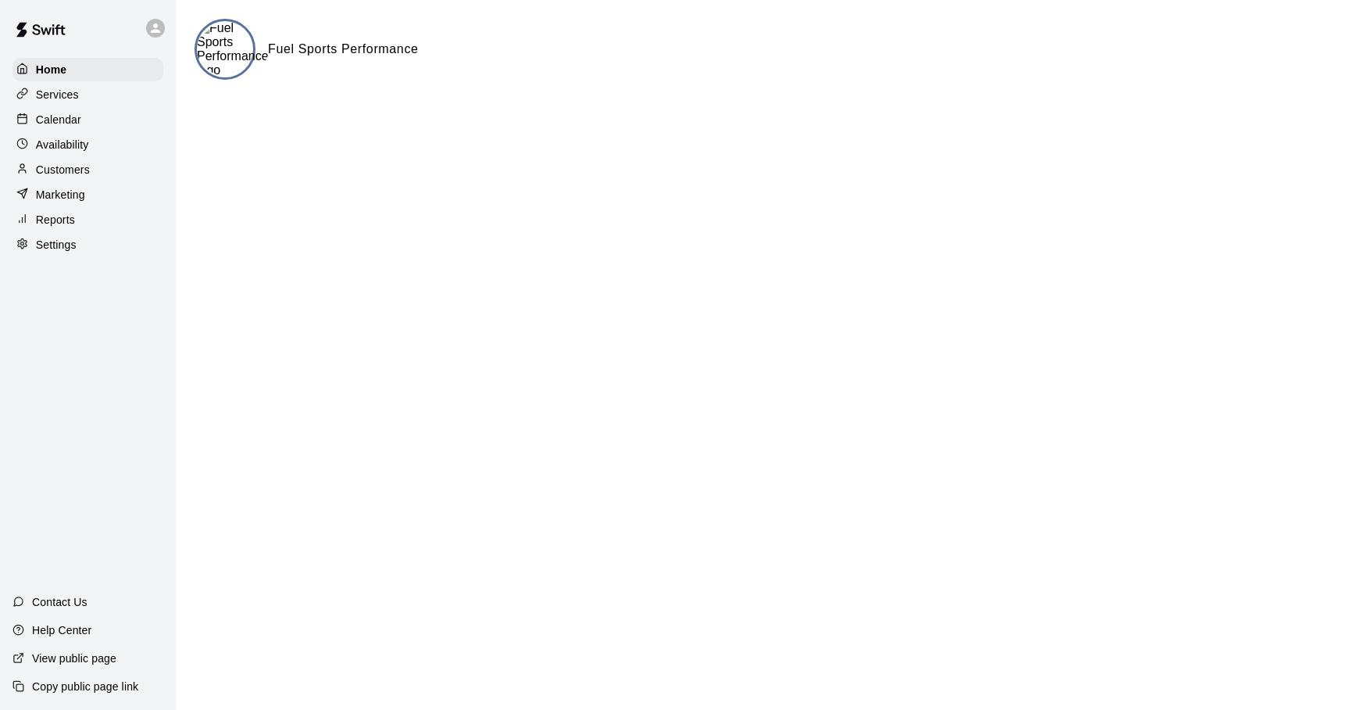
click at [74, 93] on p "Services" at bounding box center [57, 95] width 43 height 16
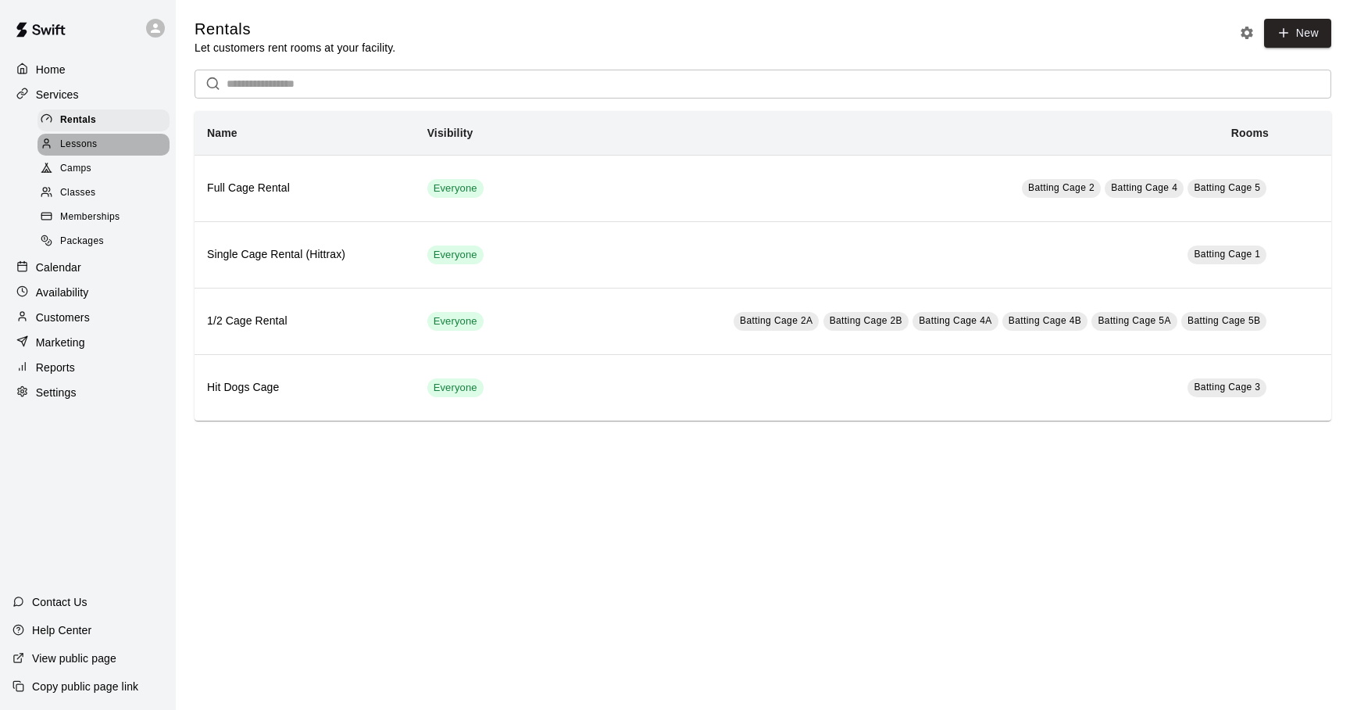
click at [92, 143] on span "Lessons" at bounding box center [79, 145] width 38 height 16
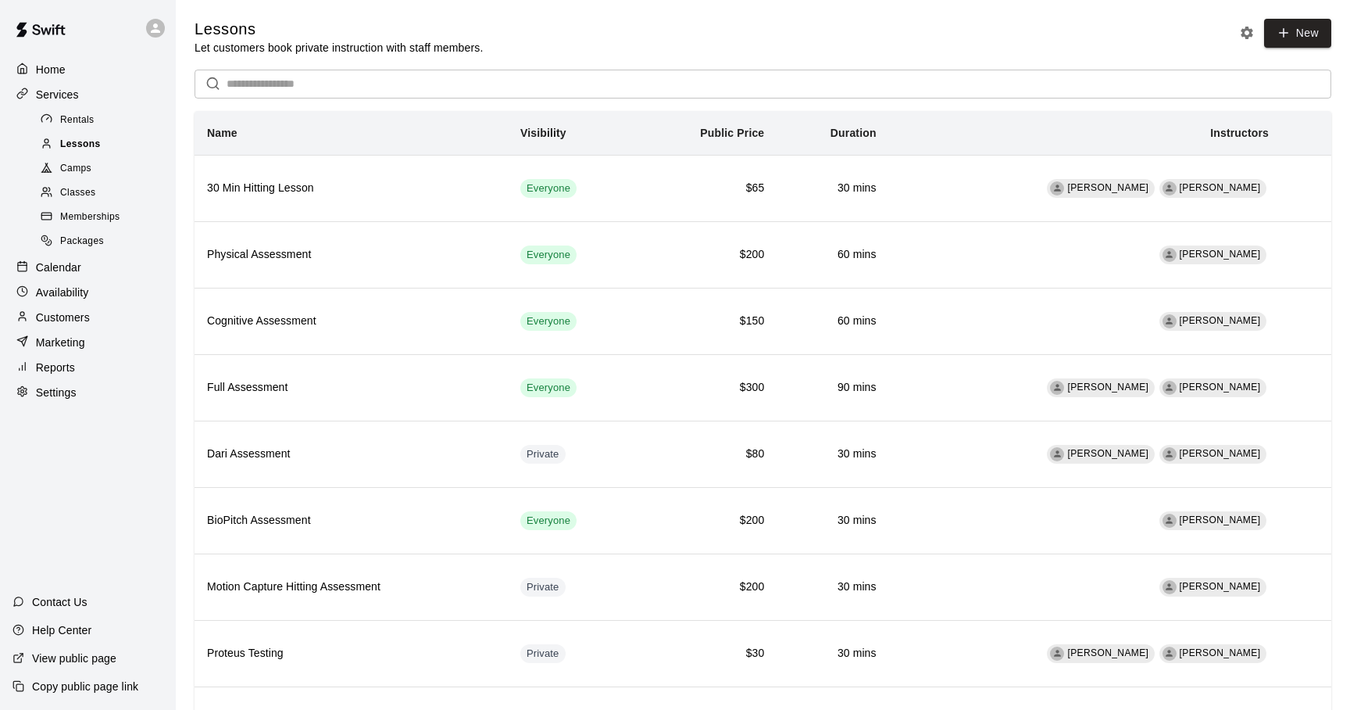
click at [95, 141] on span "Lessons" at bounding box center [80, 145] width 41 height 16
click at [1250, 34] on icon "Lesson settings" at bounding box center [1247, 33] width 13 height 13
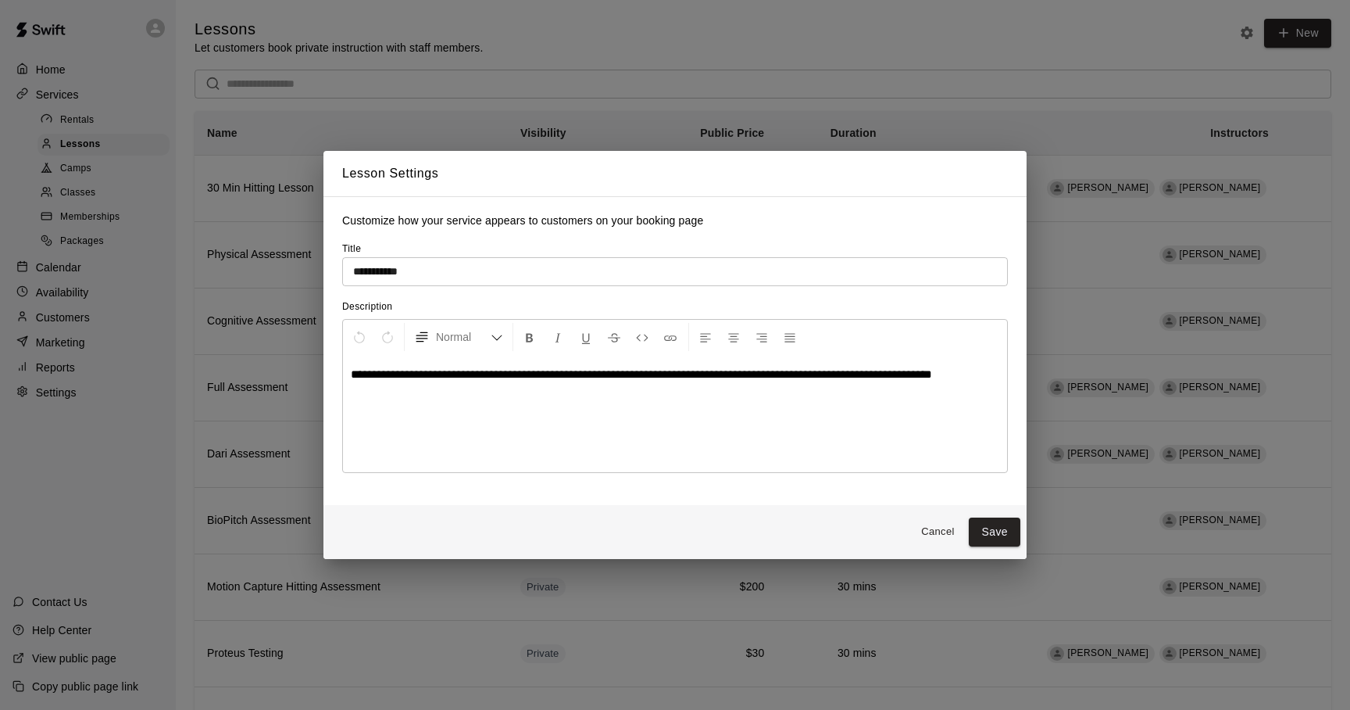
click at [355, 273] on input "**********" at bounding box center [675, 271] width 666 height 29
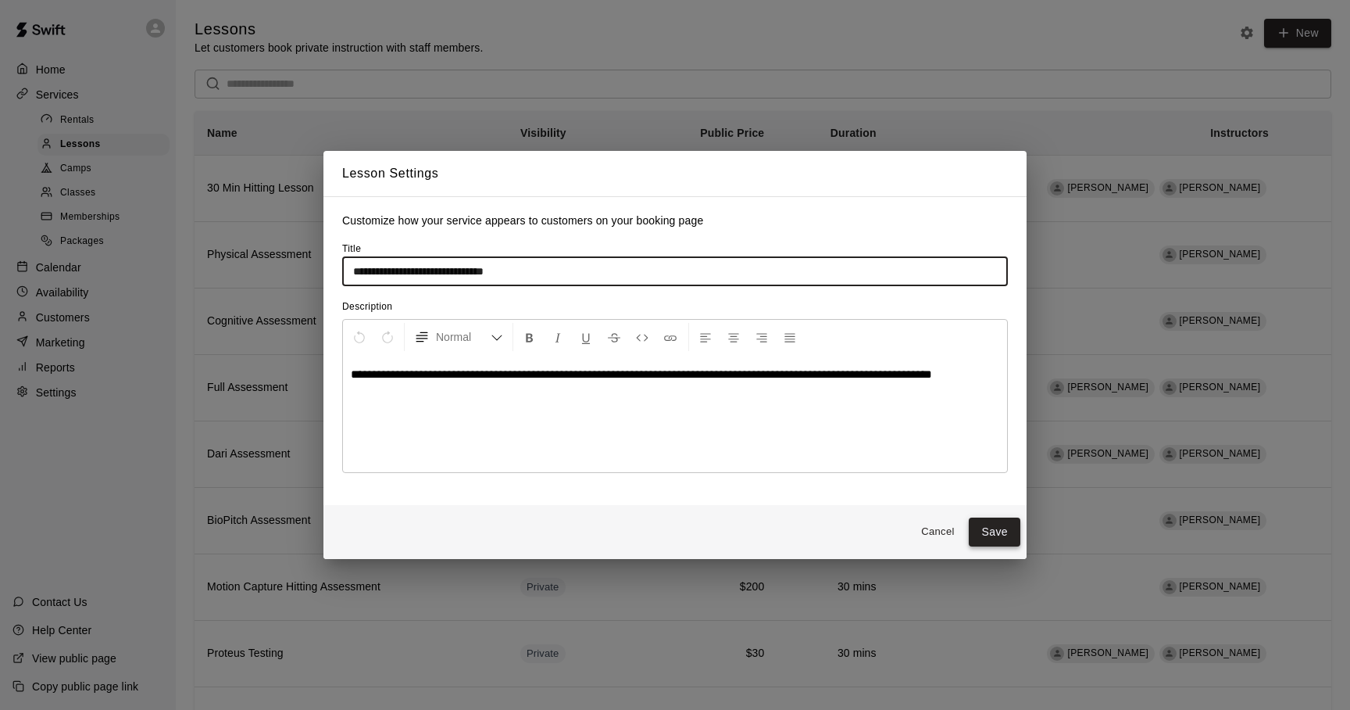
type input "**********"
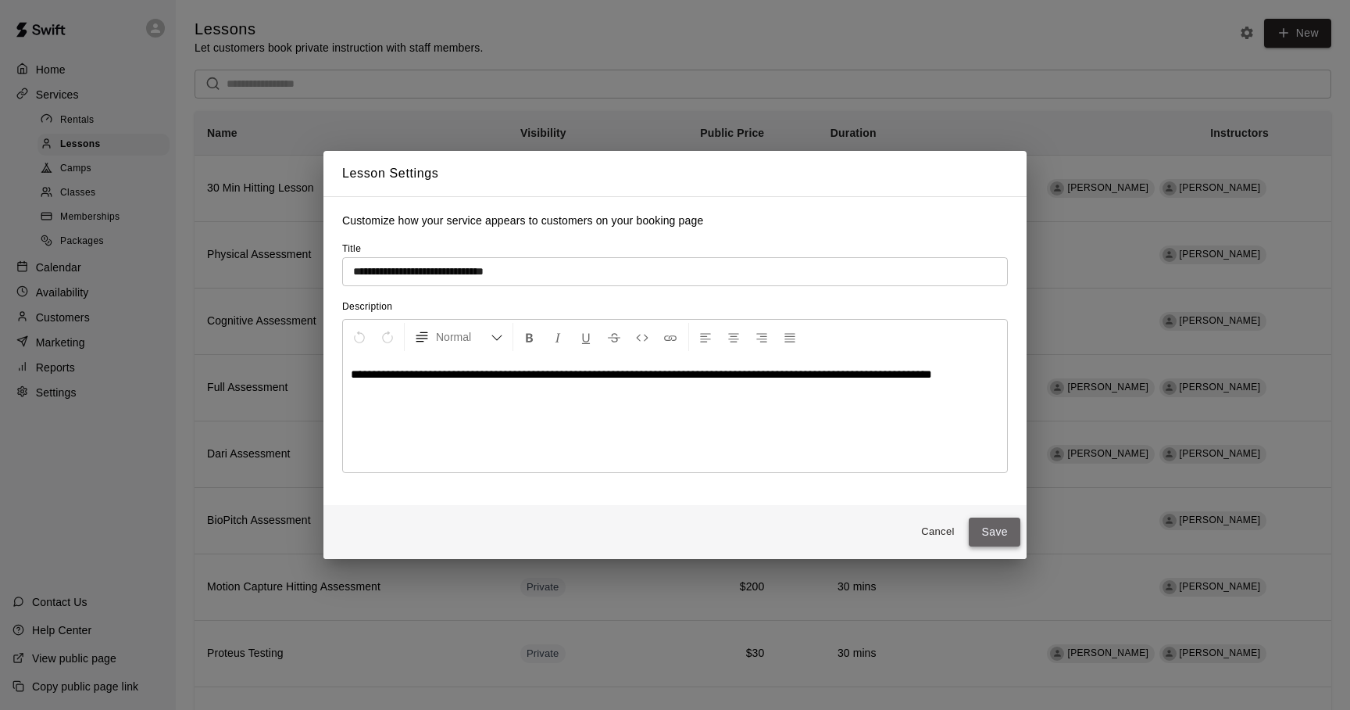
click at [985, 535] on button "Save" at bounding box center [995, 531] width 52 height 29
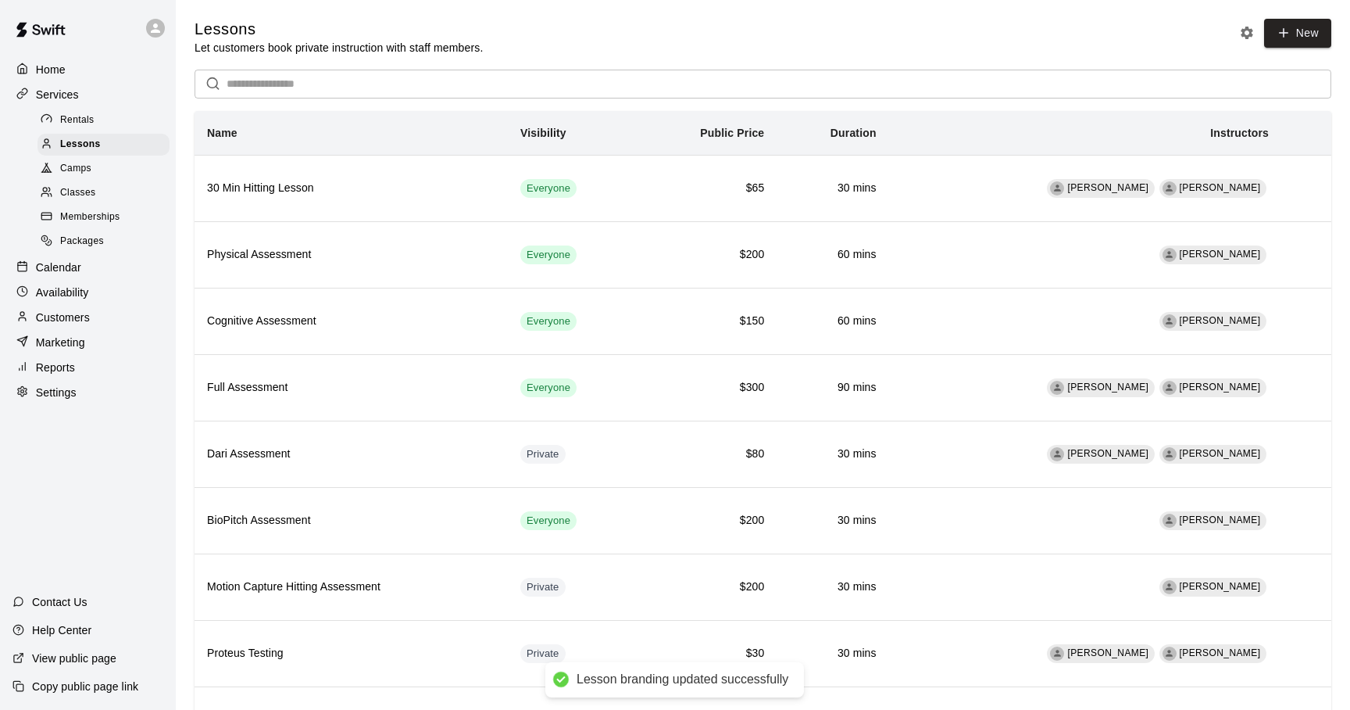
click at [95, 658] on p "View public page" at bounding box center [74, 658] width 84 height 16
click at [65, 287] on p "Availability" at bounding box center [62, 292] width 53 height 16
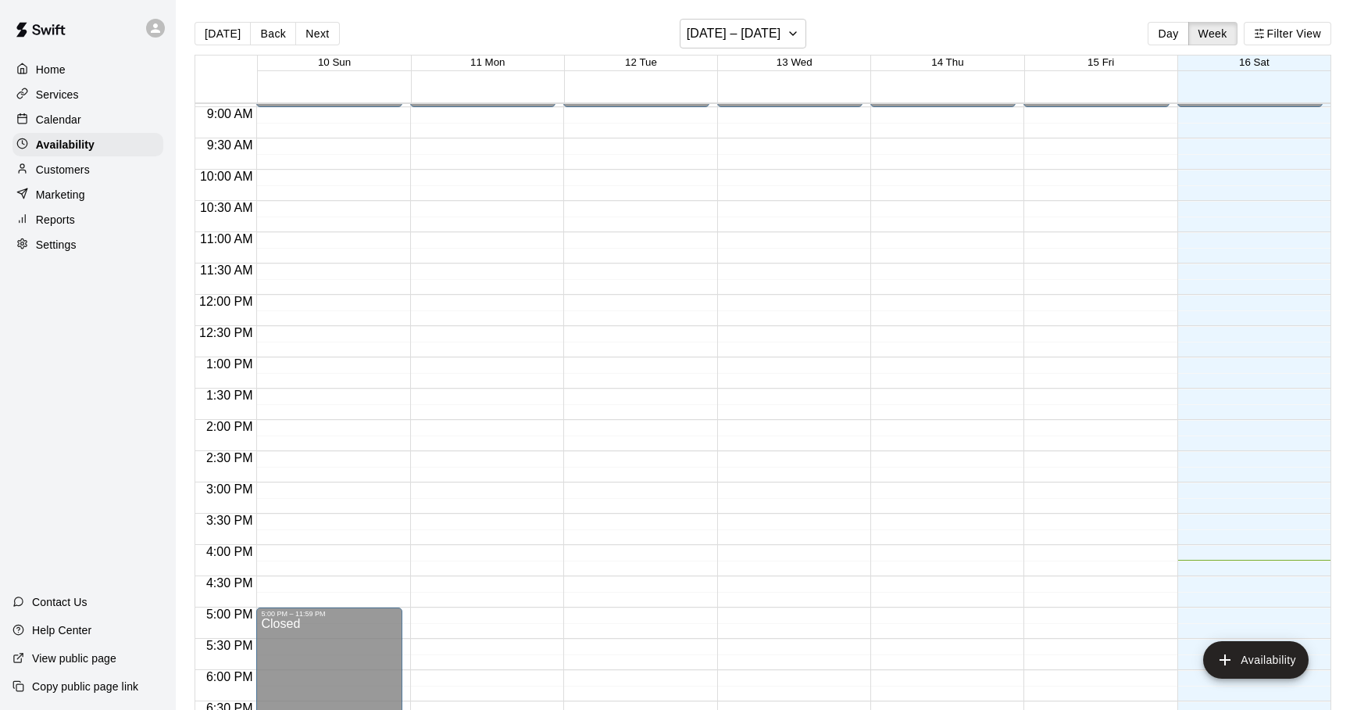
scroll to position [589, 0]
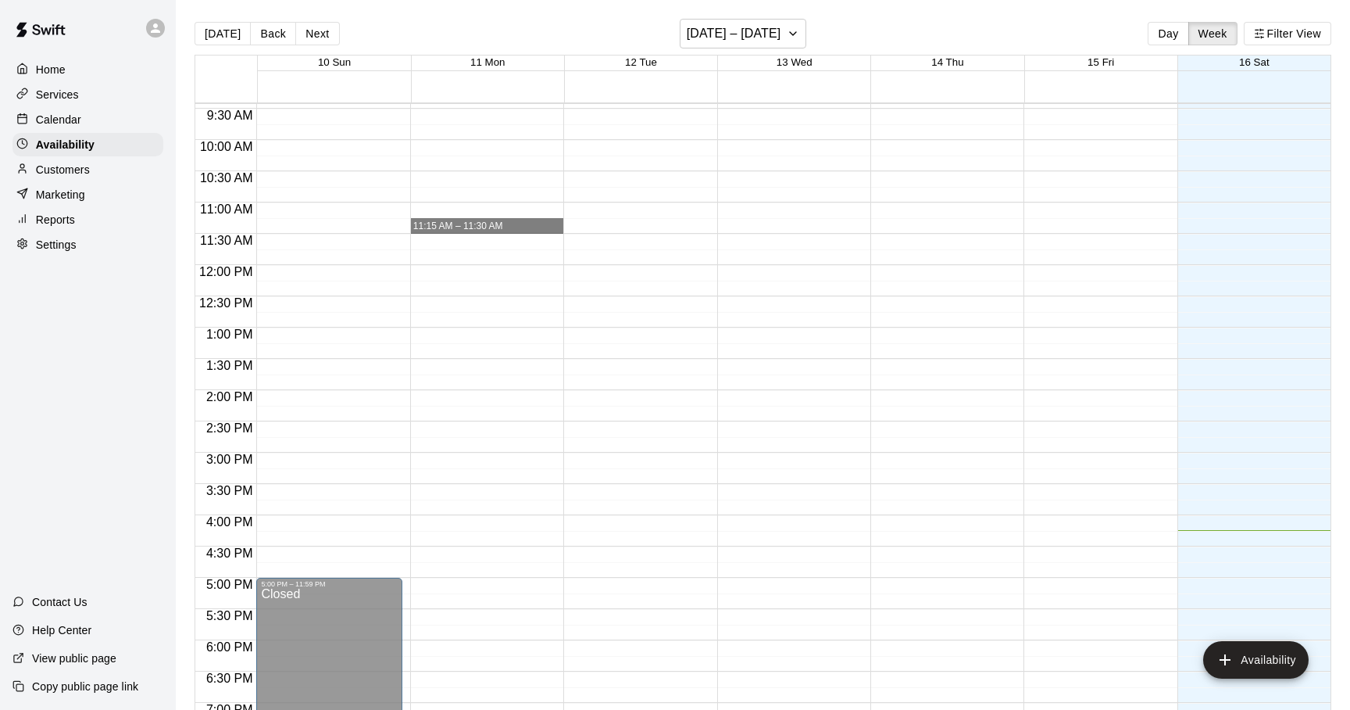
drag, startPoint x: 459, startPoint y: 221, endPoint x: 475, endPoint y: 225, distance: 16.9
click at [475, 225] on div "12:00 AM – 9:00 AM Closed 8:00 PM – 11:59 PM Closed 11:15 AM – 11:30 AM" at bounding box center [486, 265] width 153 height 1500
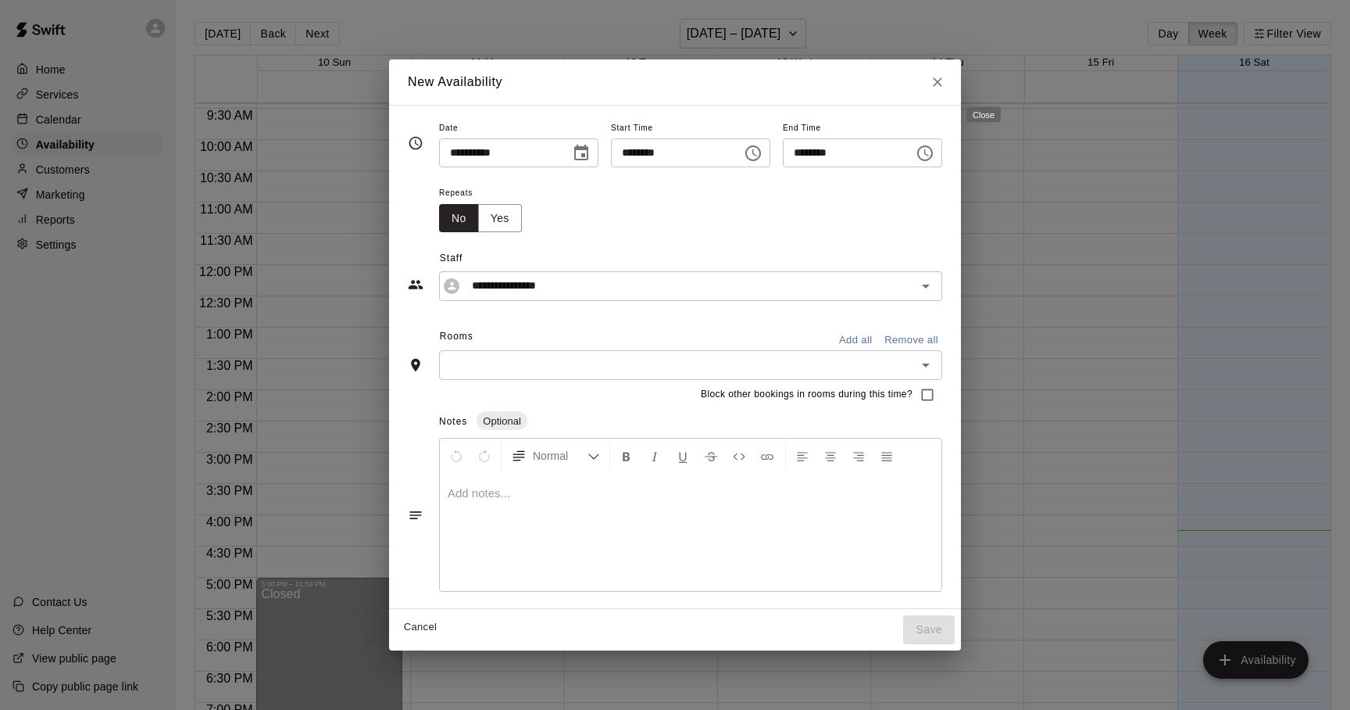
click at [942, 79] on icon "Close" at bounding box center [937, 81] width 9 height 9
type input "**********"
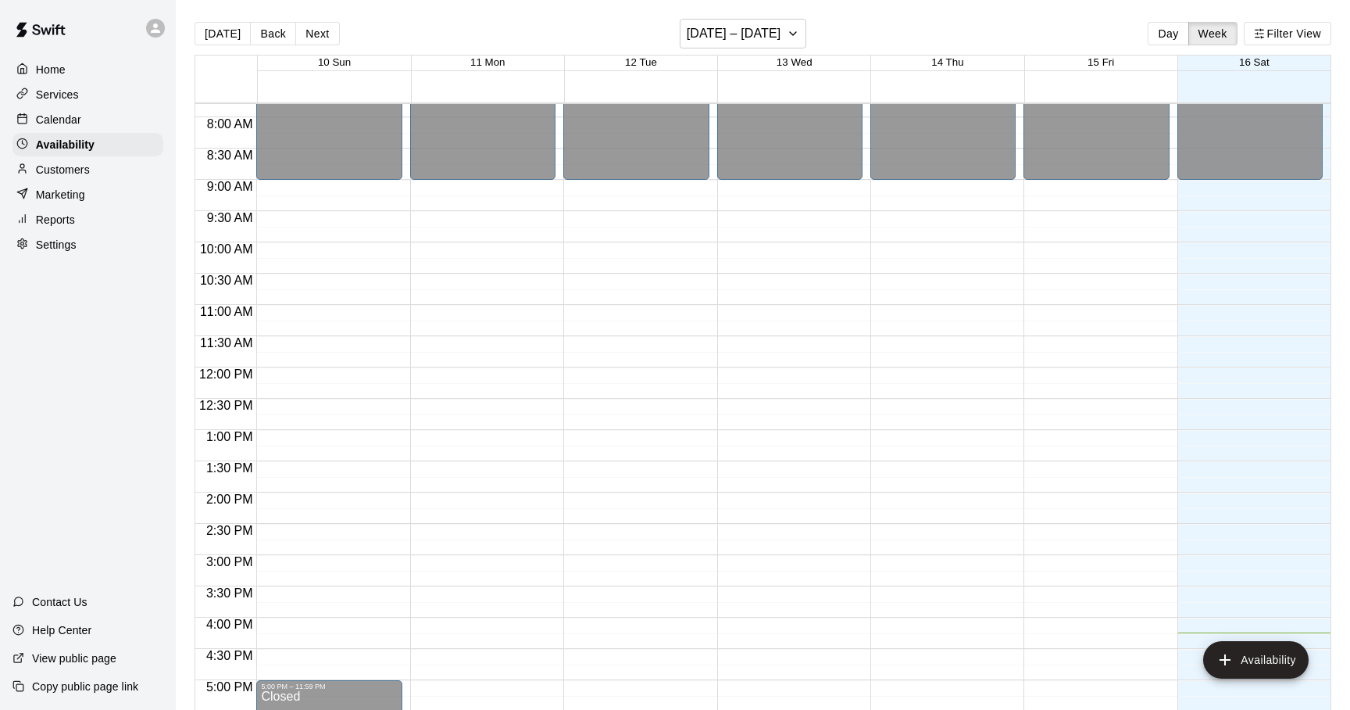
scroll to position [465, 0]
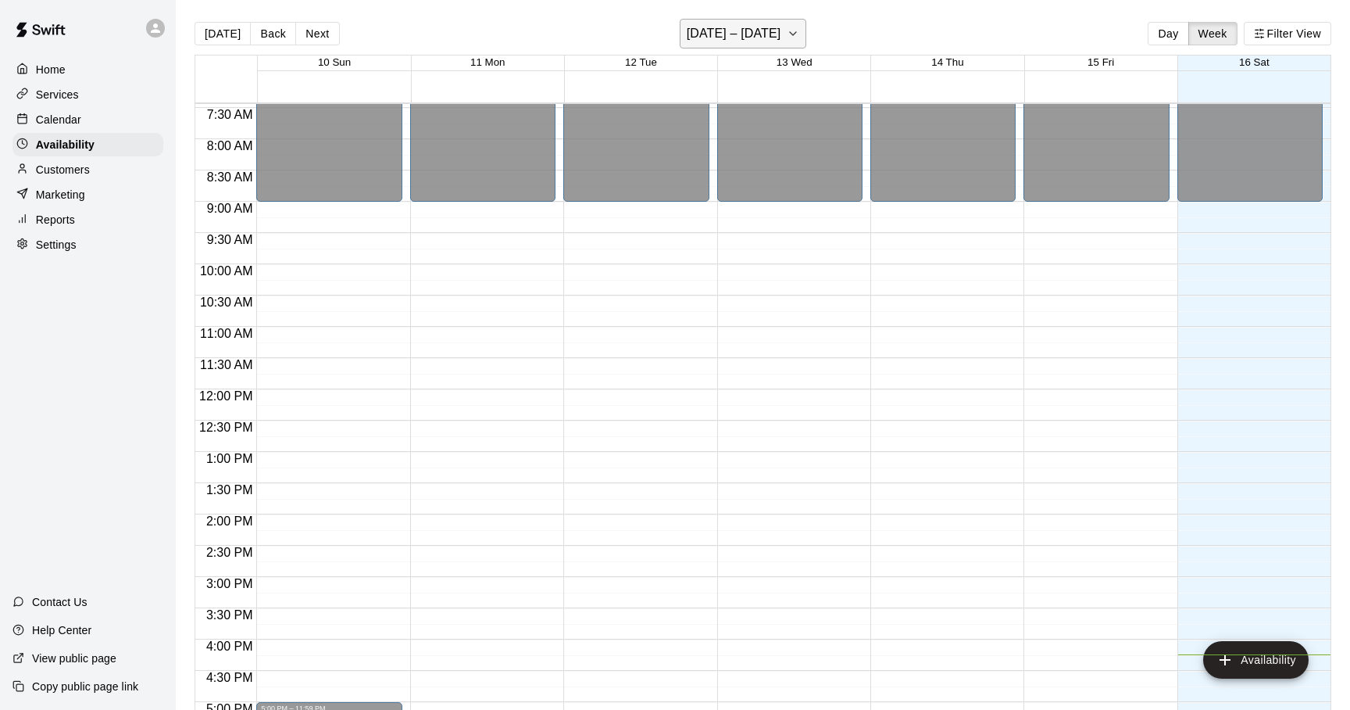
click at [794, 31] on button "[DATE] – [DATE]" at bounding box center [743, 34] width 127 height 30
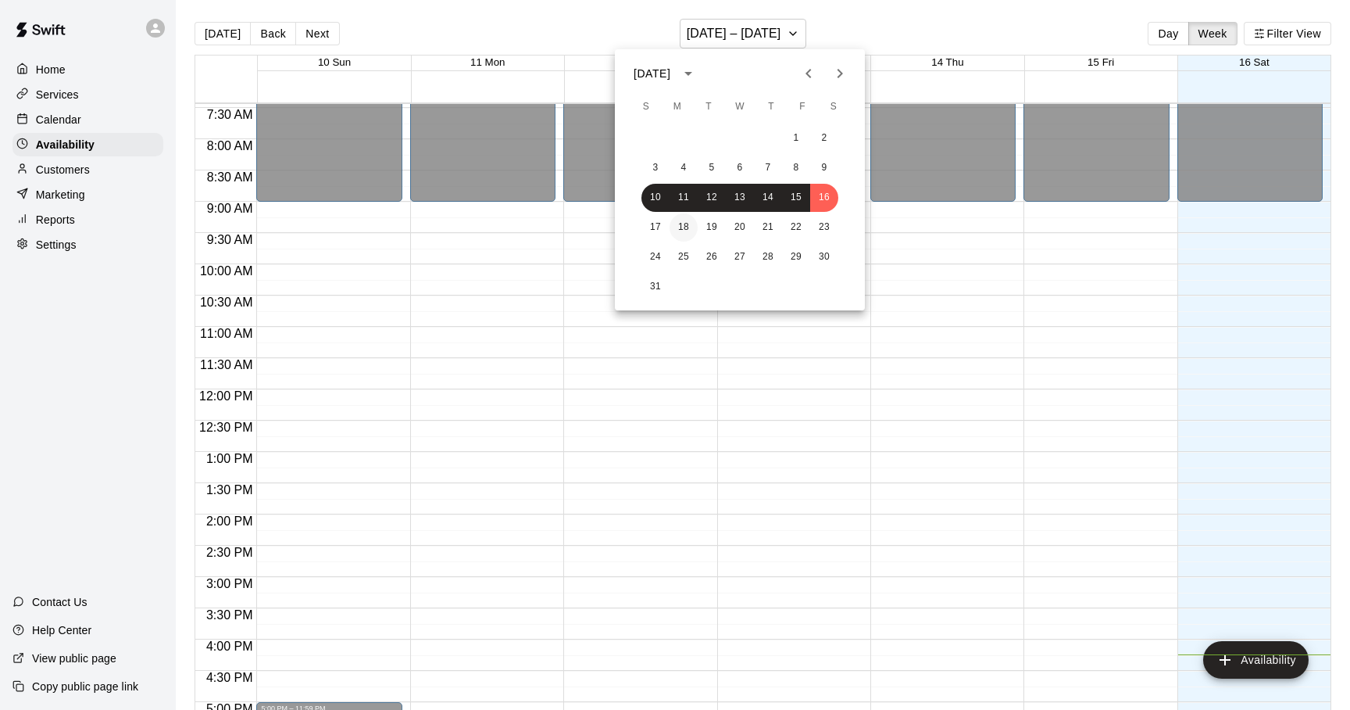
click at [676, 224] on button "18" at bounding box center [684, 227] width 28 height 28
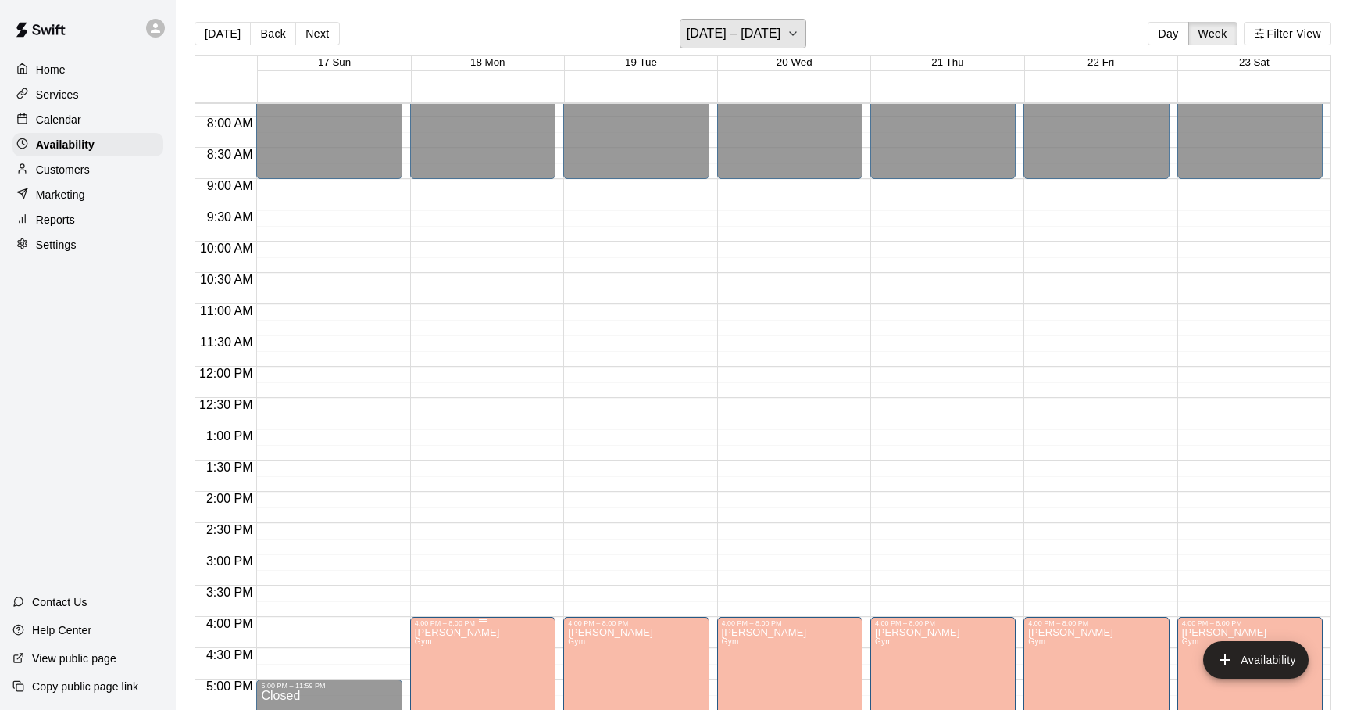
scroll to position [589, 0]
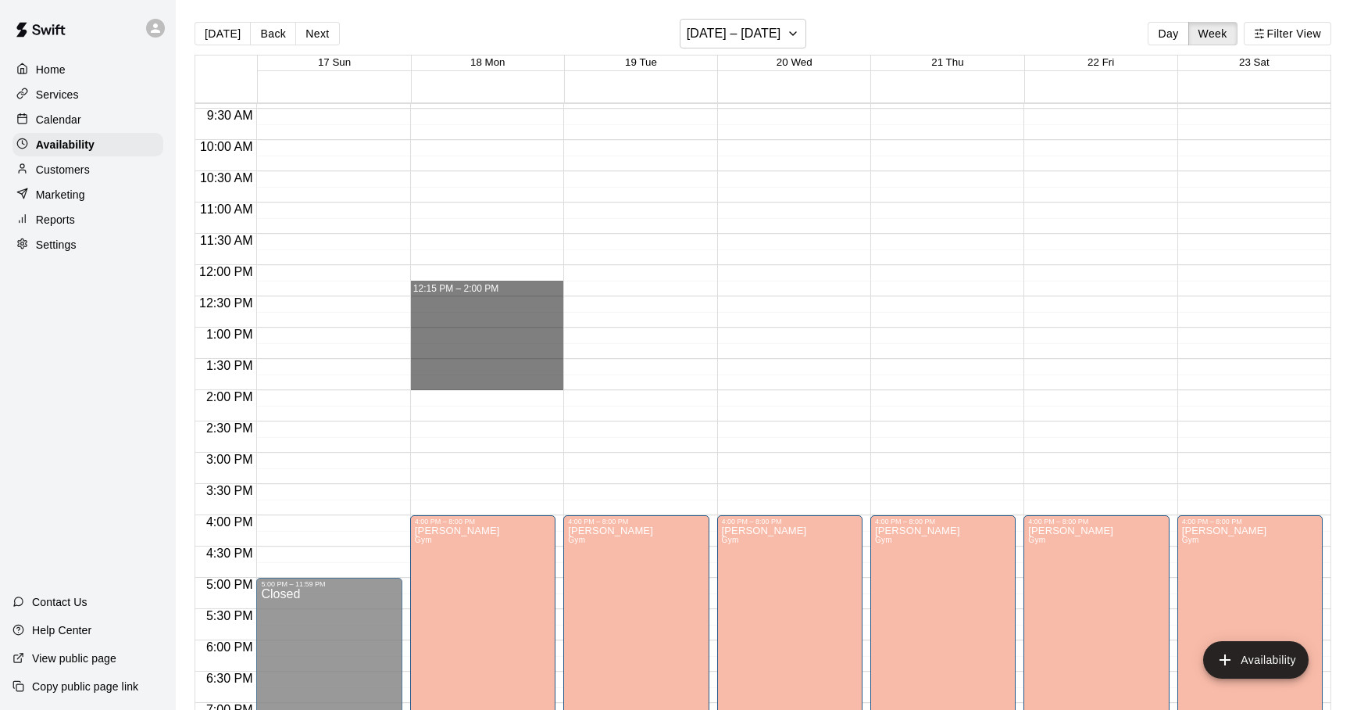
drag, startPoint x: 427, startPoint y: 287, endPoint x: 470, endPoint y: 380, distance: 102.4
click at [470, 380] on div "12:00 AM – 9:00 AM Closed 4:00 PM – 8:00 PM Ashley Kravitz Gym AK 8:00 PM – 11:…" at bounding box center [486, 265] width 153 height 1500
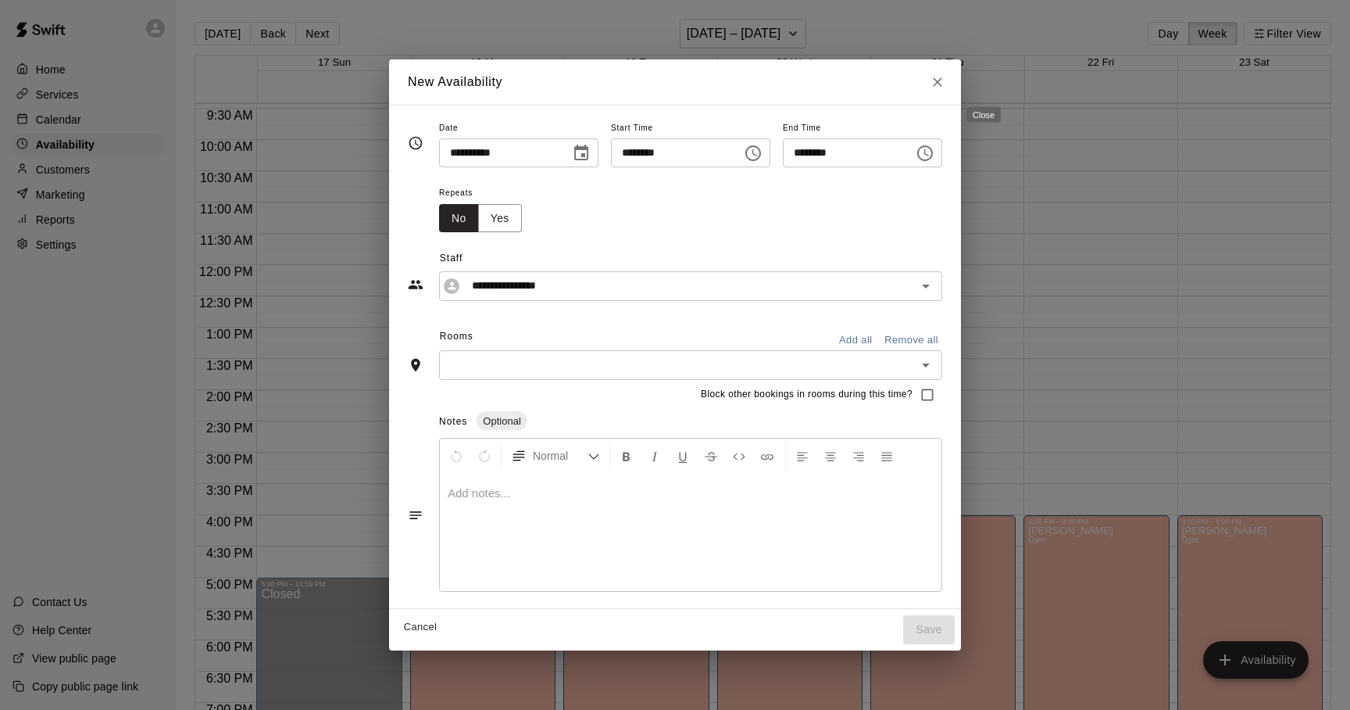
click at [946, 83] on icon "Close" at bounding box center [938, 82] width 16 height 16
type input "**********"
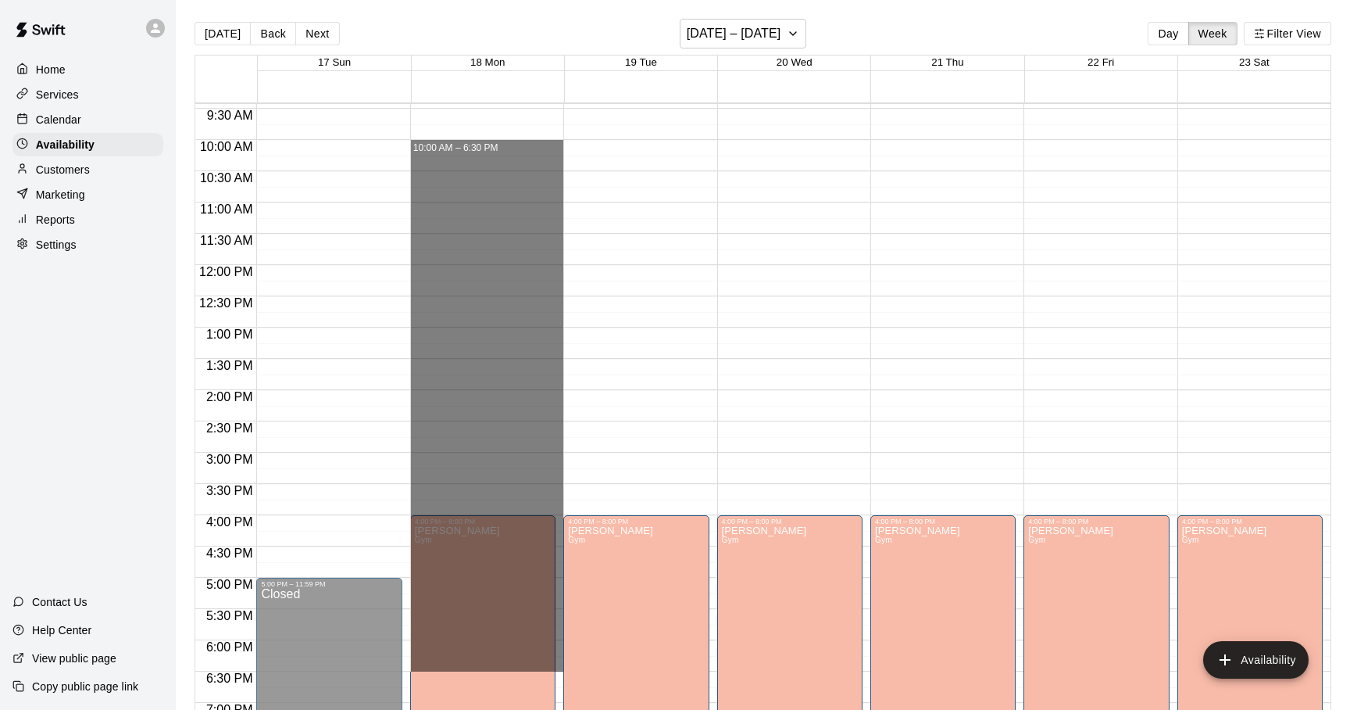
drag, startPoint x: 414, startPoint y: 141, endPoint x: 501, endPoint y: 668, distance: 534.5
click at [501, 668] on div "12:00 AM – 9:00 AM Closed 4:00 PM – 8:00 PM Ashley Kravitz Gym AK 8:00 PM – 11:…" at bounding box center [486, 265] width 153 height 1500
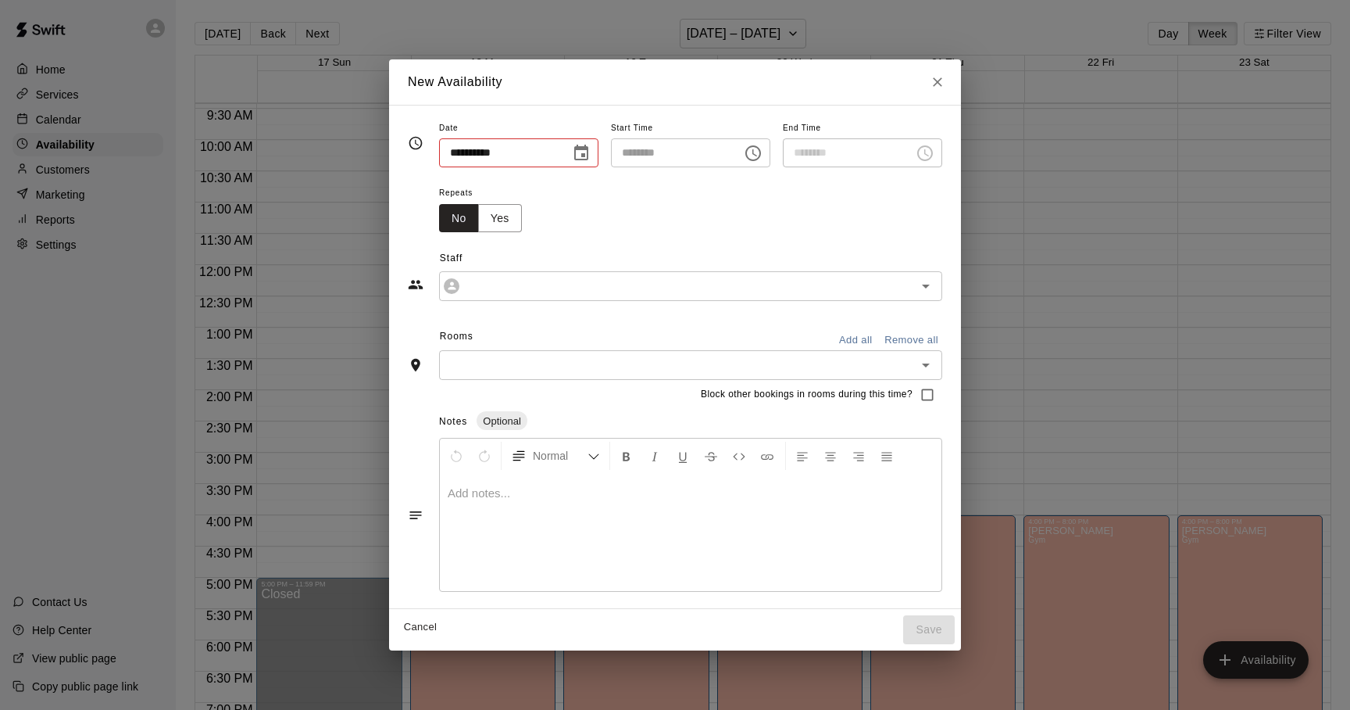
type input "**********"
type input "********"
click at [876, 149] on input "********" at bounding box center [843, 152] width 120 height 29
type input "********"
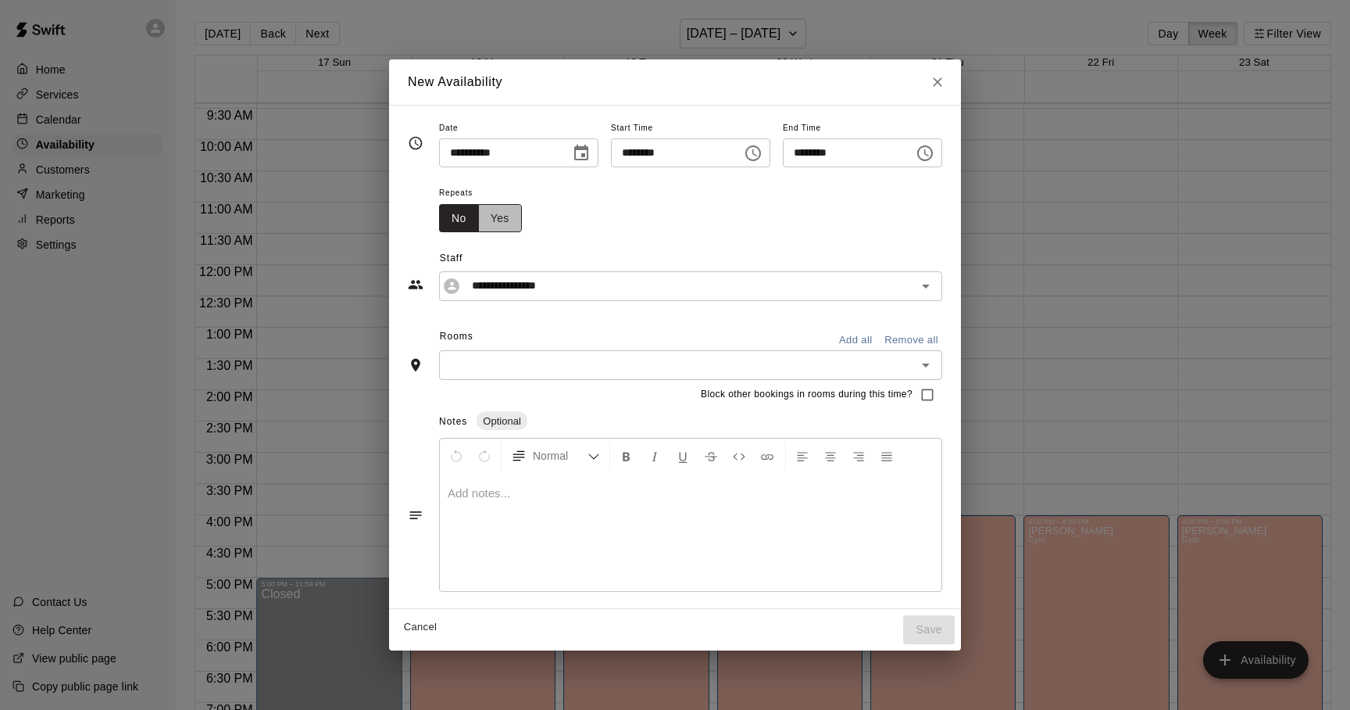
click at [478, 223] on button "Yes" at bounding box center [500, 218] width 44 height 29
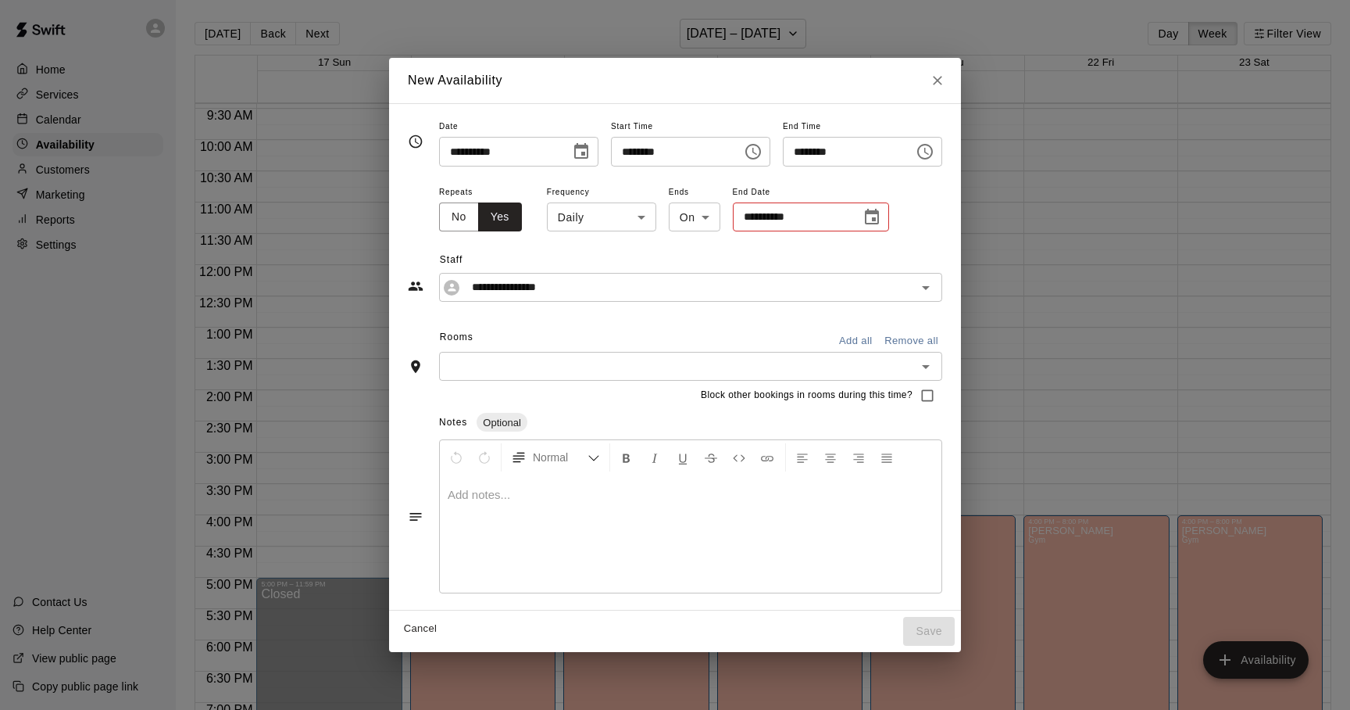
click at [595, 216] on body "Home Services Calendar Availability Customers Marketing Reports Settings Contac…" at bounding box center [675, 367] width 1350 height 735
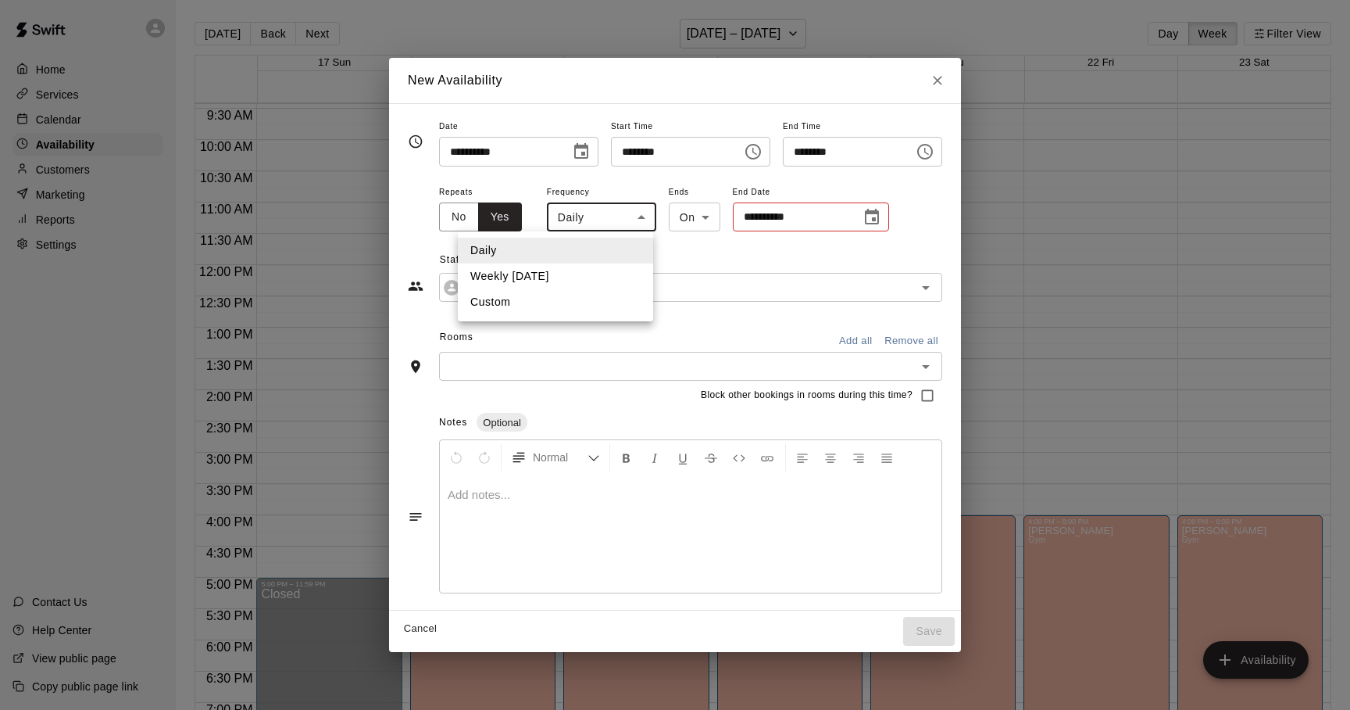
click at [602, 187] on div at bounding box center [675, 355] width 1350 height 710
click at [662, 214] on body "Home Services Calendar Availability Customers Marketing Reports Settings Contac…" at bounding box center [675, 367] width 1350 height 735
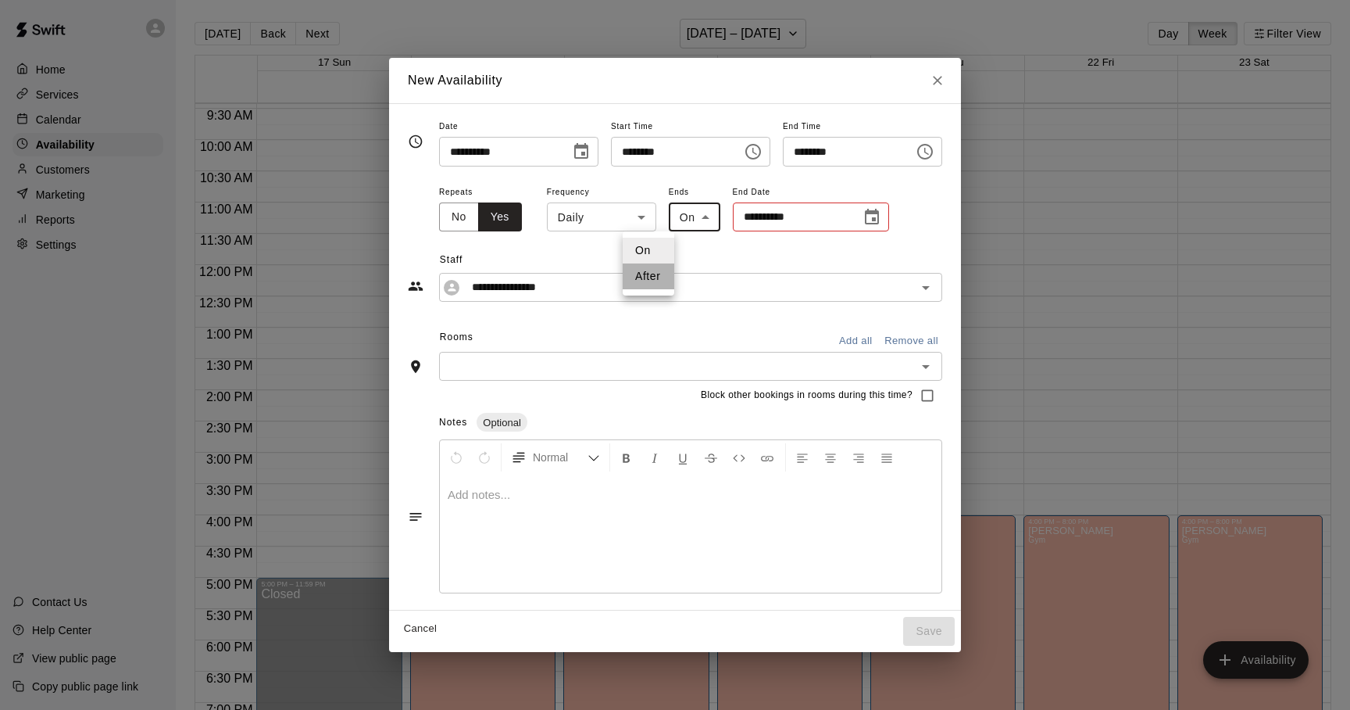
click at [649, 277] on li "After" at bounding box center [649, 276] width 52 height 26
type input "*****"
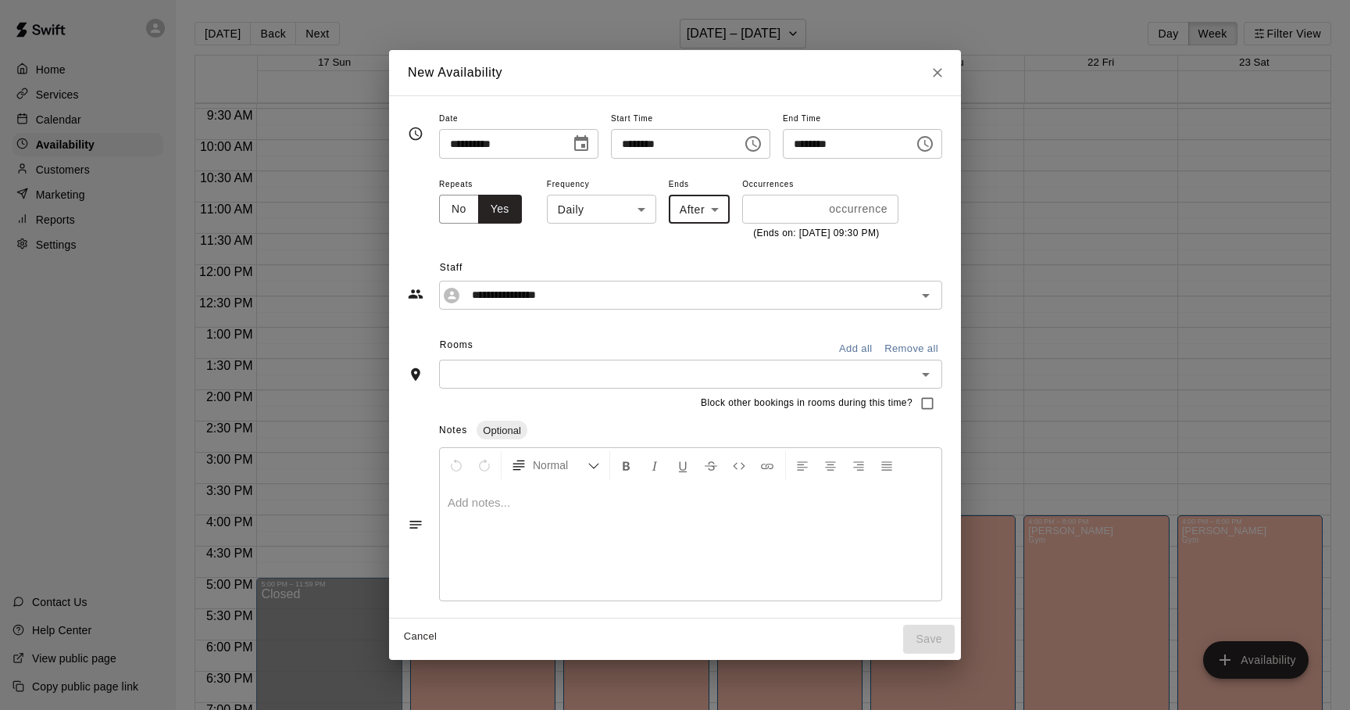
click at [773, 207] on div "* occurrence ​" at bounding box center [820, 209] width 156 height 29
click at [772, 207] on div "* occurrences ​" at bounding box center [820, 209] width 156 height 29
click at [764, 208] on input "*" at bounding box center [779, 209] width 75 height 29
type input "*"
click at [764, 208] on input "*" at bounding box center [779, 209] width 75 height 29
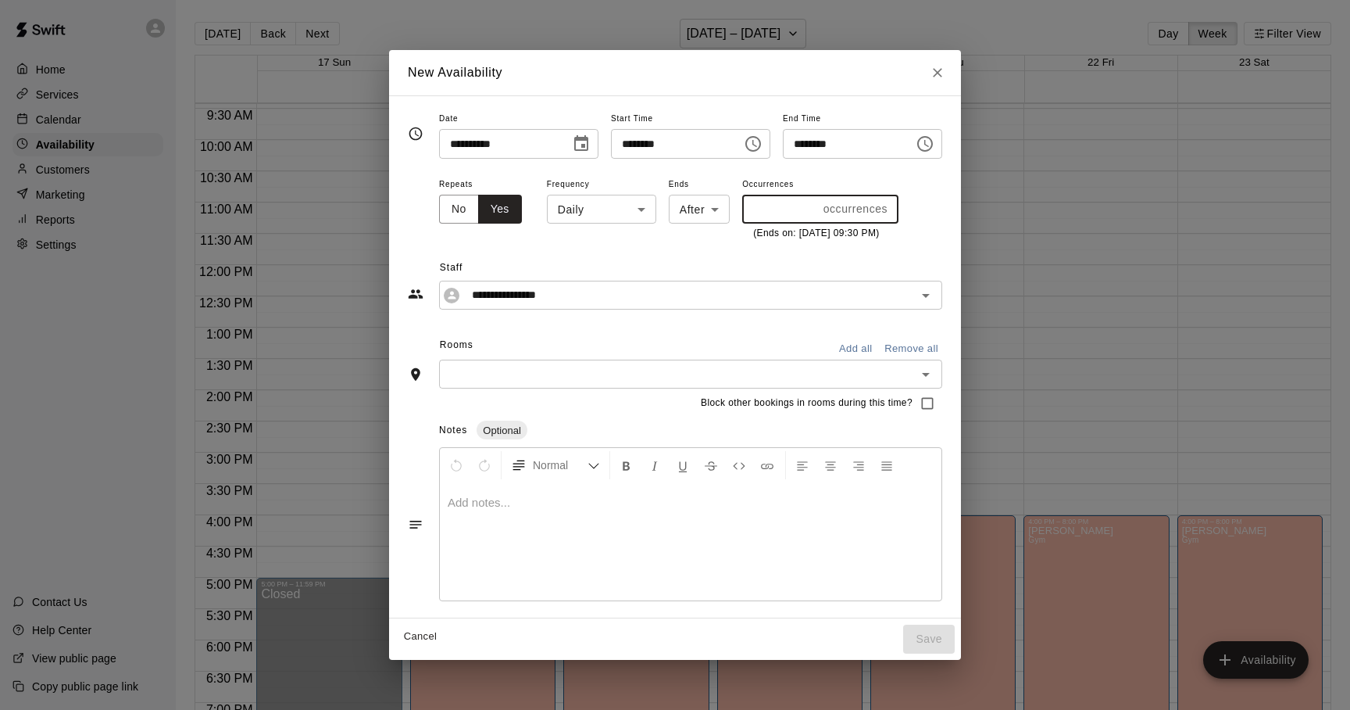
click at [935, 377] on icon "Open" at bounding box center [926, 374] width 19 height 19
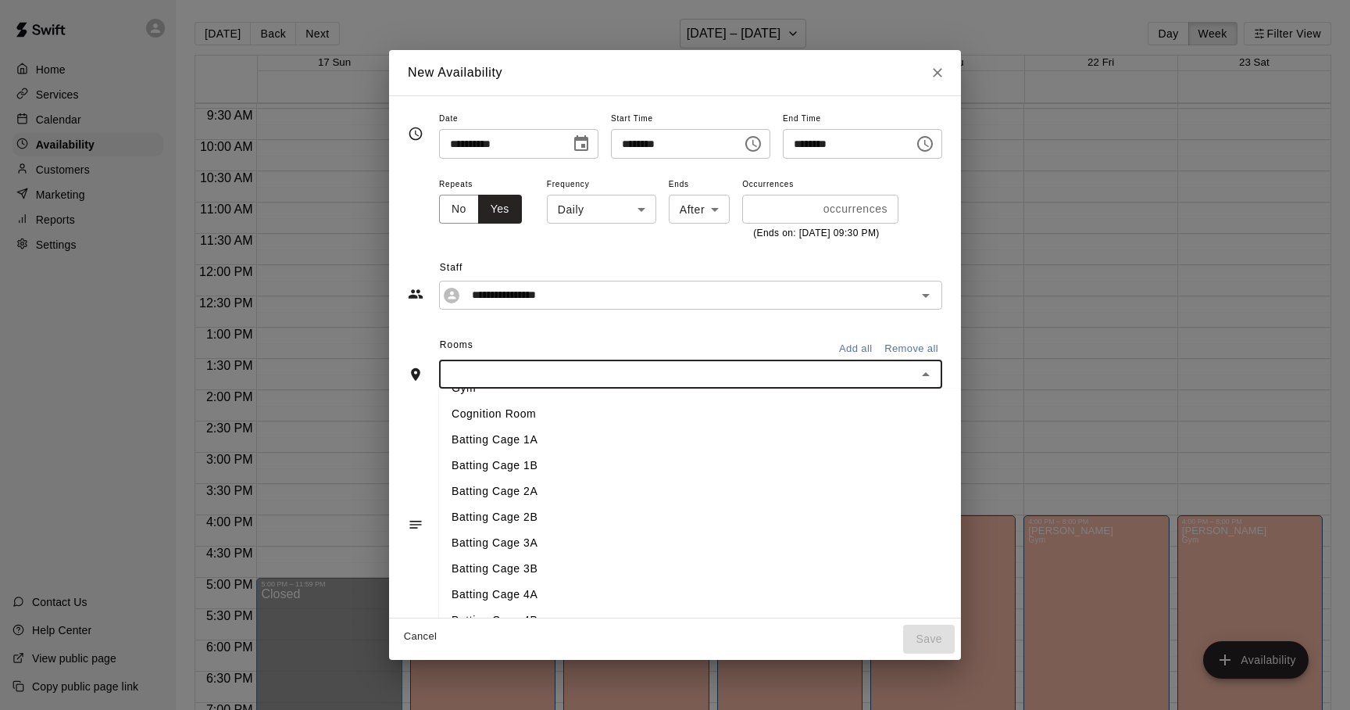
scroll to position [50, 0]
click at [493, 463] on li "Batting Cage 1B" at bounding box center [736, 461] width 595 height 26
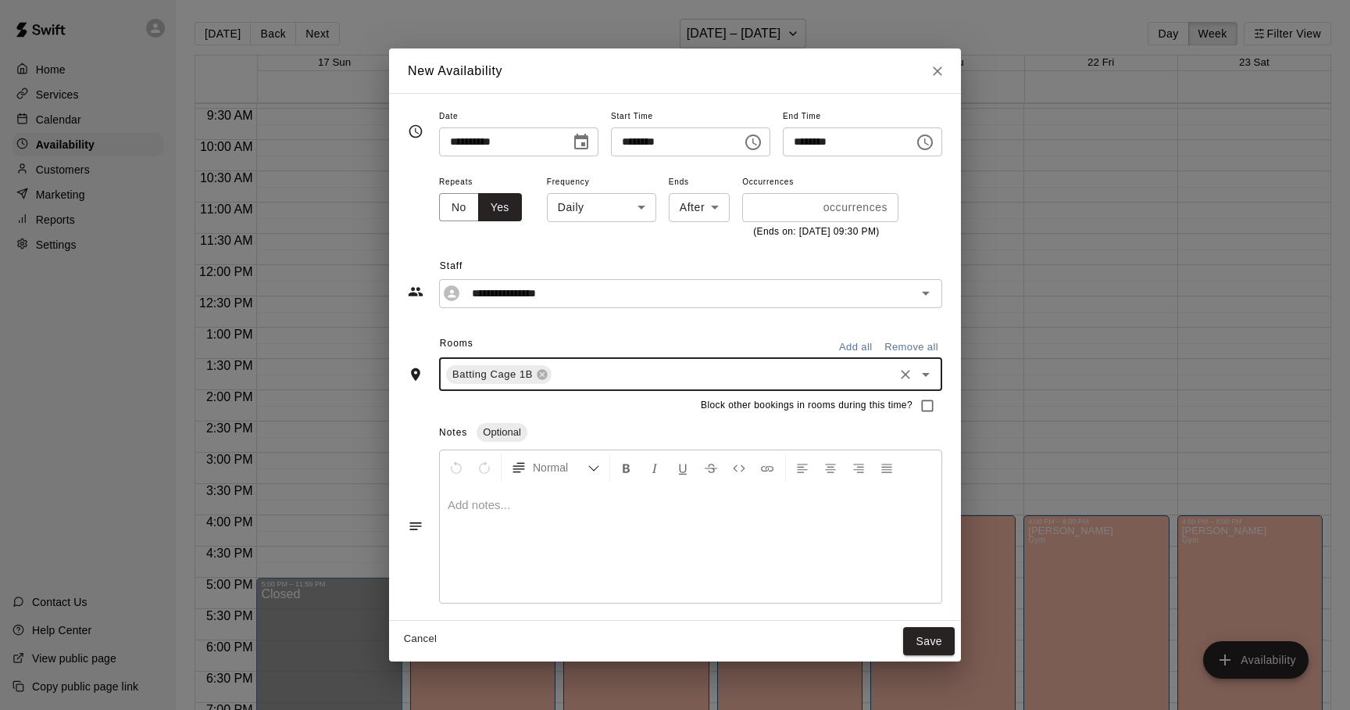
click at [930, 375] on icon "Open" at bounding box center [926, 375] width 8 height 4
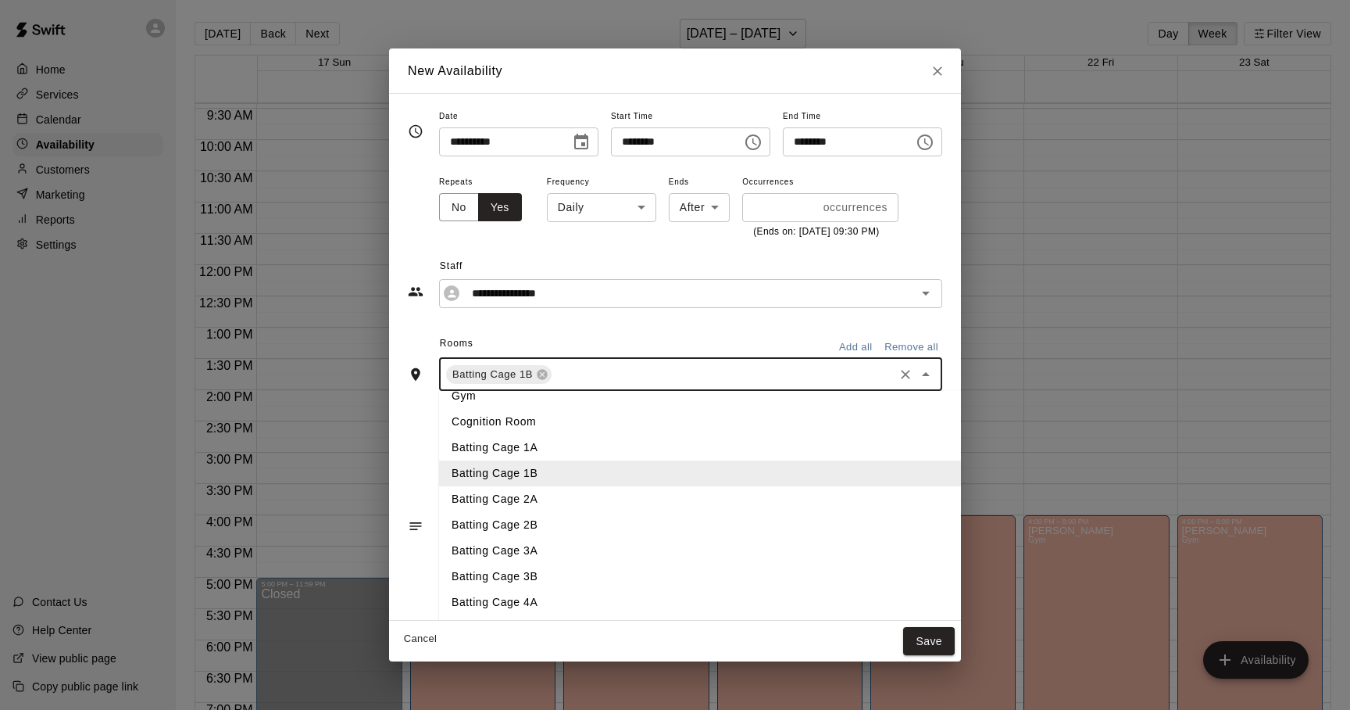
scroll to position [43, 0]
click at [488, 576] on li "Batting Cage 3B" at bounding box center [736, 573] width 595 height 26
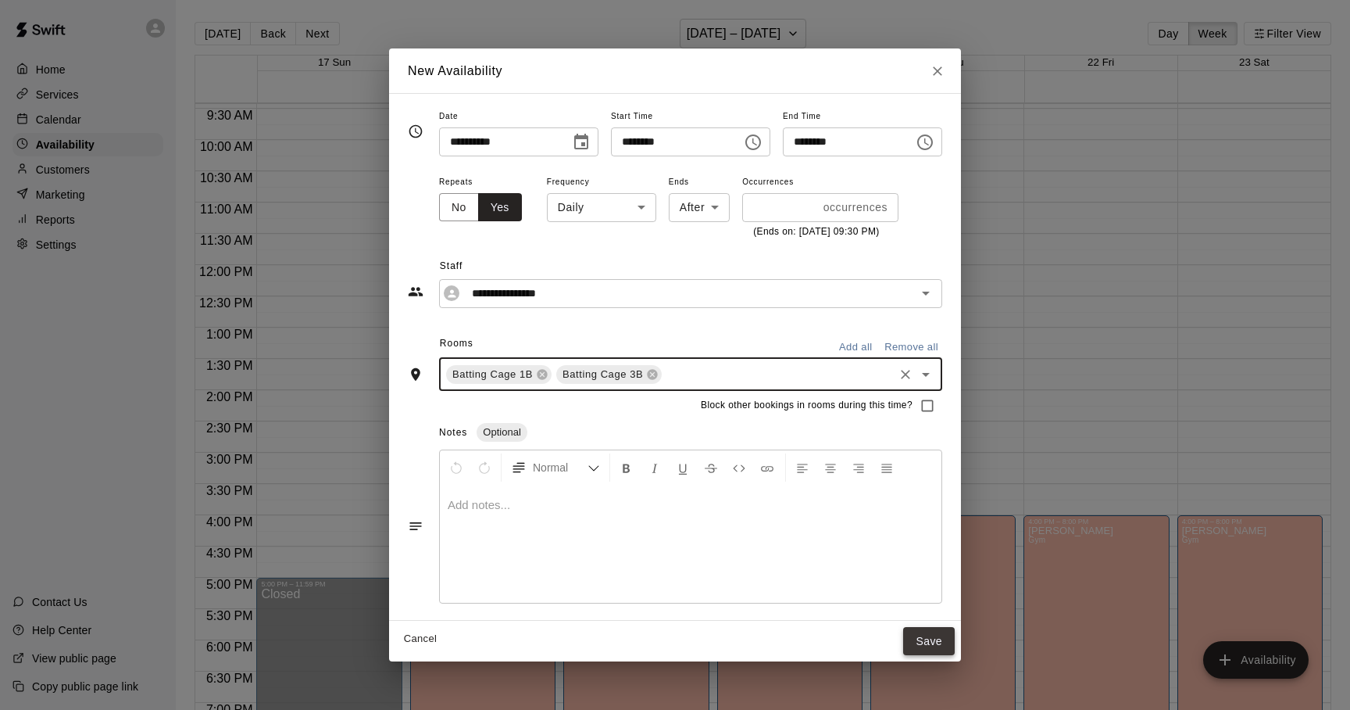
click at [955, 638] on button "Save" at bounding box center [929, 641] width 52 height 29
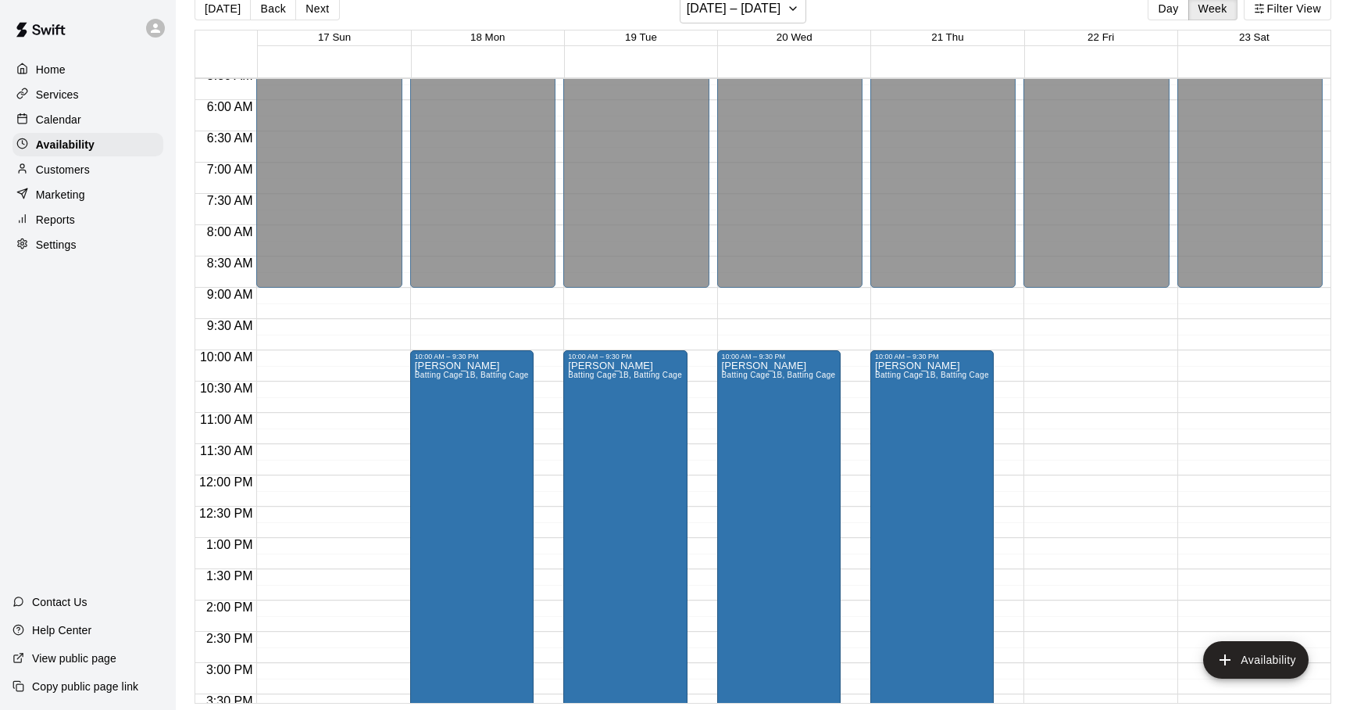
scroll to position [355, 0]
click at [942, 411] on div "Adam Sobocienski Batting Cage 1B, Batting Cage 3B" at bounding box center [932, 714] width 114 height 710
click at [892, 381] on icon "edit" at bounding box center [890, 376] width 19 height 19
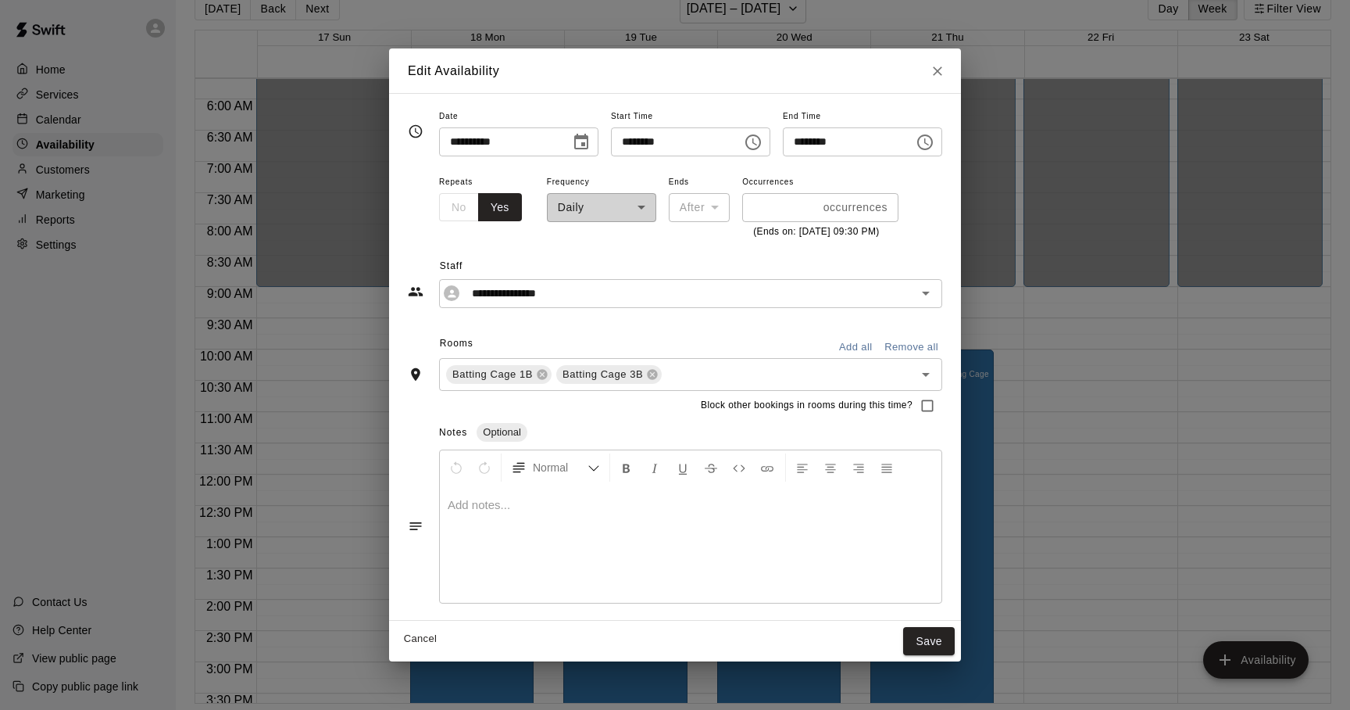
click at [596, 202] on div "**********" at bounding box center [601, 206] width 109 height 68
click at [669, 208] on div "After" at bounding box center [699, 207] width 61 height 29
click at [955, 635] on button "Save" at bounding box center [929, 641] width 52 height 29
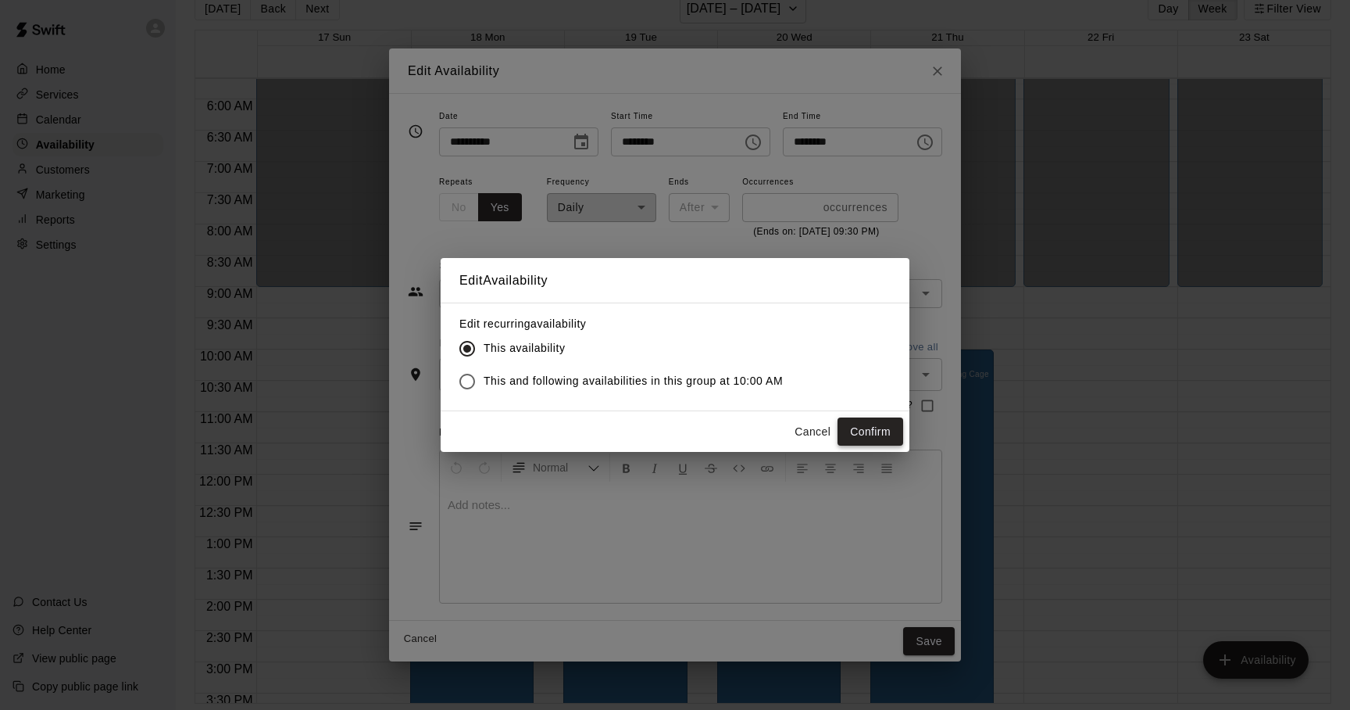
click at [873, 439] on button "Confirm" at bounding box center [871, 431] width 66 height 29
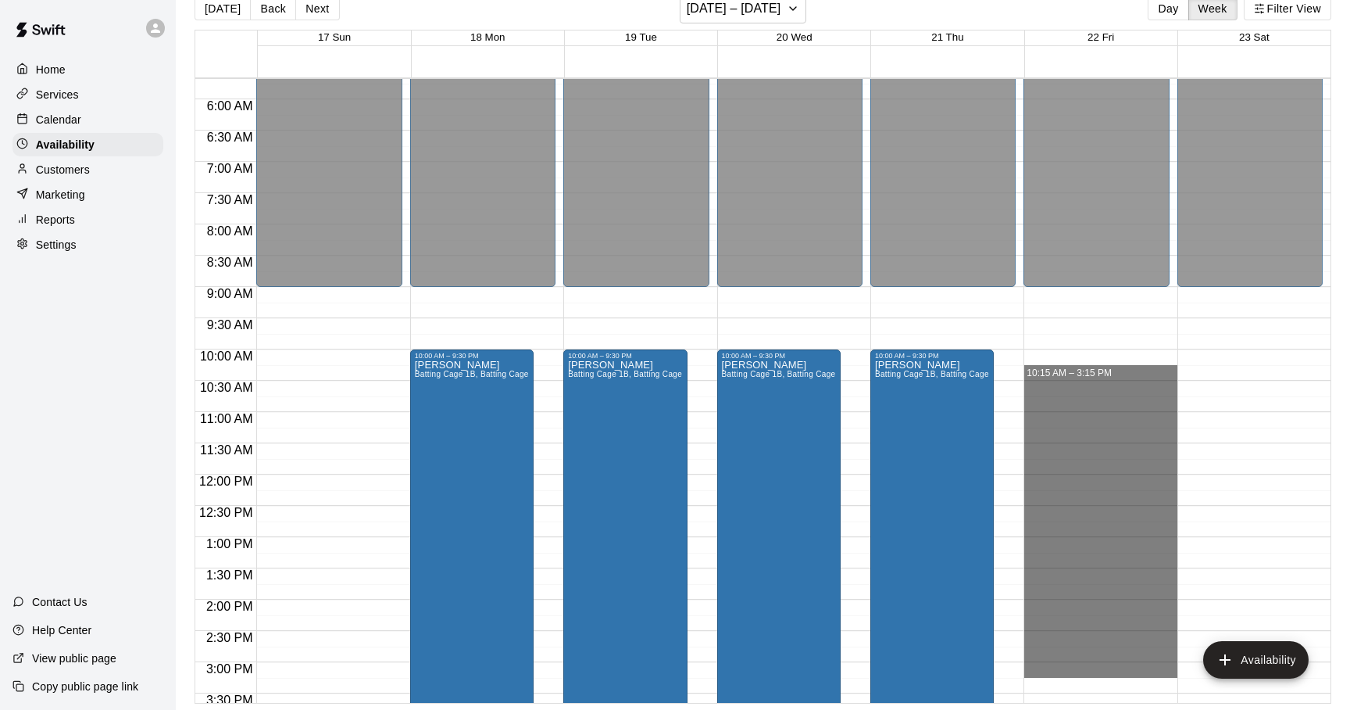
drag, startPoint x: 1052, startPoint y: 369, endPoint x: 1059, endPoint y: 659, distance: 290.0
click at [1059, 659] on div "12:00 AM – 9:00 AM Closed 4:00 PM – 8:00 PM Ashley Kravitz Gym AK 8:00 PM – 11:…" at bounding box center [1100, 474] width 153 height 1500
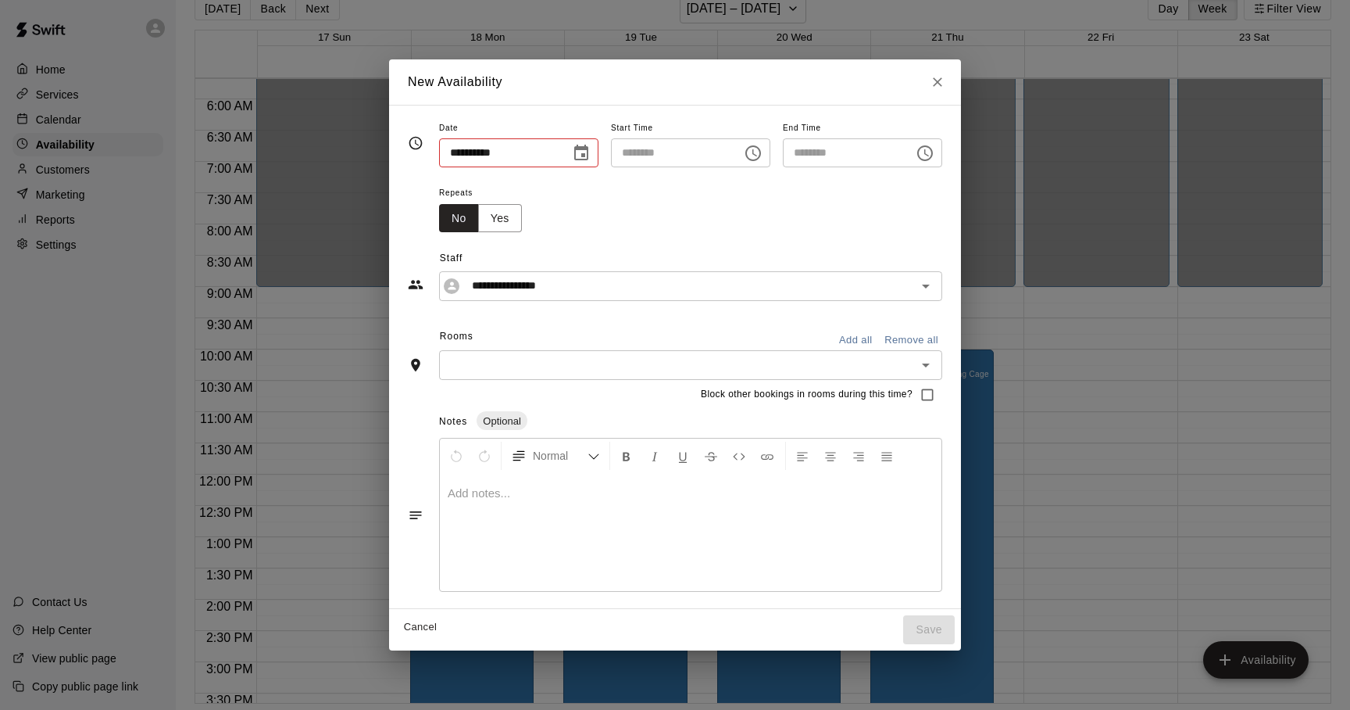
type input "**********"
type input "********"
drag, startPoint x: 822, startPoint y: 154, endPoint x: 799, endPoint y: 154, distance: 23.4
click at [803, 154] on input "********" at bounding box center [843, 152] width 120 height 29
type input "********"
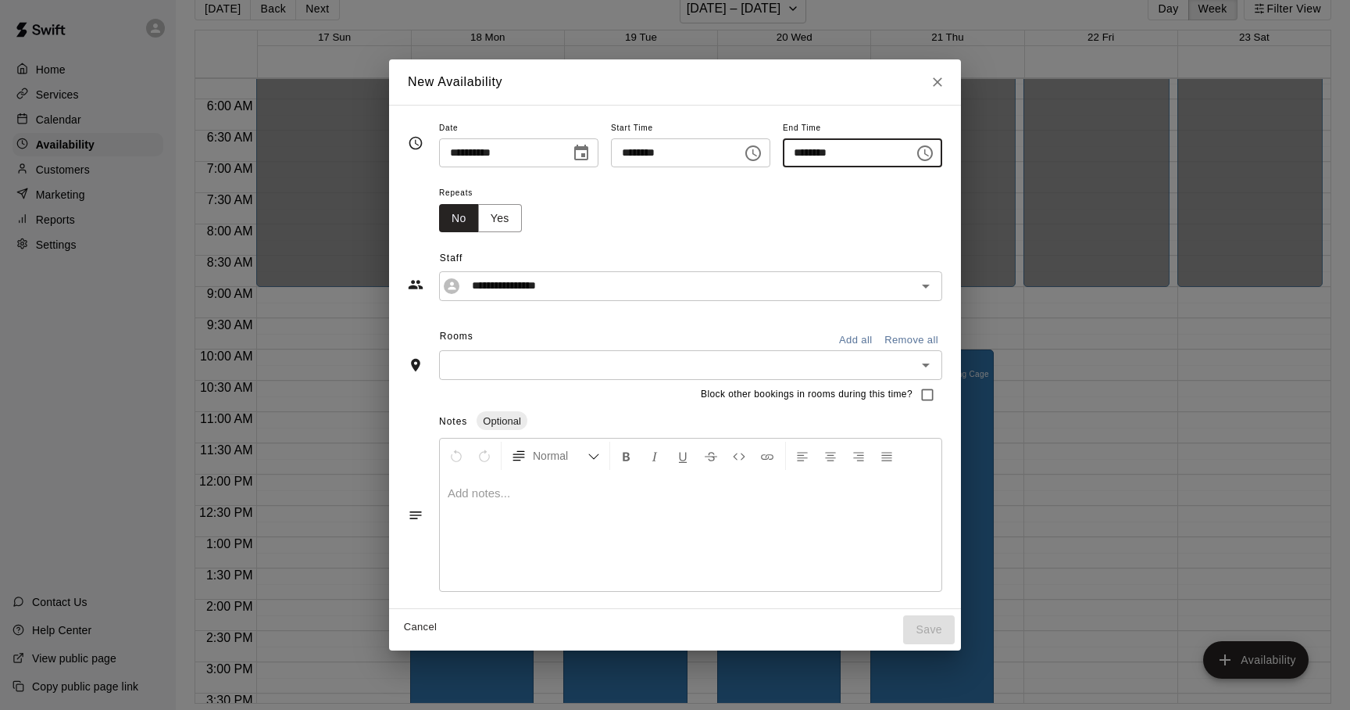
click at [614, 223] on div "Repeats No Yes" at bounding box center [690, 207] width 503 height 49
click at [935, 366] on icon "Open" at bounding box center [926, 365] width 19 height 19
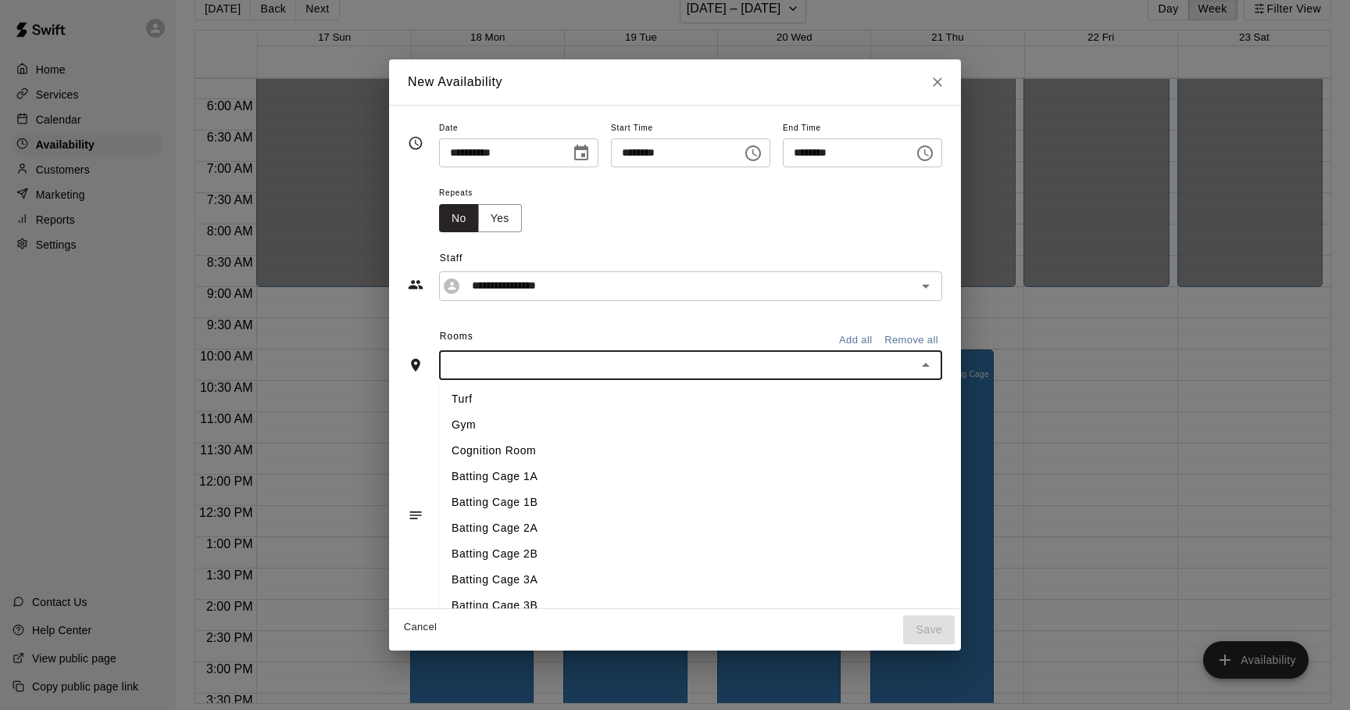
click at [491, 497] on li "Batting Cage 1B" at bounding box center [736, 502] width 595 height 26
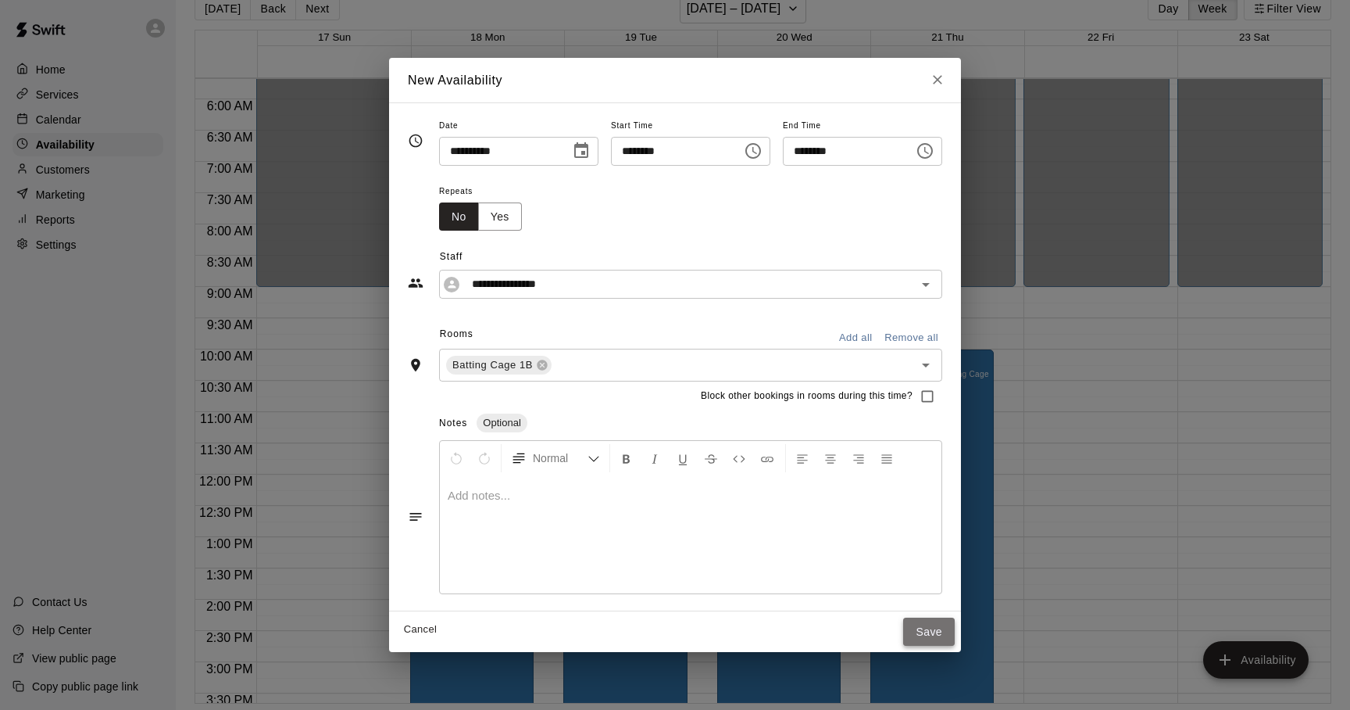
click at [955, 624] on button "Save" at bounding box center [929, 631] width 52 height 29
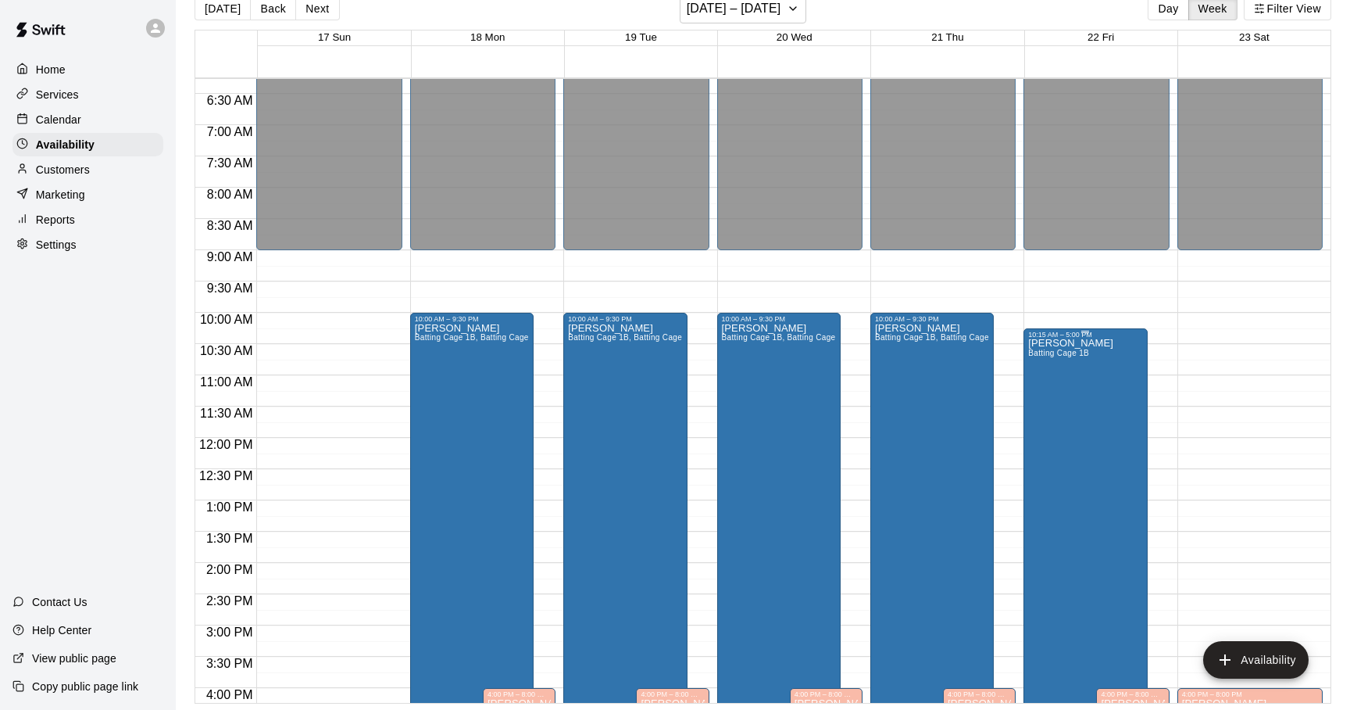
scroll to position [392, 0]
click at [1084, 331] on div "12:00 AM – 9:00 AM Closed 10:15 AM – 5:00 PM Adam Sobocienski Batting Cage 1B A…" at bounding box center [1096, 437] width 145 height 1500
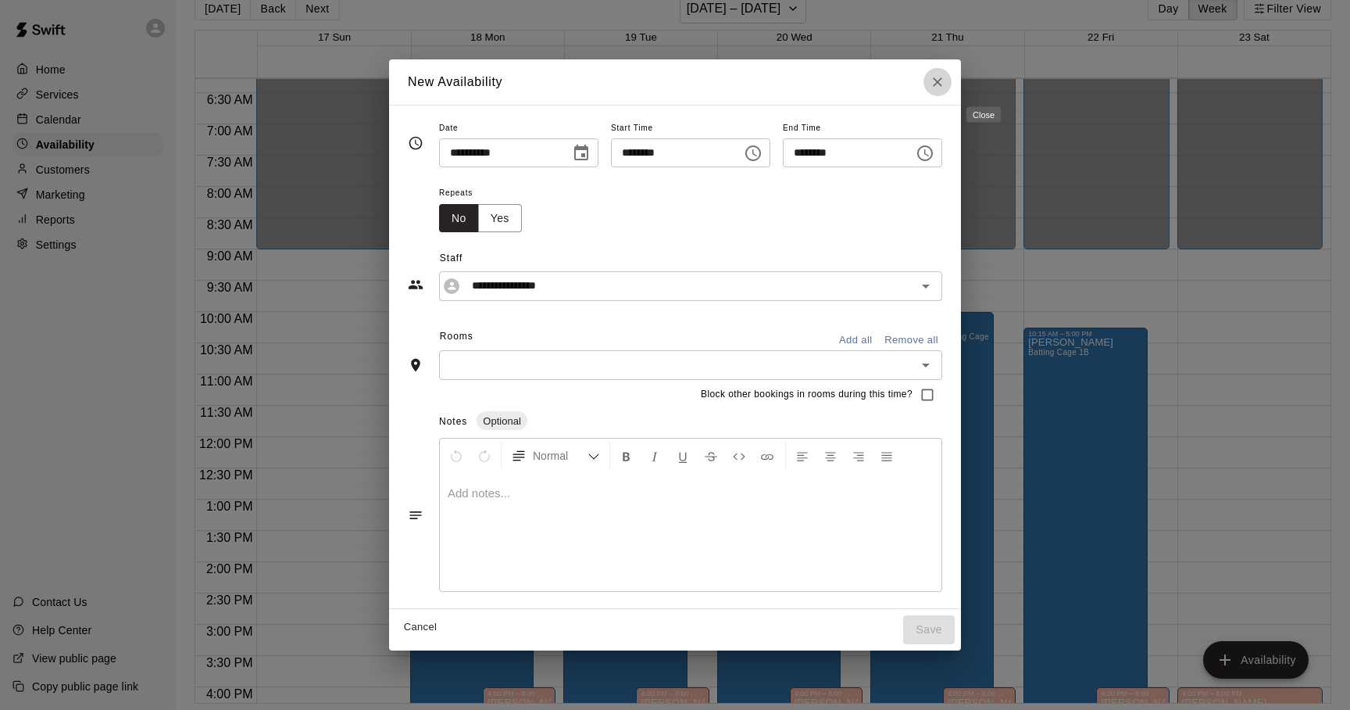
click at [946, 82] on icon "Close" at bounding box center [938, 82] width 16 height 16
type input "**********"
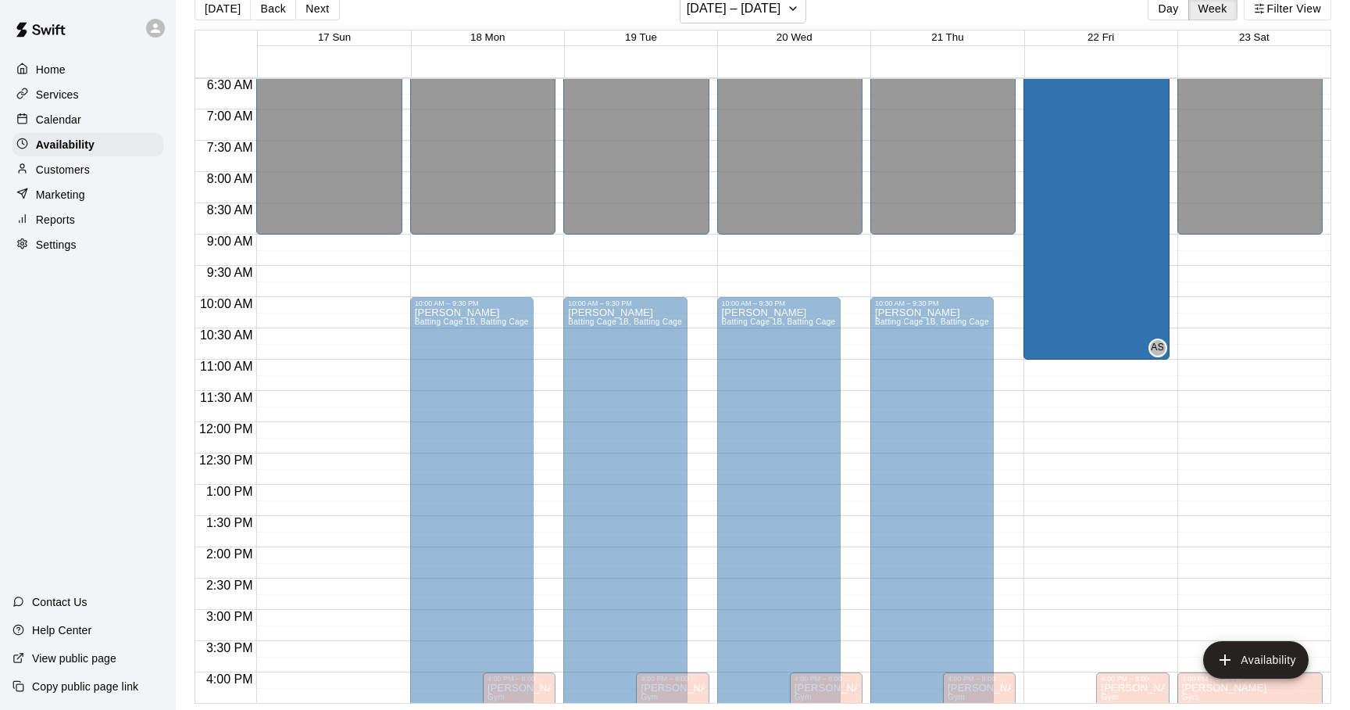
scroll to position [876, 0]
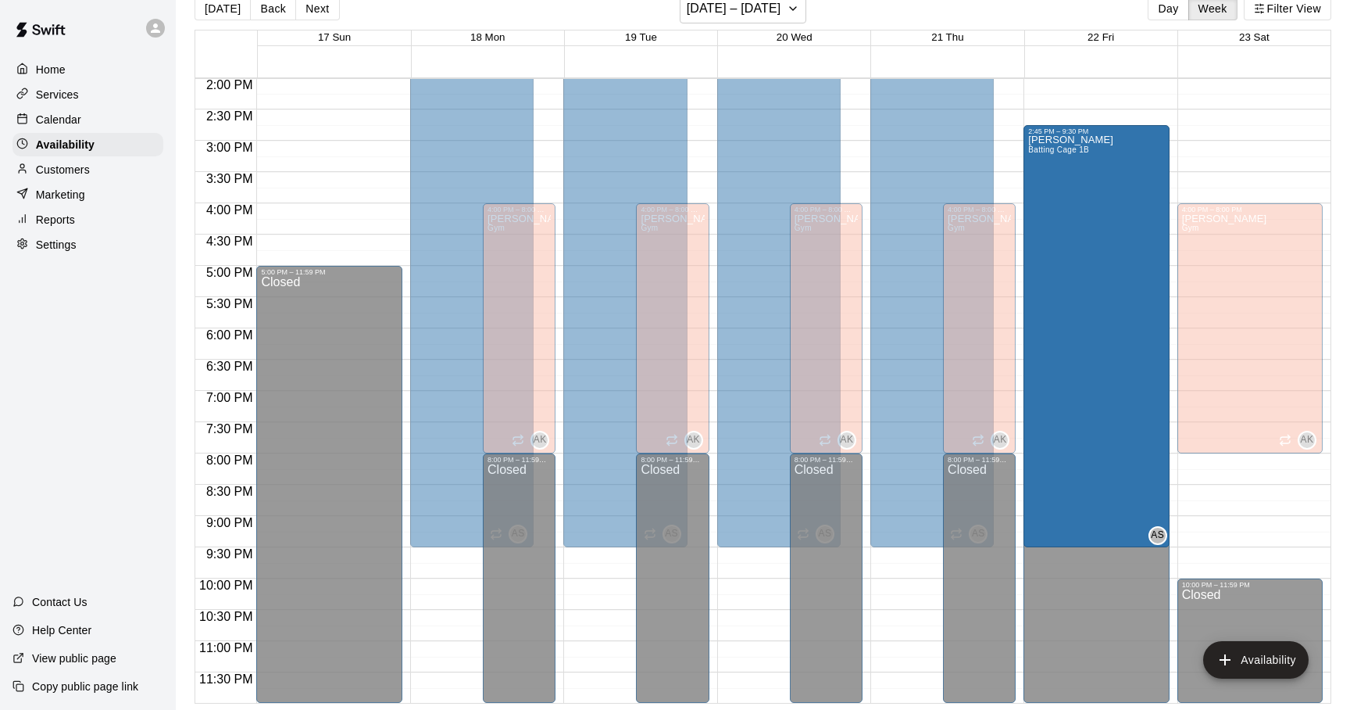
drag, startPoint x: 1050, startPoint y: 438, endPoint x: 1061, endPoint y: 245, distance: 193.3
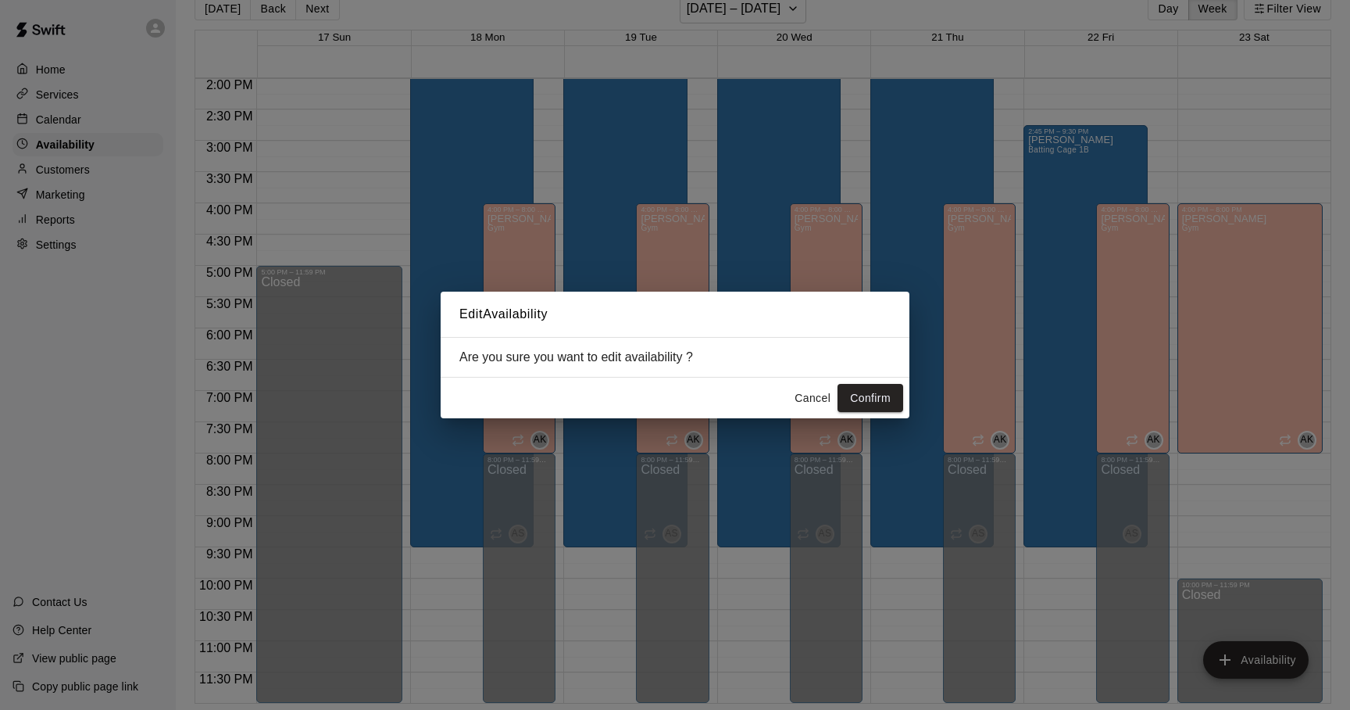
click at [1061, 224] on div "Edit Availability Are you sure you want to edit availability ? Cancel Confirm" at bounding box center [675, 355] width 1350 height 710
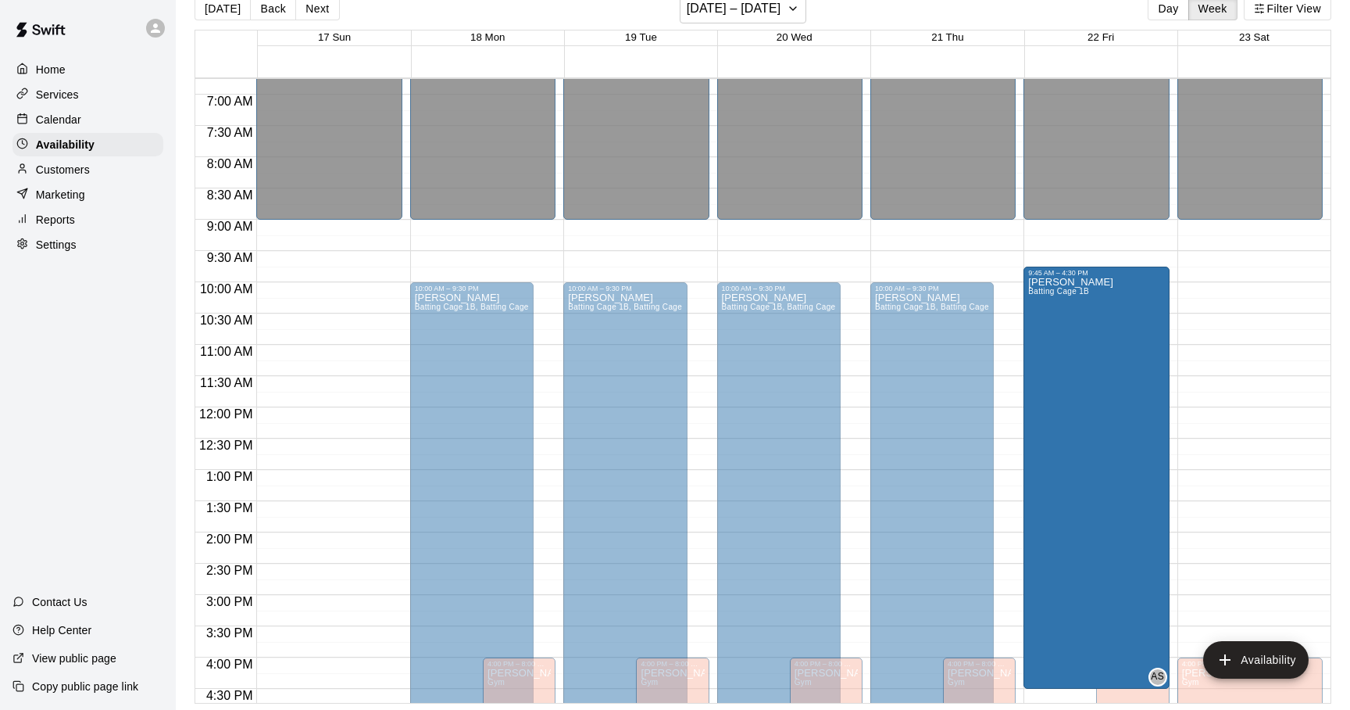
scroll to position [423, 0]
drag, startPoint x: 1070, startPoint y: 360, endPoint x: 1061, endPoint y: 556, distance: 196.3
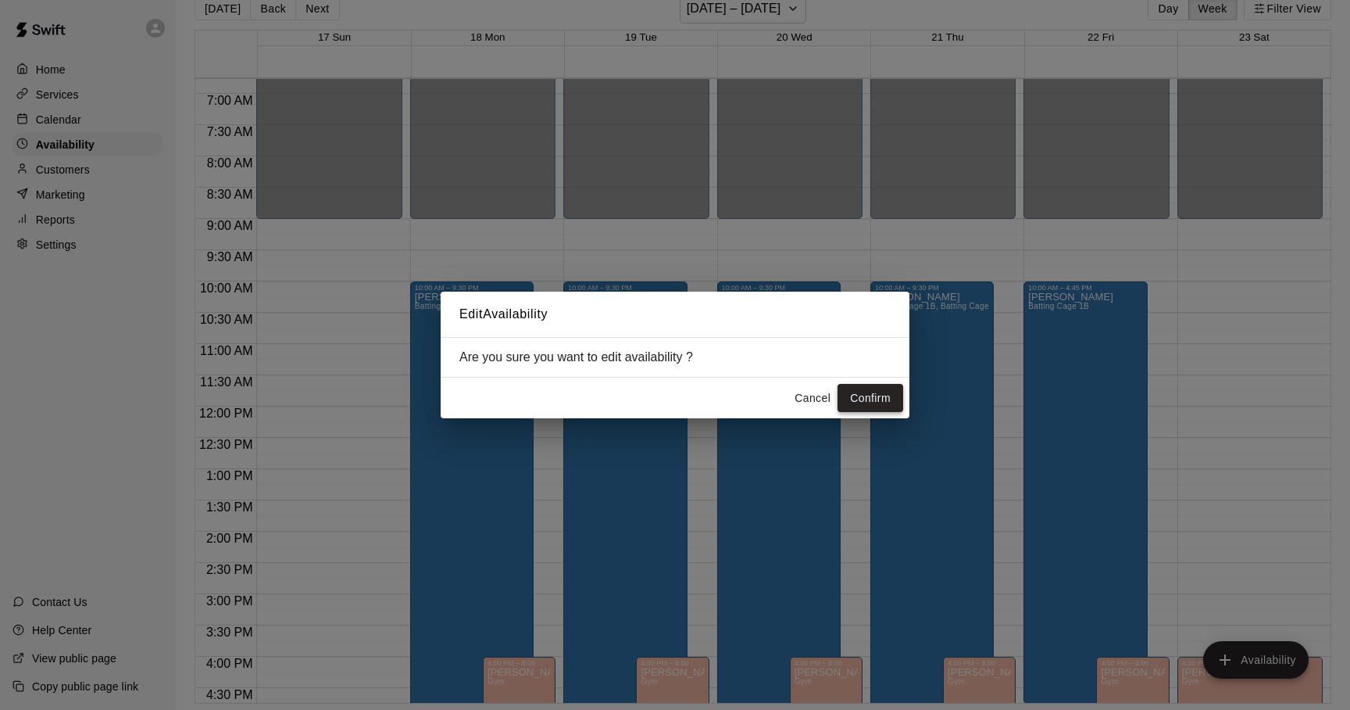
click at [870, 388] on button "Confirm" at bounding box center [871, 398] width 66 height 29
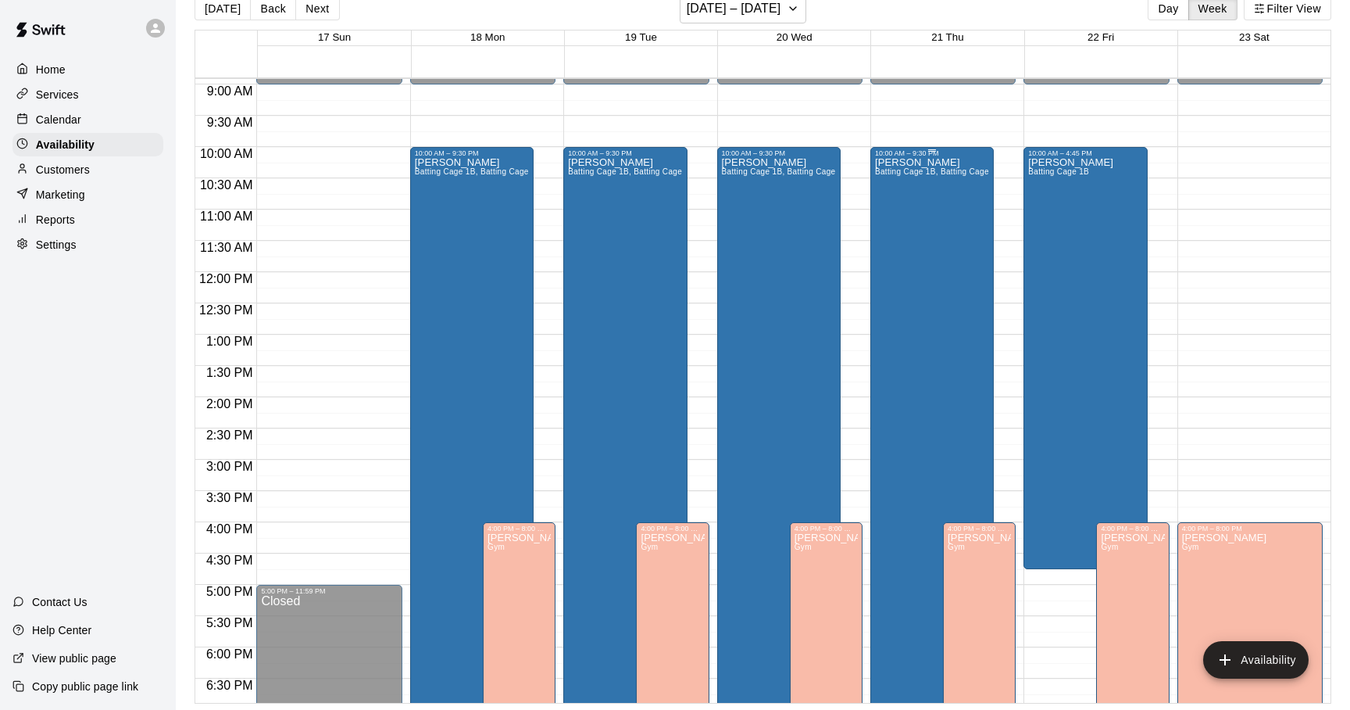
scroll to position [540, 0]
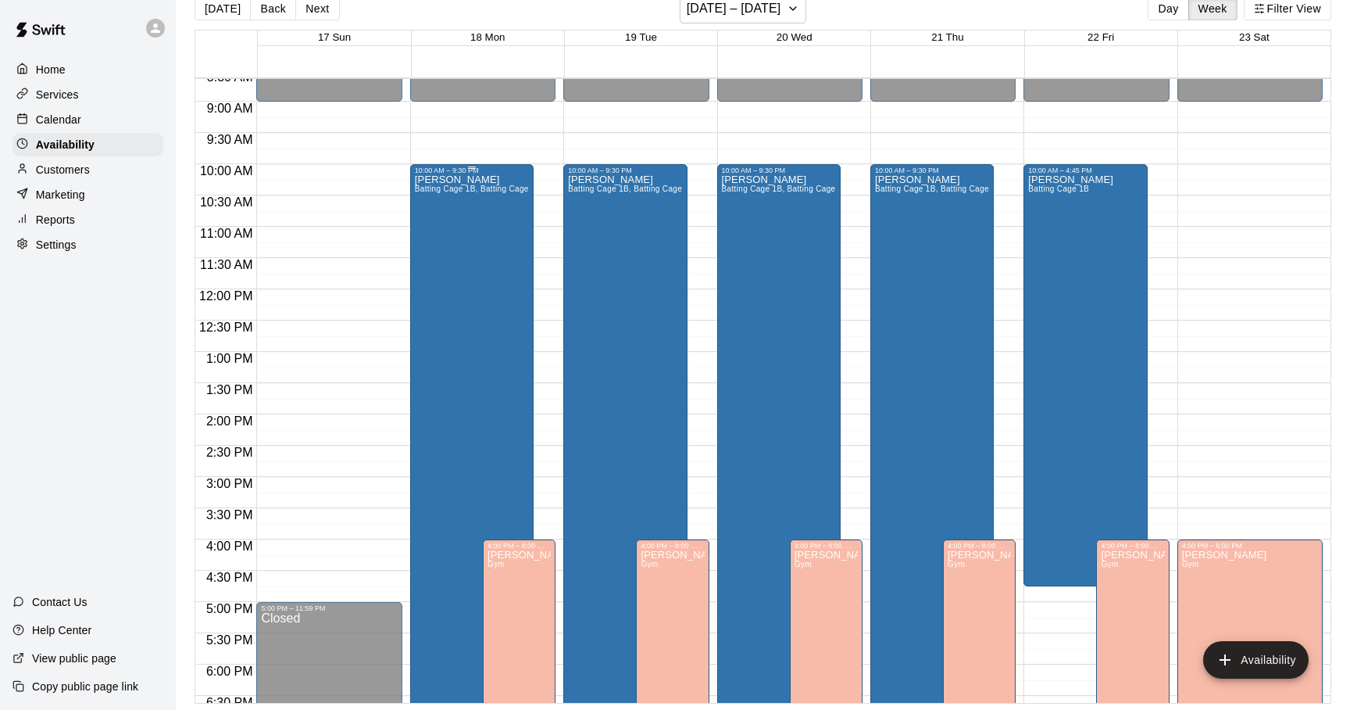
click at [486, 263] on div "Adam Sobocienski Batting Cage 1B, Batting Cage 3B" at bounding box center [472, 529] width 114 height 710
click at [434, 184] on icon "edit" at bounding box center [431, 191] width 19 height 19
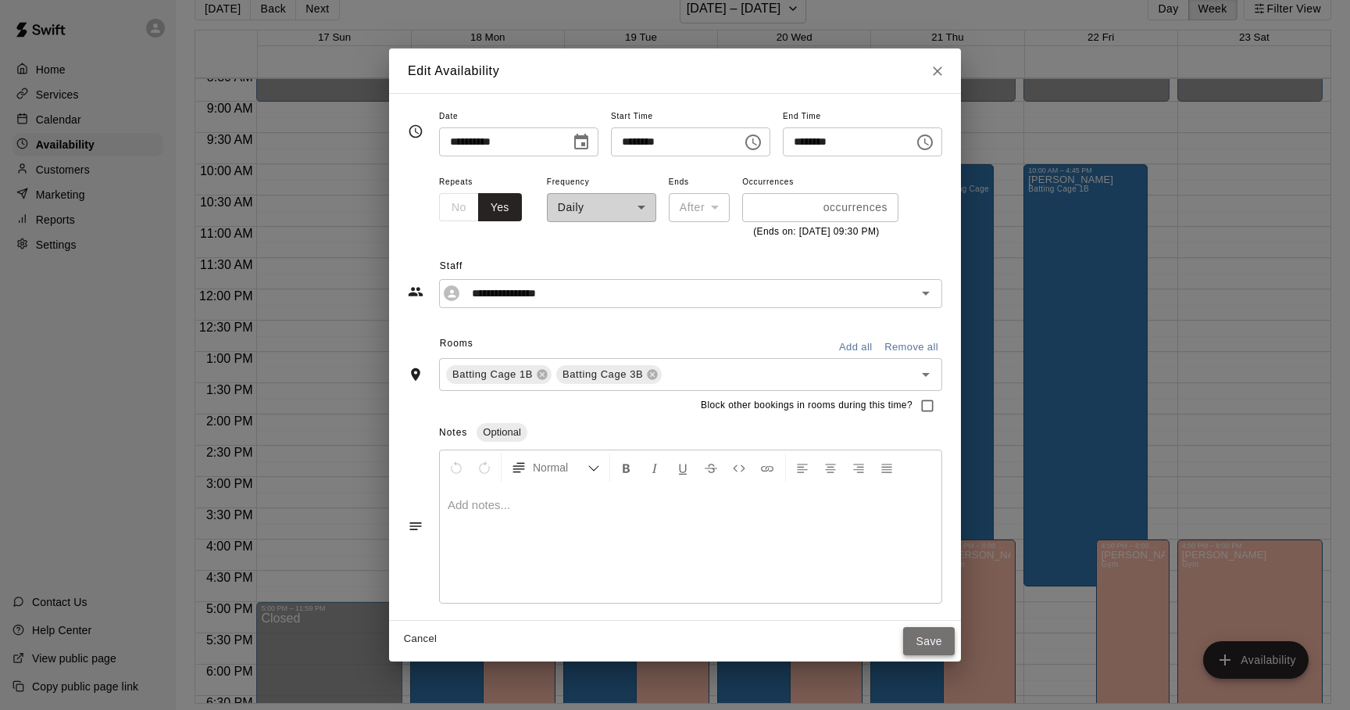
click at [955, 644] on button "Save" at bounding box center [929, 641] width 52 height 29
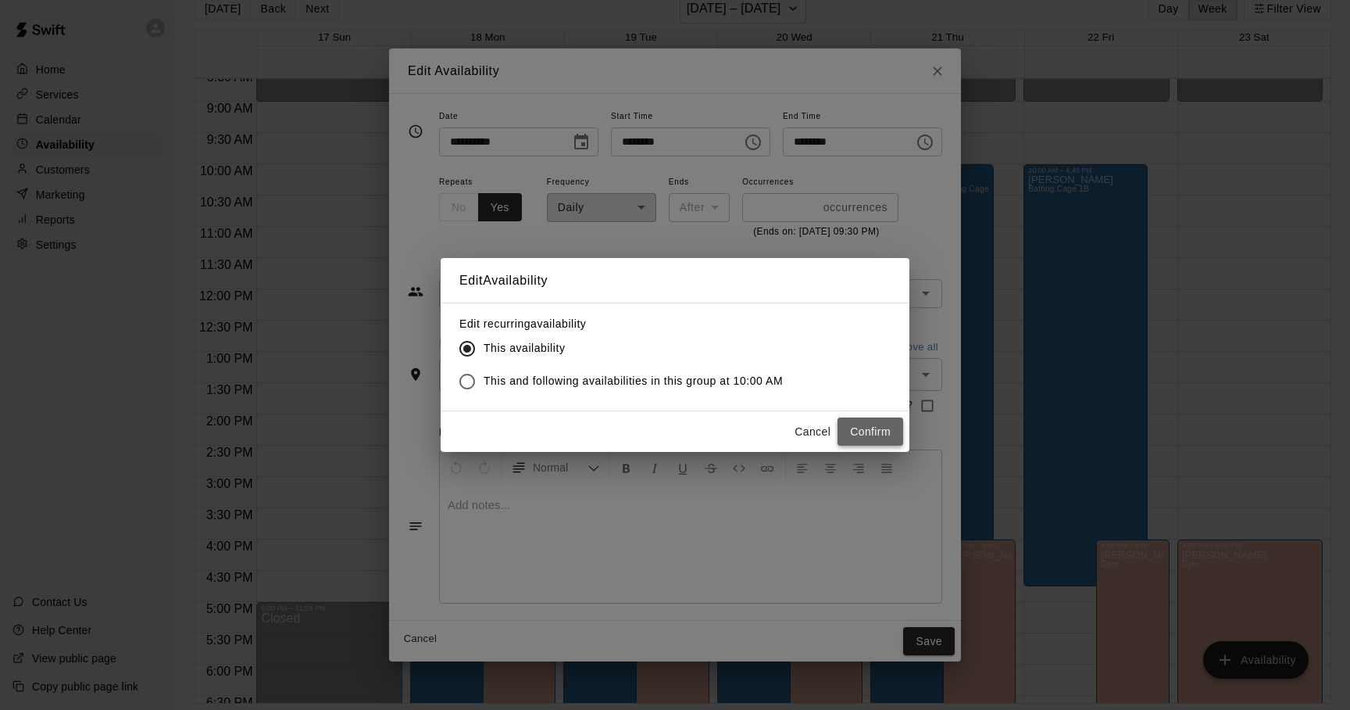
click at [879, 431] on button "Confirm" at bounding box center [871, 431] width 66 height 29
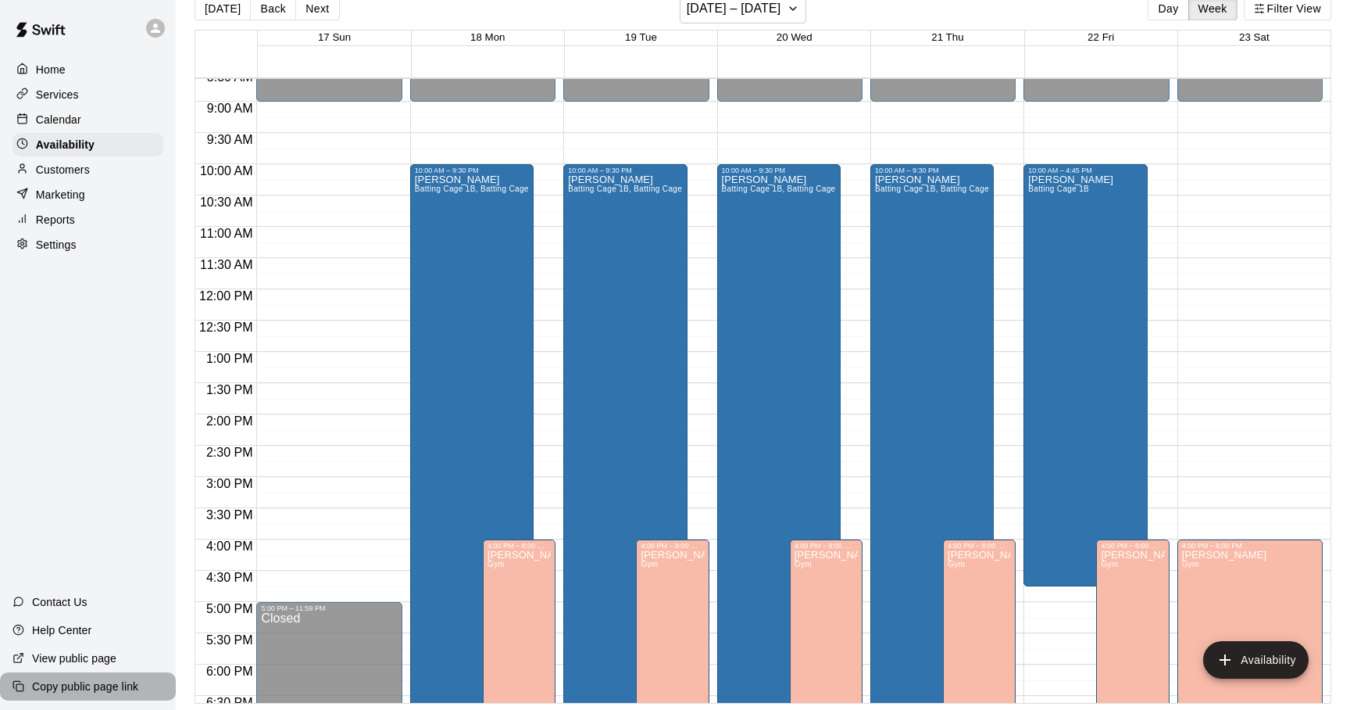
click at [83, 686] on p "Copy public page link" at bounding box center [85, 686] width 106 height 16
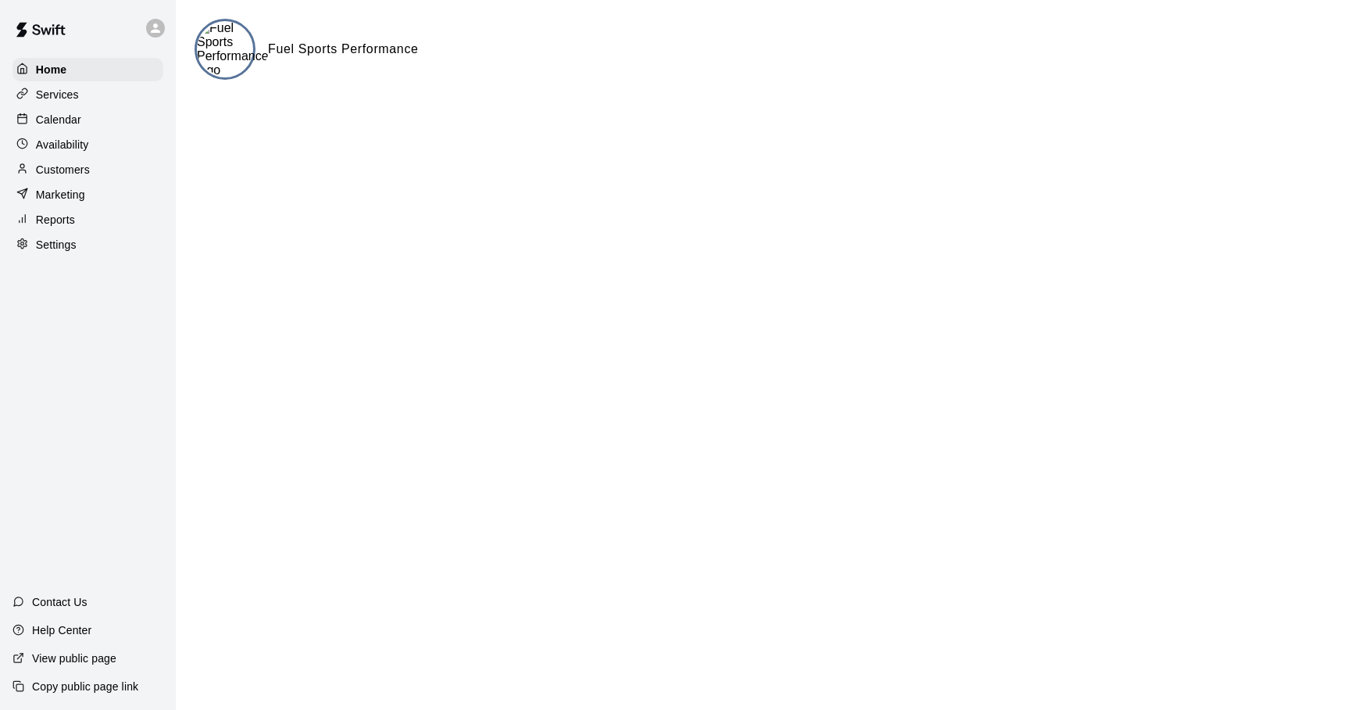
click at [63, 91] on p "Services" at bounding box center [57, 95] width 43 height 16
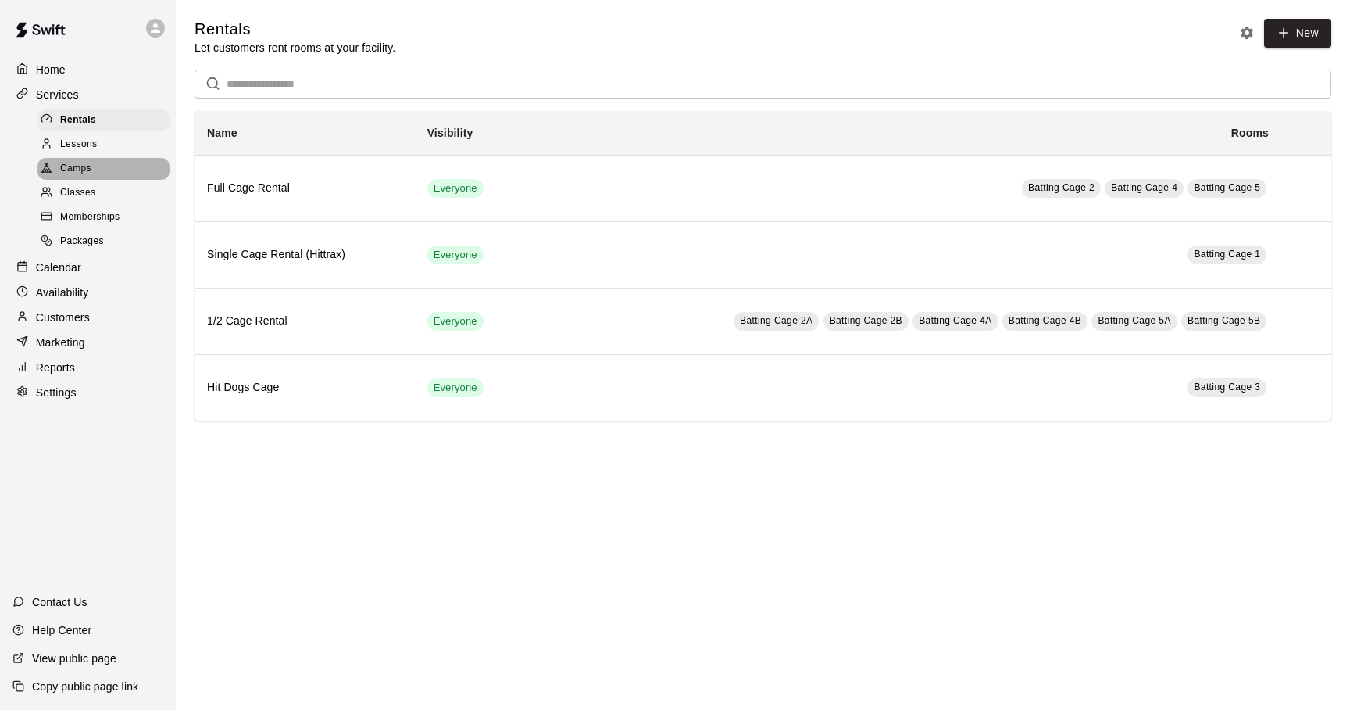
click at [84, 169] on span "Camps" at bounding box center [75, 169] width 31 height 16
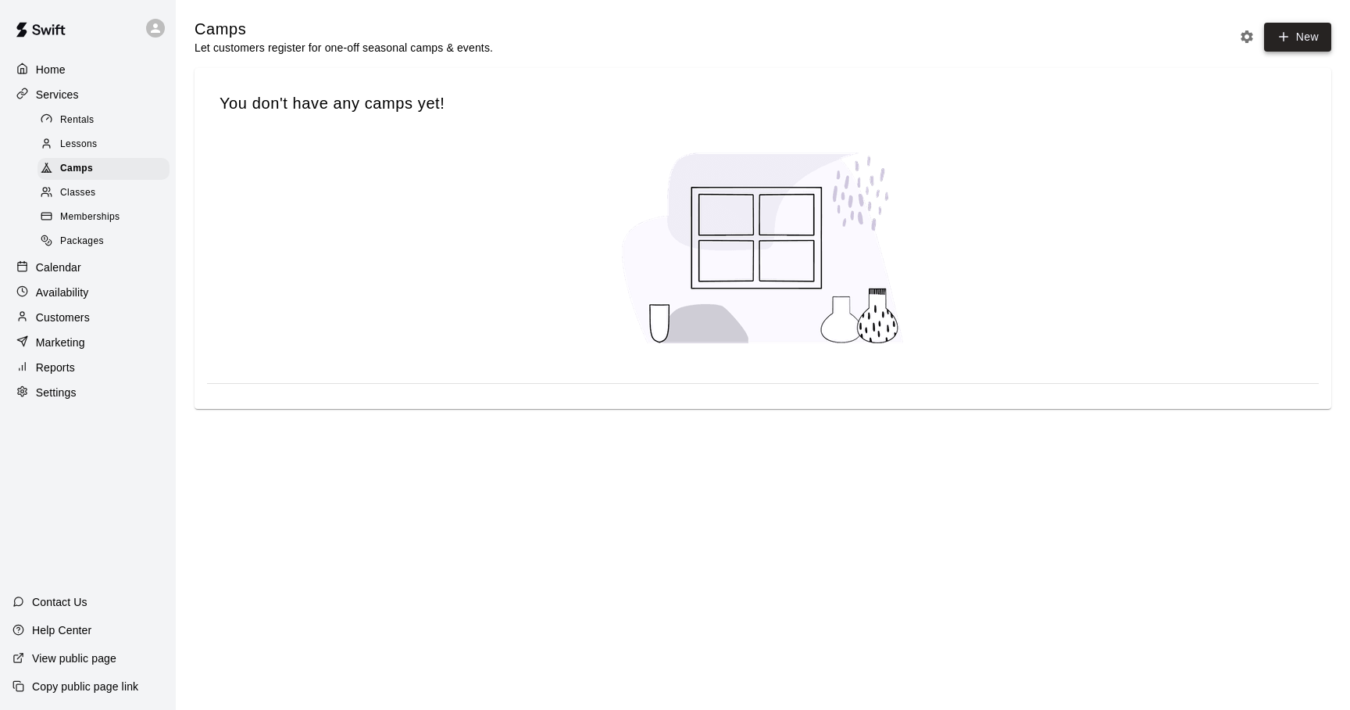
click at [1281, 39] on icon "button" at bounding box center [1284, 37] width 14 height 14
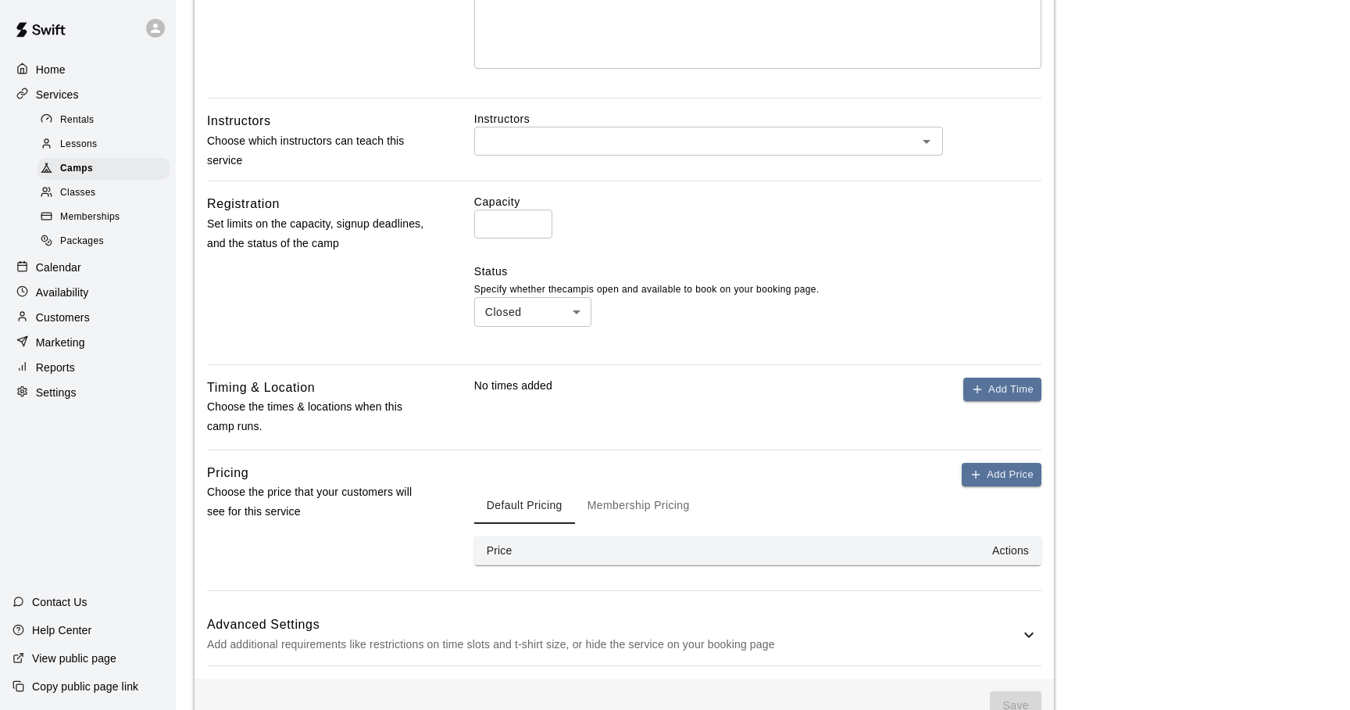
scroll to position [416, 0]
click at [975, 391] on icon "button" at bounding box center [977, 391] width 7 height 0
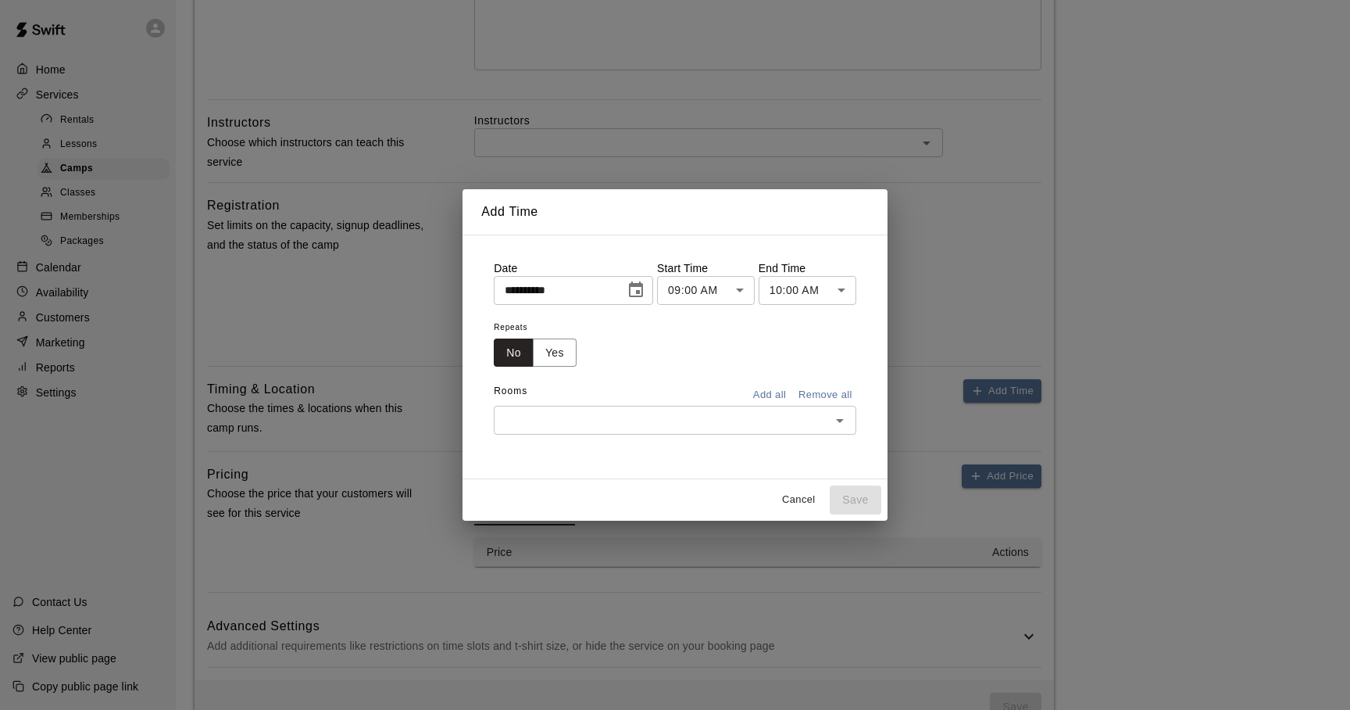
click at [849, 425] on icon "Open" at bounding box center [840, 420] width 19 height 19
click at [795, 395] on button "Add all" at bounding box center [770, 395] width 50 height 24
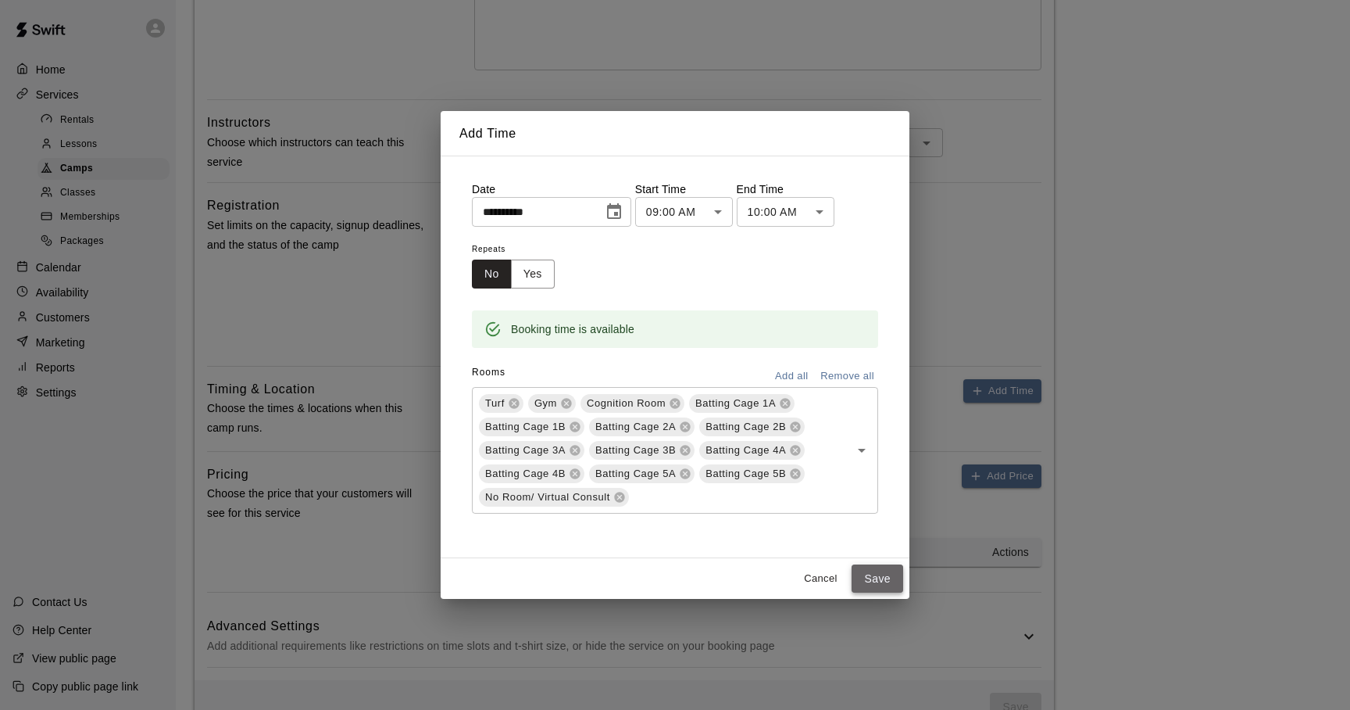
click at [867, 577] on button "Save" at bounding box center [878, 578] width 52 height 29
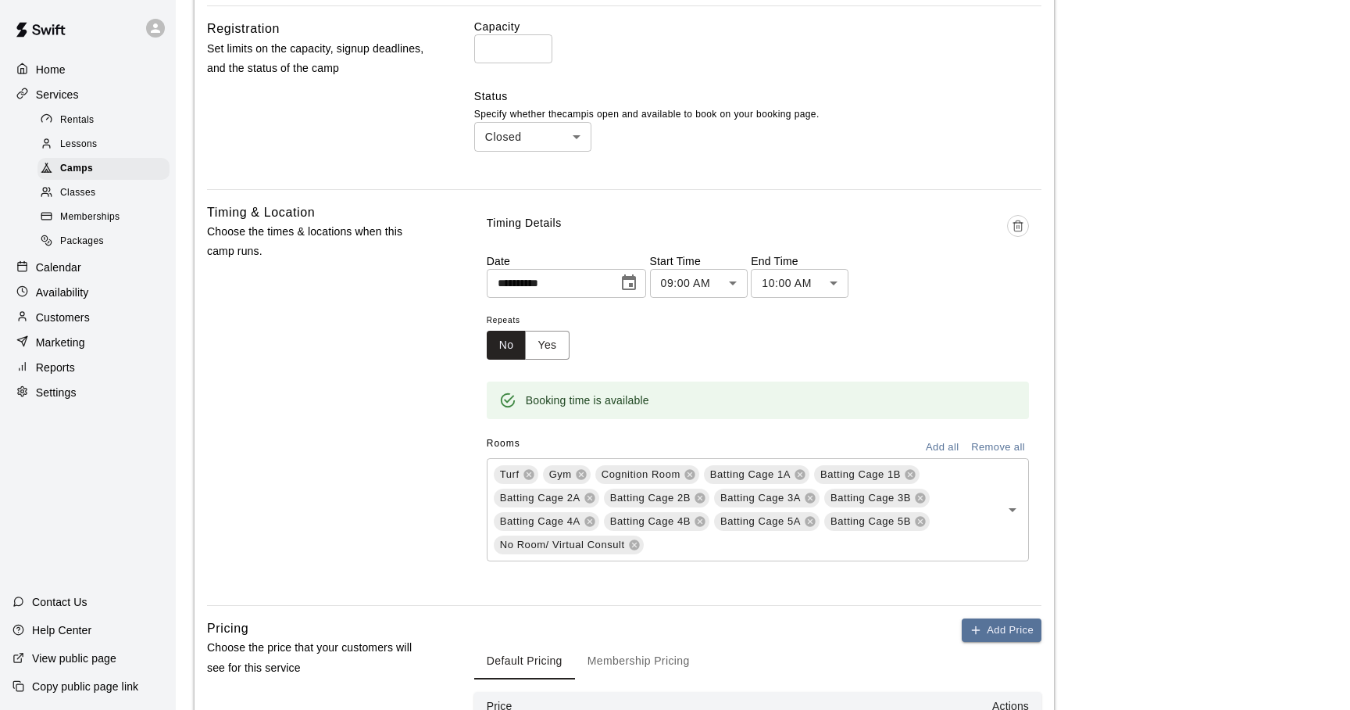
scroll to position [595, 0]
click at [635, 545] on icon at bounding box center [634, 542] width 10 height 10
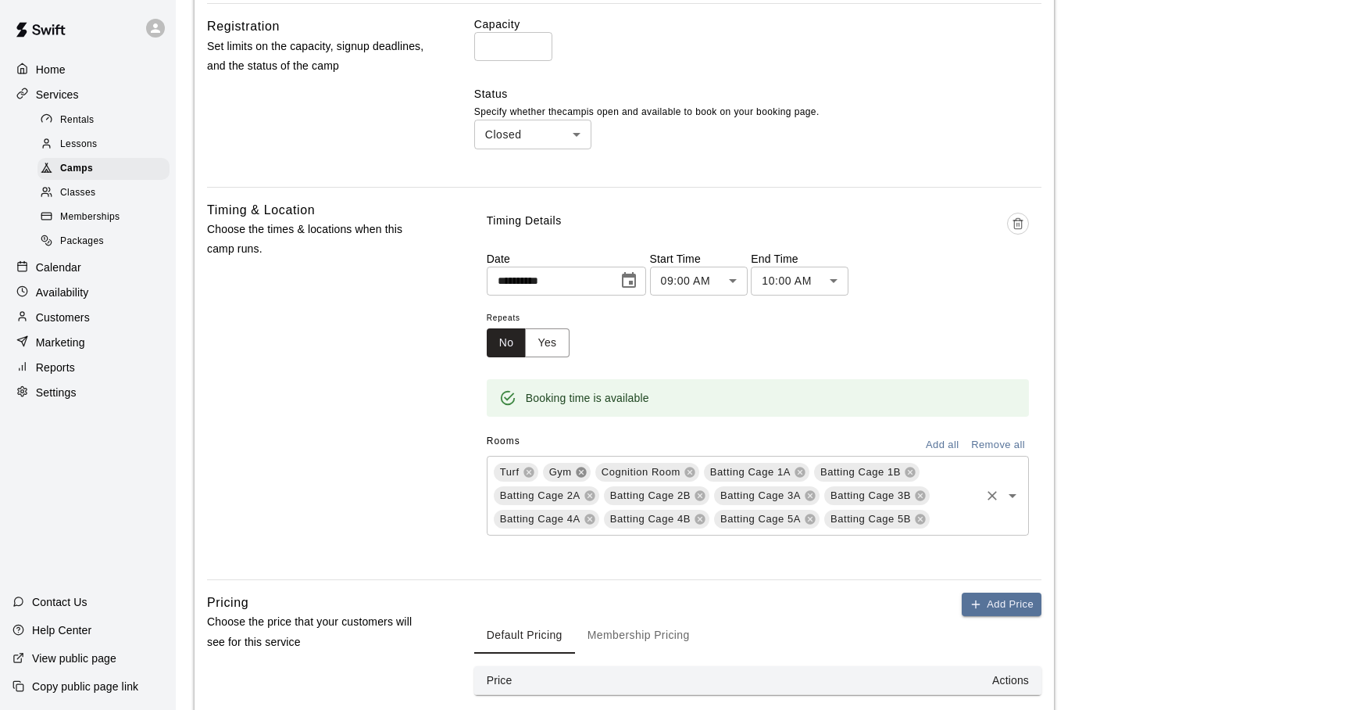
click at [585, 469] on icon at bounding box center [581, 472] width 10 height 10
click at [531, 473] on icon at bounding box center [529, 472] width 10 height 10
click at [695, 473] on icon at bounding box center [698, 472] width 10 height 10
click at [696, 466] on icon at bounding box center [698, 472] width 13 height 13
click at [698, 467] on icon at bounding box center [698, 472] width 13 height 13
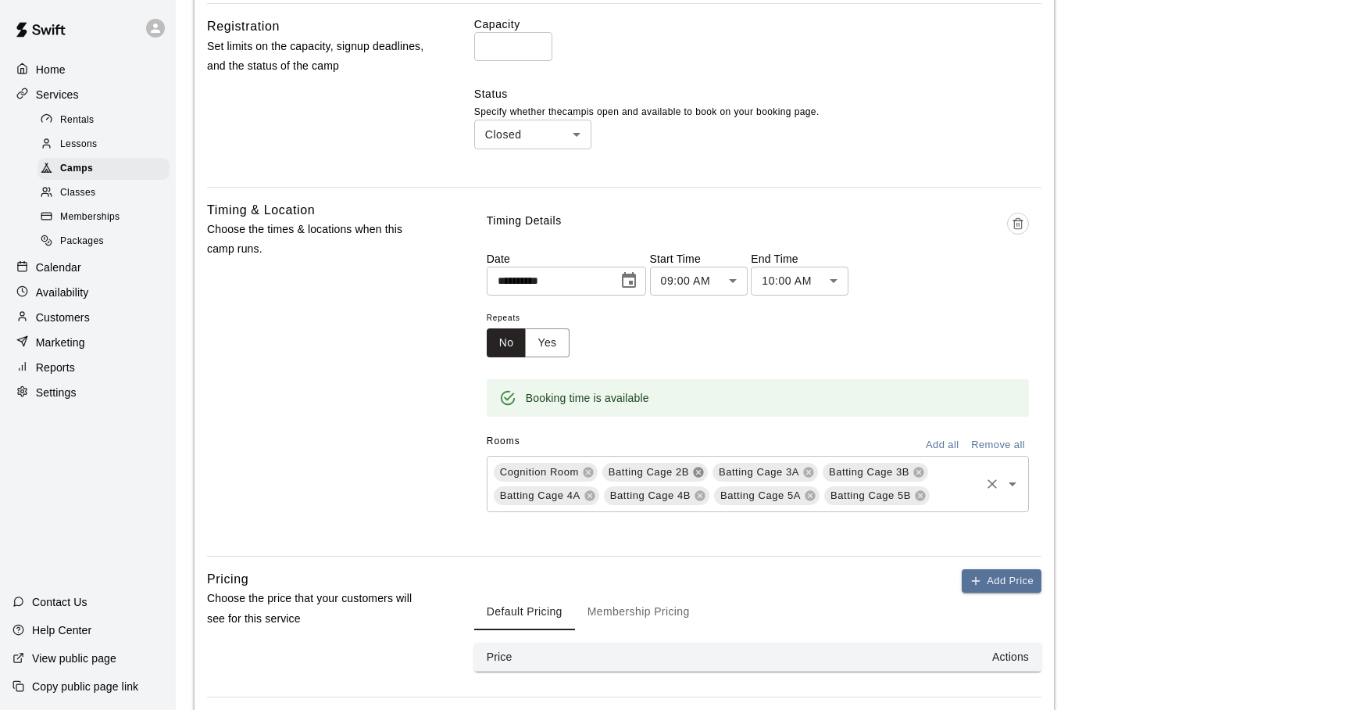
click at [698, 466] on icon at bounding box center [698, 472] width 13 height 13
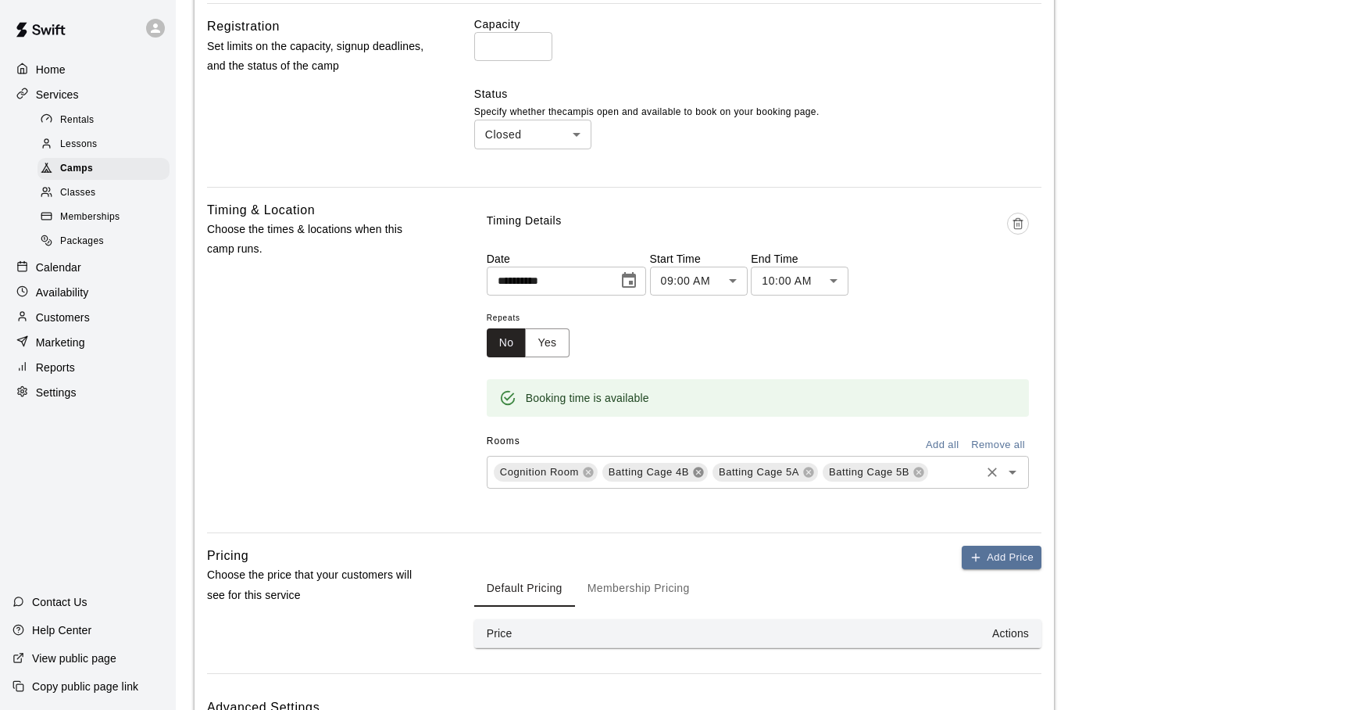
click at [698, 466] on icon at bounding box center [698, 472] width 13 height 13
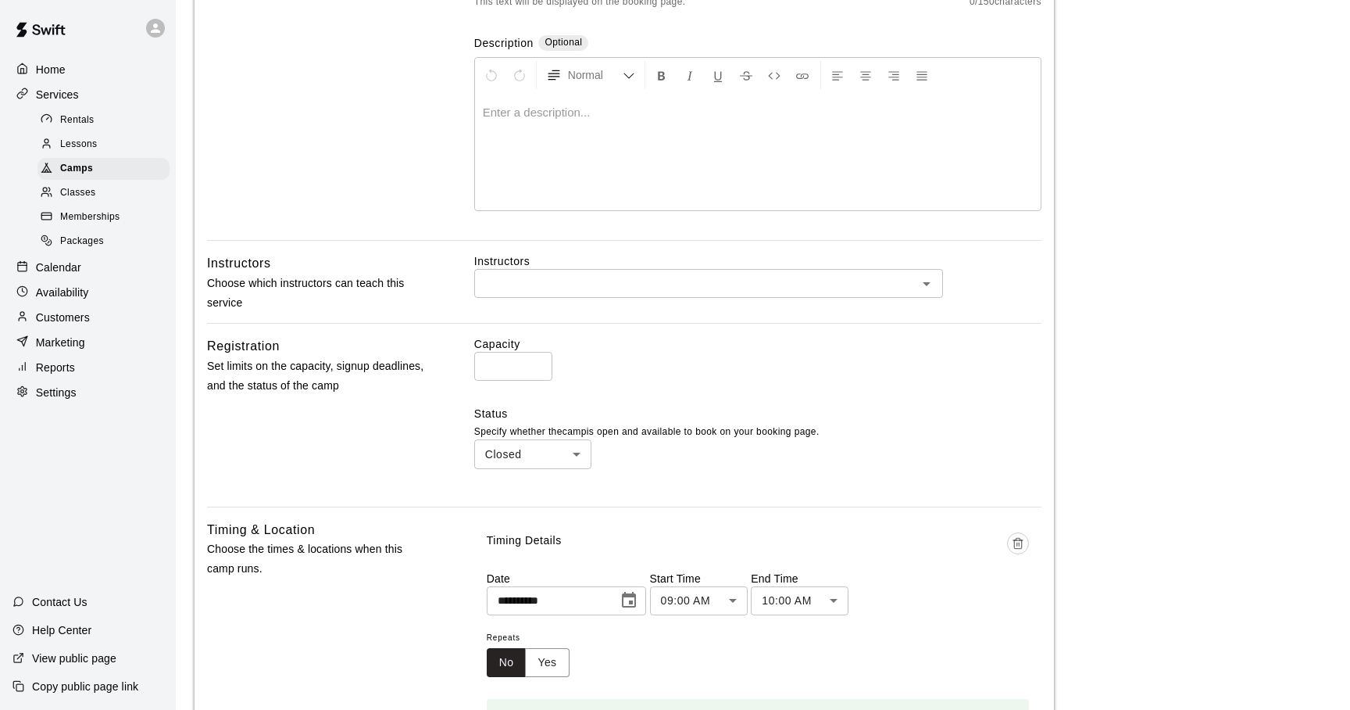
scroll to position [0, 0]
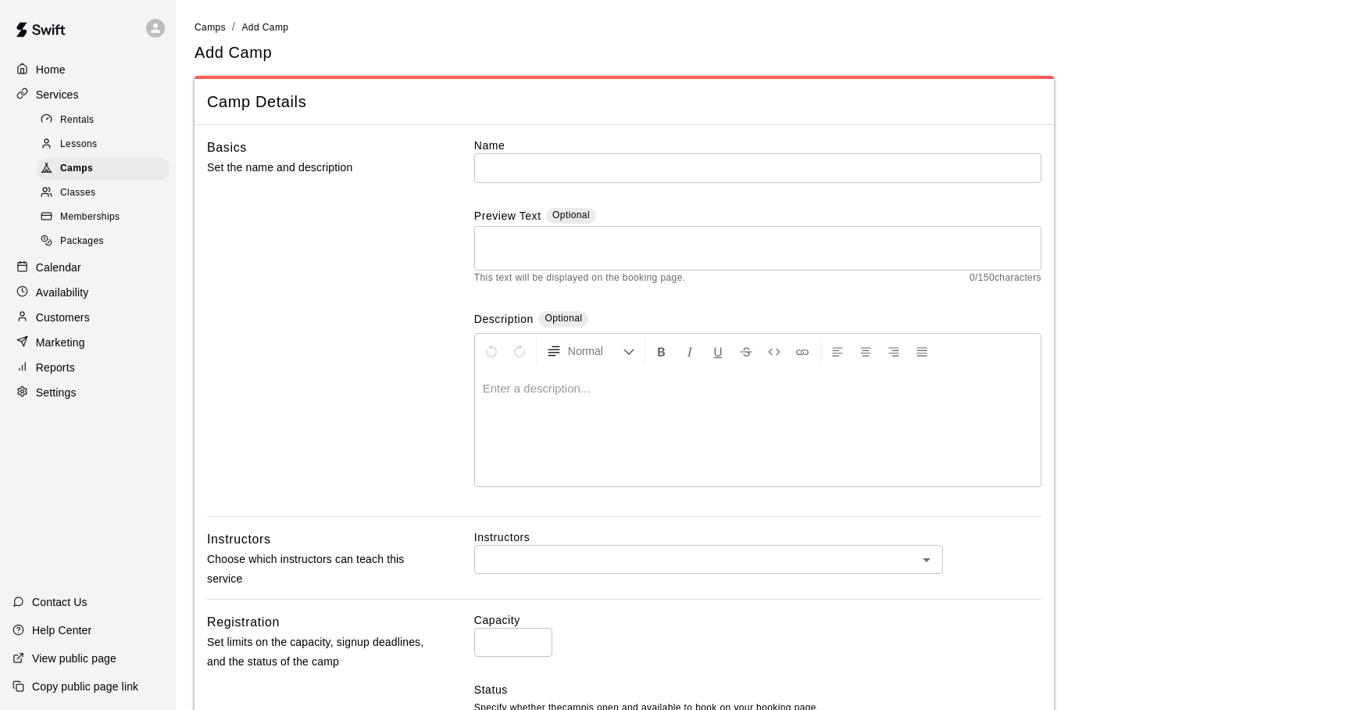
click at [519, 166] on input "text" at bounding box center [757, 167] width 567 height 29
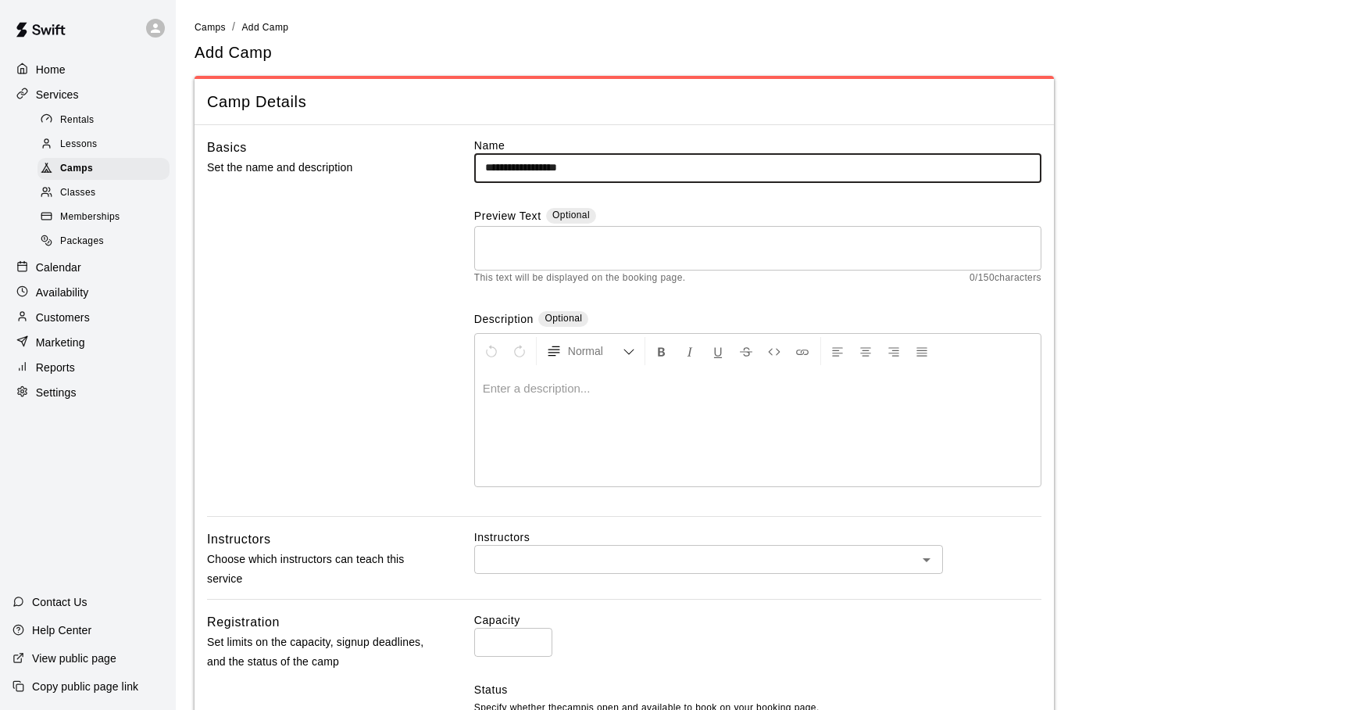
type input "**********"
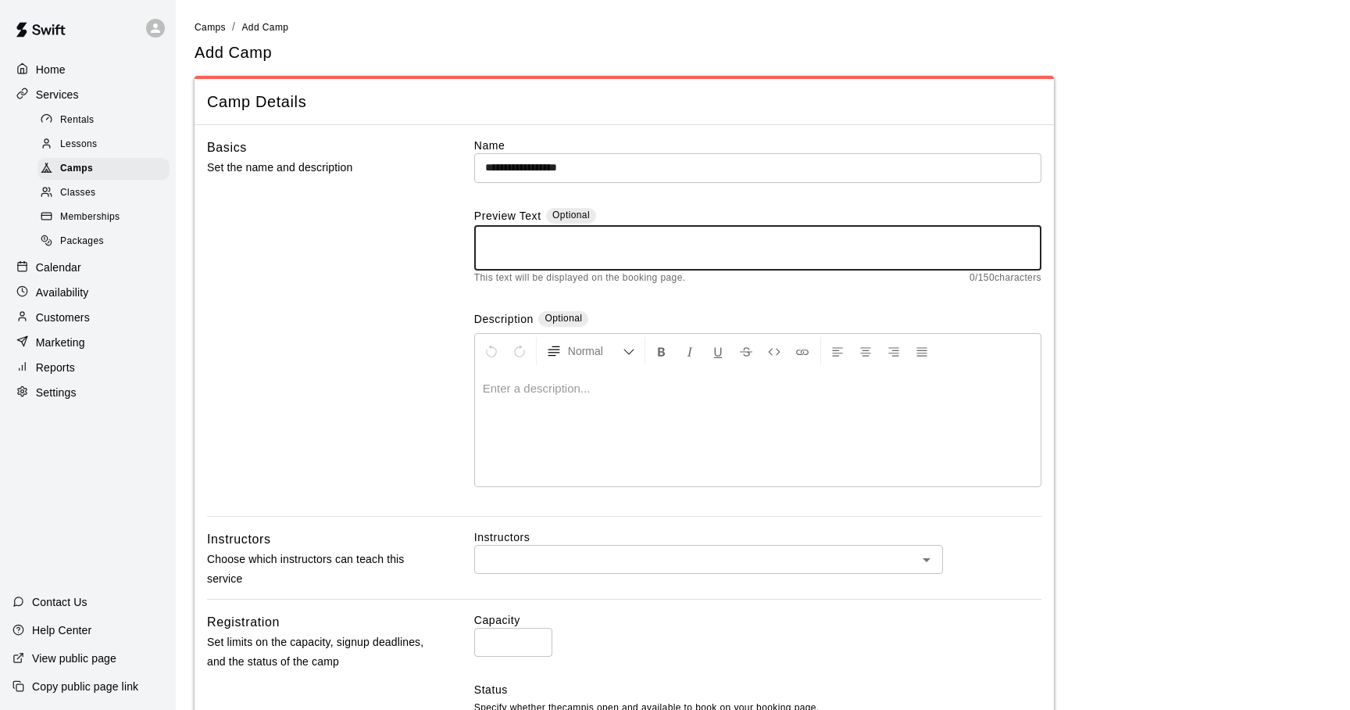
click at [510, 257] on textarea at bounding box center [757, 247] width 545 height 31
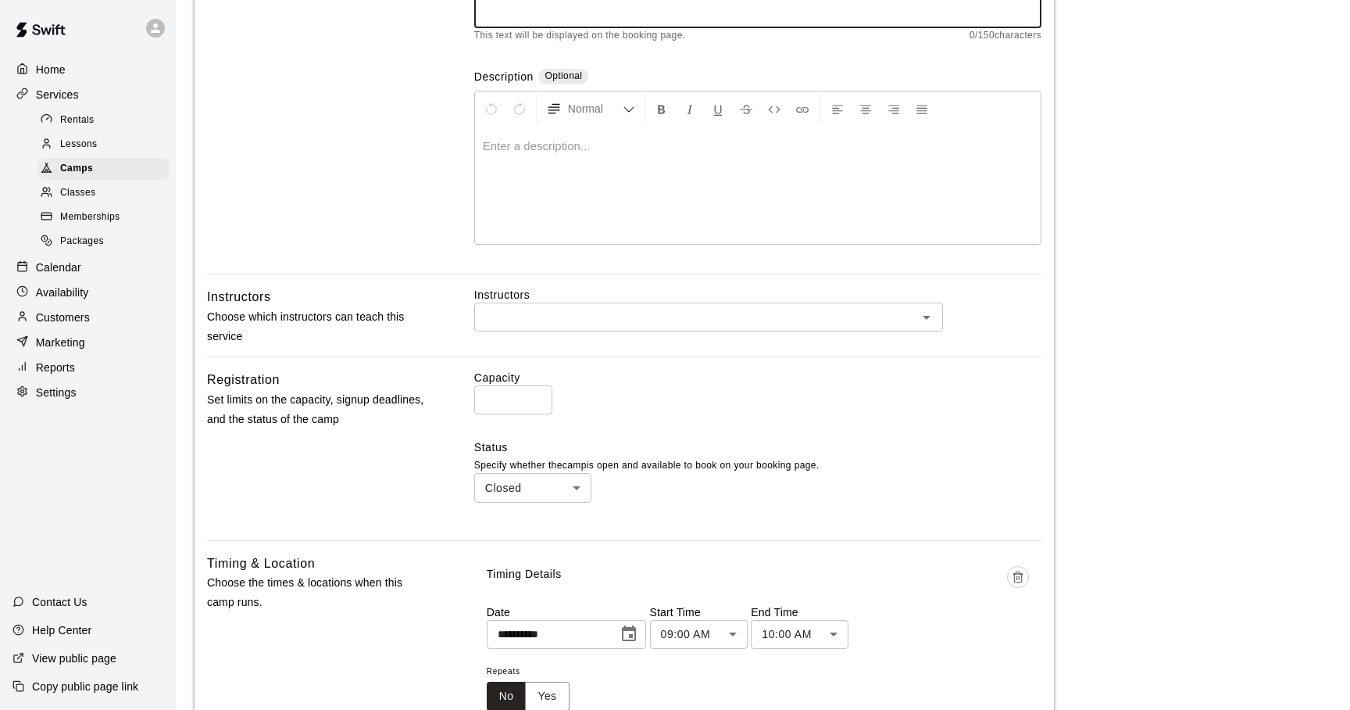
scroll to position [280, 0]
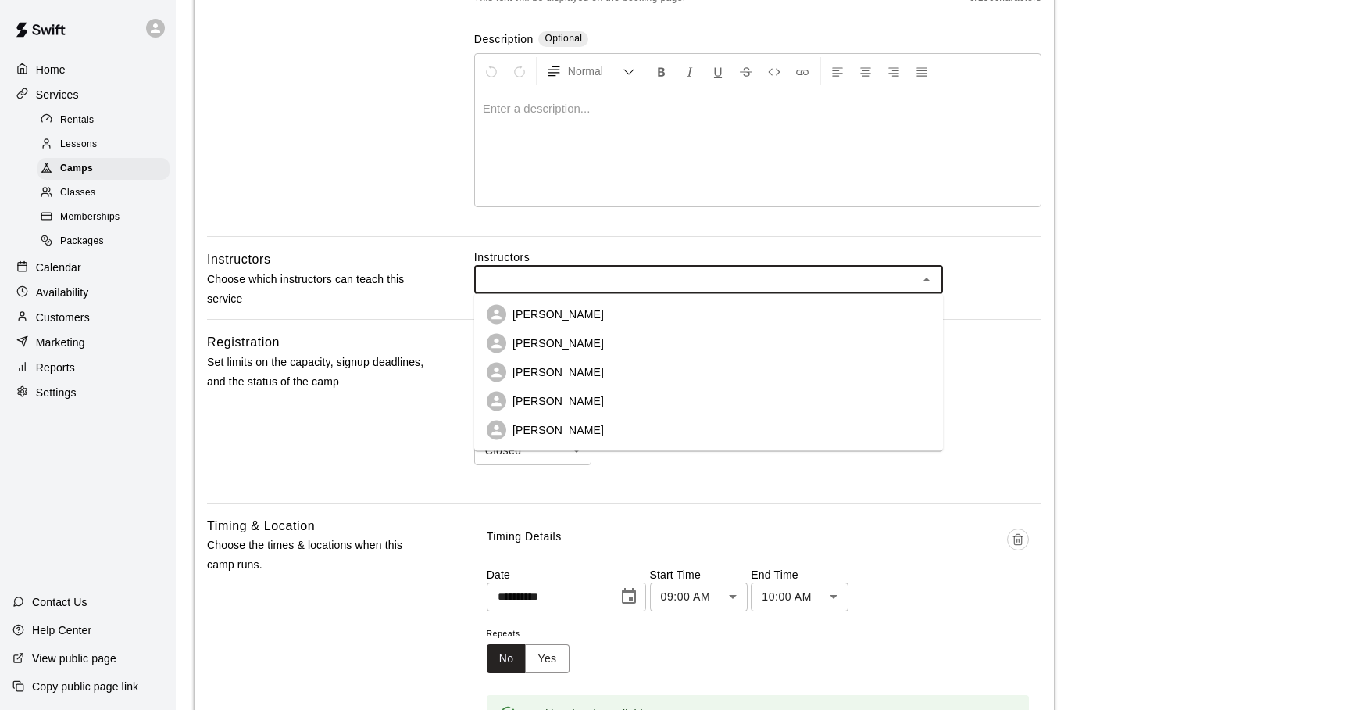
click at [595, 273] on input "text" at bounding box center [696, 280] width 434 height 20
click at [547, 426] on p "[PERSON_NAME]" at bounding box center [558, 430] width 91 height 16
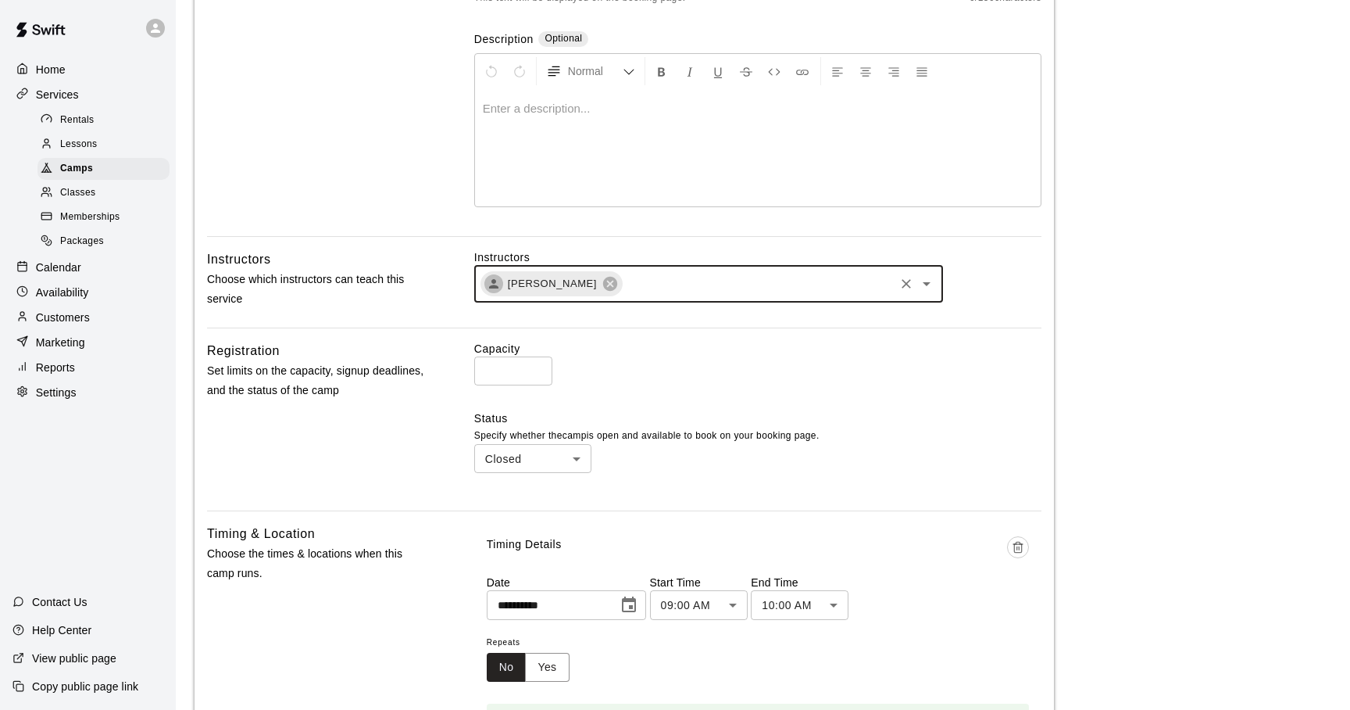
click at [927, 284] on icon "Open" at bounding box center [927, 284] width 8 height 4
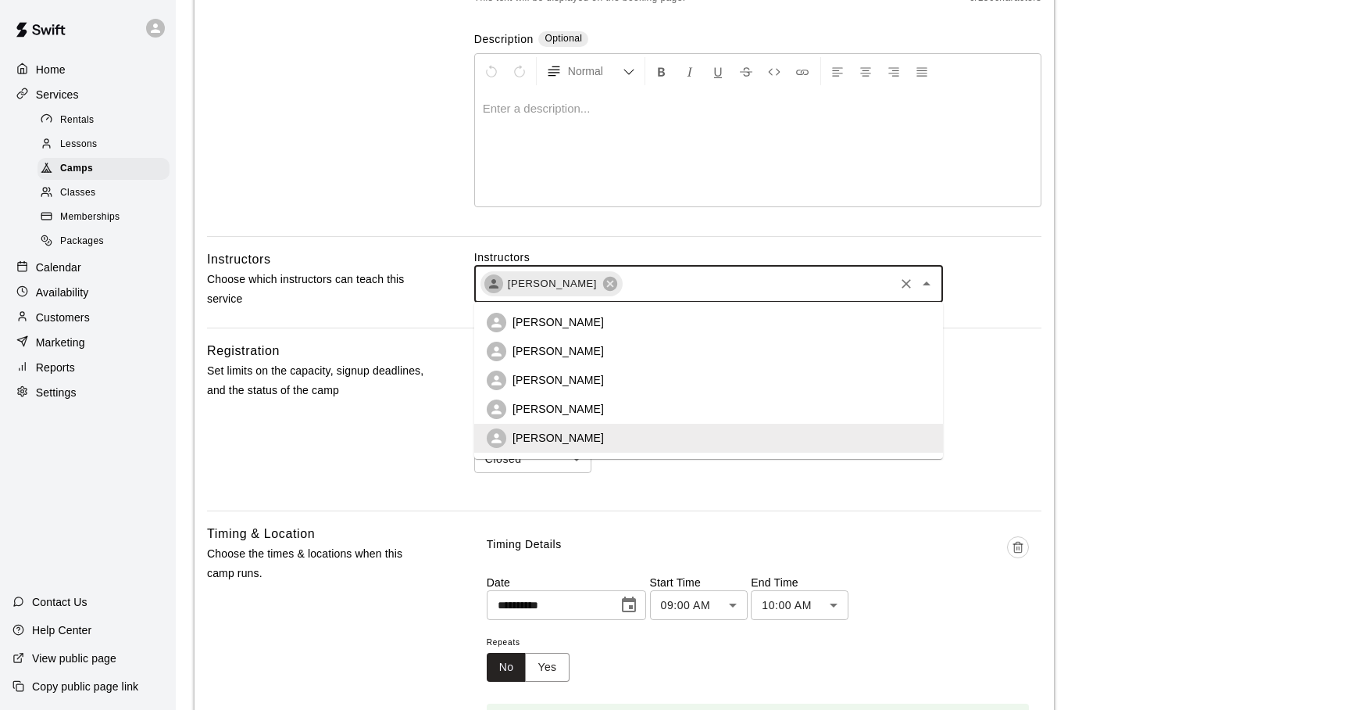
click at [610, 407] on li "[PERSON_NAME]" at bounding box center [708, 409] width 469 height 29
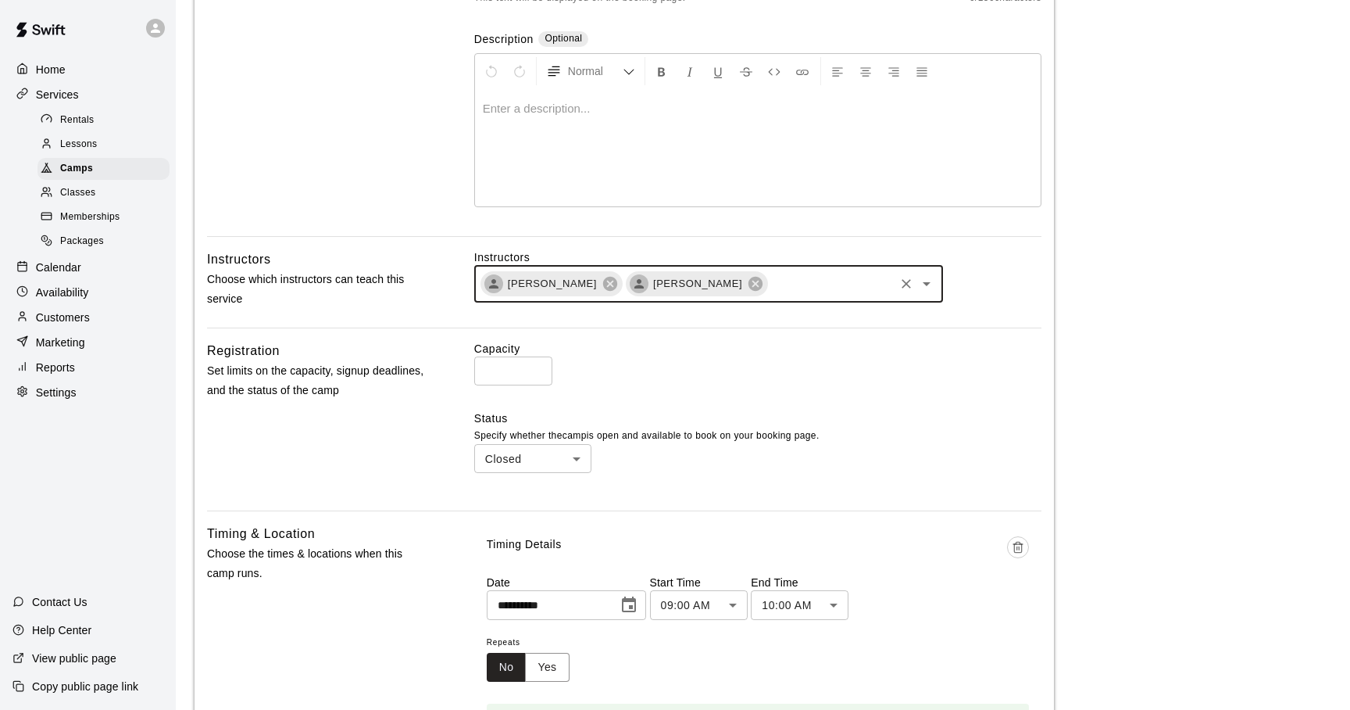
type input "*"
click at [535, 369] on input "*" at bounding box center [513, 370] width 78 height 29
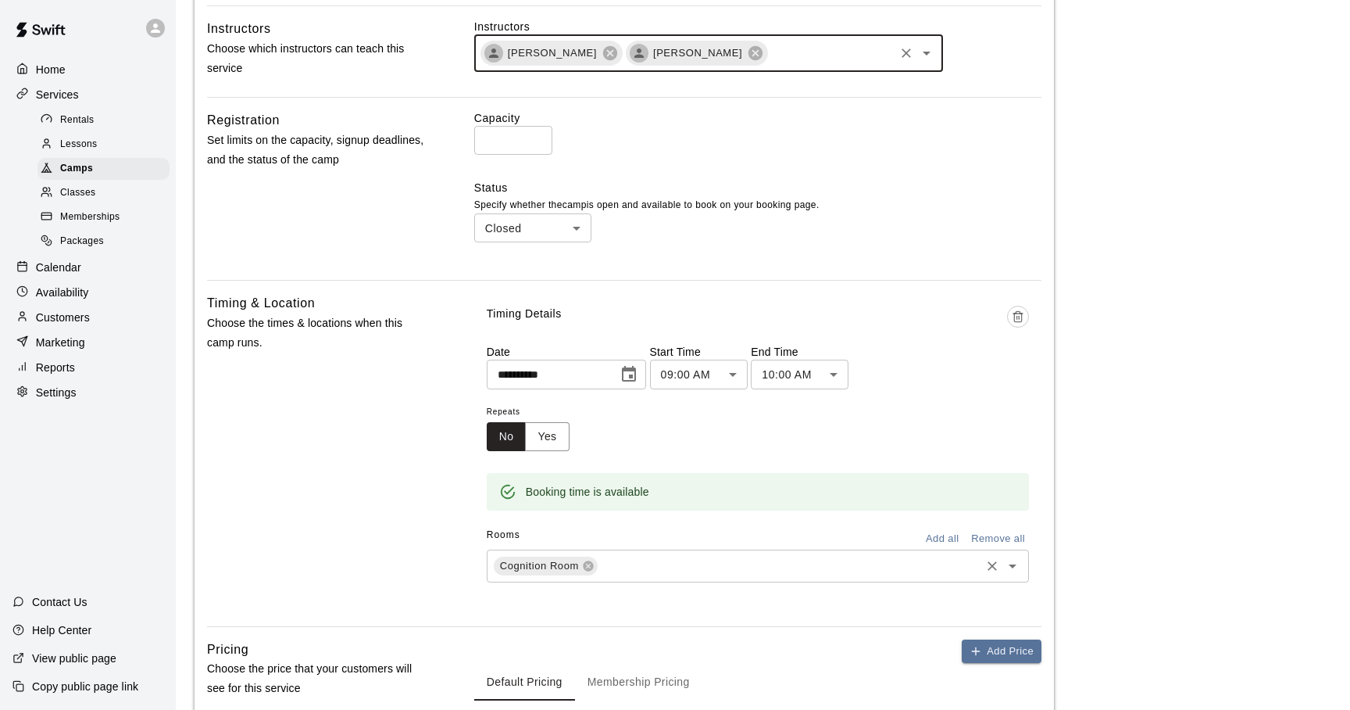
scroll to position [517, 0]
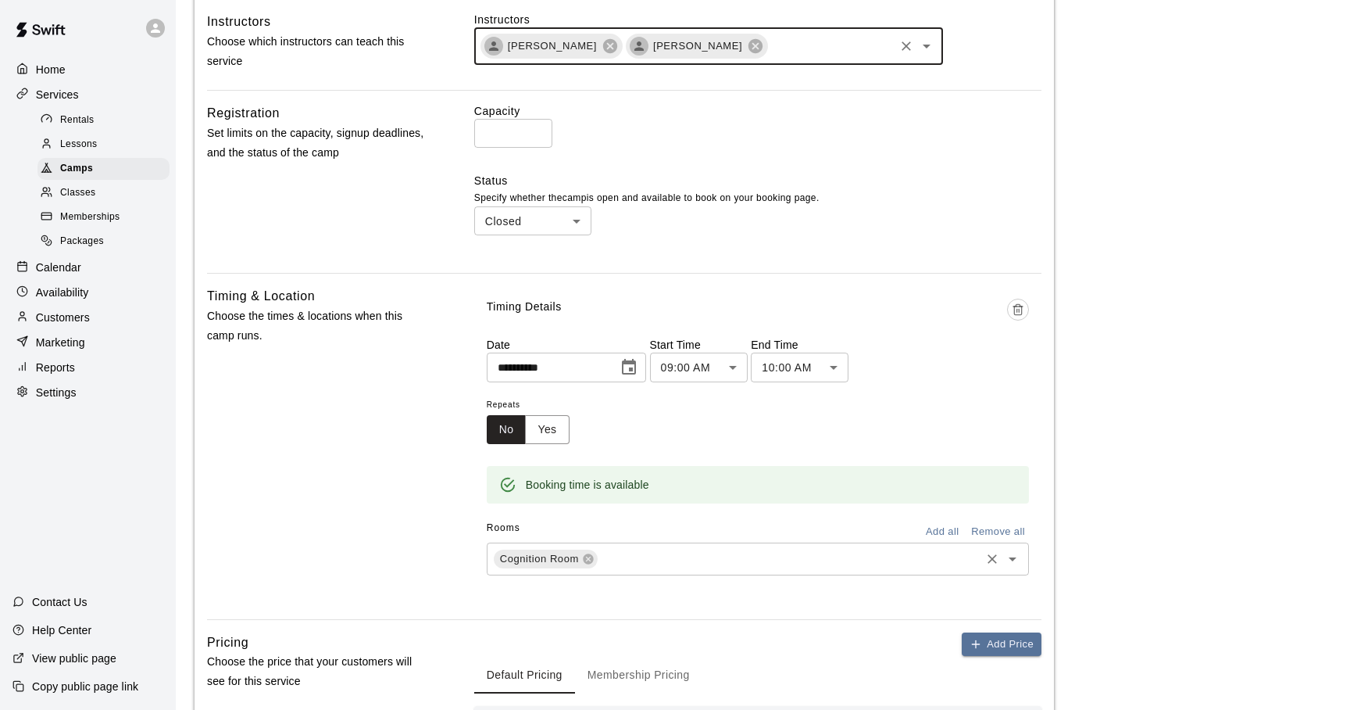
click at [575, 220] on body "**********" at bounding box center [675, 202] width 1350 height 1438
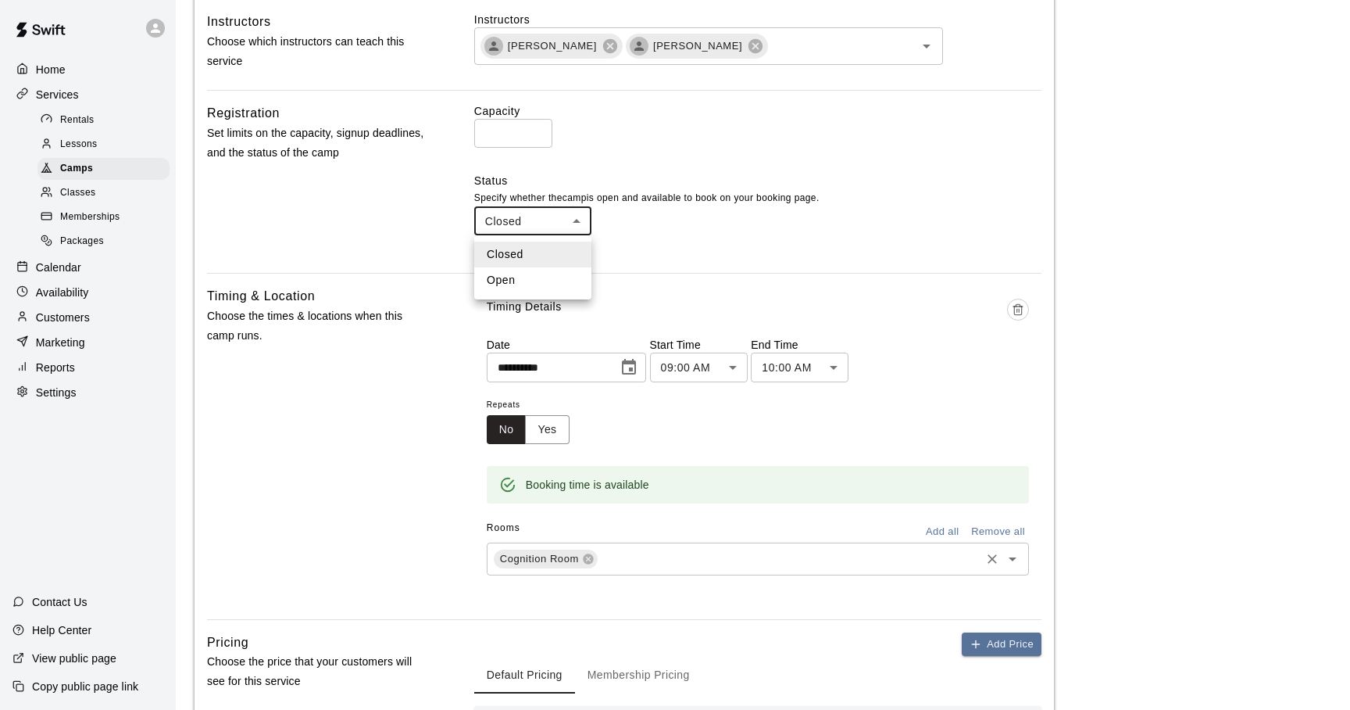
click at [513, 278] on li "Open" at bounding box center [532, 280] width 117 height 26
type input "****"
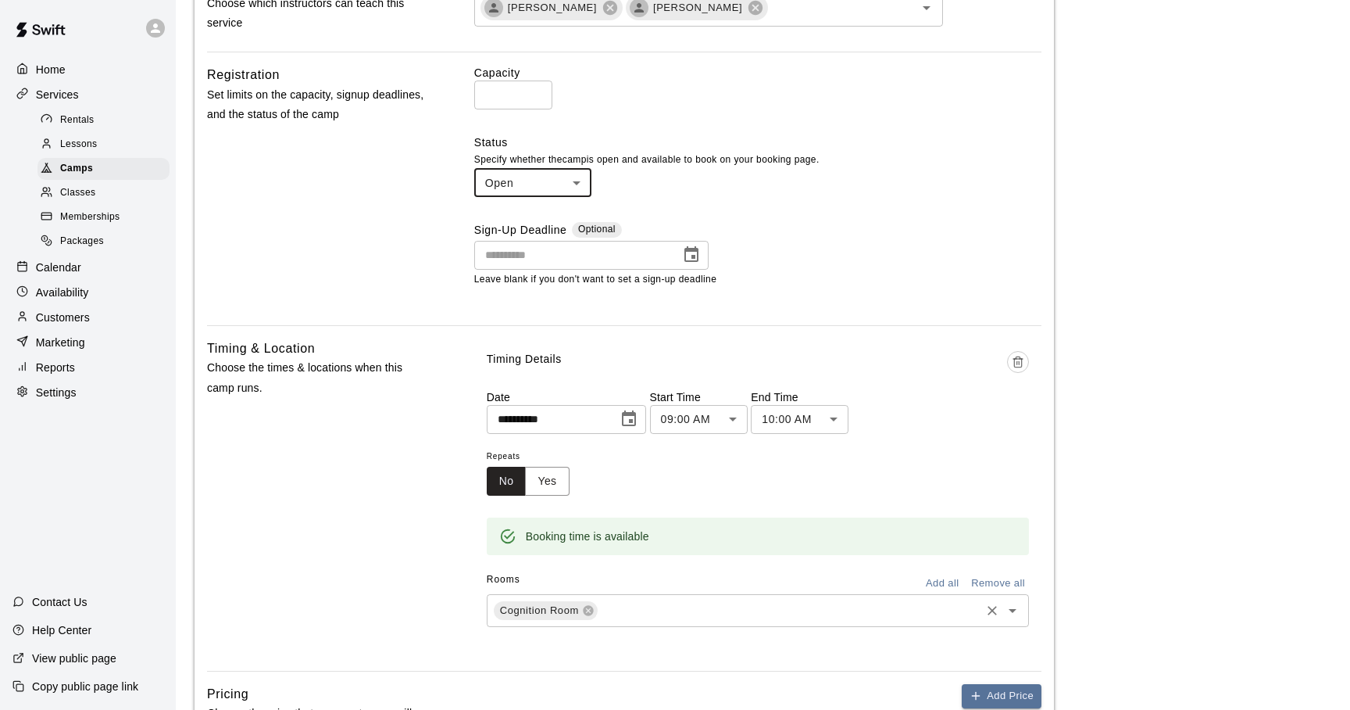
scroll to position [557, 0]
click at [698, 254] on icon "Choose date" at bounding box center [692, 253] width 14 height 16
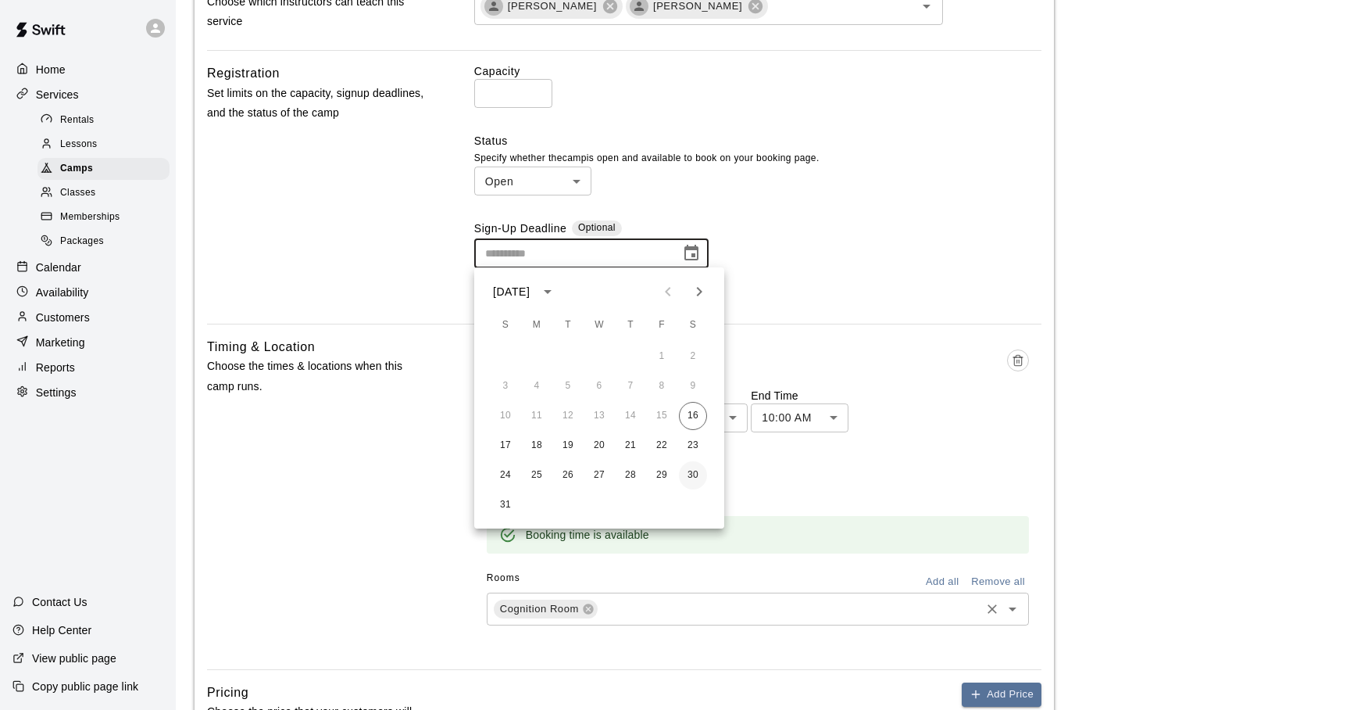
click at [690, 477] on button "30" at bounding box center [693, 475] width 28 height 28
type input "**********"
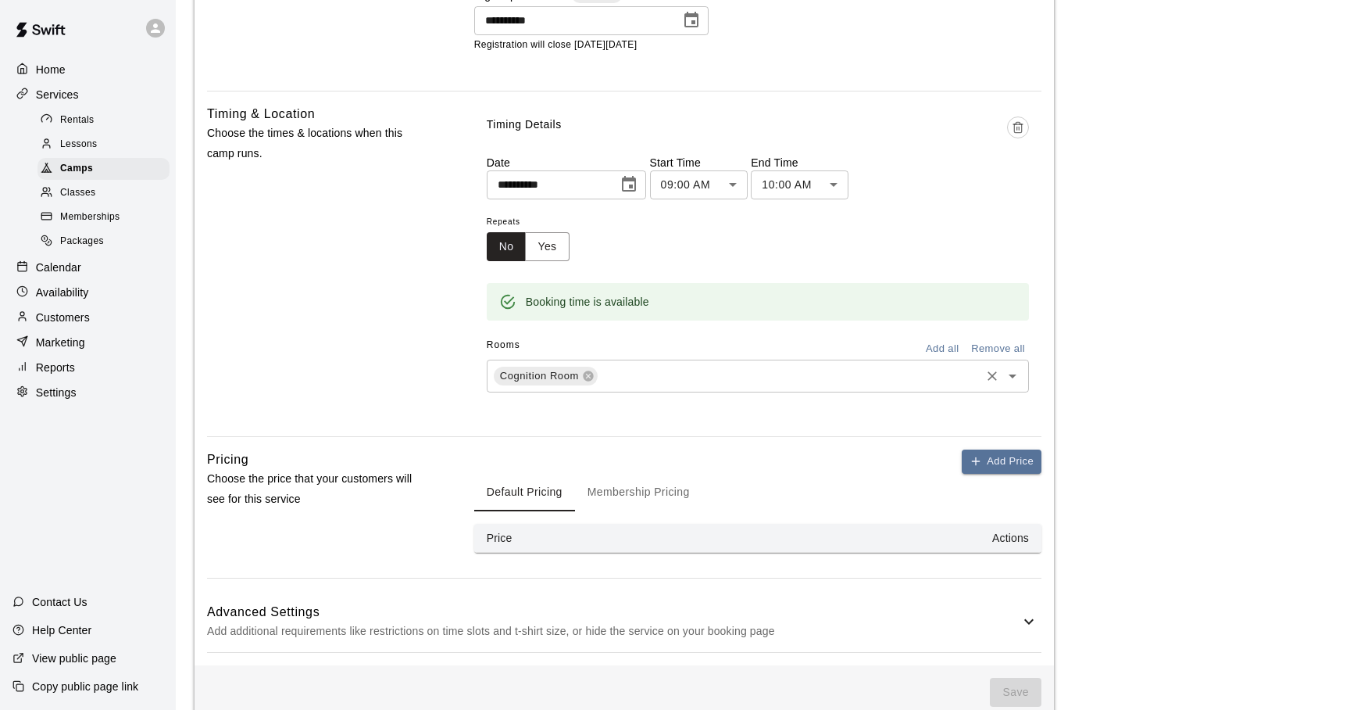
scroll to position [817, 0]
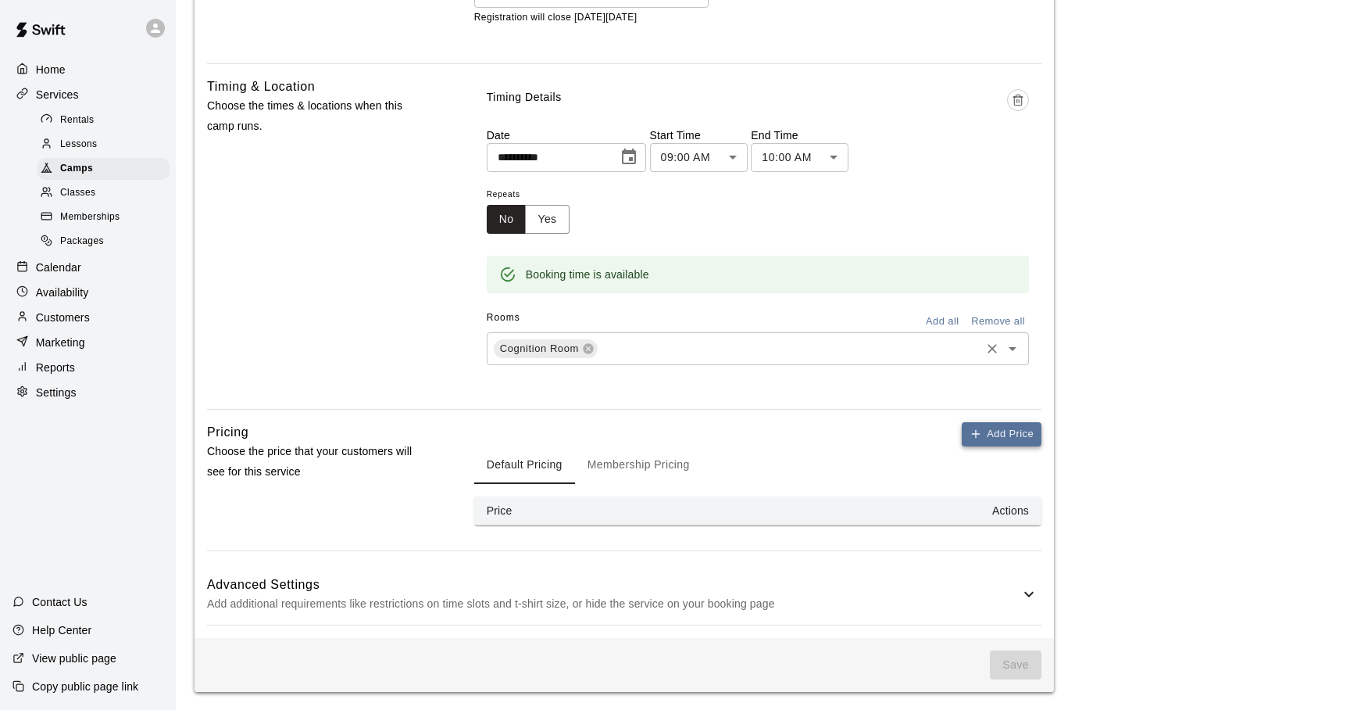
click at [974, 434] on icon "button" at bounding box center [975, 434] width 7 height 0
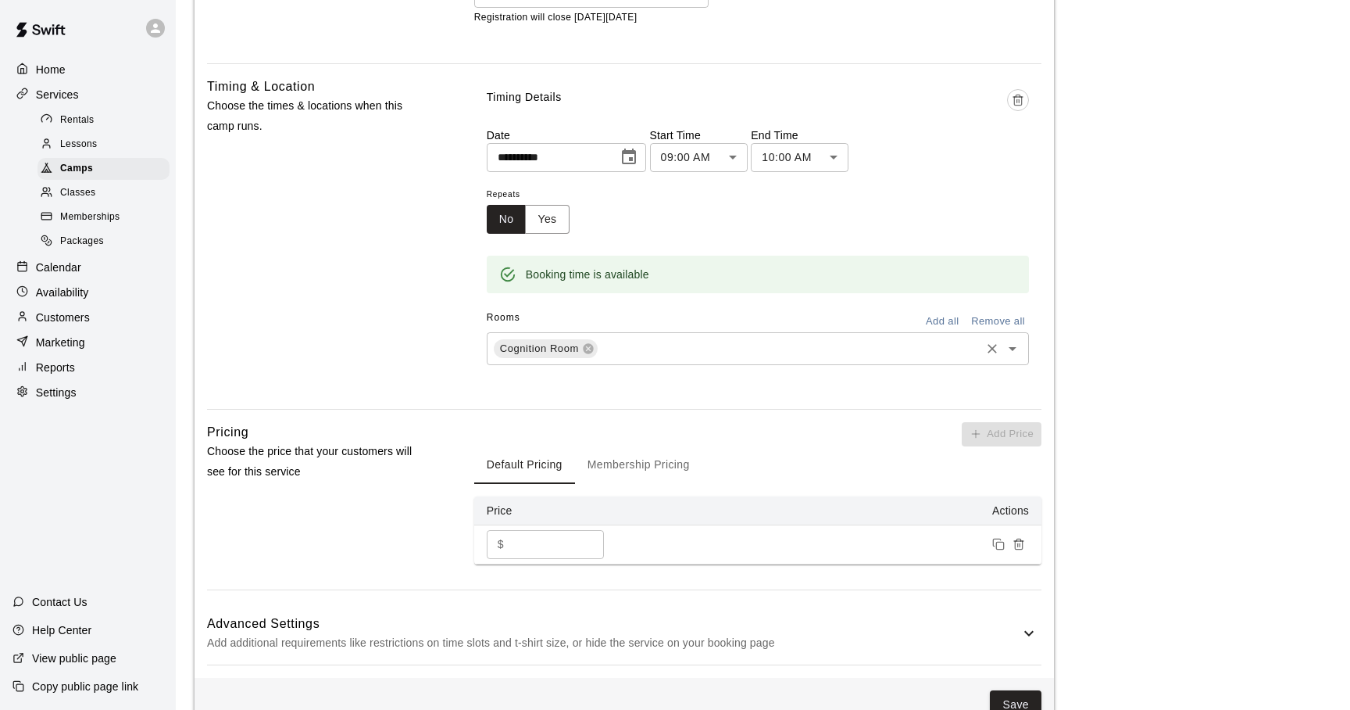
click at [590, 541] on input "*" at bounding box center [557, 544] width 94 height 29
click at [588, 540] on input "*" at bounding box center [557, 544] width 94 height 29
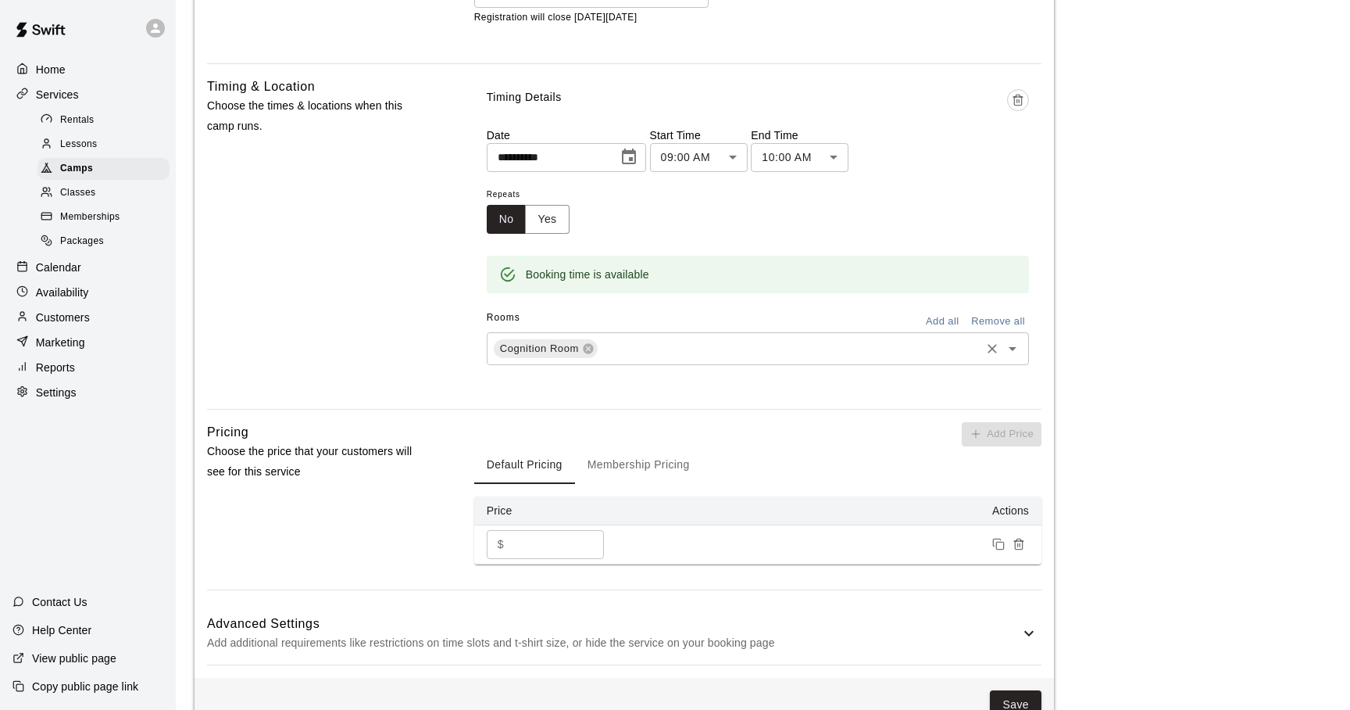
click at [588, 540] on input "*" at bounding box center [557, 544] width 94 height 29
type input "*"
click at [588, 540] on input "*" at bounding box center [557, 544] width 94 height 29
click at [624, 459] on button "Membership Pricing" at bounding box center [638, 465] width 127 height 38
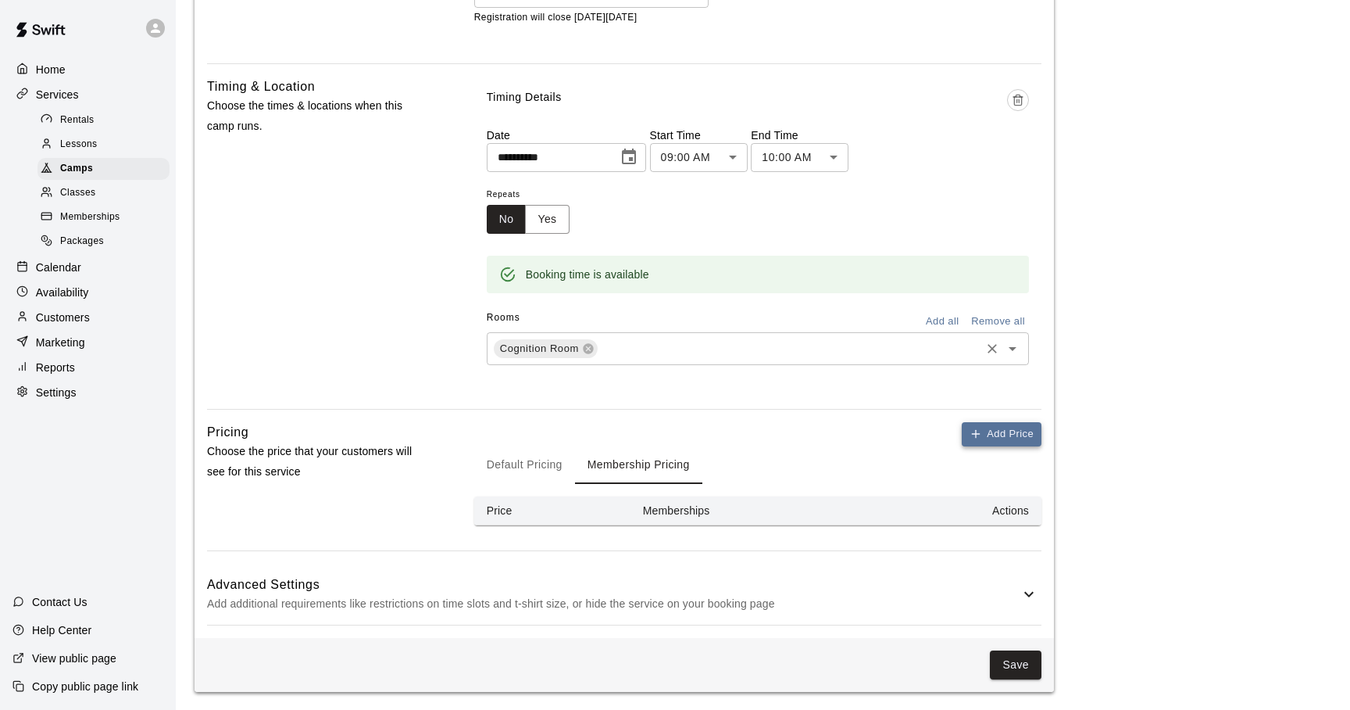
click at [979, 436] on icon "button" at bounding box center [976, 433] width 13 height 13
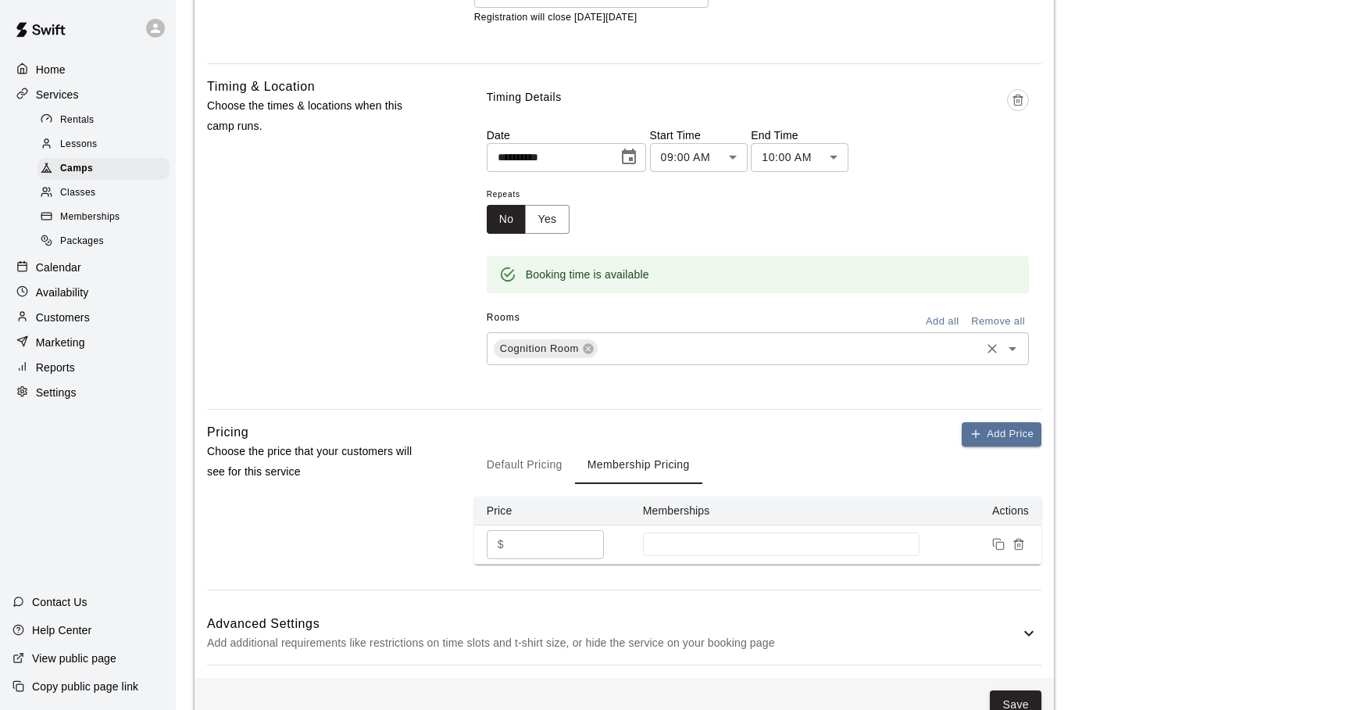
click at [588, 538] on input "*" at bounding box center [557, 544] width 94 height 29
type input "*"
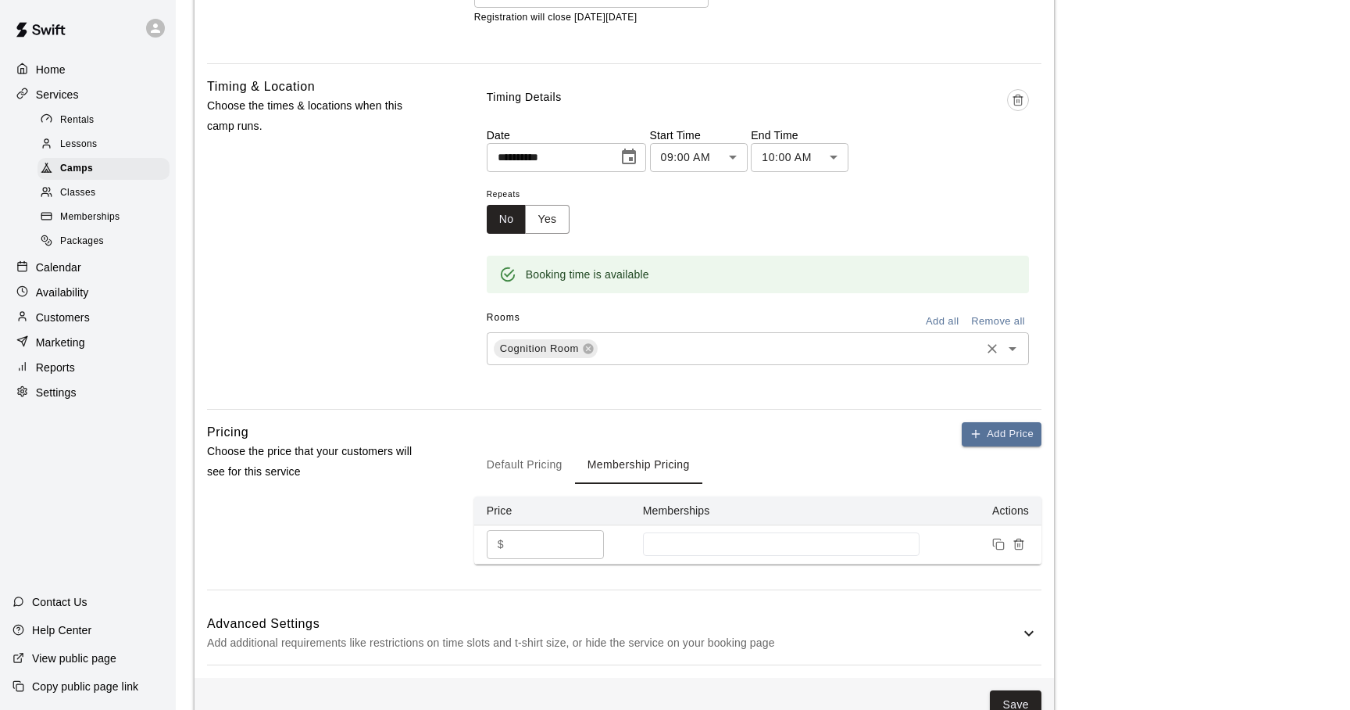
click at [588, 538] on input "*" at bounding box center [557, 544] width 94 height 29
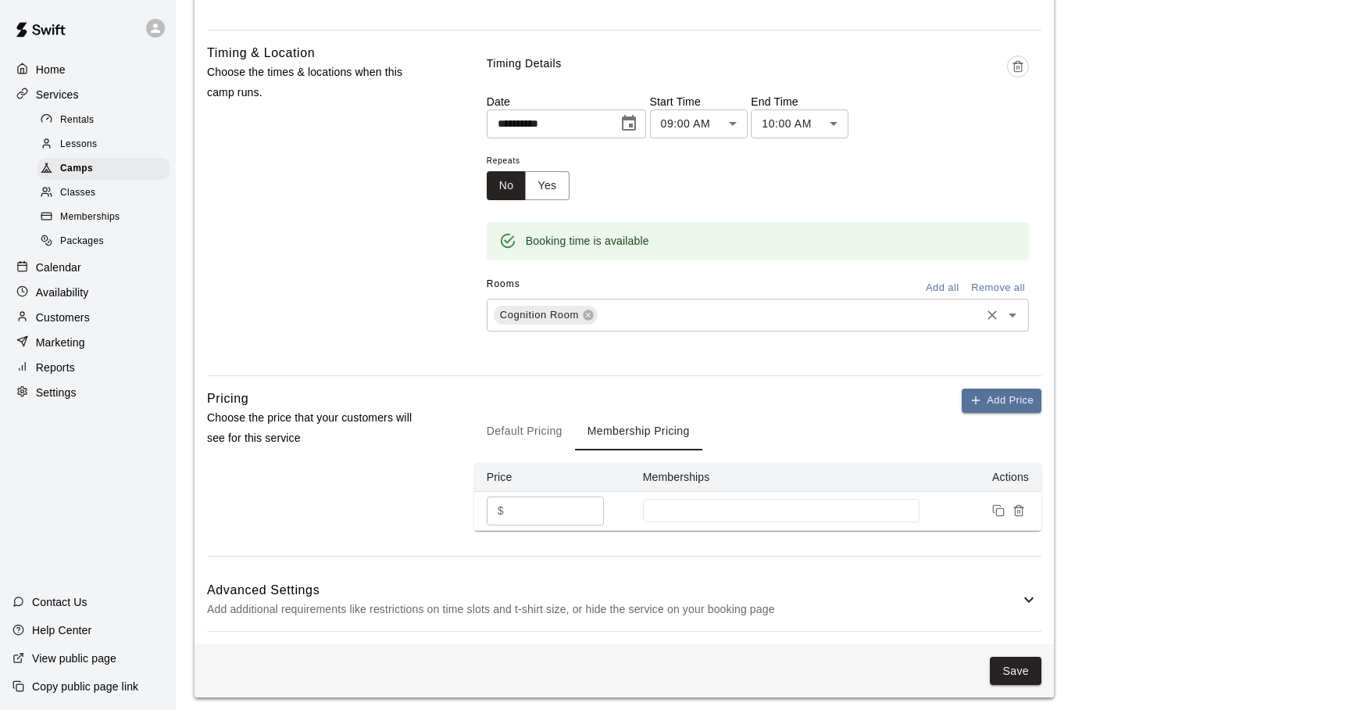
scroll to position [857, 0]
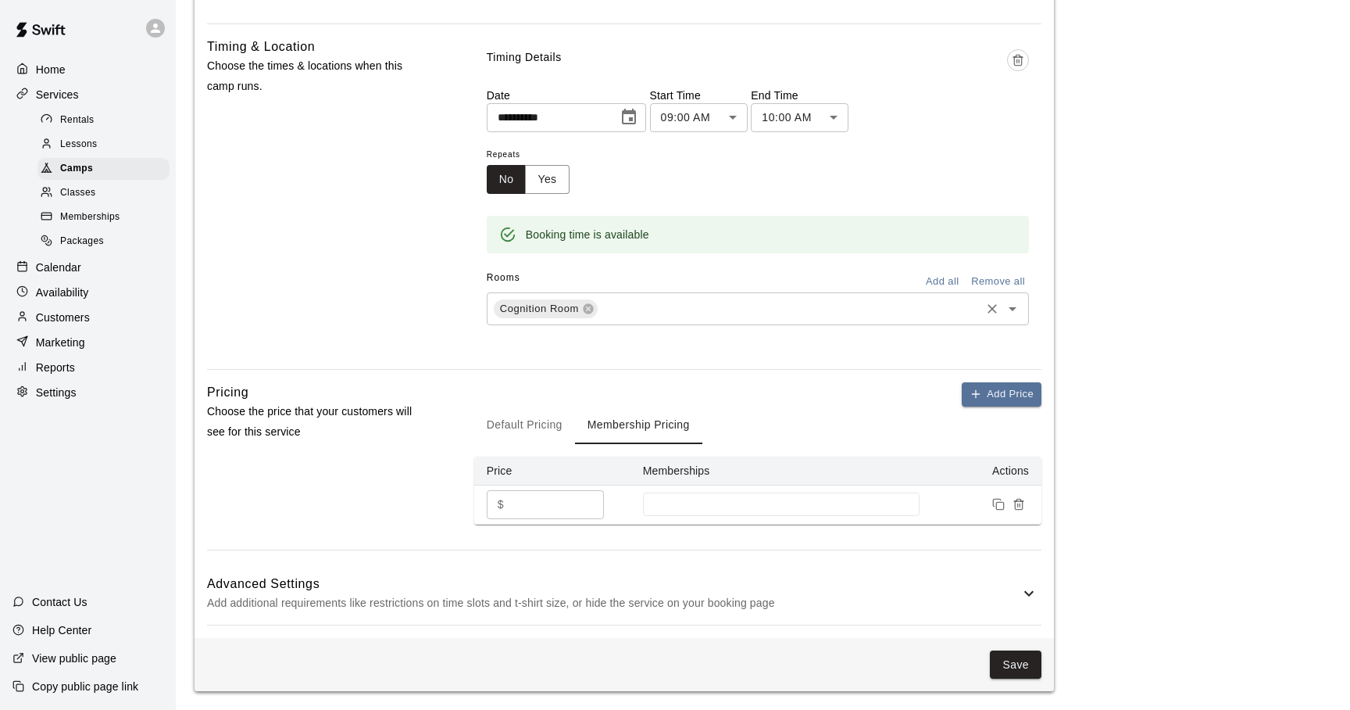
click at [1032, 590] on icon at bounding box center [1029, 593] width 19 height 19
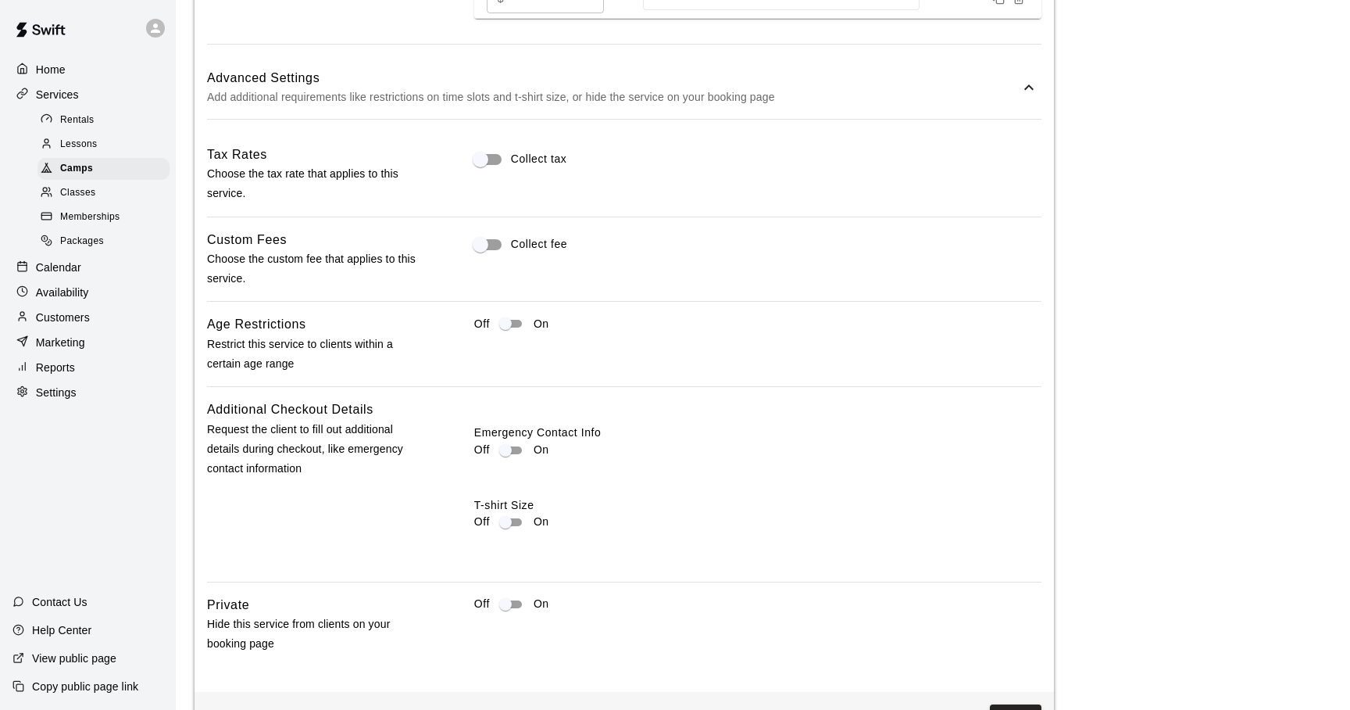
scroll to position [1417, 0]
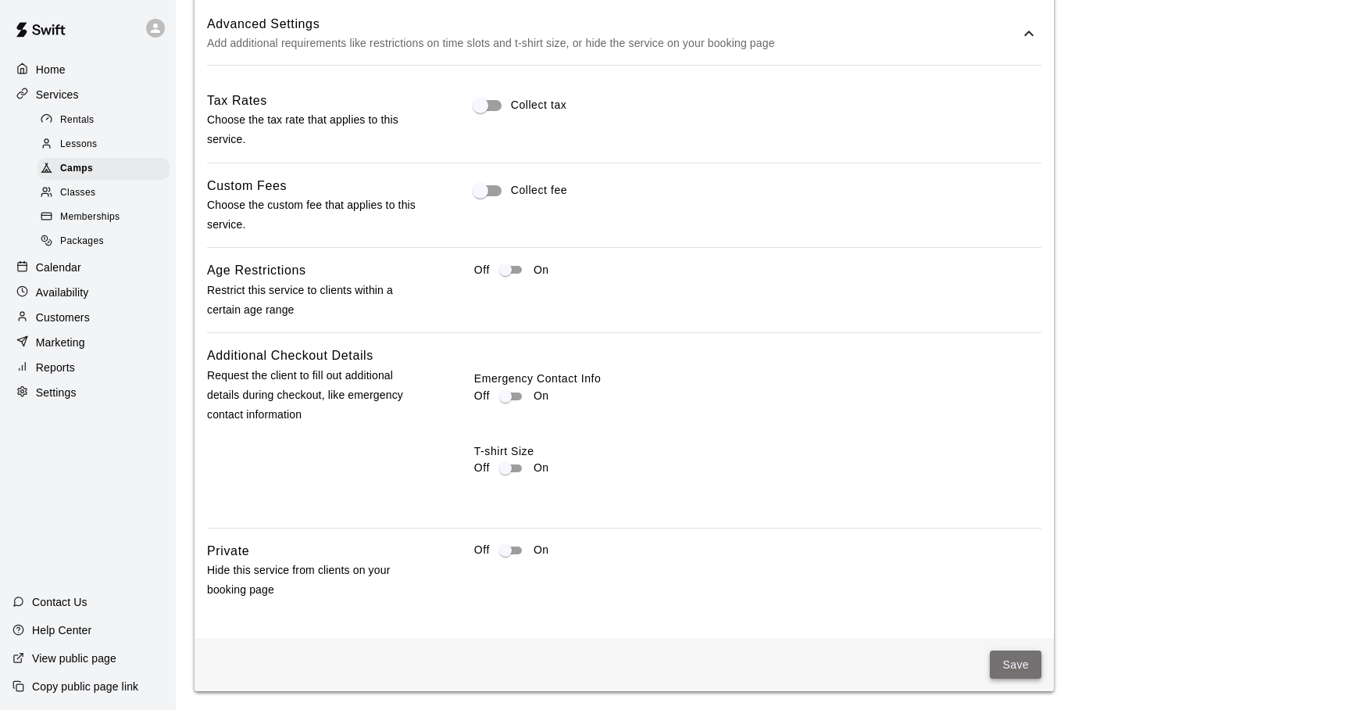
click at [1008, 662] on button "Save" at bounding box center [1016, 664] width 52 height 29
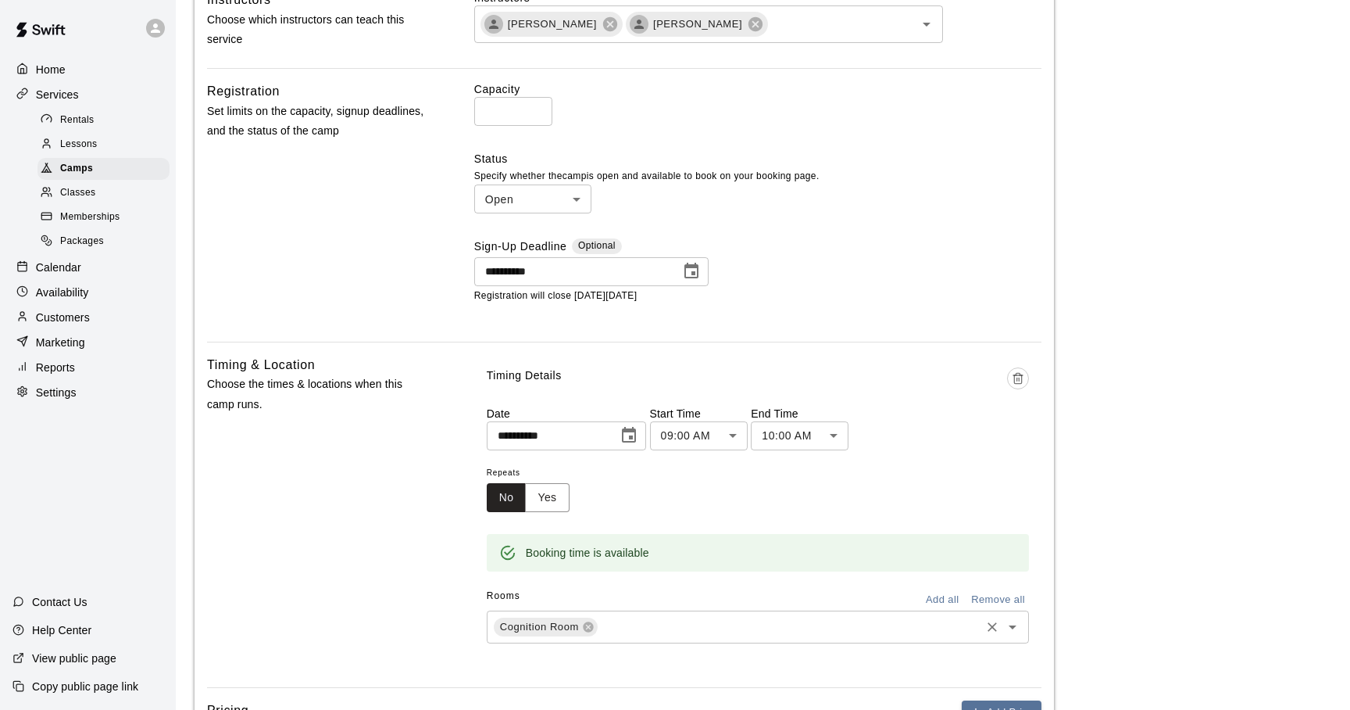
scroll to position [552, 0]
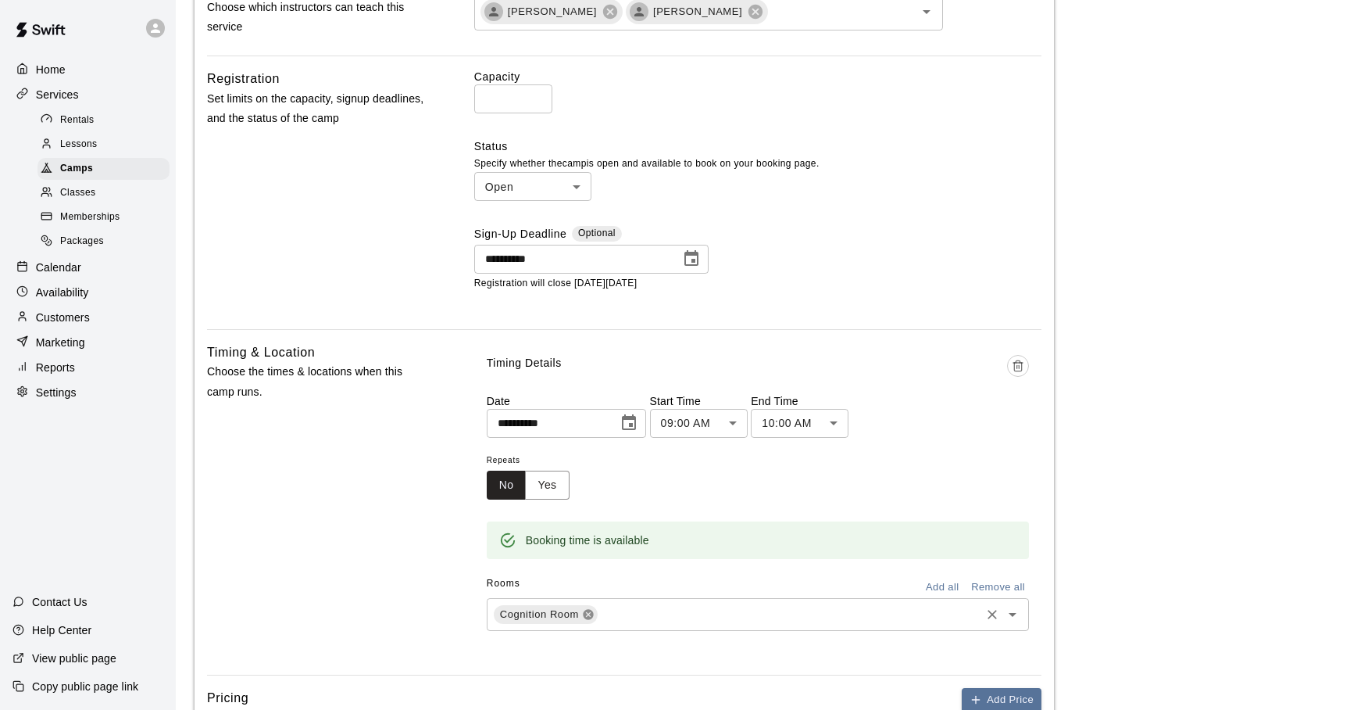
click at [591, 610] on icon at bounding box center [588, 614] width 10 height 10
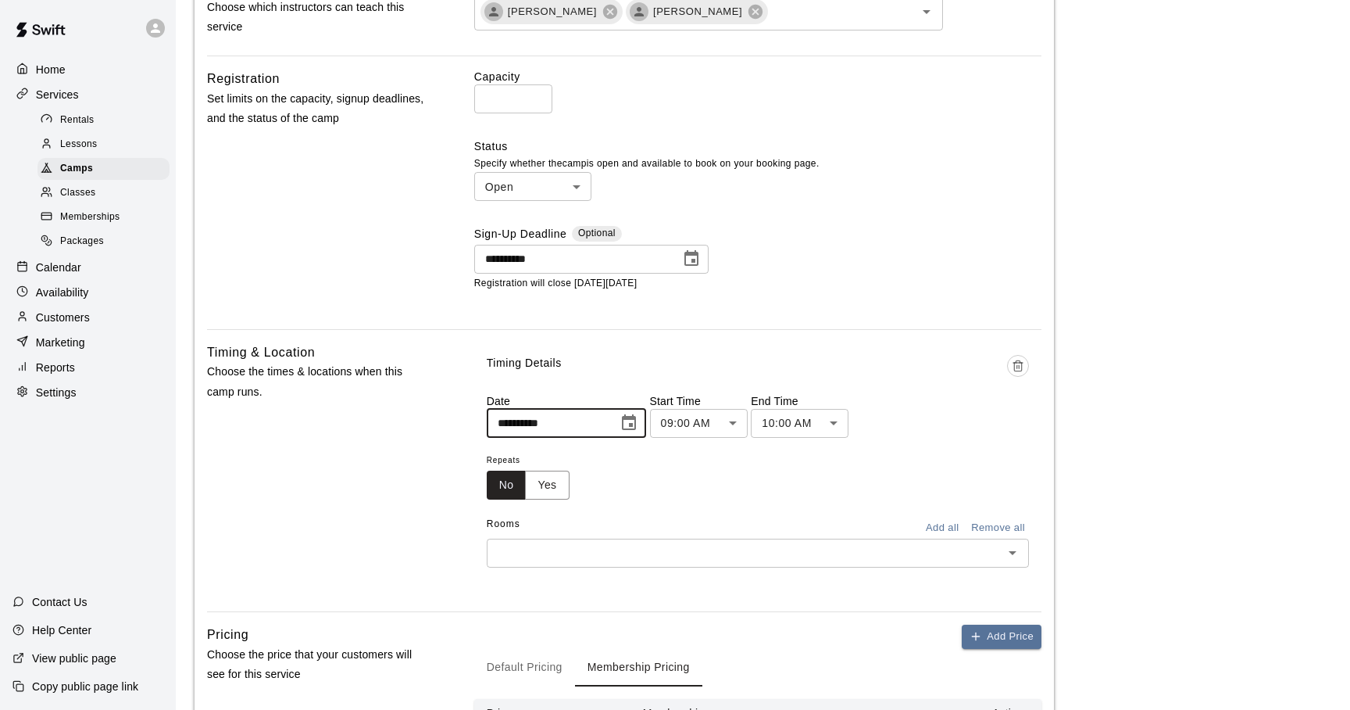
drag, startPoint x: 583, startPoint y: 424, endPoint x: 463, endPoint y: 416, distance: 119.8
click at [487, 416] on input "**********" at bounding box center [547, 423] width 120 height 29
drag, startPoint x: 559, startPoint y: 425, endPoint x: 459, endPoint y: 428, distance: 100.1
click at [487, 428] on input "**********" at bounding box center [547, 423] width 120 height 29
drag, startPoint x: 567, startPoint y: 421, endPoint x: 458, endPoint y: 424, distance: 109.4
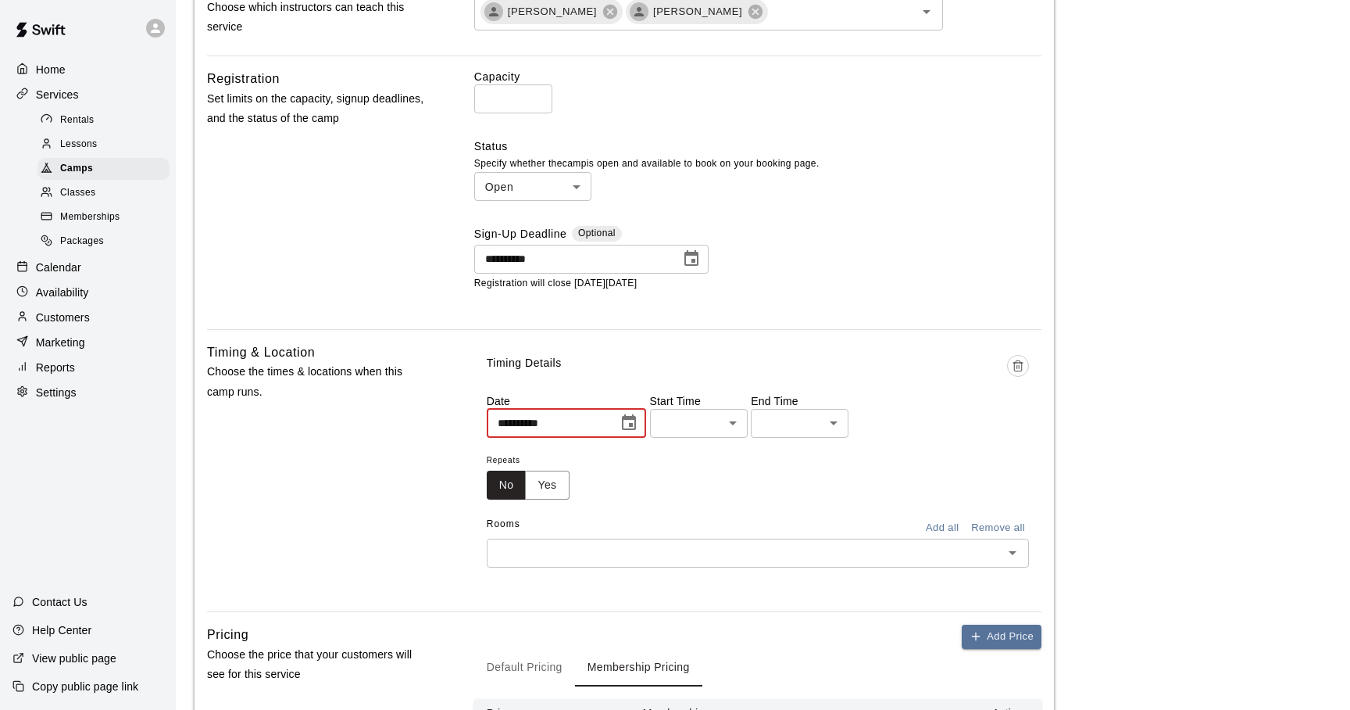
click at [487, 424] on input "**********" at bounding box center [547, 423] width 120 height 29
type input "**********"
drag, startPoint x: 568, startPoint y: 259, endPoint x: 424, endPoint y: 255, distance: 143.8
click at [474, 255] on input "**********" at bounding box center [571, 259] width 195 height 29
click at [556, 252] on input "**********" at bounding box center [571, 259] width 195 height 29
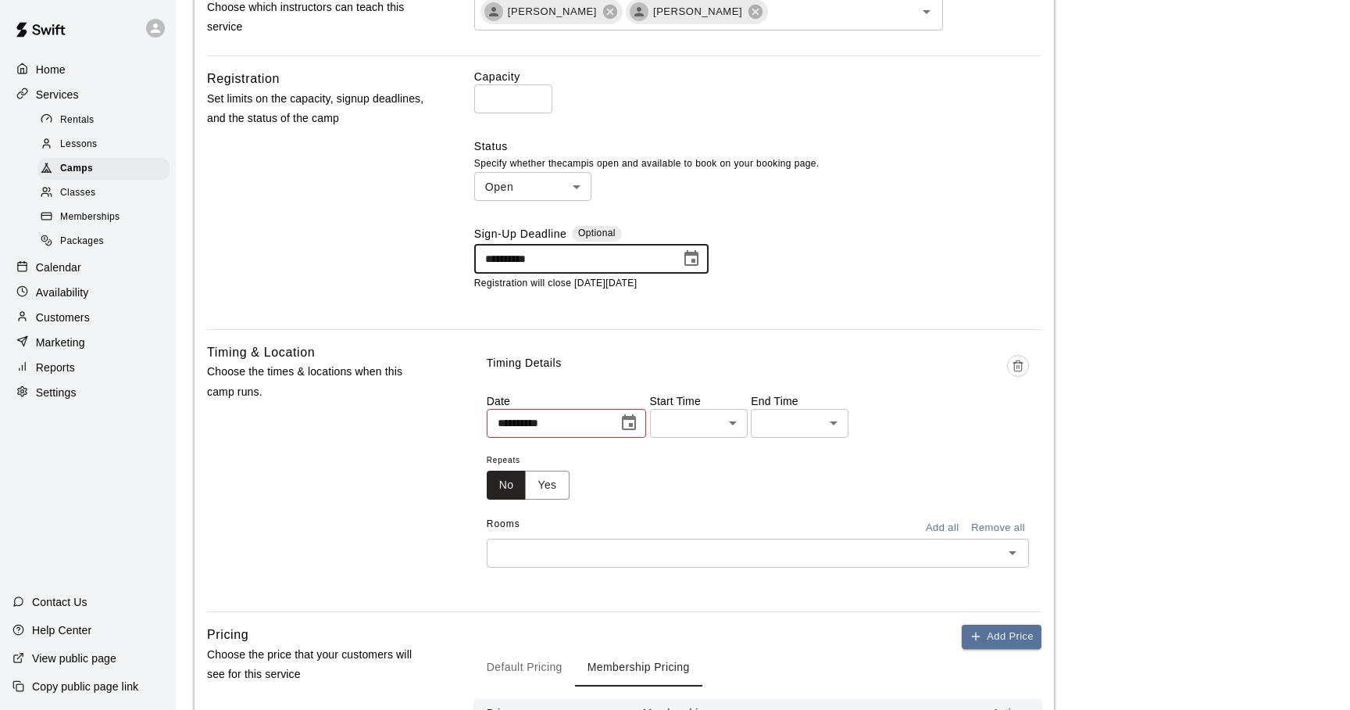
drag, startPoint x: 556, startPoint y: 258, endPoint x: 486, endPoint y: 259, distance: 69.6
click at [486, 259] on input "**********" at bounding box center [571, 259] width 195 height 29
type input "**********"
click at [533, 185] on body "**********" at bounding box center [675, 479] width 1350 height 2063
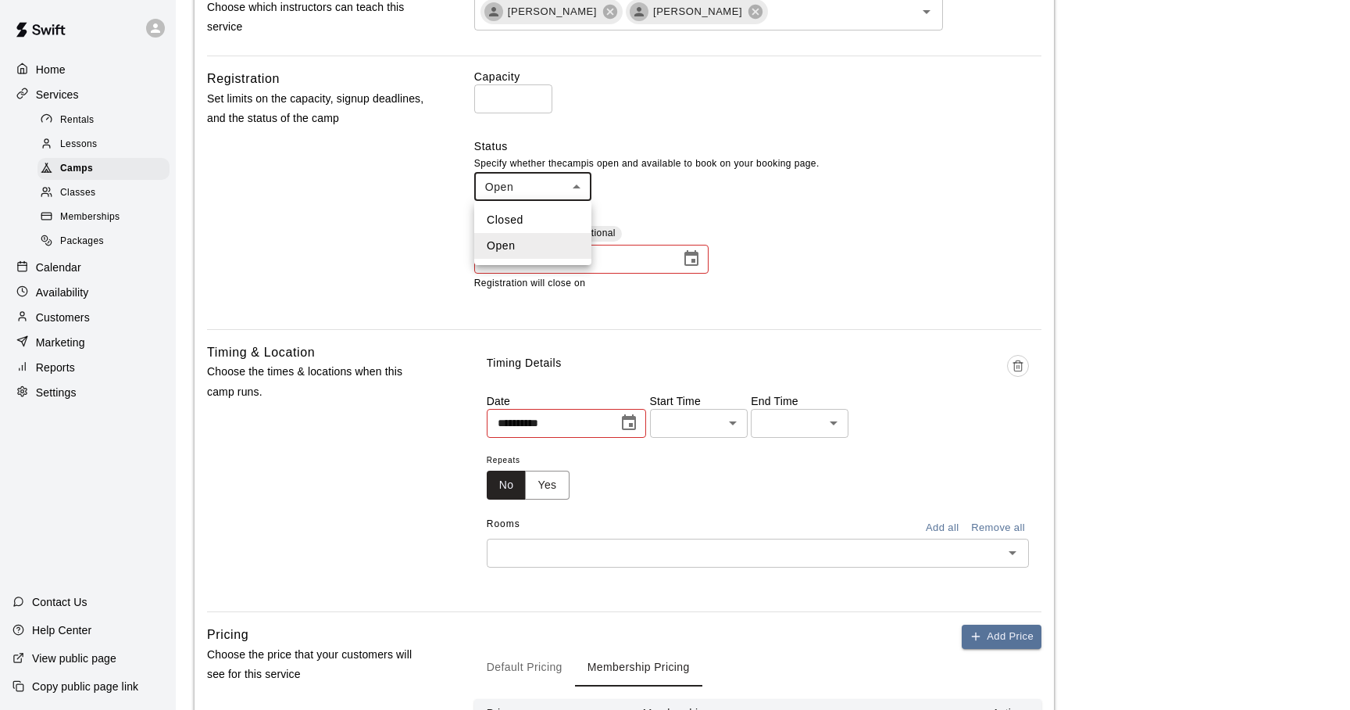
click at [721, 202] on div at bounding box center [675, 355] width 1350 height 710
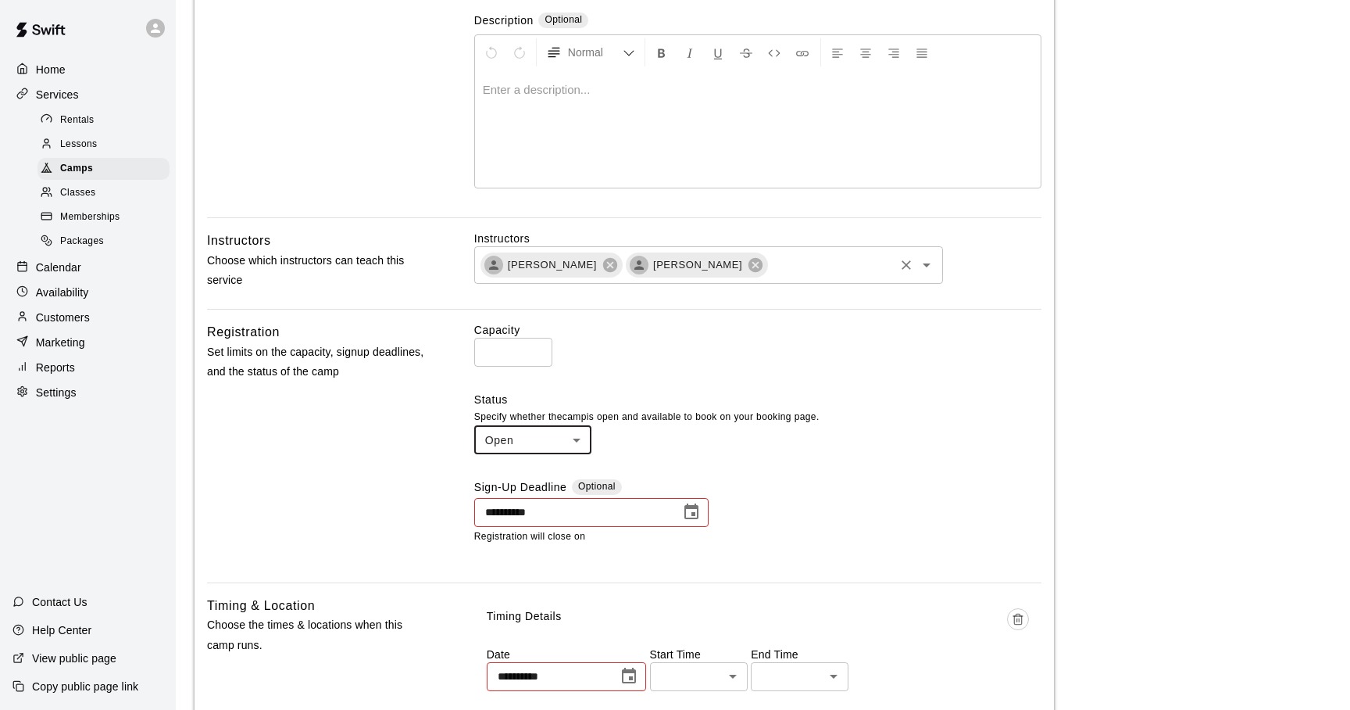
scroll to position [290, 0]
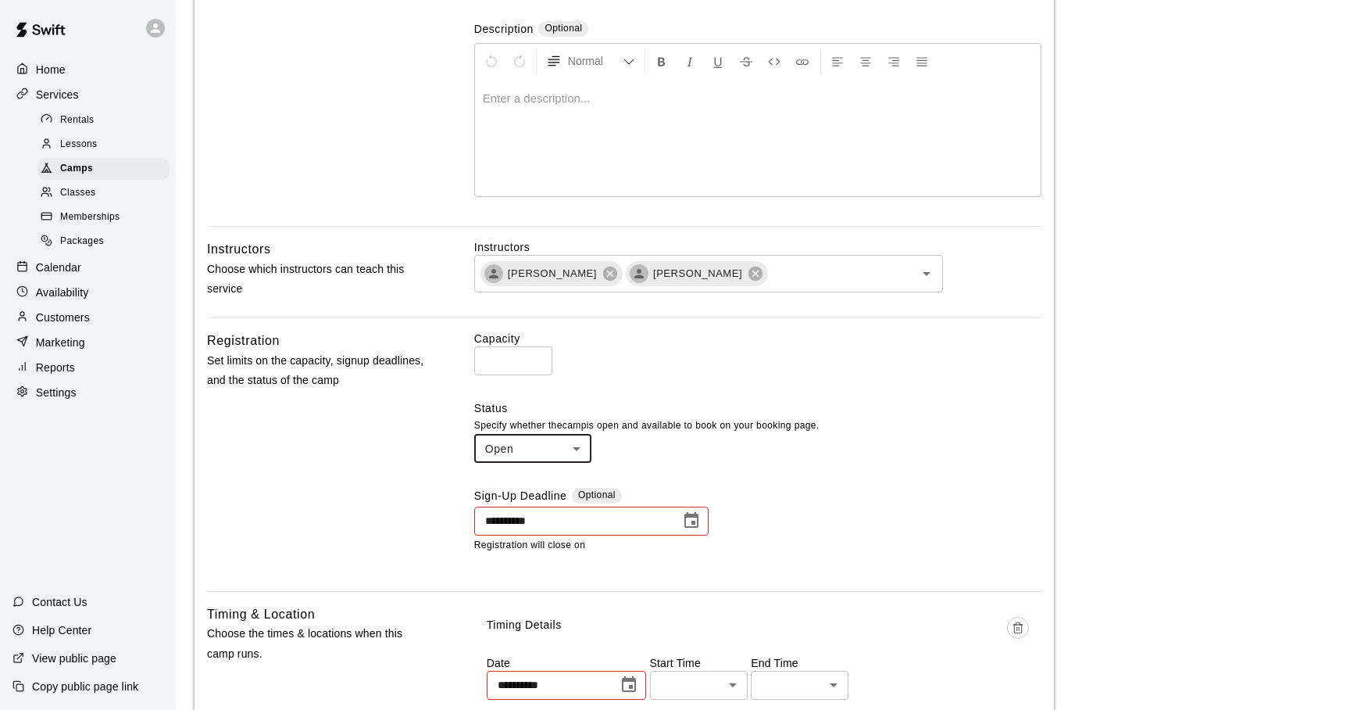
click at [531, 367] on input "*" at bounding box center [513, 360] width 78 height 29
click at [538, 364] on input "*" at bounding box center [513, 360] width 78 height 29
drag, startPoint x: 495, startPoint y: 363, endPoint x: 474, endPoint y: 363, distance: 21.1
click at [481, 363] on input "*" at bounding box center [513, 360] width 78 height 29
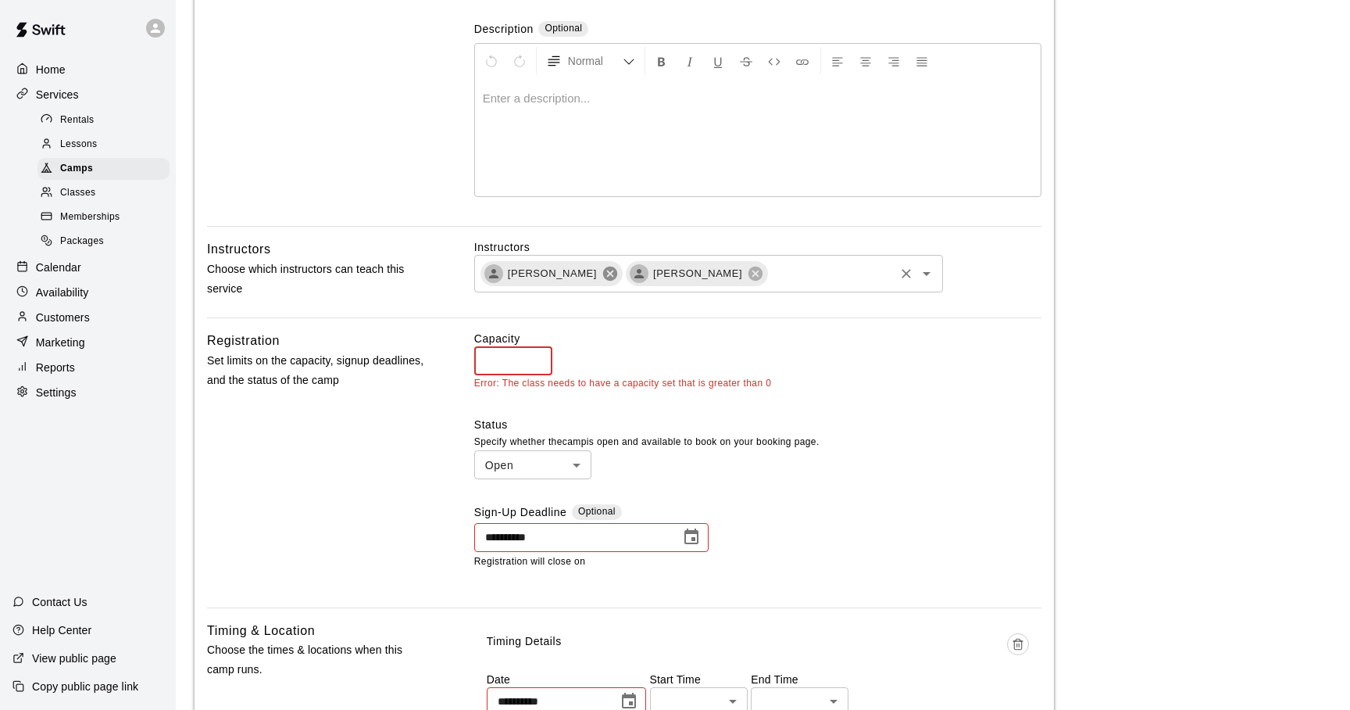
click at [610, 279] on icon at bounding box center [610, 273] width 14 height 14
click at [602, 275] on icon at bounding box center [610, 273] width 17 height 17
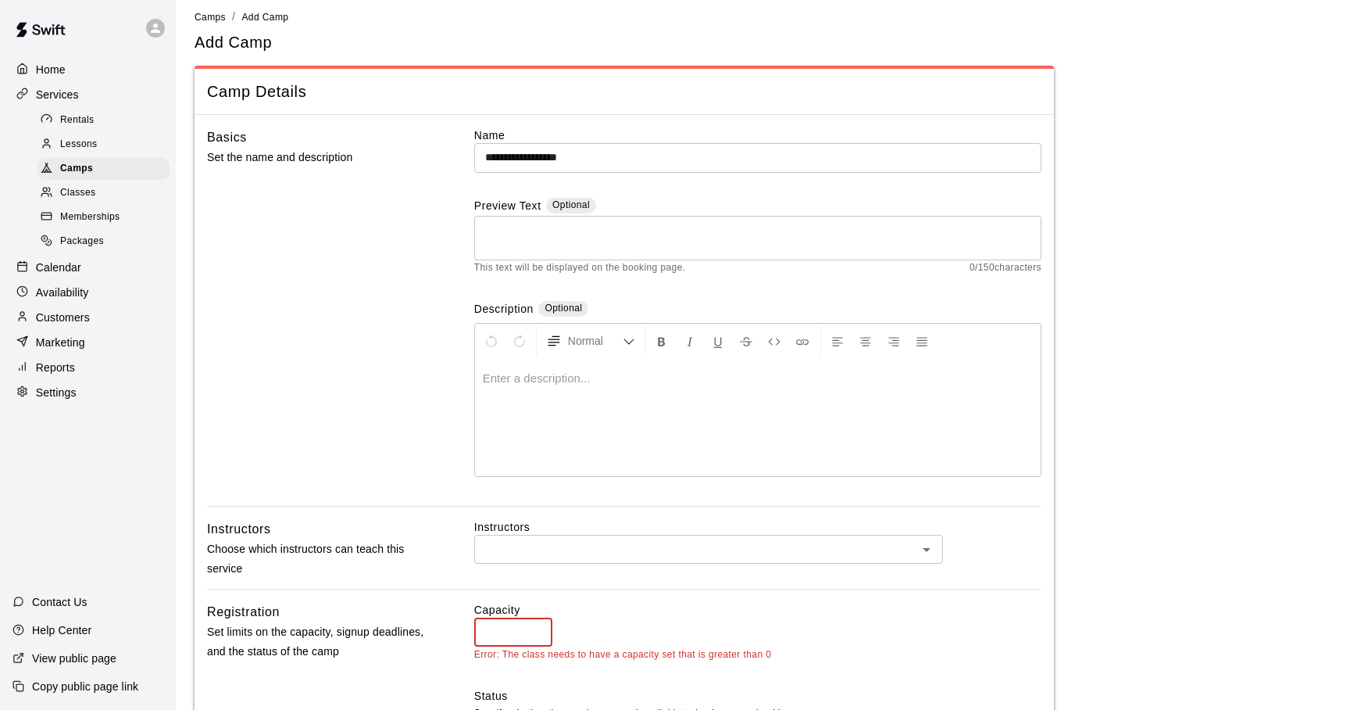
scroll to position [0, 0]
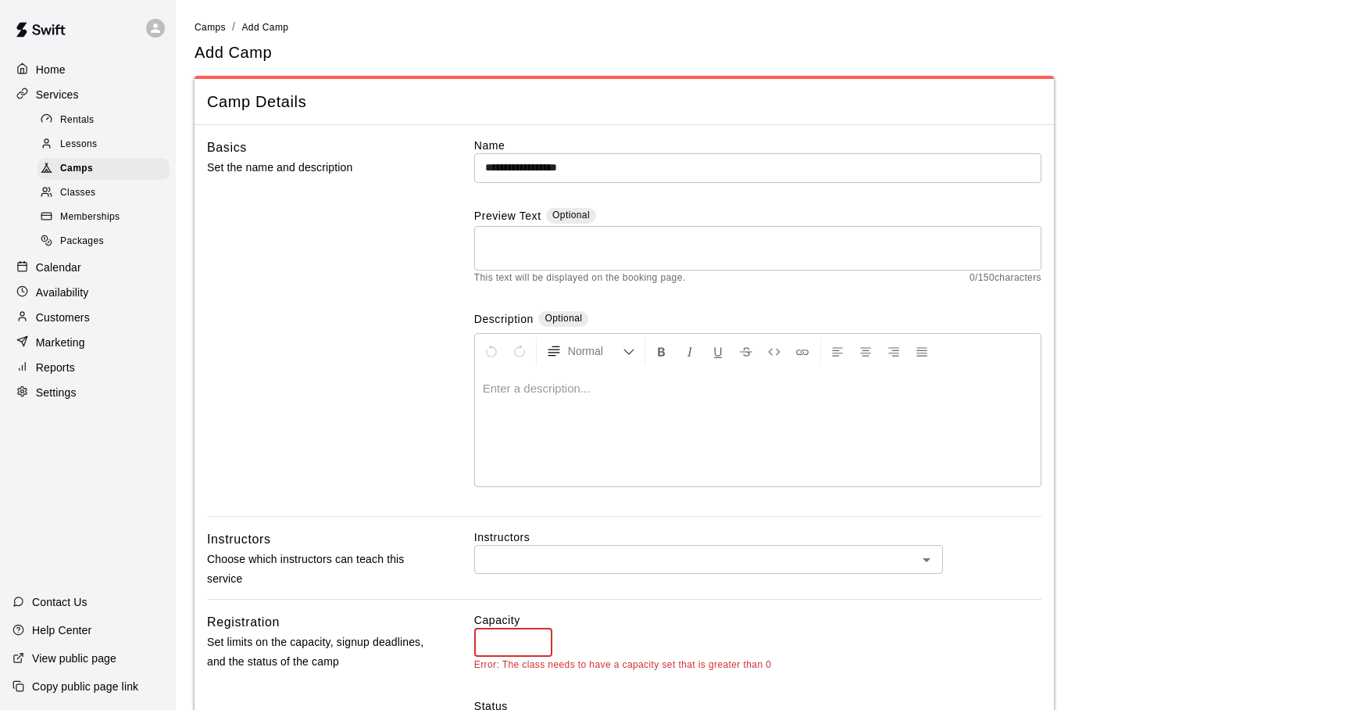
type input "*"
click at [65, 216] on span "Memberships" at bounding box center [89, 217] width 59 height 16
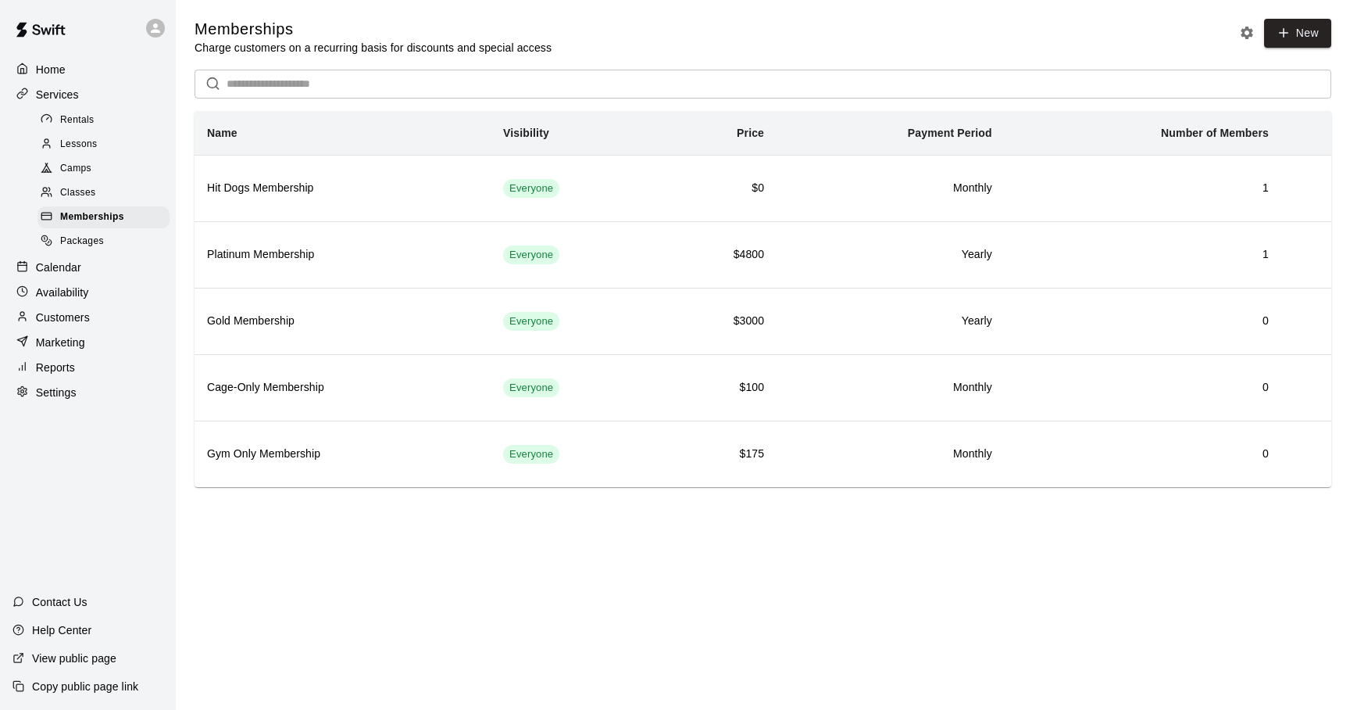
click at [78, 187] on span "Classes" at bounding box center [77, 193] width 35 height 16
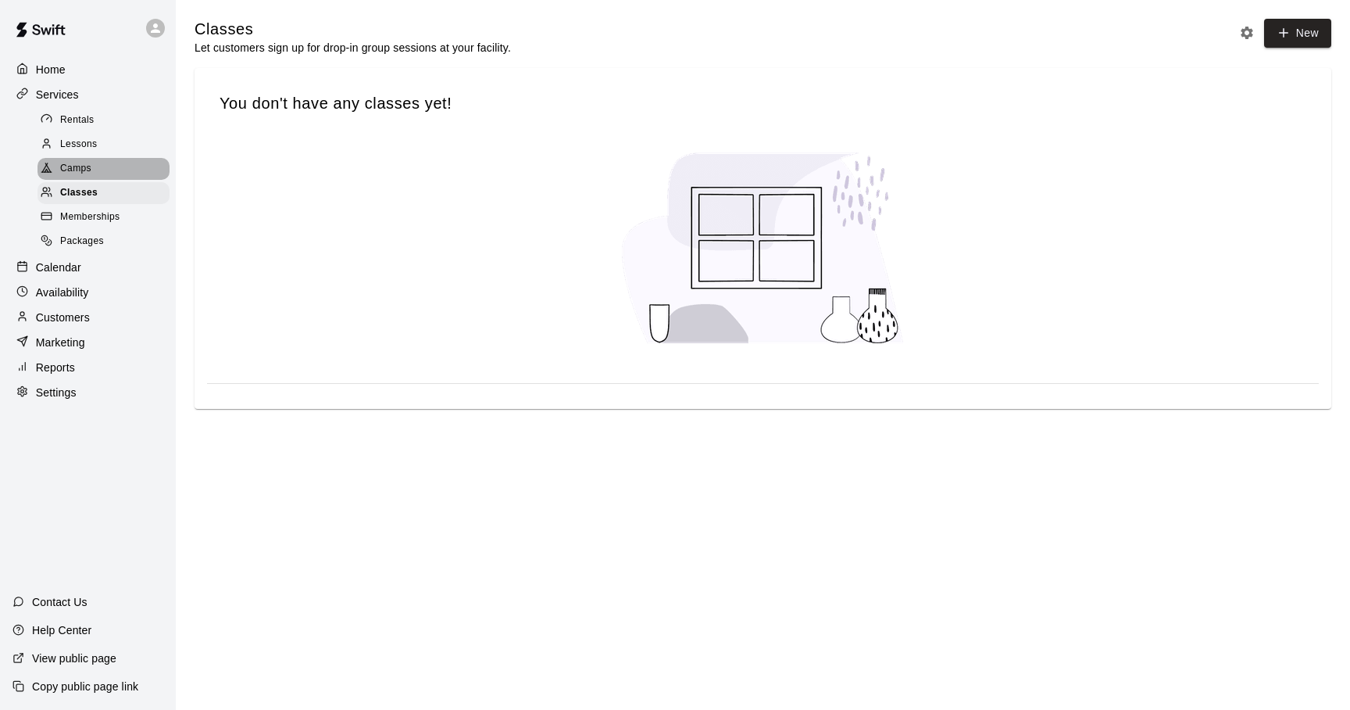
click at [78, 166] on span "Camps" at bounding box center [75, 169] width 31 height 16
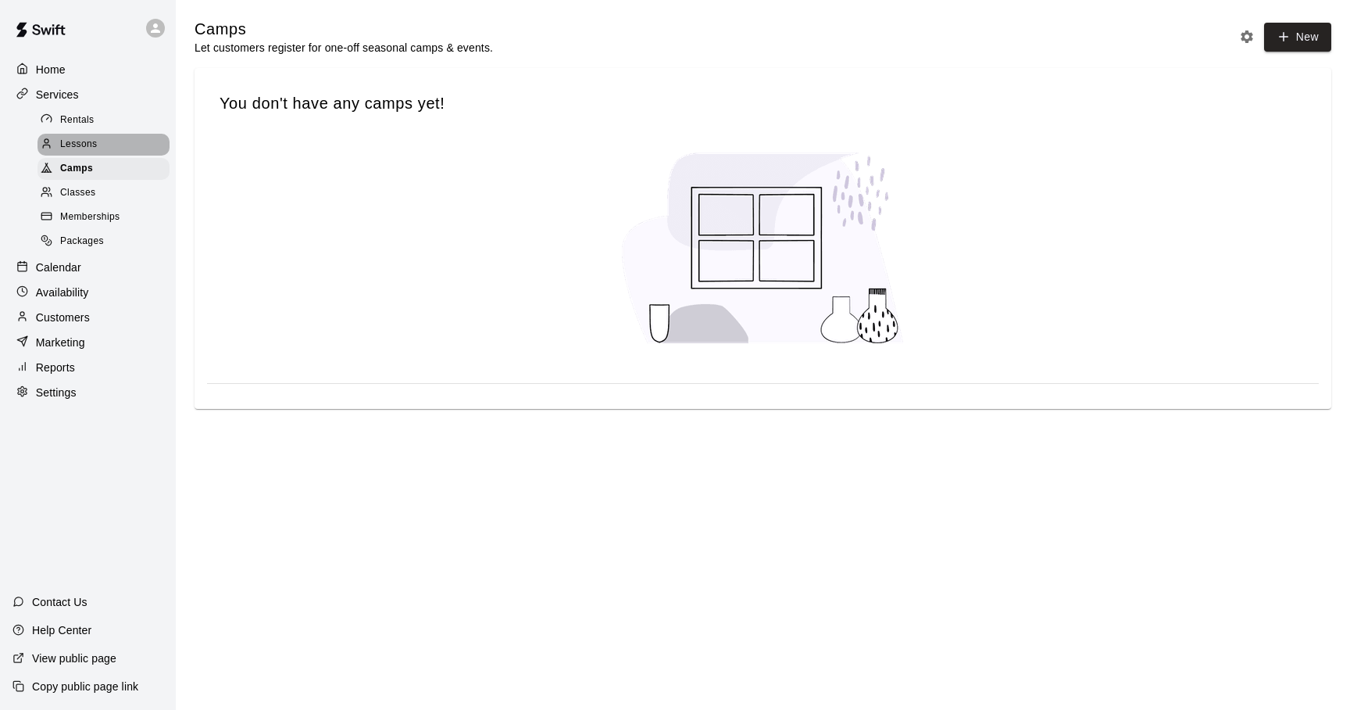
click at [78, 142] on span "Lessons" at bounding box center [79, 145] width 38 height 16
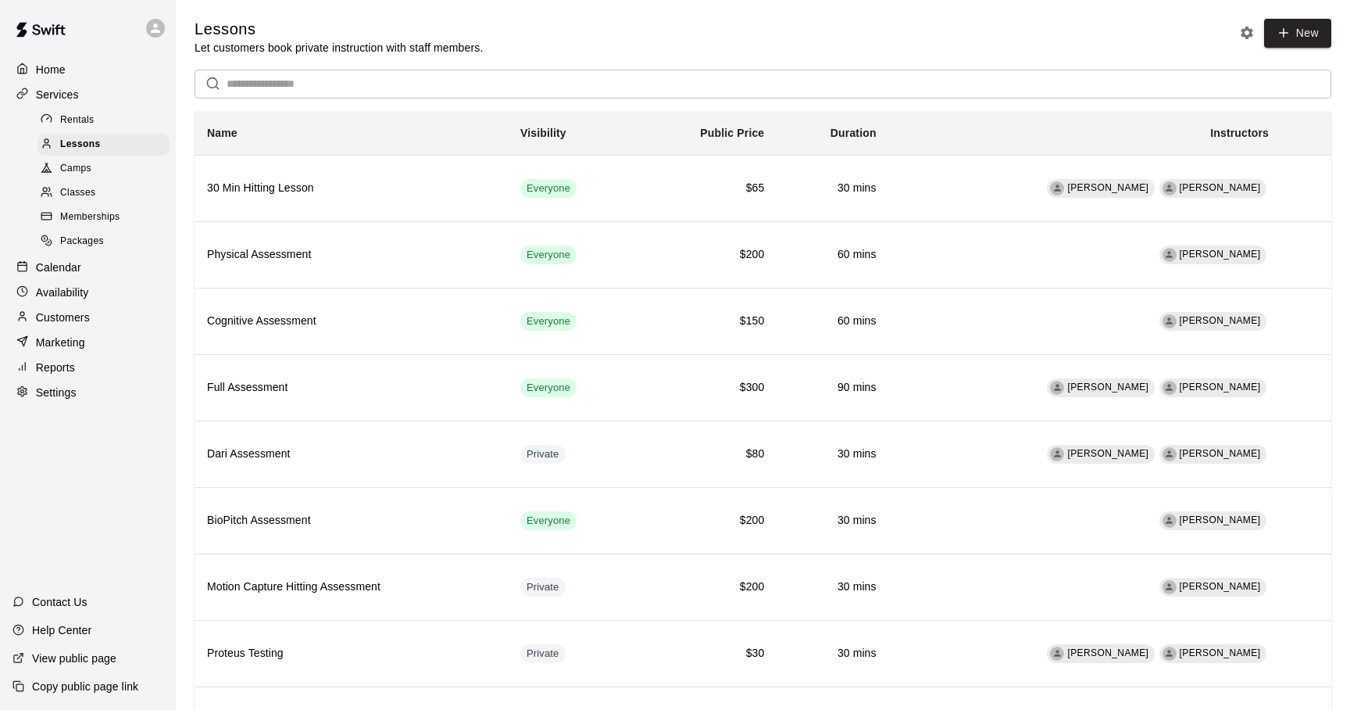
click at [75, 189] on span "Classes" at bounding box center [77, 193] width 35 height 16
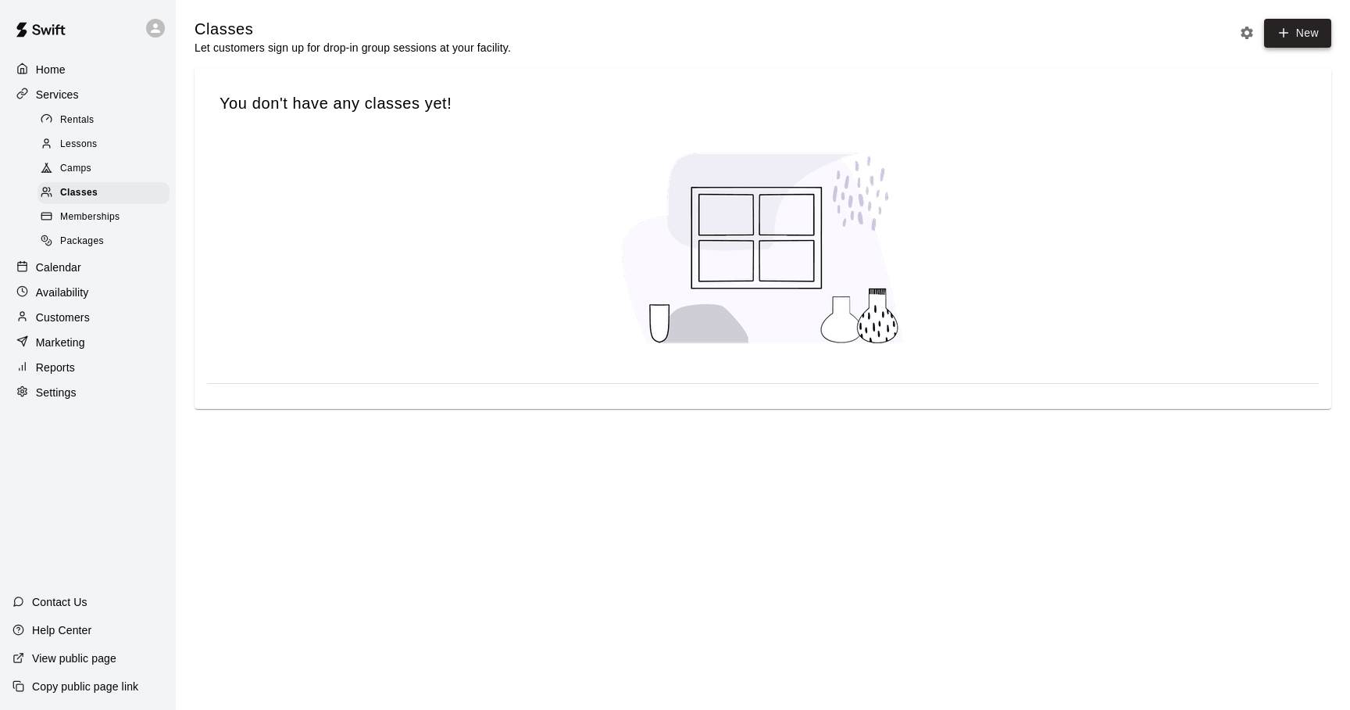
click at [1285, 34] on icon "button" at bounding box center [1284, 33] width 14 height 14
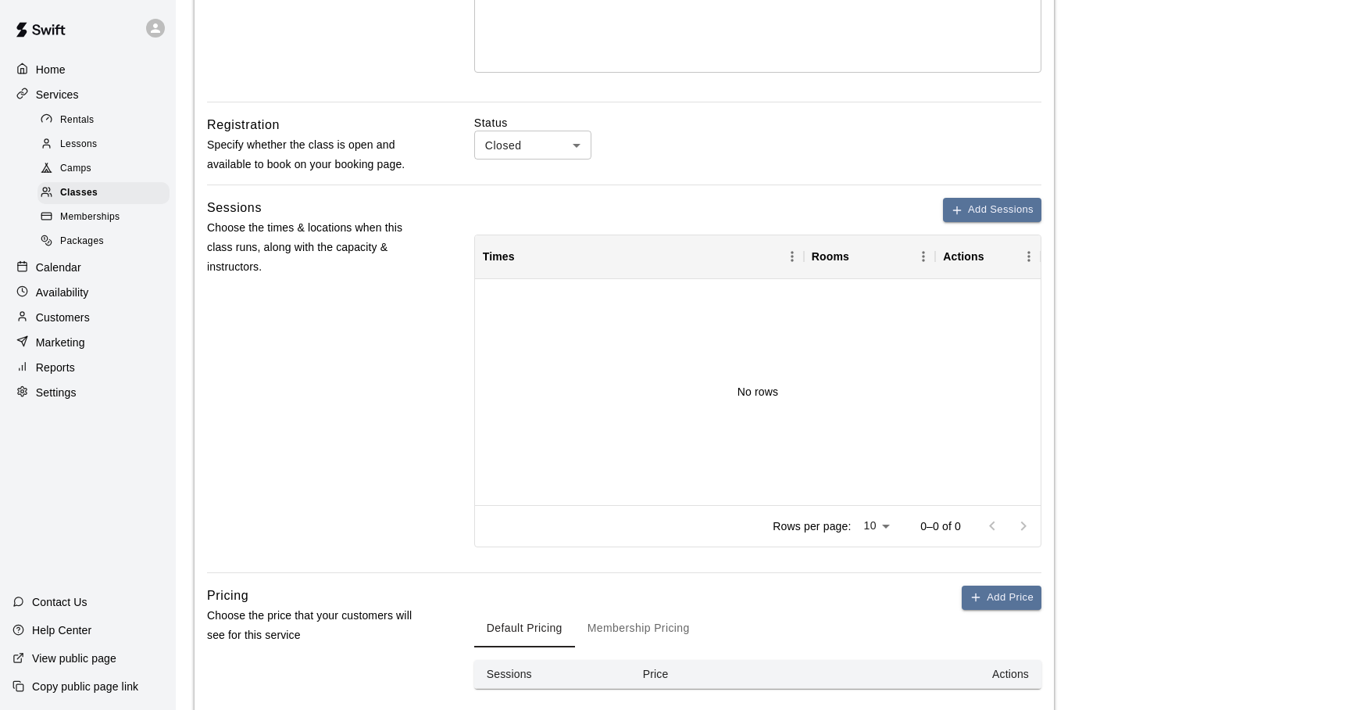
scroll to position [415, 0]
click at [955, 209] on icon "button" at bounding box center [956, 209] width 7 height 0
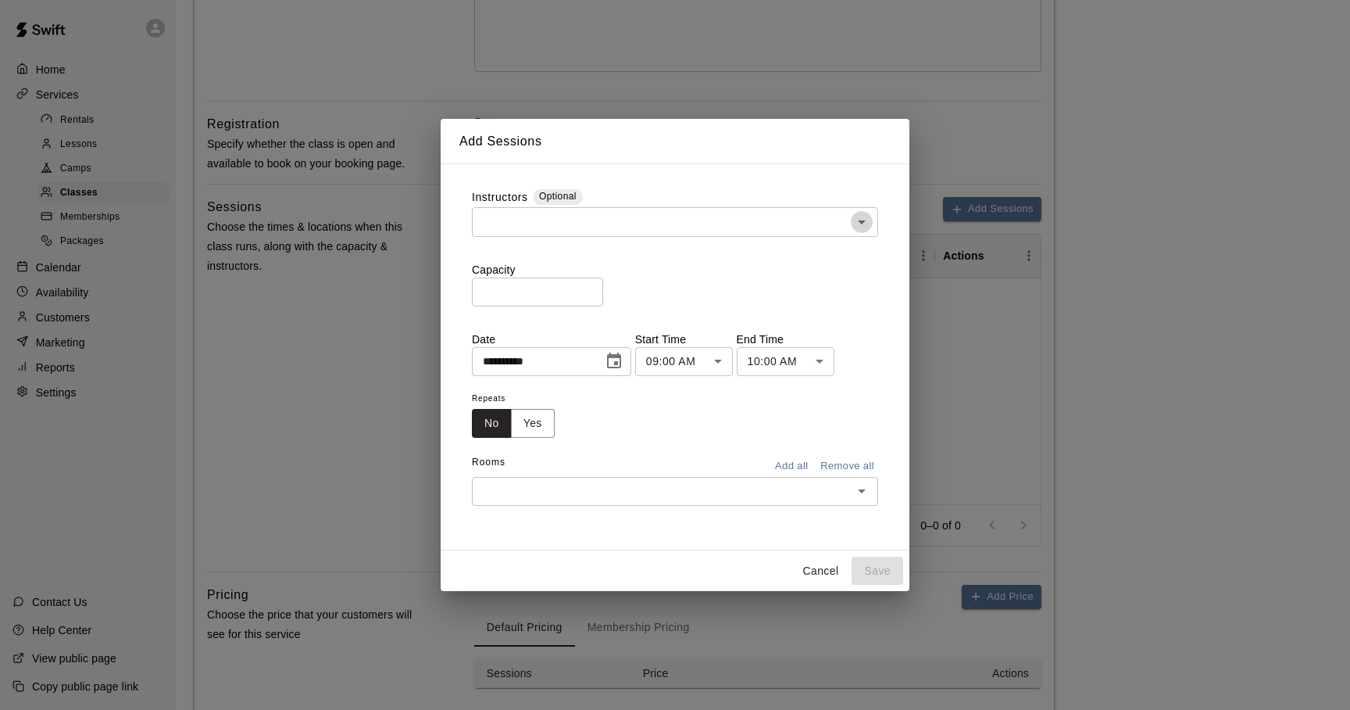
click at [861, 221] on icon "Open" at bounding box center [862, 222] width 8 height 4
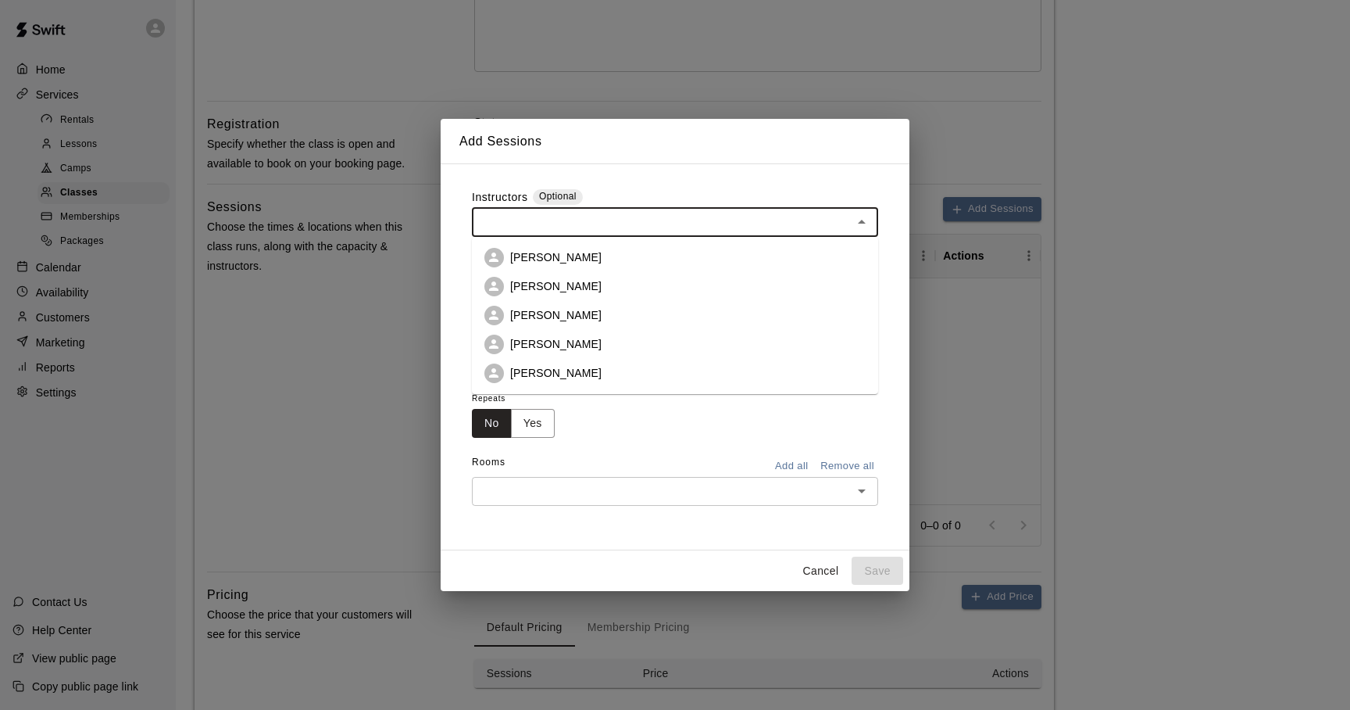
click at [721, 373] on li "[PERSON_NAME]" at bounding box center [675, 373] width 406 height 29
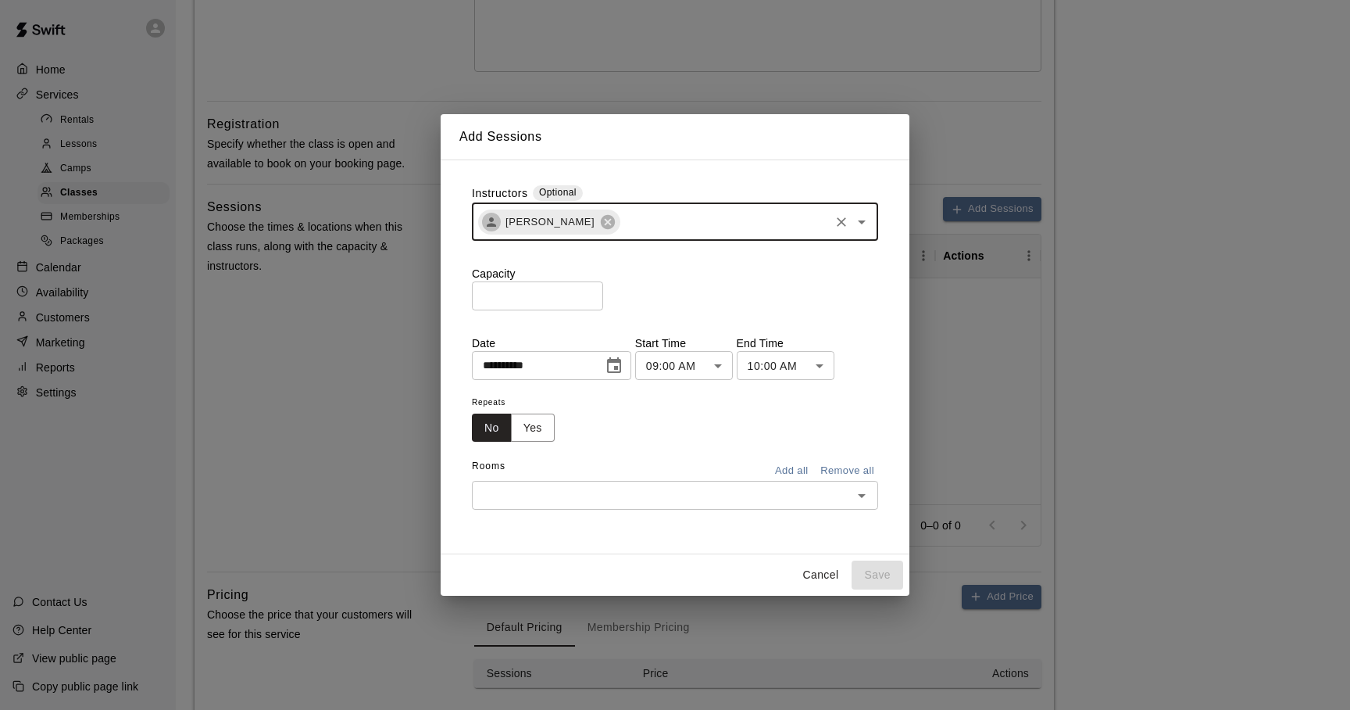
click at [857, 493] on icon "Open" at bounding box center [862, 495] width 19 height 19
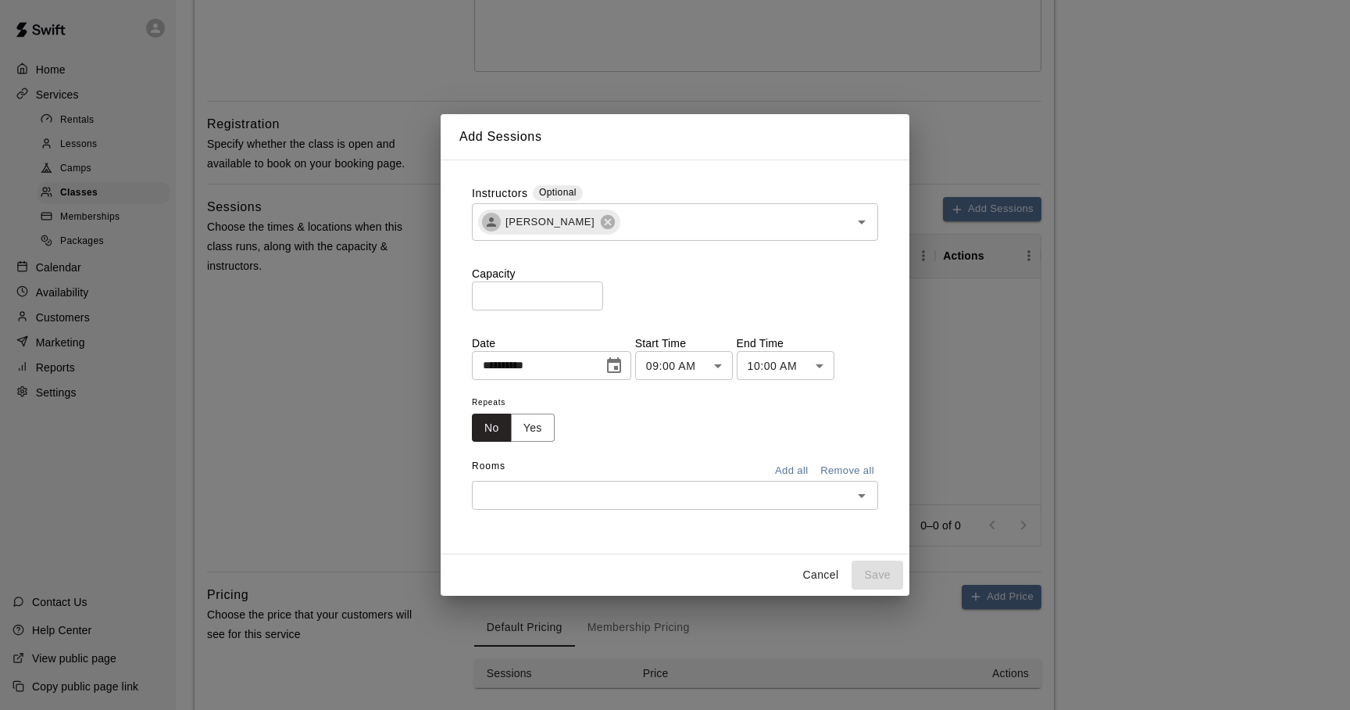
click at [605, 554] on div "**********" at bounding box center [675, 356] width 469 height 395
click at [794, 474] on button "Add all" at bounding box center [792, 471] width 50 height 24
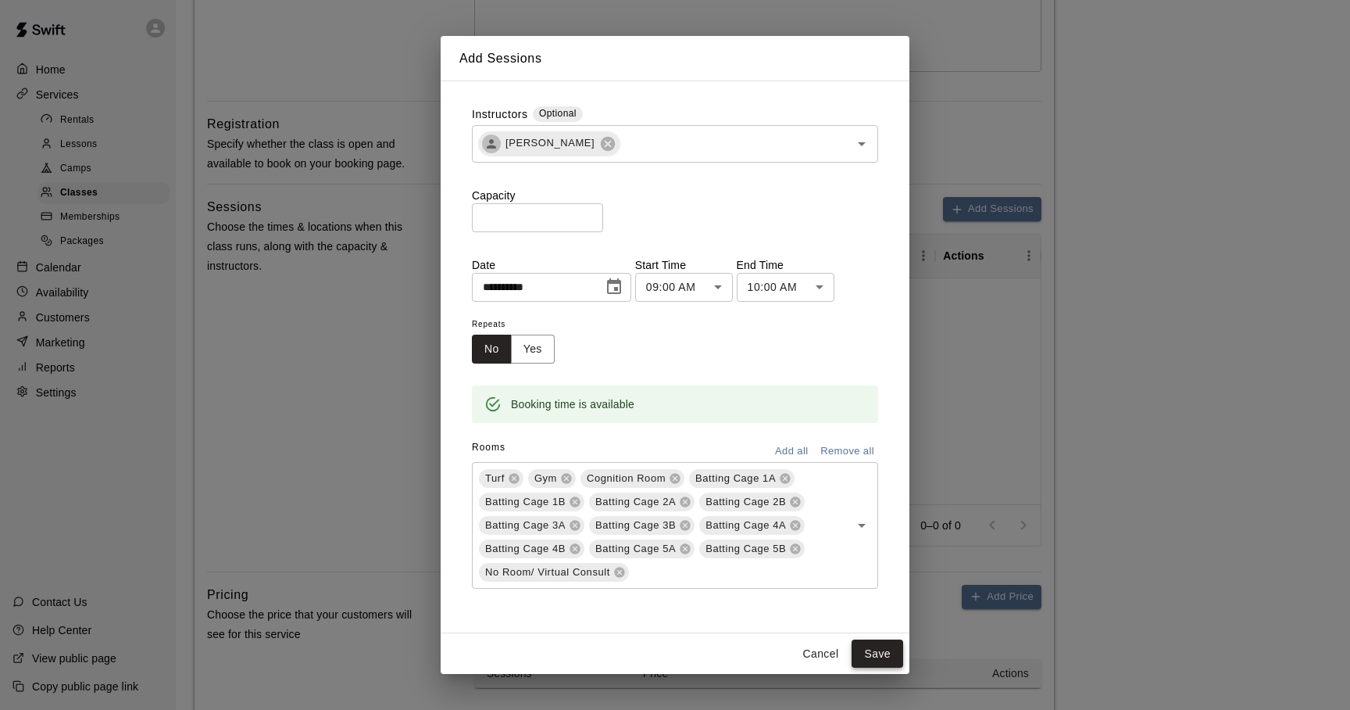
click at [872, 657] on button "Save" at bounding box center [878, 653] width 52 height 29
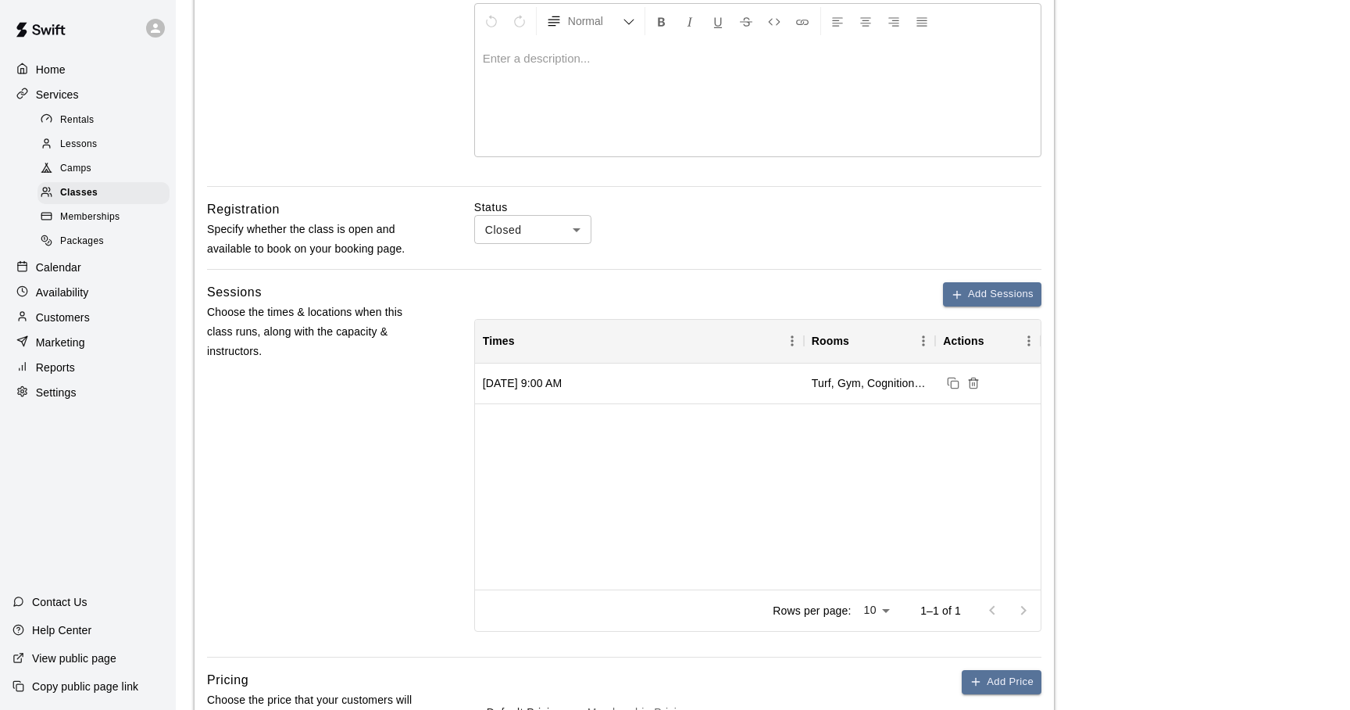
scroll to position [331, 0]
click at [971, 383] on icon "Session cannot be deleted because it is in the past" at bounding box center [974, 383] width 7 height 9
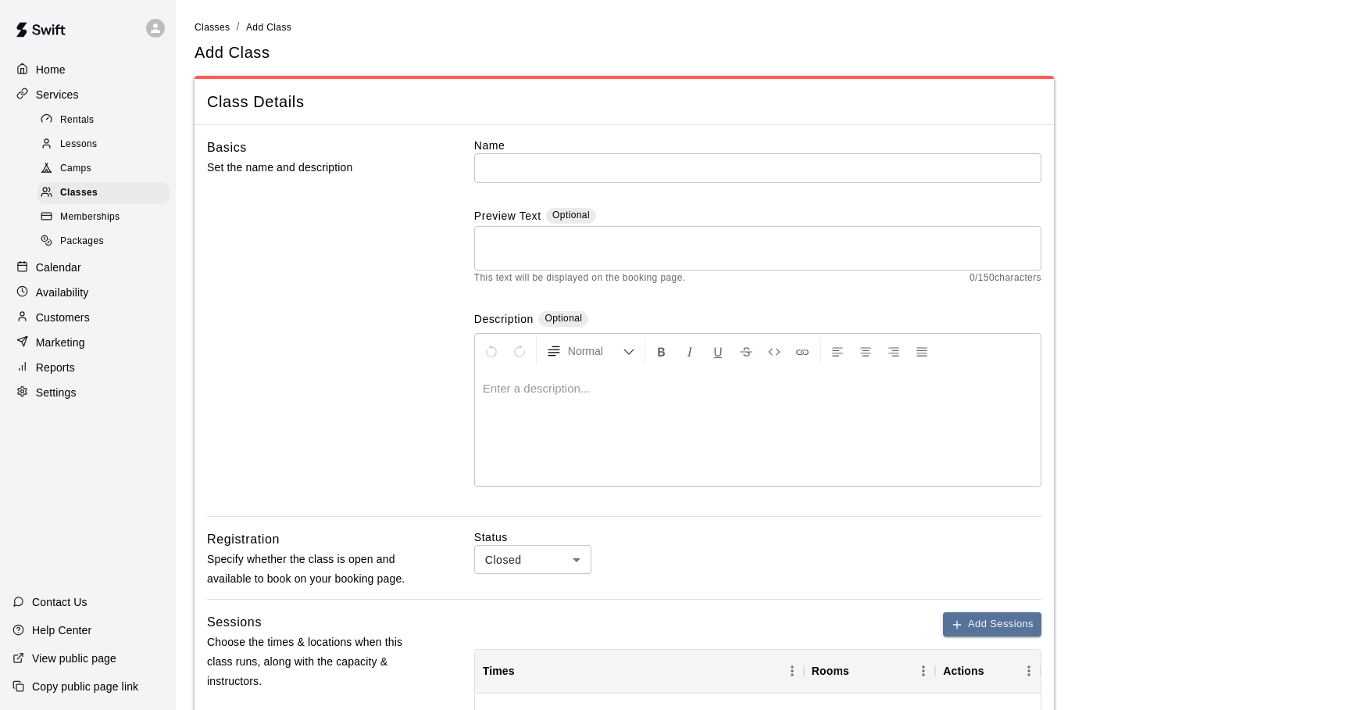
click at [59, 123] on div at bounding box center [51, 120] width 20 height 15
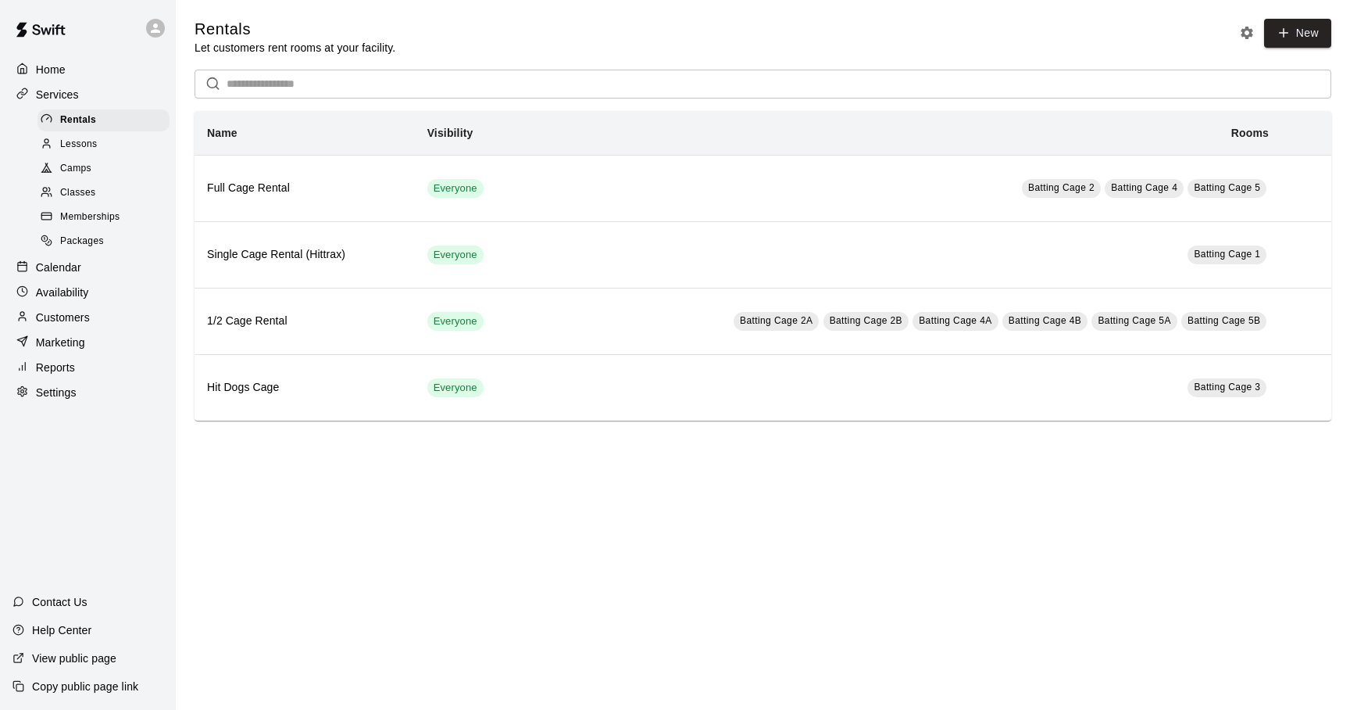
click at [59, 139] on div at bounding box center [51, 145] width 20 height 15
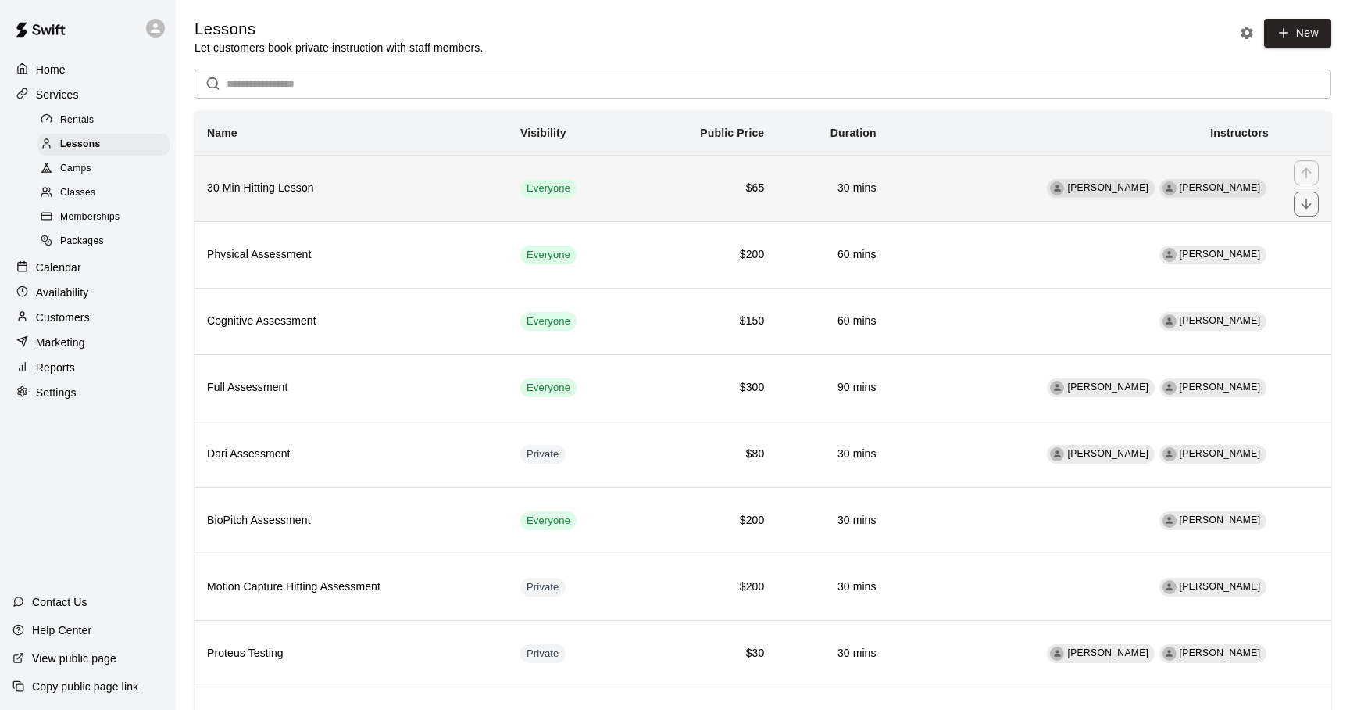
click at [988, 203] on td "[PERSON_NAME] [PERSON_NAME]" at bounding box center [1085, 188] width 392 height 66
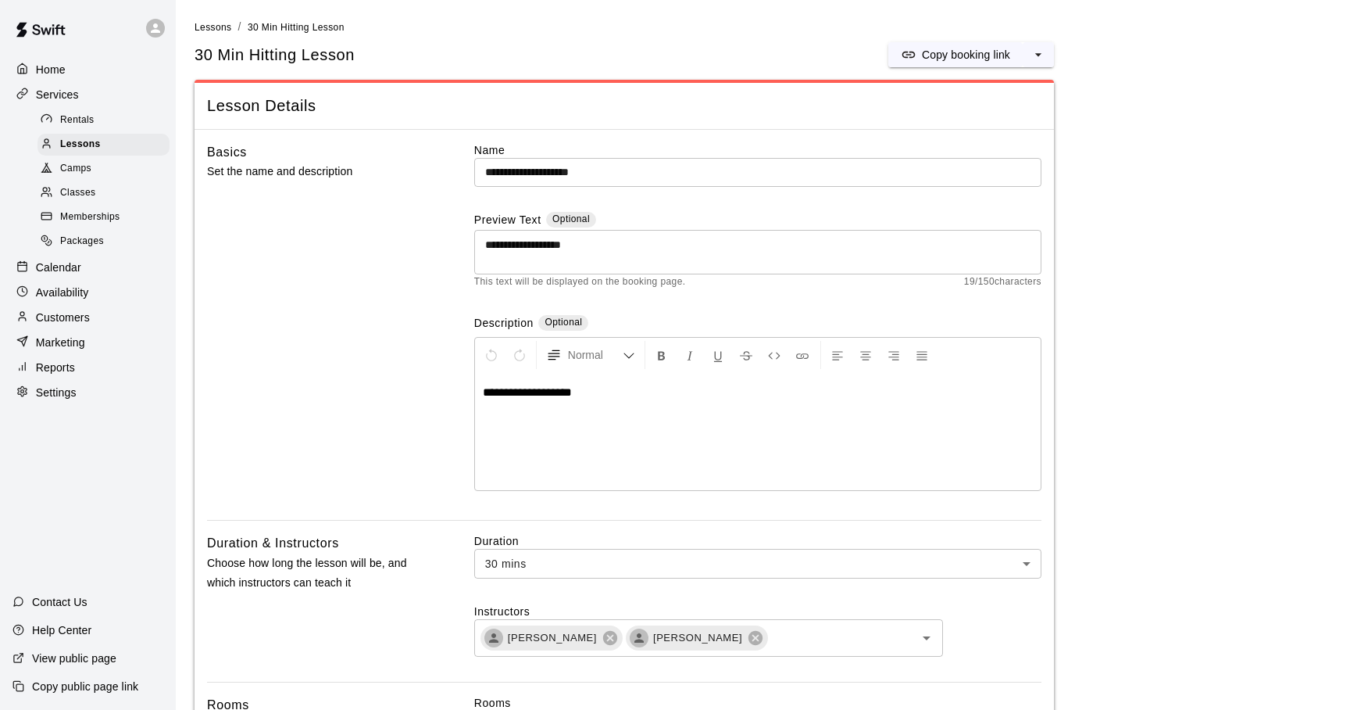
click at [83, 130] on div "Rentals" at bounding box center [104, 120] width 132 height 22
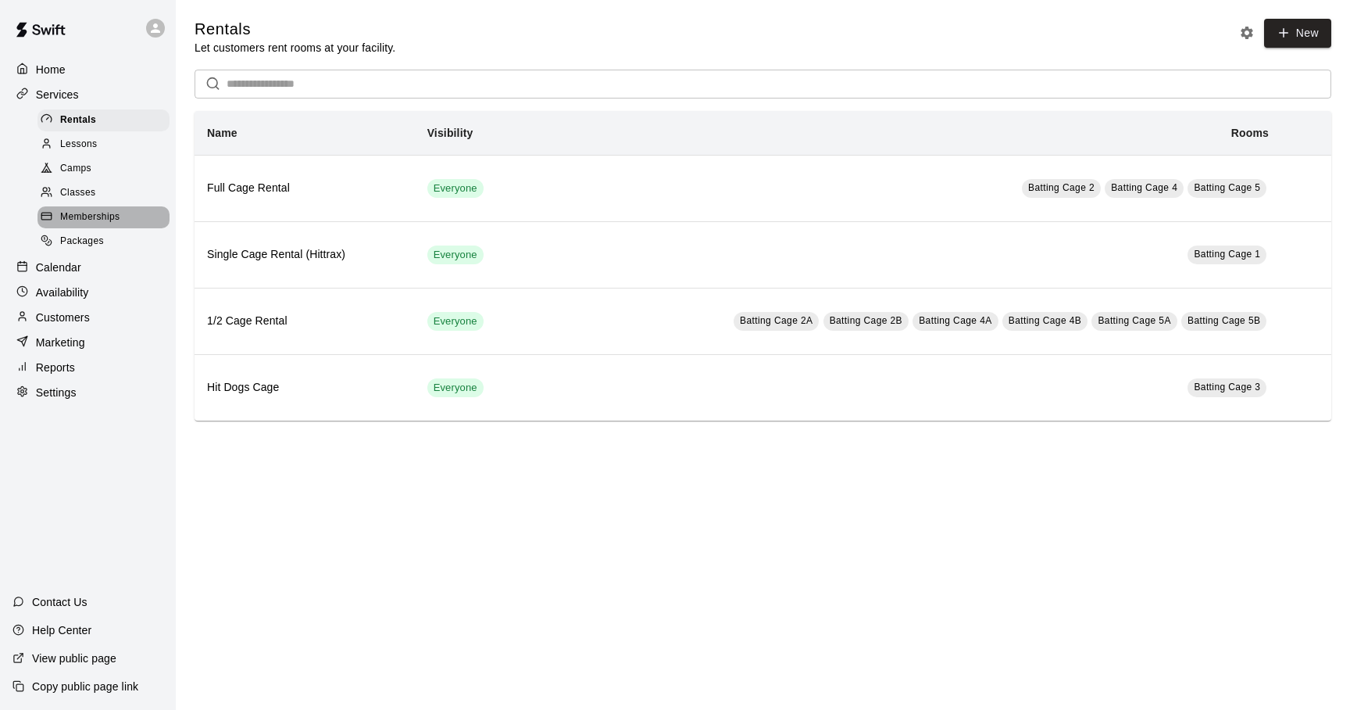
click at [95, 216] on span "Memberships" at bounding box center [89, 217] width 59 height 16
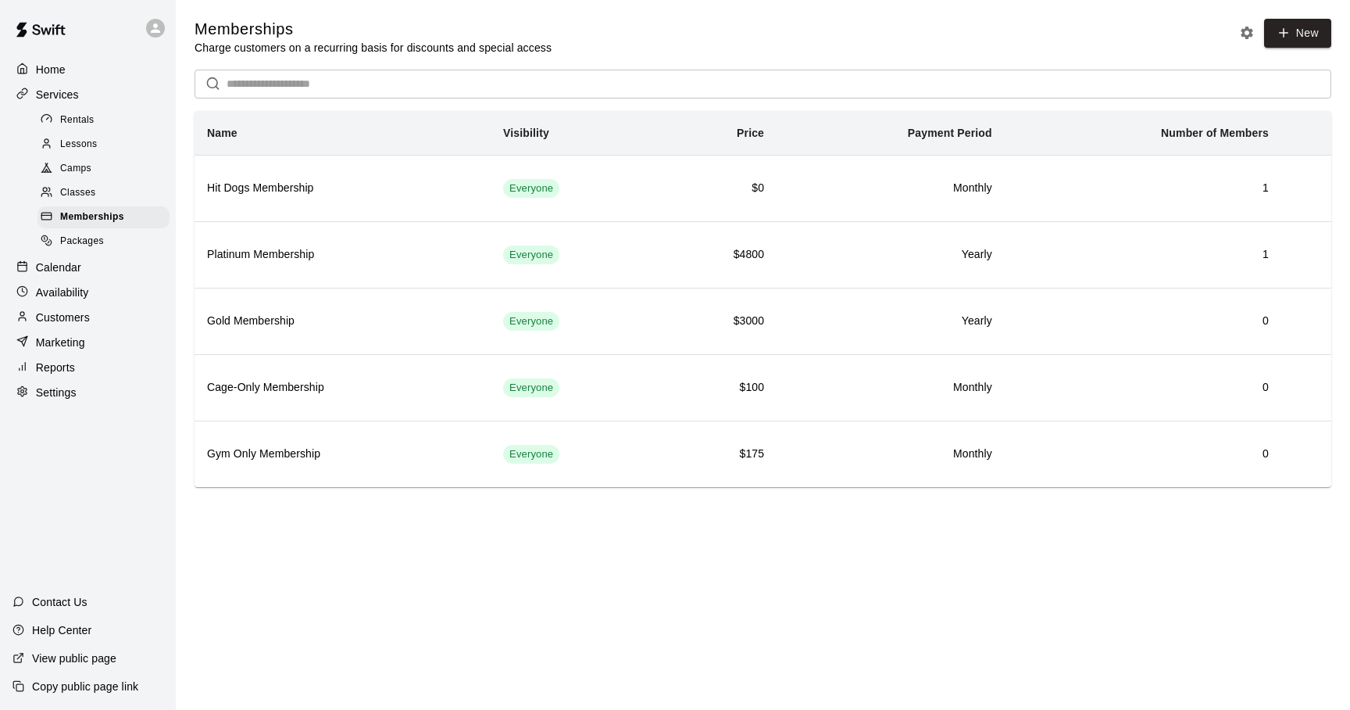
click at [66, 285] on p "Availability" at bounding box center [62, 292] width 53 height 16
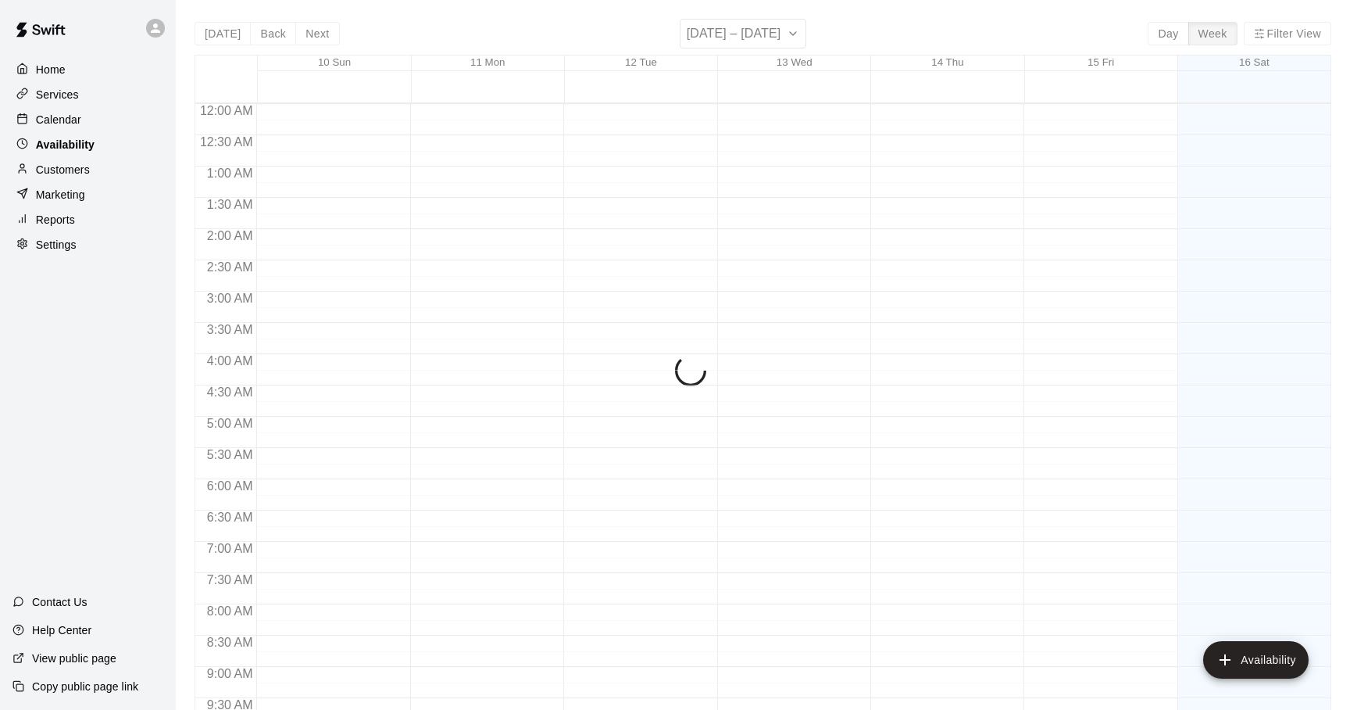
scroll to position [878, 0]
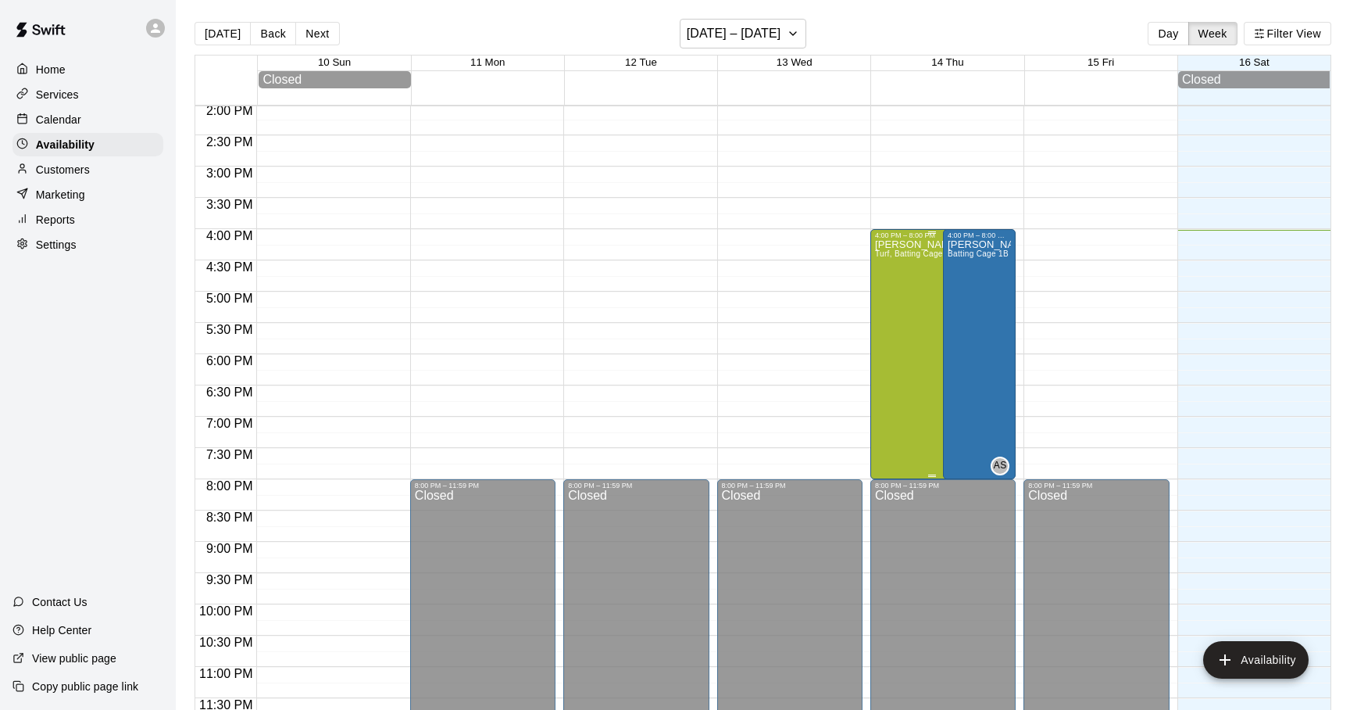
click at [932, 316] on div "[PERSON_NAME], Batting Cage 1A, Batting Cage 1B, Batting Cage 2A, Batting Cage …" at bounding box center [932, 594] width 114 height 710
click at [897, 295] on icon "delete" at bounding box center [890, 294] width 19 height 19
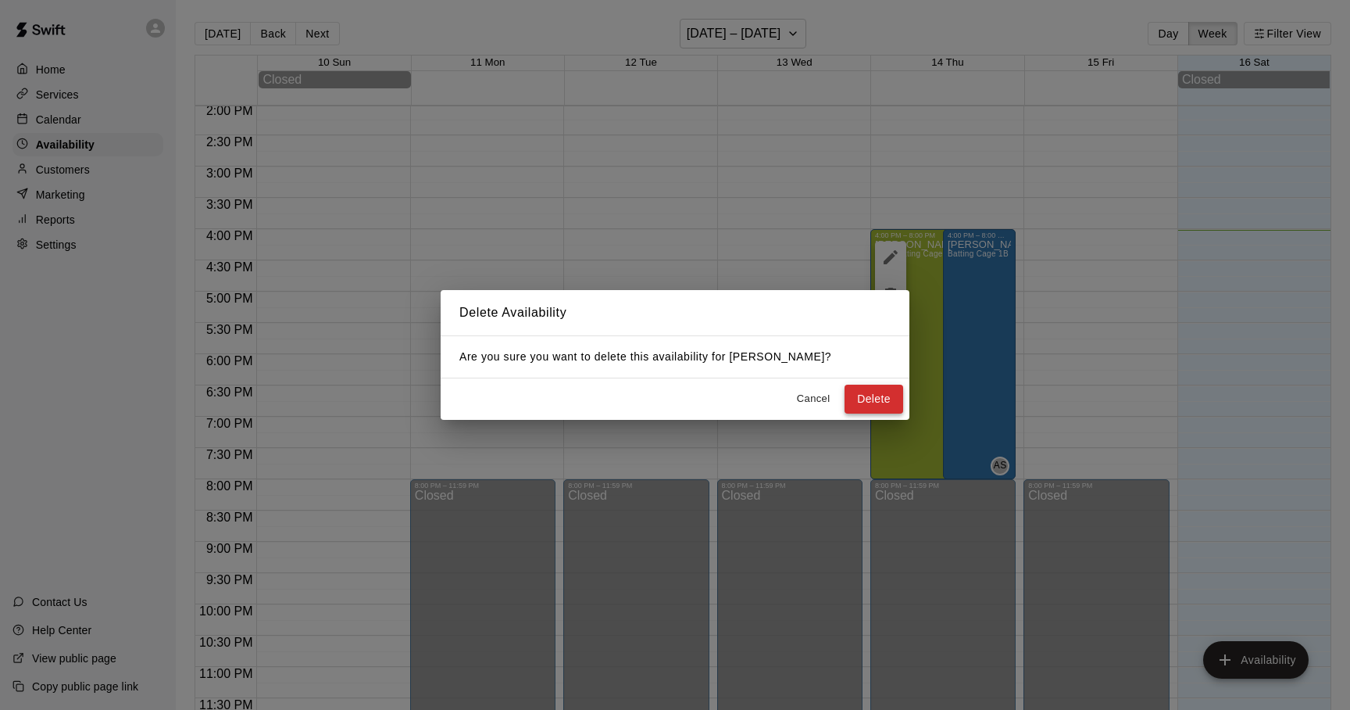
click at [882, 391] on button "Delete" at bounding box center [874, 398] width 59 height 29
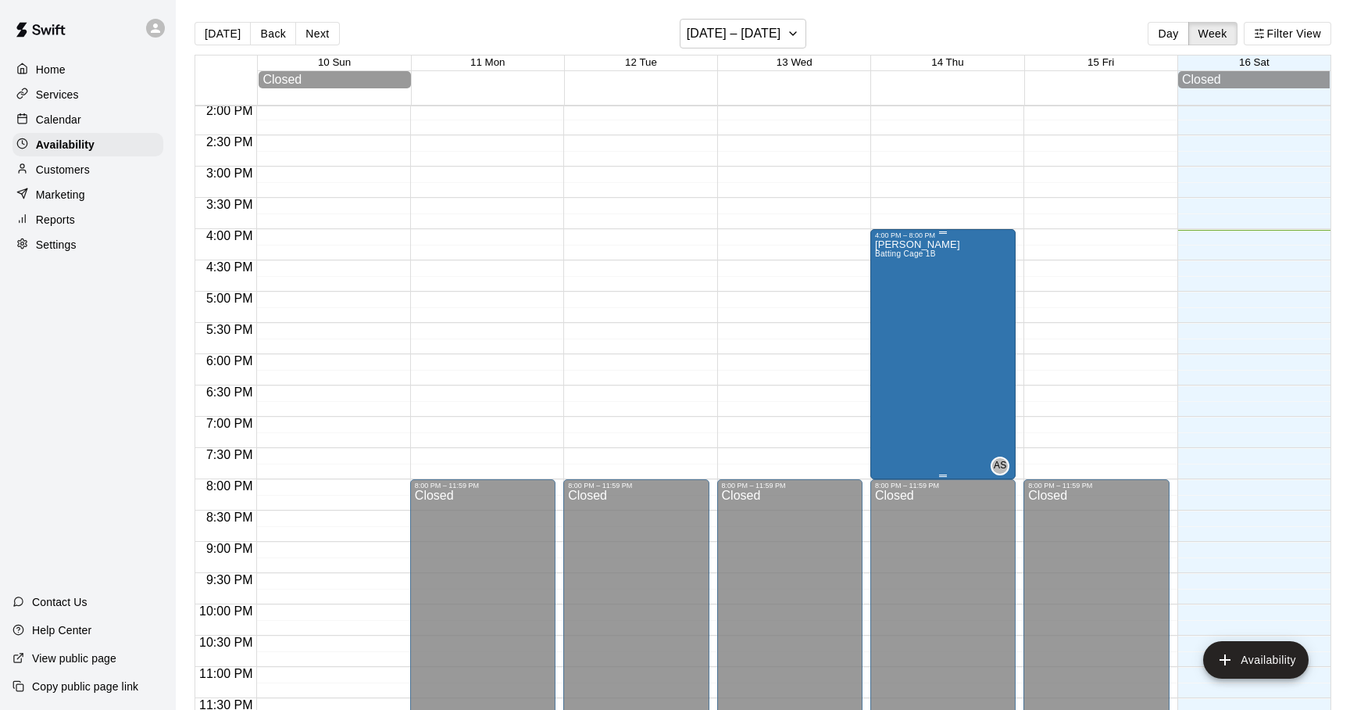
click at [924, 396] on div "[PERSON_NAME] Batting Cage 1B" at bounding box center [917, 594] width 85 height 710
click at [895, 301] on icon "delete" at bounding box center [890, 295] width 11 height 14
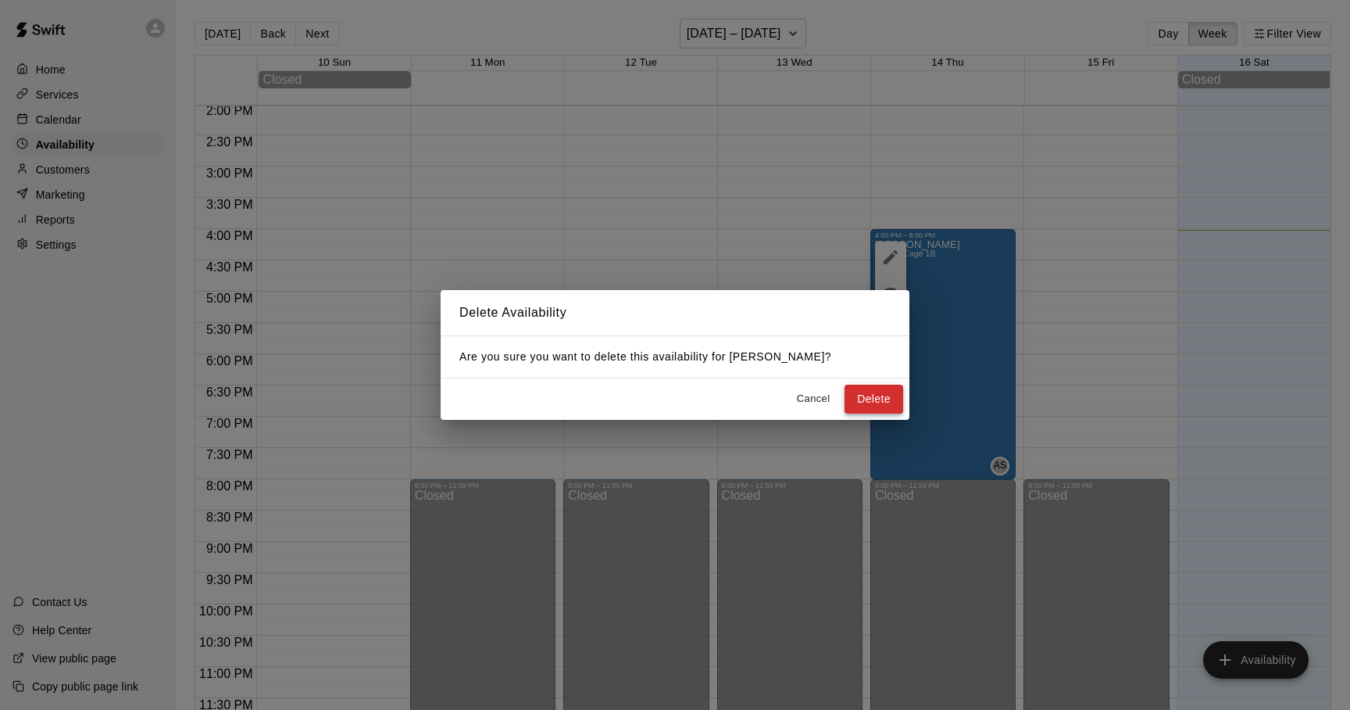
click at [886, 402] on button "Delete" at bounding box center [874, 398] width 59 height 29
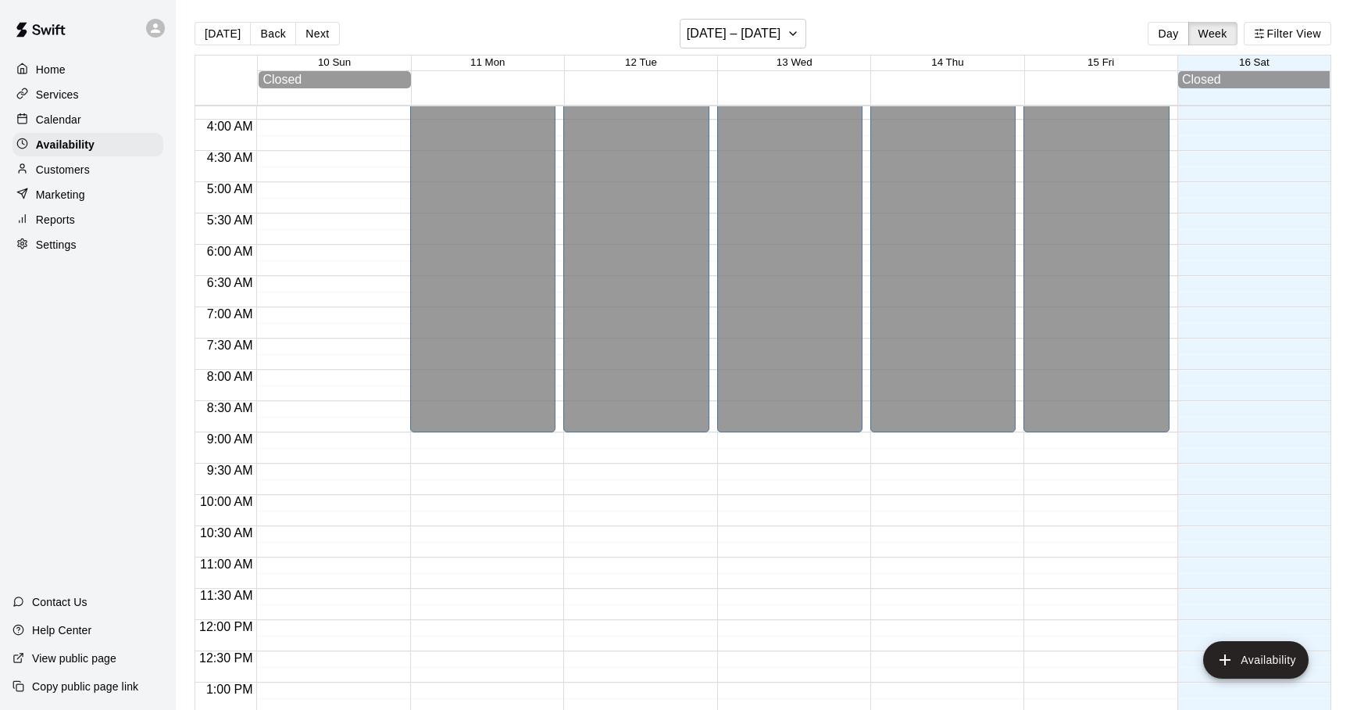
scroll to position [235, 0]
click at [788, 38] on icon "button" at bounding box center [793, 33] width 13 height 19
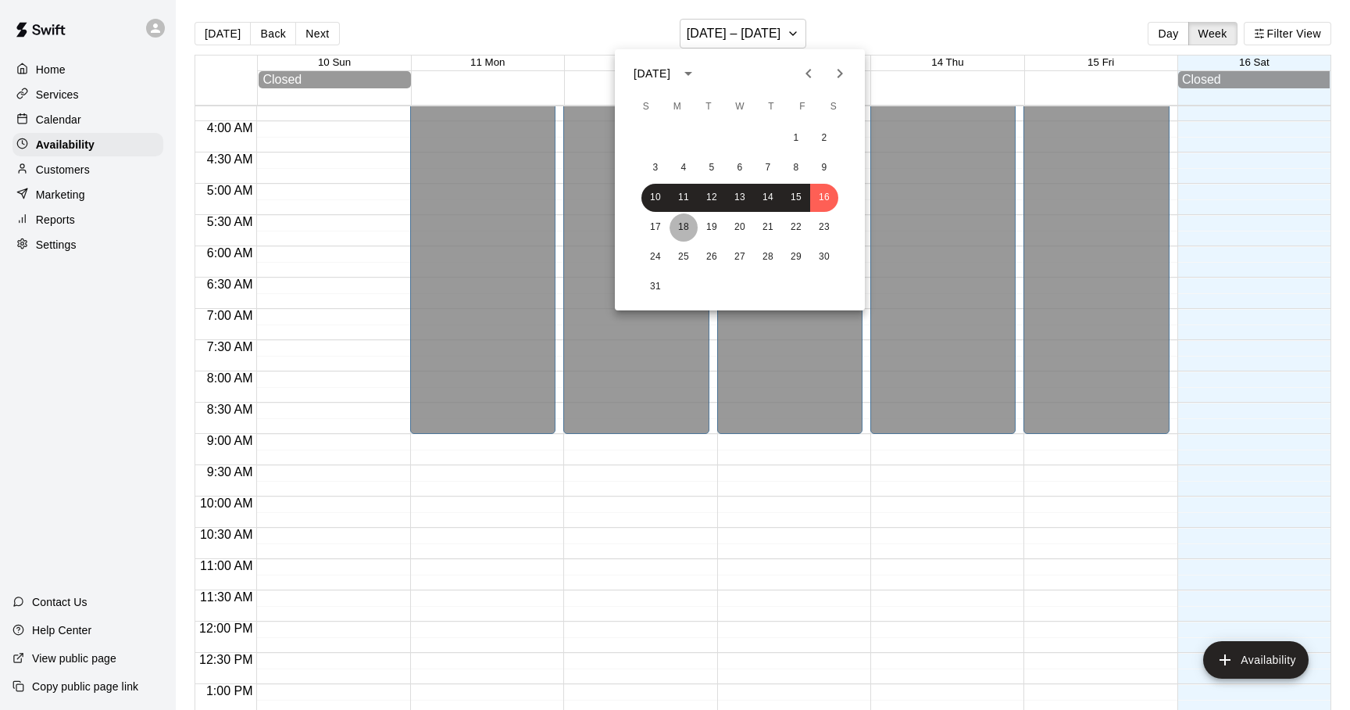
click at [692, 224] on button "18" at bounding box center [684, 227] width 28 height 28
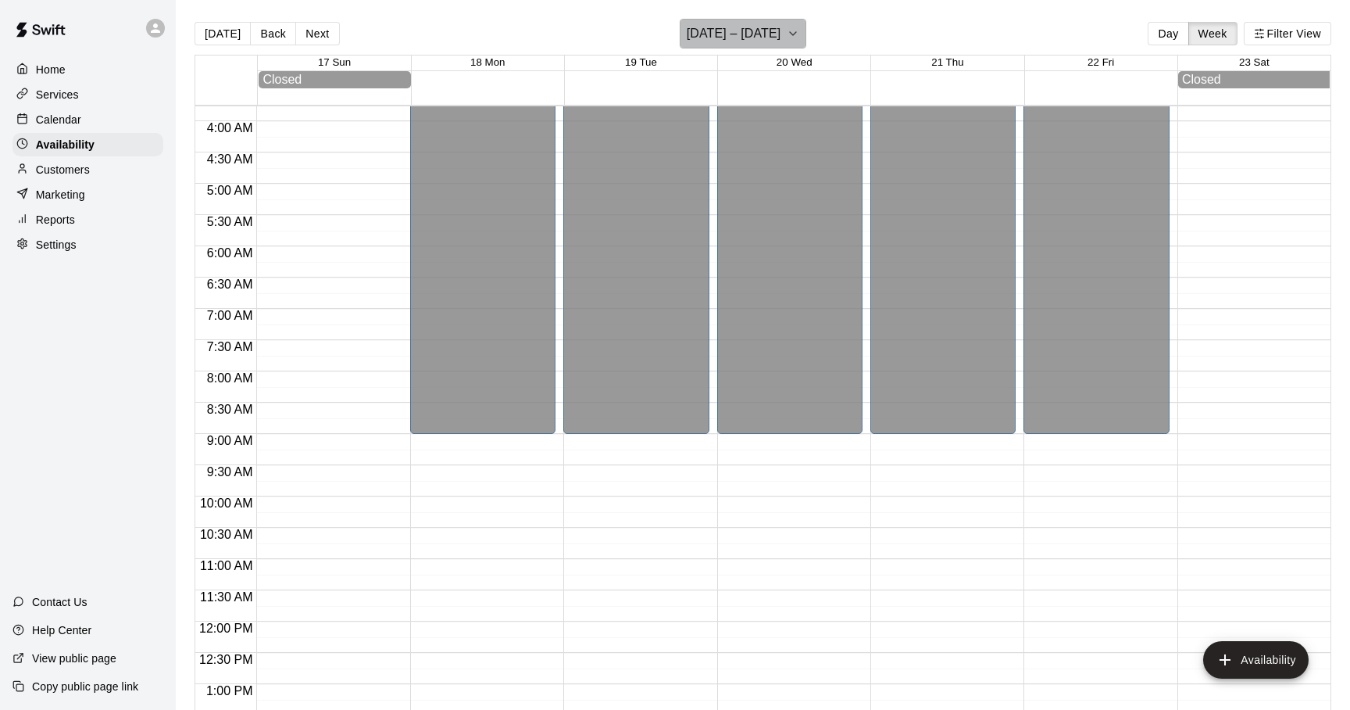
click at [789, 34] on icon "button" at bounding box center [793, 33] width 13 height 19
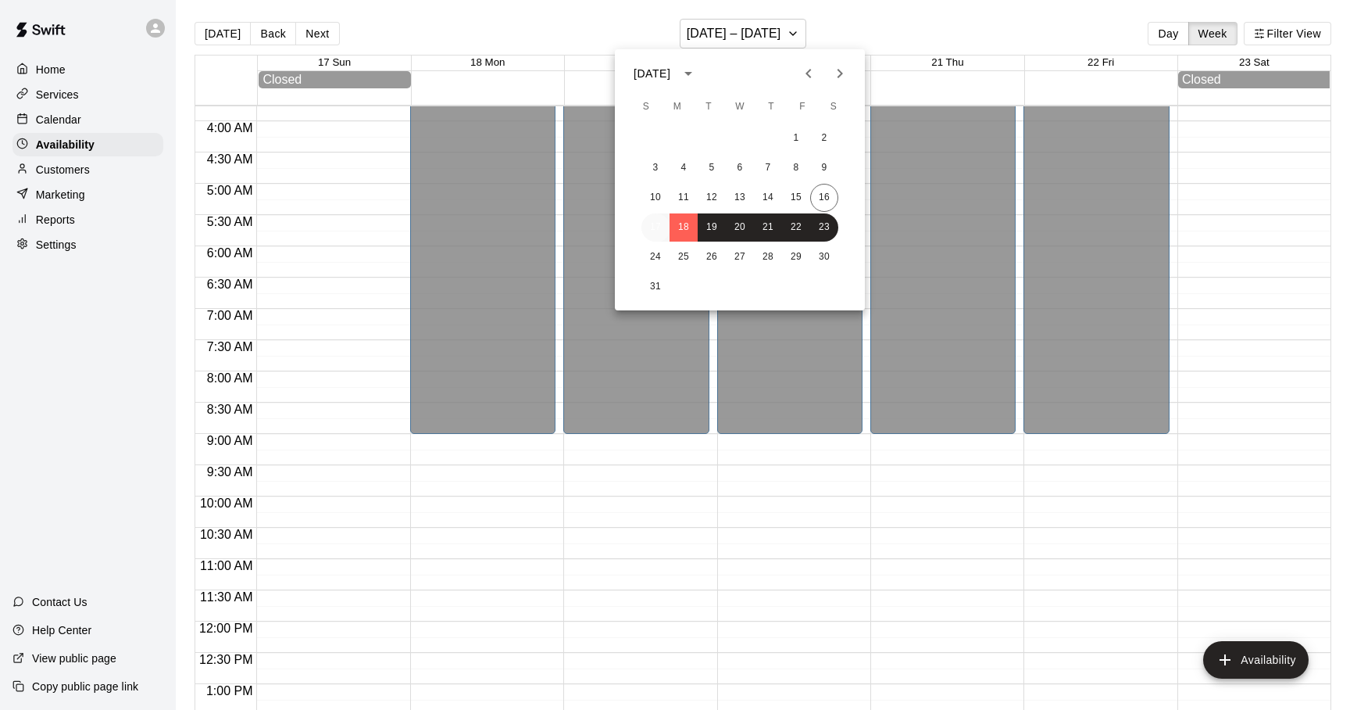
click at [664, 223] on button "17" at bounding box center [656, 227] width 28 height 28
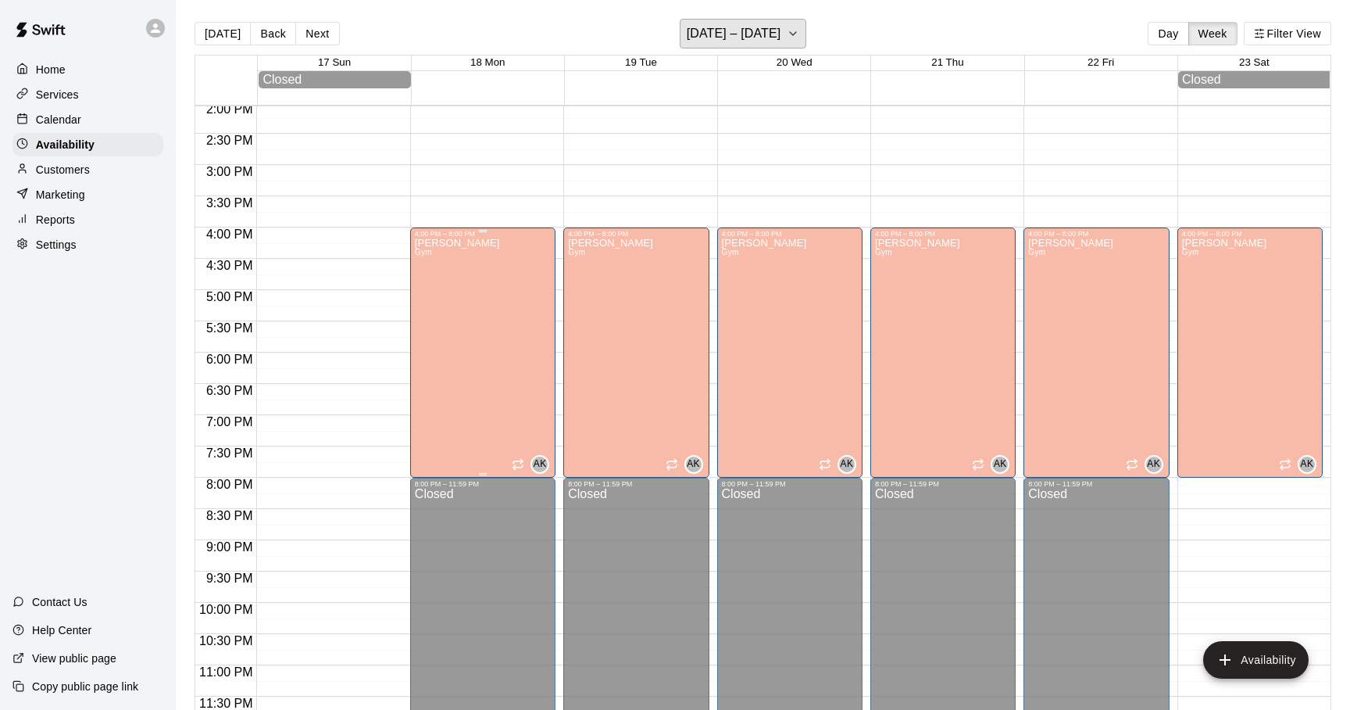
scroll to position [9, 0]
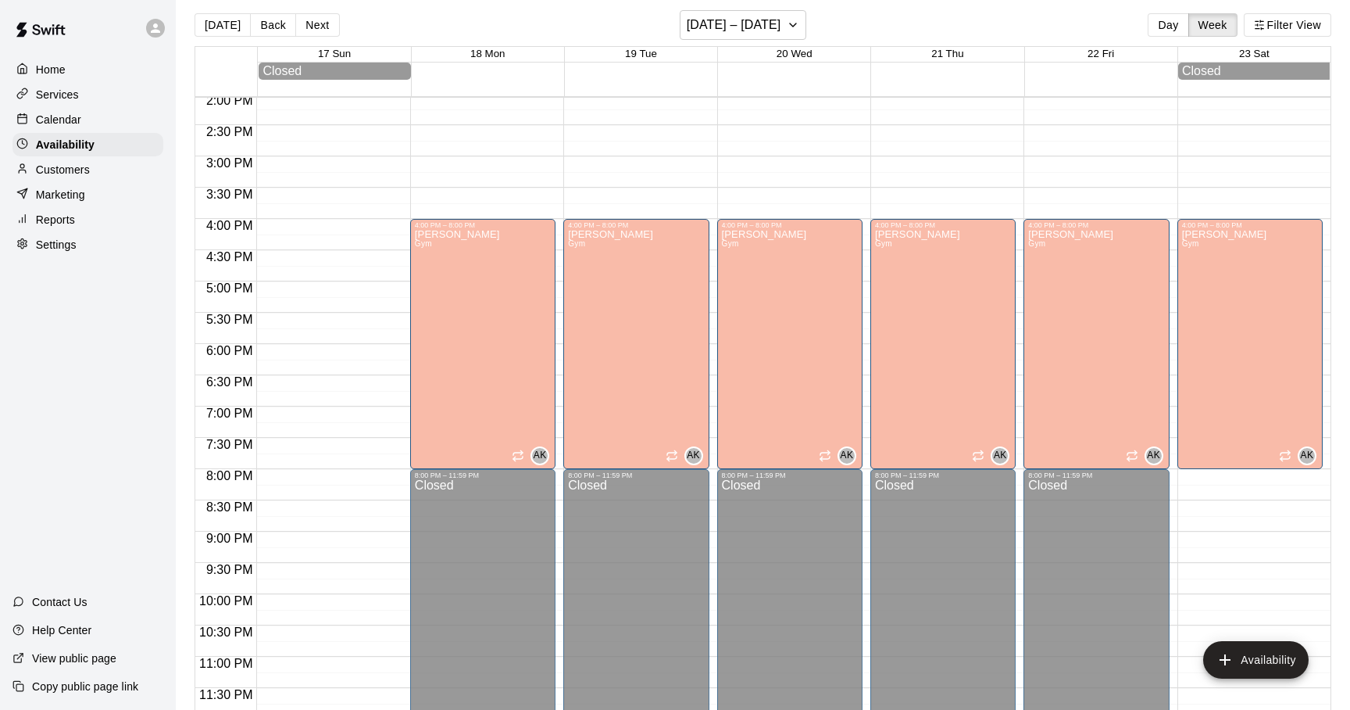
click at [22, 245] on circle at bounding box center [21, 242] width 3 height 3
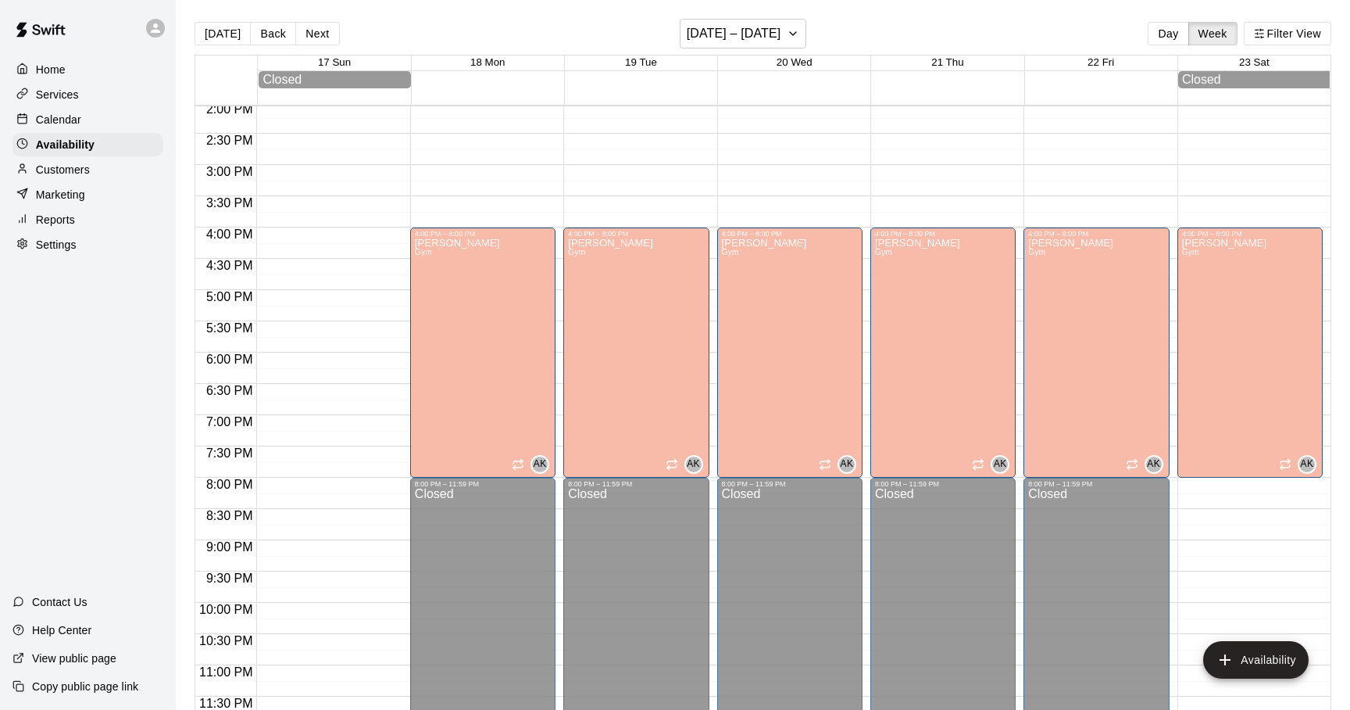
select select "**"
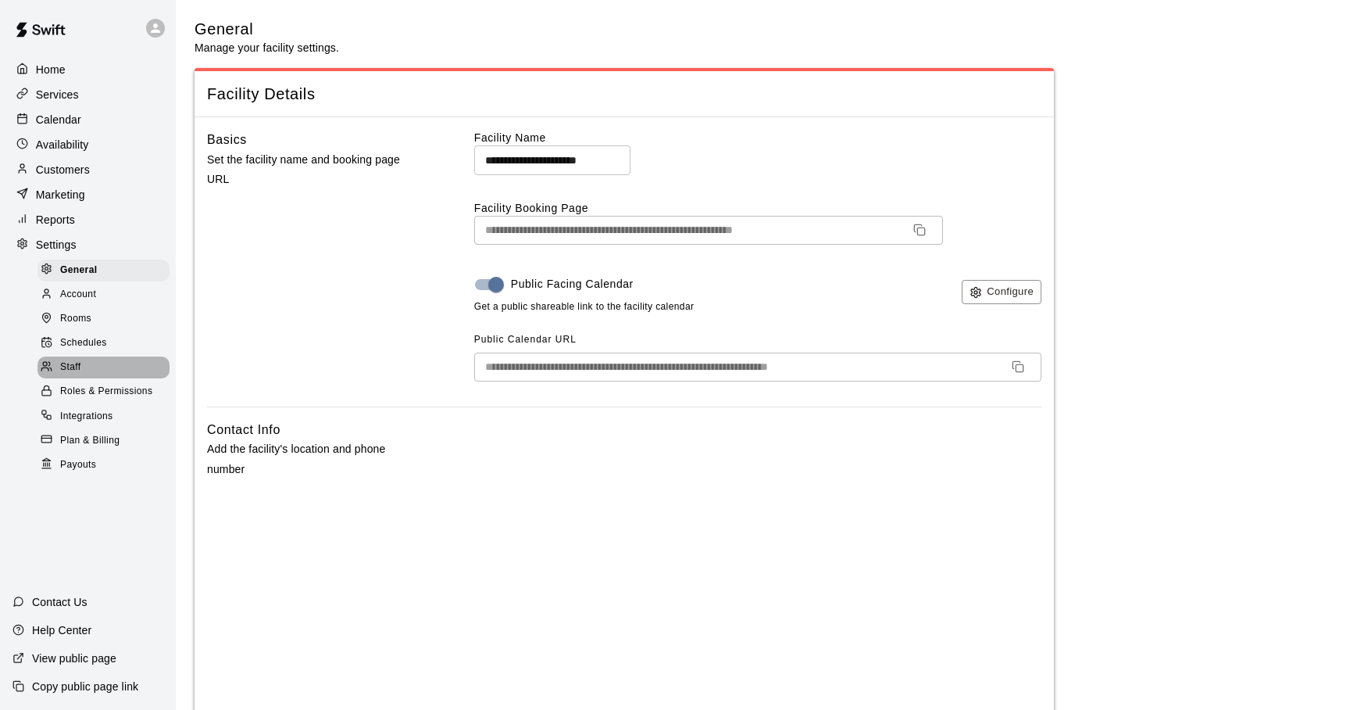
click at [78, 366] on span "Staff" at bounding box center [70, 367] width 20 height 16
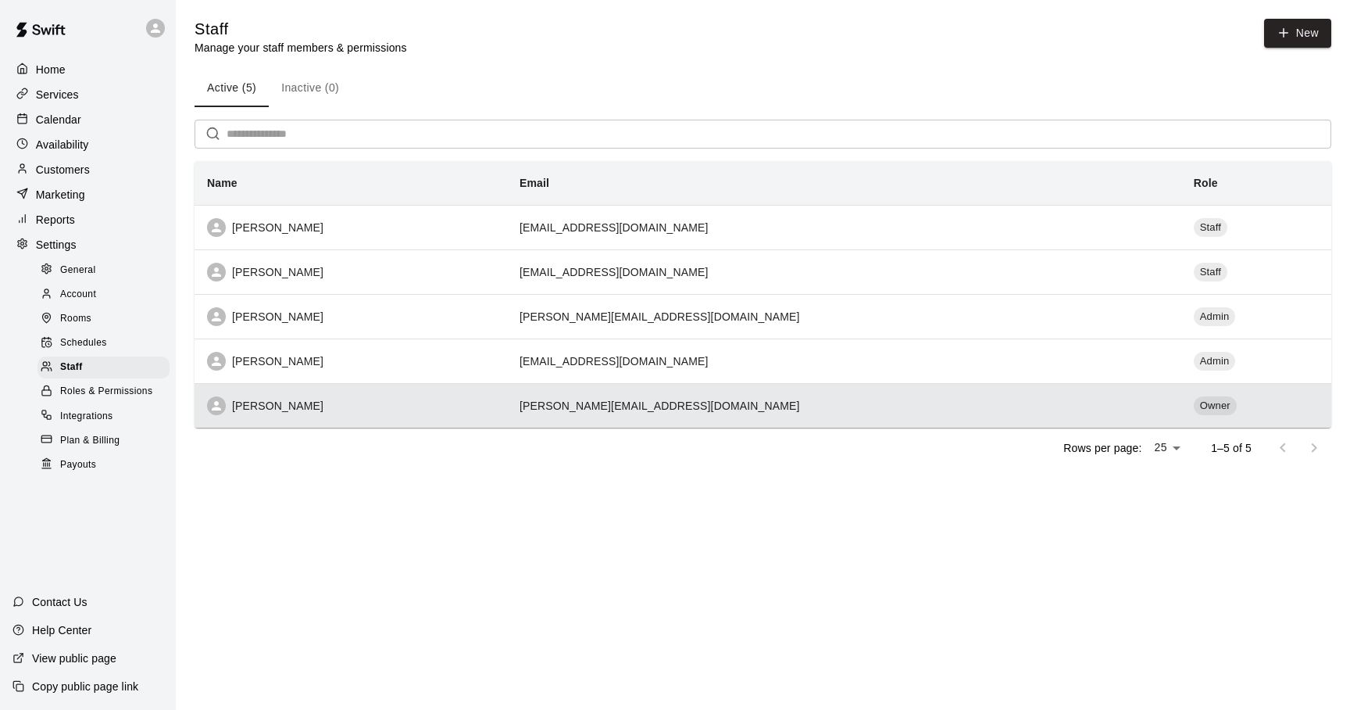
click at [272, 396] on th "[PERSON_NAME]" at bounding box center [351, 405] width 313 height 45
select select "**"
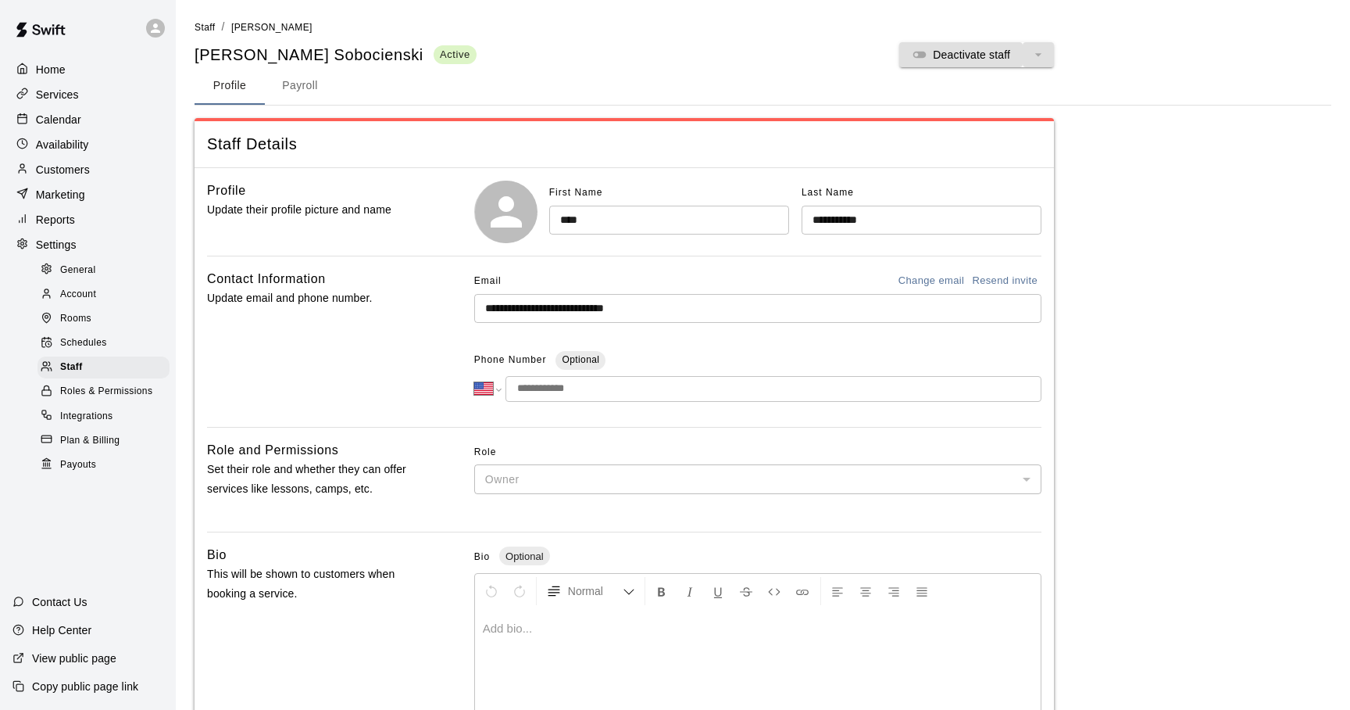
click at [102, 339] on span "Schedules" at bounding box center [83, 343] width 47 height 16
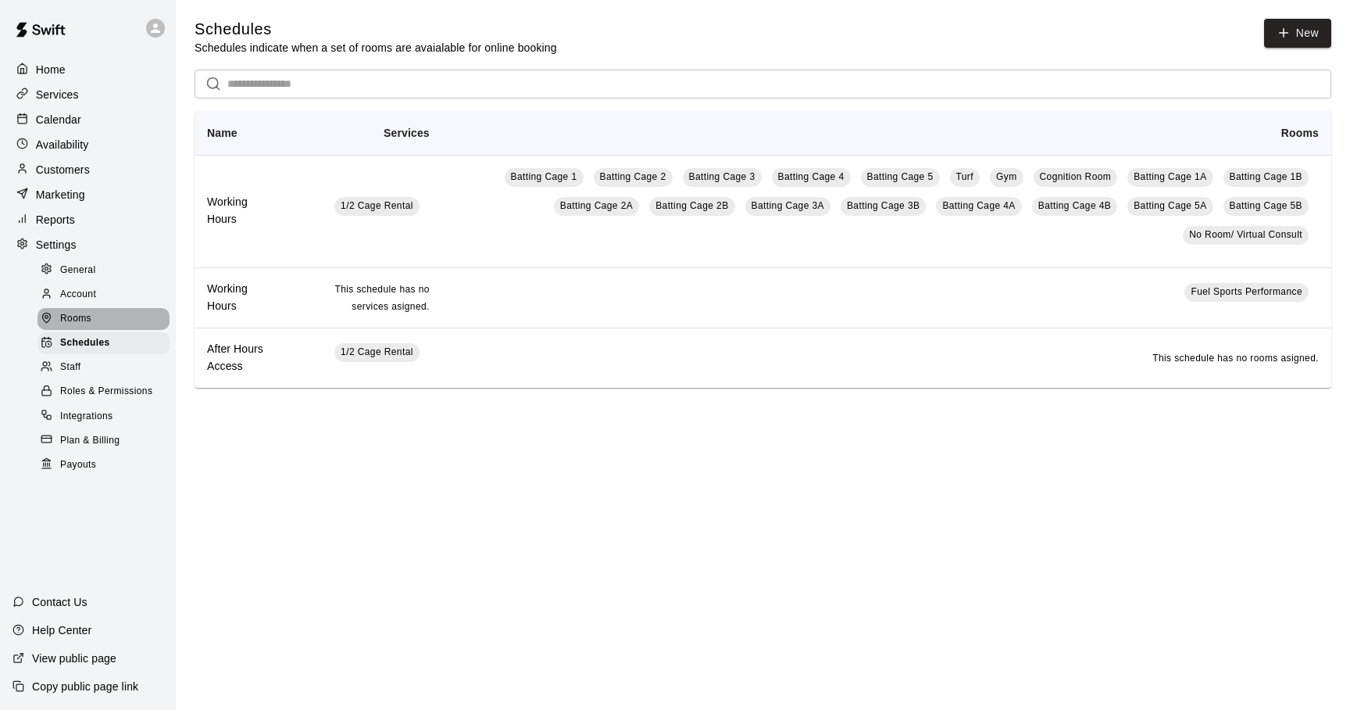
click at [89, 324] on span "Rooms" at bounding box center [75, 319] width 31 height 16
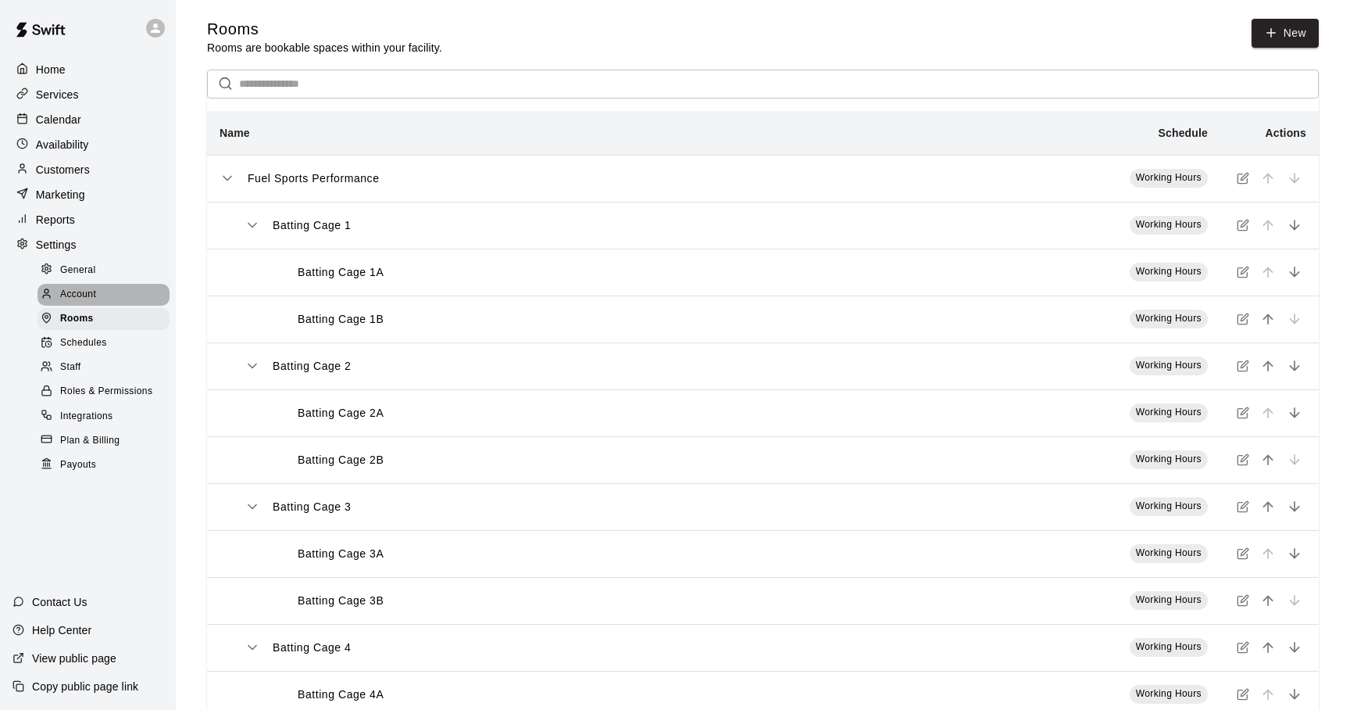
click at [88, 295] on span "Account" at bounding box center [78, 295] width 36 height 16
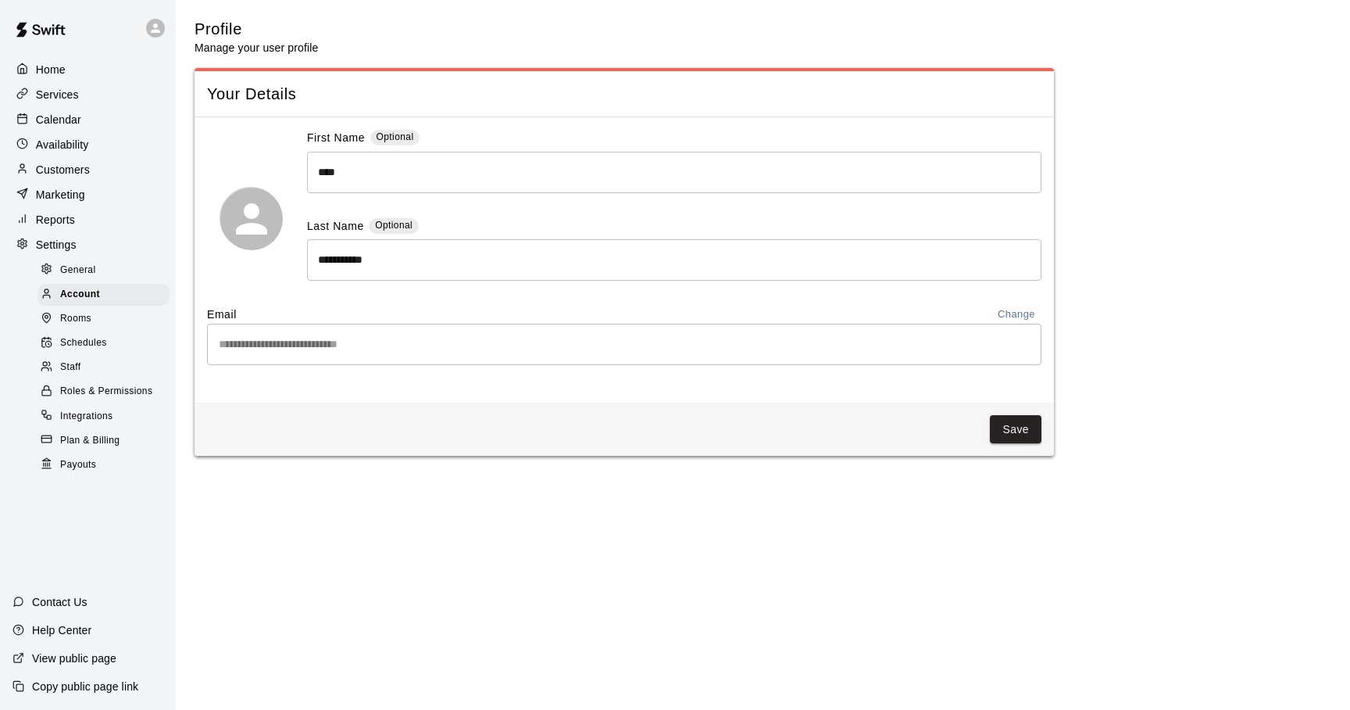
click at [91, 273] on span "General" at bounding box center [78, 271] width 36 height 16
select select "**"
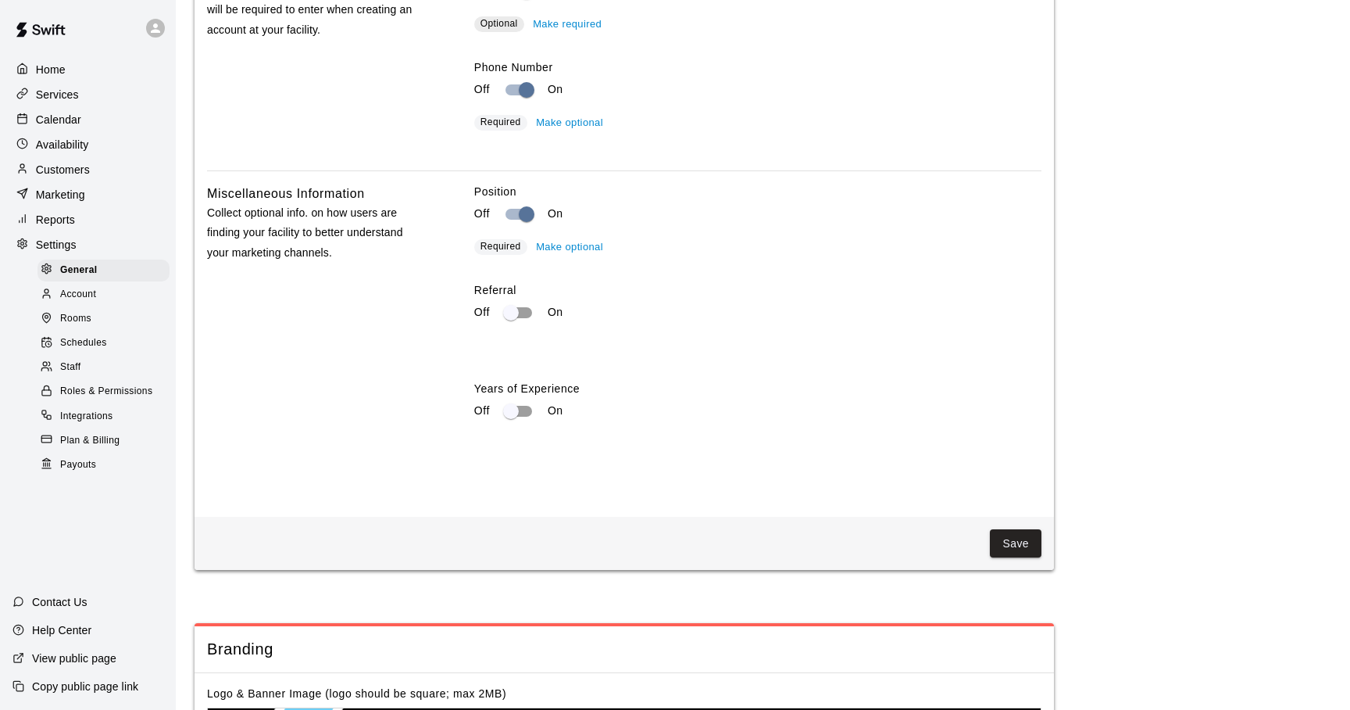
scroll to position [2891, 0]
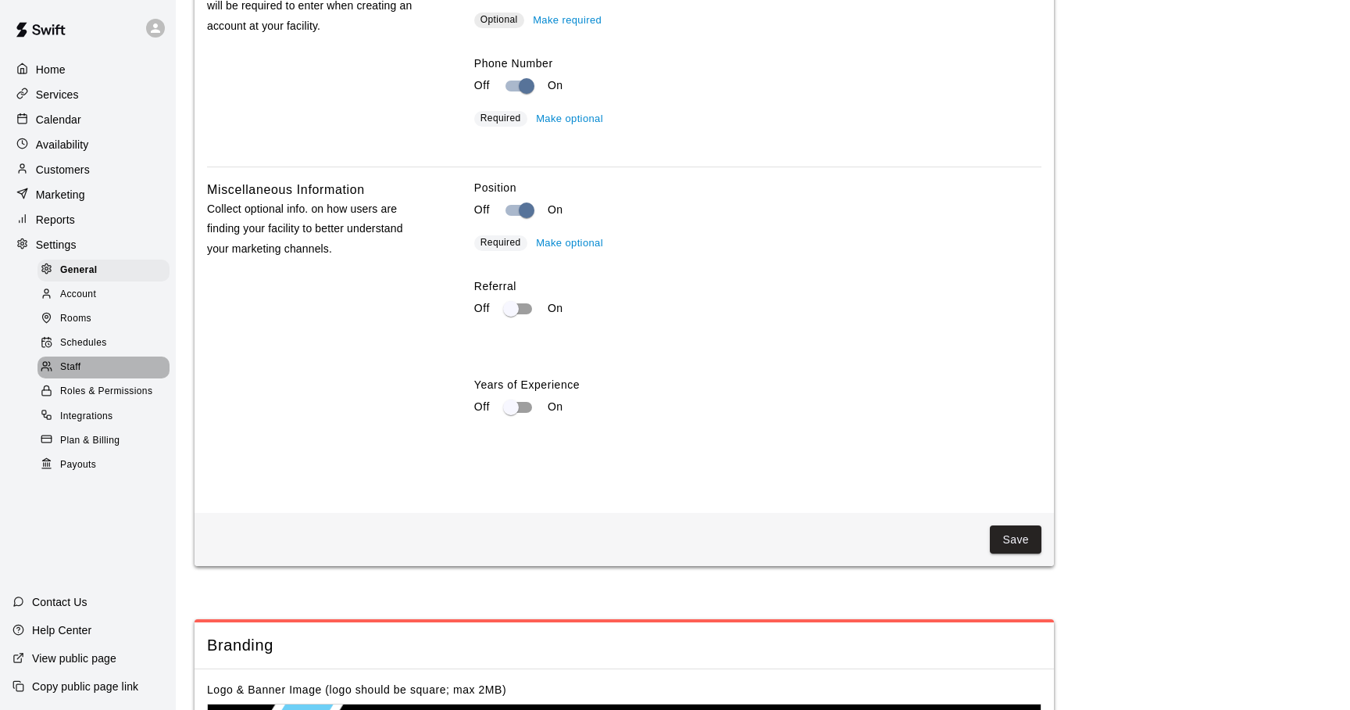
click at [77, 360] on span "Staff" at bounding box center [70, 367] width 20 height 16
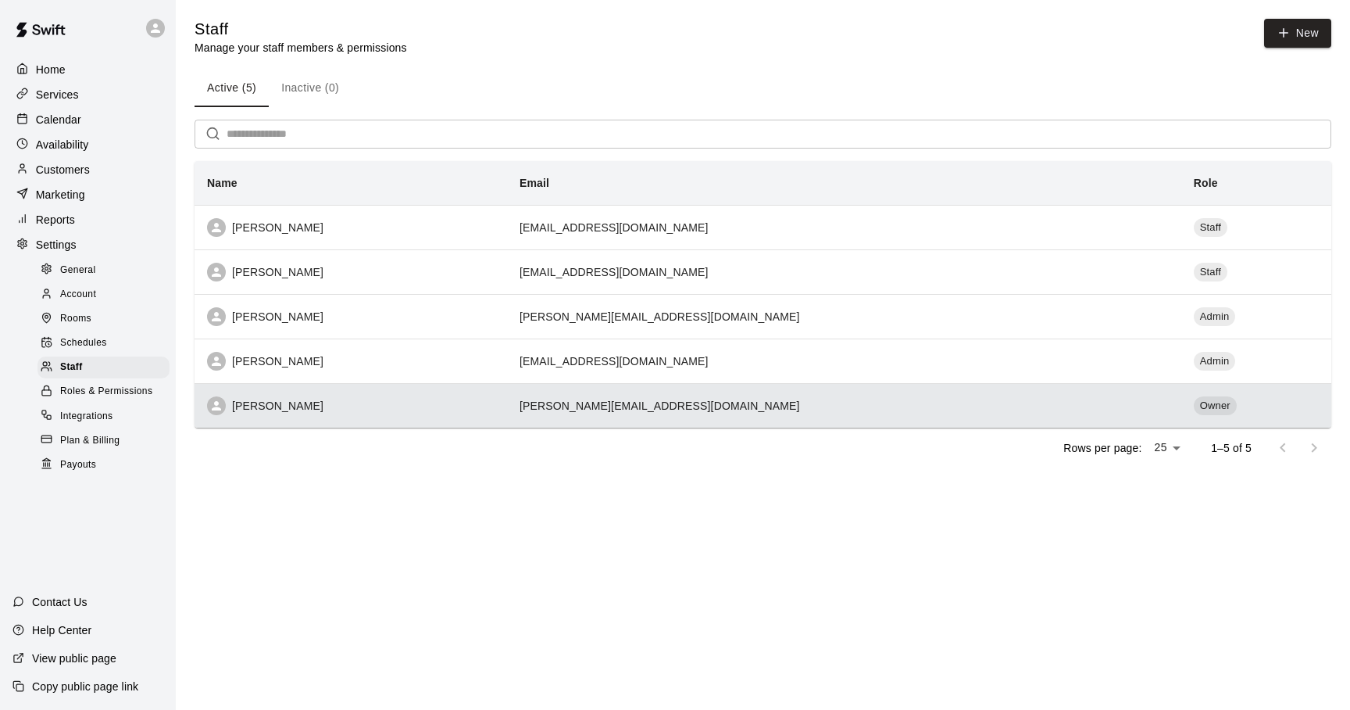
click at [1182, 414] on td "Owner" at bounding box center [1257, 405] width 150 height 45
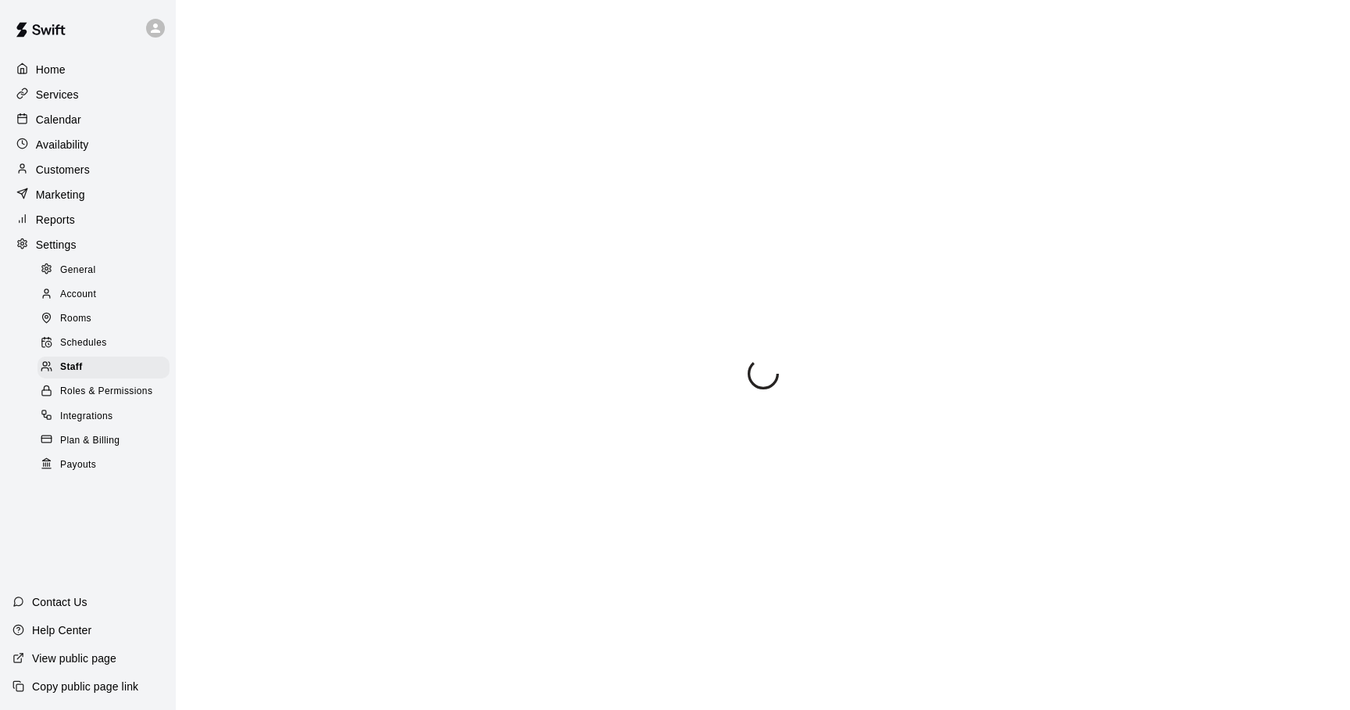
select select "**"
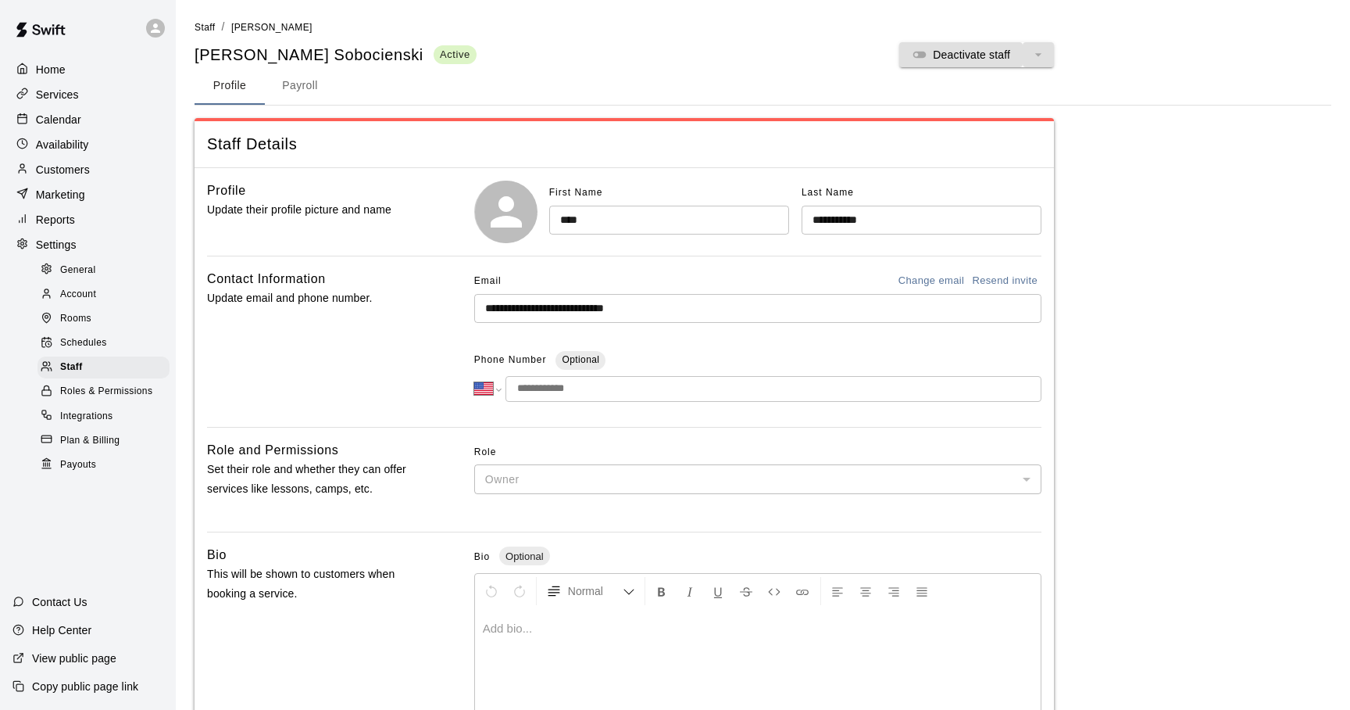
click at [298, 91] on button "Payroll" at bounding box center [300, 86] width 70 height 38
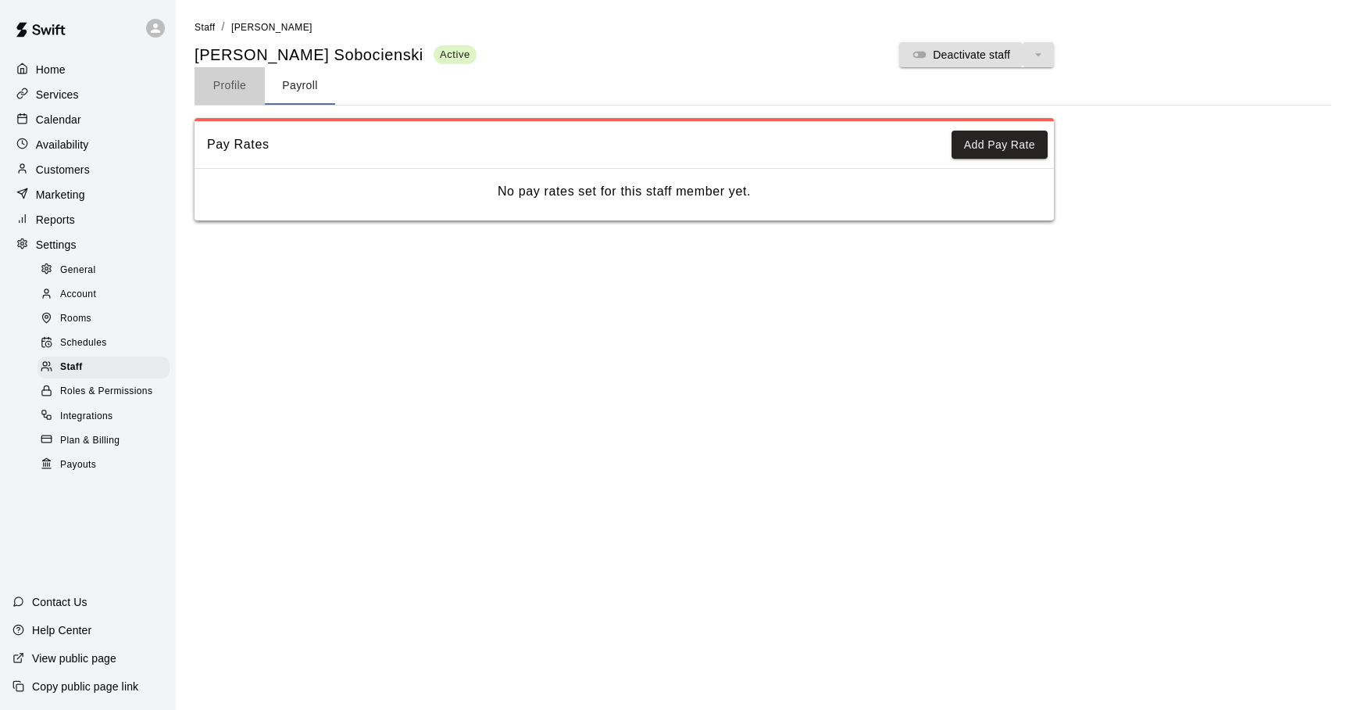
click at [256, 88] on button "Profile" at bounding box center [230, 86] width 70 height 38
select select "**"
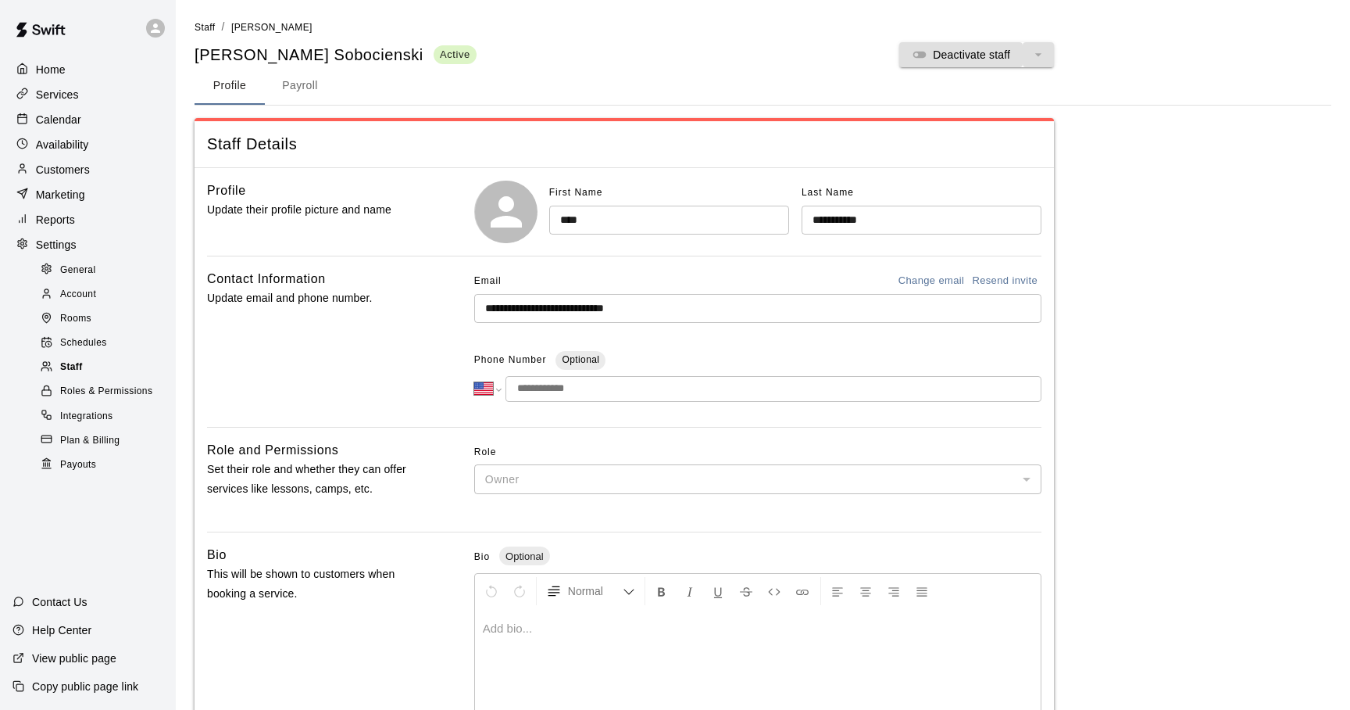
click at [73, 371] on span "Staff" at bounding box center [71, 367] width 23 height 16
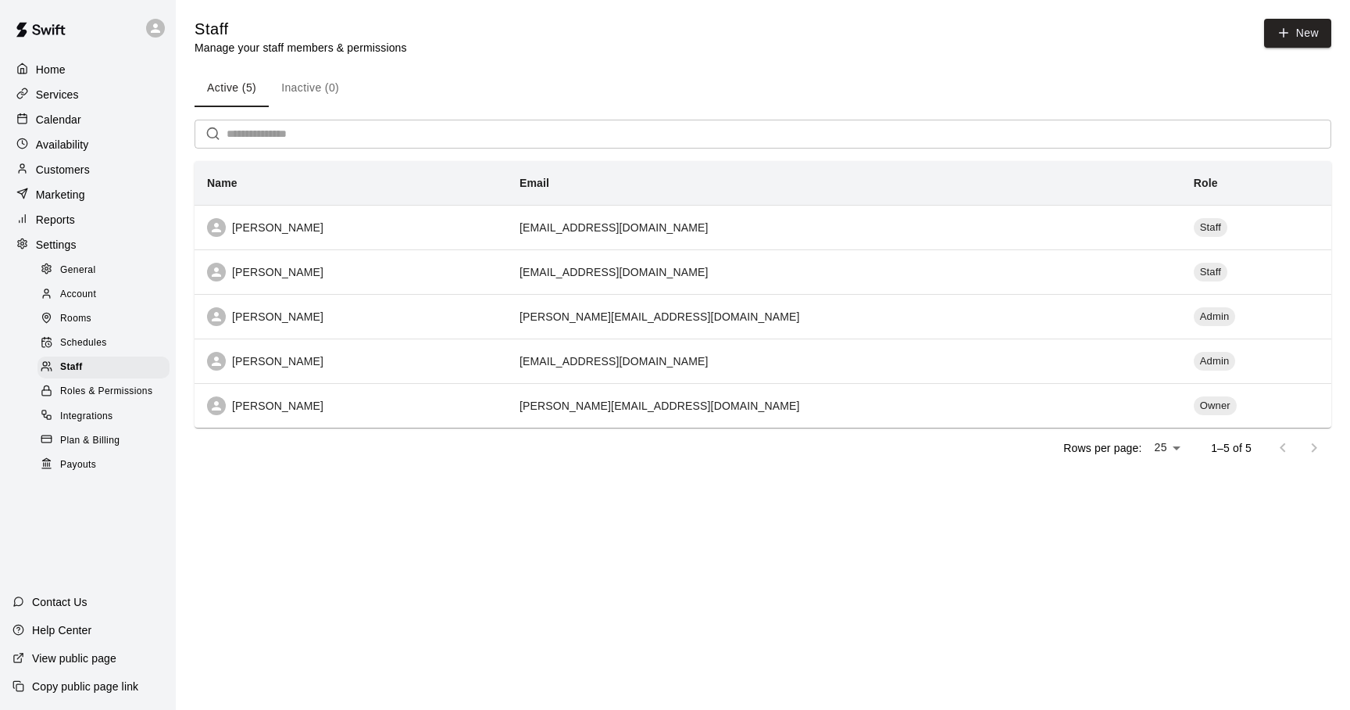
click at [79, 343] on span "Schedules" at bounding box center [83, 343] width 47 height 16
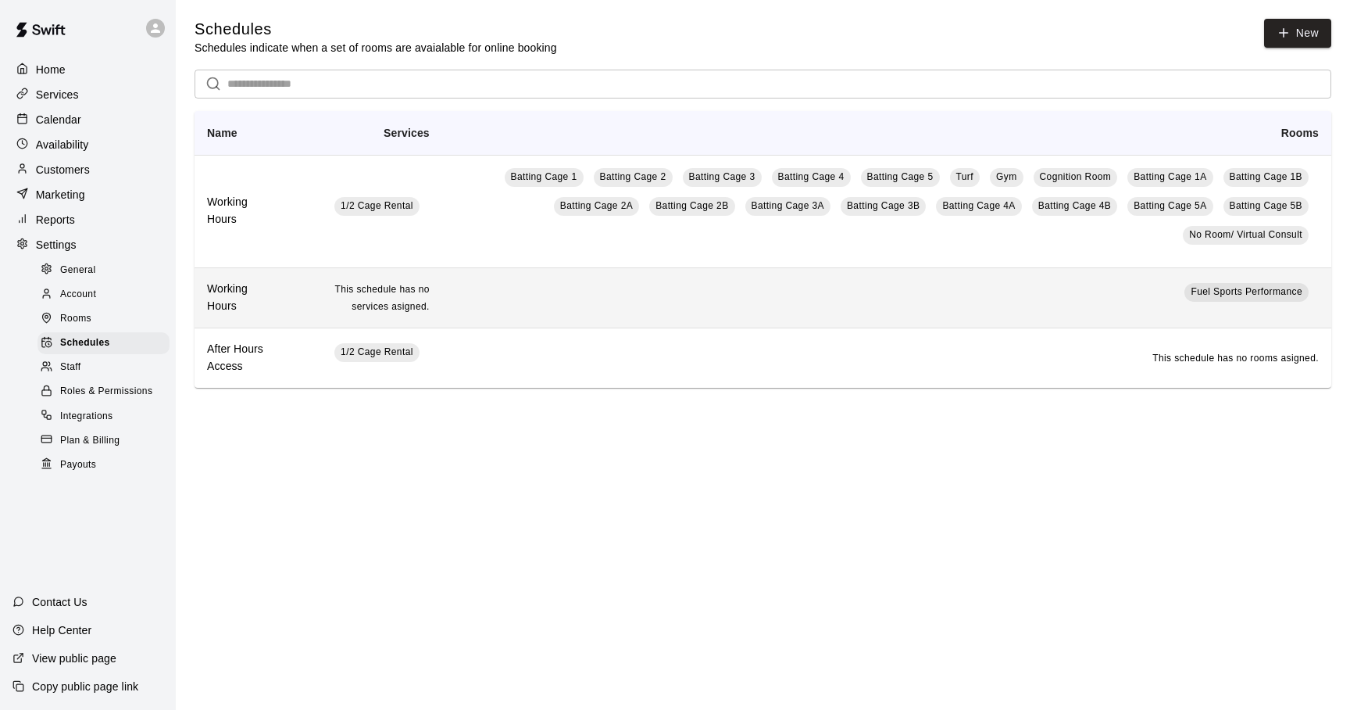
click at [1157, 310] on td "Fuel Sports Performance" at bounding box center [886, 297] width 889 height 60
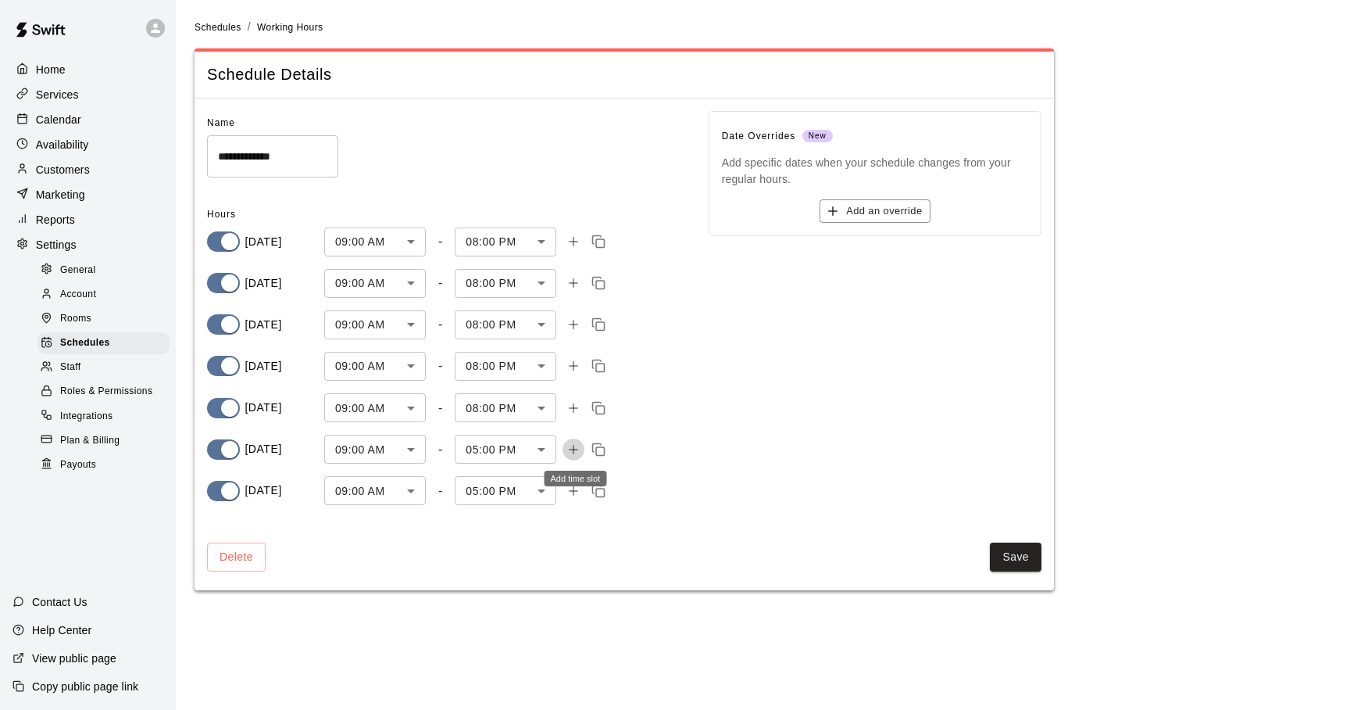
click at [573, 446] on icon "Add time slot" at bounding box center [574, 449] width 14 height 14
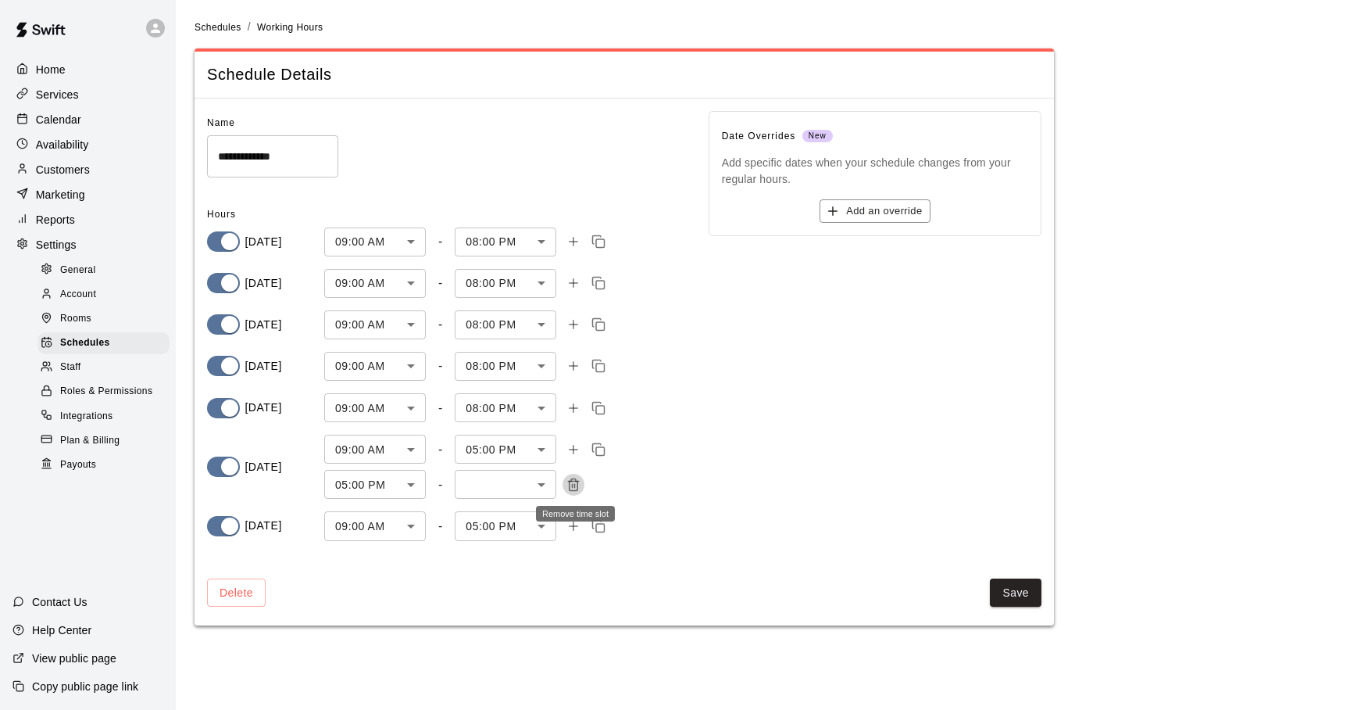
click at [584, 482] on button "Remove time slot" at bounding box center [574, 485] width 22 height 22
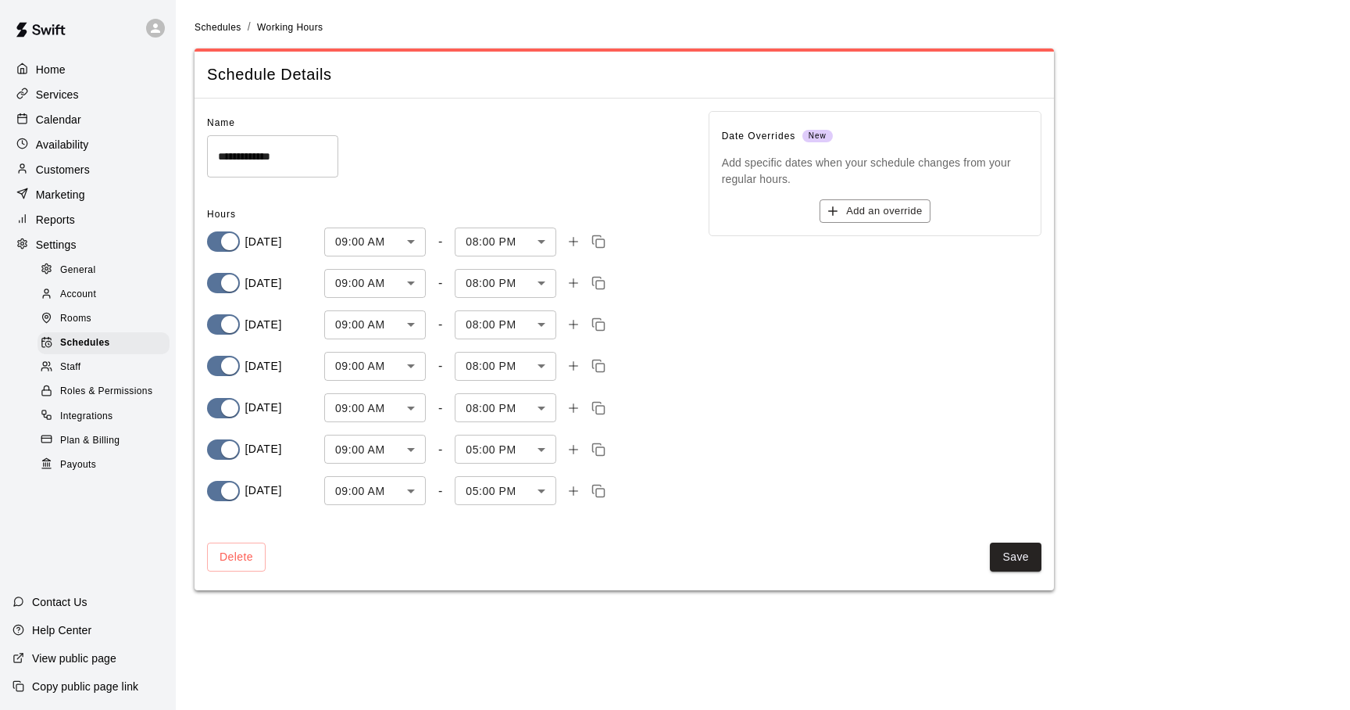
click at [492, 448] on body "**********" at bounding box center [675, 304] width 1350 height 609
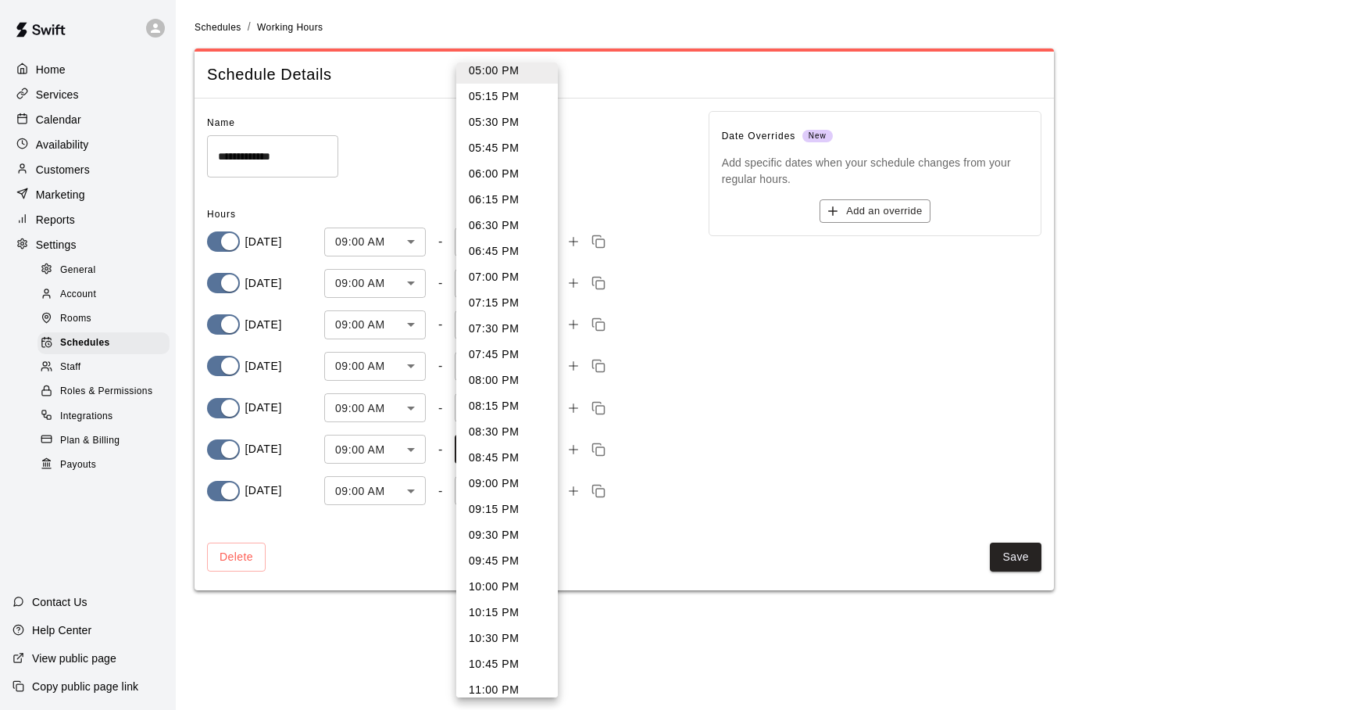
scroll to position [846, 0]
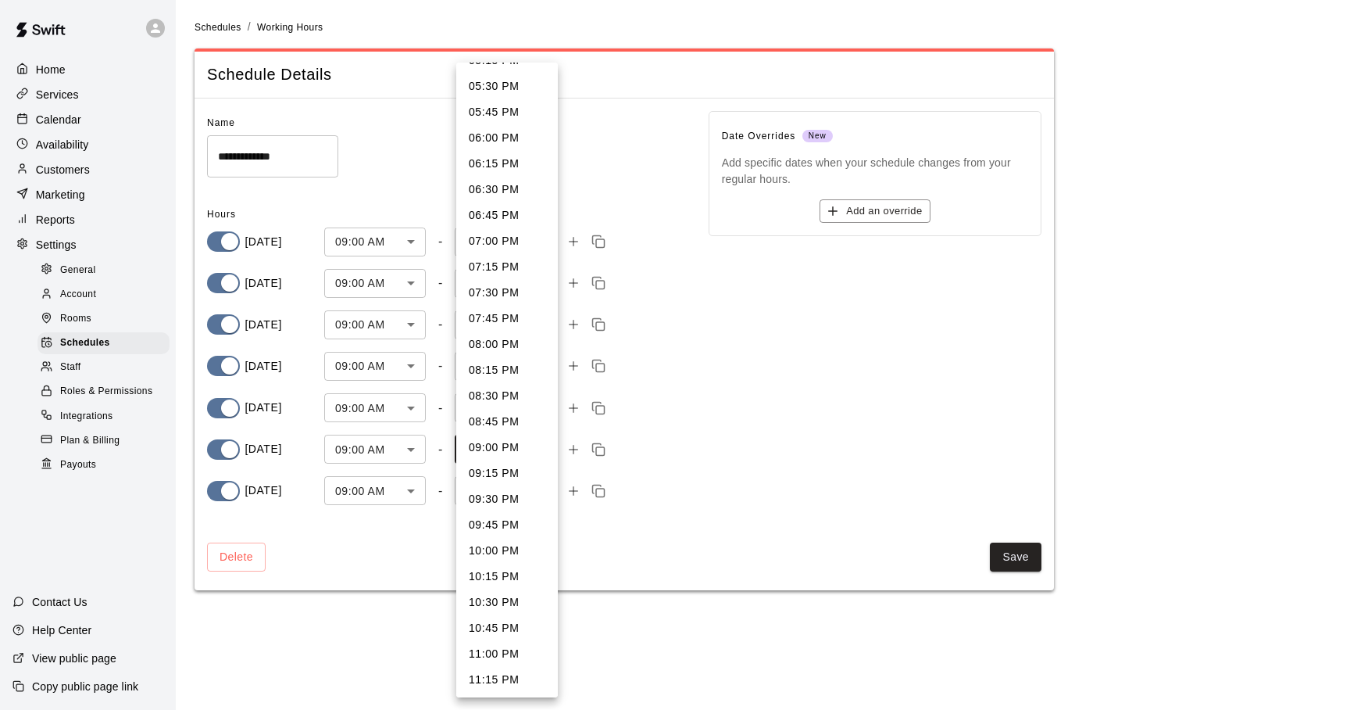
click at [488, 556] on li "10:00 PM" at bounding box center [507, 551] width 102 height 26
type input "****"
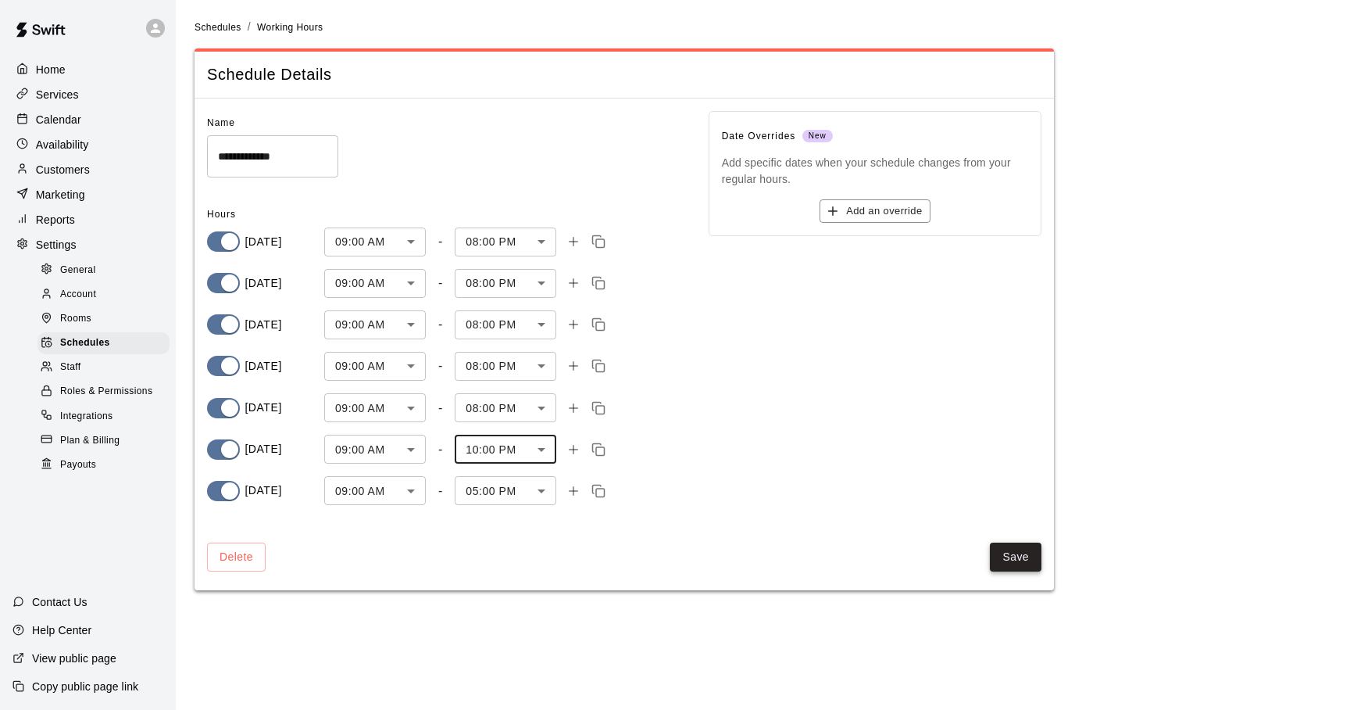
click at [1024, 558] on button "Save" at bounding box center [1016, 556] width 52 height 29
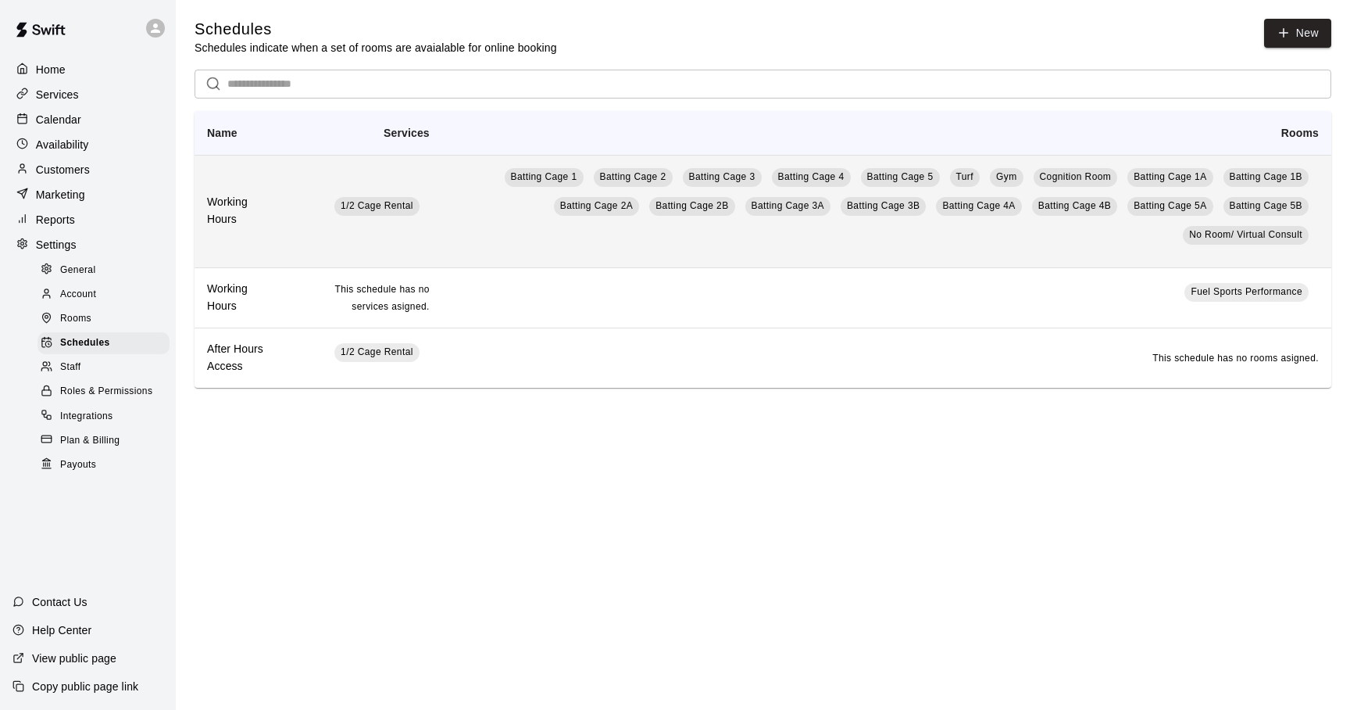
click at [826, 243] on td "Batting Cage 1 Batting Cage 2 Batting Cage 3 Batting Cage 4 Batting Cage 5 Turf…" at bounding box center [886, 211] width 889 height 113
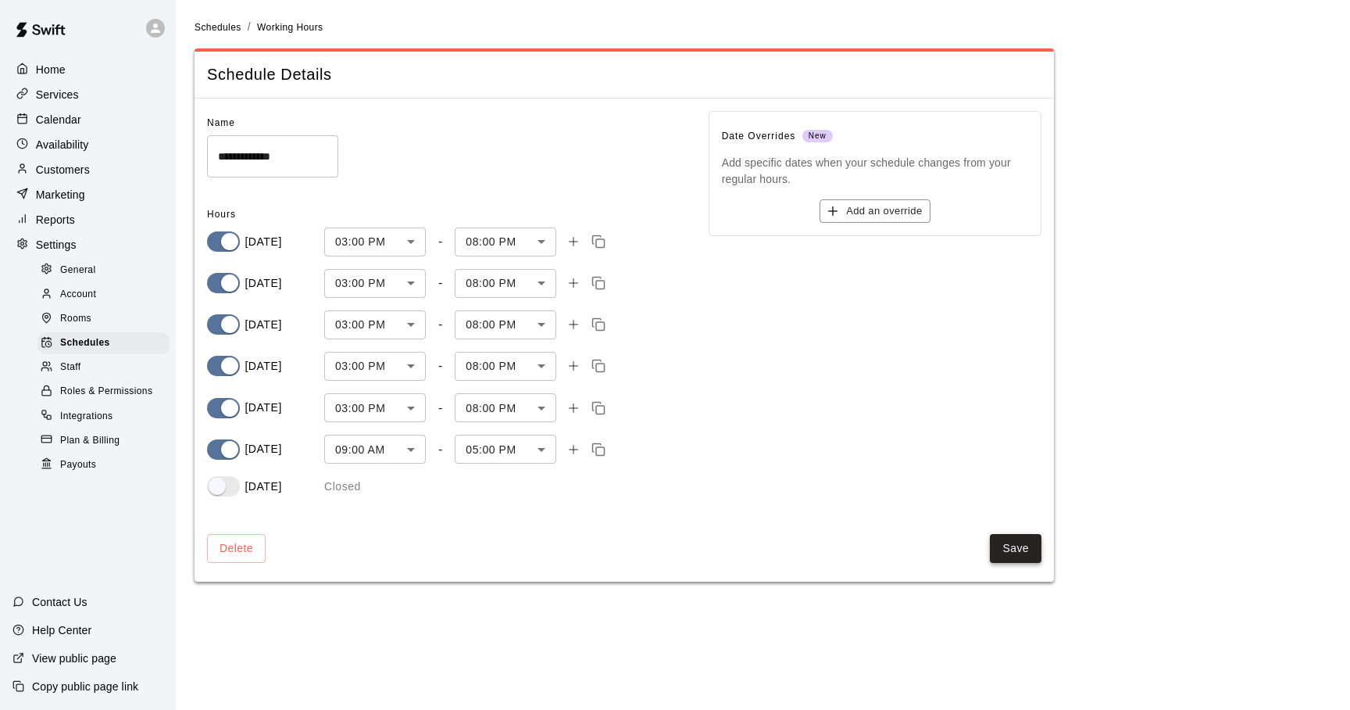
click at [1006, 544] on button "Save" at bounding box center [1016, 548] width 52 height 29
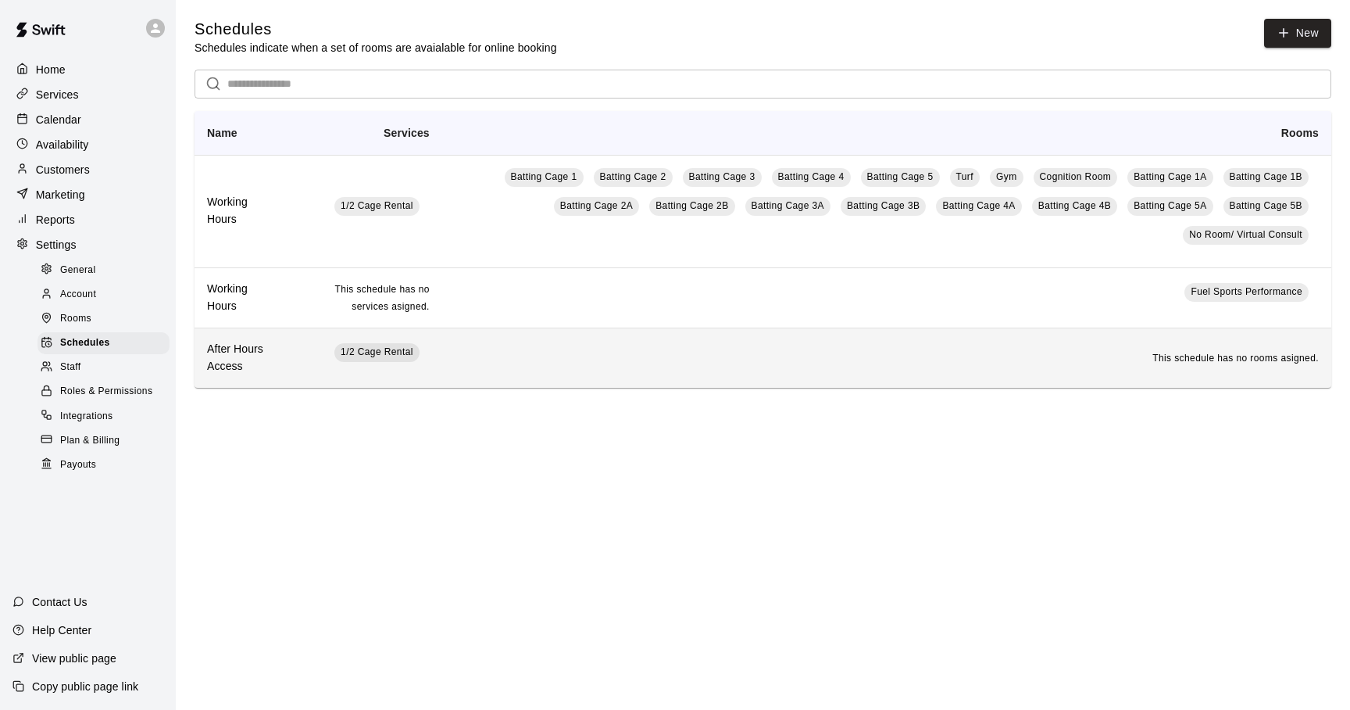
click at [594, 374] on td "This schedule has no rooms asigned." at bounding box center [886, 356] width 889 height 59
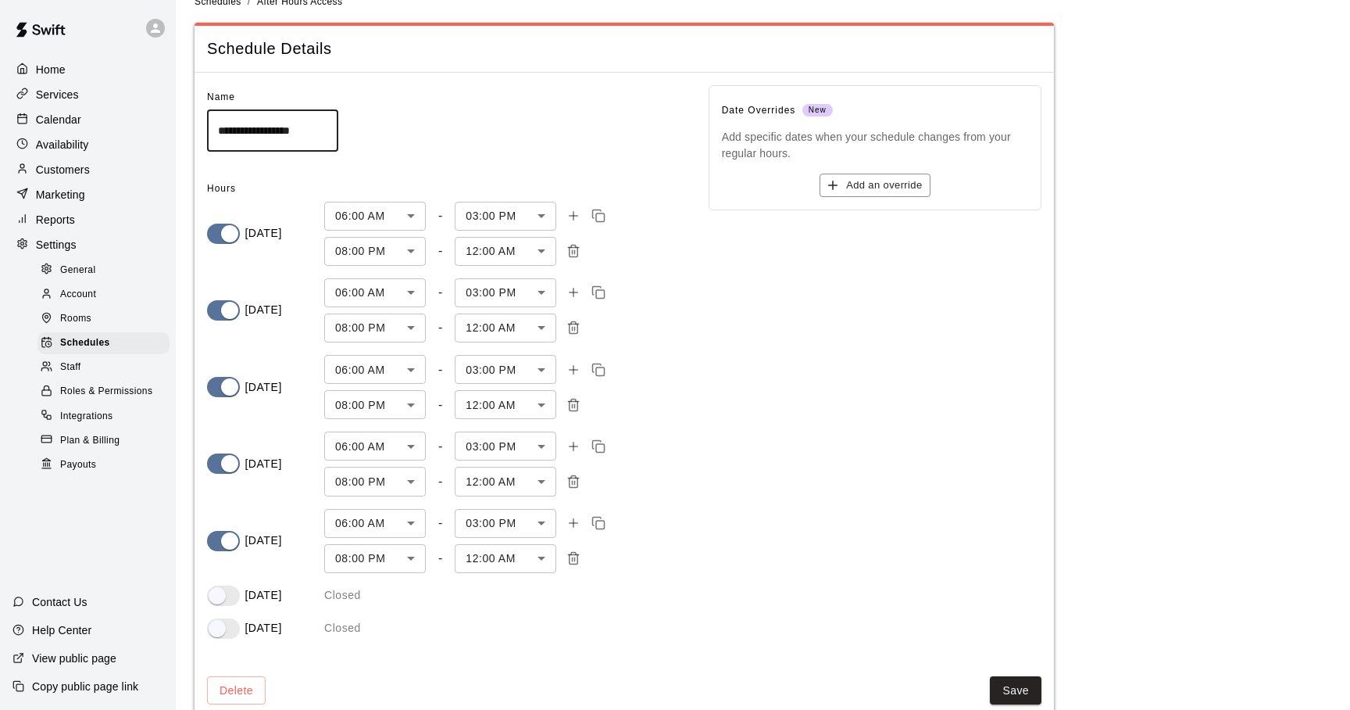
scroll to position [58, 0]
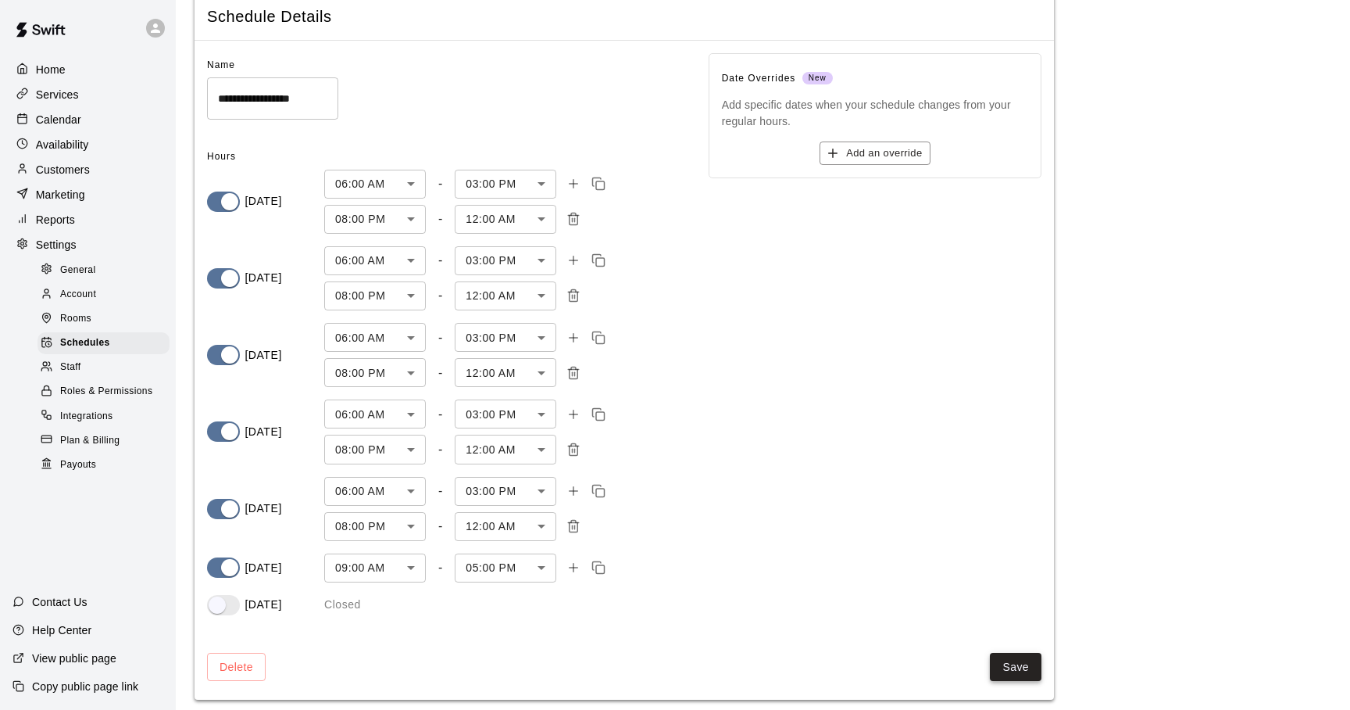
click at [1004, 669] on button "Save" at bounding box center [1016, 666] width 52 height 29
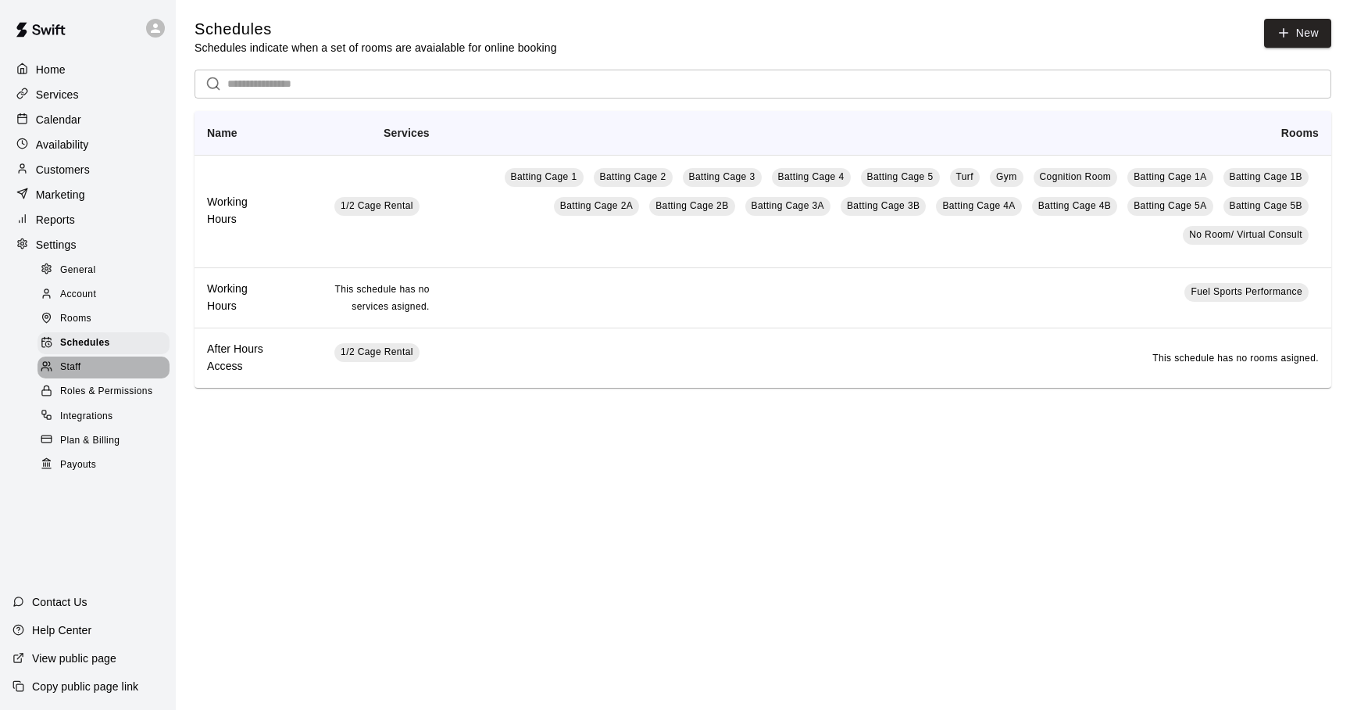
click at [73, 364] on span "Staff" at bounding box center [70, 367] width 20 height 16
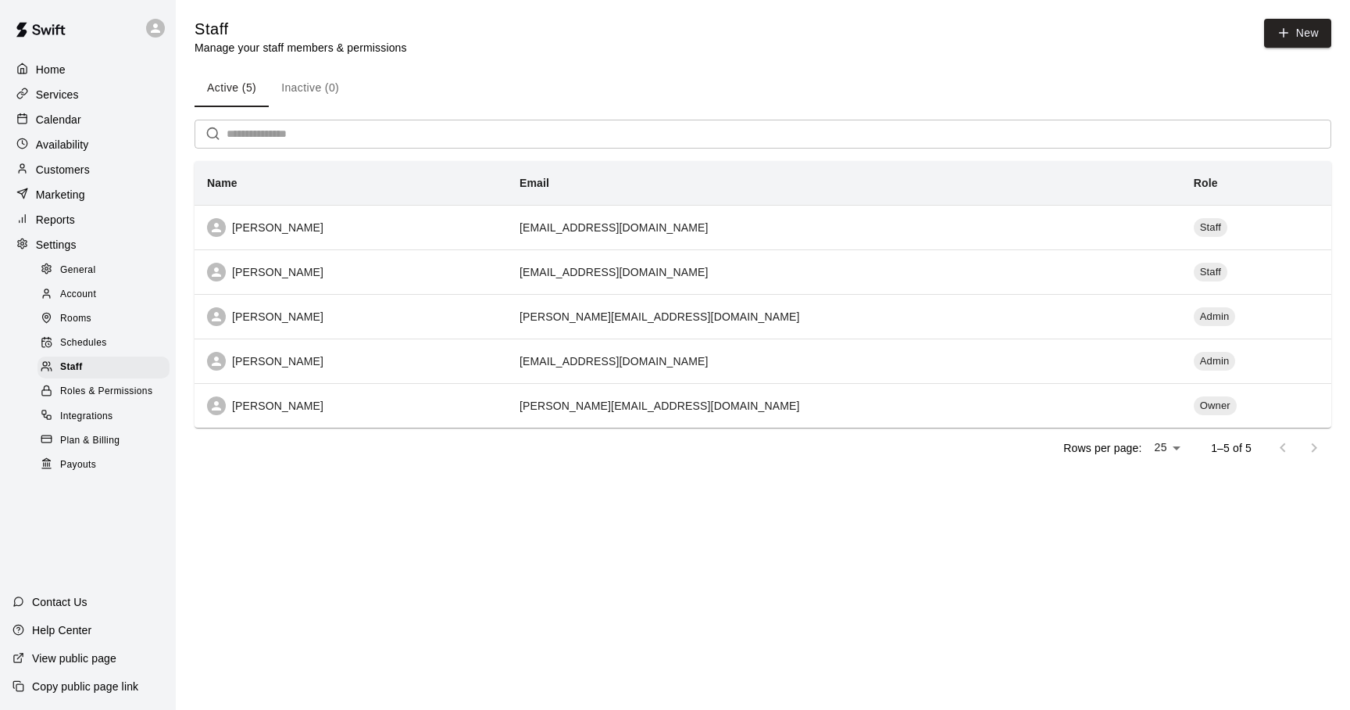
click at [70, 391] on span "Roles & Permissions" at bounding box center [106, 392] width 92 height 16
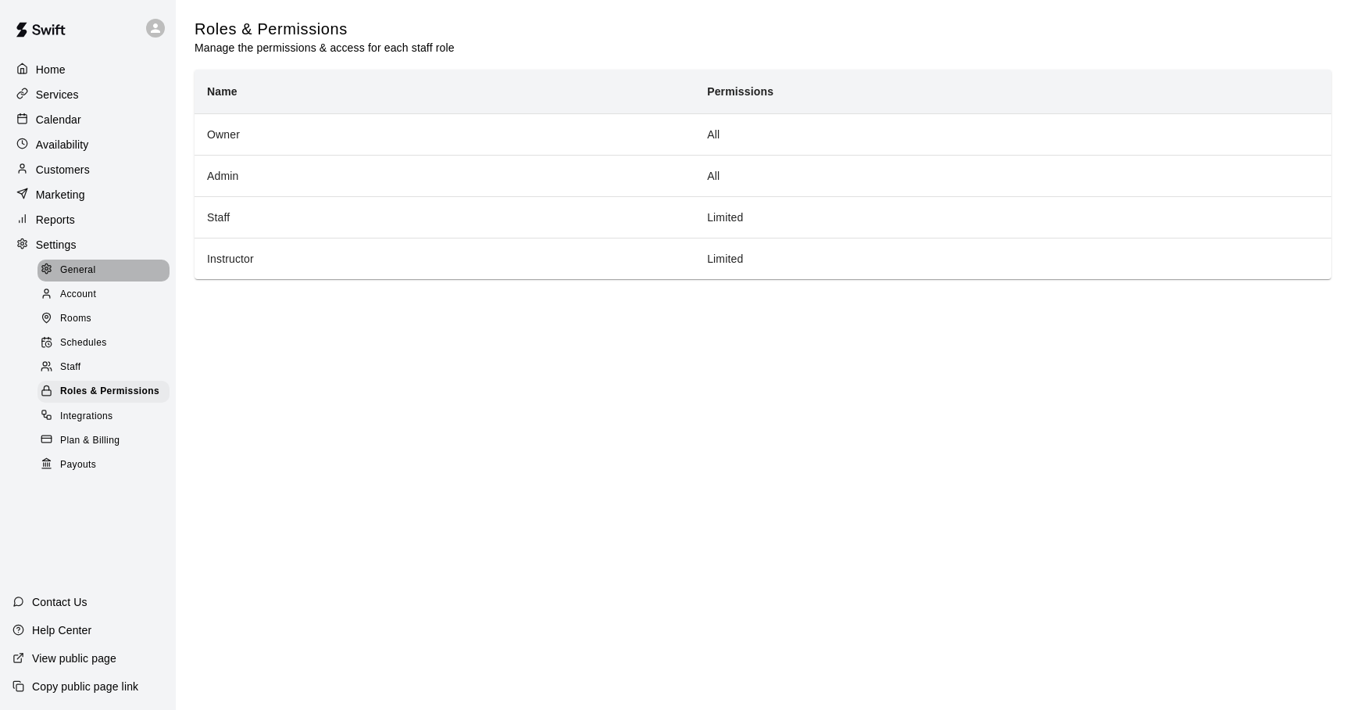
click at [69, 266] on span "General" at bounding box center [78, 271] width 36 height 16
select select "**"
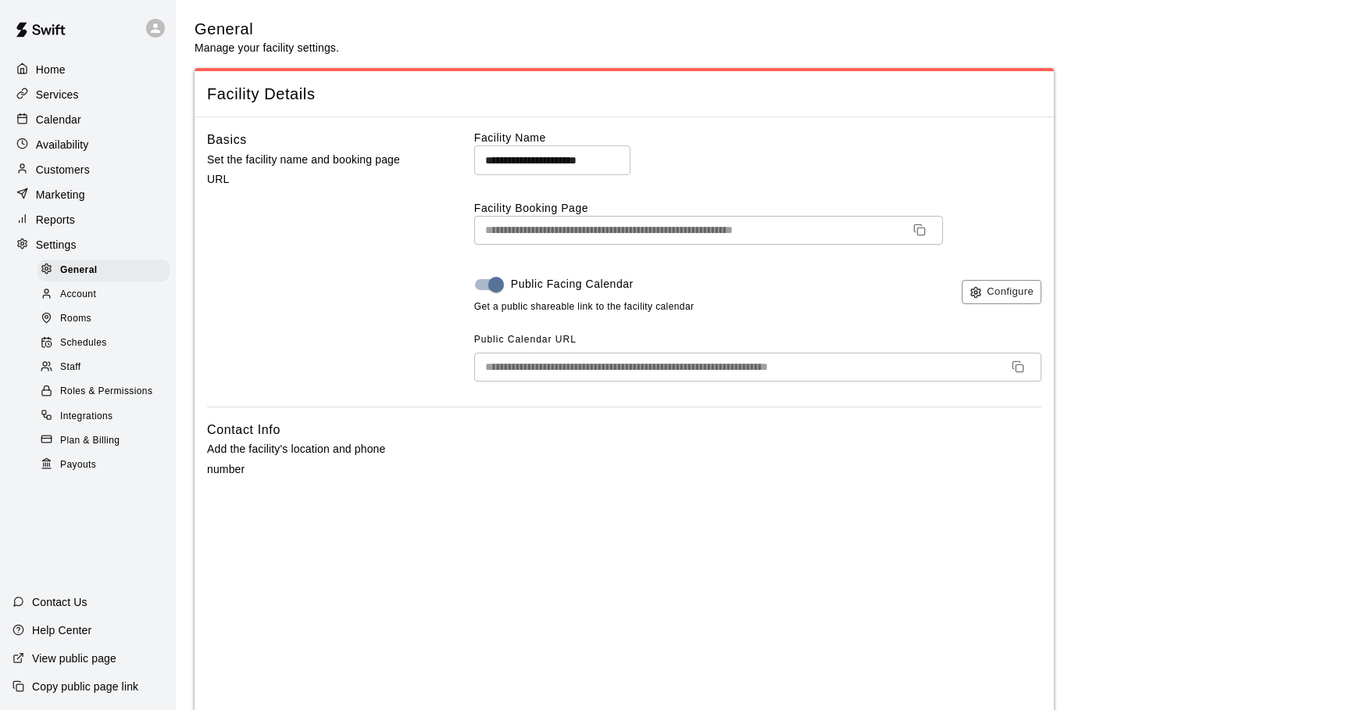
click at [61, 291] on span "Account" at bounding box center [78, 295] width 36 height 16
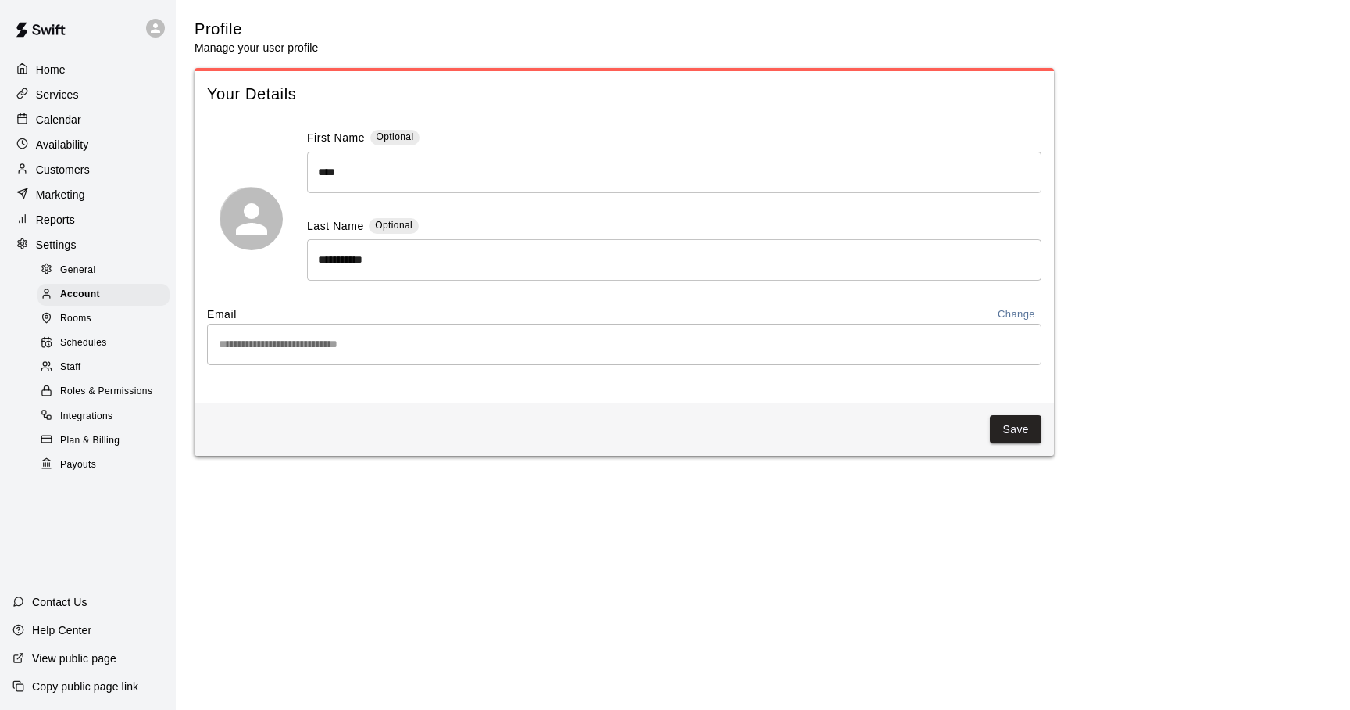
click at [64, 318] on span "Rooms" at bounding box center [75, 319] width 31 height 16
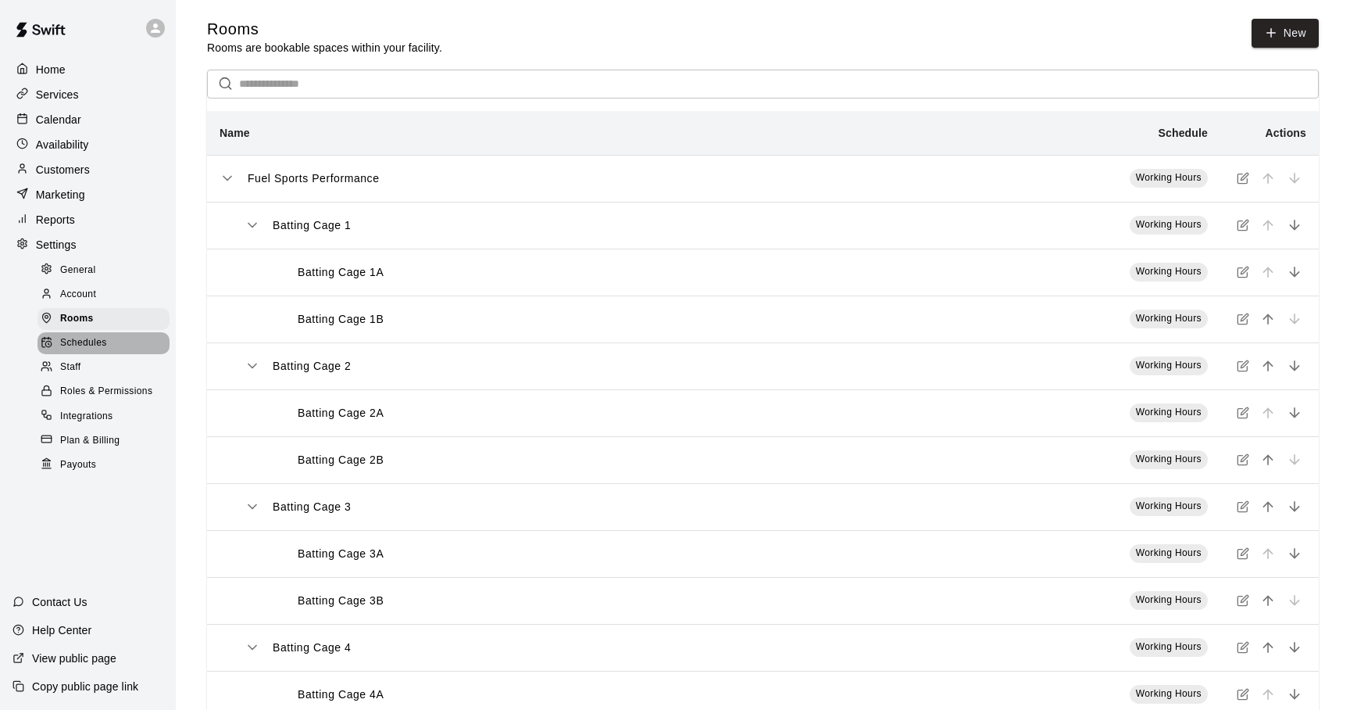
click at [68, 341] on span "Schedules" at bounding box center [83, 343] width 47 height 16
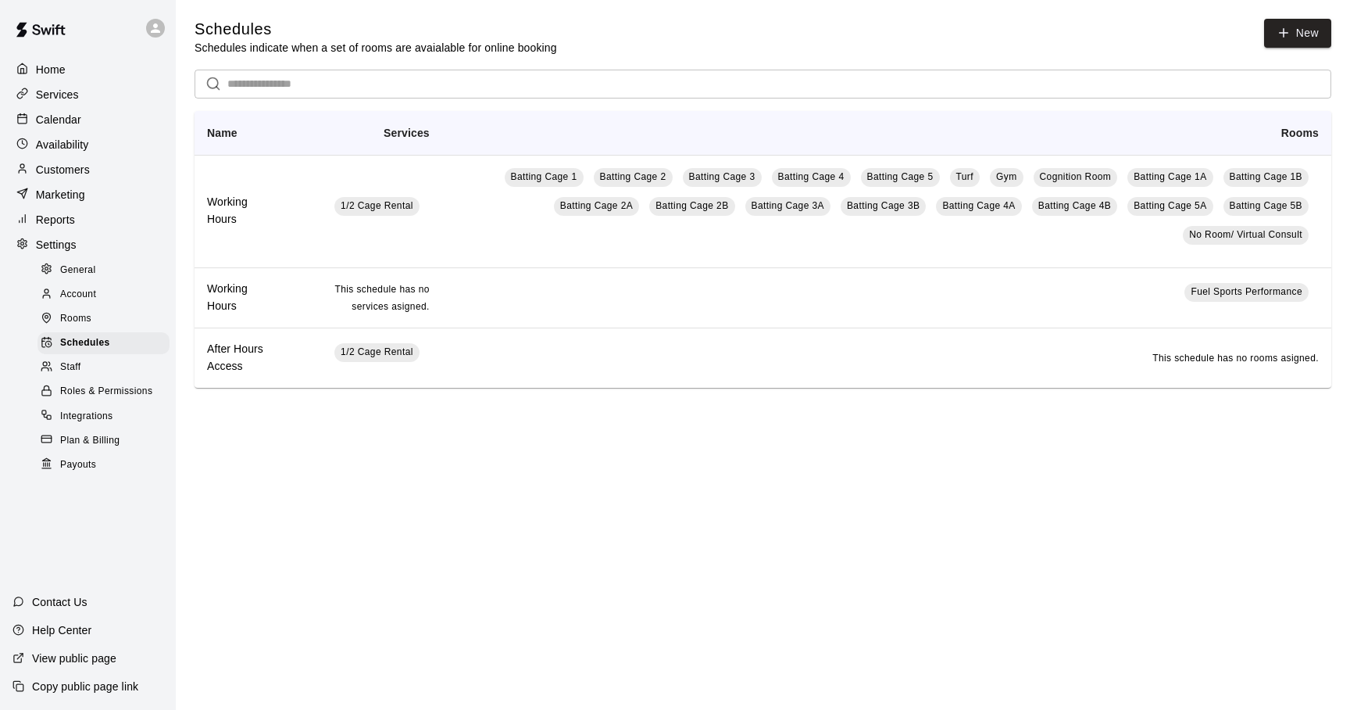
click at [74, 373] on span "Staff" at bounding box center [70, 367] width 20 height 16
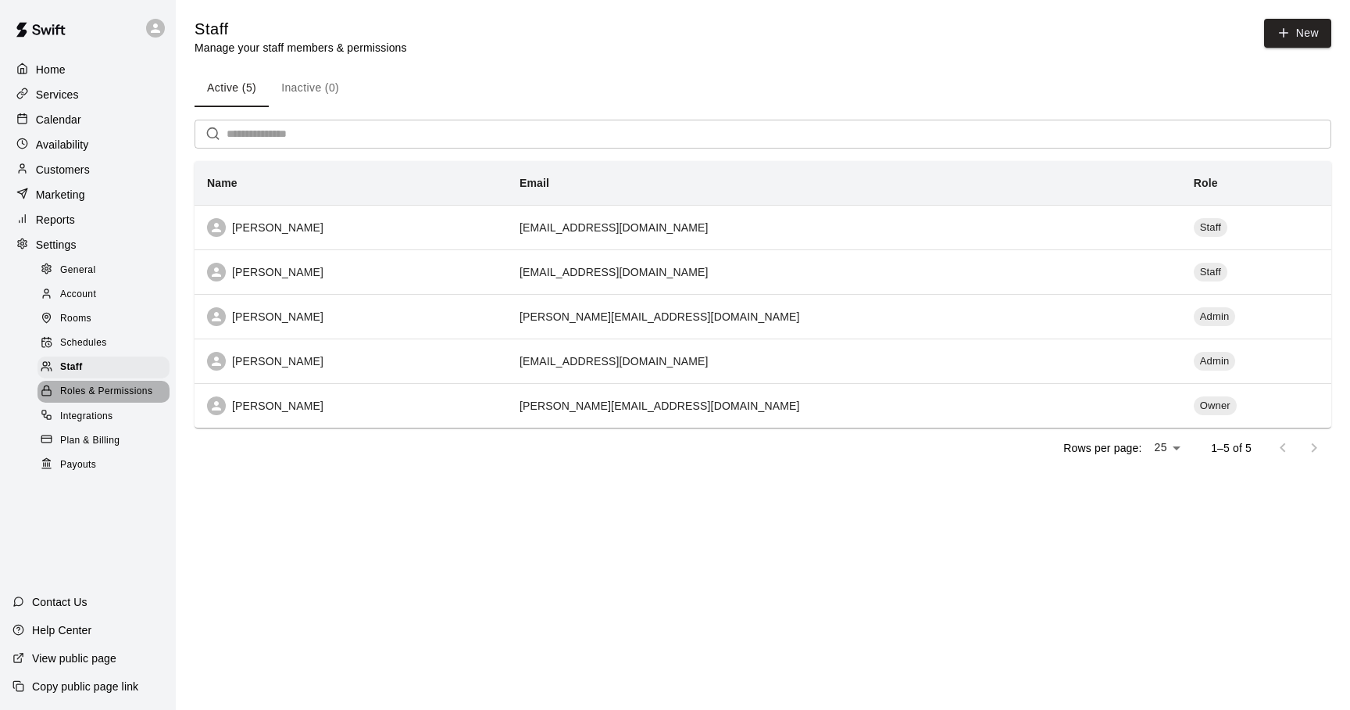
click at [77, 390] on span "Roles & Permissions" at bounding box center [106, 392] width 92 height 16
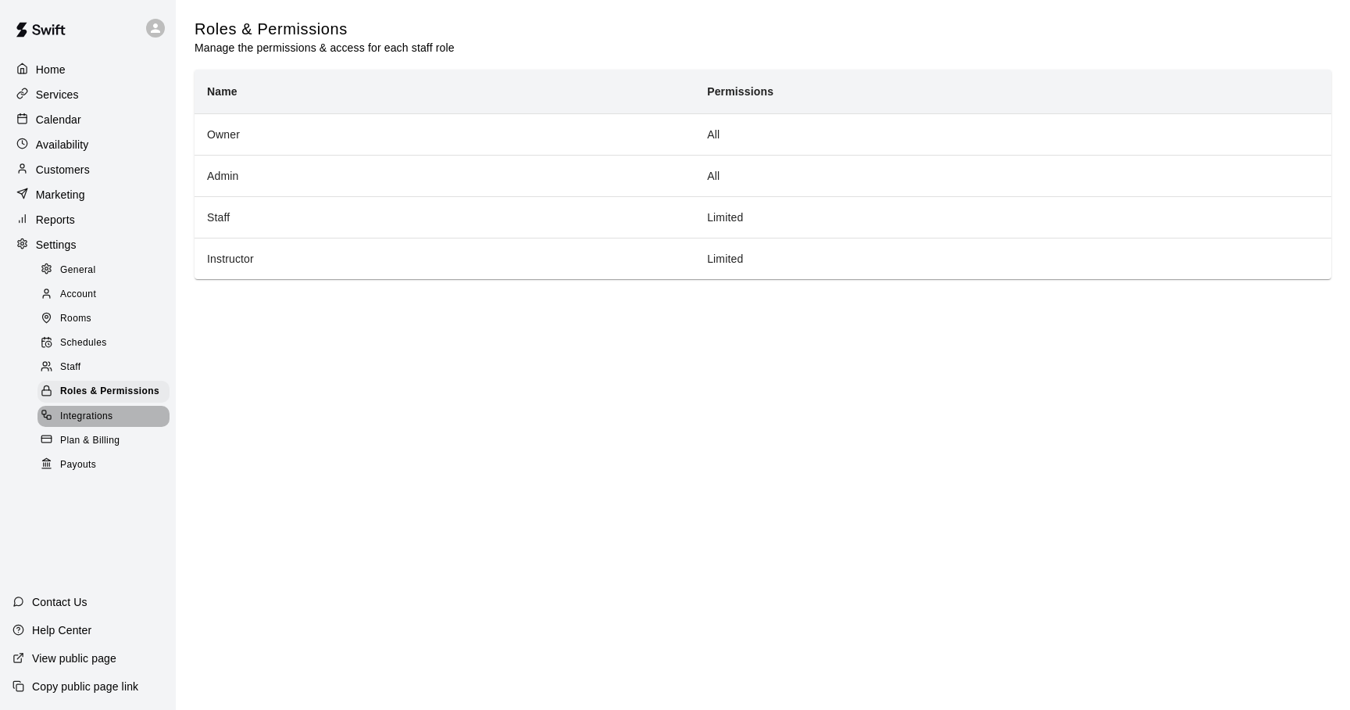
click at [73, 417] on span "Integrations" at bounding box center [86, 417] width 53 height 16
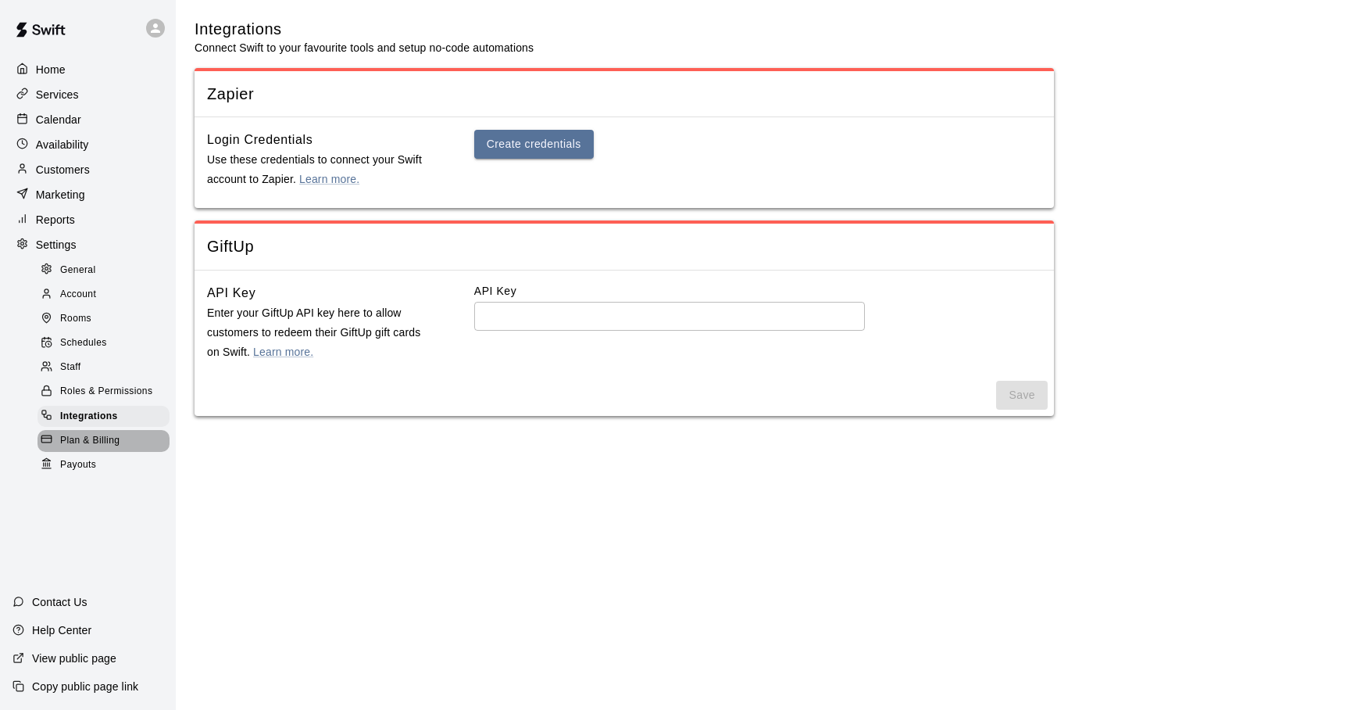
click at [73, 442] on span "Plan & Billing" at bounding box center [89, 441] width 59 height 16
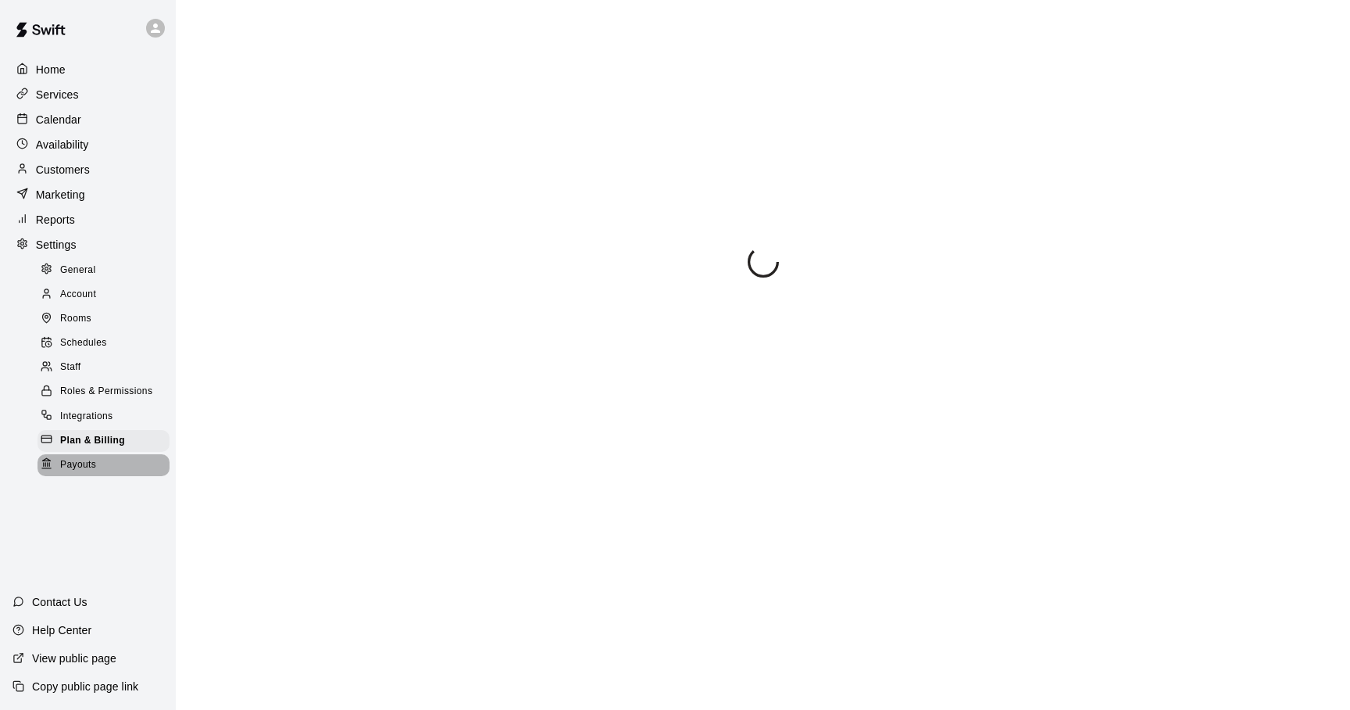
click at [71, 461] on span "Payouts" at bounding box center [78, 465] width 36 height 16
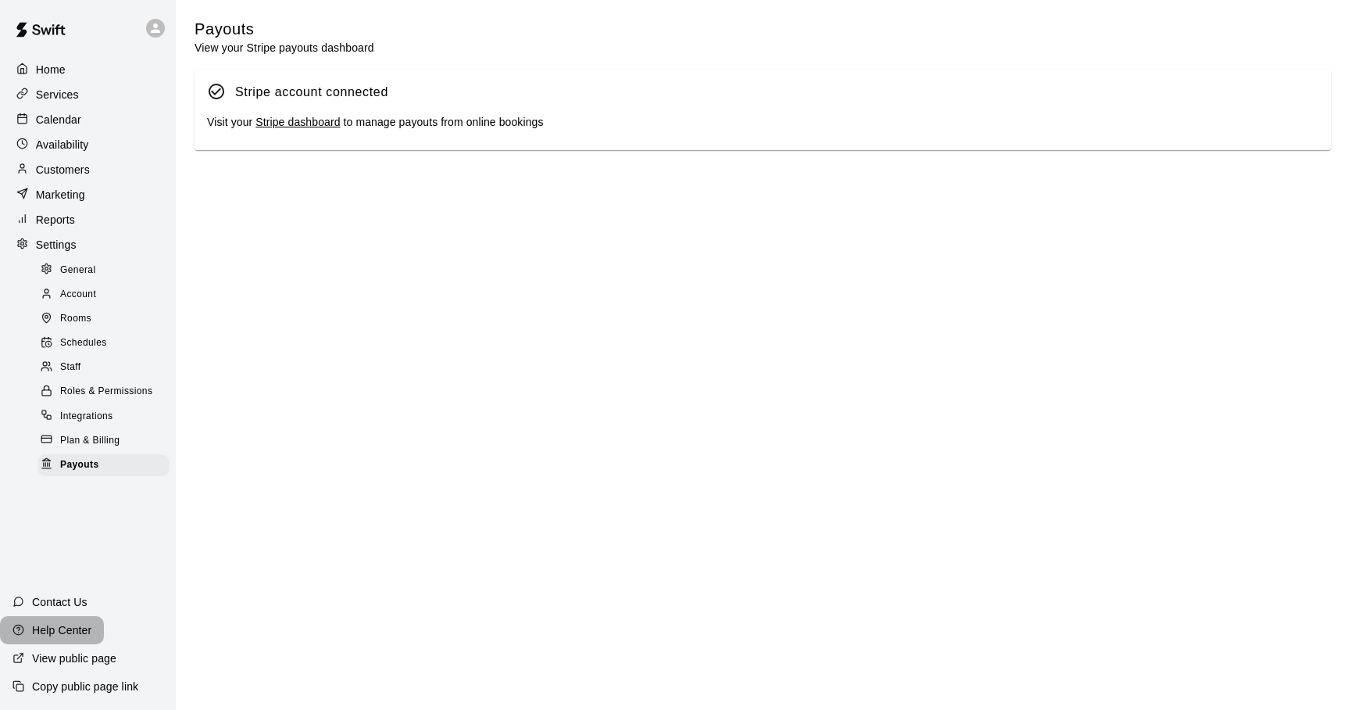
click at [64, 621] on div "Help Center" at bounding box center [52, 630] width 104 height 28
